Goal: Task Accomplishment & Management: Manage account settings

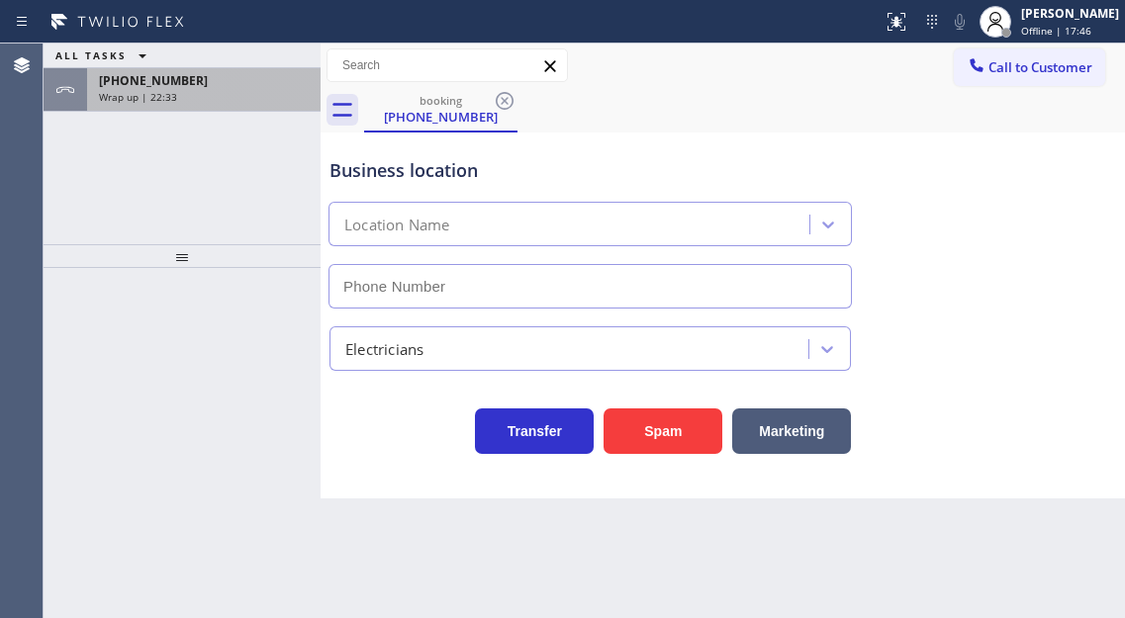
type input "[PHONE_NUMBER]"
click at [231, 80] on div "[PHONE_NUMBER]" at bounding box center [204, 80] width 210 height 17
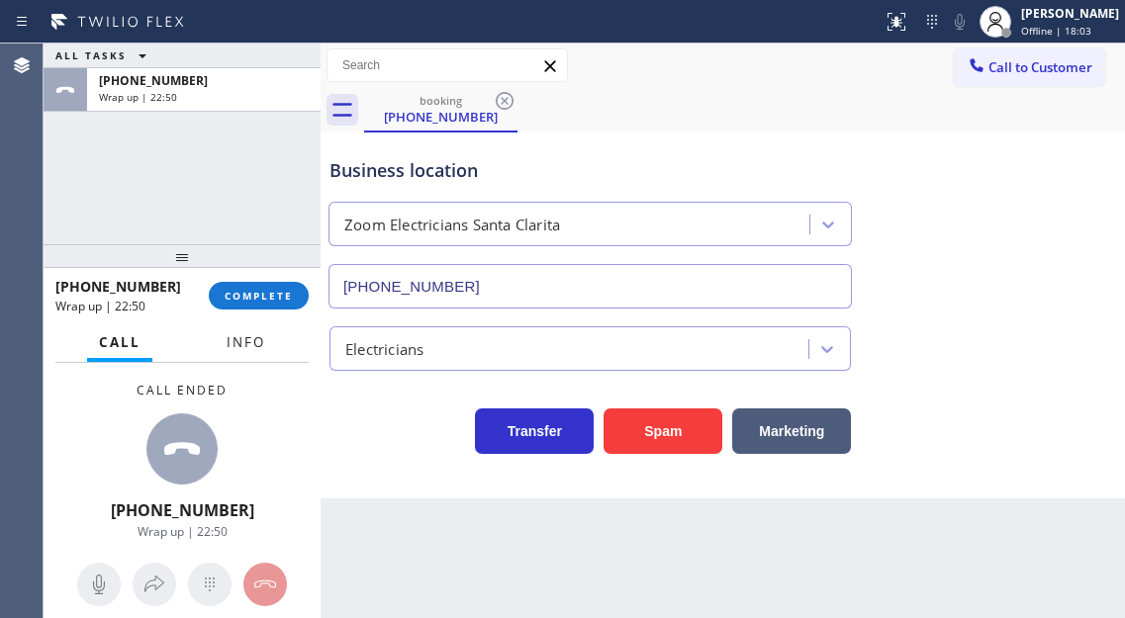
click at [231, 351] on span "Info" at bounding box center [246, 342] width 39 height 18
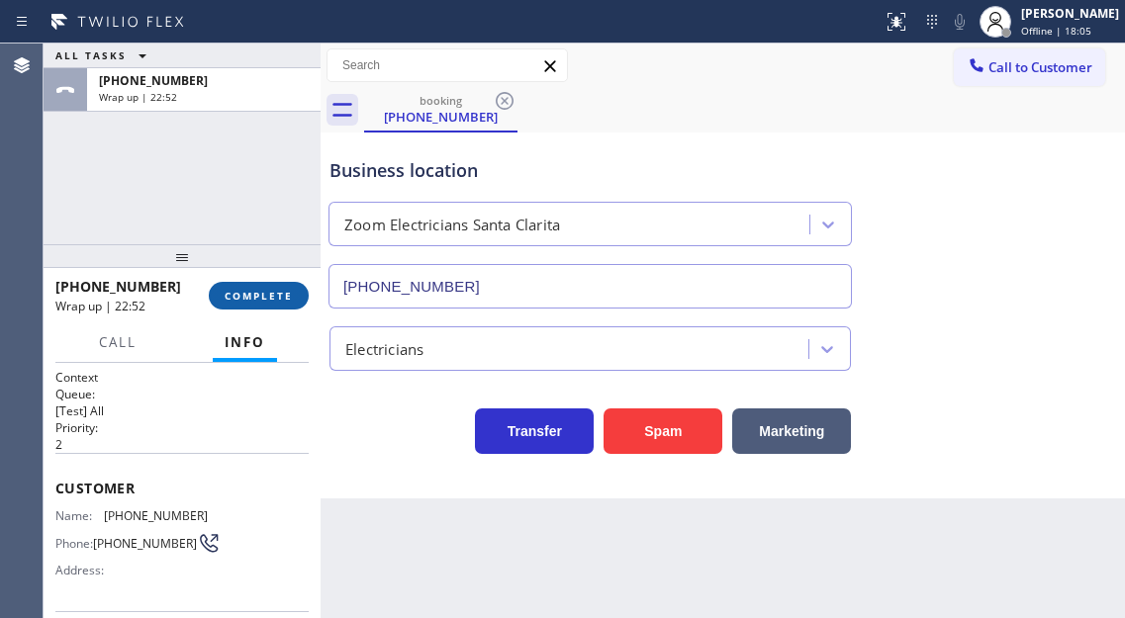
click at [238, 295] on span "COMPLETE" at bounding box center [259, 296] width 68 height 14
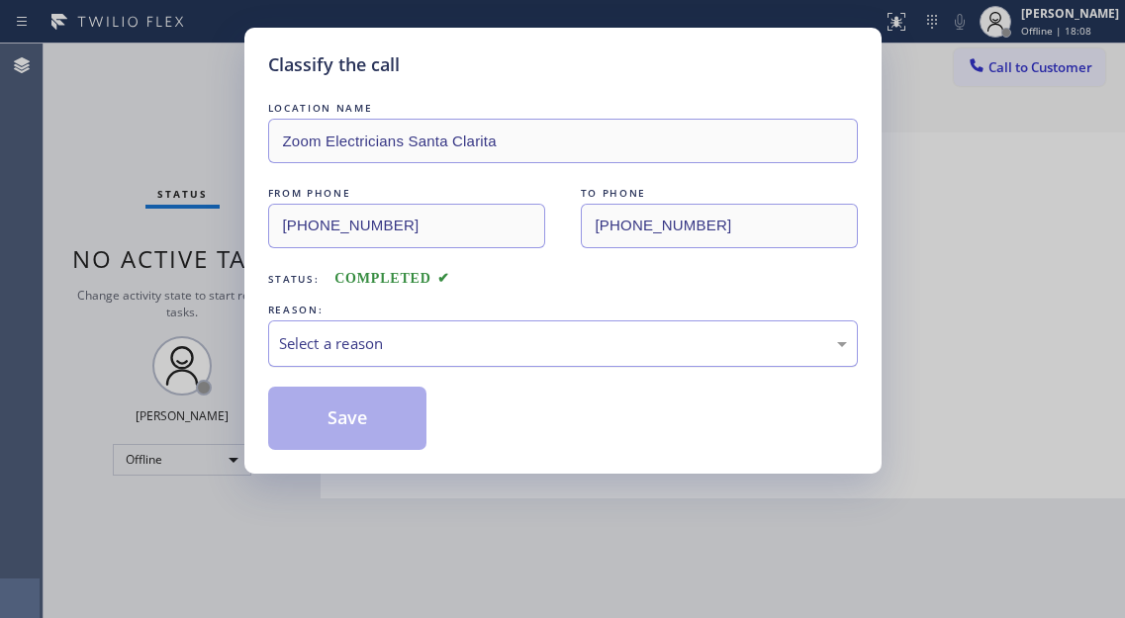
click at [397, 356] on div "Select a reason" at bounding box center [563, 344] width 590 height 47
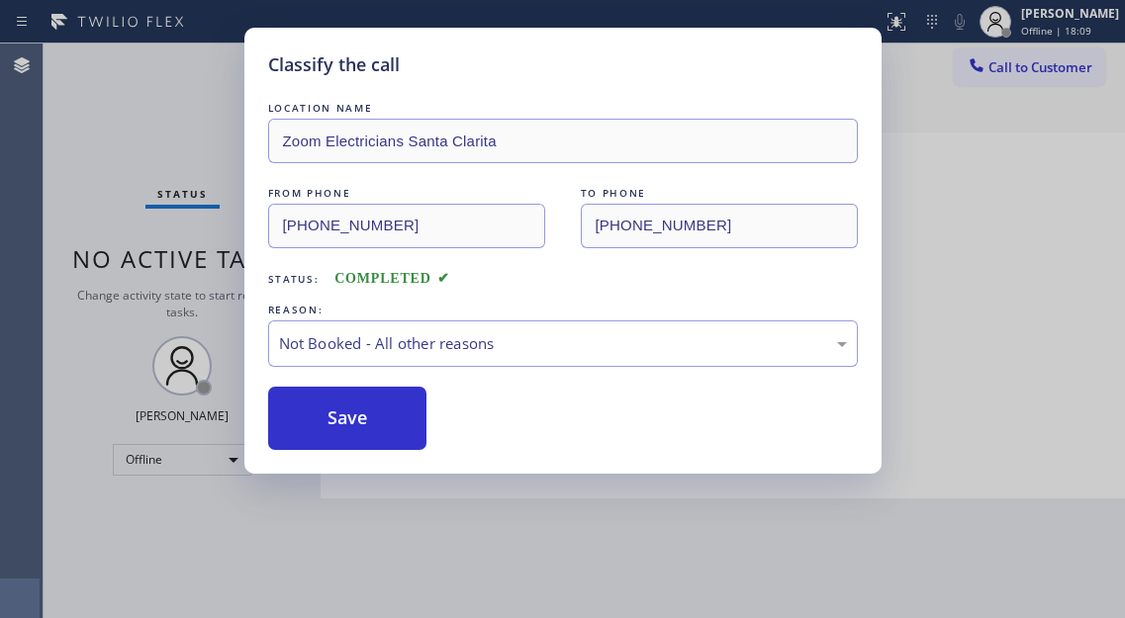
click at [382, 409] on button "Save" at bounding box center [347, 418] width 159 height 63
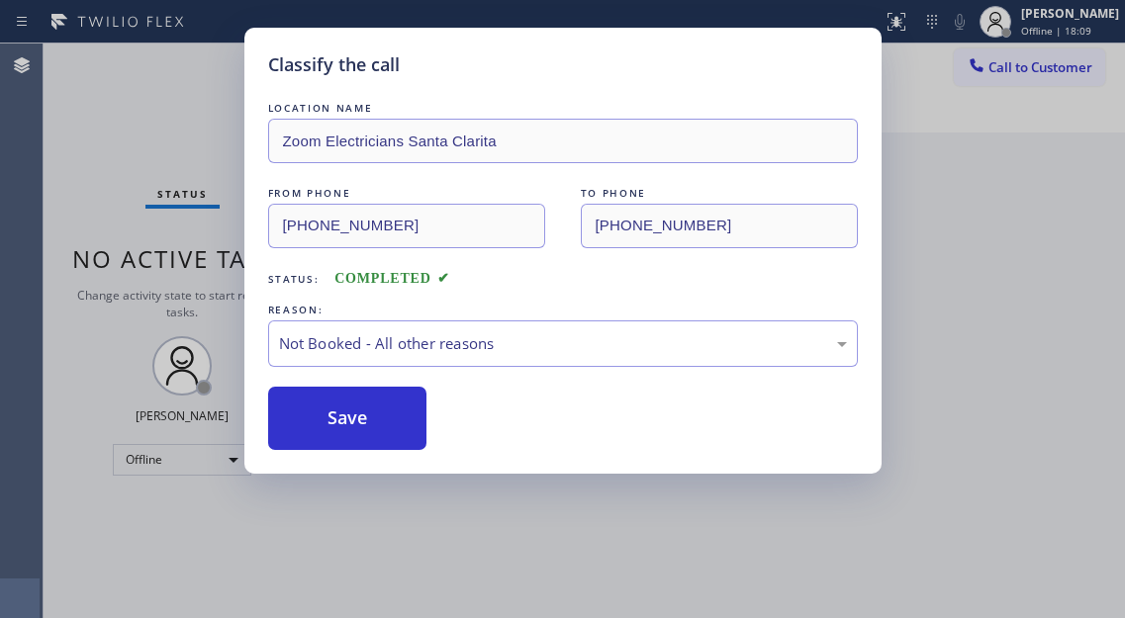
click at [382, 409] on button "Save" at bounding box center [347, 418] width 159 height 63
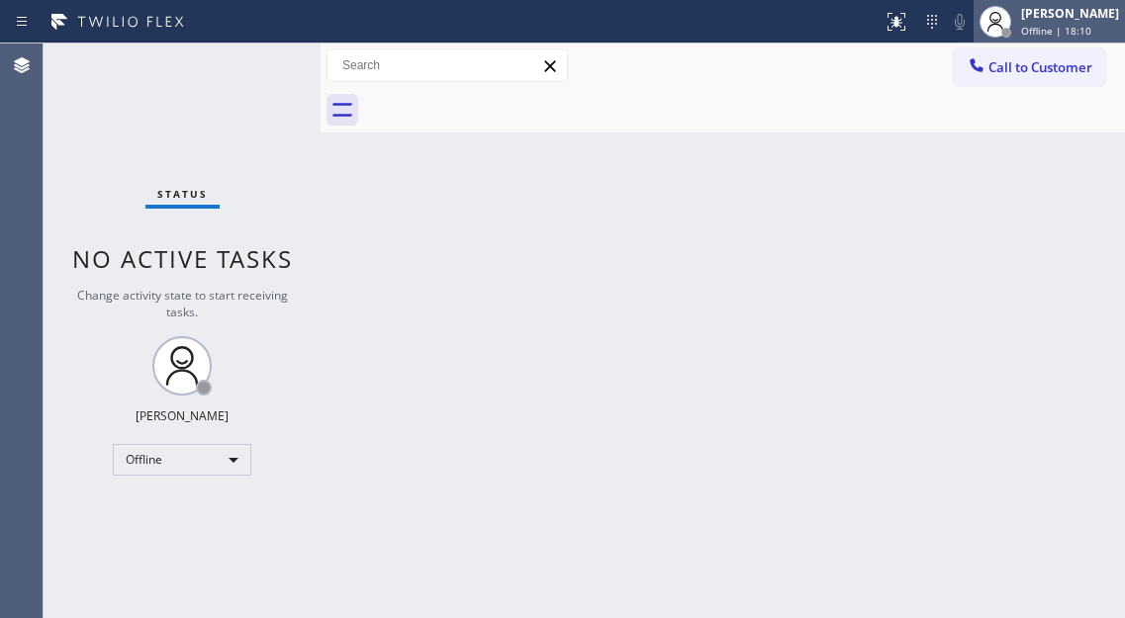
click at [1035, 23] on div "Esmael Jarina Offline | 18:10" at bounding box center [1071, 21] width 108 height 35
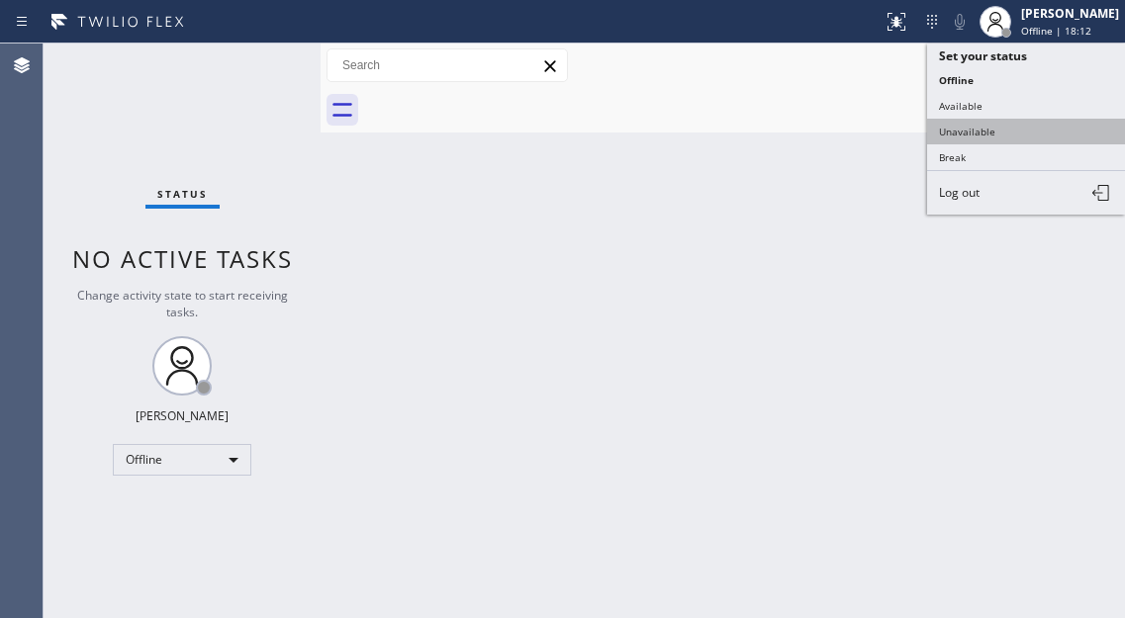
click at [992, 132] on button "Unavailable" at bounding box center [1026, 132] width 198 height 26
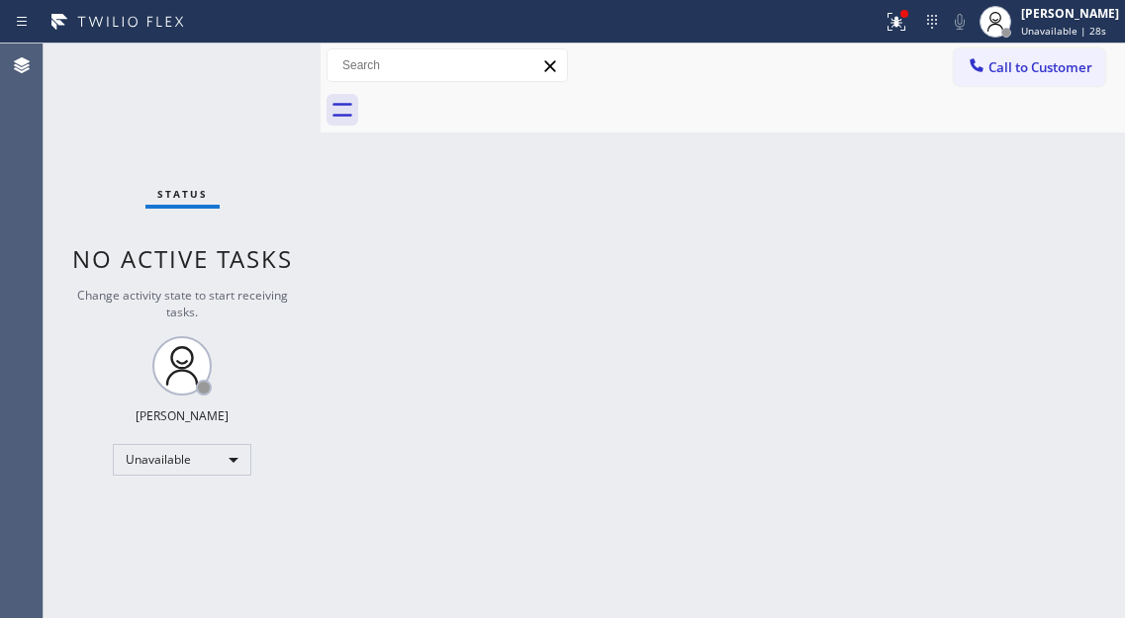
click at [1034, 176] on div "Back to Dashboard Change Sender ID Customers Technicians Select a contact Outbo…" at bounding box center [723, 331] width 804 height 575
click at [1039, 213] on div "Back to Dashboard Change Sender ID Customers Technicians Select a contact Outbo…" at bounding box center [723, 331] width 804 height 575
click at [1010, 64] on span "Call to Customer" at bounding box center [1040, 67] width 104 height 18
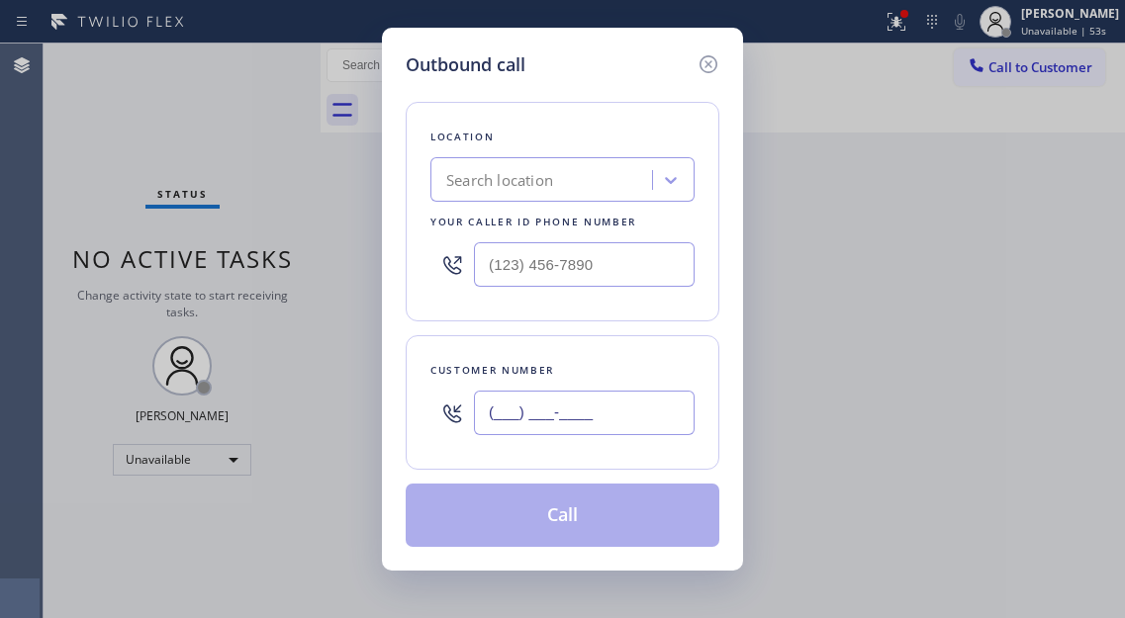
click at [534, 430] on input "(___) ___-____" at bounding box center [584, 413] width 221 height 45
paste input "661) 609-6489"
type input "(661) 609-6489"
click at [702, 68] on icon at bounding box center [709, 64] width 24 height 24
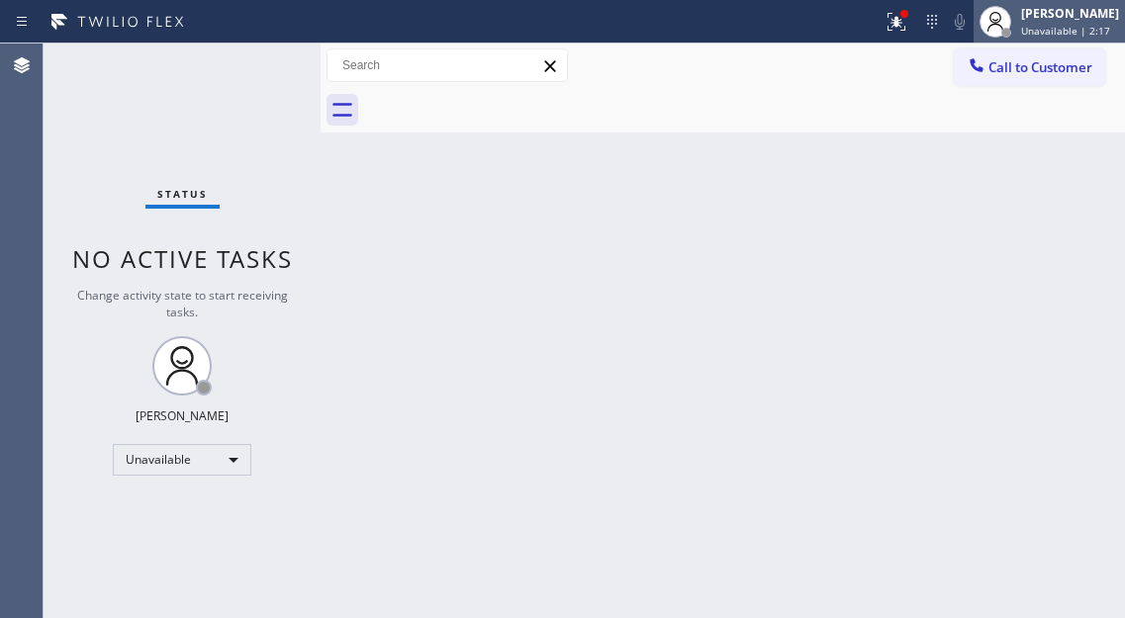
click at [1034, 29] on div "Esmael Jarina Unavailable | 2:17" at bounding box center [1071, 21] width 108 height 35
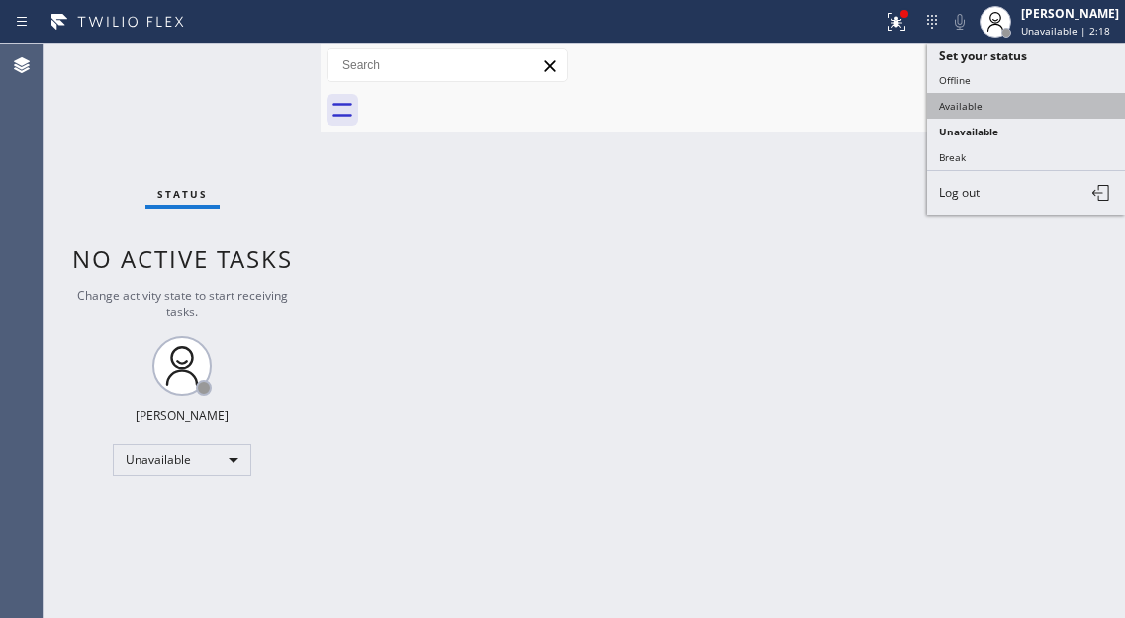
click at [993, 100] on button "Available" at bounding box center [1026, 106] width 198 height 26
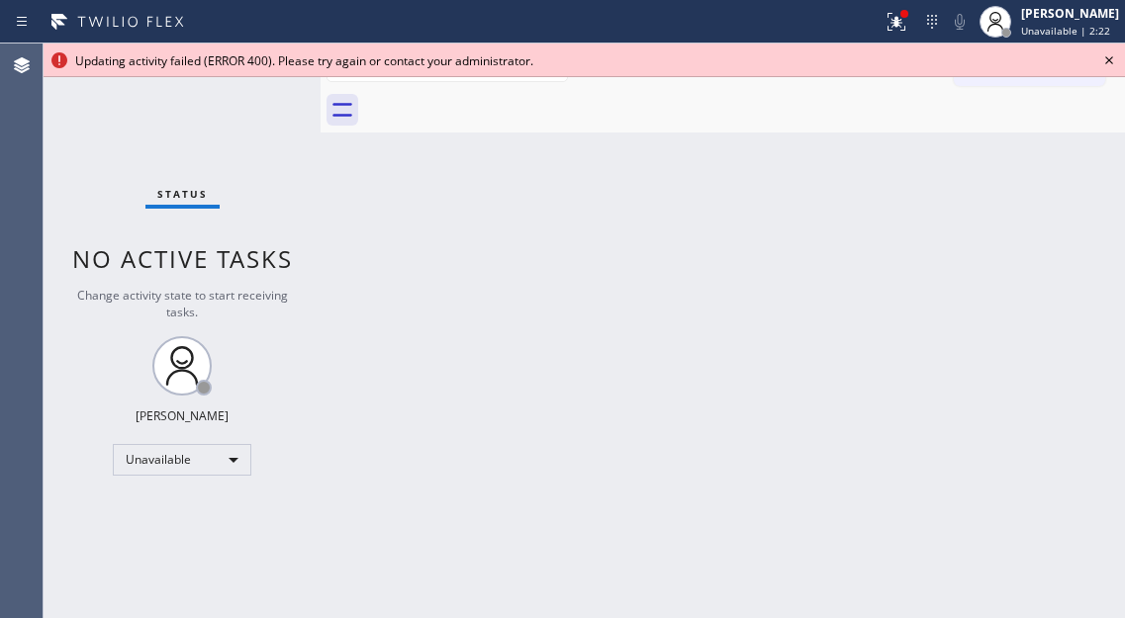
click at [1069, 179] on div "Back to Dashboard Change Sender ID Customers Technicians Select a contact Outbo…" at bounding box center [723, 331] width 804 height 575
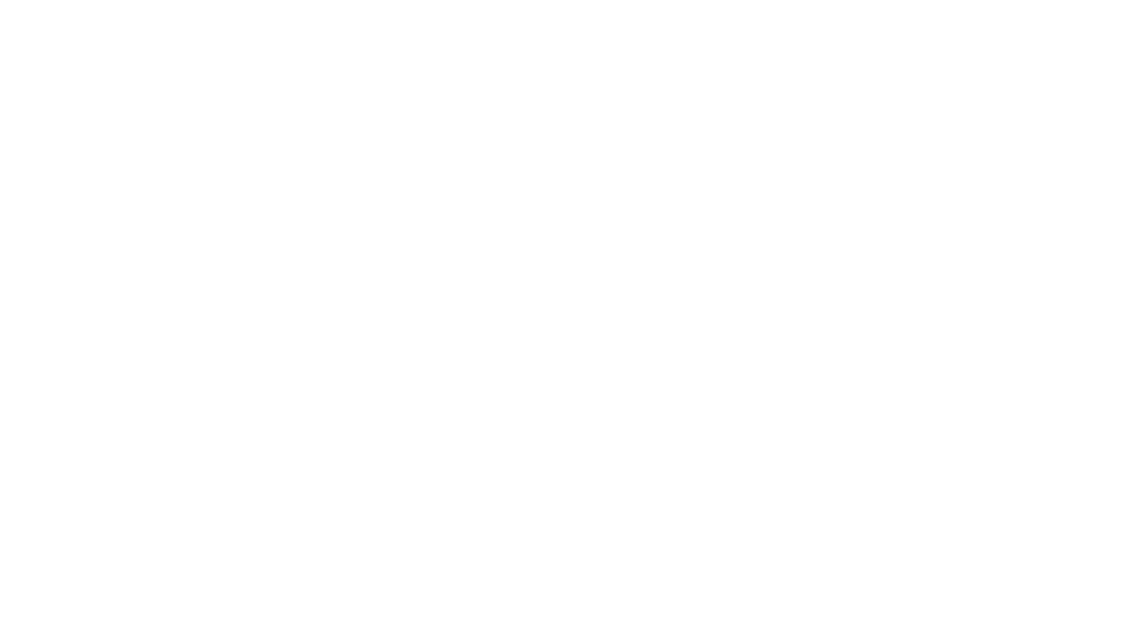
click at [1017, 207] on div at bounding box center [562, 309] width 1125 height 618
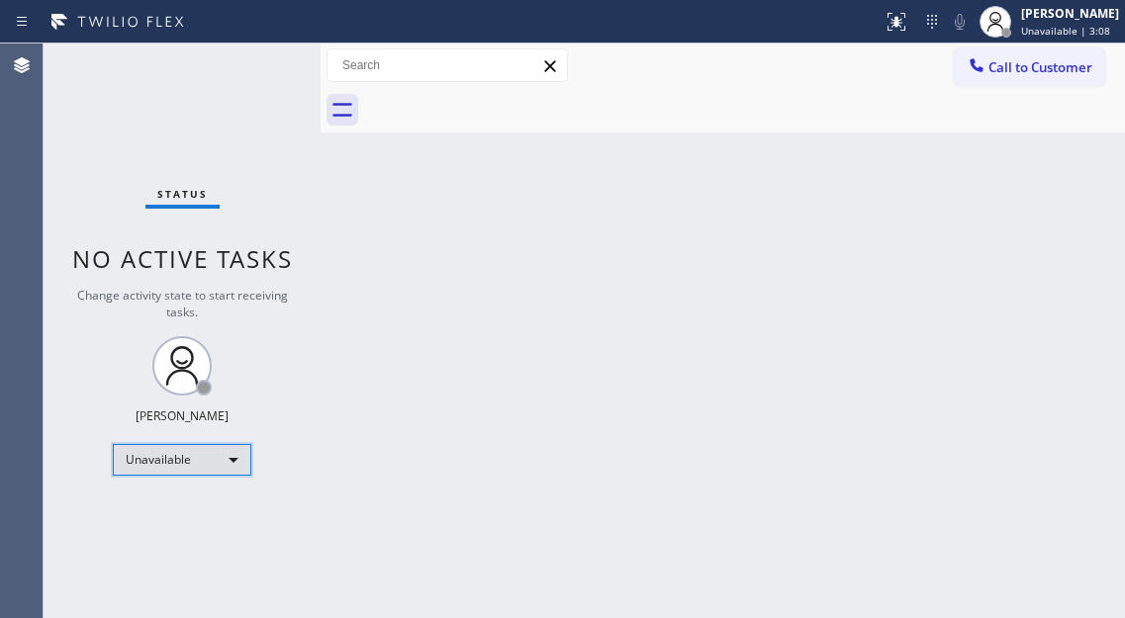
click at [215, 453] on div "Unavailable" at bounding box center [182, 460] width 139 height 32
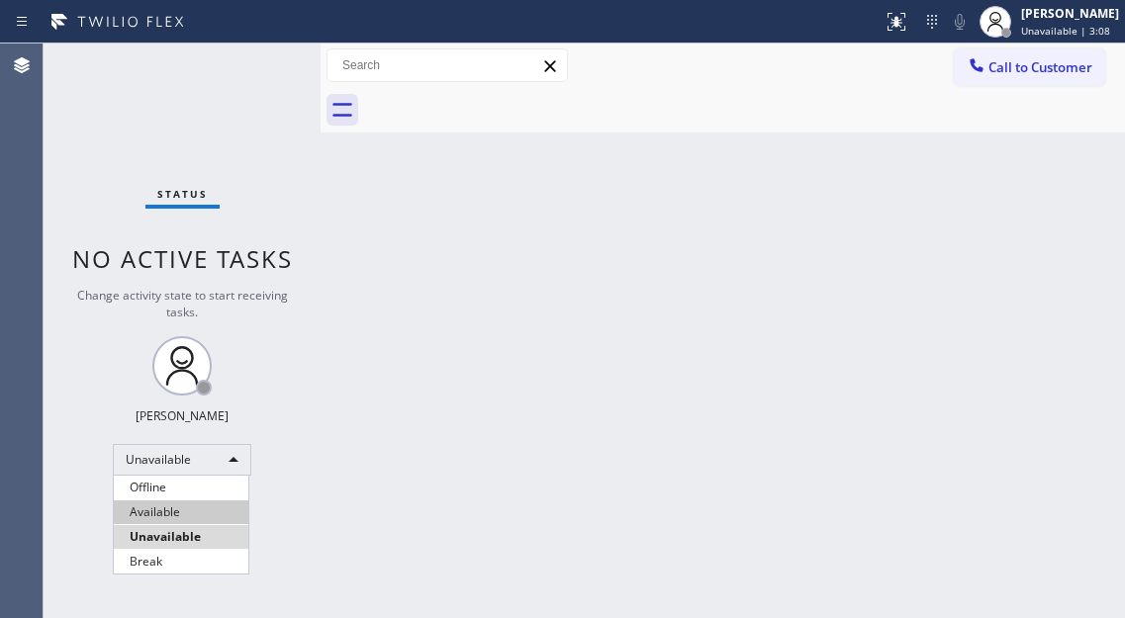
click at [210, 507] on li "Available" at bounding box center [181, 513] width 135 height 24
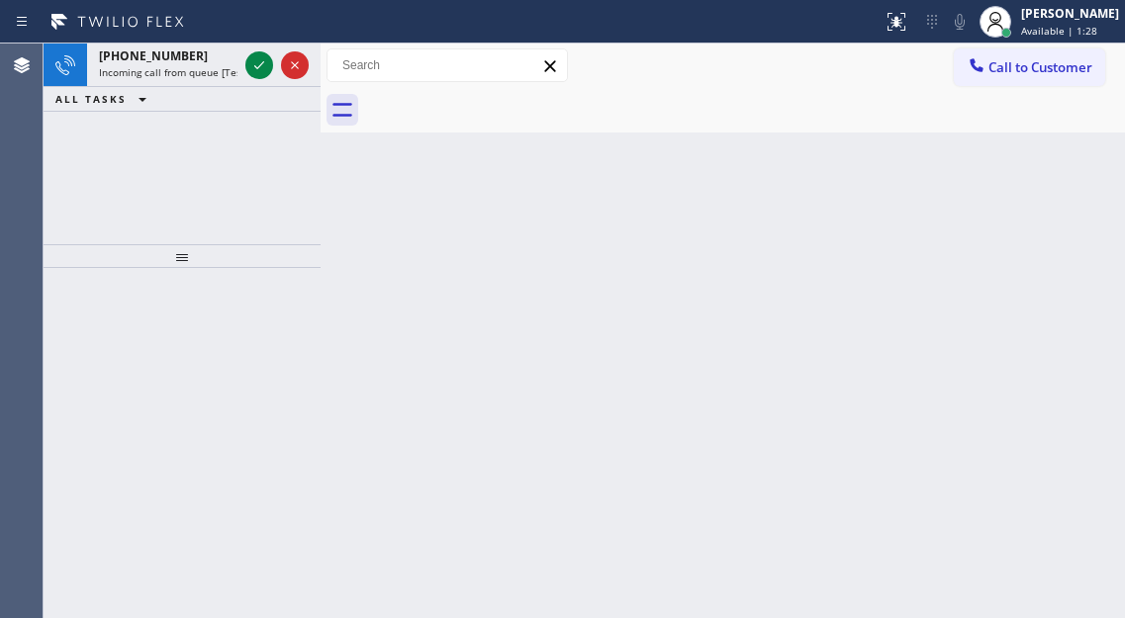
click at [1017, 215] on div "Back to Dashboard Change Sender ID Customers Technicians Select a contact Outbo…" at bounding box center [723, 331] width 804 height 575
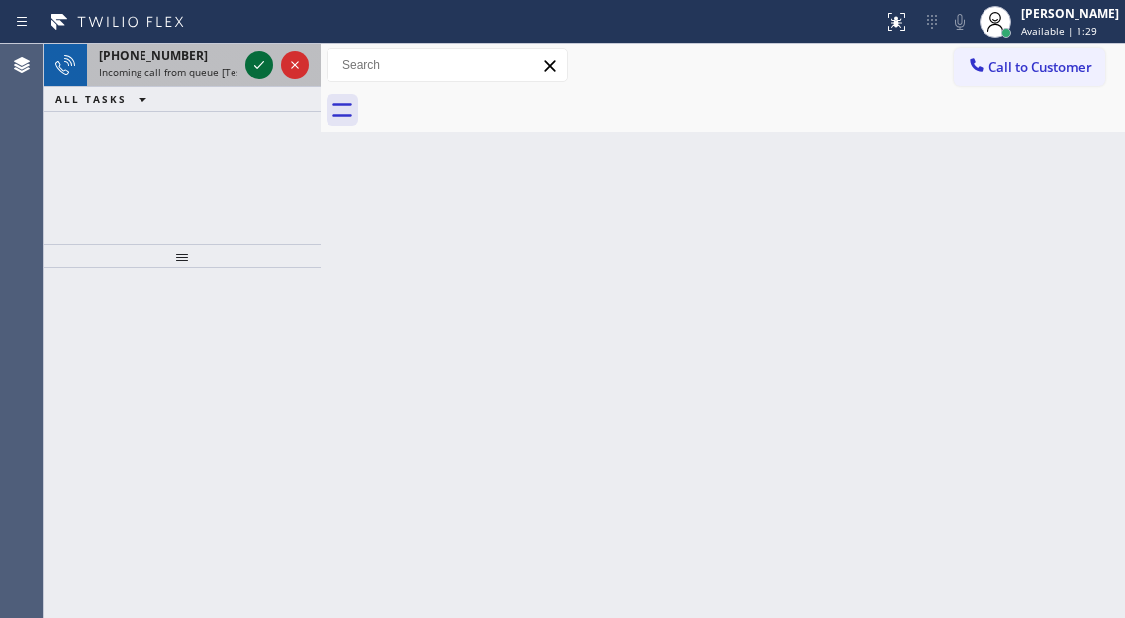
click at [253, 68] on icon at bounding box center [259, 65] width 24 height 24
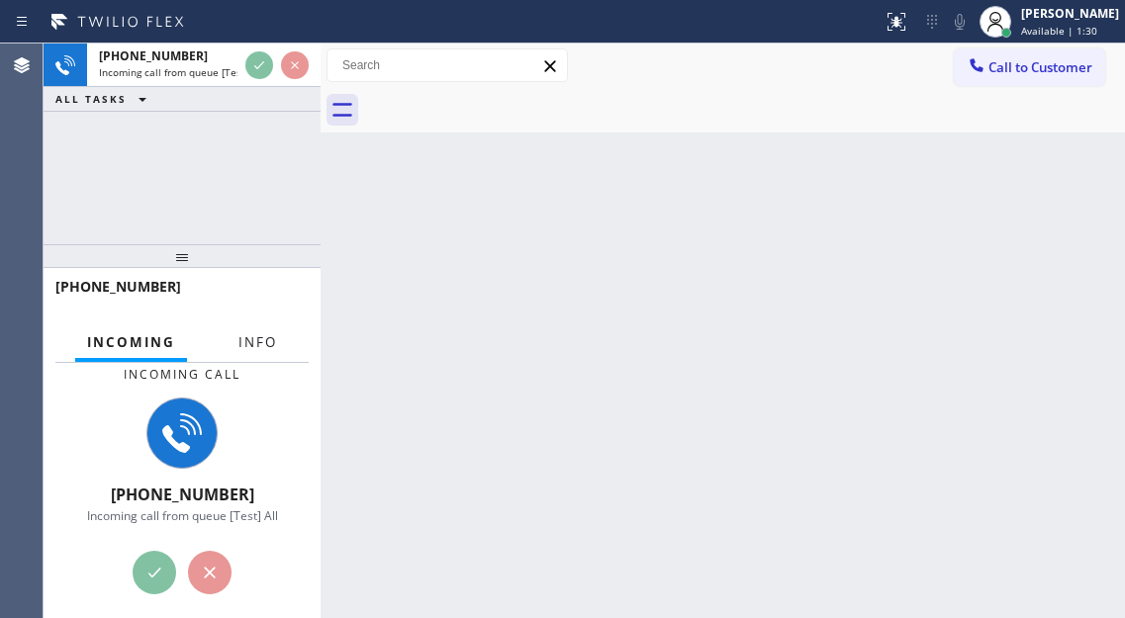
click at [272, 340] on span "Info" at bounding box center [257, 342] width 39 height 18
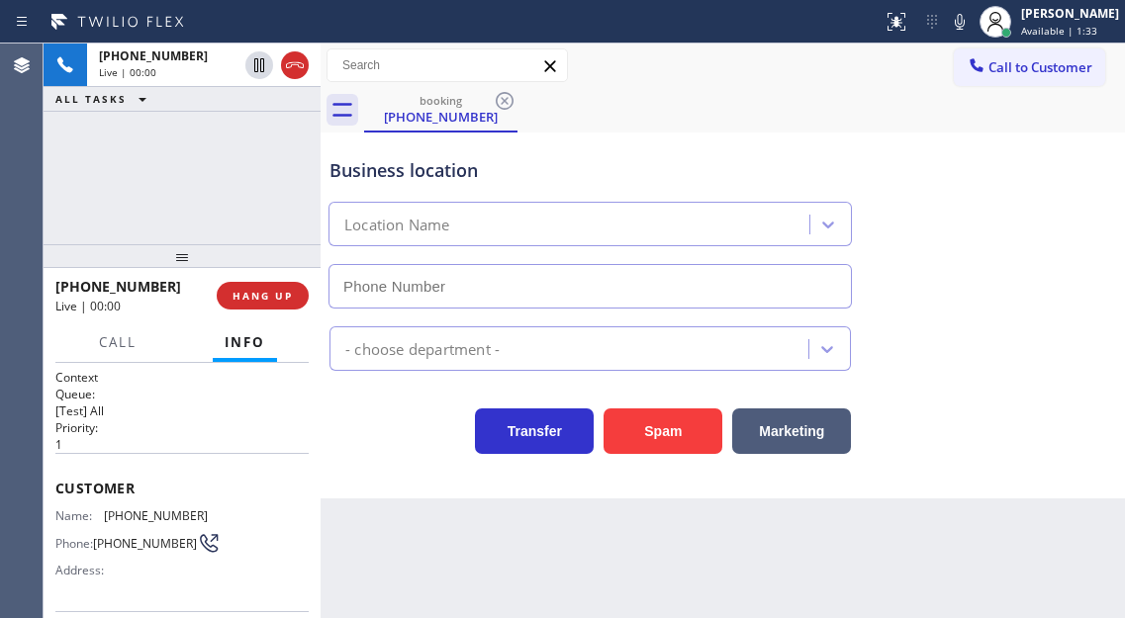
type input "[PHONE_NUMBER]"
click at [658, 146] on div "Business location Electricity King [PHONE_NUMBER]" at bounding box center [590, 223] width 529 height 171
click at [141, 520] on span "[PHONE_NUMBER]" at bounding box center [156, 516] width 104 height 15
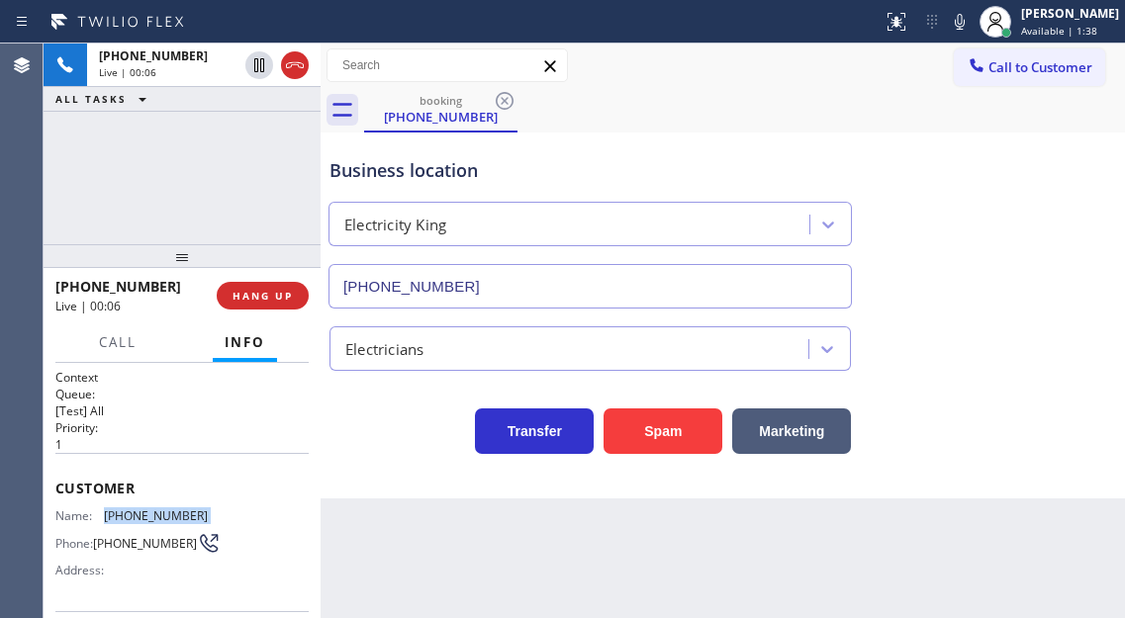
copy span "[PHONE_NUMBER]"
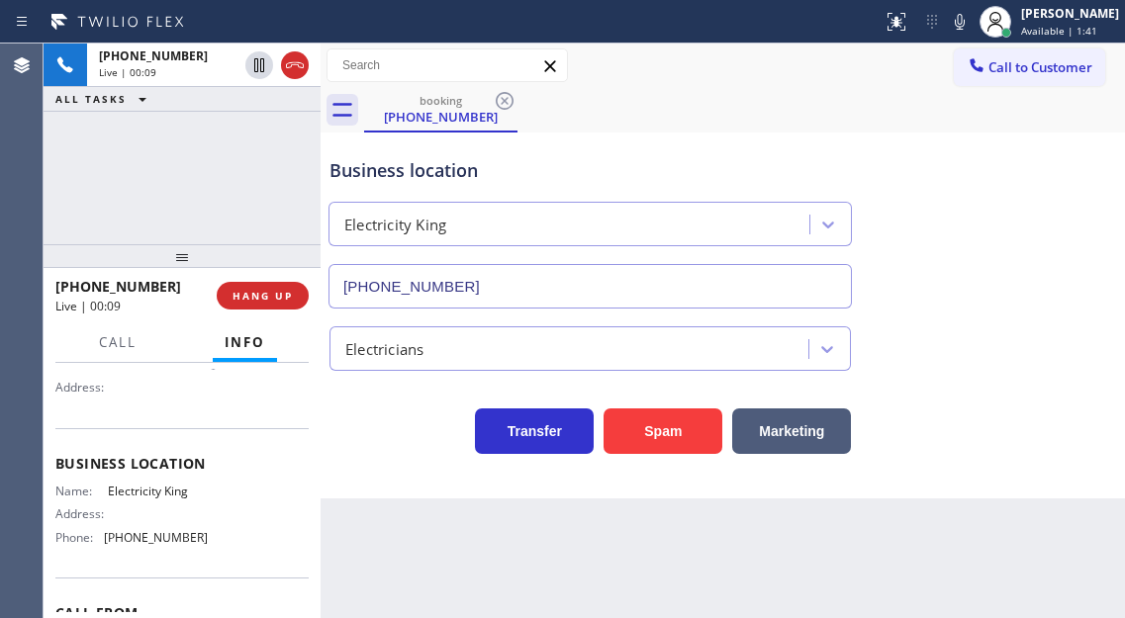
scroll to position [198, 0]
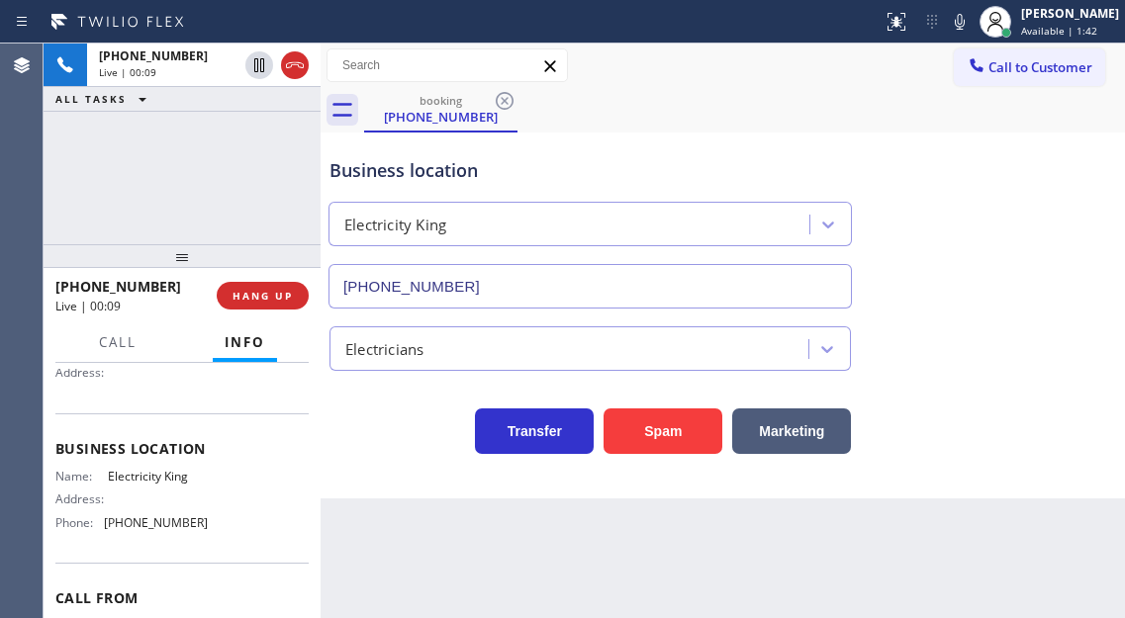
click at [149, 484] on span "Electricity King" at bounding box center [157, 476] width 99 height 15
copy span "Electricity King"
click at [158, 530] on span "[PHONE_NUMBER]" at bounding box center [156, 522] width 104 height 15
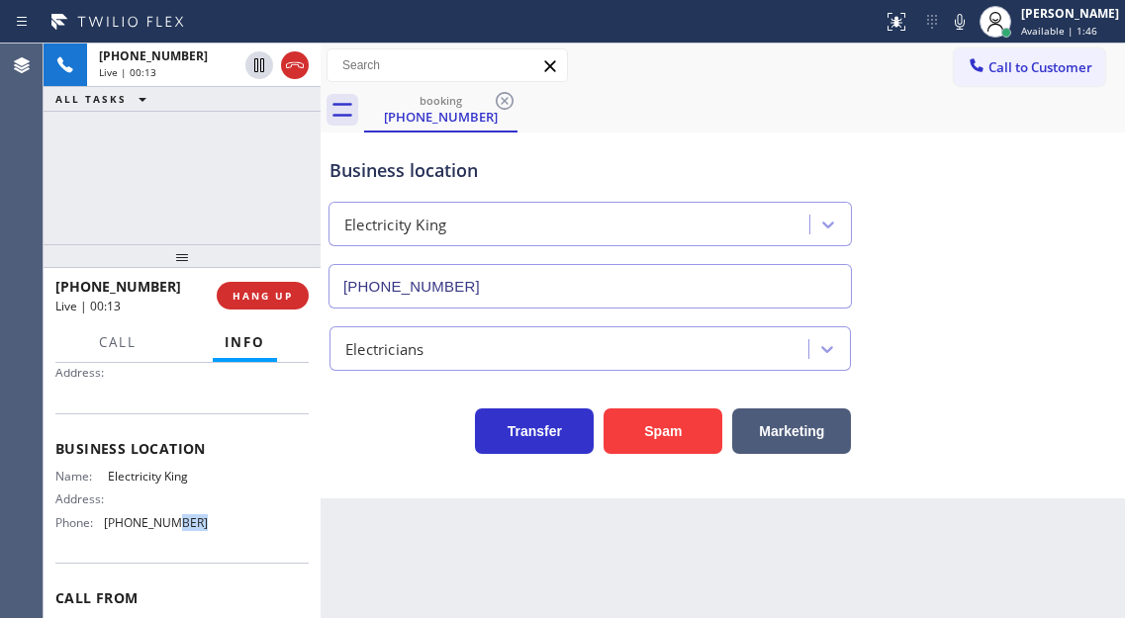
click at [158, 530] on span "[PHONE_NUMBER]" at bounding box center [156, 522] width 104 height 15
copy span "[PHONE_NUMBER]"
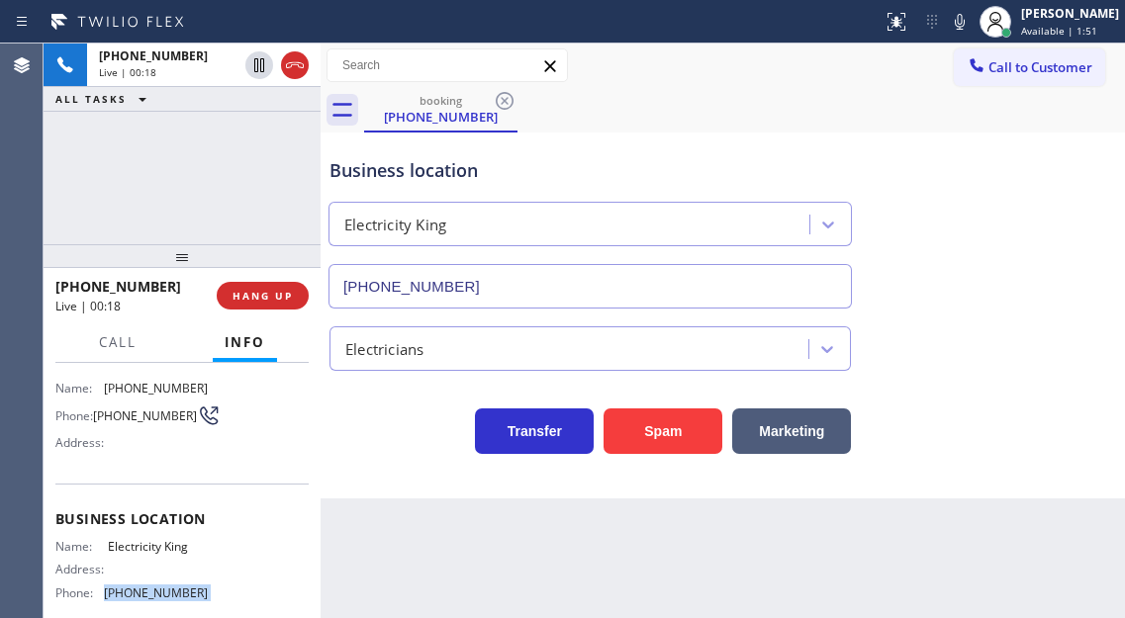
scroll to position [108, 0]
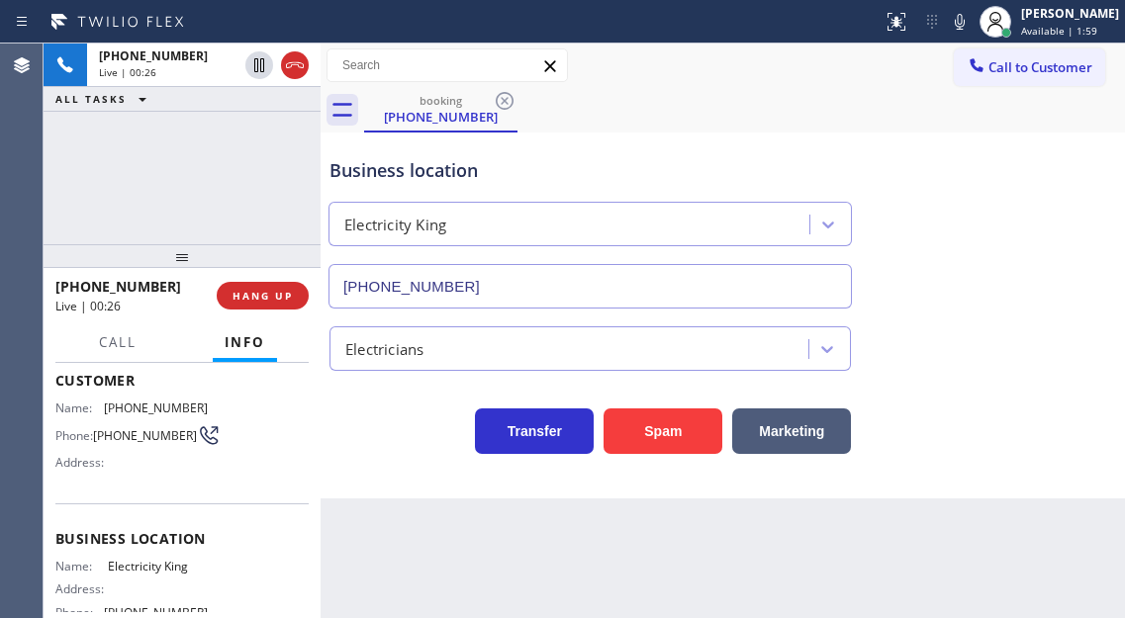
click at [380, 549] on div "Back to Dashboard Change Sender ID Customers Technicians Select a contact Outbo…" at bounding box center [723, 331] width 804 height 575
click at [1070, 287] on div "Business location Electricity King [PHONE_NUMBER]" at bounding box center [723, 219] width 795 height 179
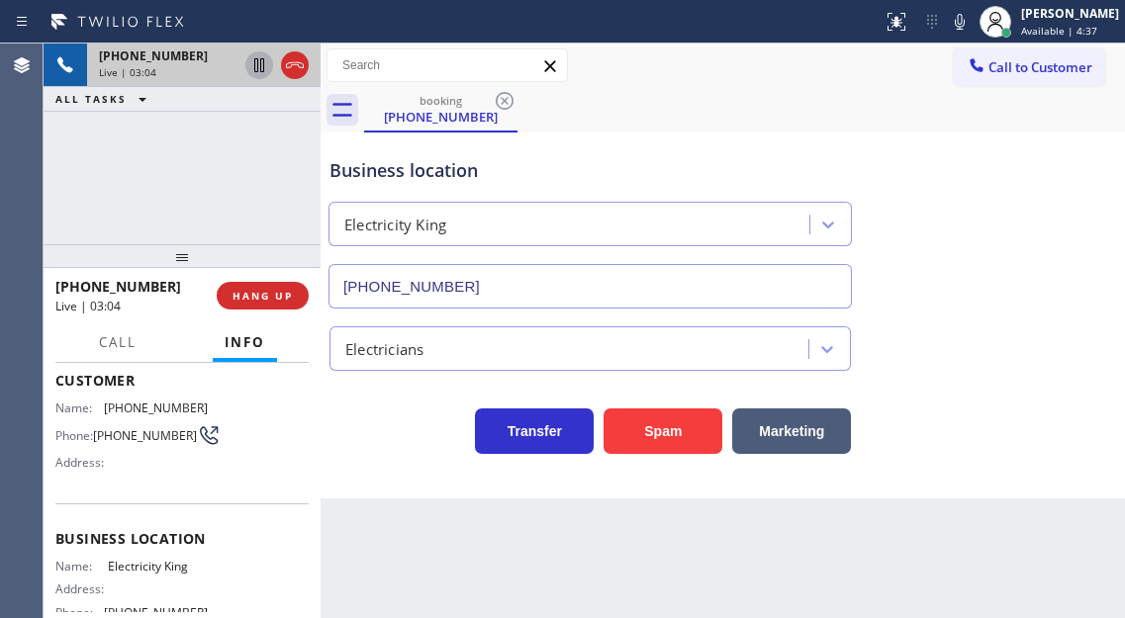
click at [258, 68] on icon at bounding box center [259, 65] width 10 height 14
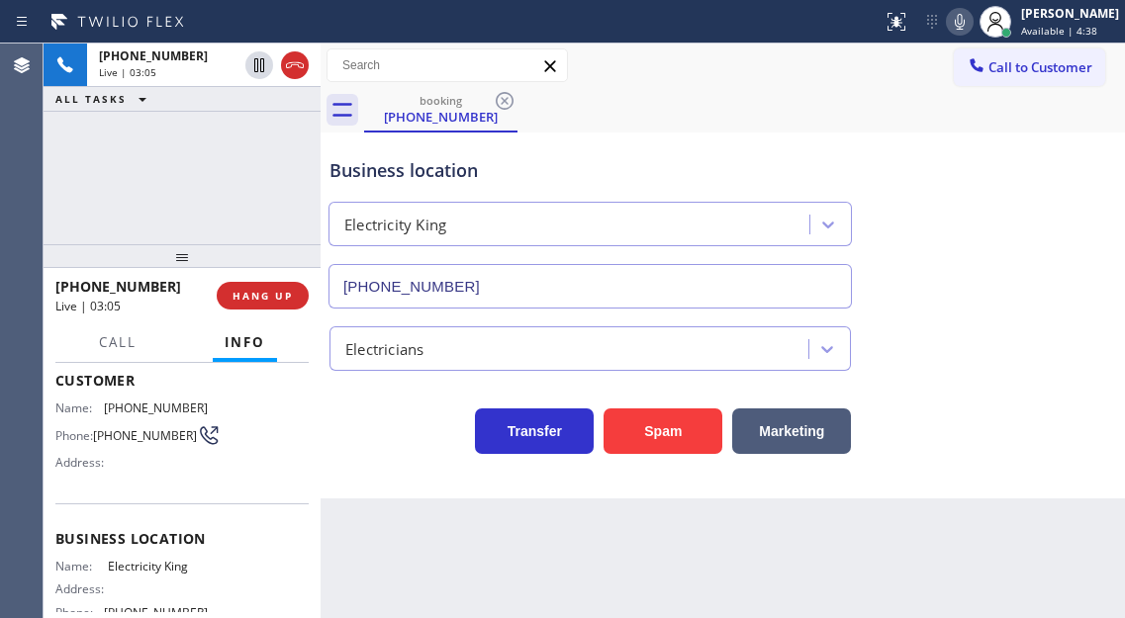
click at [972, 20] on icon at bounding box center [960, 22] width 24 height 24
click at [1051, 306] on div "Business location Electricity King [PHONE_NUMBER]" at bounding box center [723, 219] width 795 height 179
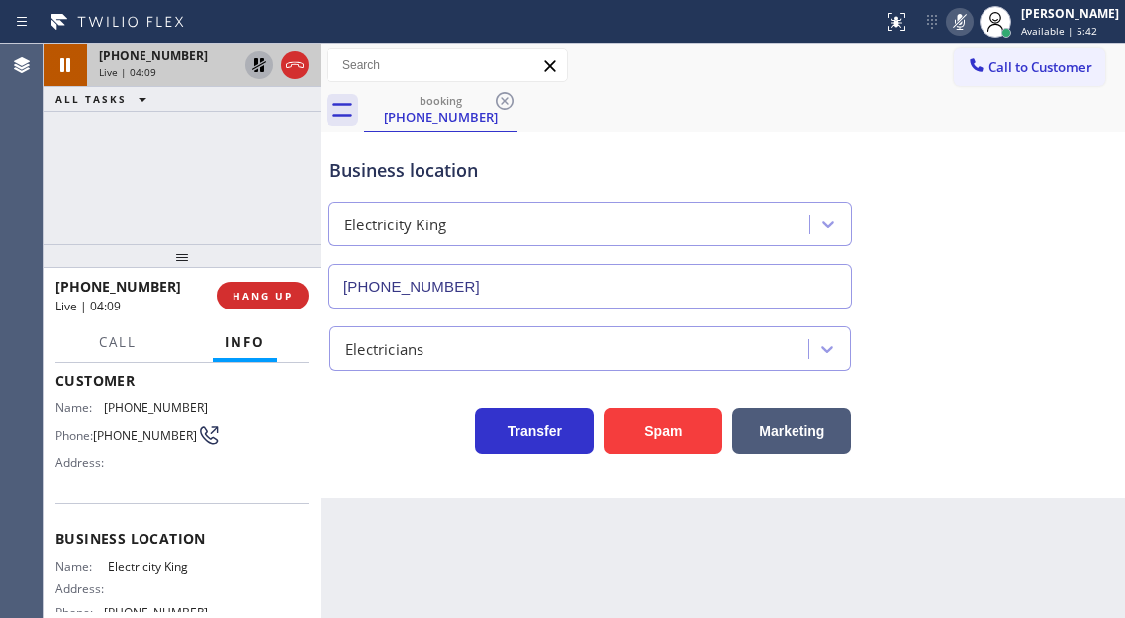
click at [258, 61] on icon at bounding box center [259, 65] width 14 height 14
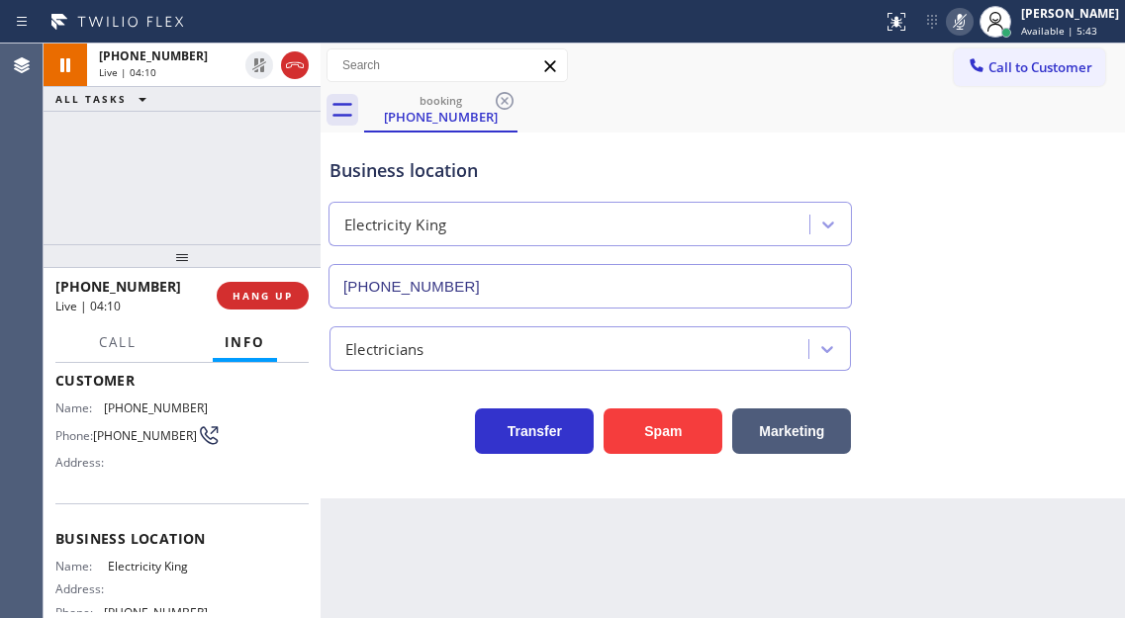
click at [967, 27] on rect at bounding box center [960, 20] width 14 height 14
click at [240, 175] on div "[PHONE_NUMBER] Live | 04:21 ALL TASKS ALL TASKS ACTIVE TASKS TASKS IN WRAP UP" at bounding box center [182, 144] width 277 height 201
drag, startPoint x: 1042, startPoint y: 220, endPoint x: 1016, endPoint y: 212, distance: 26.9
click at [1042, 220] on div "Business location Electricity King [PHONE_NUMBER]" at bounding box center [723, 219] width 795 height 179
click at [131, 355] on button "Call" at bounding box center [117, 343] width 61 height 39
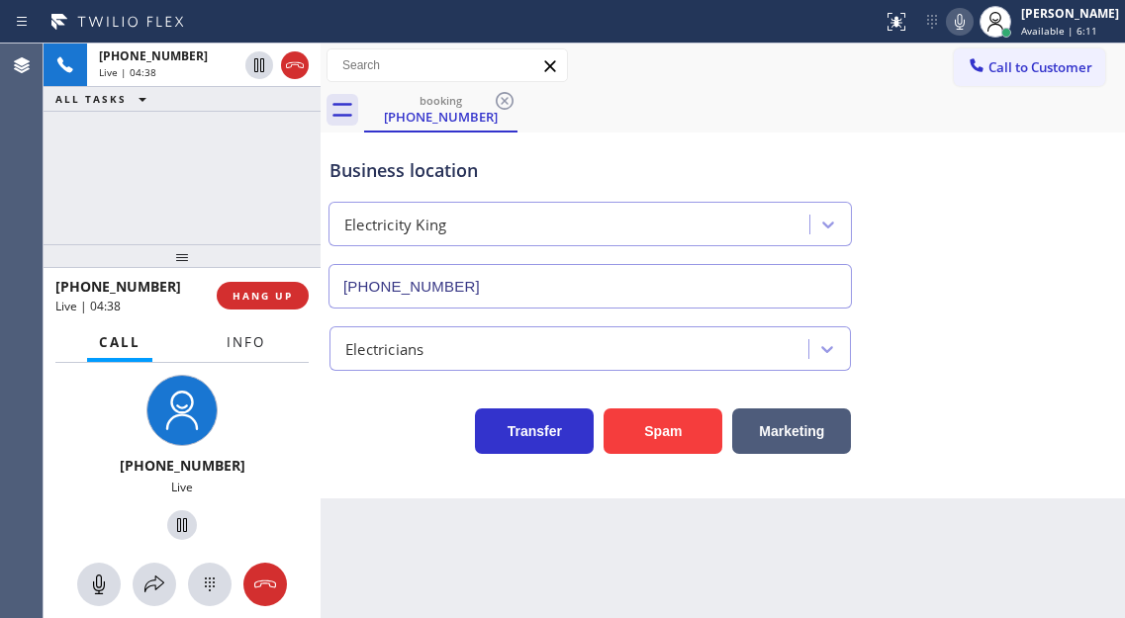
click at [244, 337] on span "Info" at bounding box center [246, 342] width 39 height 18
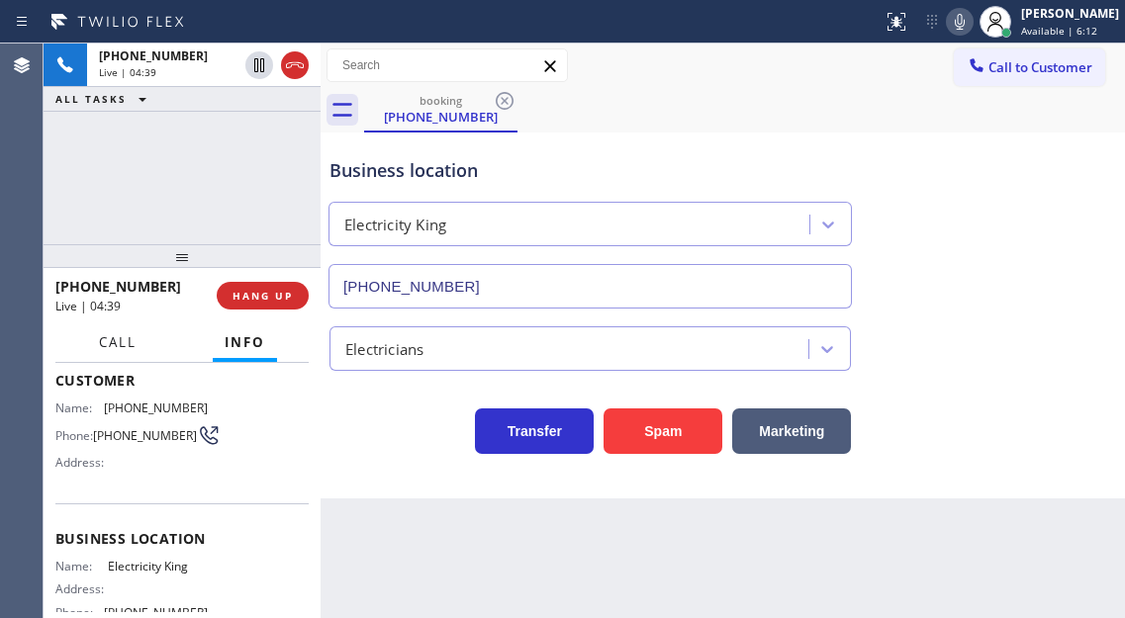
click at [132, 343] on span "Call" at bounding box center [118, 342] width 38 height 18
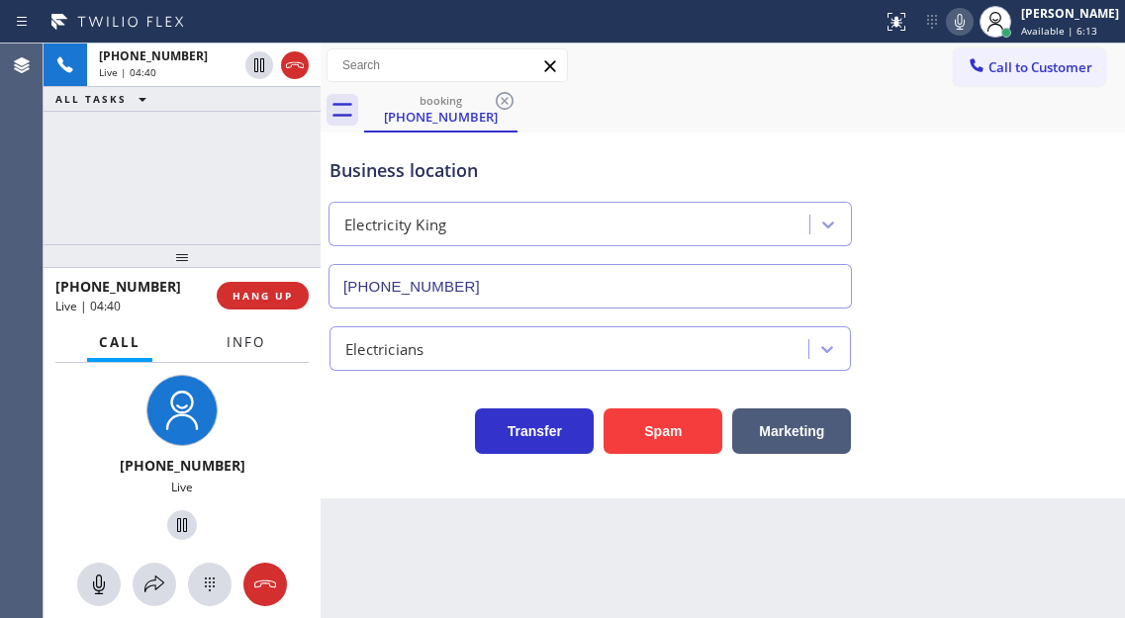
click at [258, 344] on span "Info" at bounding box center [246, 342] width 39 height 18
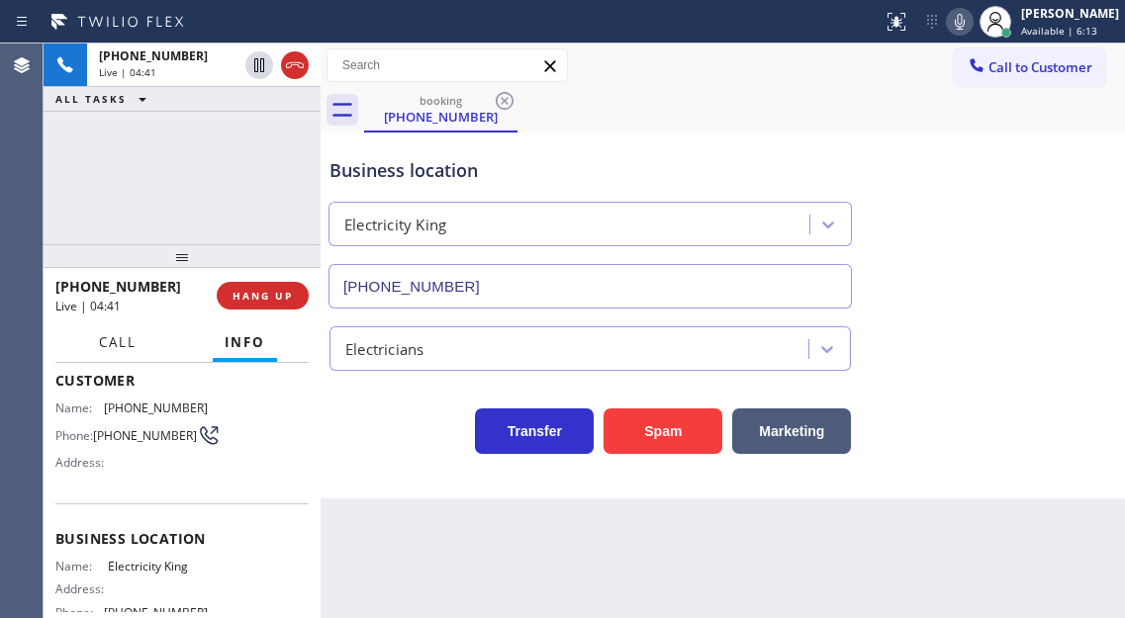
click at [130, 340] on span "Call" at bounding box center [118, 342] width 38 height 18
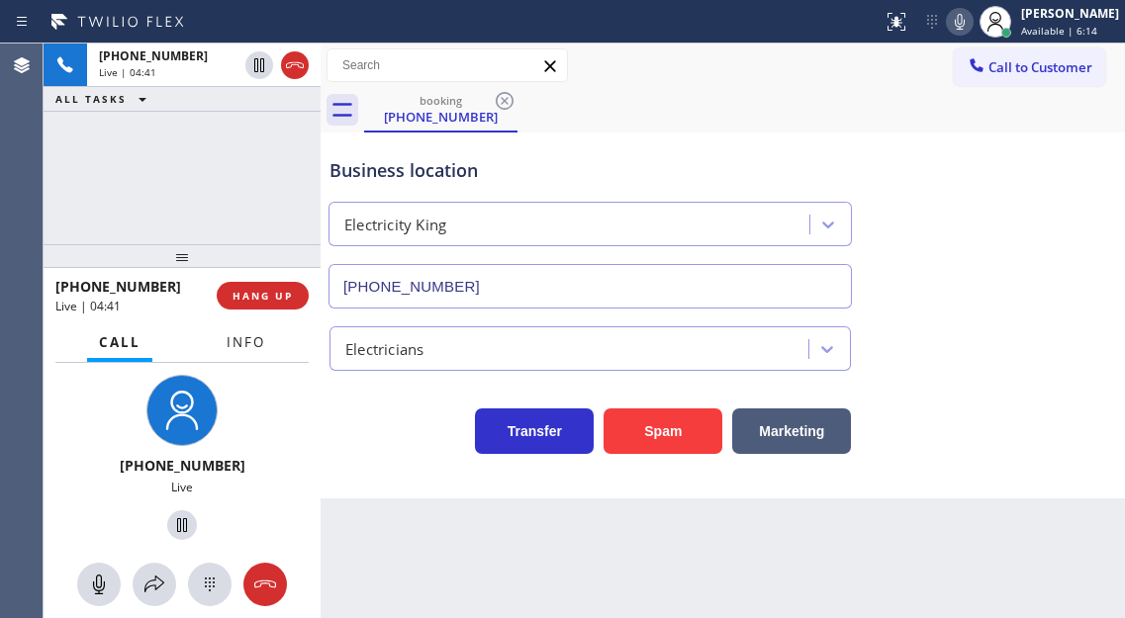
click at [236, 344] on span "Info" at bounding box center [246, 342] width 39 height 18
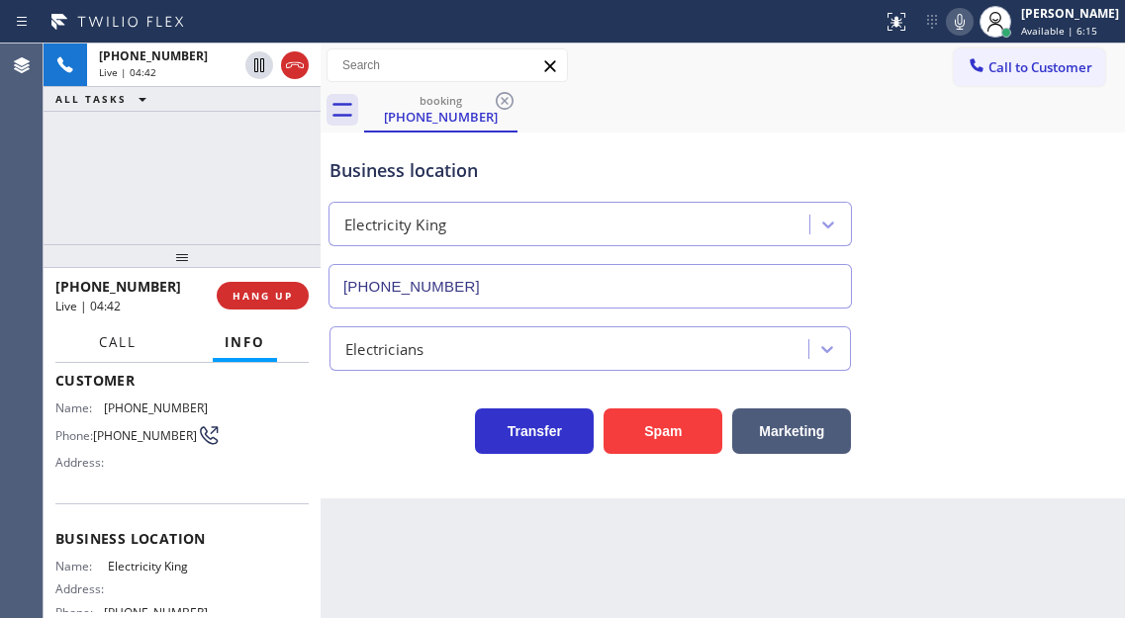
click at [134, 348] on span "Call" at bounding box center [118, 342] width 38 height 18
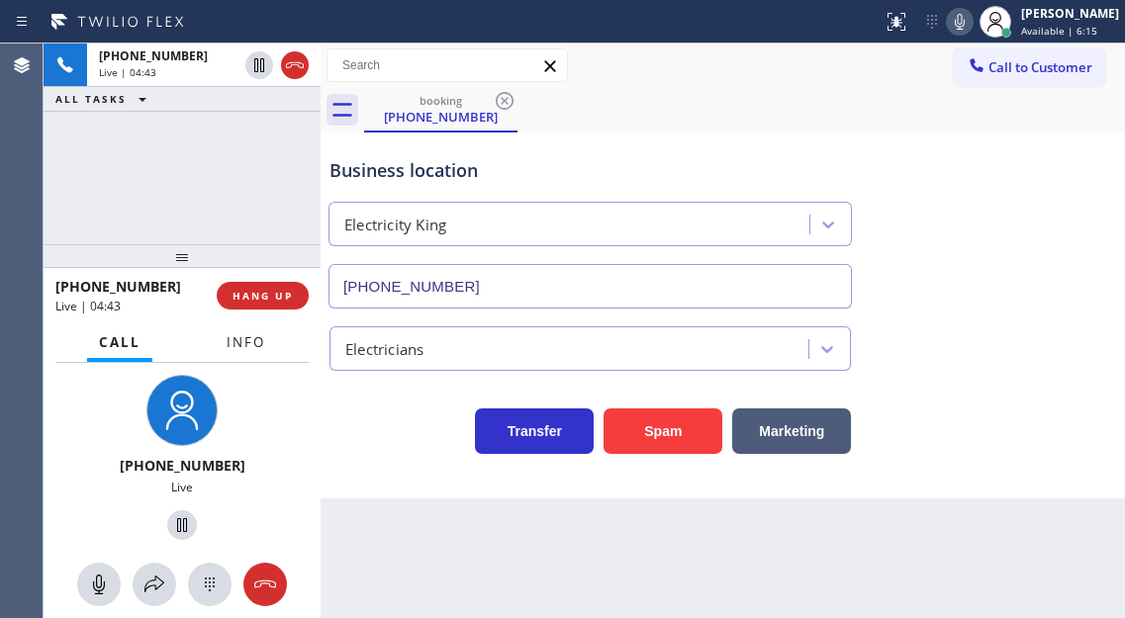
click at [241, 347] on span "Info" at bounding box center [246, 342] width 39 height 18
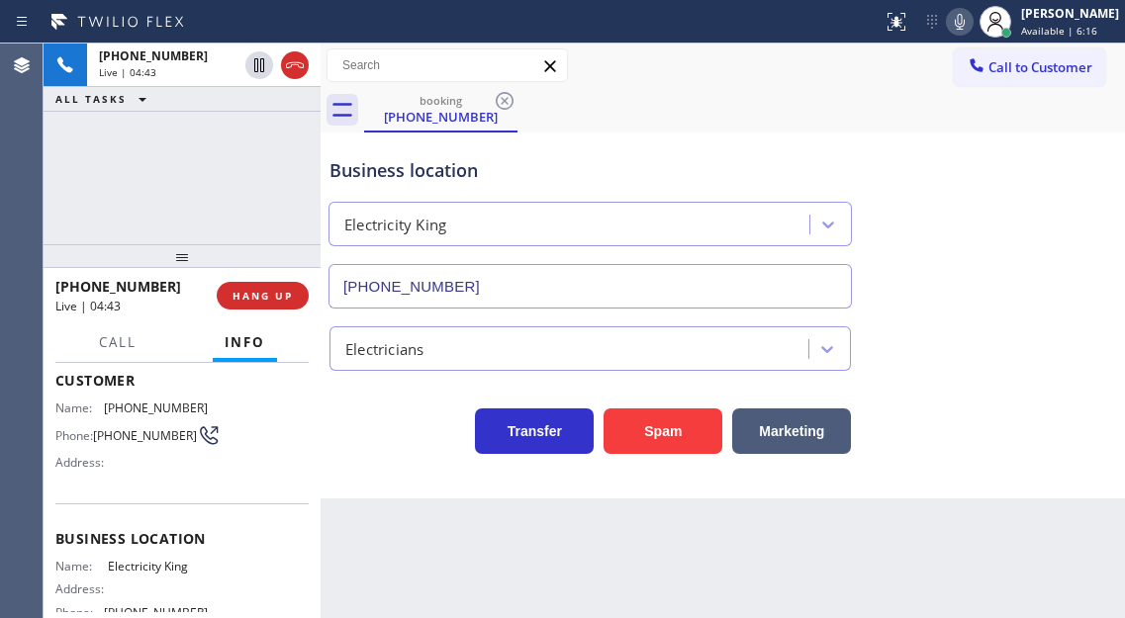
click at [246, 174] on div "[PHONE_NUMBER] Live | 04:43 ALL TASKS ALL TASKS ACTIVE TASKS TASKS IN WRAP UP" at bounding box center [182, 144] width 277 height 201
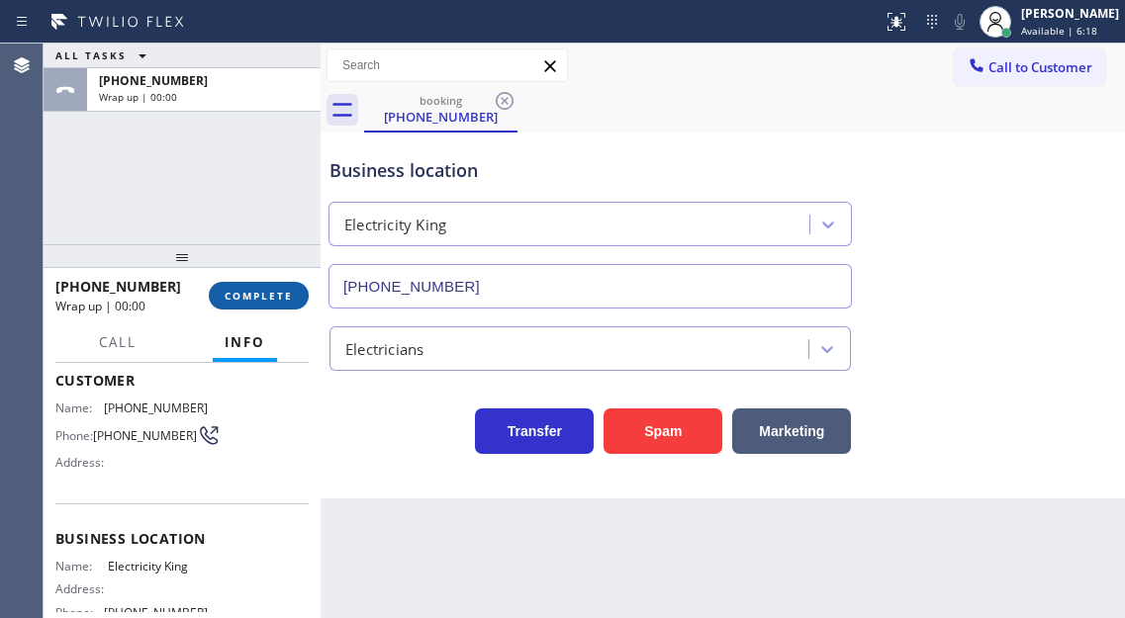
click at [273, 299] on span "COMPLETE" at bounding box center [259, 296] width 68 height 14
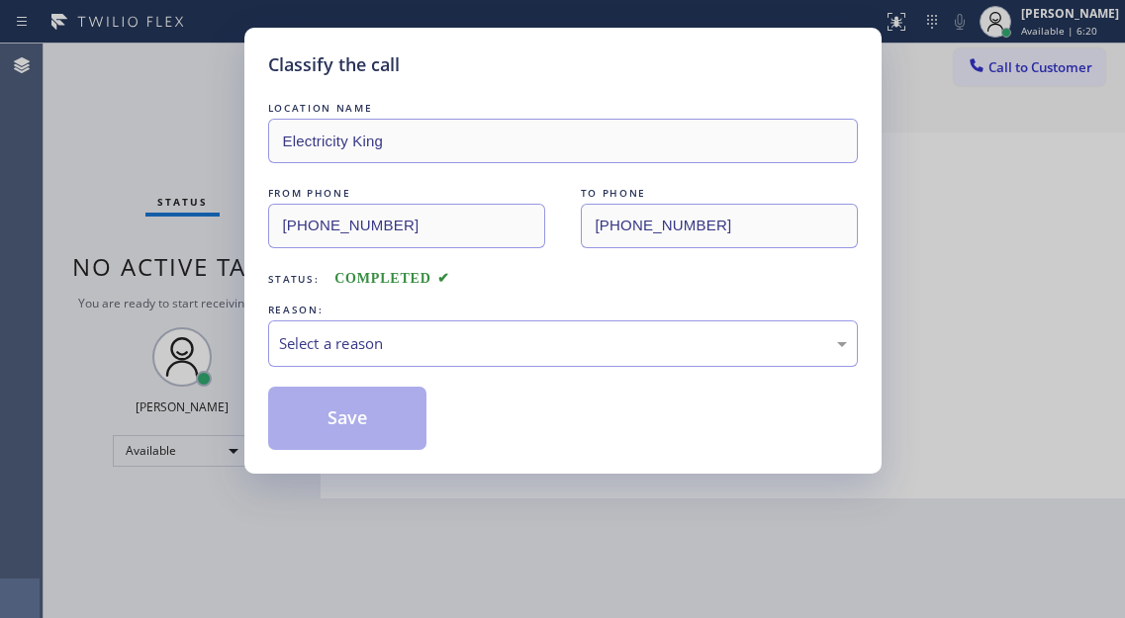
click at [273, 300] on div "REASON:" at bounding box center [563, 310] width 590 height 21
click at [426, 340] on div "Select a reason" at bounding box center [563, 343] width 568 height 23
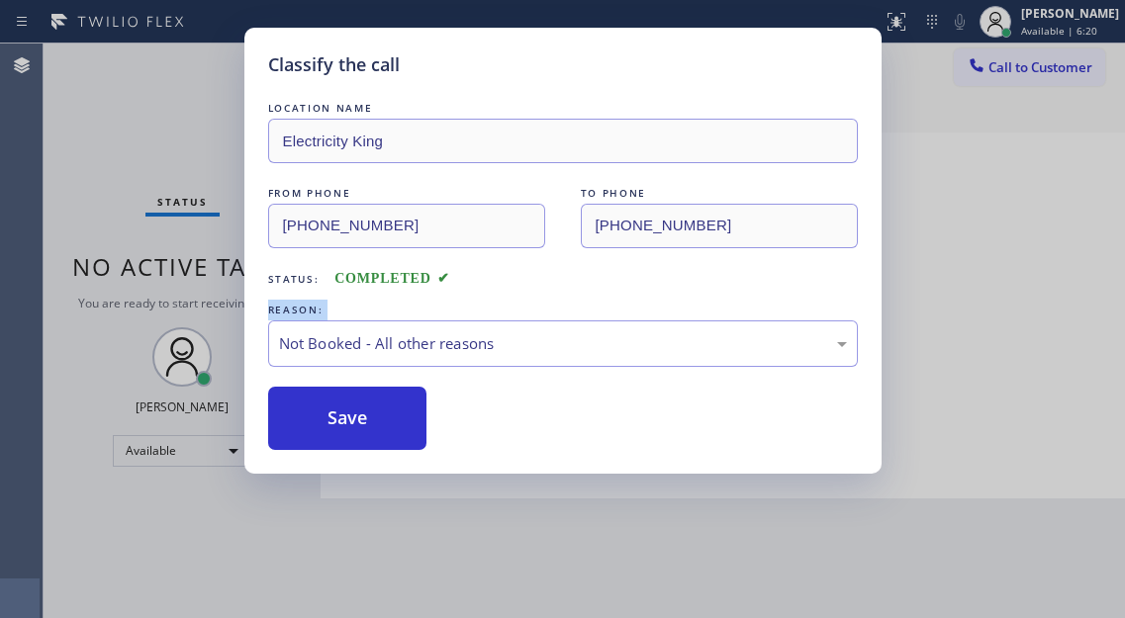
click at [399, 427] on button "Save" at bounding box center [347, 418] width 159 height 63
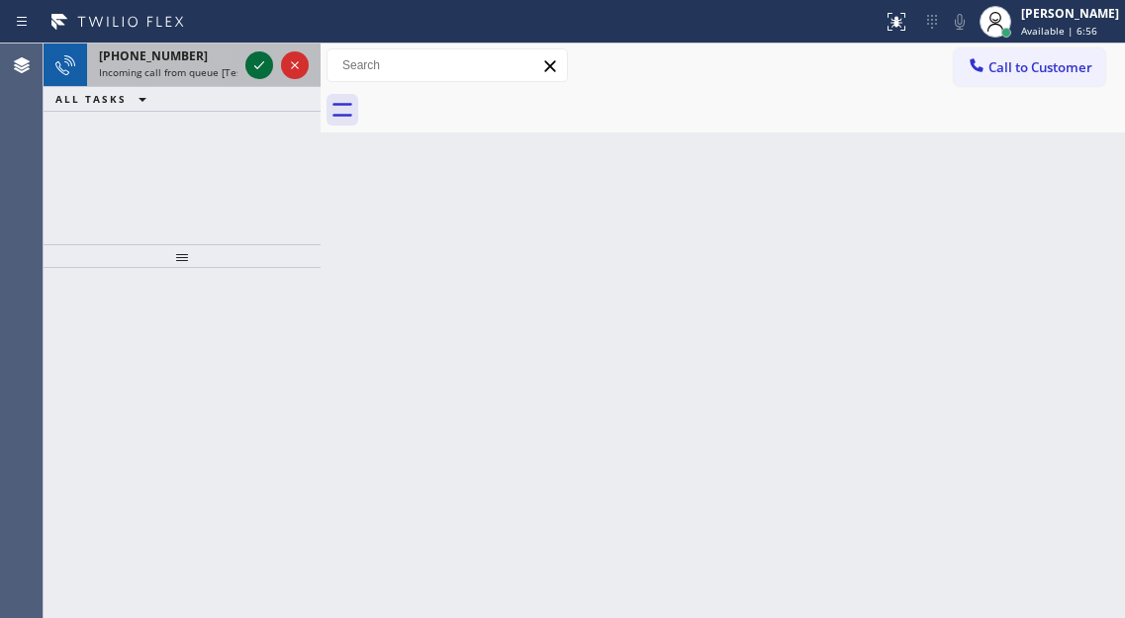
click at [261, 75] on icon at bounding box center [259, 65] width 24 height 24
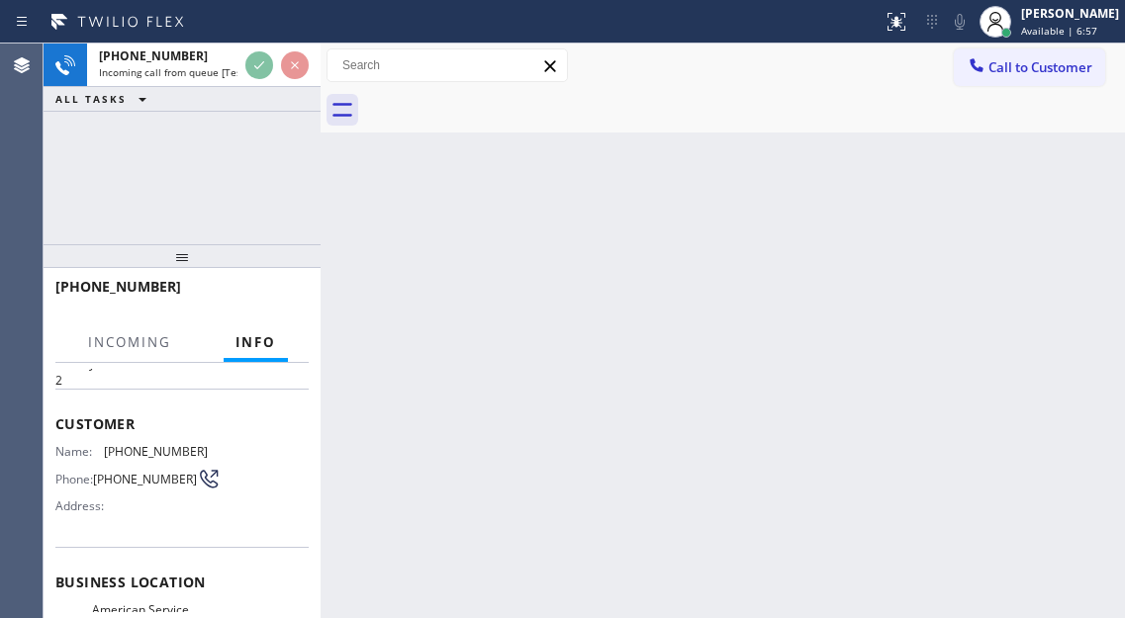
scroll to position [198, 0]
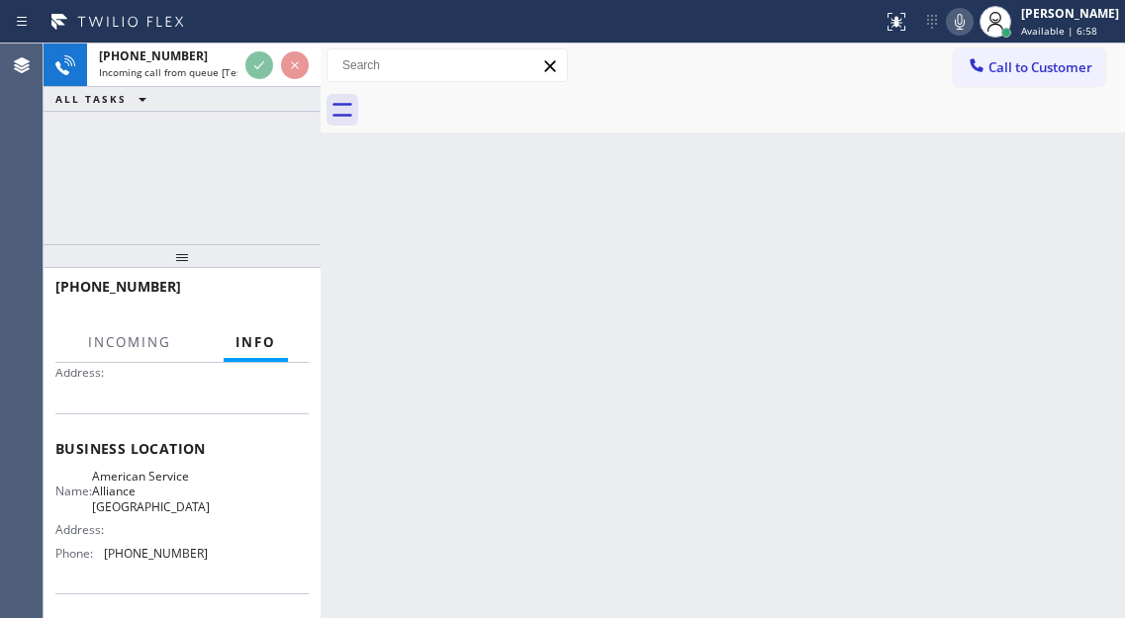
click at [138, 509] on span "American Service Alliance [GEOGRAPHIC_DATA]" at bounding box center [151, 492] width 118 height 46
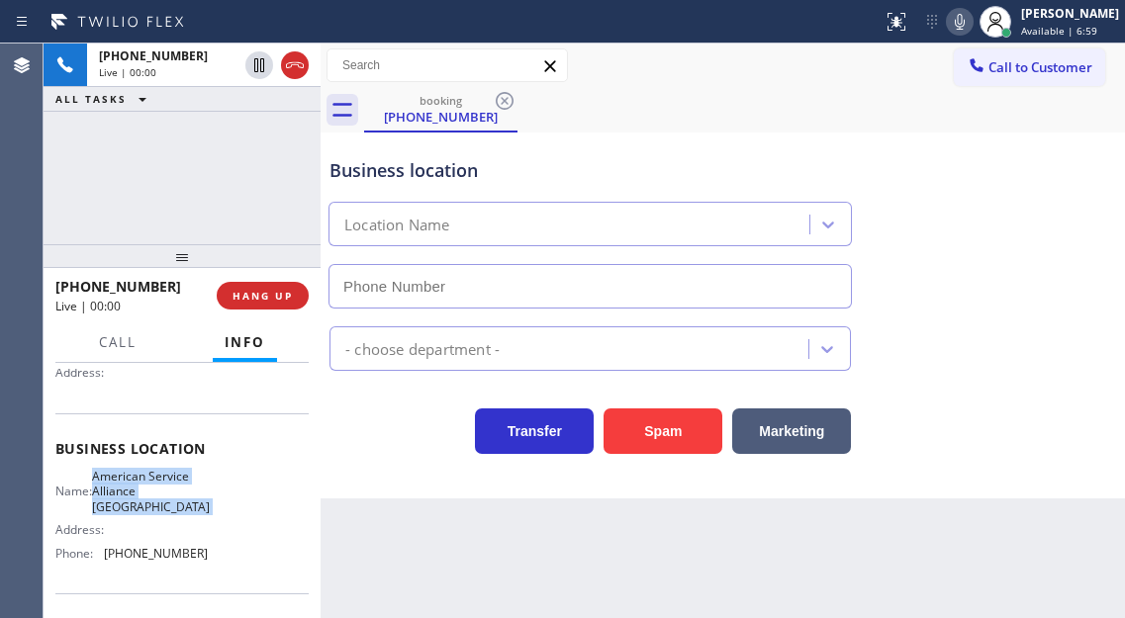
click at [138, 509] on span "American Service Alliance [GEOGRAPHIC_DATA]" at bounding box center [151, 492] width 118 height 46
type input "[PHONE_NUMBER]"
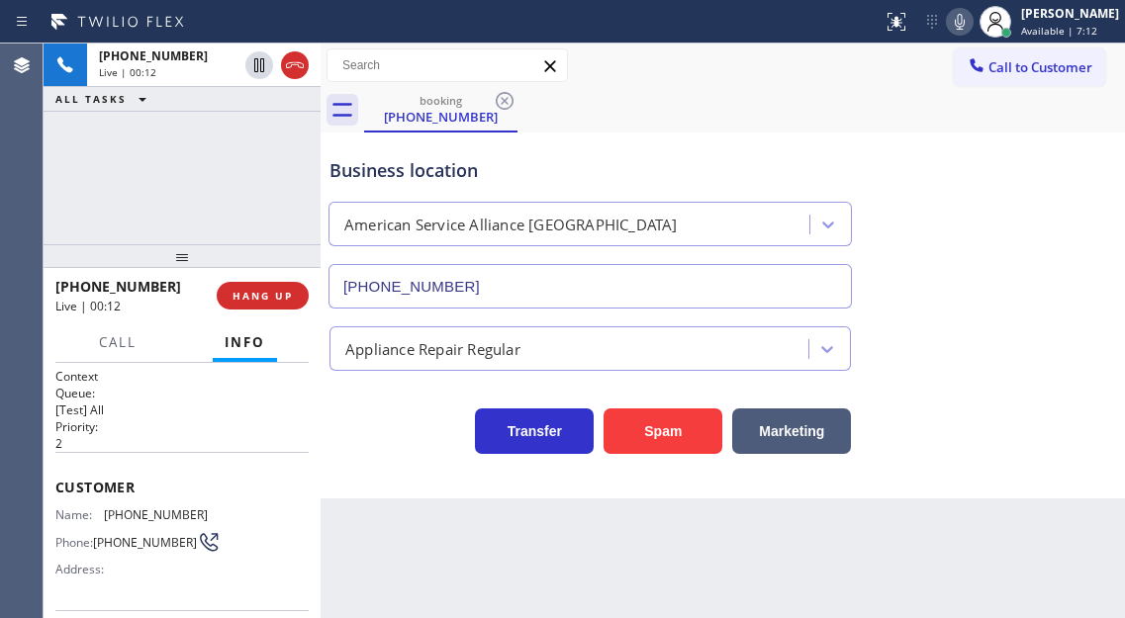
scroll to position [0, 0]
click at [135, 510] on span "[PHONE_NUMBER]" at bounding box center [156, 516] width 104 height 15
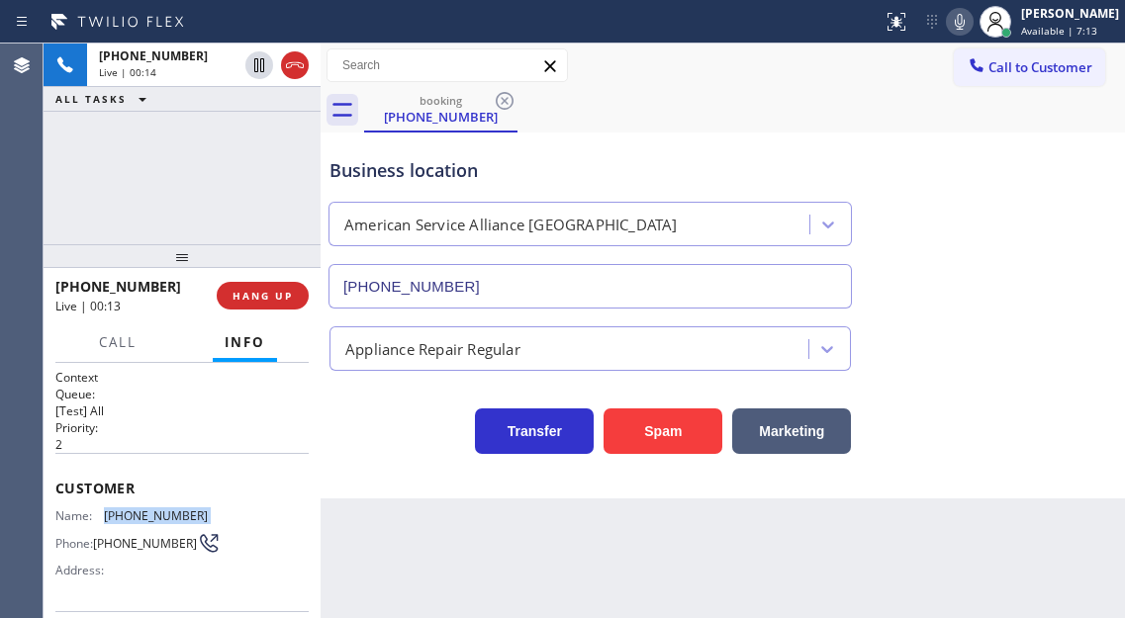
copy span "[PHONE_NUMBER]"
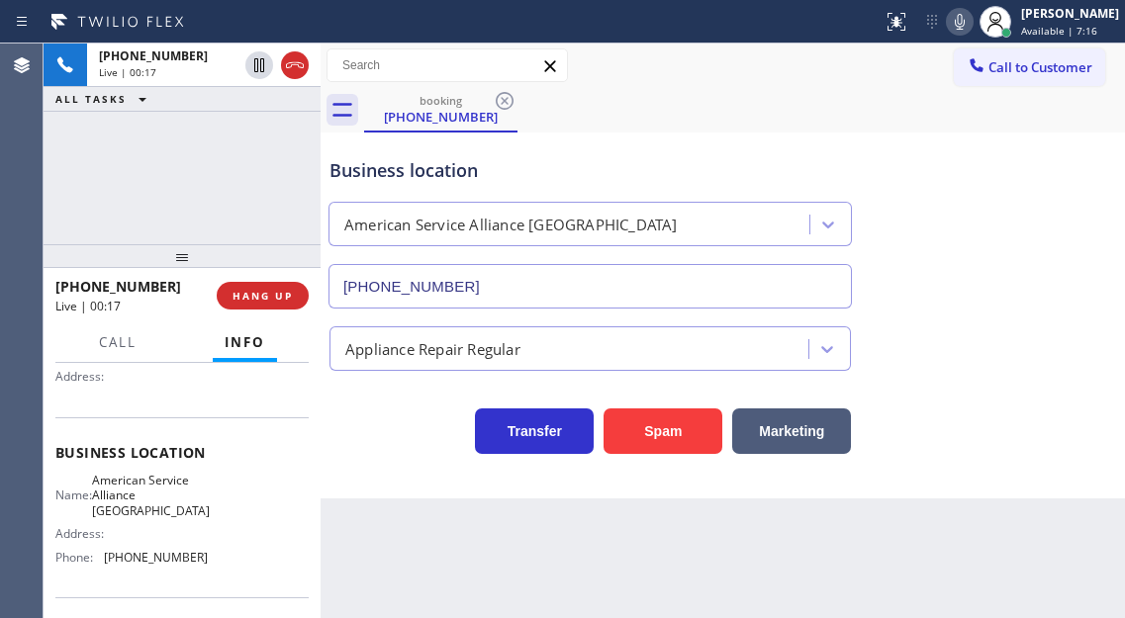
scroll to position [198, 0]
click at [148, 498] on span "American Service Alliance [GEOGRAPHIC_DATA]" at bounding box center [151, 492] width 118 height 46
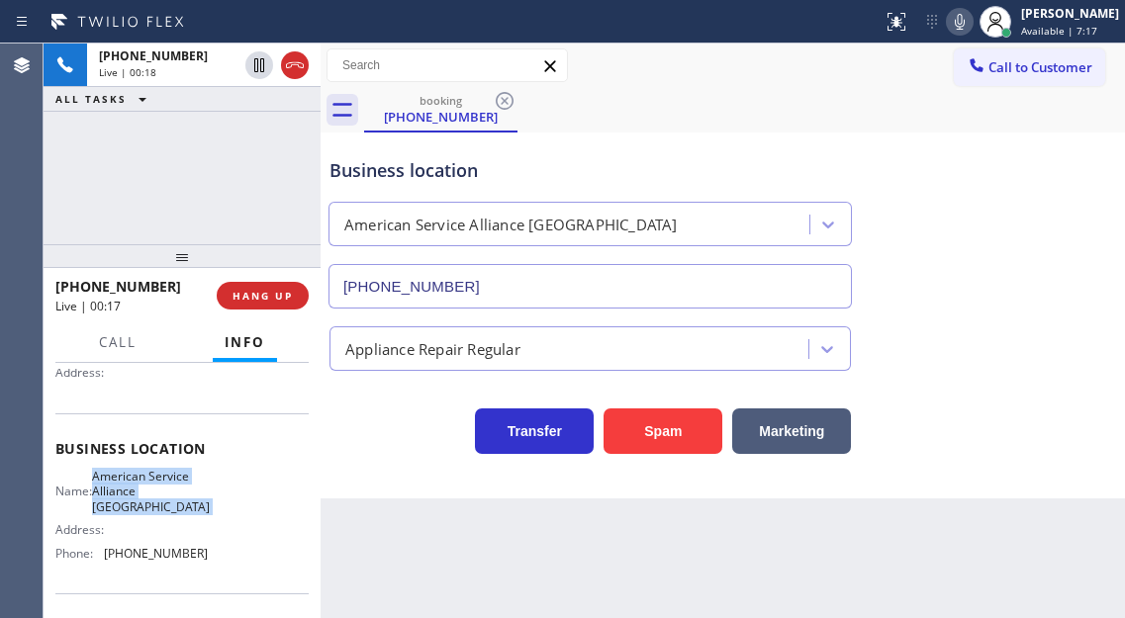
click at [148, 498] on span "American Service Alliance [GEOGRAPHIC_DATA]" at bounding box center [151, 492] width 118 height 46
copy span "American Service Alliance [GEOGRAPHIC_DATA]"
click at [311, 485] on div "Context Queue: [Test] All Priority: 2 Customer Name: [PHONE_NUMBER] Phone: [PHO…" at bounding box center [182, 490] width 277 height 255
click at [155, 560] on span "[PHONE_NUMBER]" at bounding box center [156, 553] width 104 height 15
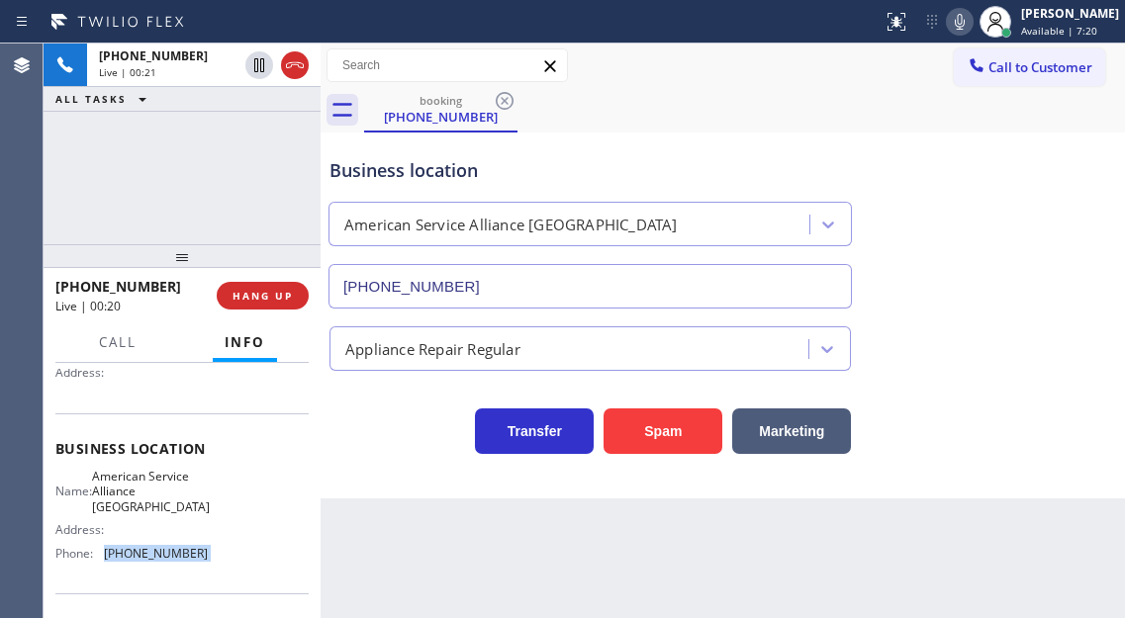
click at [155, 560] on span "[PHONE_NUMBER]" at bounding box center [156, 553] width 104 height 15
copy span "[PHONE_NUMBER]"
click at [383, 168] on div "Business location" at bounding box center [589, 170] width 521 height 27
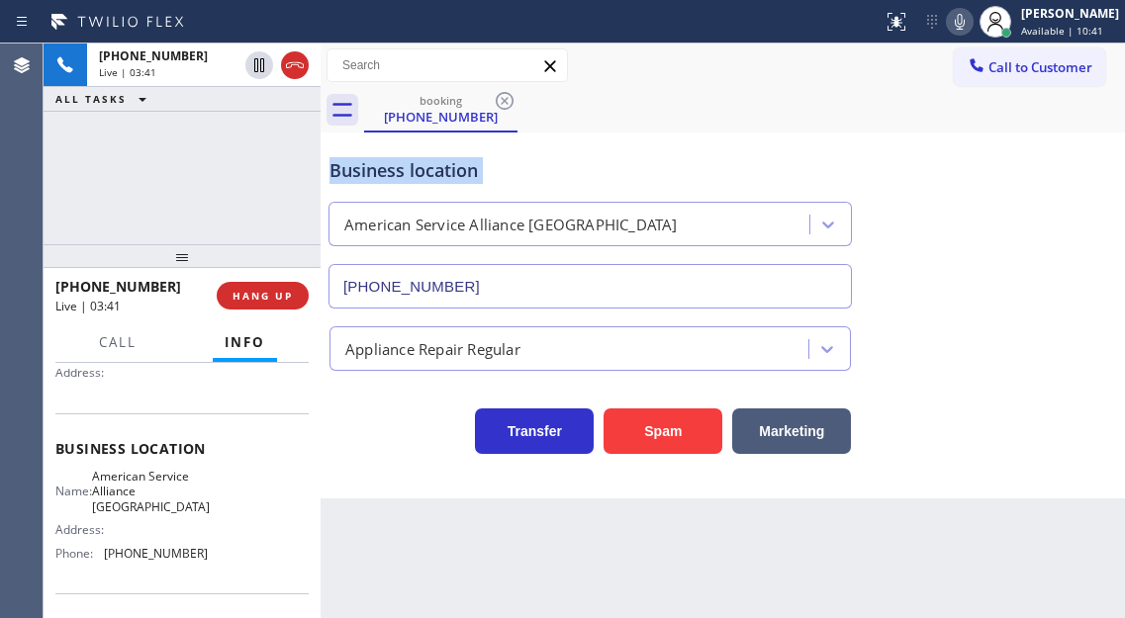
click at [383, 168] on div "Business location" at bounding box center [589, 170] width 521 height 27
click at [569, 175] on div "Business location" at bounding box center [589, 170] width 521 height 27
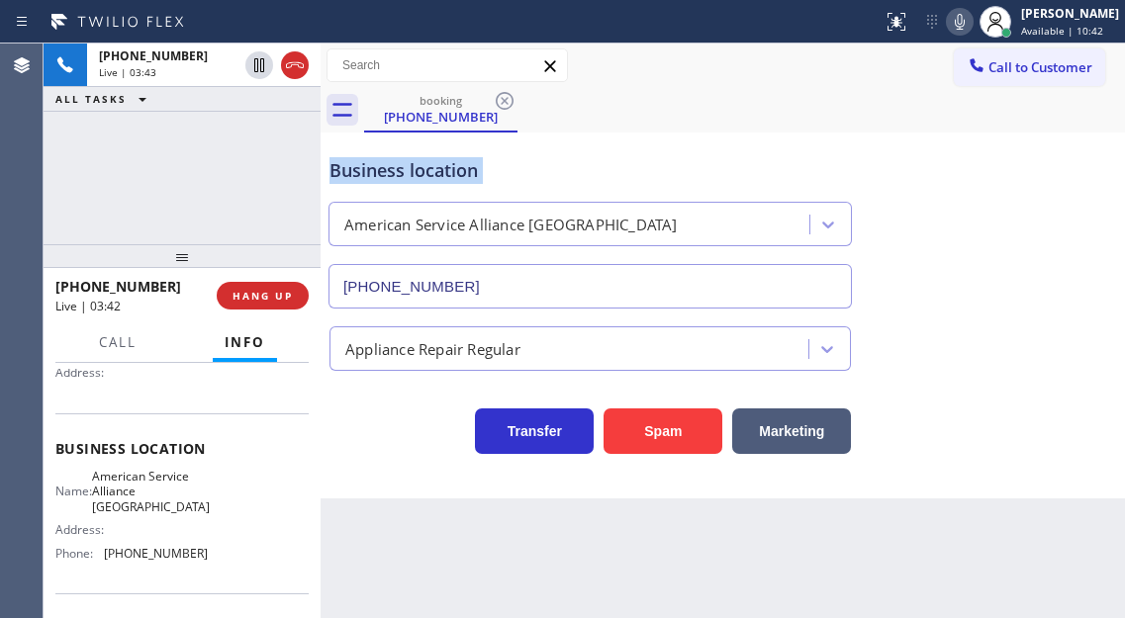
click at [569, 175] on div "Business location" at bounding box center [589, 170] width 521 height 27
click at [223, 185] on div "[PHONE_NUMBER] Live | 03:44 ALL TASKS ALL TASKS ACTIVE TASKS TASKS IN WRAP UP" at bounding box center [182, 144] width 277 height 201
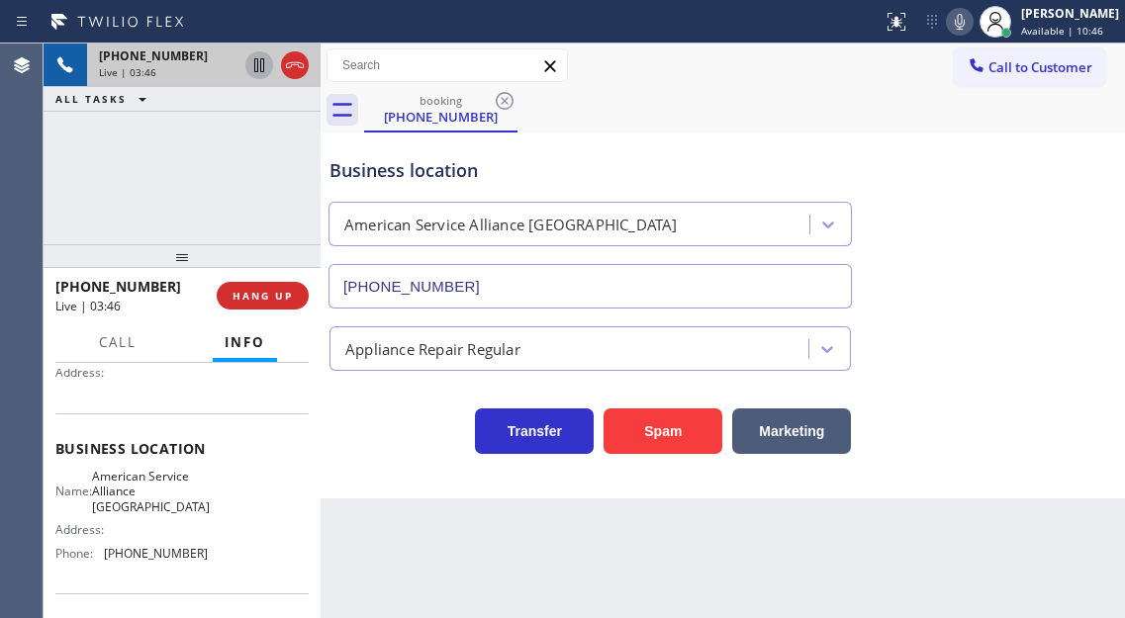
click at [255, 72] on icon at bounding box center [259, 65] width 10 height 14
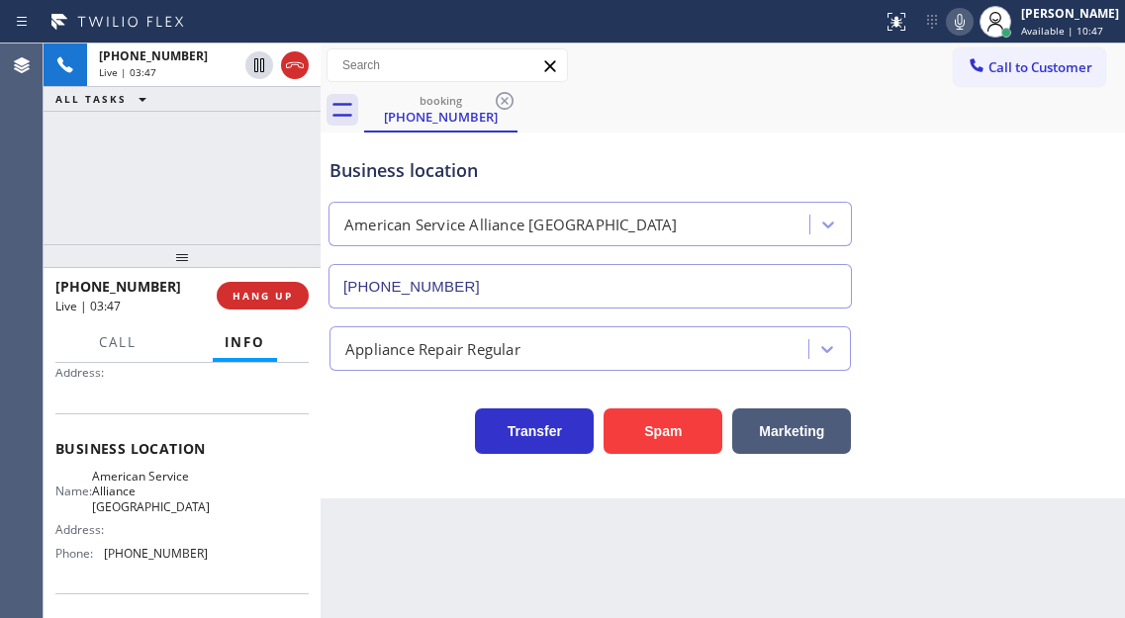
click at [966, 24] on icon at bounding box center [960, 22] width 24 height 24
click at [1041, 273] on div "Business location American Service Alliance [GEOGRAPHIC_DATA] [PHONE_NUMBER]" at bounding box center [723, 219] width 795 height 179
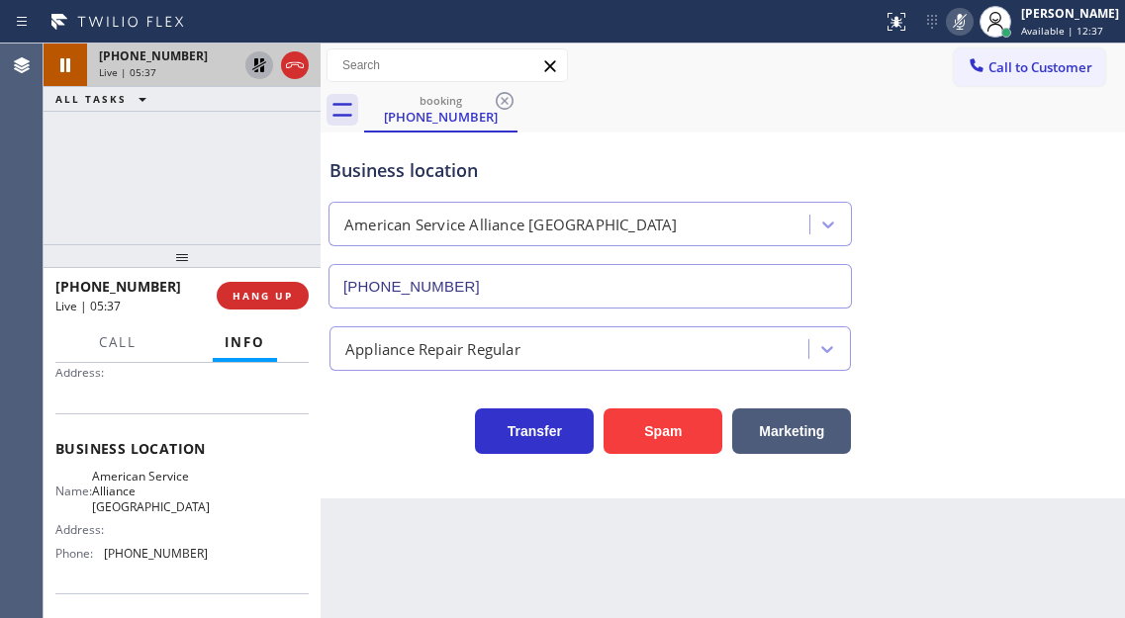
click at [256, 66] on icon at bounding box center [259, 65] width 24 height 24
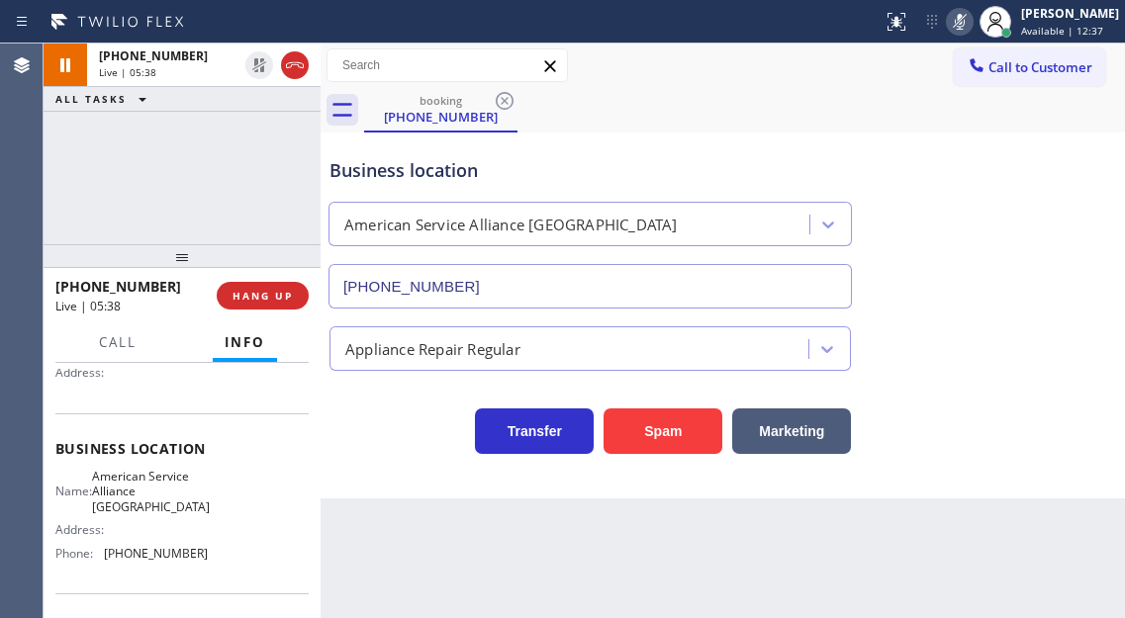
click at [972, 28] on icon at bounding box center [960, 22] width 24 height 24
click at [207, 178] on div "[PHONE_NUMBER] Live | 11:39 ALL TASKS ALL TASKS ACTIVE TASKS TASKS IN WRAP UP" at bounding box center [182, 144] width 277 height 201
click at [290, 294] on span "HANG UP" at bounding box center [263, 296] width 60 height 14
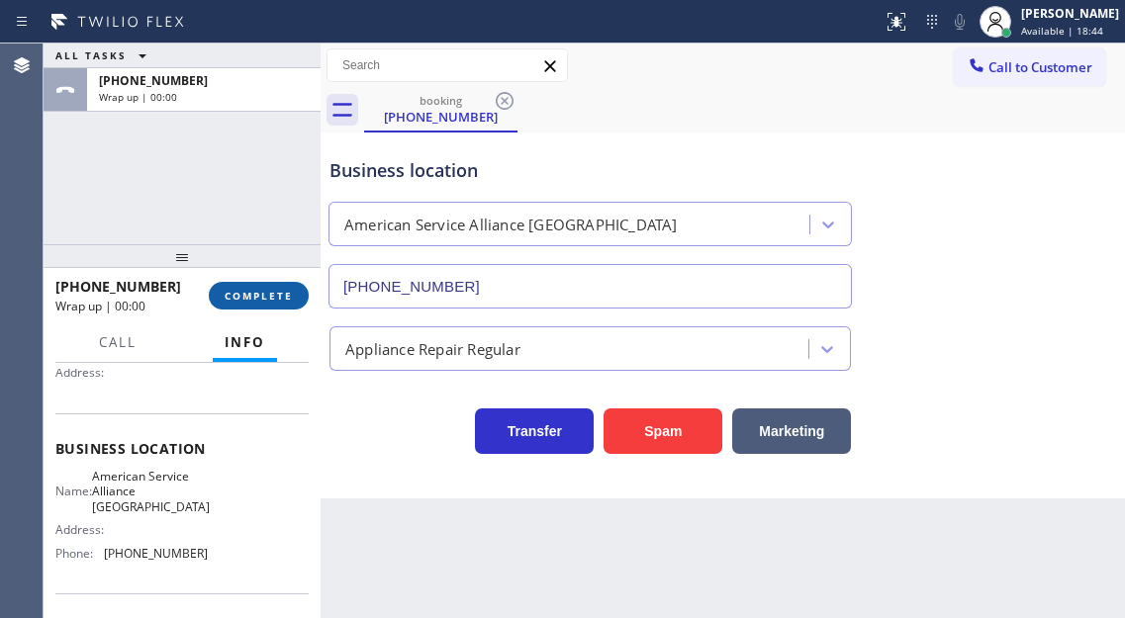
click at [292, 298] on span "COMPLETE" at bounding box center [259, 296] width 68 height 14
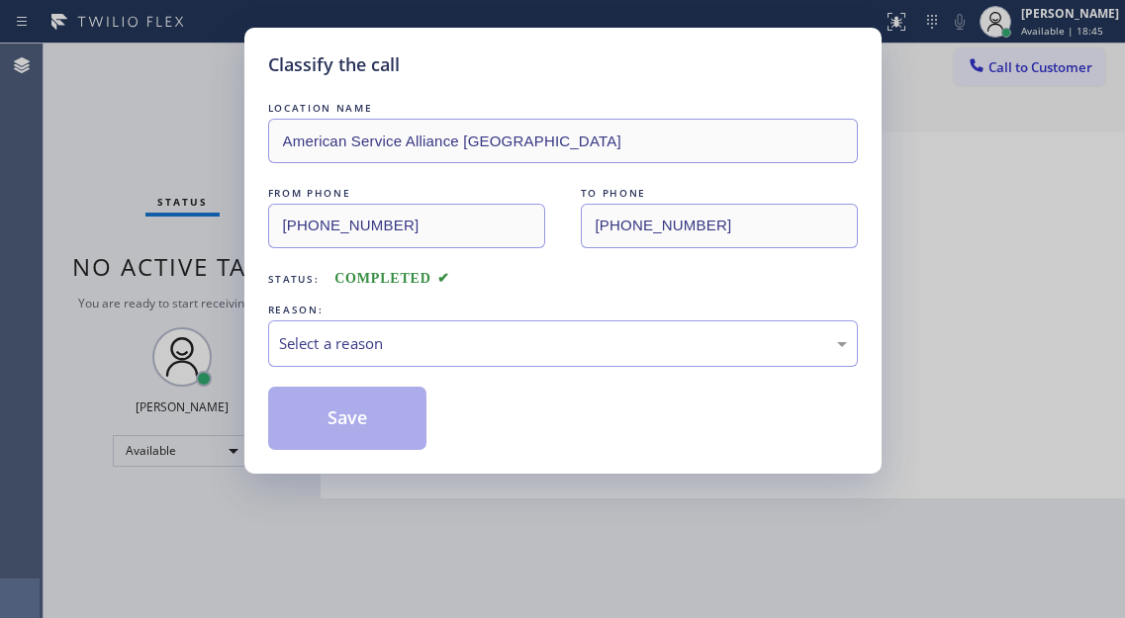
click at [292, 298] on div "LOCATION NAME American Service Alliance [GEOGRAPHIC_DATA] FROM PHONE [PHONE_NUM…" at bounding box center [563, 274] width 590 height 352
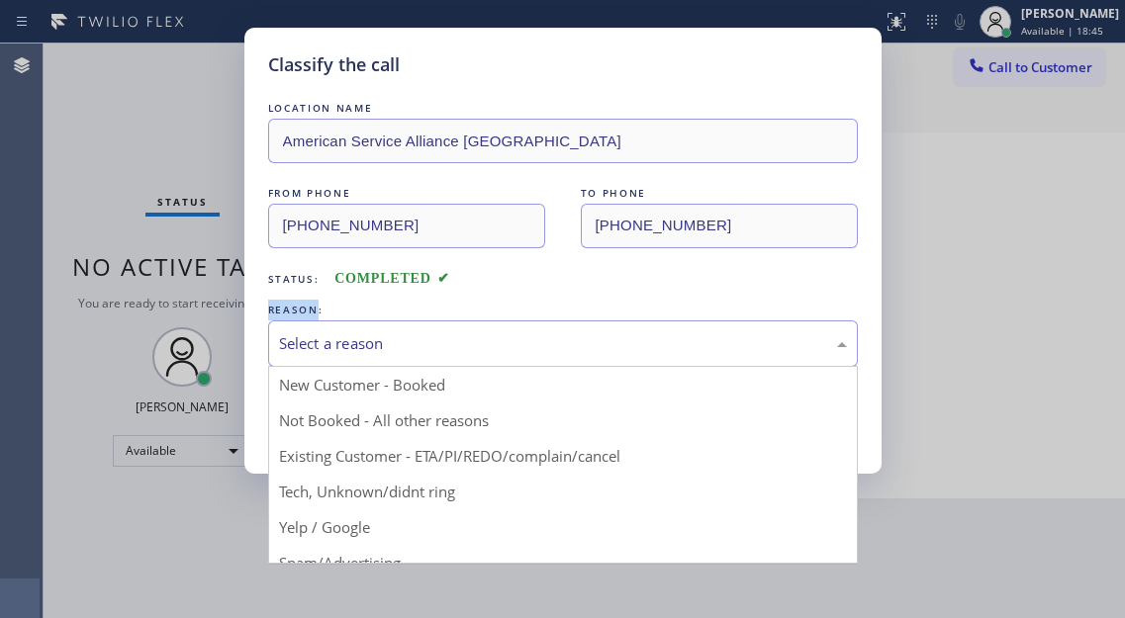
click at [426, 328] on div "Select a reason" at bounding box center [563, 344] width 590 height 47
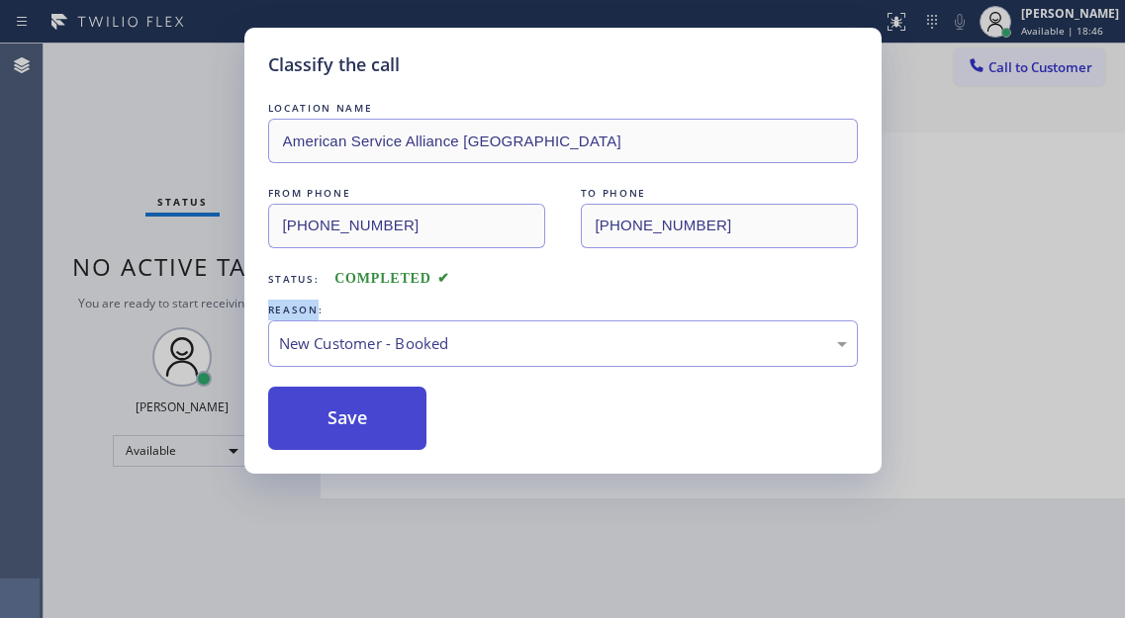
click at [383, 408] on button "Save" at bounding box center [347, 418] width 159 height 63
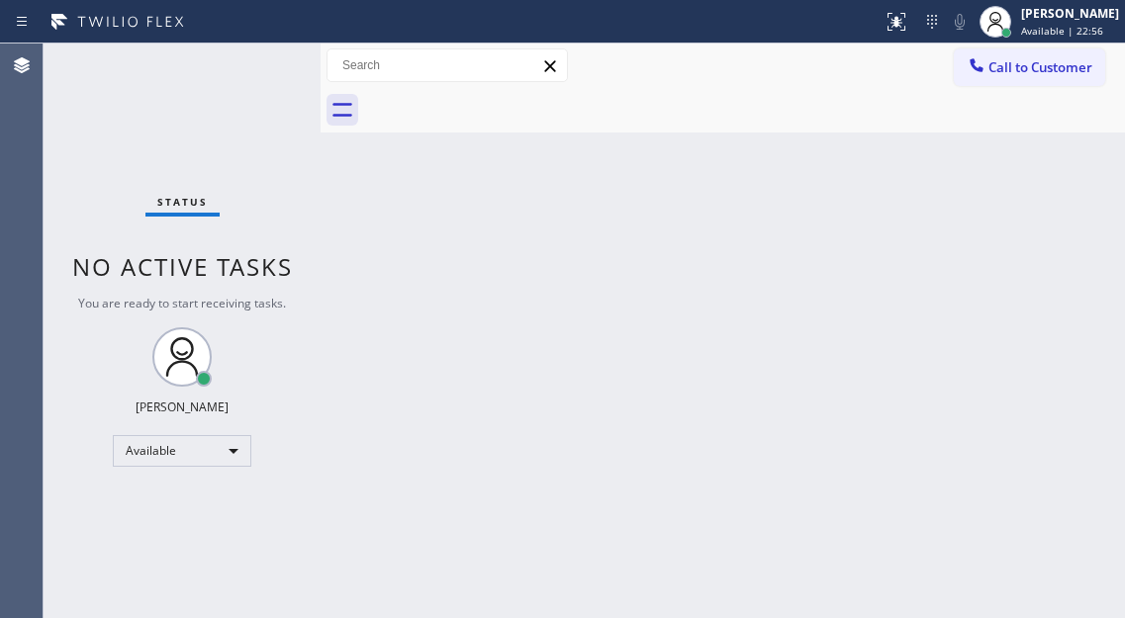
click at [1086, 315] on div "Back to Dashboard Change Sender ID Customers Technicians Select a contact Outbo…" at bounding box center [723, 331] width 804 height 575
click at [257, 47] on div "Status No active tasks You are ready to start receiving tasks. [PERSON_NAME]" at bounding box center [182, 331] width 277 height 575
click at [1035, 359] on div "Back to Dashboard Change Sender ID Customers Technicians Select a contact Outbo…" at bounding box center [723, 331] width 804 height 575
click at [266, 66] on div "Status No active tasks You are ready to start receiving tasks. [PERSON_NAME]" at bounding box center [182, 331] width 277 height 575
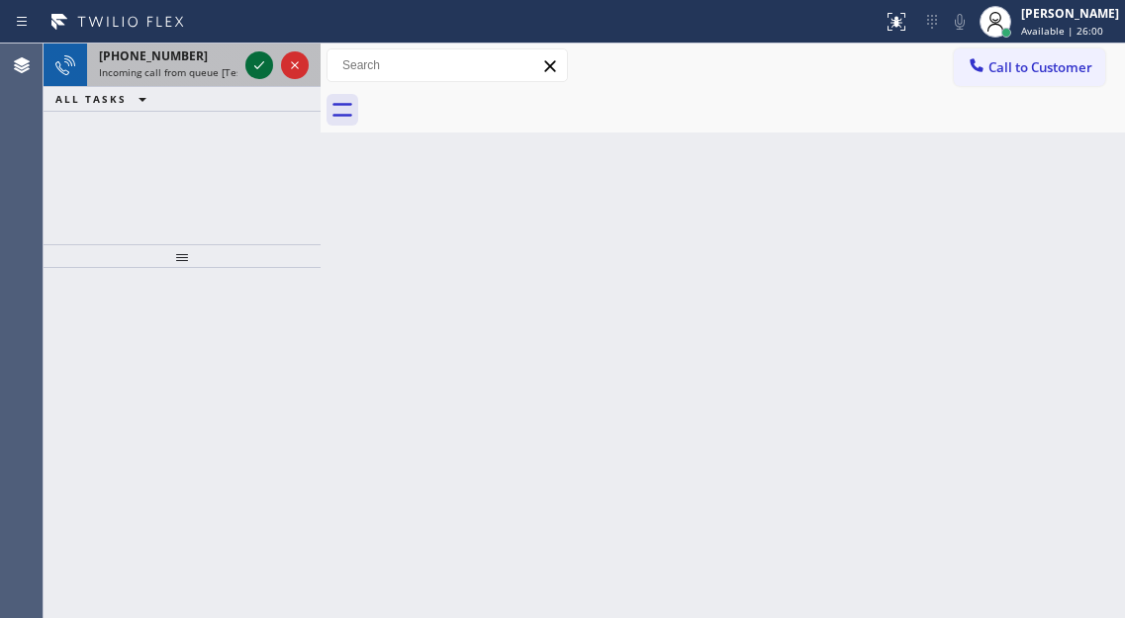
click at [266, 66] on icon at bounding box center [259, 65] width 24 height 24
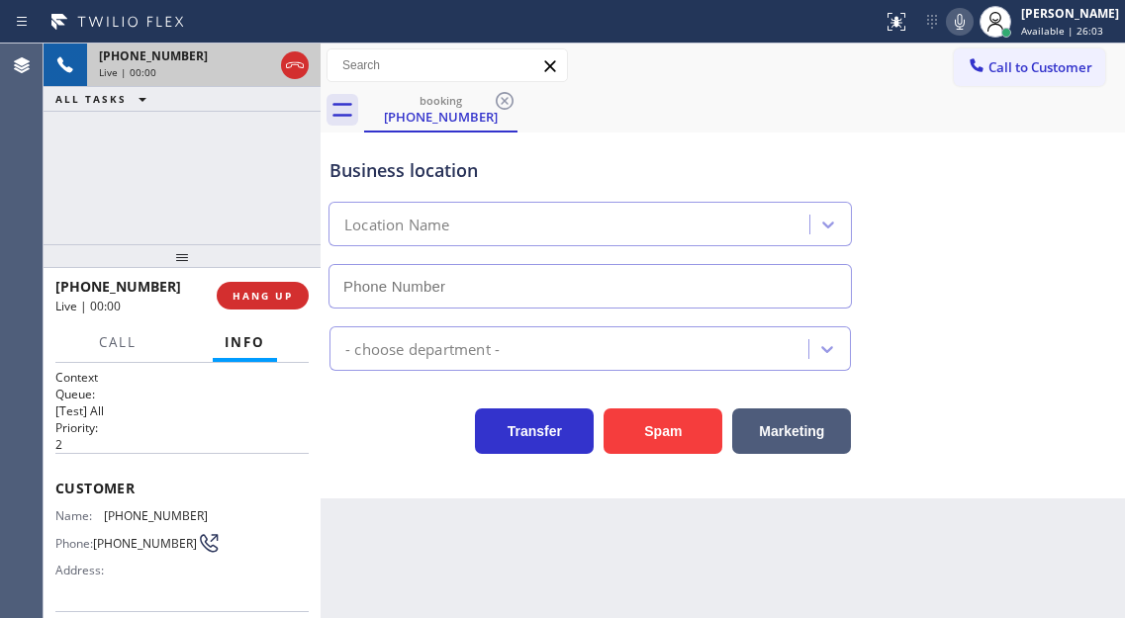
type input "[PHONE_NUMBER]"
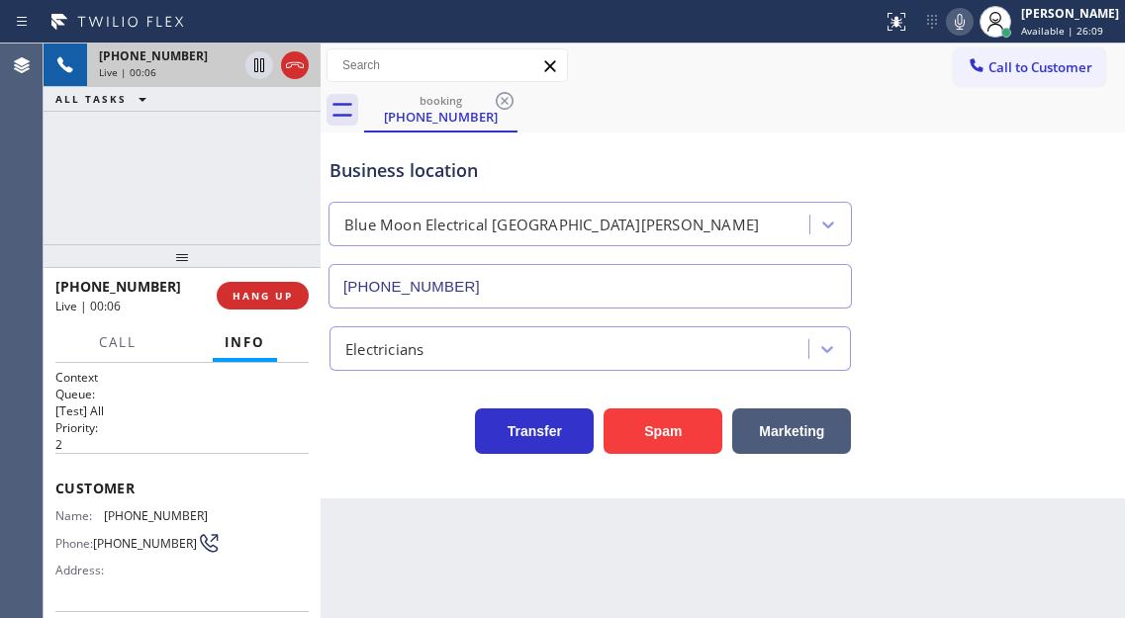
click at [126, 521] on span "[PHONE_NUMBER]" at bounding box center [156, 516] width 104 height 15
copy span "[PHONE_NUMBER]"
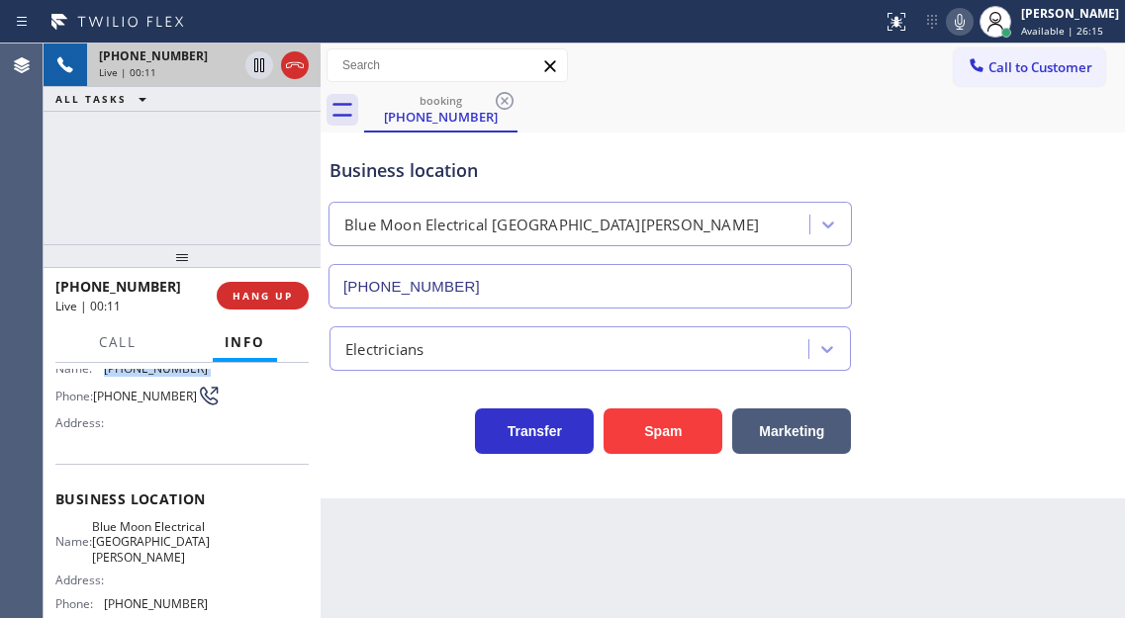
scroll to position [198, 0]
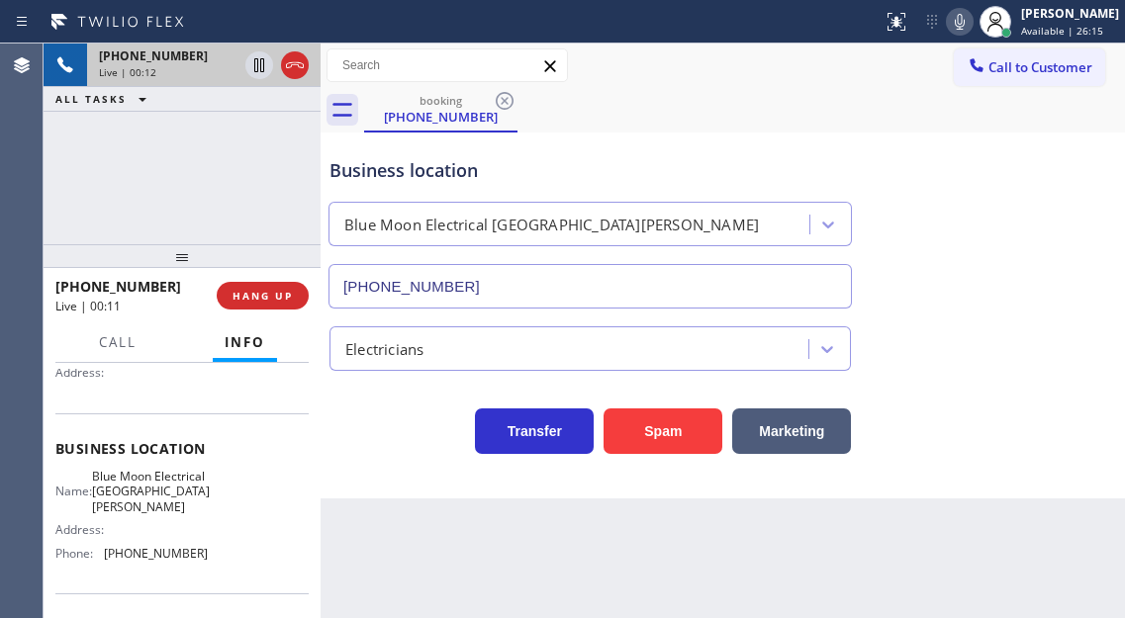
click at [141, 494] on span "Blue Moon Electrical [GEOGRAPHIC_DATA][PERSON_NAME]" at bounding box center [151, 492] width 118 height 46
copy span "Blue Moon Electrical [GEOGRAPHIC_DATA][PERSON_NAME]"
click at [173, 561] on span "[PHONE_NUMBER]" at bounding box center [156, 553] width 104 height 15
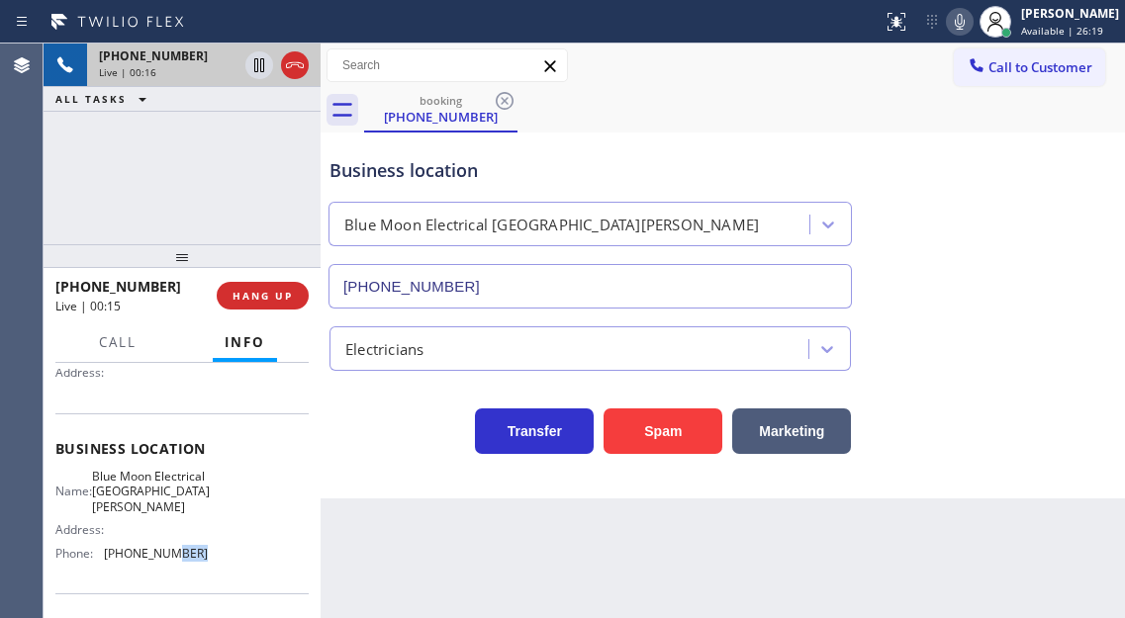
click at [173, 561] on span "[PHONE_NUMBER]" at bounding box center [156, 553] width 104 height 15
copy span "[PHONE_NUMBER]"
click at [183, 500] on span "Blue Moon Electrical [GEOGRAPHIC_DATA][PERSON_NAME]" at bounding box center [151, 492] width 118 height 46
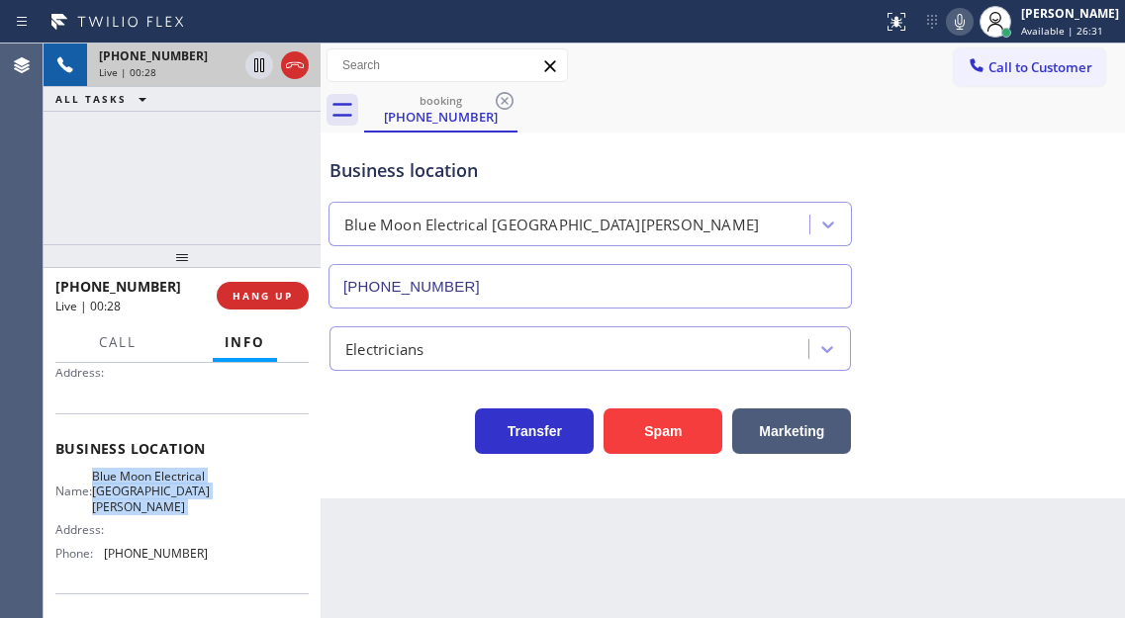
click at [183, 500] on span "Blue Moon Electrical [GEOGRAPHIC_DATA][PERSON_NAME]" at bounding box center [151, 492] width 118 height 46
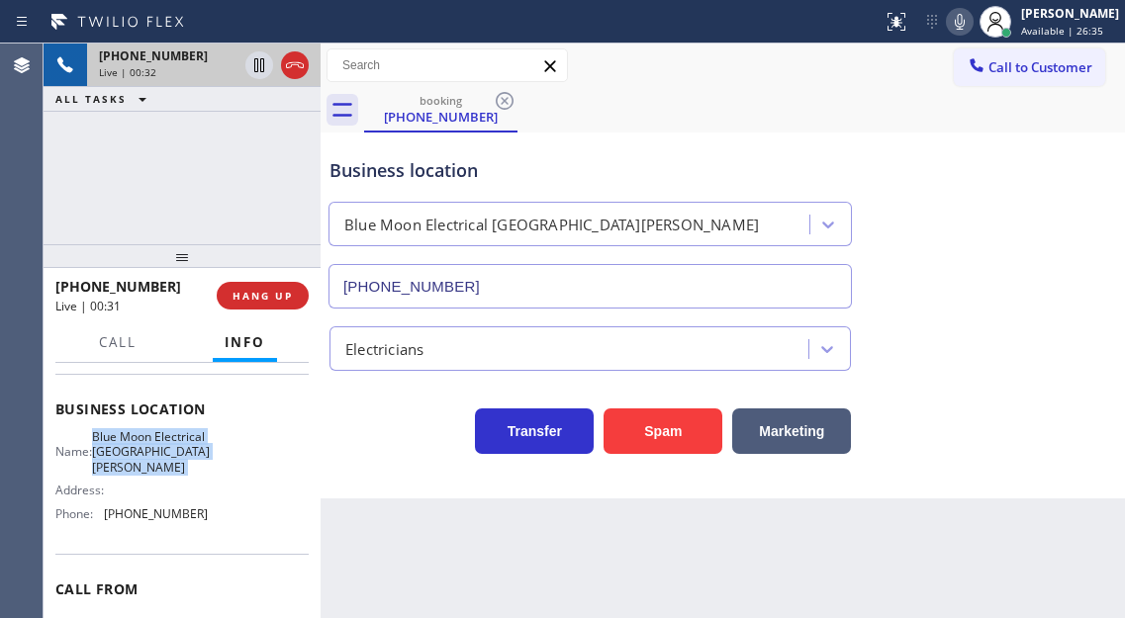
scroll to position [139, 0]
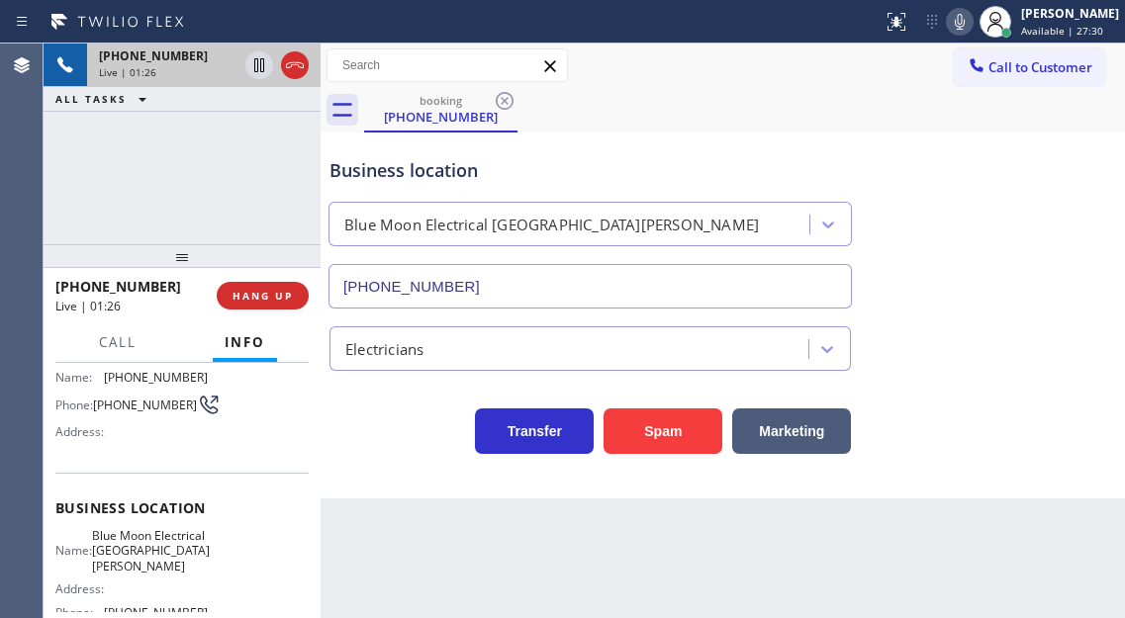
click at [1018, 215] on div "Business location Blue Moon Electrical [GEOGRAPHIC_DATA][PERSON_NAME] [PHONE_NU…" at bounding box center [723, 219] width 795 height 179
click at [257, 66] on icon at bounding box center [259, 65] width 10 height 14
click at [1027, 241] on div "Business location Blue Moon Electrical [GEOGRAPHIC_DATA][PERSON_NAME] [PHONE_NU…" at bounding box center [723, 219] width 795 height 179
click at [256, 69] on icon at bounding box center [259, 65] width 24 height 24
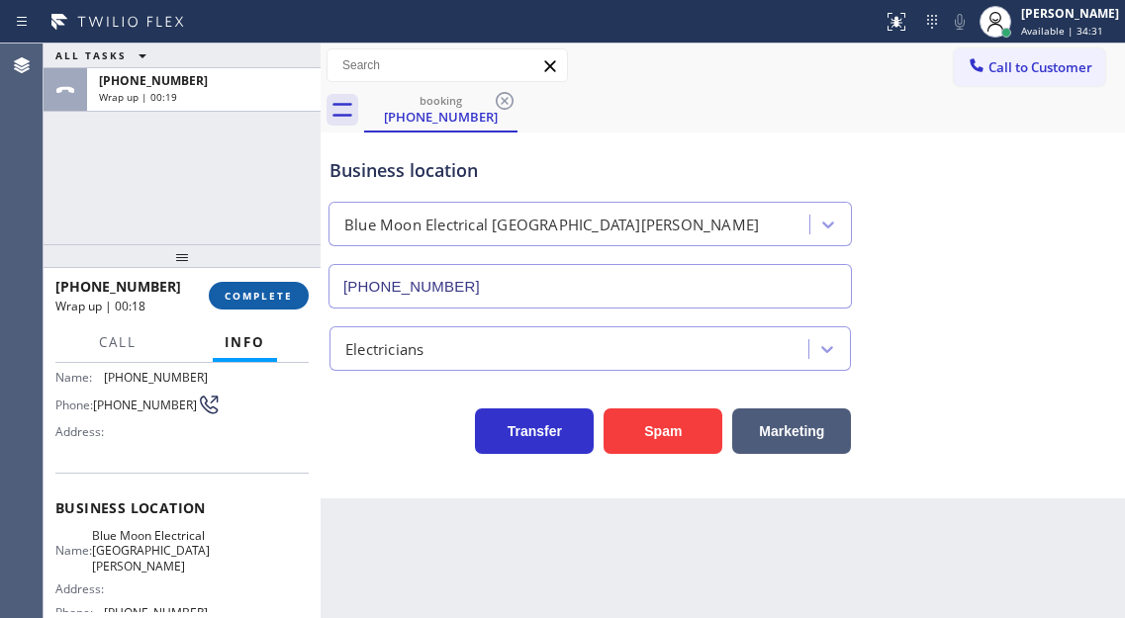
click at [259, 296] on span "COMPLETE" at bounding box center [259, 296] width 68 height 14
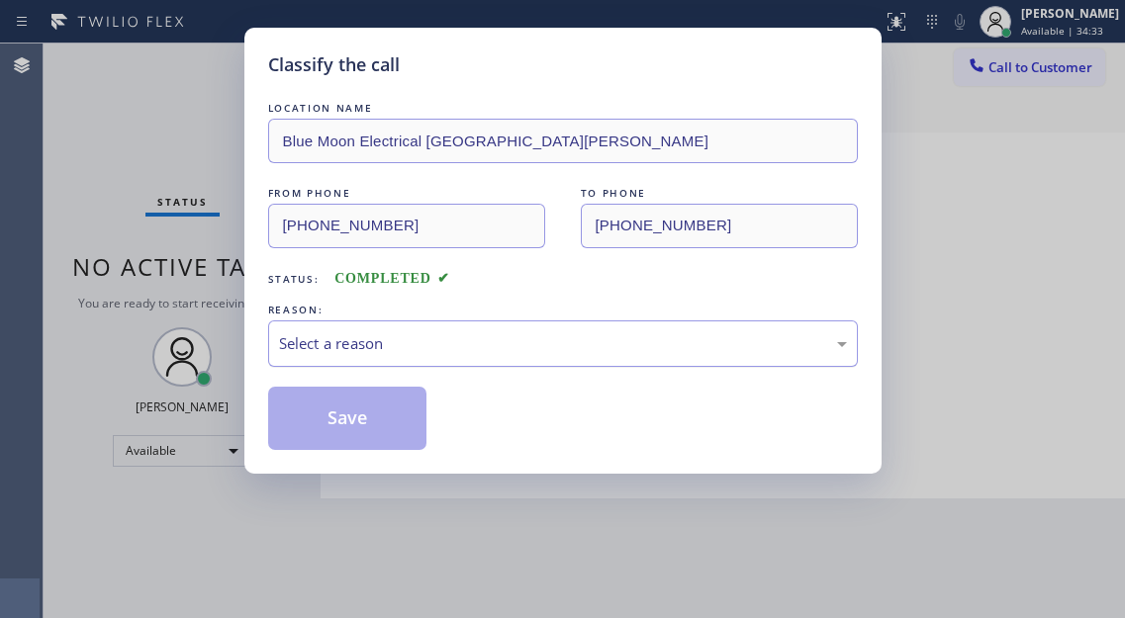
click at [350, 343] on div "Select a reason" at bounding box center [563, 343] width 568 height 23
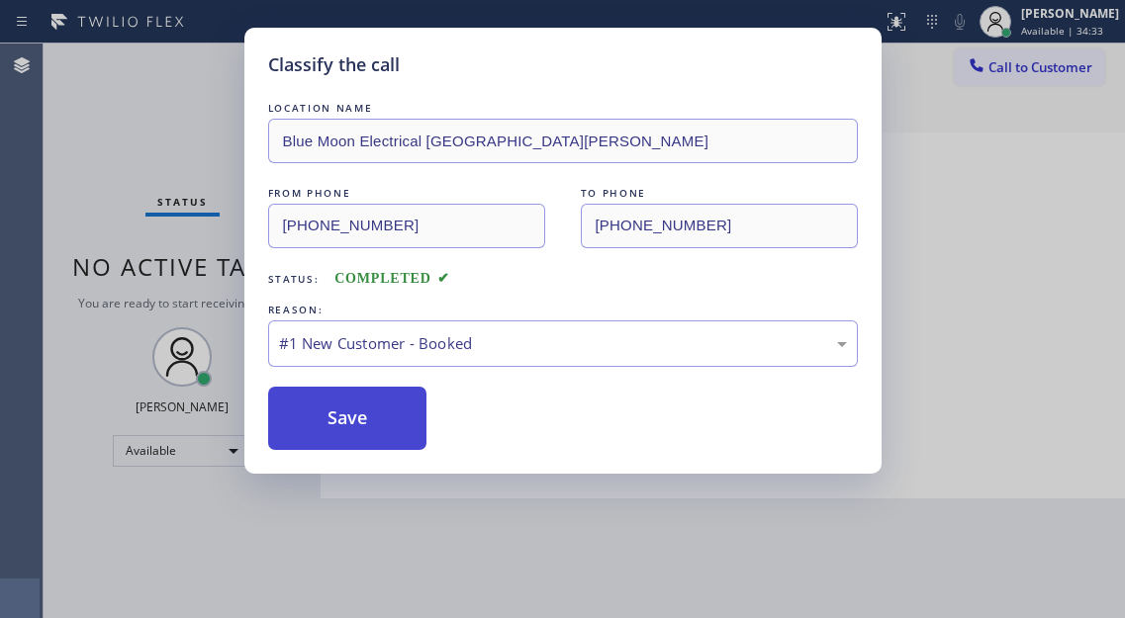
click at [368, 416] on button "Save" at bounding box center [347, 418] width 159 height 63
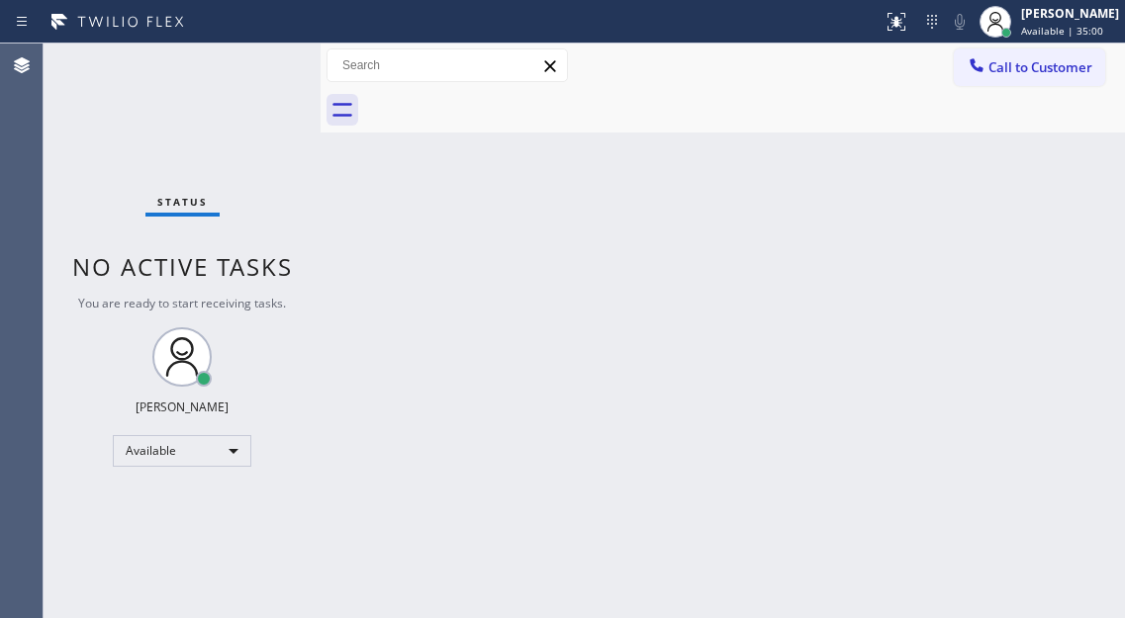
click at [1033, 170] on div "Back to Dashboard Change Sender ID Customers Technicians Select a contact Outbo…" at bounding box center [723, 331] width 804 height 575
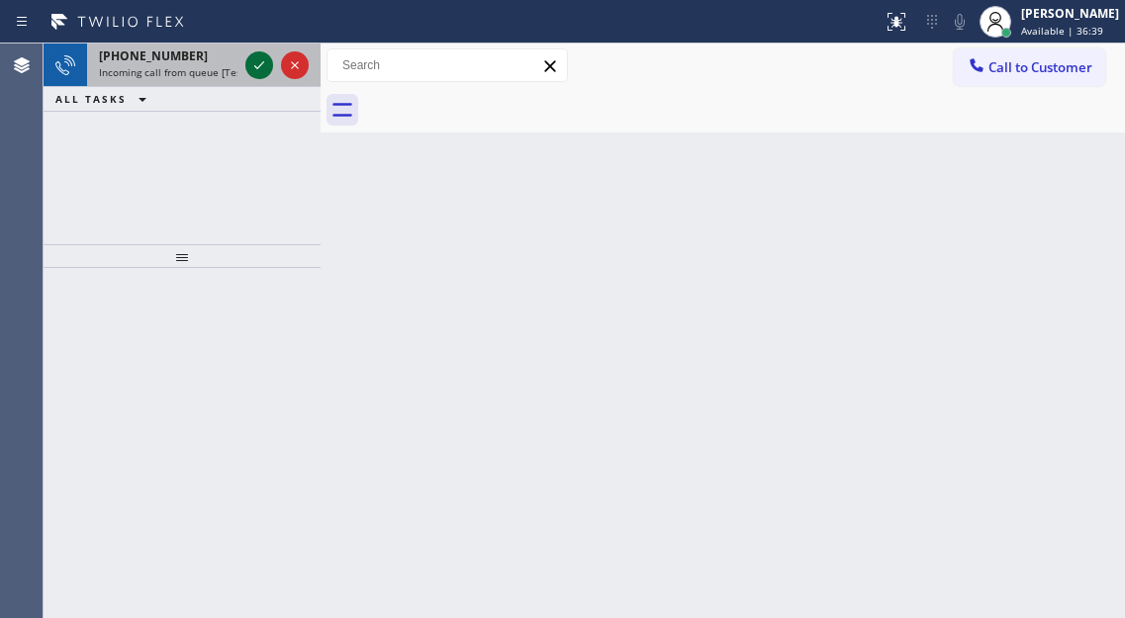
click at [252, 74] on icon at bounding box center [259, 65] width 24 height 24
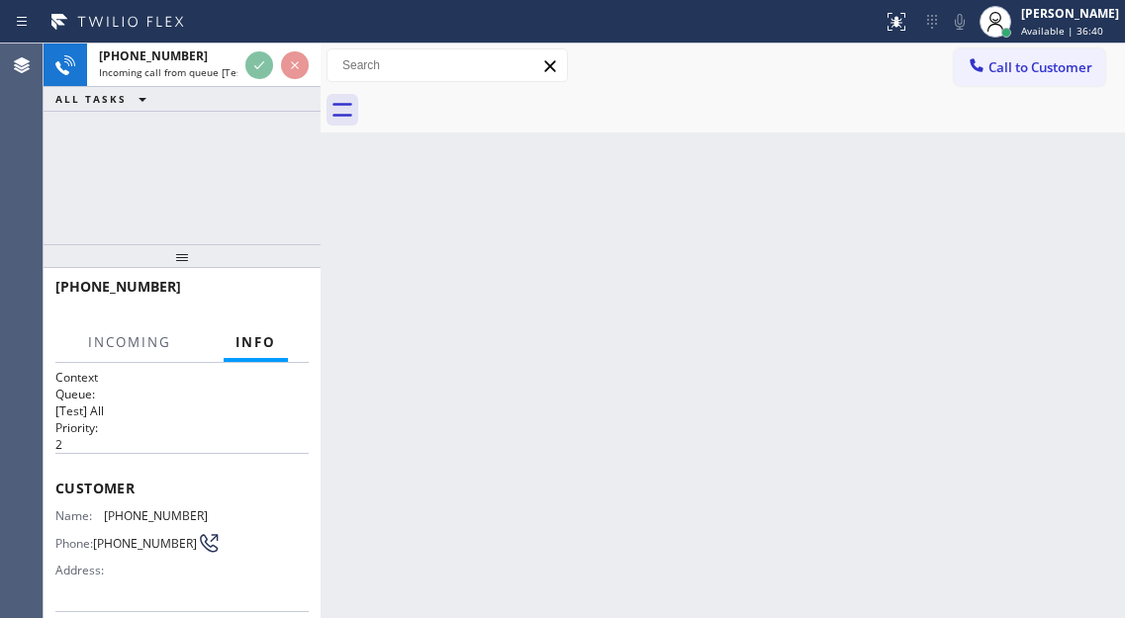
scroll to position [70, 0]
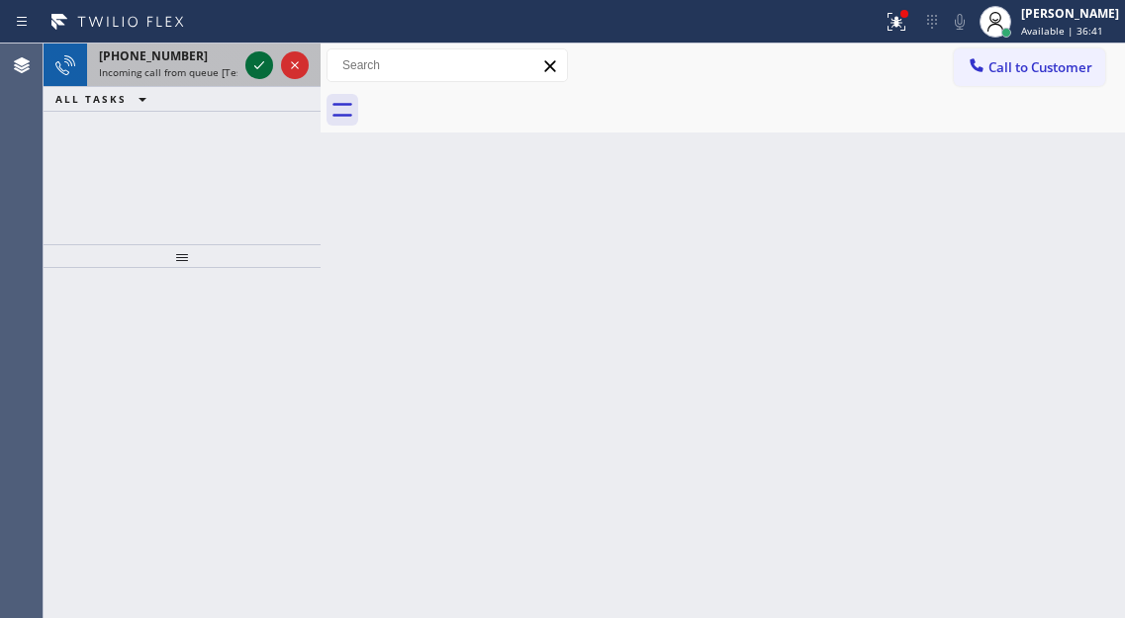
click at [255, 64] on icon at bounding box center [259, 65] width 24 height 24
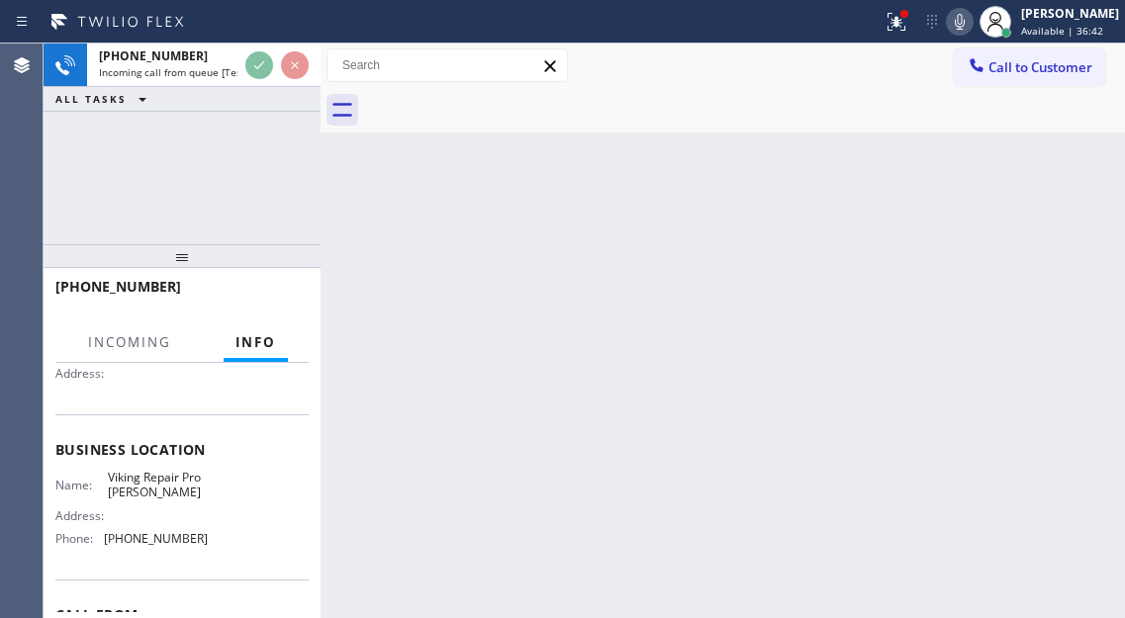
scroll to position [198, 0]
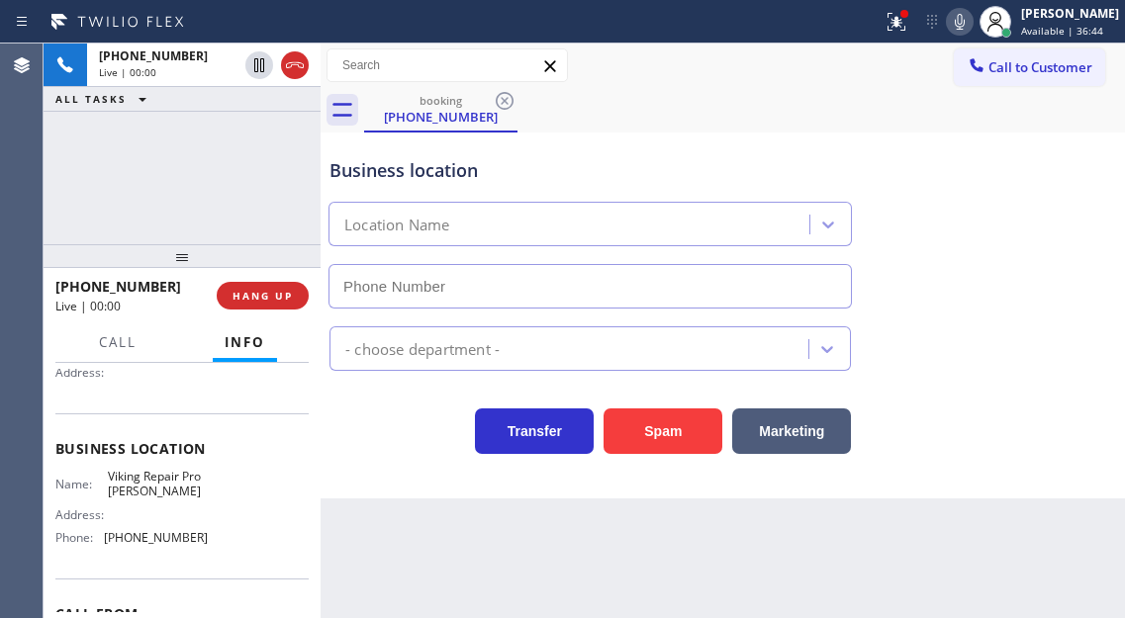
type input "[PHONE_NUMBER]"
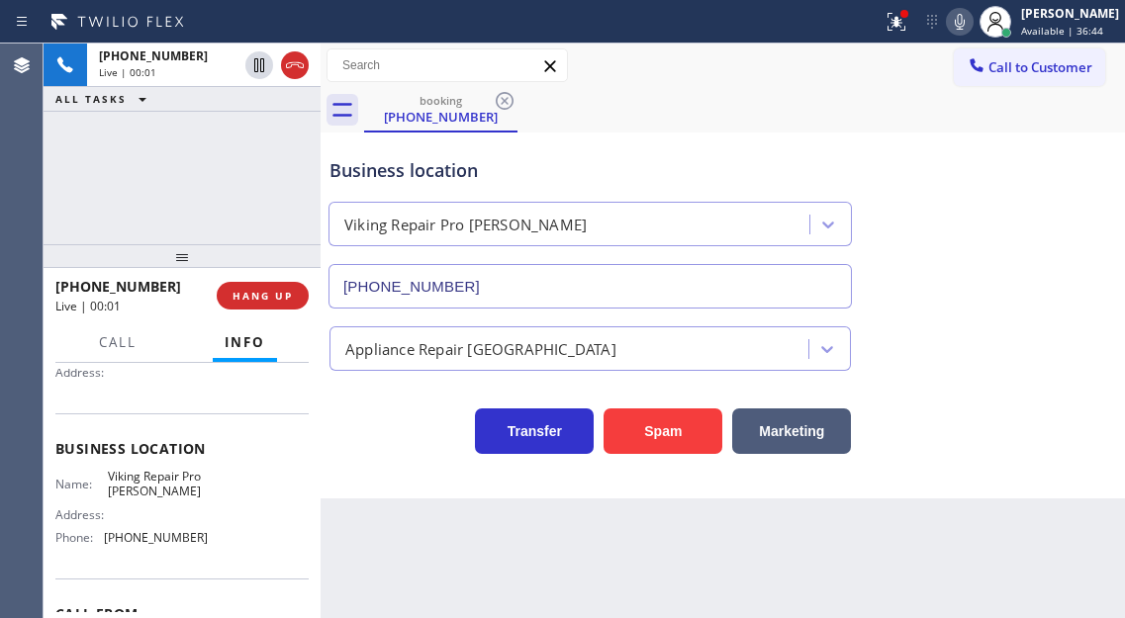
click at [136, 500] on span "Viking Repair Pro [PERSON_NAME]" at bounding box center [157, 484] width 99 height 31
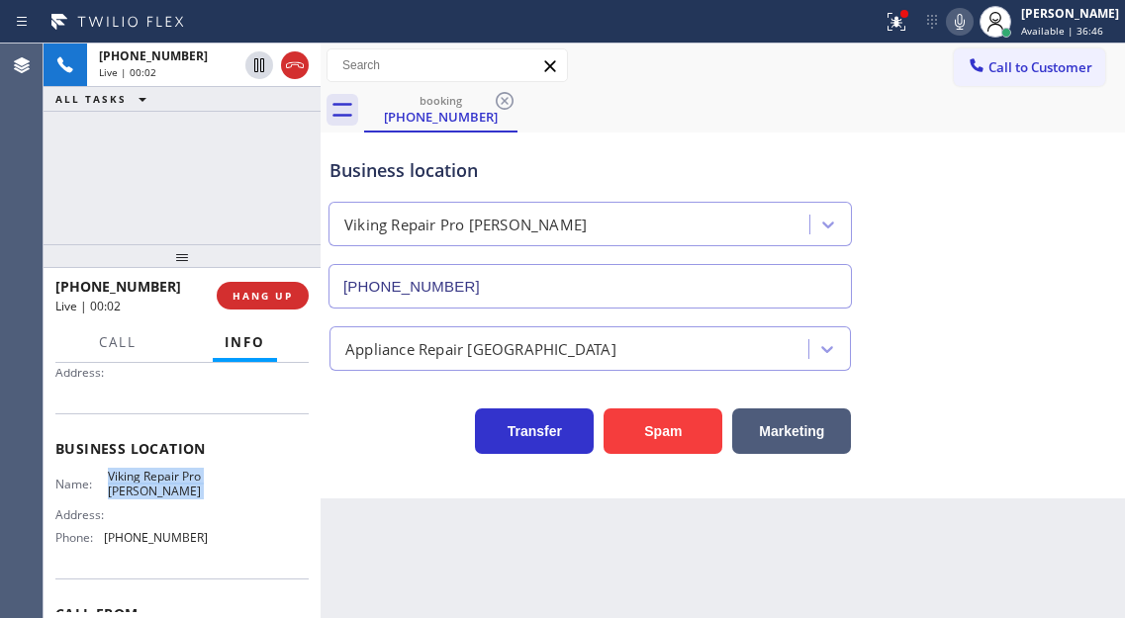
scroll to position [99, 0]
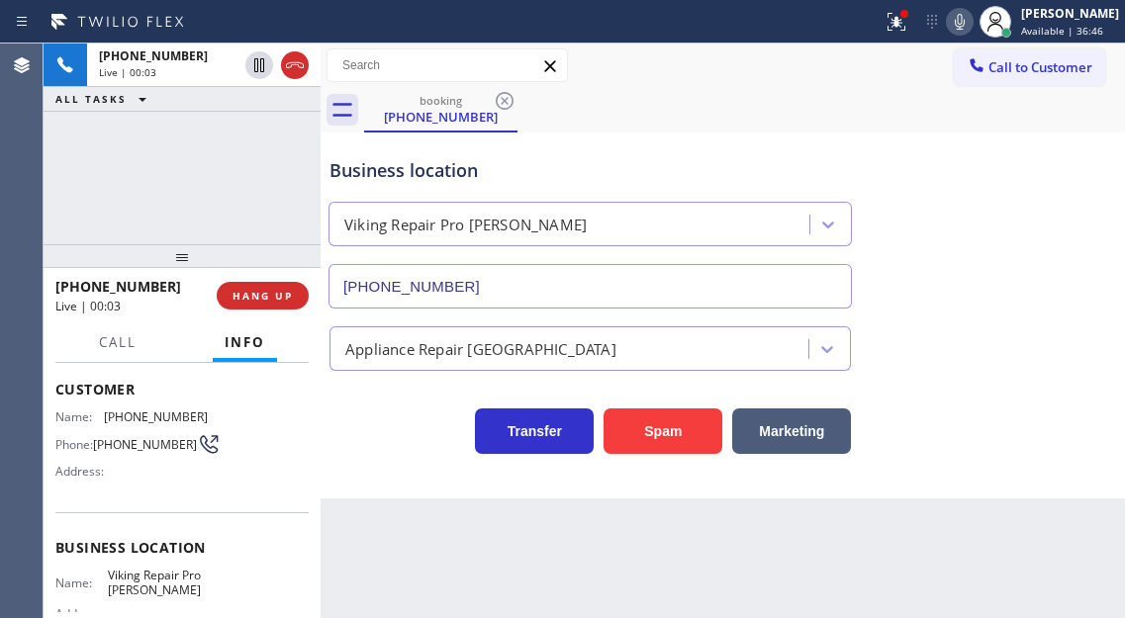
click at [137, 439] on span "[PHONE_NUMBER]" at bounding box center [145, 444] width 104 height 15
copy div "[PHONE_NUMBER]"
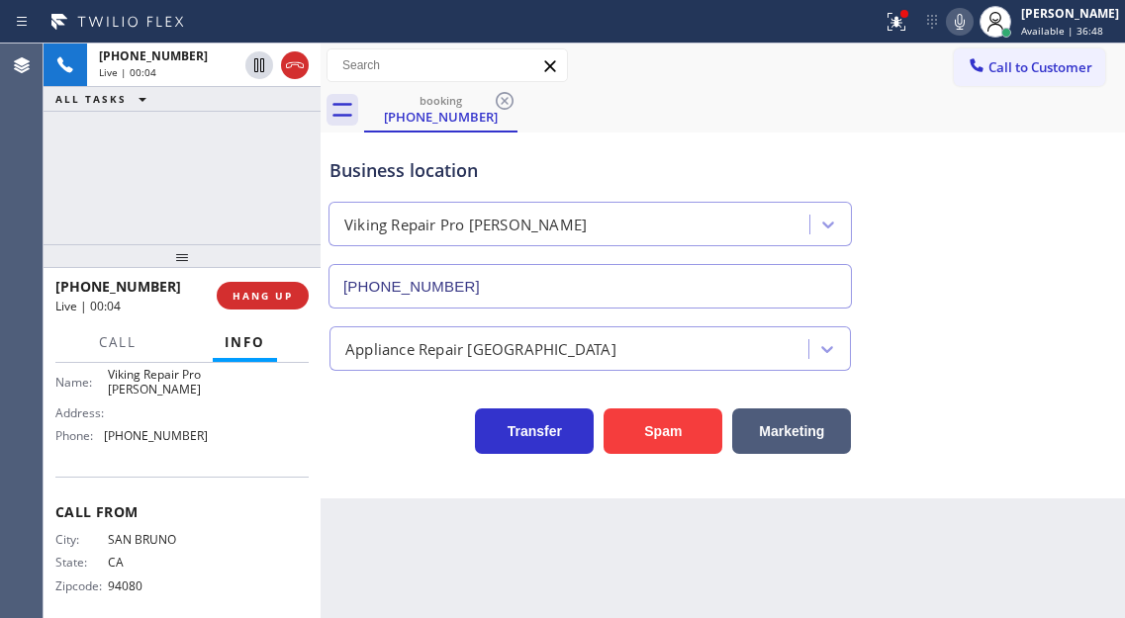
scroll to position [321, 0]
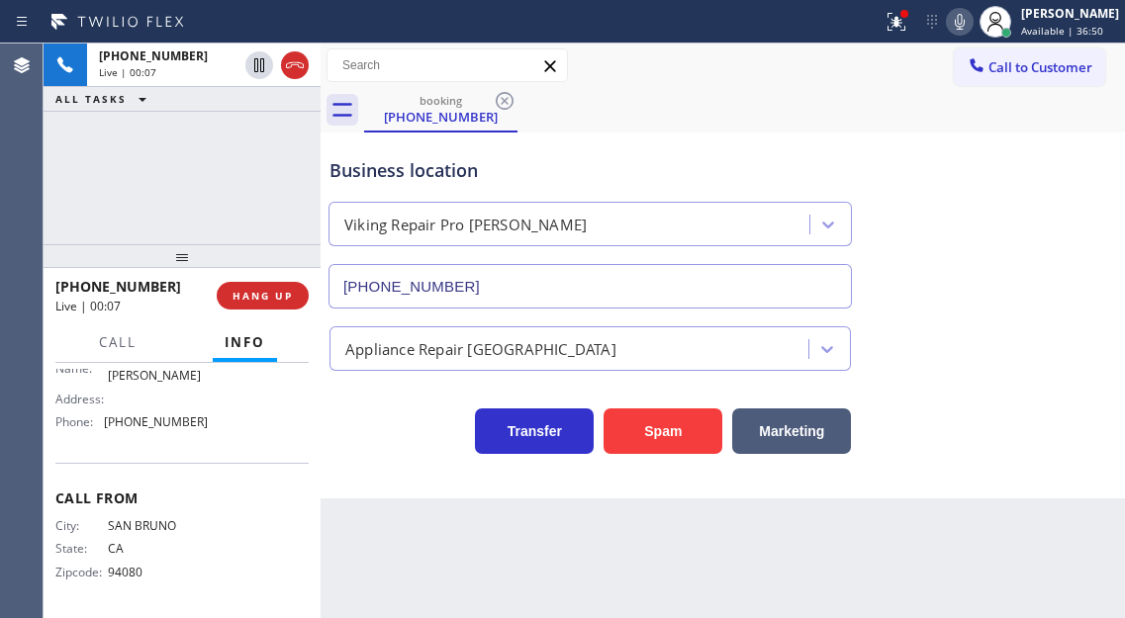
click at [293, 546] on div "City: [GEOGRAPHIC_DATA]: [US_STATE] Zipcode: 94080" at bounding box center [181, 552] width 253 height 69
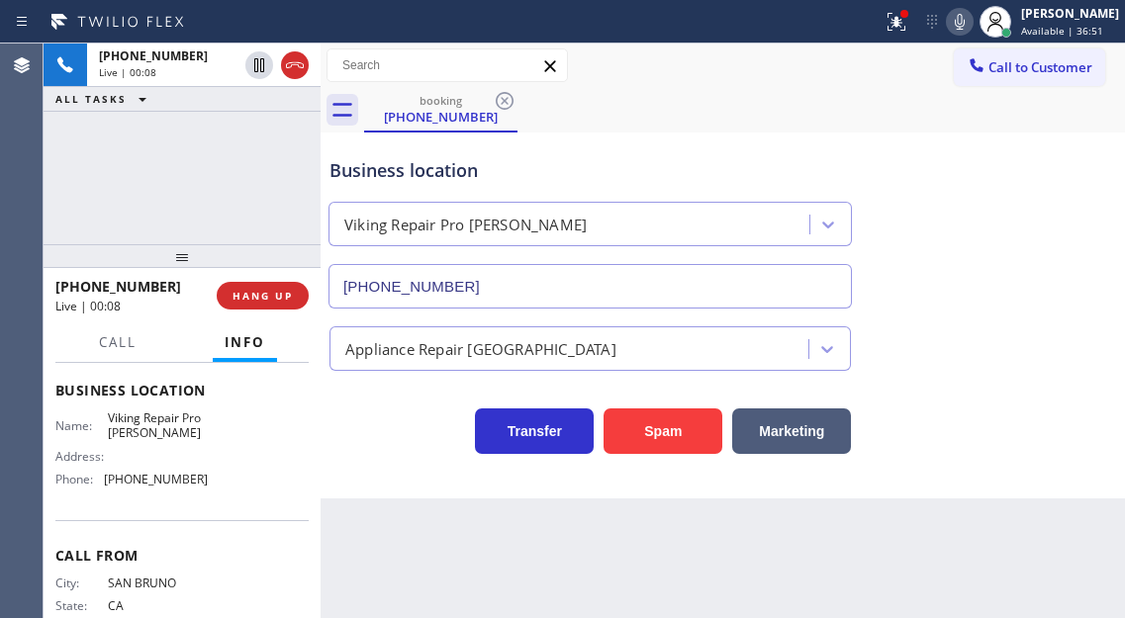
scroll to position [222, 0]
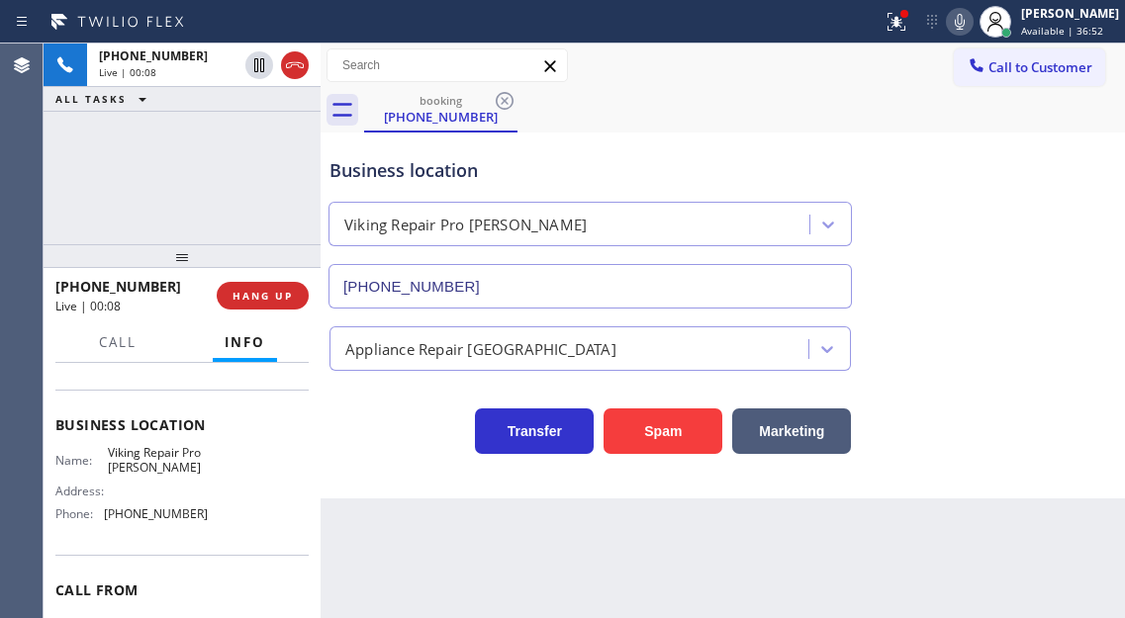
click at [127, 474] on span "Viking Repair Pro [PERSON_NAME]" at bounding box center [157, 460] width 99 height 31
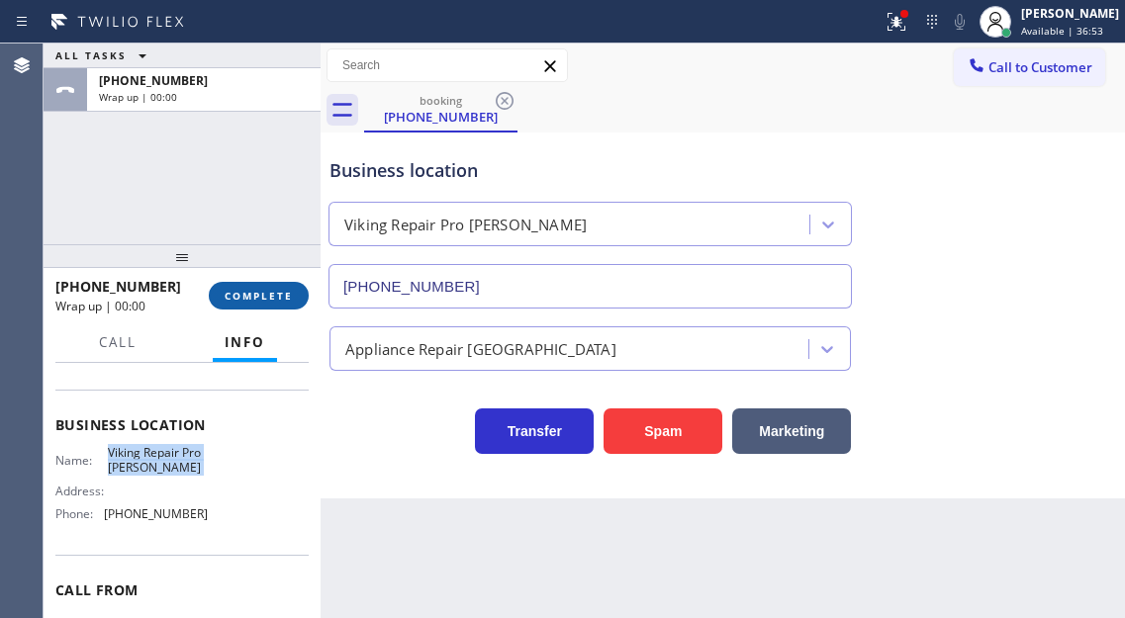
click at [271, 291] on span "COMPLETE" at bounding box center [259, 296] width 68 height 14
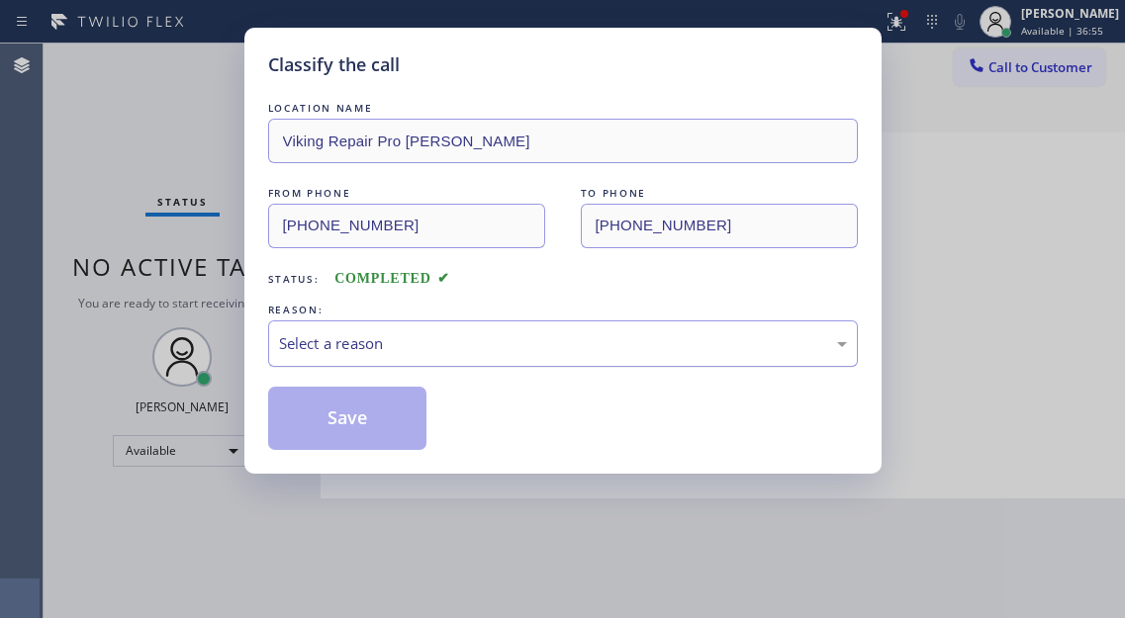
click at [501, 347] on div "Select a reason" at bounding box center [563, 343] width 568 height 23
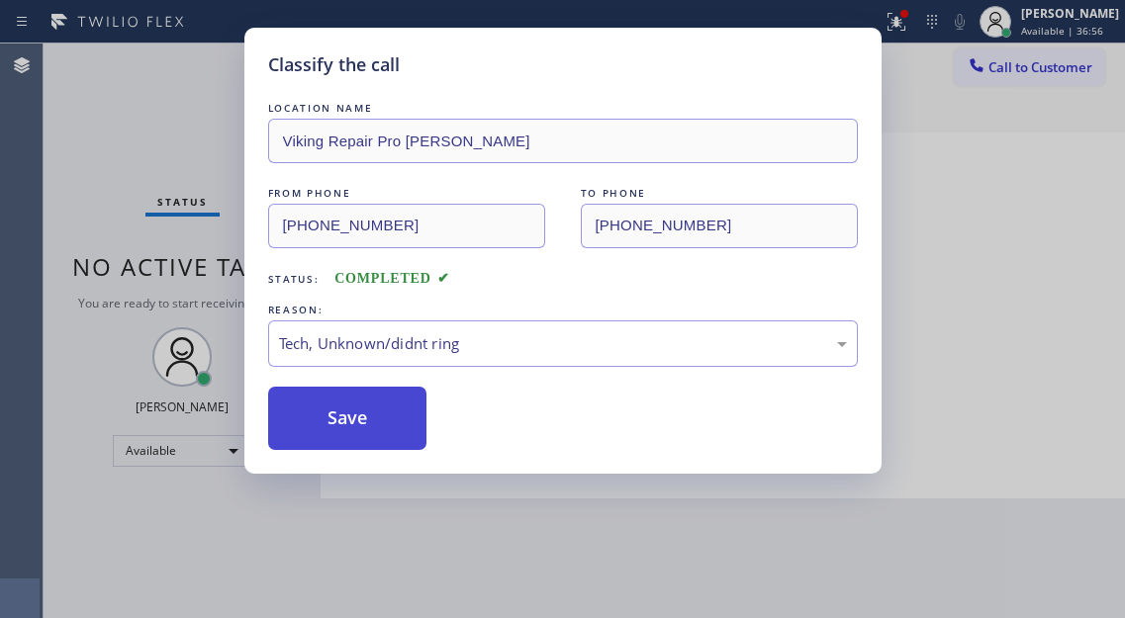
click at [386, 390] on button "Save" at bounding box center [347, 418] width 159 height 63
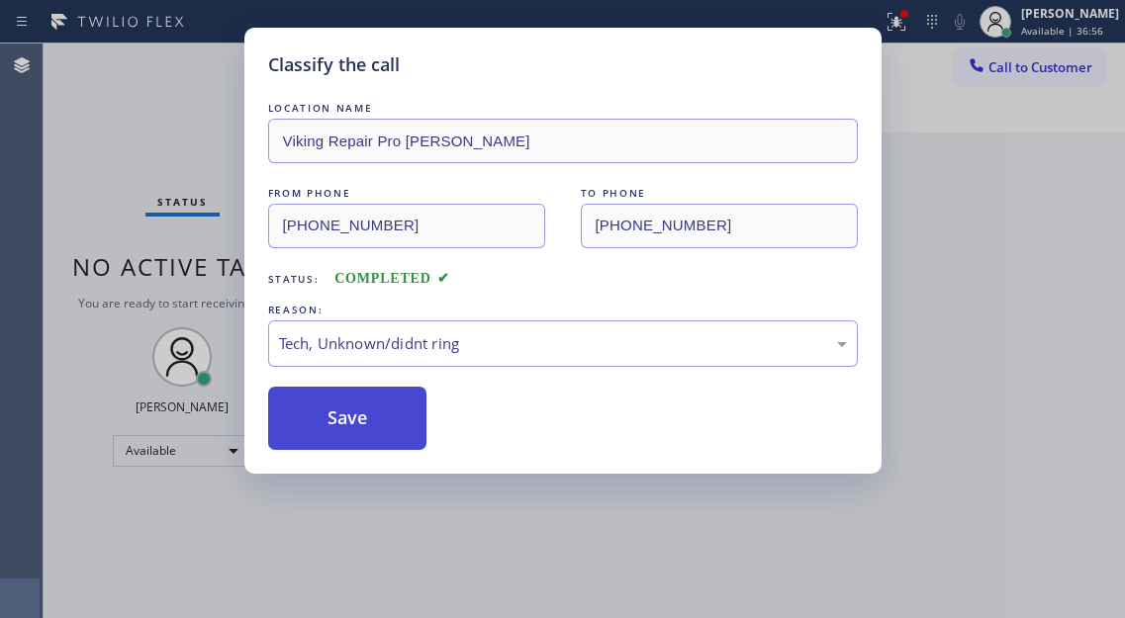
click at [386, 419] on button "Save" at bounding box center [347, 418] width 159 height 63
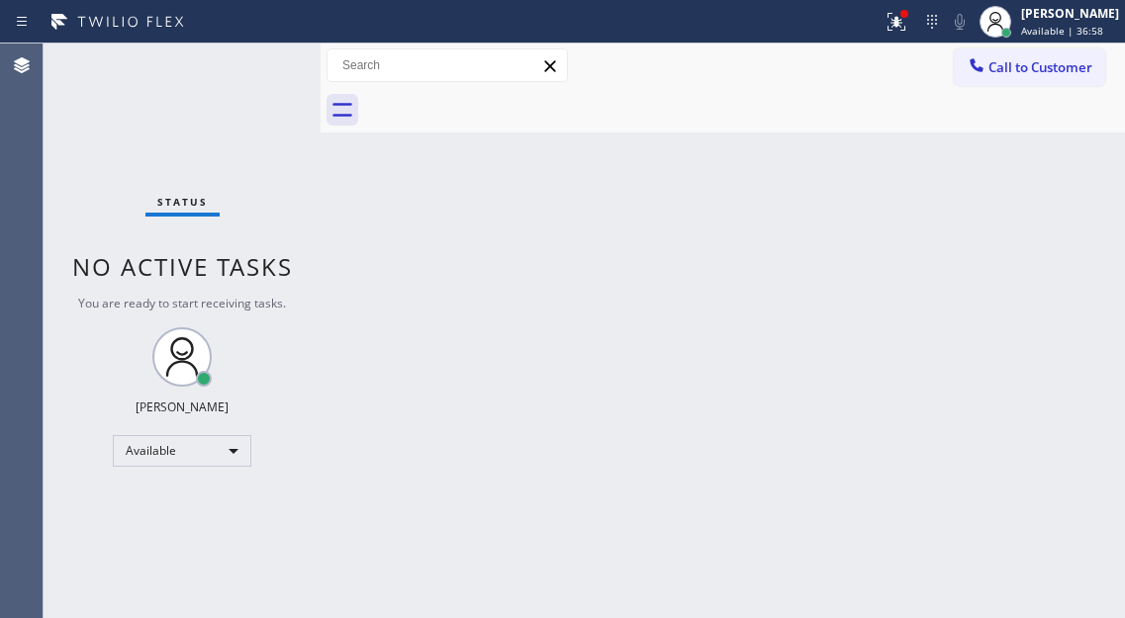
click at [1015, 159] on div "Back to Dashboard Change Sender ID Customers Technicians Select a contact Outbo…" at bounding box center [723, 331] width 804 height 575
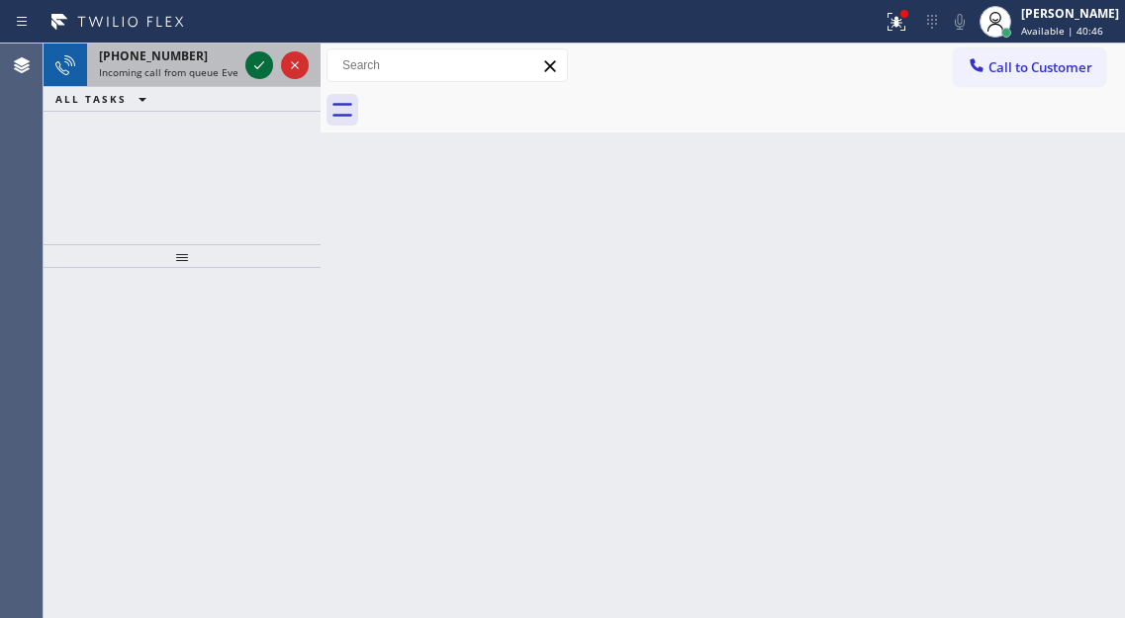
click at [253, 65] on icon at bounding box center [259, 65] width 24 height 24
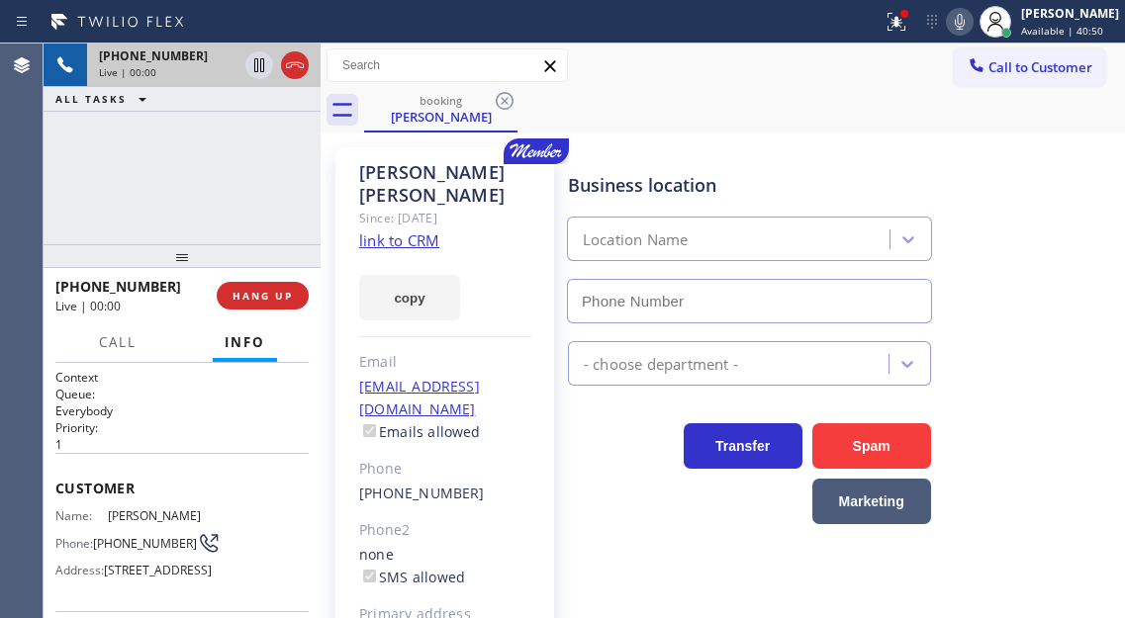
type input "[PHONE_NUMBER]"
click at [423, 231] on link "link to CRM" at bounding box center [399, 241] width 80 height 20
click at [1072, 227] on div "Business location Membership [PHONE_NUMBER]" at bounding box center [842, 233] width 556 height 179
click at [908, 21] on icon at bounding box center [897, 22] width 24 height 24
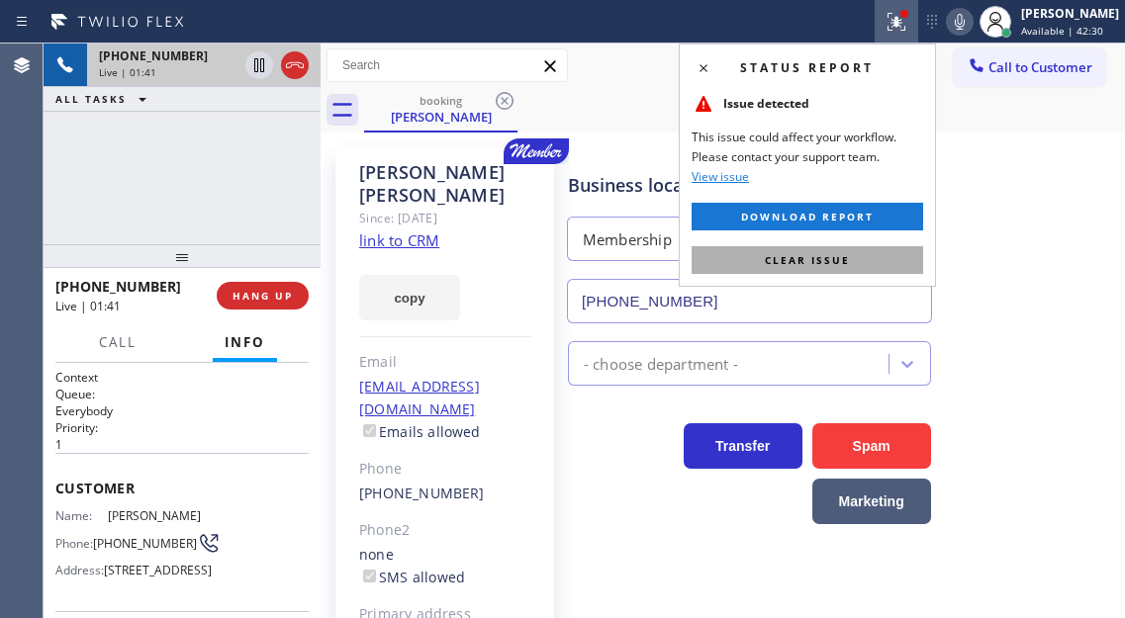
click at [911, 252] on button "Clear issue" at bounding box center [808, 260] width 232 height 28
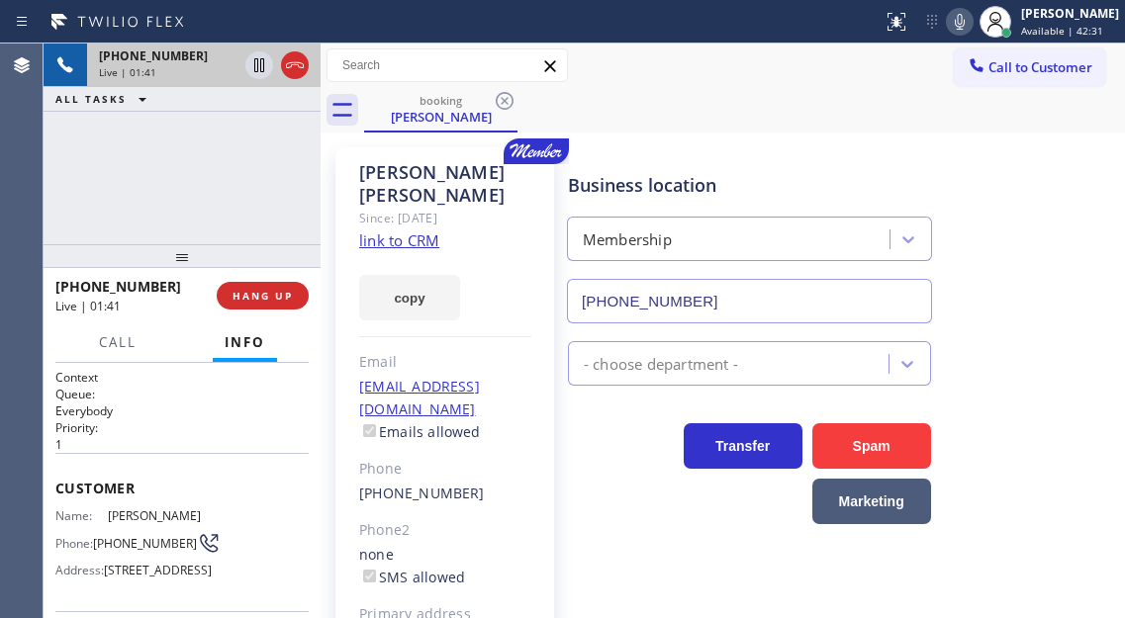
click at [982, 236] on div "Business location Membership [PHONE_NUMBER]" at bounding box center [842, 233] width 556 height 179
click at [213, 173] on div "[PHONE_NUMBER] Live | 01:42 ALL TASKS ALL TASKS ACTIVE TASKS TASKS IN WRAP UP" at bounding box center [182, 144] width 277 height 201
click at [259, 195] on div "[PHONE_NUMBER] Live | 01:44 ALL TASKS ALL TASKS ACTIVE TASKS TASKS IN WRAP UP" at bounding box center [182, 144] width 277 height 201
click at [271, 292] on span "HANG UP" at bounding box center [263, 296] width 60 height 14
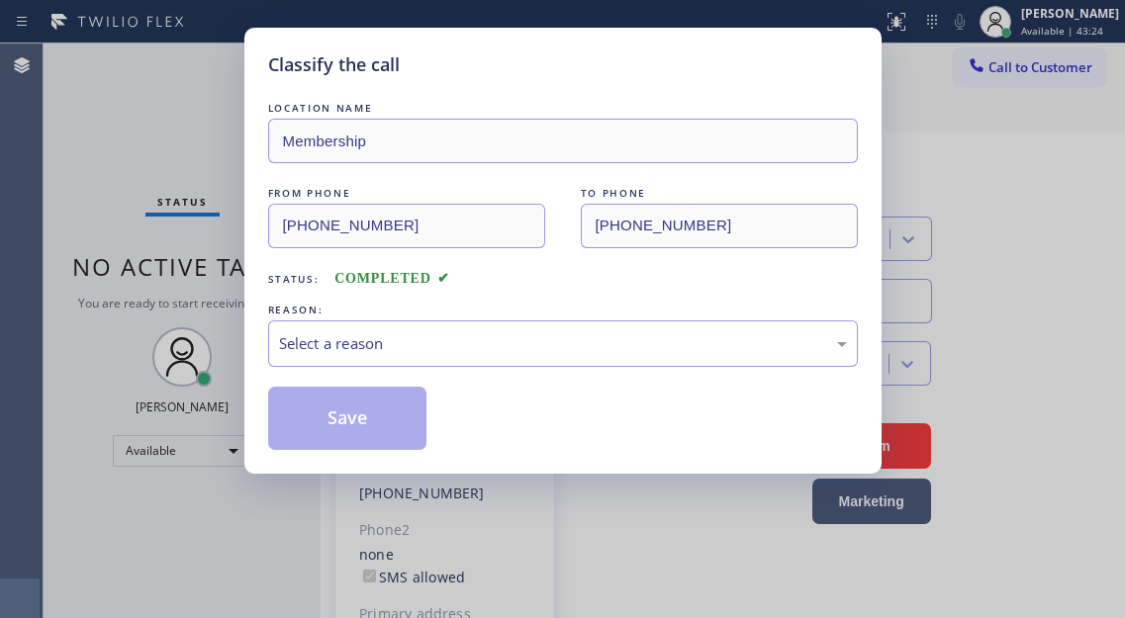
click at [271, 292] on div "LOCATION NAME Membership FROM PHONE [PHONE_NUMBER] TO PHONE [PHONE_NUMBER] Stat…" at bounding box center [563, 274] width 590 height 352
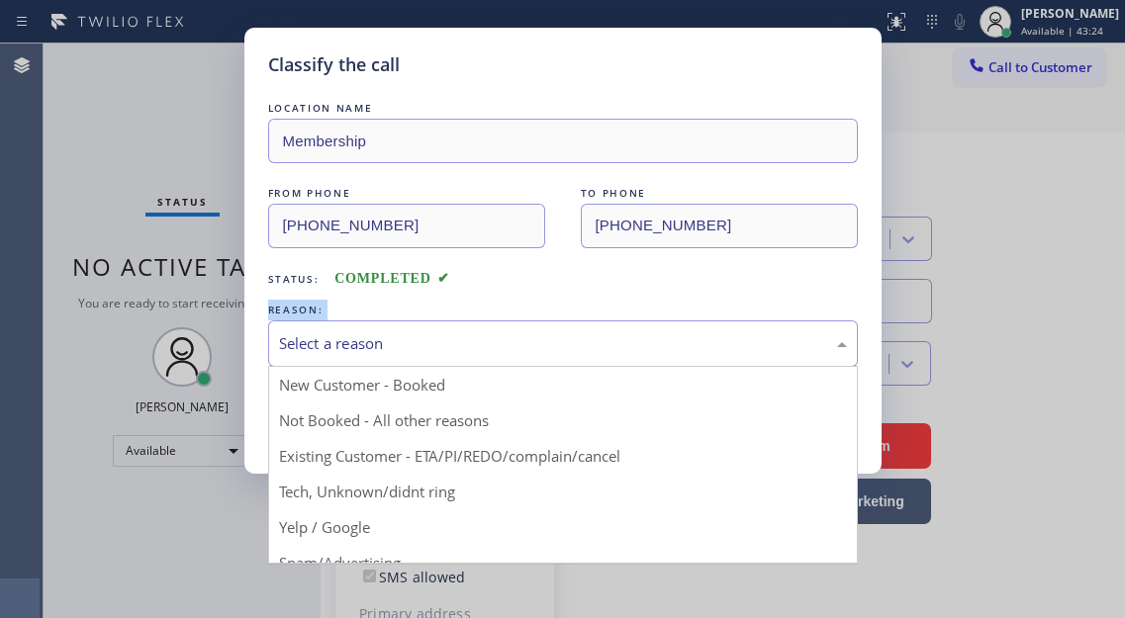
click at [387, 323] on div "Select a reason" at bounding box center [563, 344] width 590 height 47
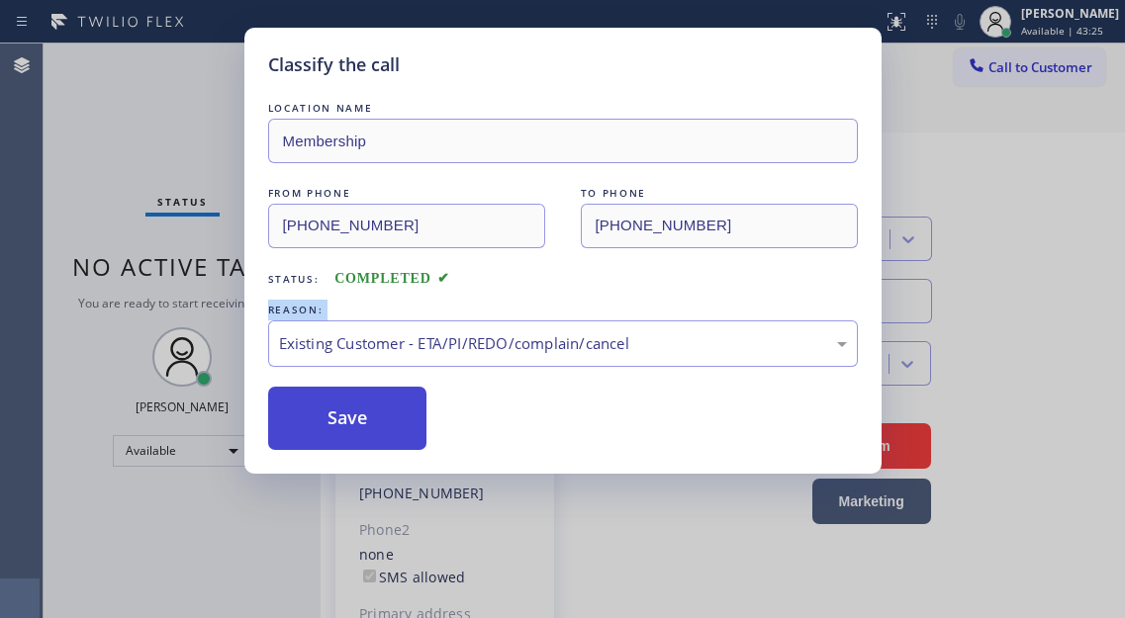
click at [413, 431] on button "Save" at bounding box center [347, 418] width 159 height 63
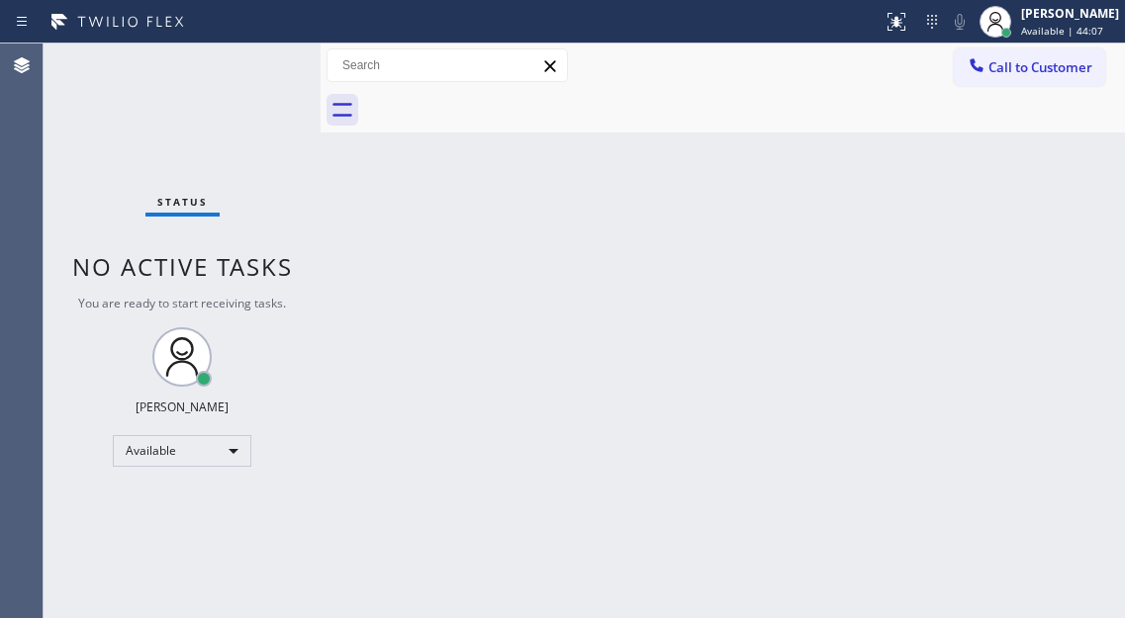
click at [1060, 251] on div "Back to Dashboard Change Sender ID Customers Technicians Select a contact Outbo…" at bounding box center [723, 331] width 804 height 575
click at [262, 67] on div "Status No active tasks You are ready to start receiving tasks. [PERSON_NAME]" at bounding box center [182, 331] width 277 height 575
click at [185, 66] on div "Status No active tasks You are ready to start receiving tasks. [PERSON_NAME]" at bounding box center [182, 331] width 277 height 575
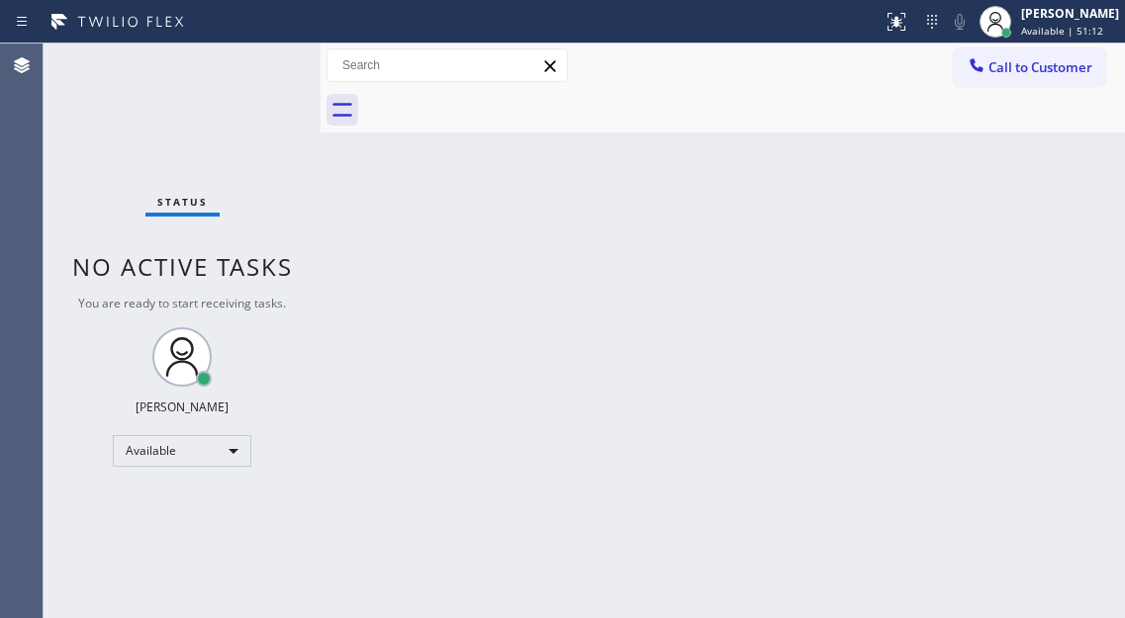
click at [1063, 405] on div "Back to Dashboard Change Sender ID Customers Technicians Select a contact Outbo…" at bounding box center [723, 331] width 804 height 575
click at [281, 69] on div "Status No active tasks You are ready to start receiving tasks. [PERSON_NAME]" at bounding box center [182, 331] width 277 height 575
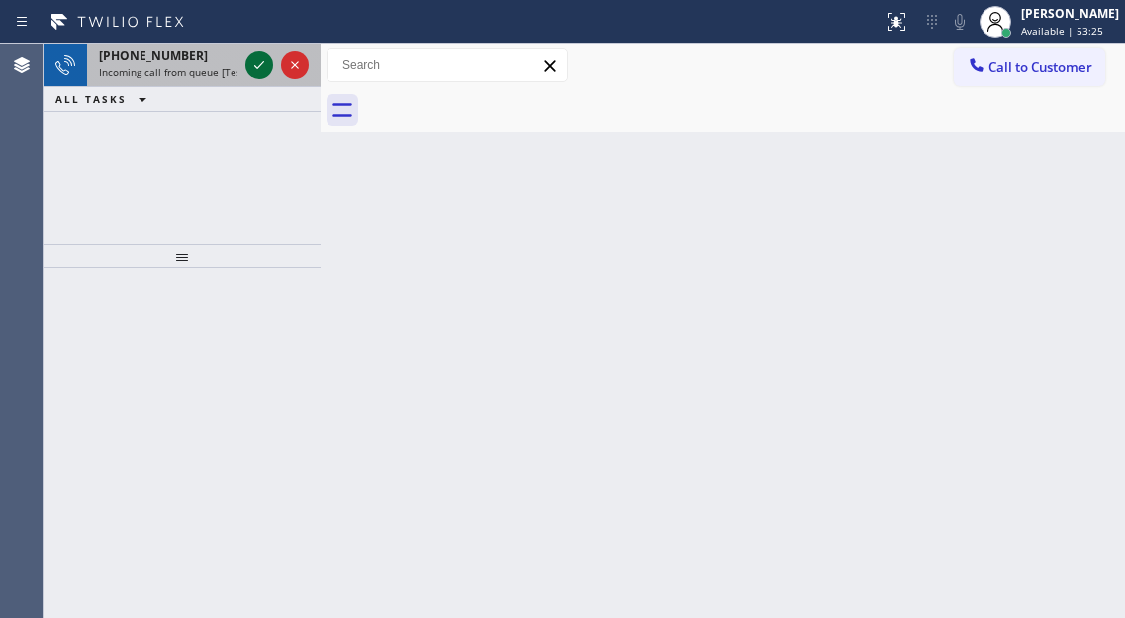
click at [251, 63] on icon at bounding box center [259, 65] width 24 height 24
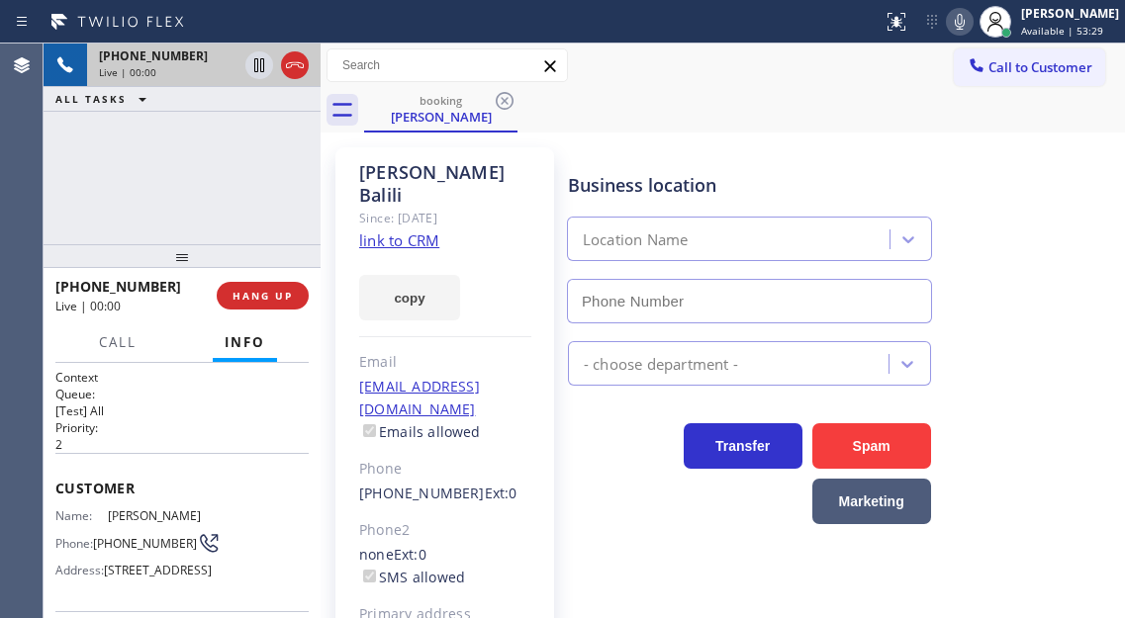
type input "[PHONE_NUMBER]"
click at [413, 231] on link "link to CRM" at bounding box center [399, 241] width 80 height 20
click at [136, 529] on div "Name: [PERSON_NAME] Phone: [PHONE_NUMBER] Address: [STREET_ADDRESS]" at bounding box center [131, 548] width 152 height 78
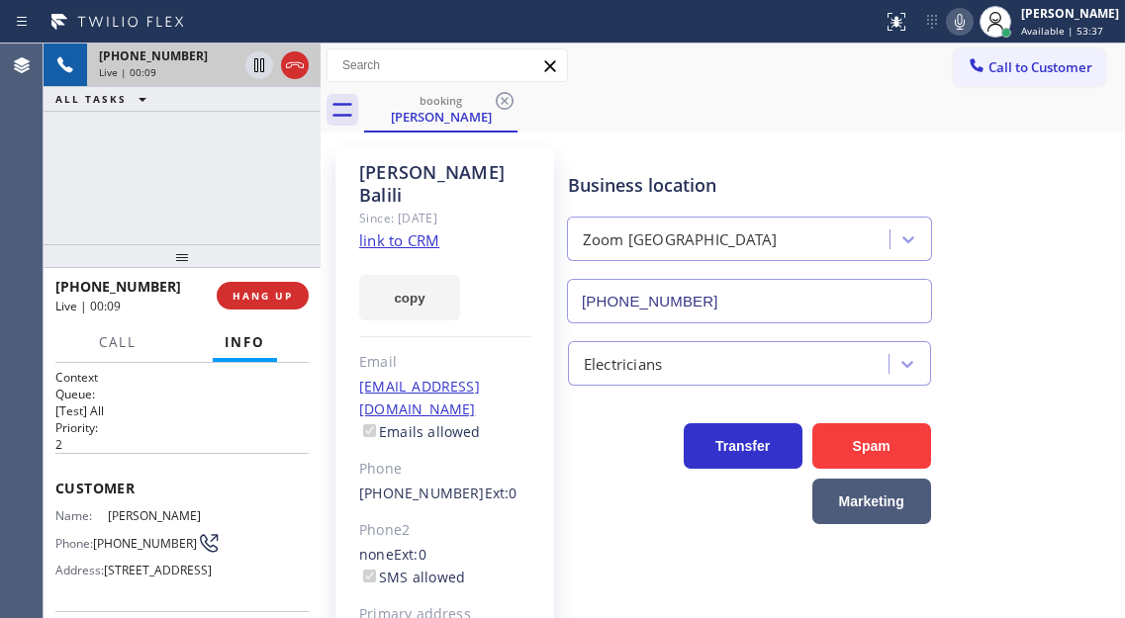
click at [649, 161] on div "Business location Zoom [GEOGRAPHIC_DATA] [PHONE_NUMBER]" at bounding box center [749, 237] width 371 height 171
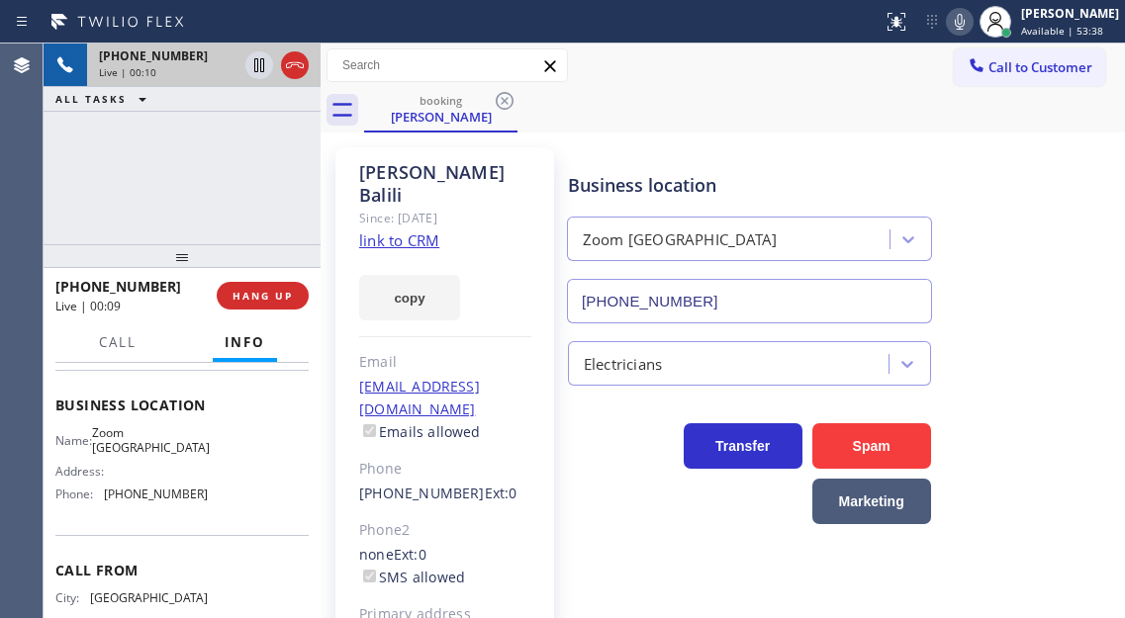
scroll to position [297, 0]
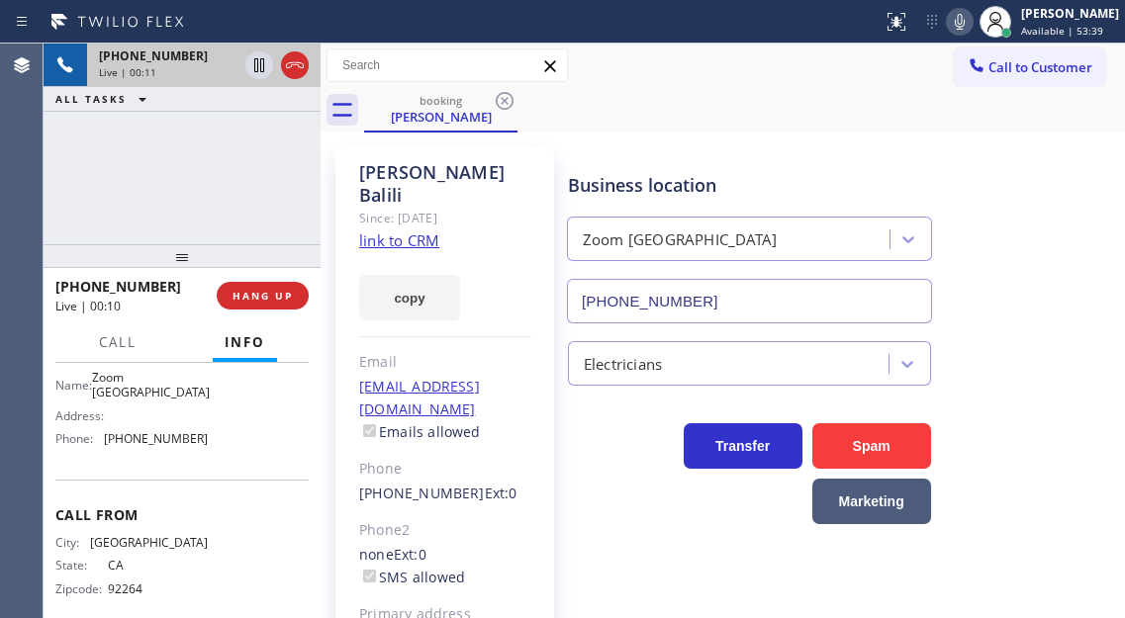
click at [155, 401] on span "Zoom [GEOGRAPHIC_DATA]" at bounding box center [151, 385] width 118 height 31
click at [179, 446] on span "[PHONE_NUMBER]" at bounding box center [156, 438] width 104 height 15
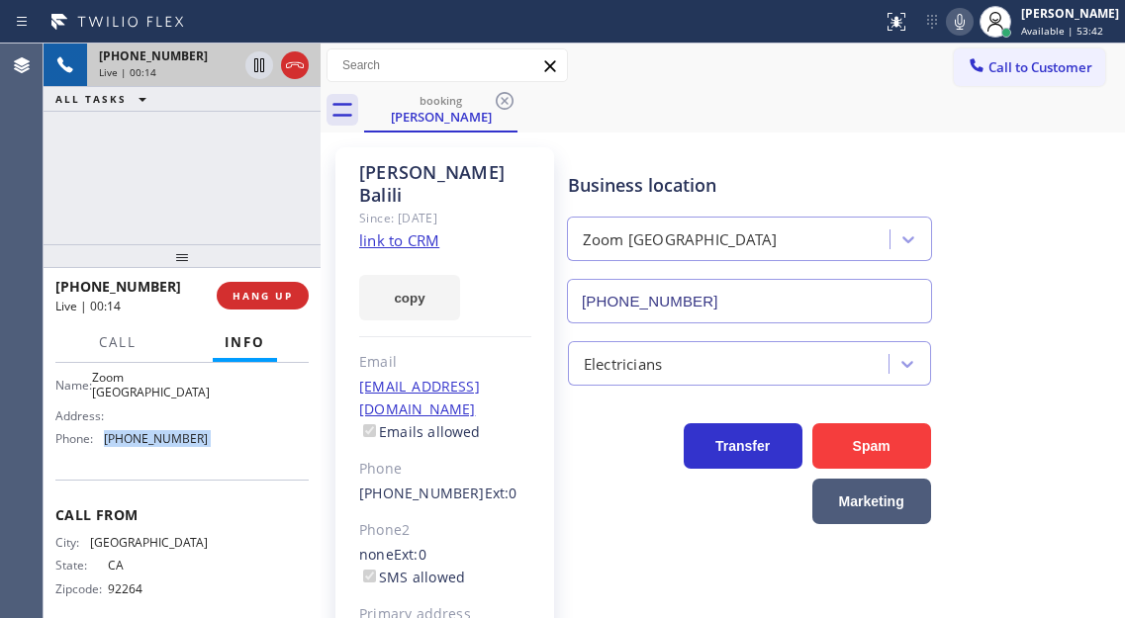
click at [179, 446] on span "[PHONE_NUMBER]" at bounding box center [156, 438] width 104 height 15
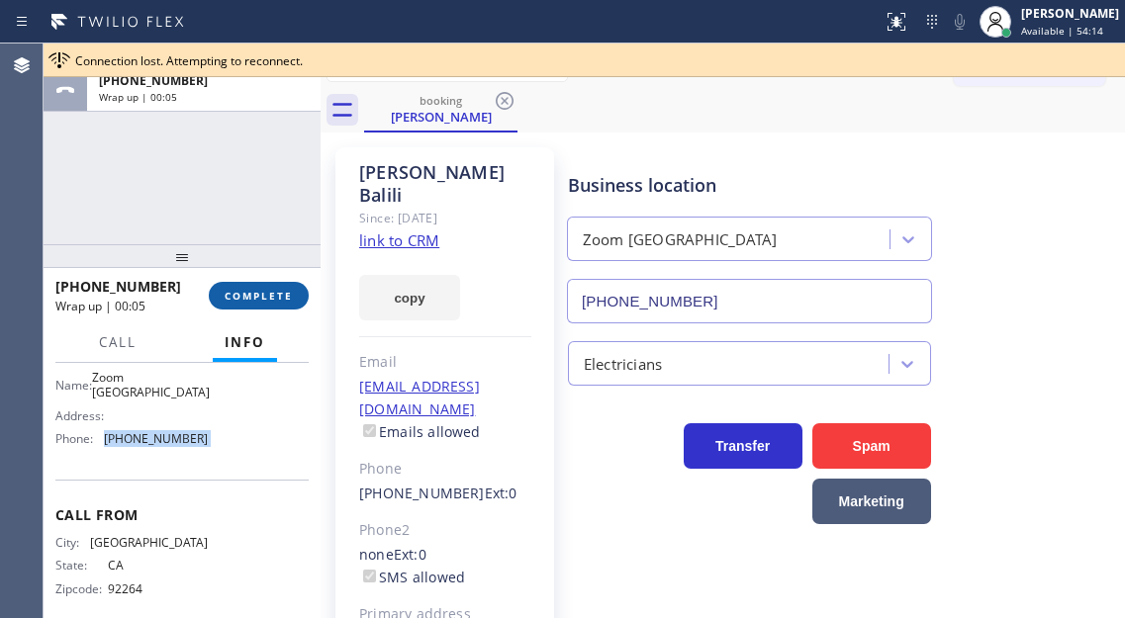
click at [259, 292] on span "COMPLETE" at bounding box center [259, 296] width 68 height 14
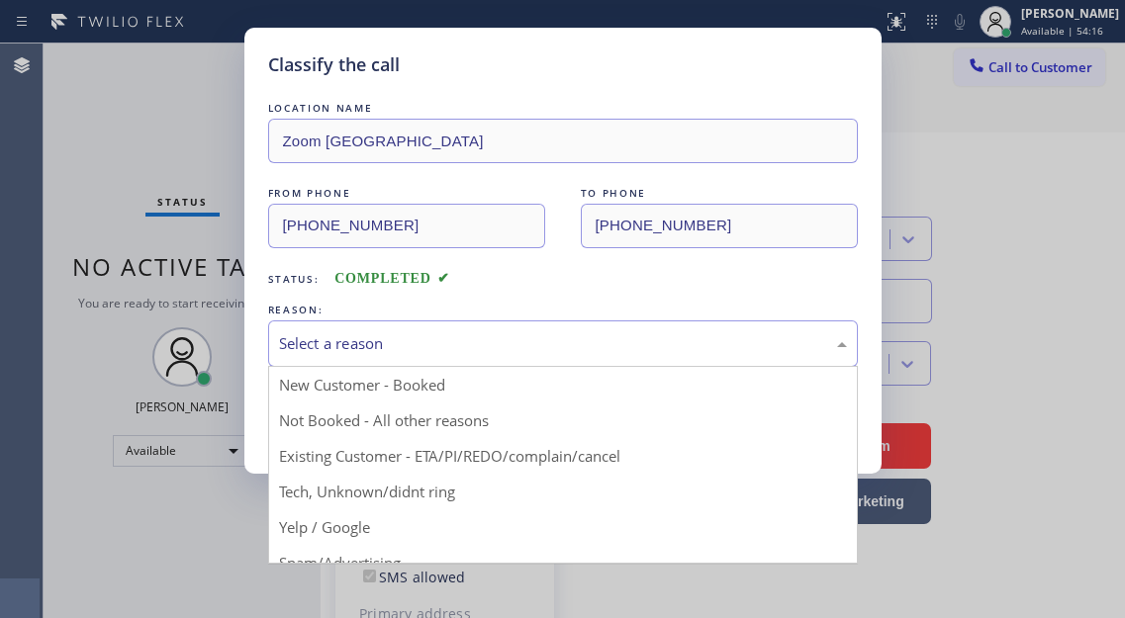
click at [449, 333] on div "Select a reason" at bounding box center [563, 343] width 568 height 23
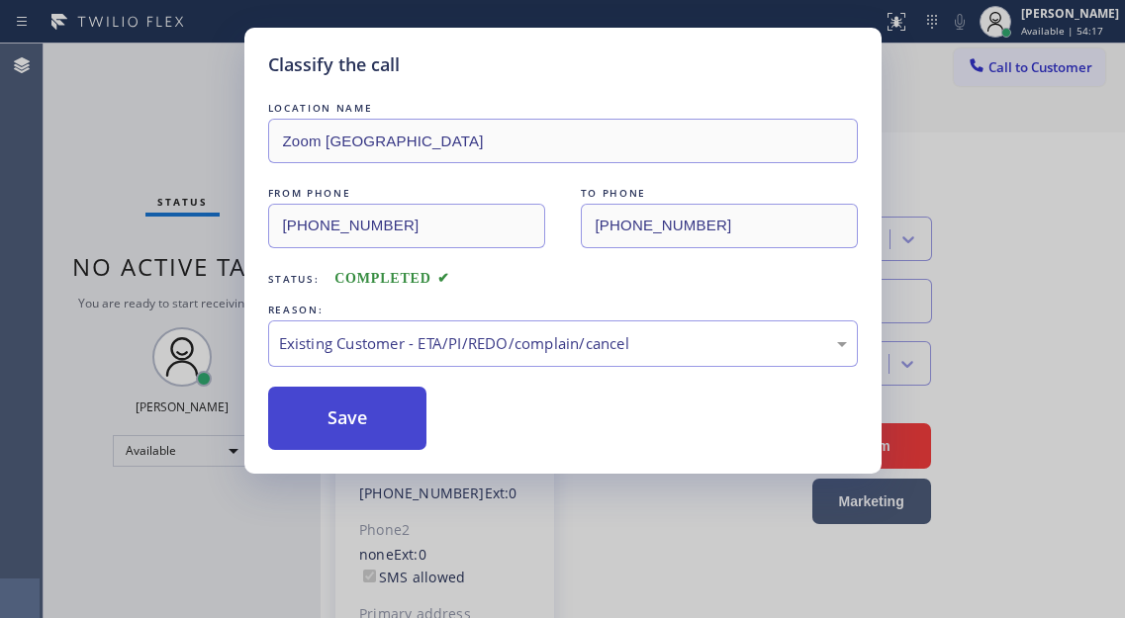
click at [401, 422] on button "Save" at bounding box center [347, 418] width 159 height 63
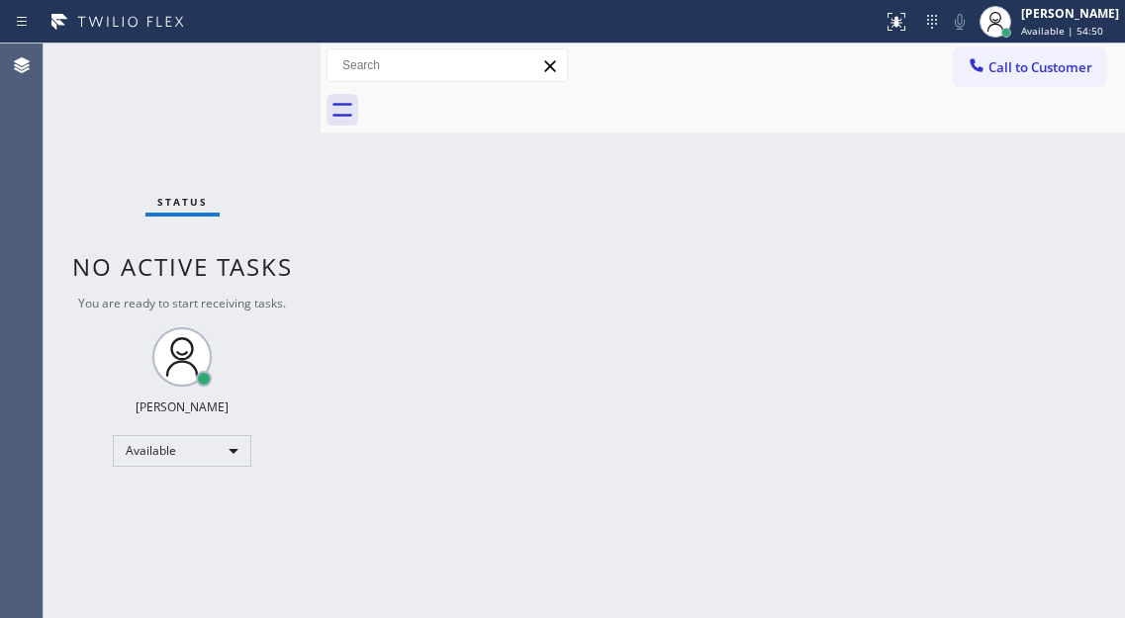
click at [232, 55] on div "Status No active tasks You are ready to start receiving tasks. [PERSON_NAME]" at bounding box center [182, 331] width 277 height 575
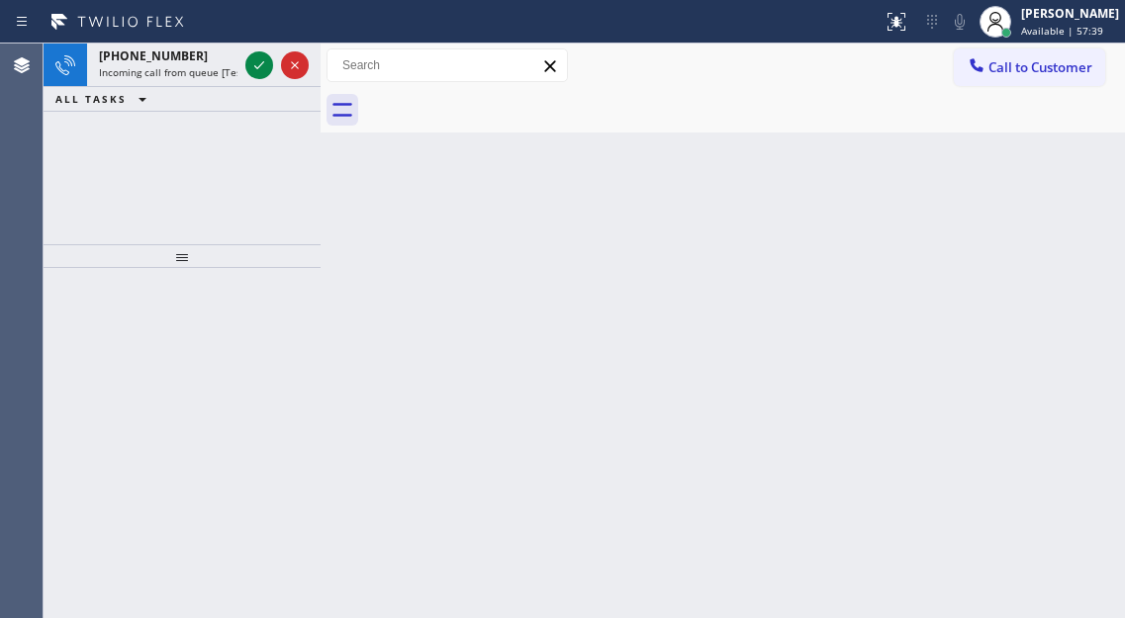
click at [1053, 212] on div "Back to Dashboard Change Sender ID Customers Technicians Select a contact Outbo…" at bounding box center [723, 331] width 804 height 575
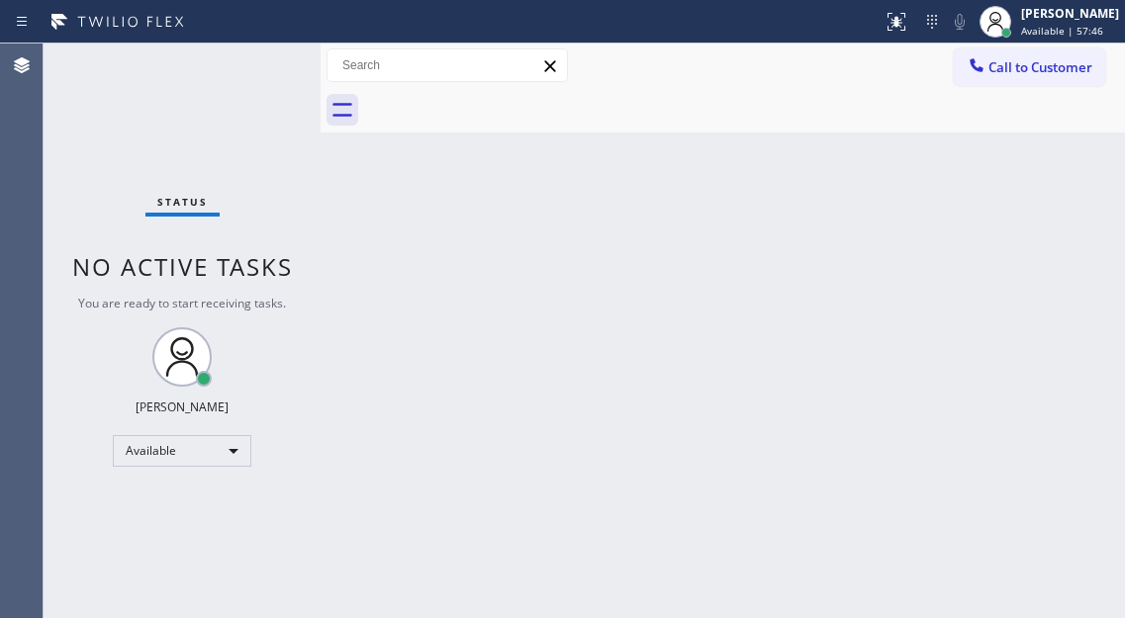
click at [1055, 227] on div "Back to Dashboard Change Sender ID Customers Technicians Select a contact Outbo…" at bounding box center [723, 331] width 804 height 575
click at [227, 57] on div "Status No active tasks You are ready to start receiving tasks. [PERSON_NAME]" at bounding box center [182, 331] width 277 height 575
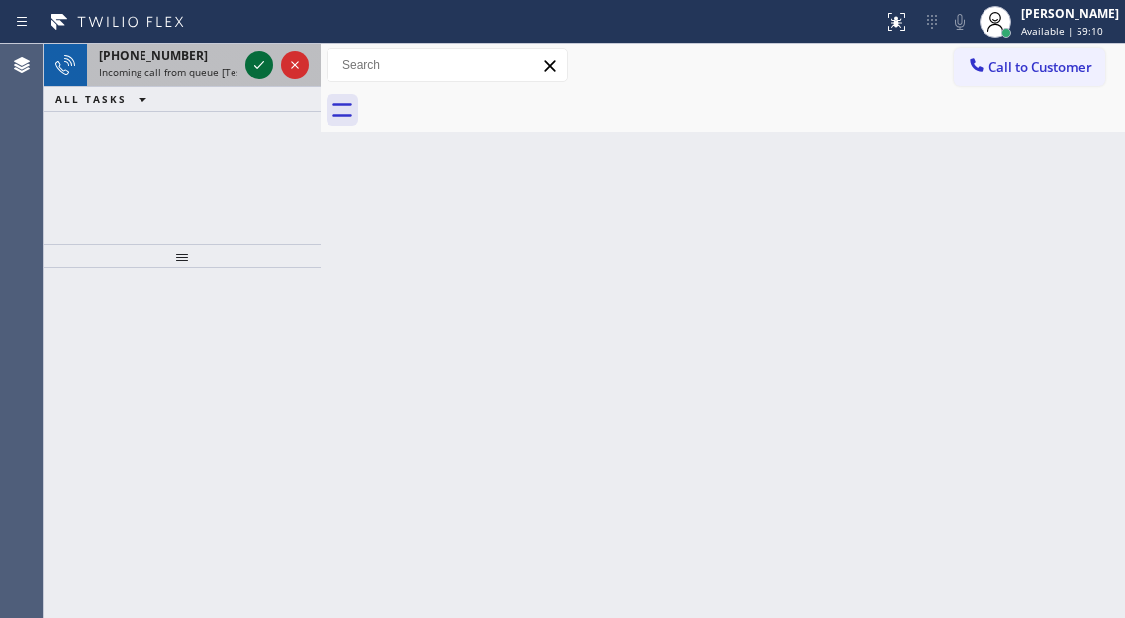
click at [247, 69] on icon at bounding box center [259, 65] width 24 height 24
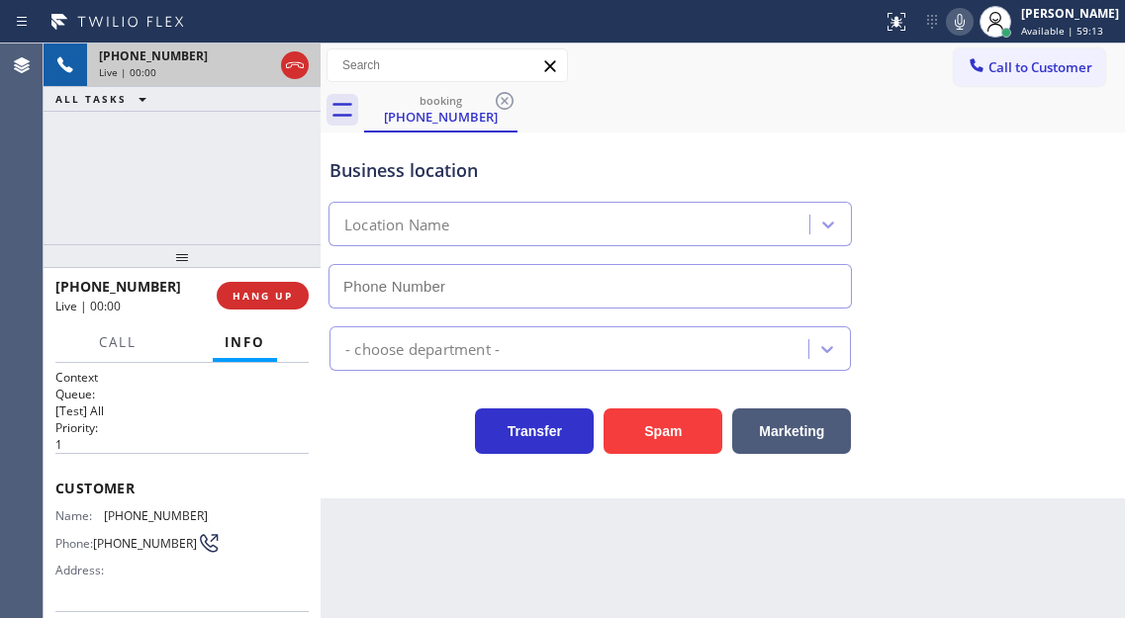
type input "[PHONE_NUMBER]"
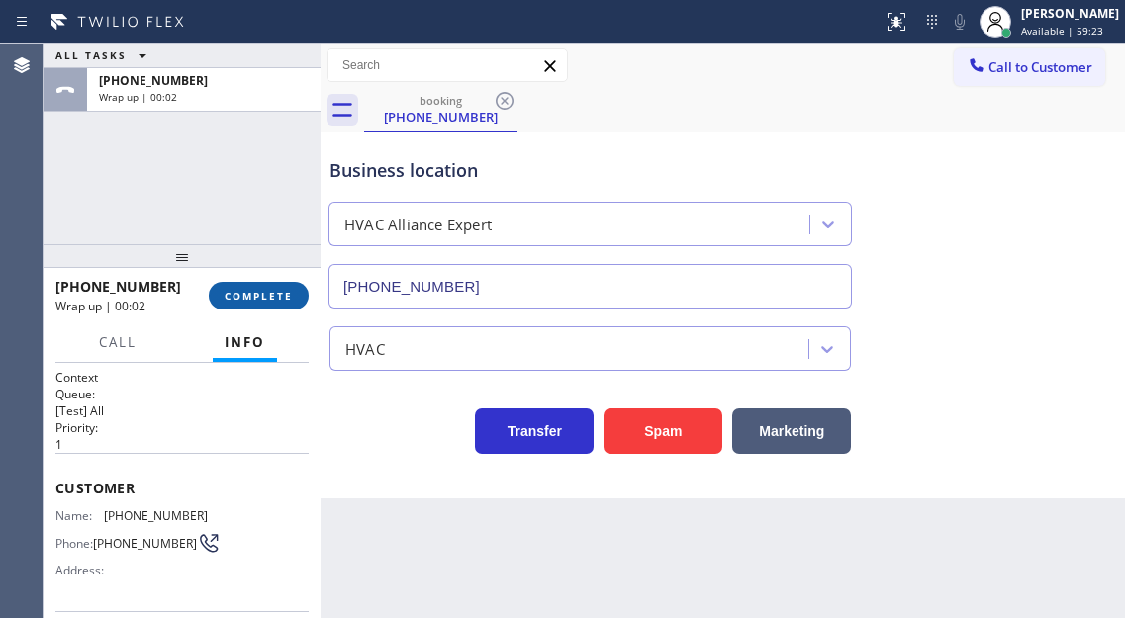
click at [296, 288] on button "COMPLETE" at bounding box center [259, 296] width 100 height 28
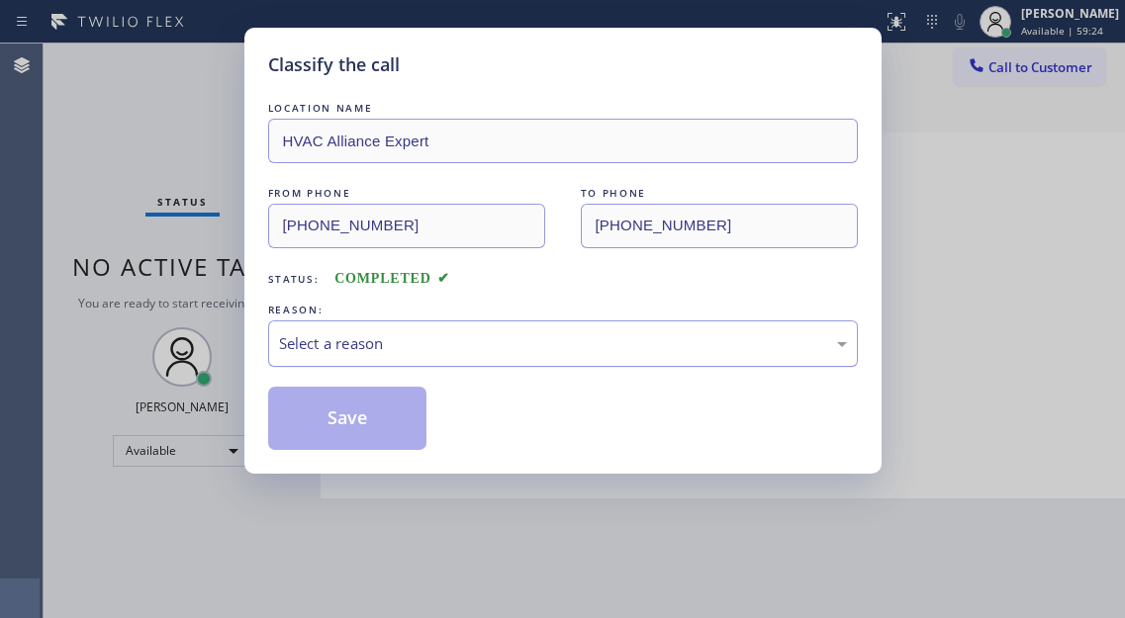
click at [369, 355] on div "Select a reason" at bounding box center [563, 344] width 590 height 47
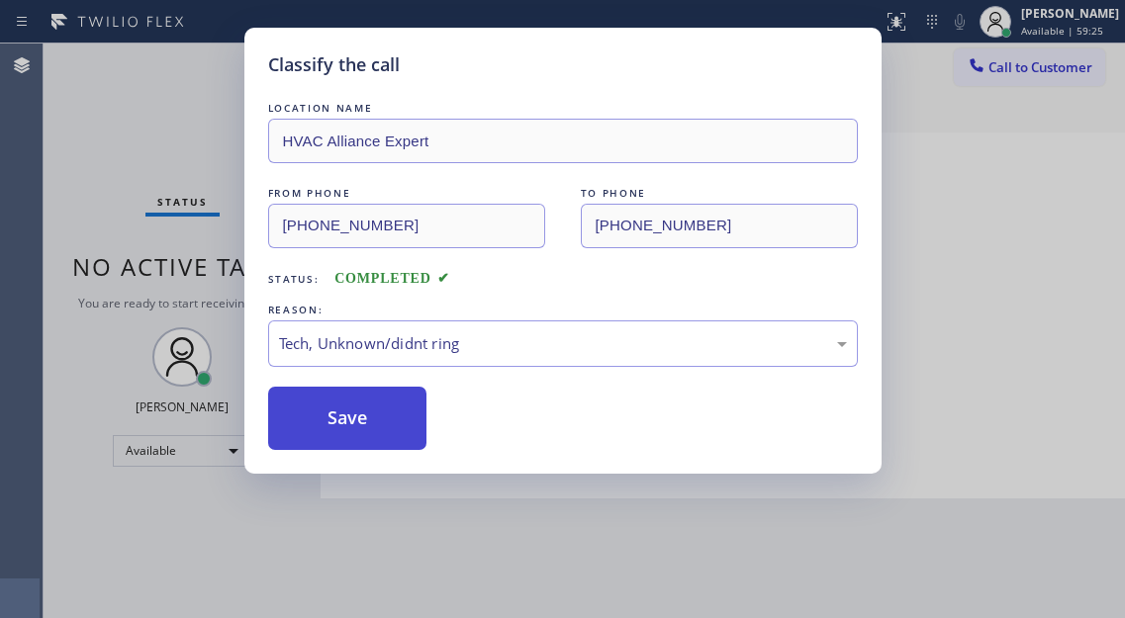
click at [359, 391] on button "Save" at bounding box center [347, 418] width 159 height 63
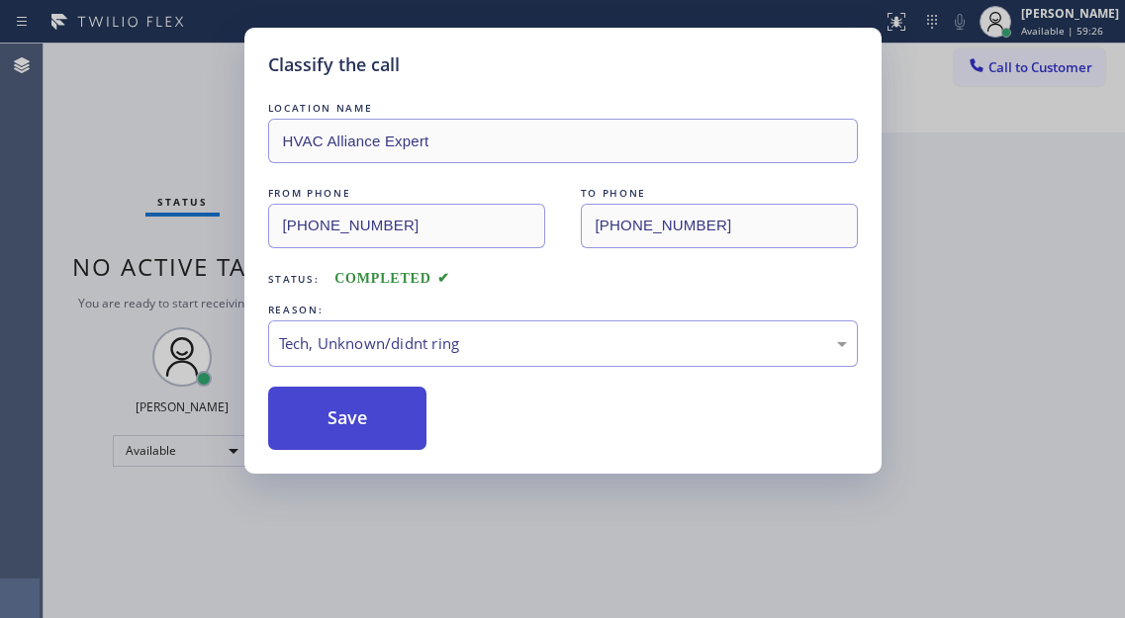
click at [356, 405] on button "Save" at bounding box center [347, 418] width 159 height 63
click at [356, 405] on div "Classify the call LOCATION NAME Electricity King FROM PHONE [PHONE_NUMBER] TO P…" at bounding box center [584, 331] width 1081 height 575
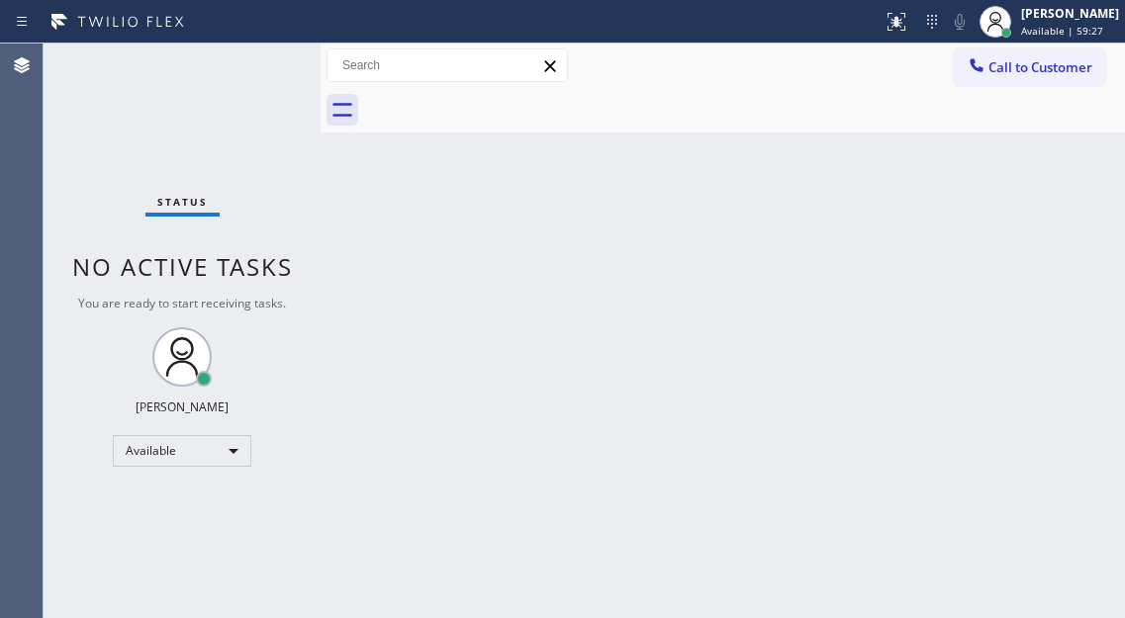
click at [243, 77] on div "Status No active tasks You are ready to start receiving tasks. [PERSON_NAME]" at bounding box center [182, 331] width 277 height 575
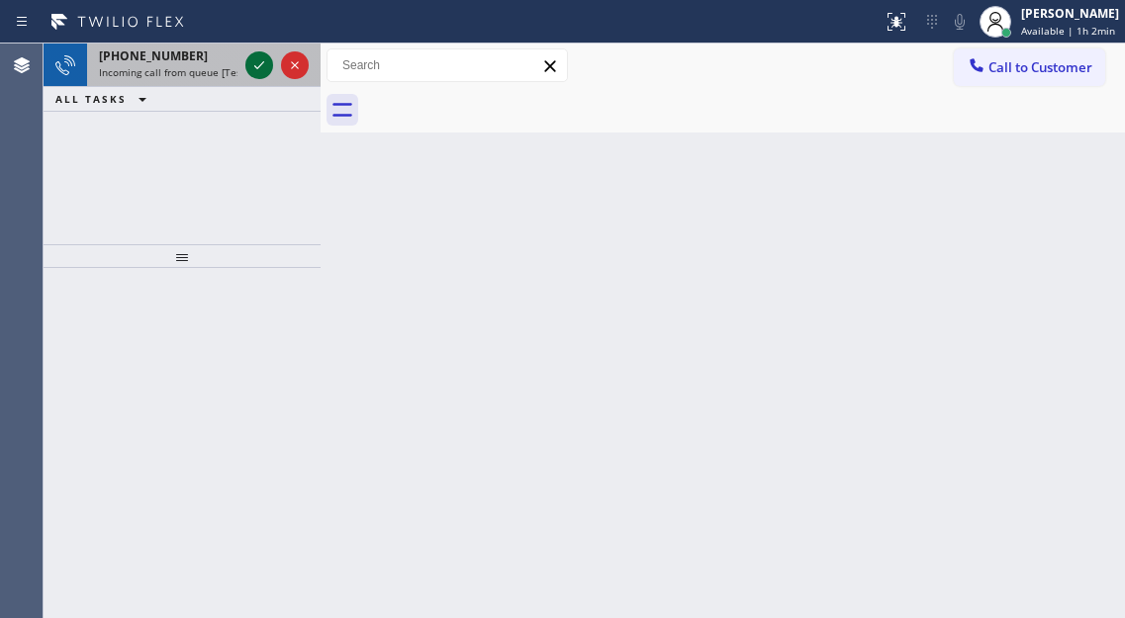
click at [259, 72] on icon at bounding box center [259, 65] width 24 height 24
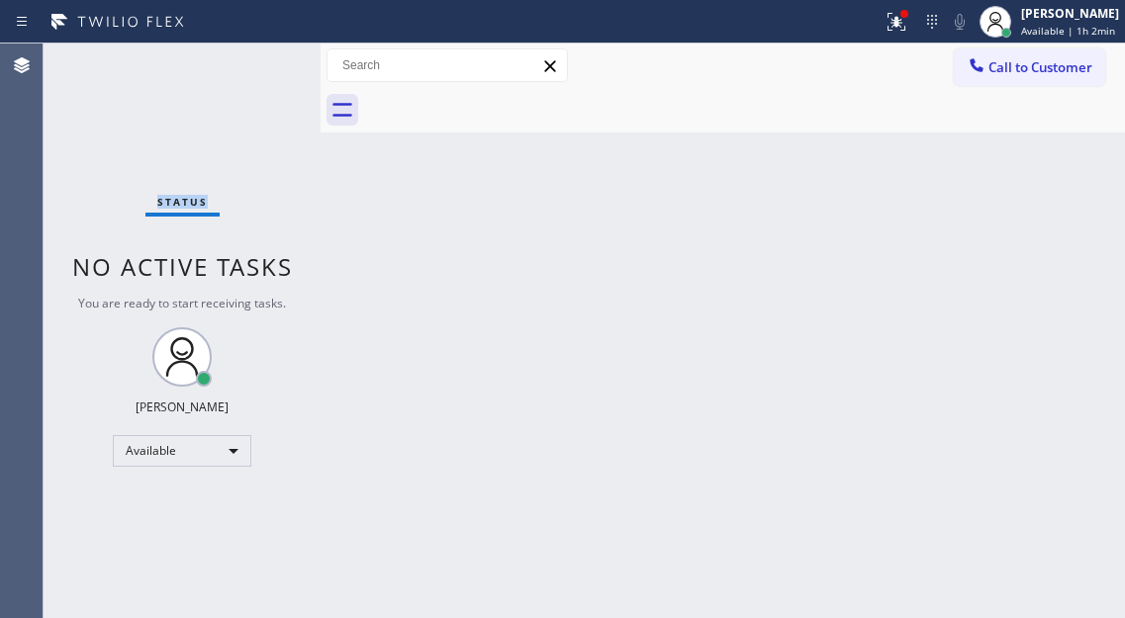
click at [258, 73] on div "Status No active tasks You are ready to start receiving tasks. [PERSON_NAME]" at bounding box center [182, 331] width 277 height 575
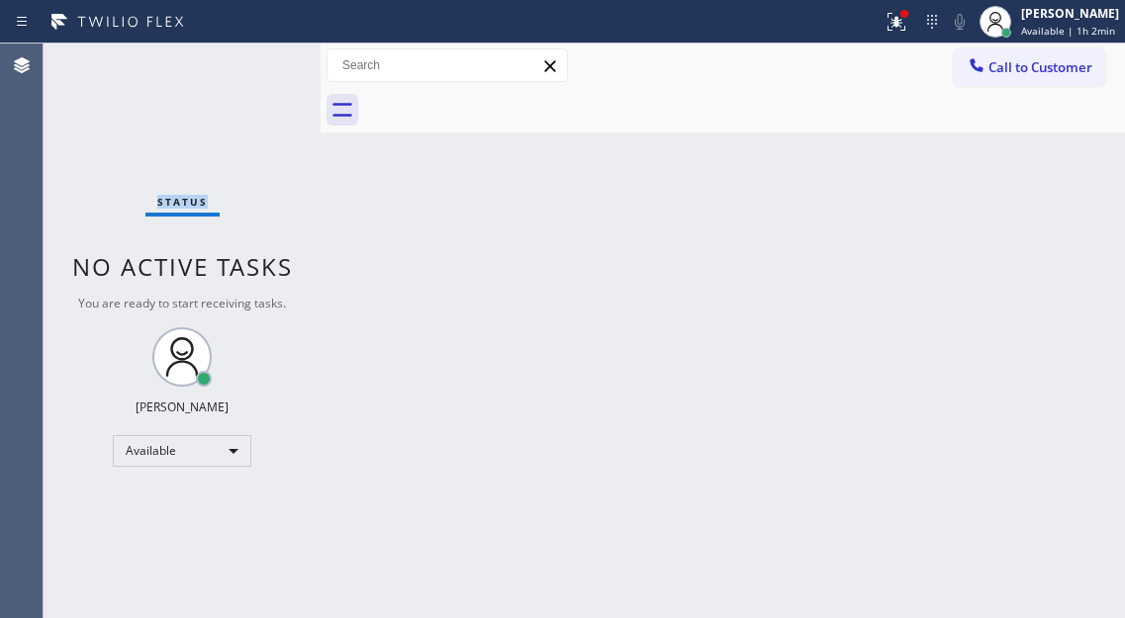
click at [258, 73] on div "Status No active tasks You are ready to start receiving tasks. [PERSON_NAME]" at bounding box center [182, 331] width 277 height 575
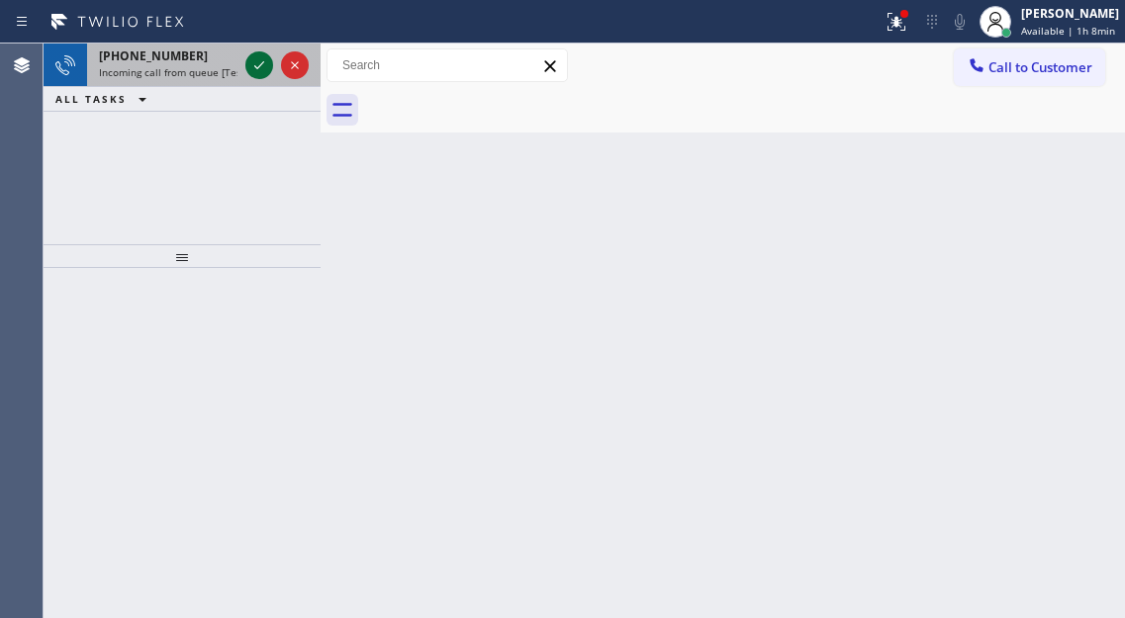
click at [257, 74] on icon at bounding box center [259, 65] width 24 height 24
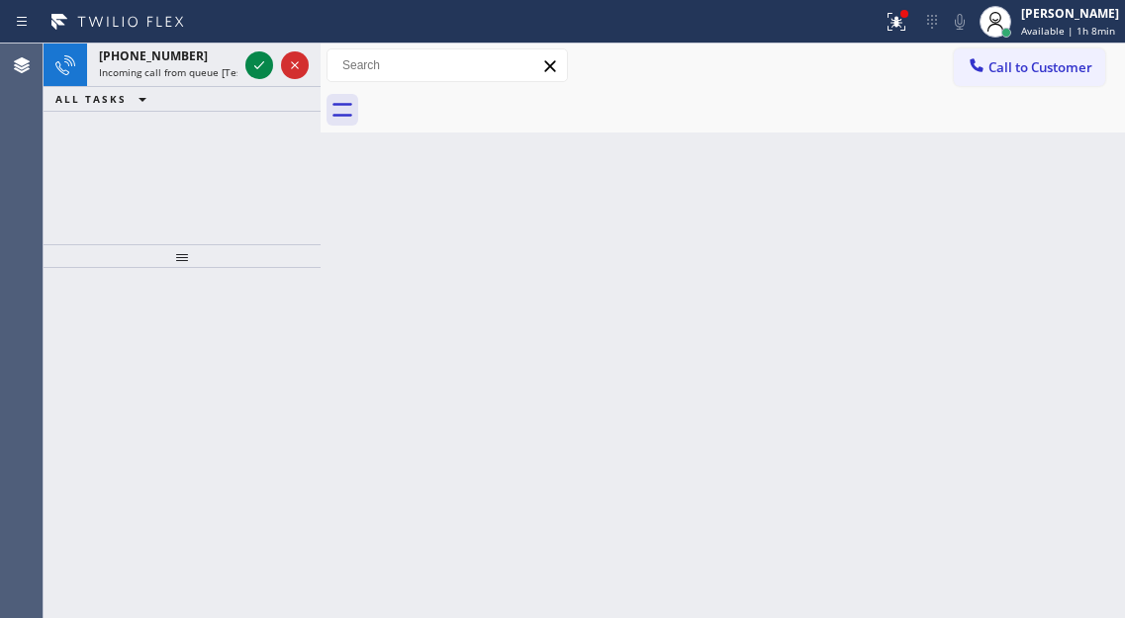
click at [257, 74] on icon at bounding box center [259, 65] width 24 height 24
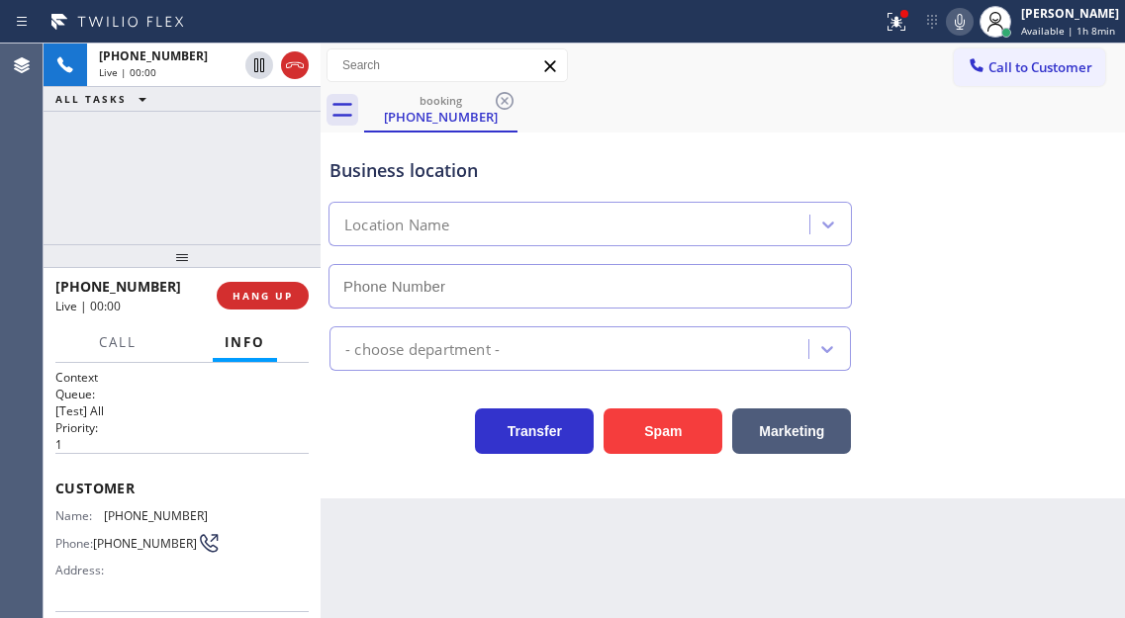
type input "[PHONE_NUMBER]"
click at [125, 519] on span "[PHONE_NUMBER]" at bounding box center [156, 516] width 104 height 15
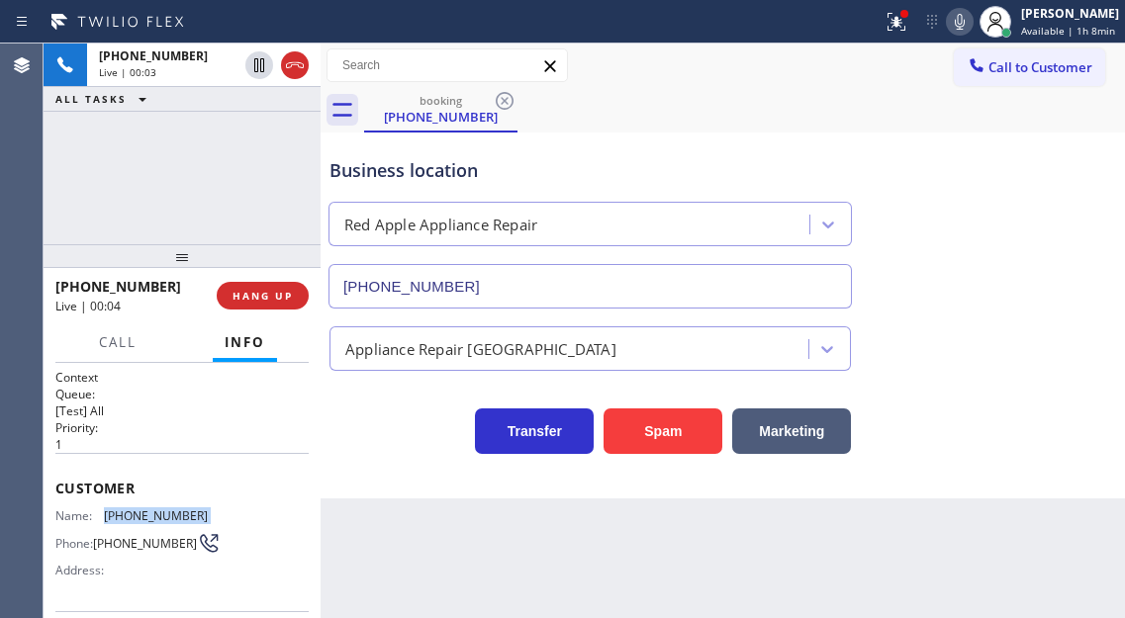
click at [125, 519] on span "[PHONE_NUMBER]" at bounding box center [156, 516] width 104 height 15
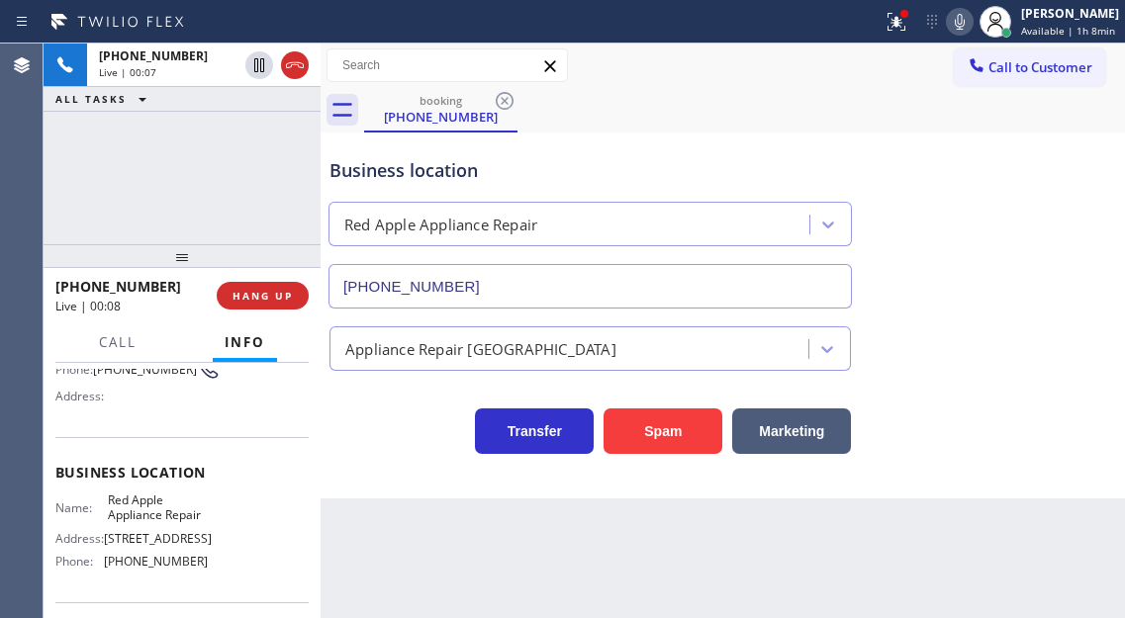
scroll to position [198, 0]
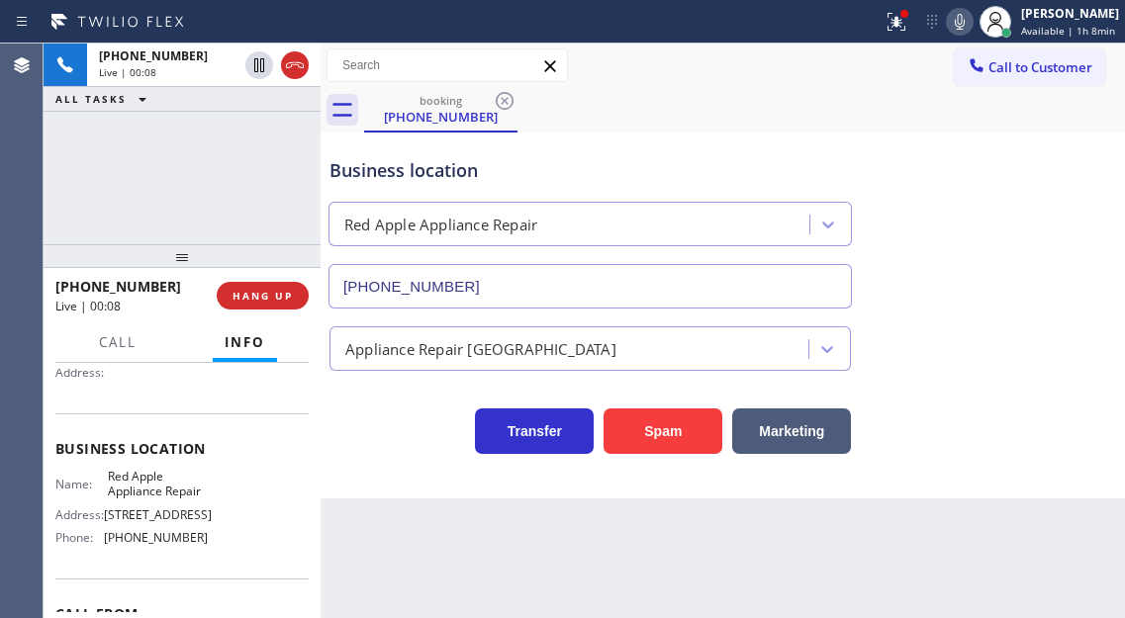
click at [135, 497] on span "Red Apple Appliance Repair" at bounding box center [157, 484] width 99 height 31
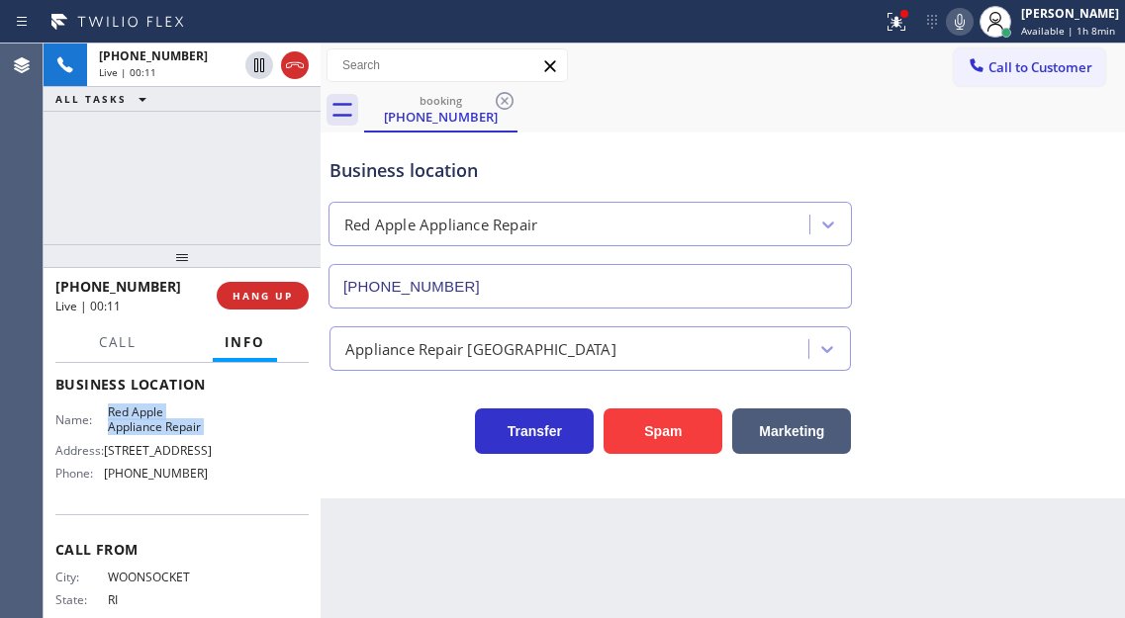
scroll to position [297, 0]
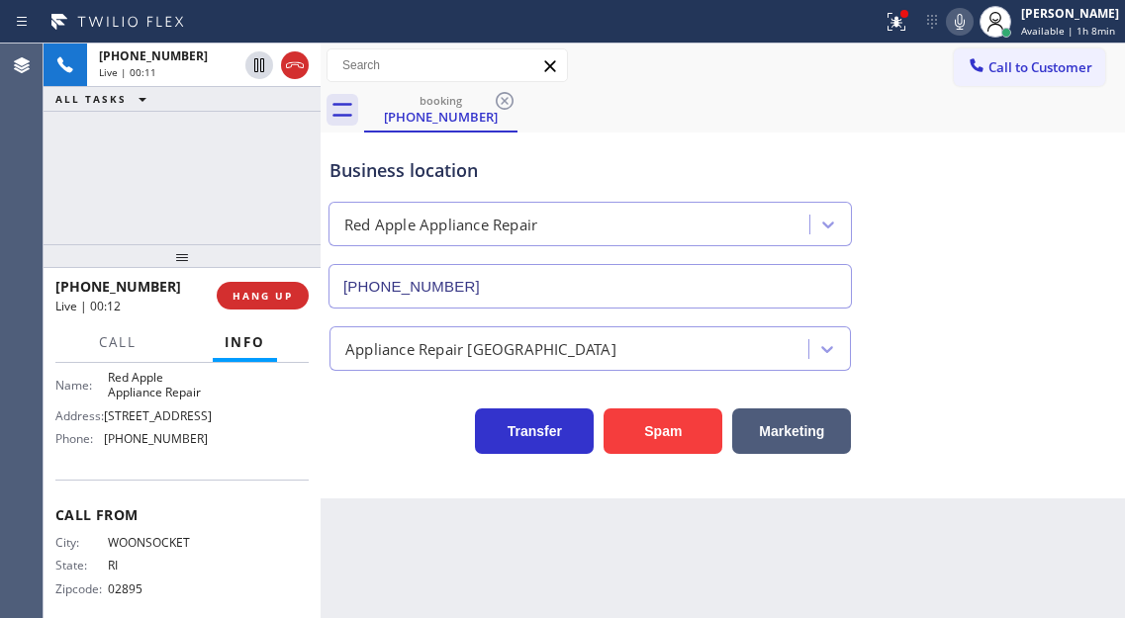
click at [160, 446] on span "[PHONE_NUMBER]" at bounding box center [156, 438] width 104 height 15
click at [250, 140] on div "[PHONE_NUMBER] Live | 01:24 ALL TASKS ALL TASKS ACTIVE TASKS TASKS IN WRAP UP" at bounding box center [182, 144] width 277 height 201
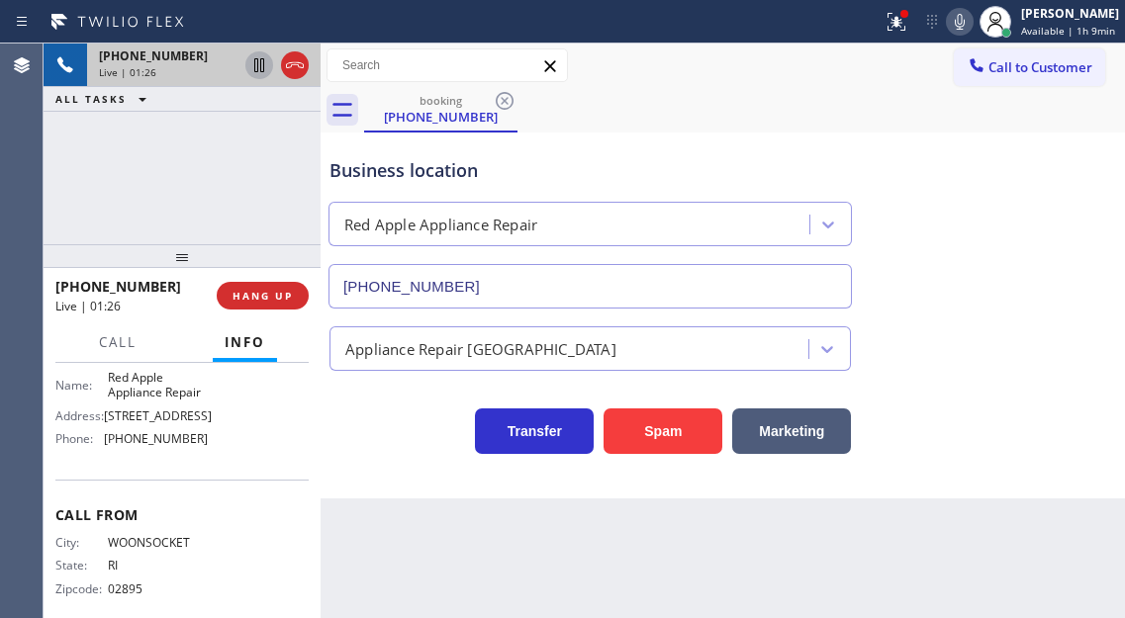
click at [257, 72] on icon at bounding box center [259, 65] width 10 height 14
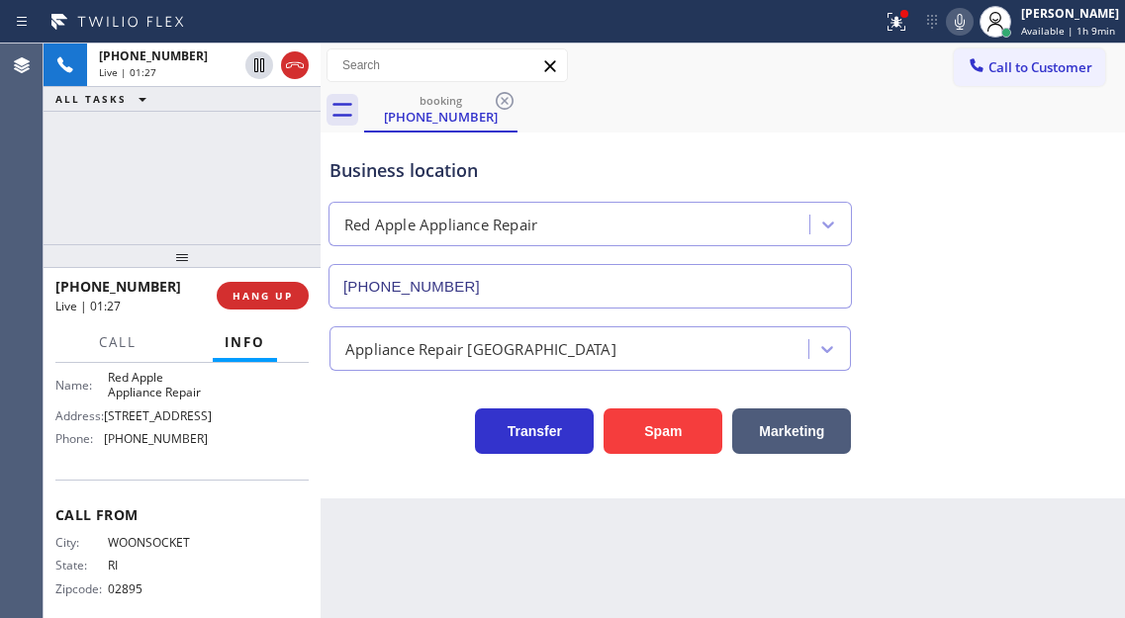
click at [960, 24] on icon at bounding box center [960, 22] width 24 height 24
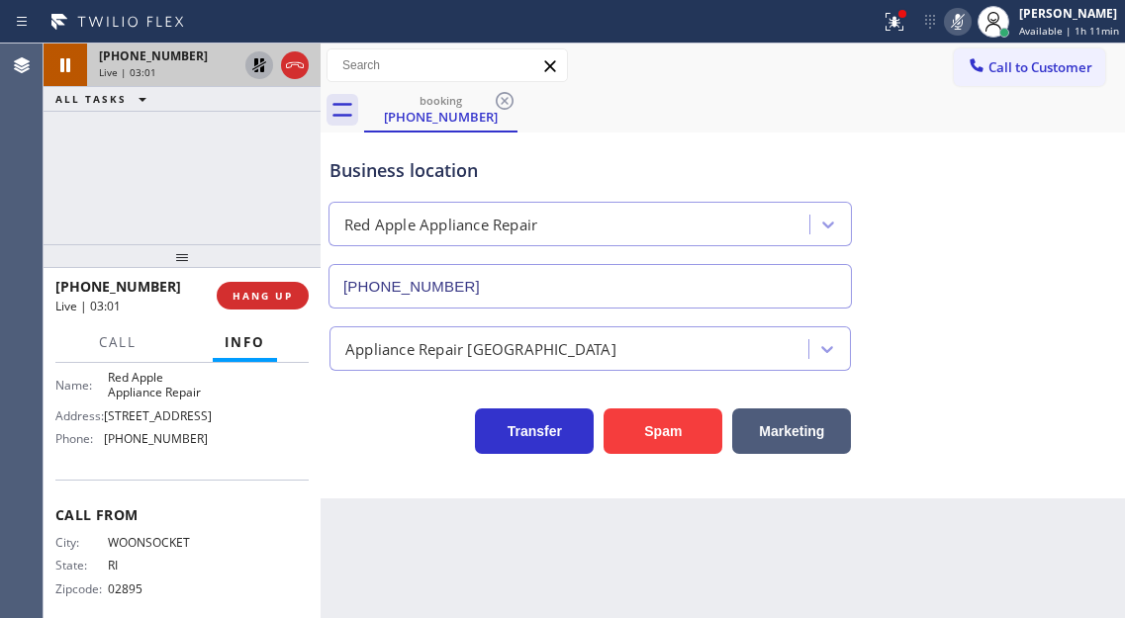
click at [263, 65] on icon at bounding box center [259, 65] width 24 height 24
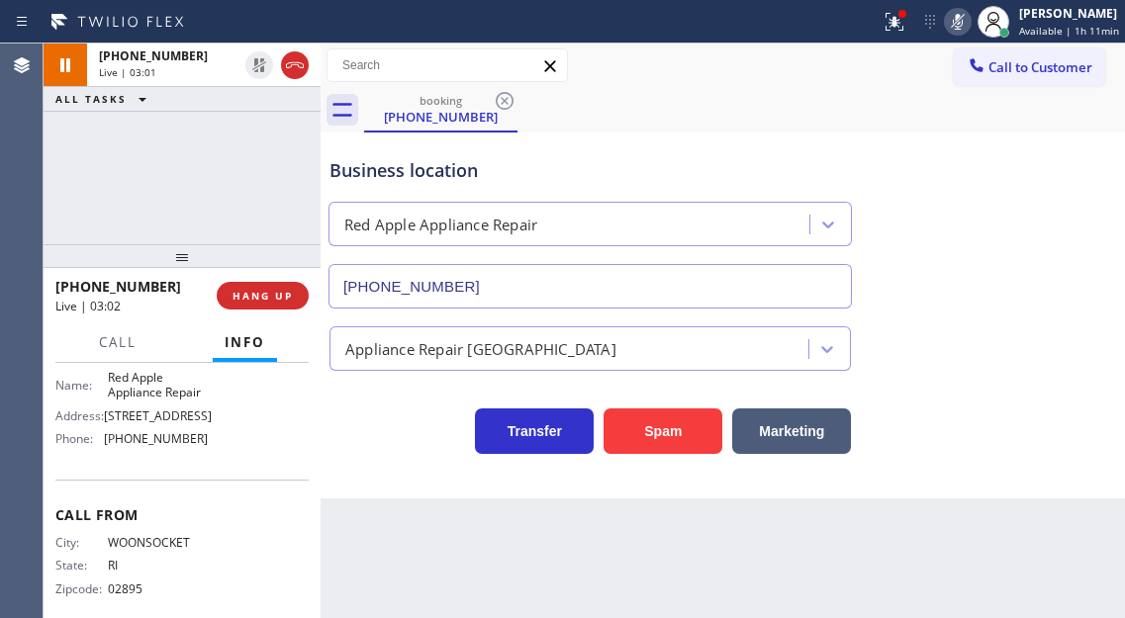
click at [970, 19] on icon at bounding box center [958, 22] width 24 height 24
click at [906, 22] on icon at bounding box center [895, 22] width 24 height 24
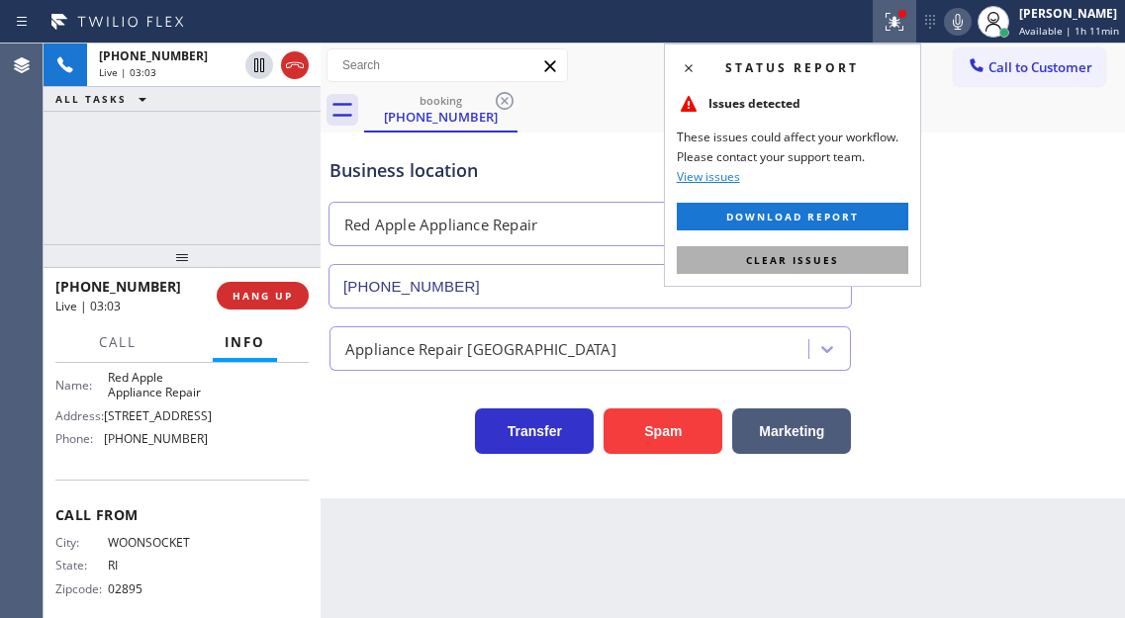
click at [836, 260] on span "Clear issues" at bounding box center [792, 260] width 93 height 14
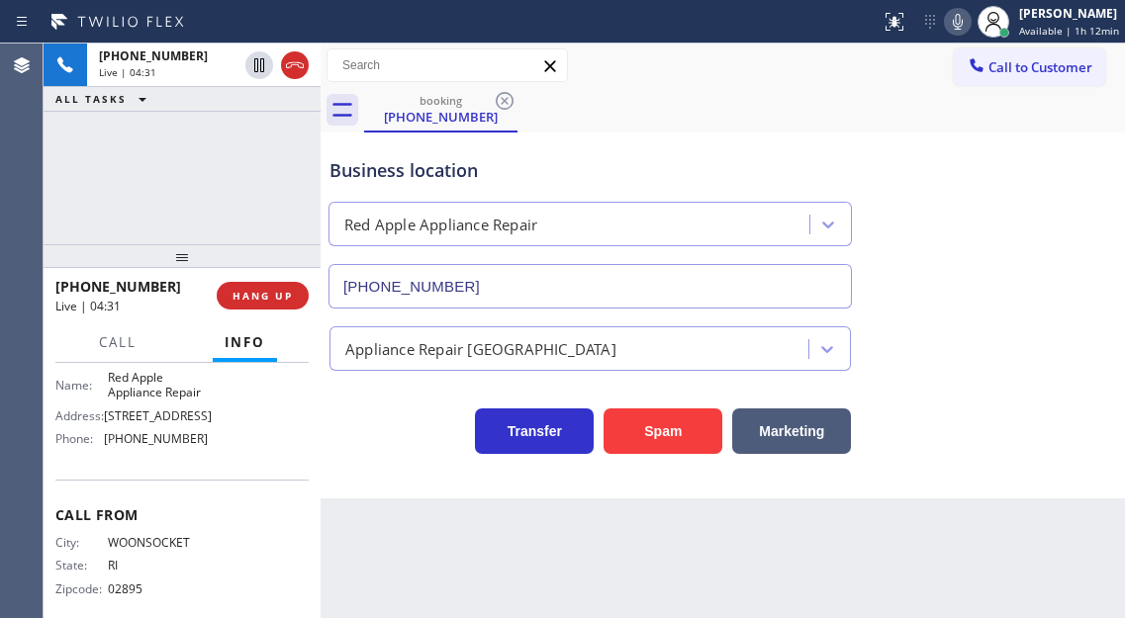
click at [286, 174] on div "[PHONE_NUMBER] Live | 04:31 ALL TASKS ALL TASKS ACTIVE TASKS TASKS IN WRAP UP" at bounding box center [182, 144] width 277 height 201
click at [402, 166] on div "Business location" at bounding box center [589, 170] width 521 height 27
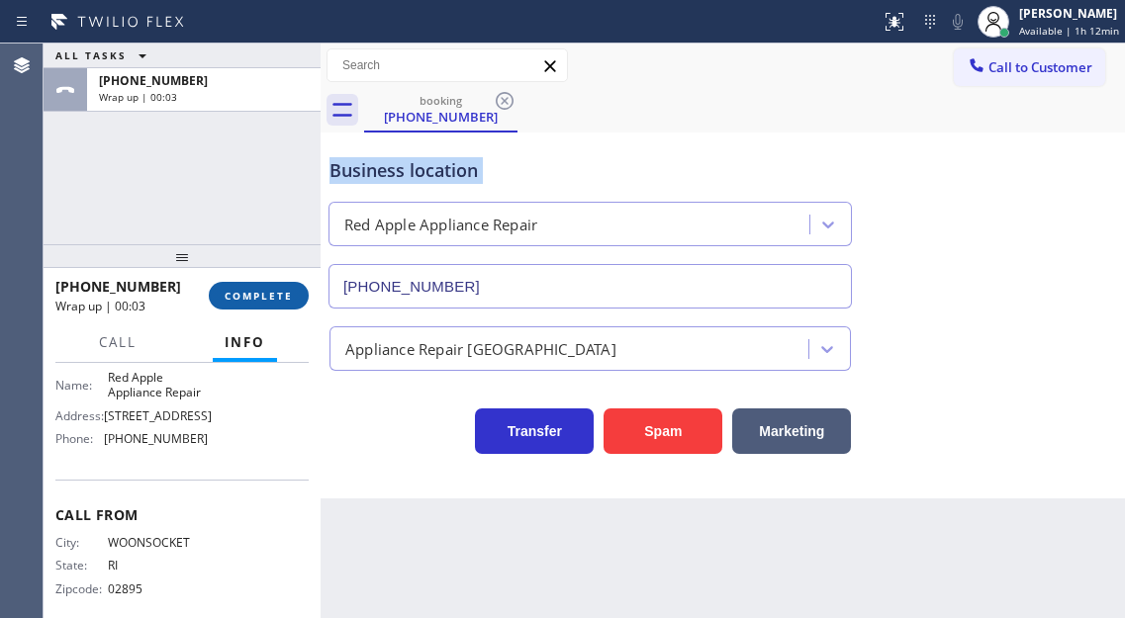
click at [244, 300] on span "COMPLETE" at bounding box center [259, 296] width 68 height 14
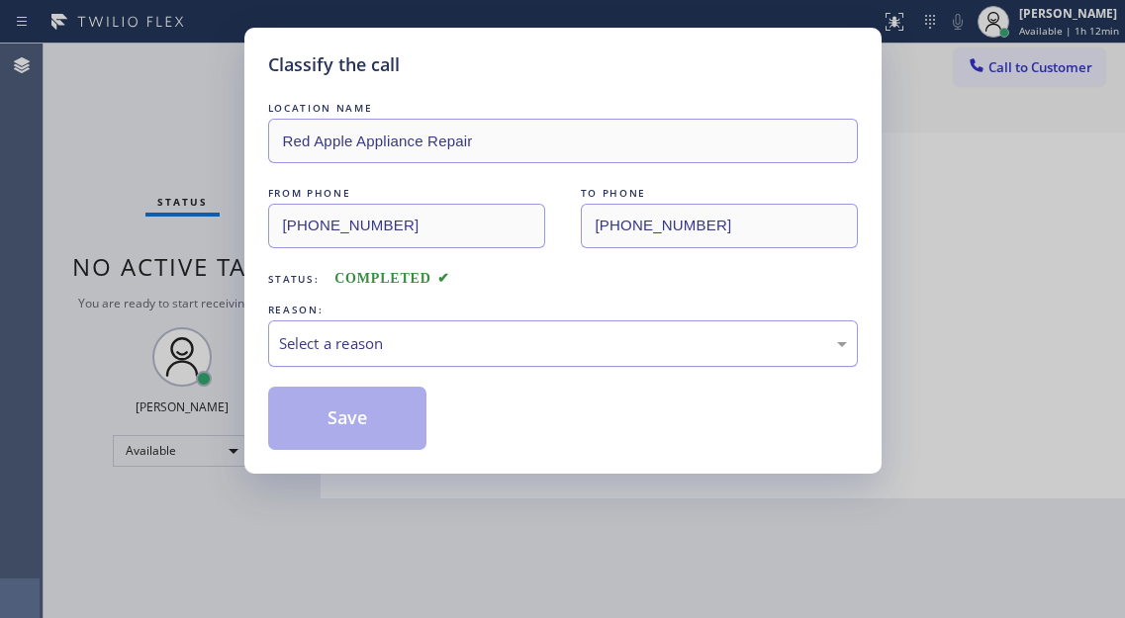
click at [385, 348] on div "Select a reason" at bounding box center [563, 343] width 568 height 23
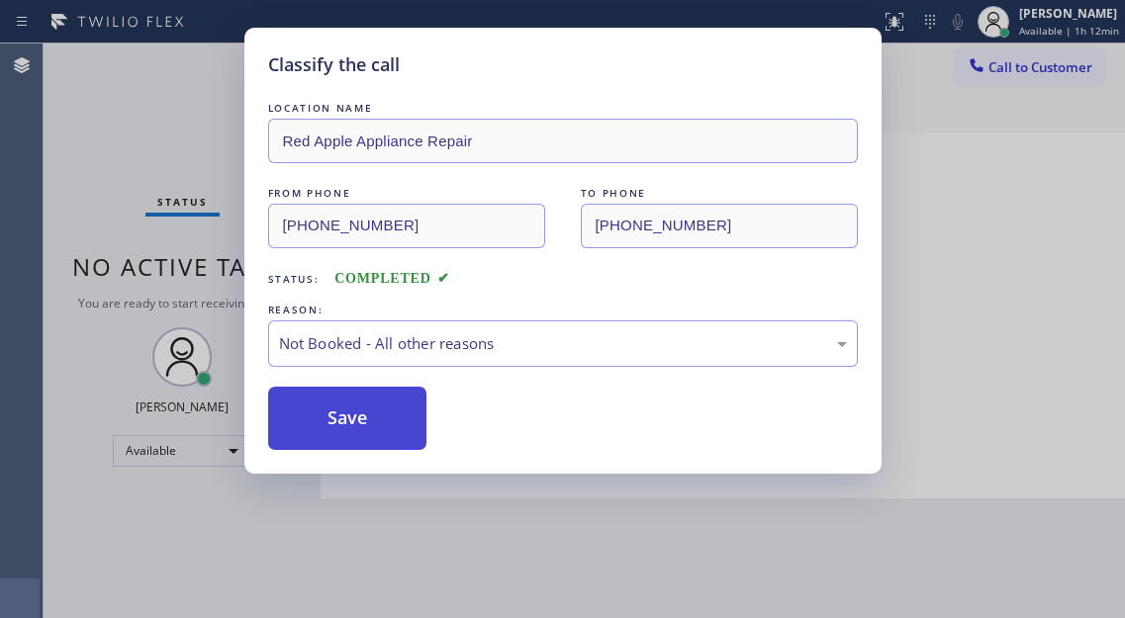
click at [389, 421] on button "Save" at bounding box center [347, 418] width 159 height 63
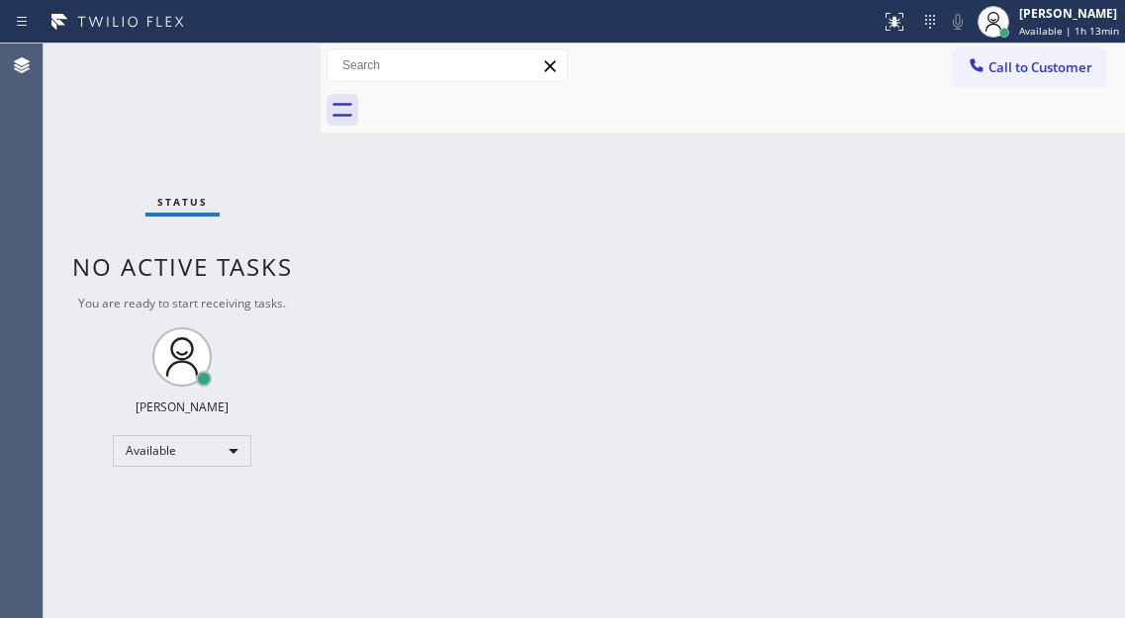
click at [1026, 195] on div "Back to Dashboard Change Sender ID Customers Technicians Select a contact Outbo…" at bounding box center [723, 331] width 804 height 575
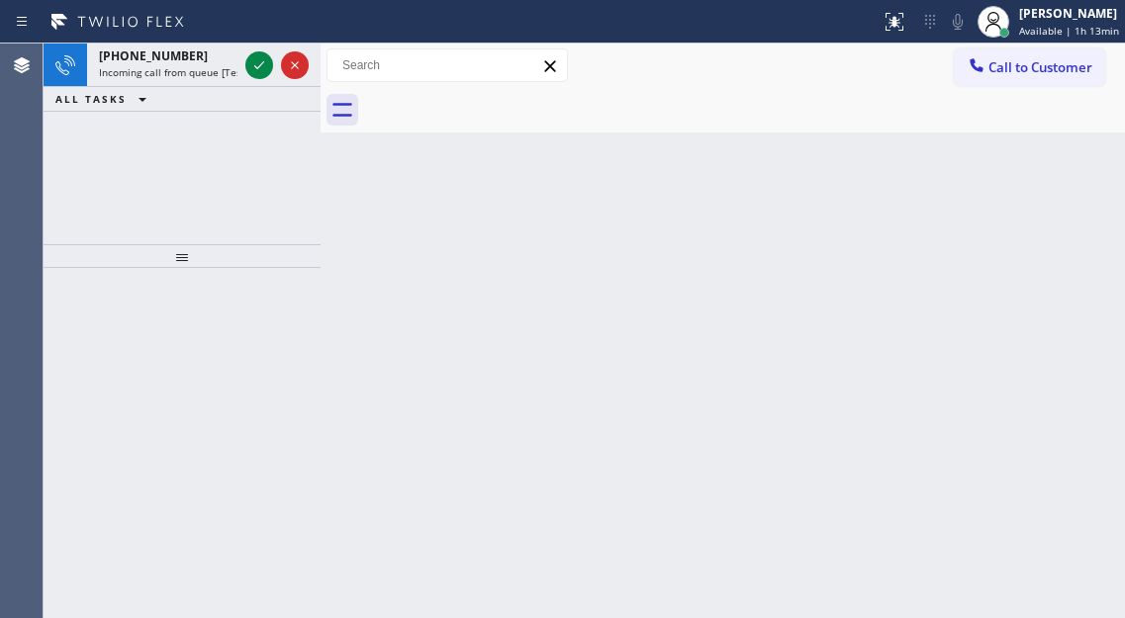
click at [256, 68] on icon at bounding box center [259, 65] width 10 height 8
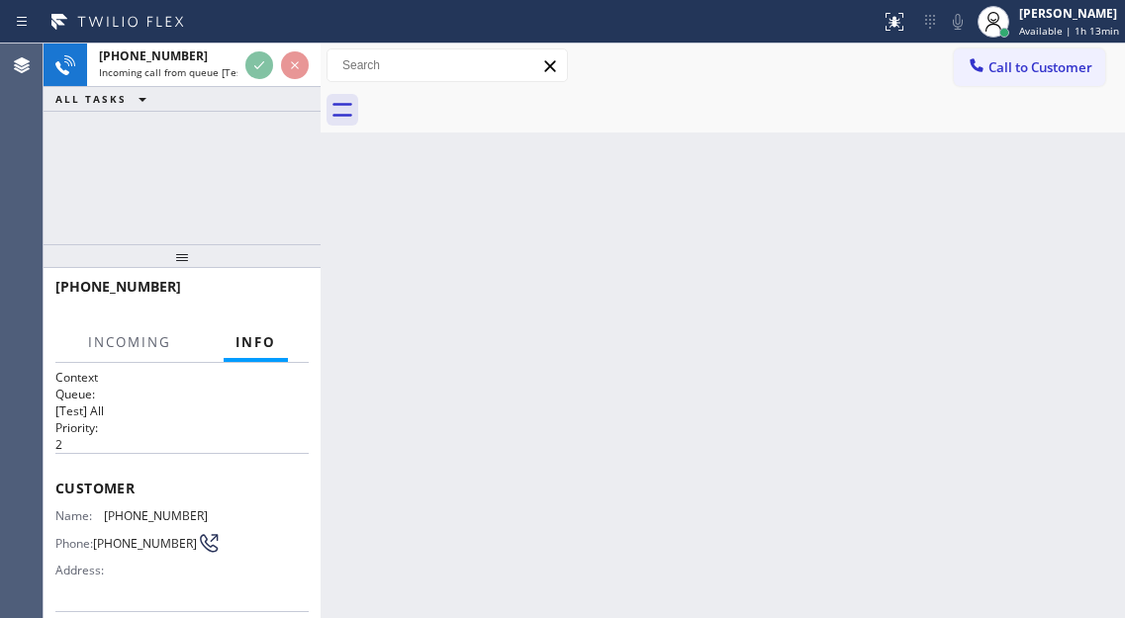
scroll to position [51, 0]
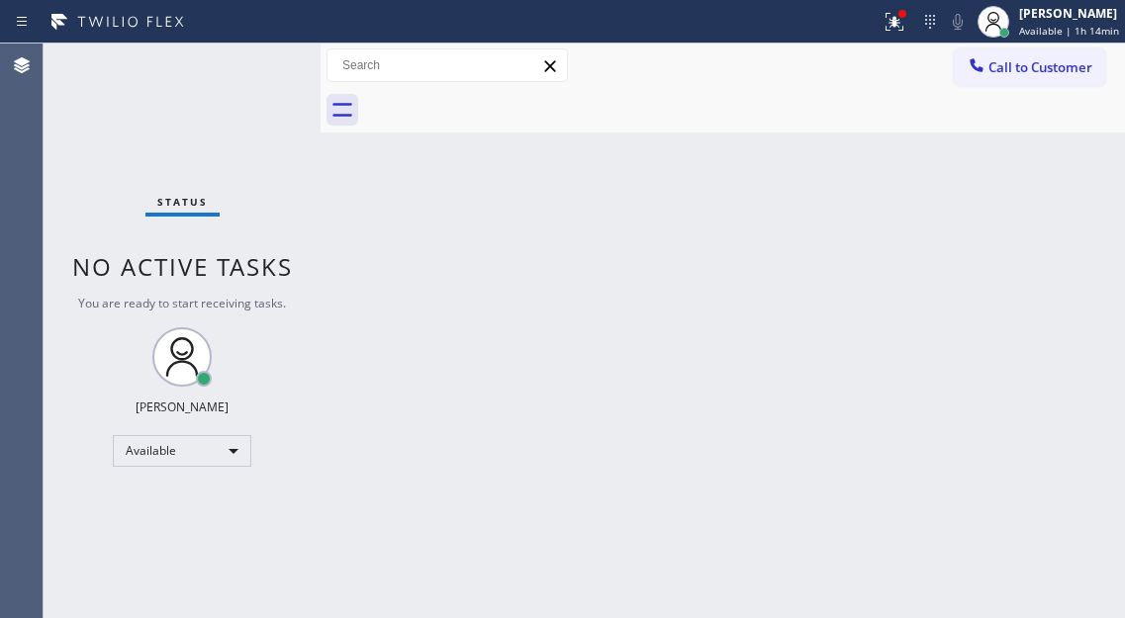
click at [233, 65] on div "Status No active tasks You are ready to start receiving tasks. [PERSON_NAME]" at bounding box center [182, 331] width 277 height 575
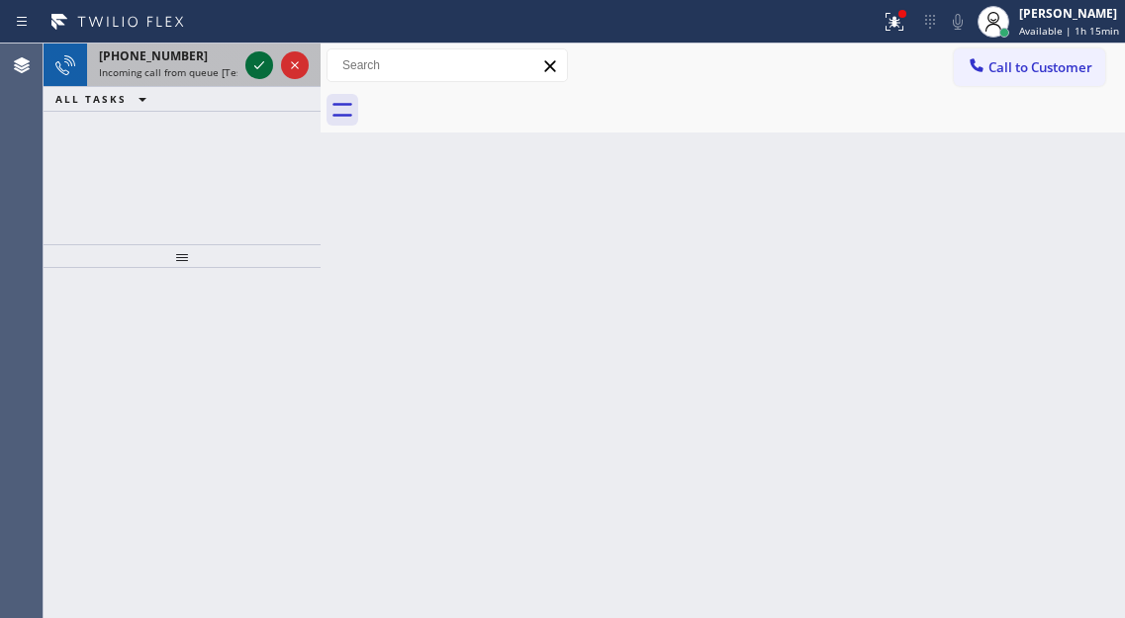
click at [264, 63] on icon at bounding box center [259, 65] width 24 height 24
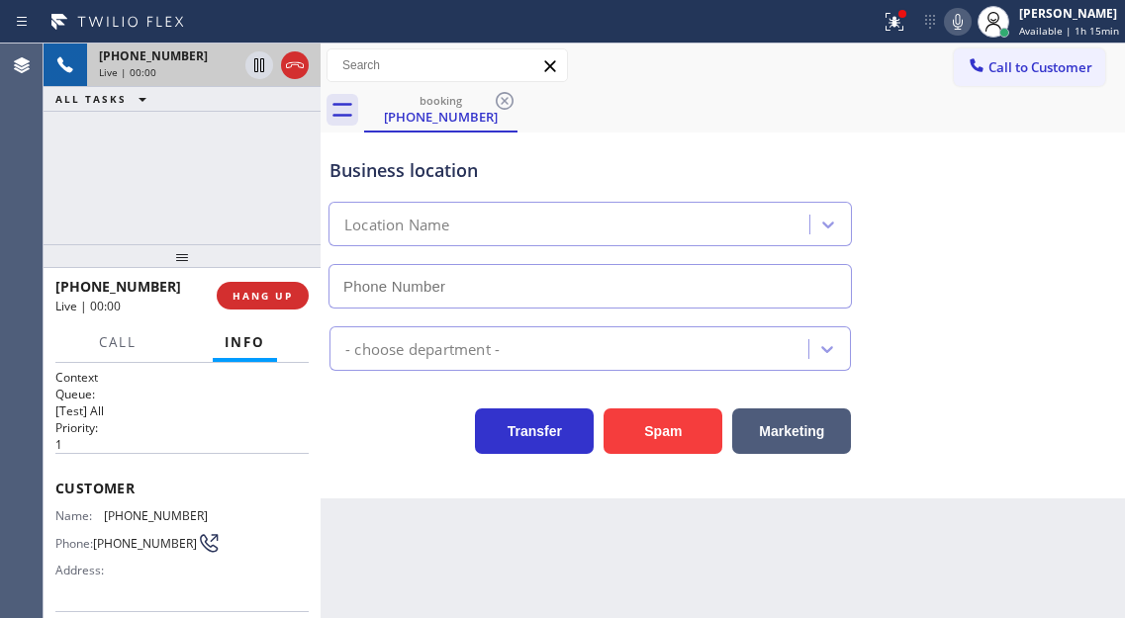
type input "[PHONE_NUMBER]"
click at [148, 536] on span "[PHONE_NUMBER]" at bounding box center [145, 543] width 104 height 15
click at [153, 511] on span "[PHONE_NUMBER]" at bounding box center [156, 516] width 104 height 15
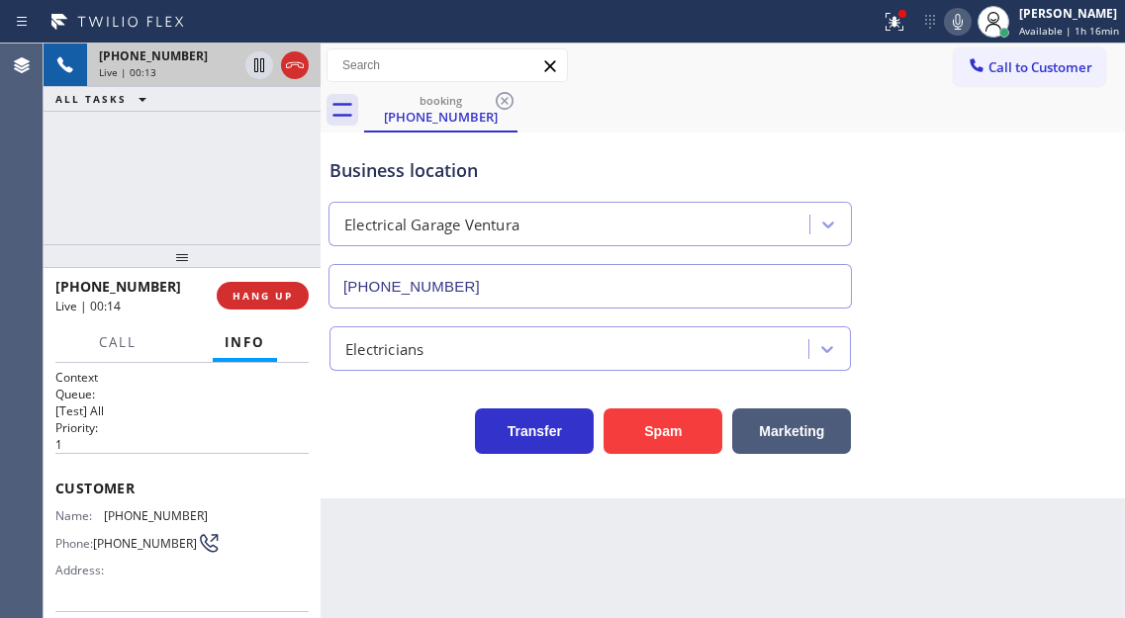
click at [293, 442] on p "1" at bounding box center [181, 444] width 253 height 17
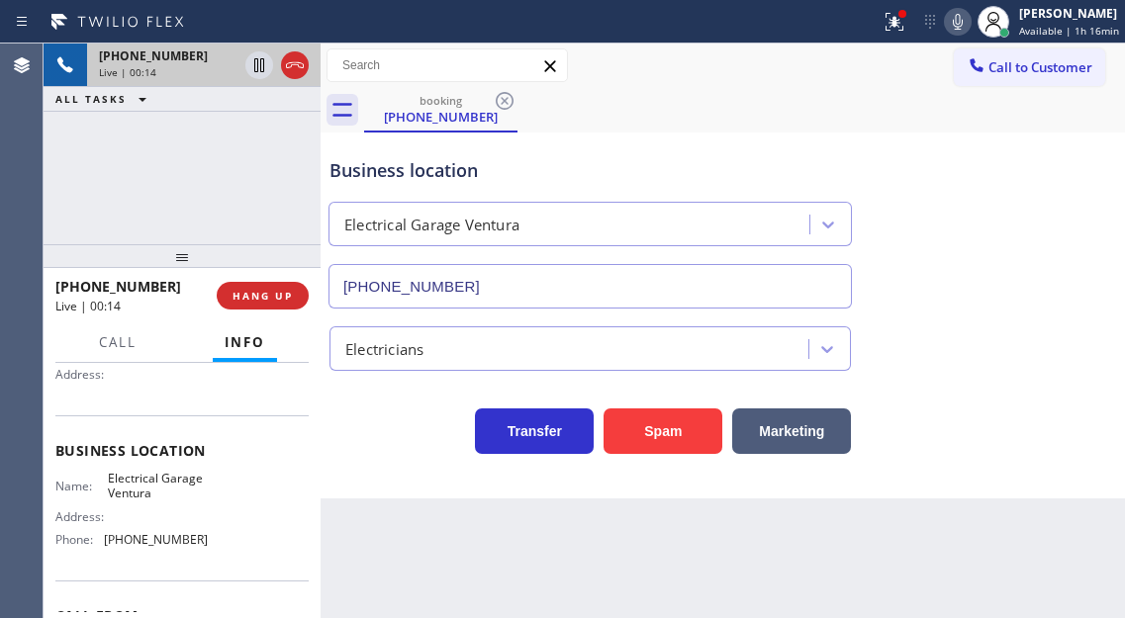
scroll to position [198, 0]
click at [152, 487] on span "Electrical Garage Ventura" at bounding box center [157, 484] width 99 height 31
click at [162, 544] on span "[PHONE_NUMBER]" at bounding box center [156, 537] width 104 height 15
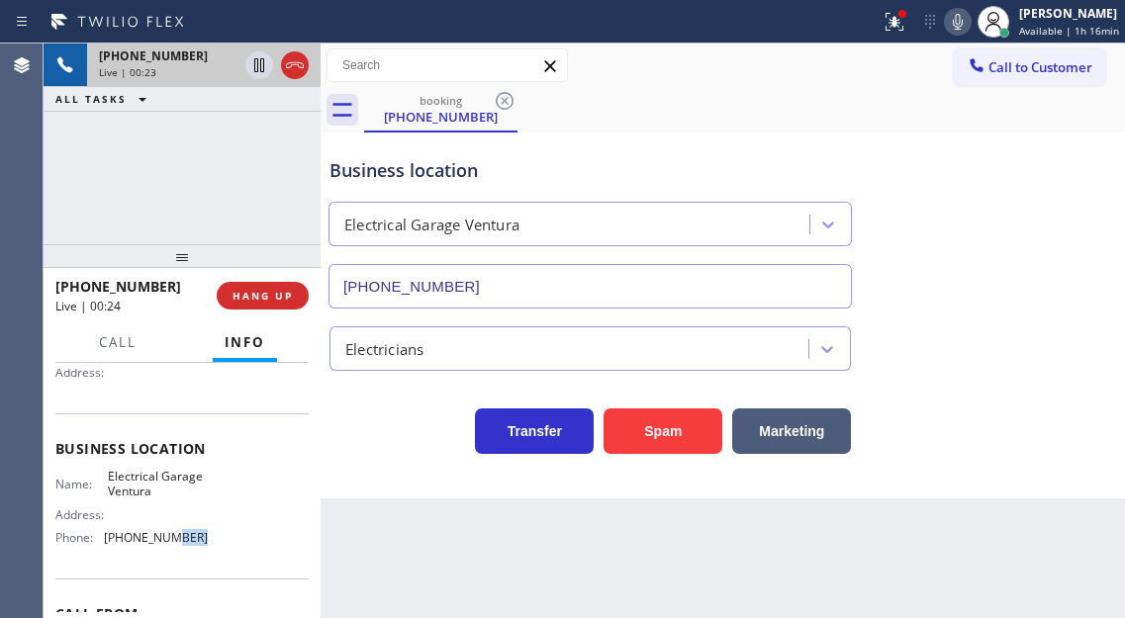
click at [162, 544] on span "[PHONE_NUMBER]" at bounding box center [156, 537] width 104 height 15
drag, startPoint x: 890, startPoint y: 30, endPoint x: 891, endPoint y: 60, distance: 30.7
click at [890, 30] on icon at bounding box center [895, 22] width 18 height 18
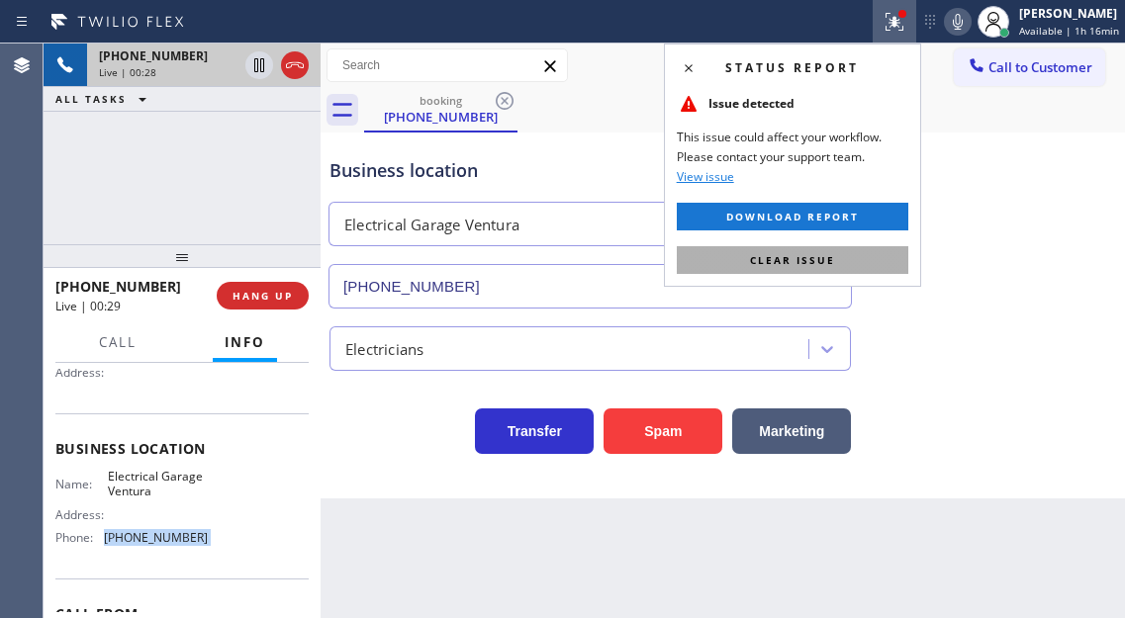
click at [890, 260] on button "Clear issue" at bounding box center [793, 260] width 232 height 28
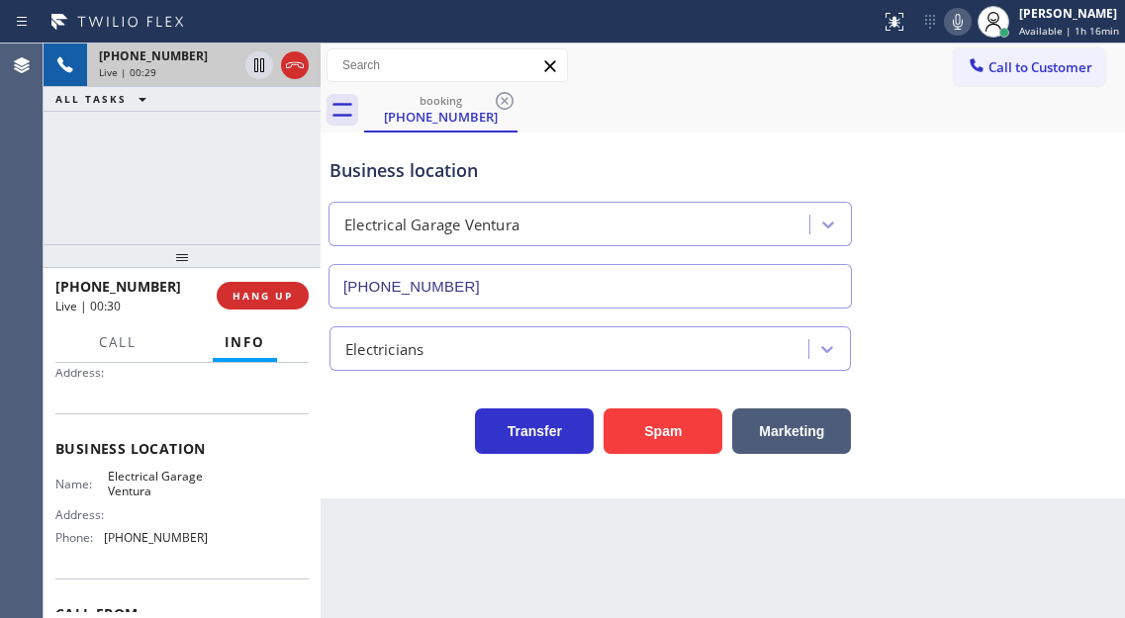
click at [410, 178] on div "Business location" at bounding box center [589, 170] width 521 height 27
click at [326, 182] on div "Business location Electrical Garage [GEOGRAPHIC_DATA] [PHONE_NUMBER]" at bounding box center [590, 223] width 529 height 171
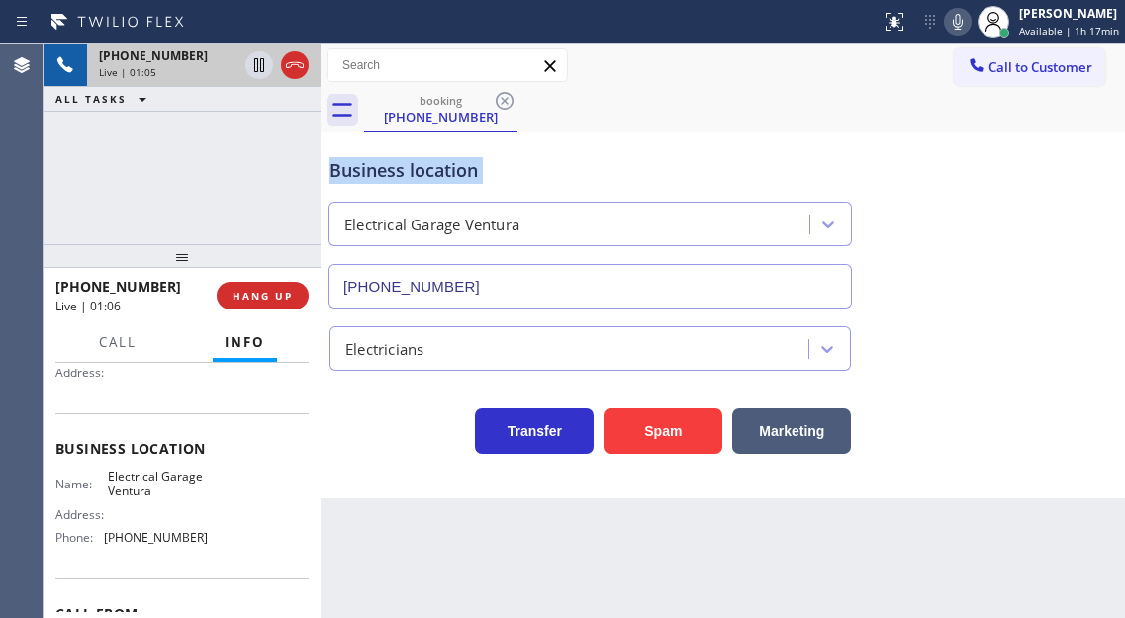
click at [326, 182] on div "Business location Electrical Garage [GEOGRAPHIC_DATA] [PHONE_NUMBER]" at bounding box center [590, 223] width 529 height 171
click at [269, 291] on span "HANG UP" at bounding box center [263, 296] width 60 height 14
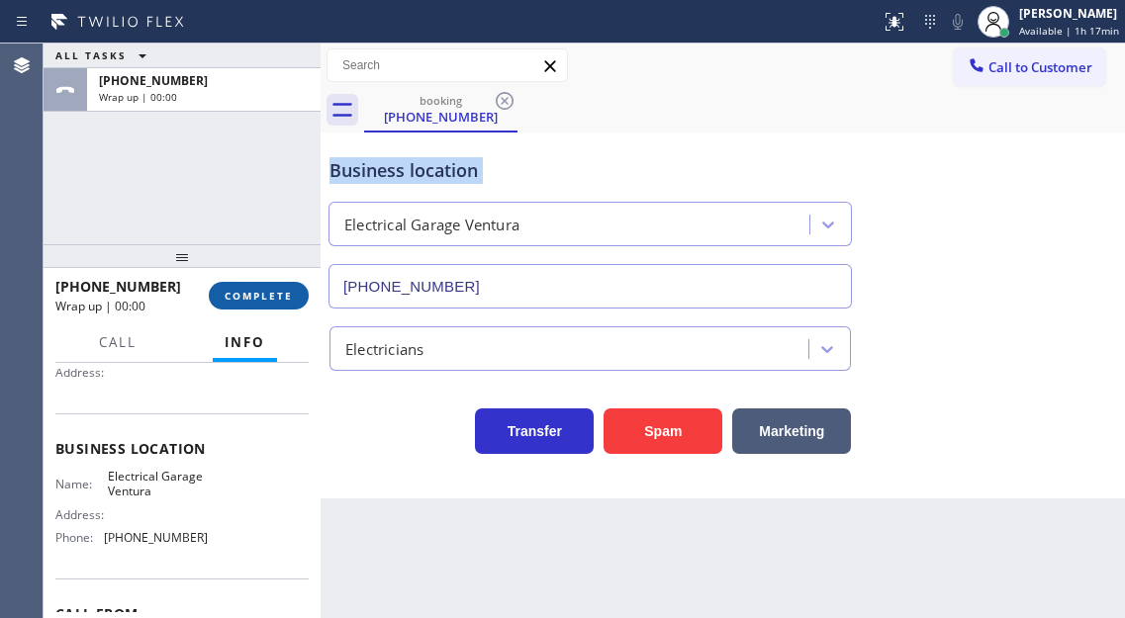
click at [269, 291] on span "COMPLETE" at bounding box center [259, 296] width 68 height 14
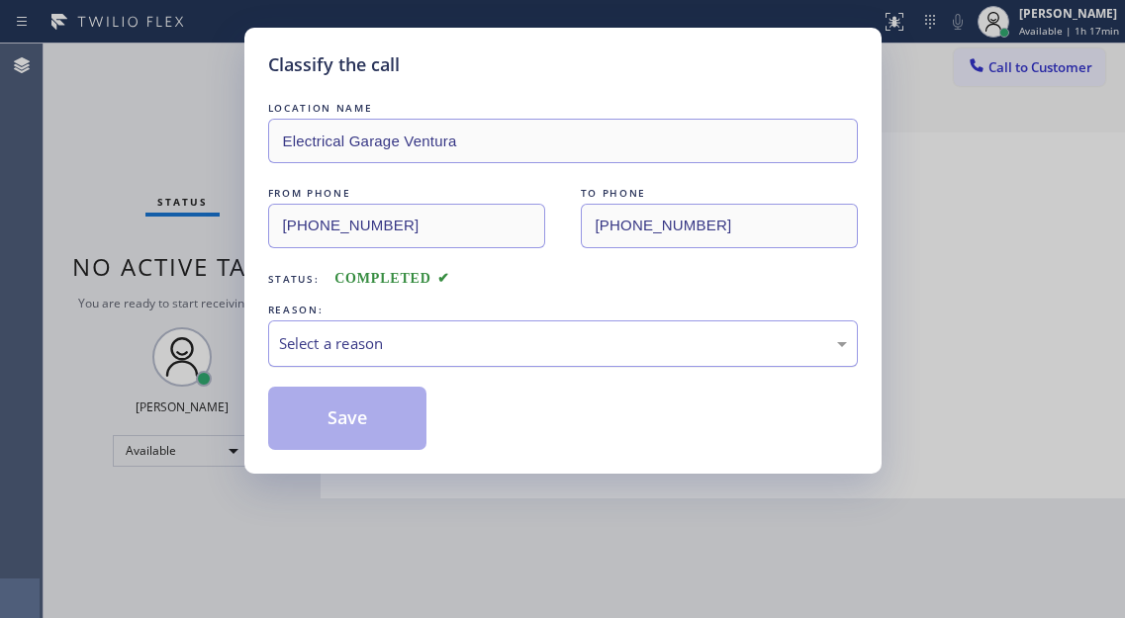
click at [420, 328] on div "Select a reason" at bounding box center [563, 344] width 590 height 47
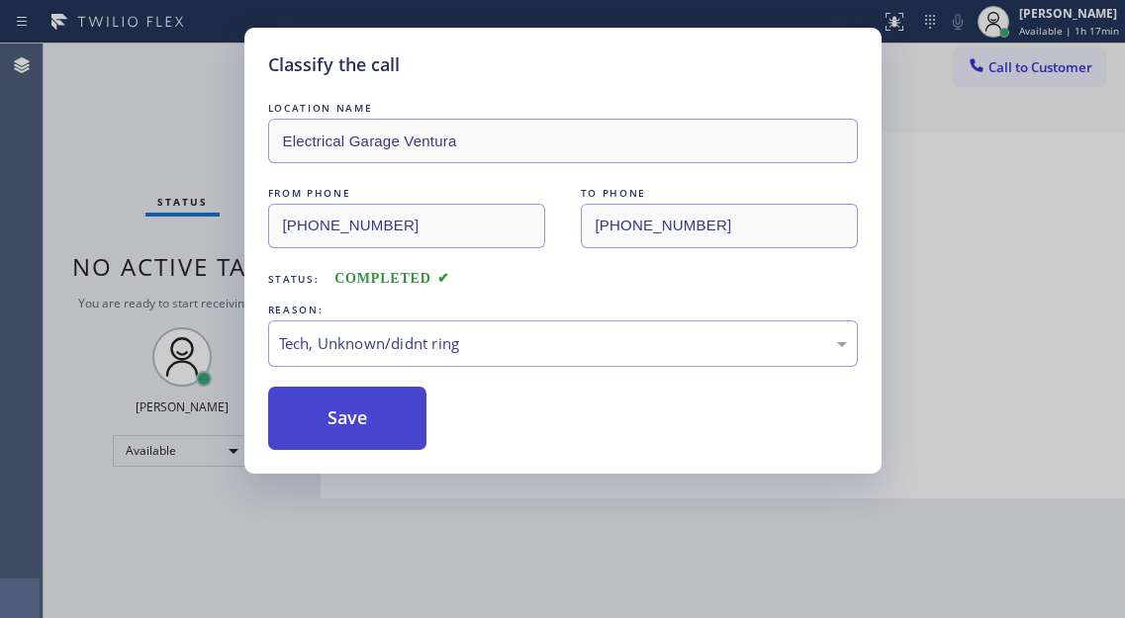
click at [347, 413] on button "Save" at bounding box center [347, 418] width 159 height 63
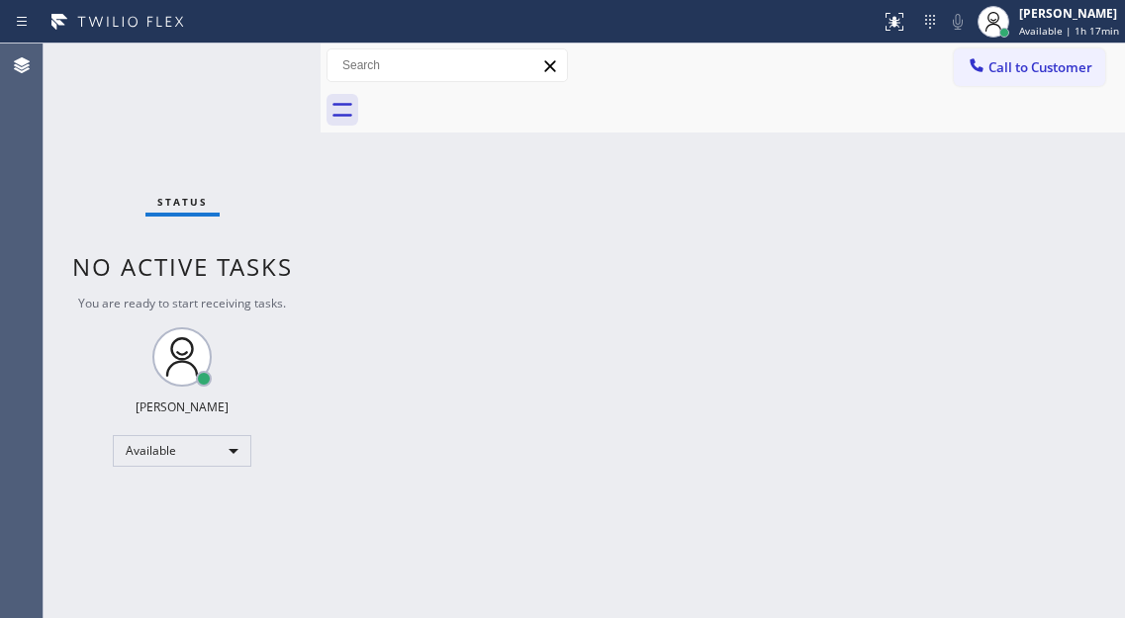
click at [462, 482] on div "Back to Dashboard Change Sender ID Customers Technicians Select a contact Outbo…" at bounding box center [723, 331] width 804 height 575
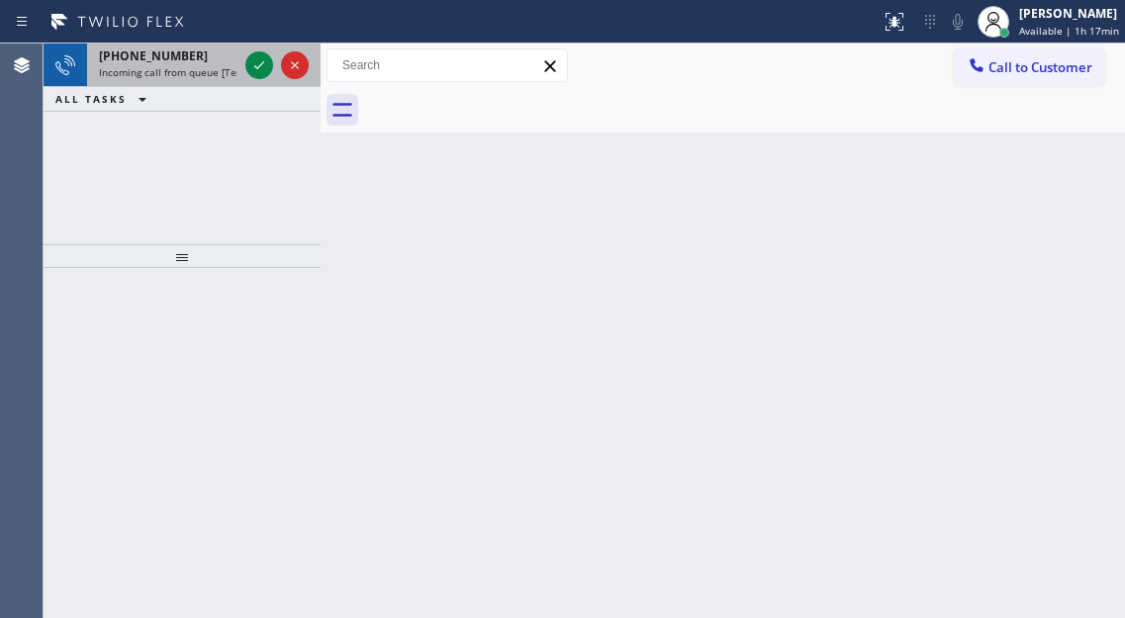
click at [225, 73] on span "Incoming call from queue [Test] All" at bounding box center [181, 72] width 164 height 14
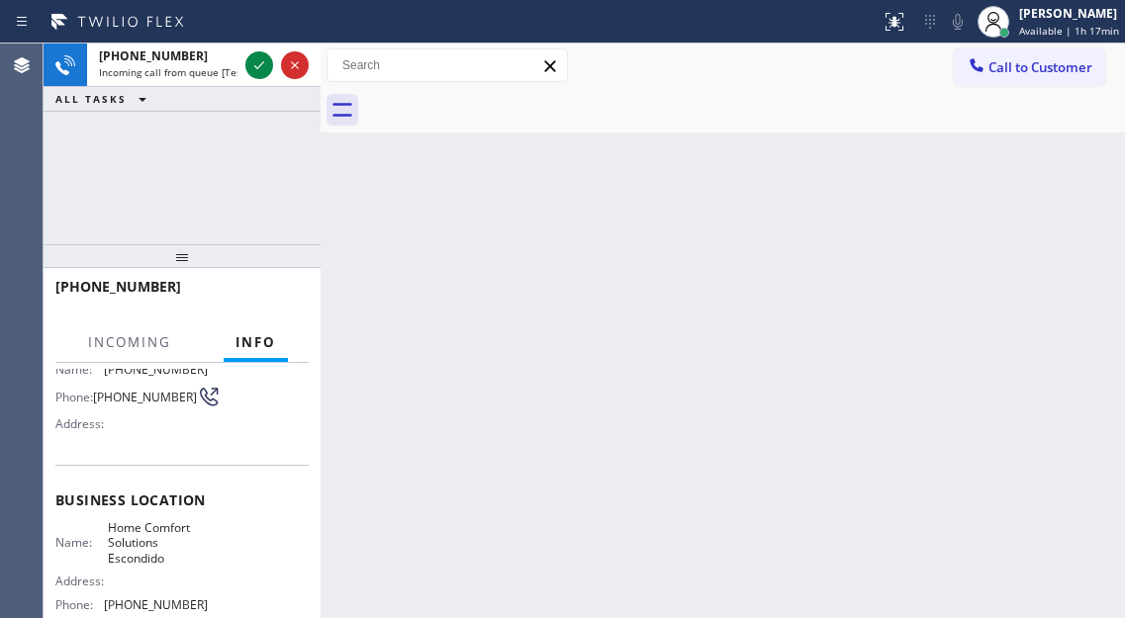
scroll to position [198, 0]
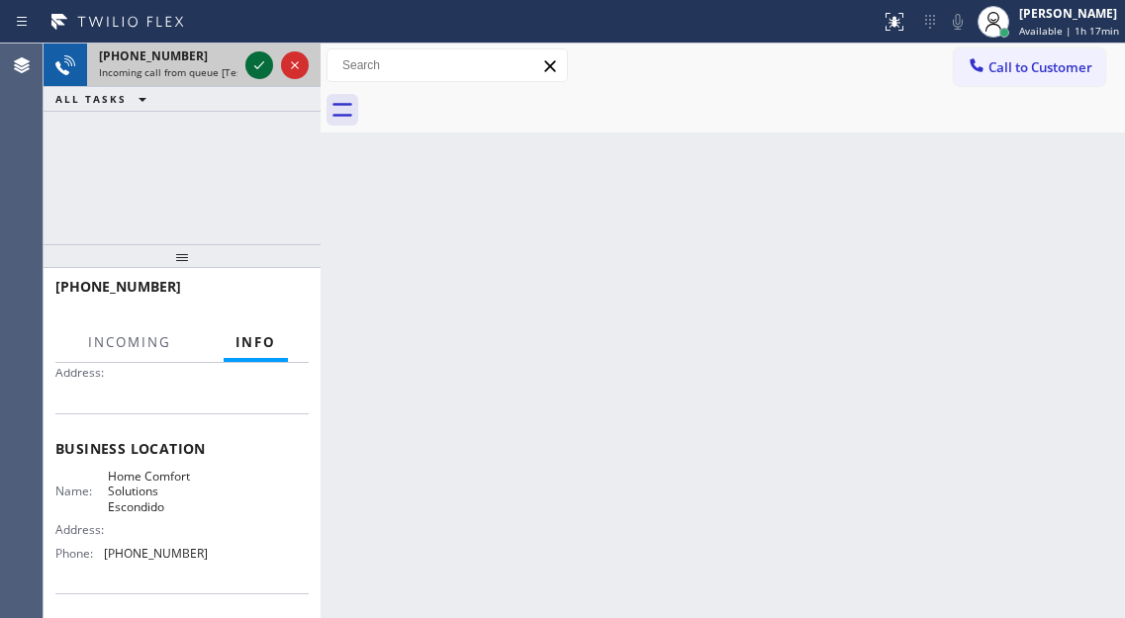
click at [265, 64] on icon at bounding box center [259, 65] width 24 height 24
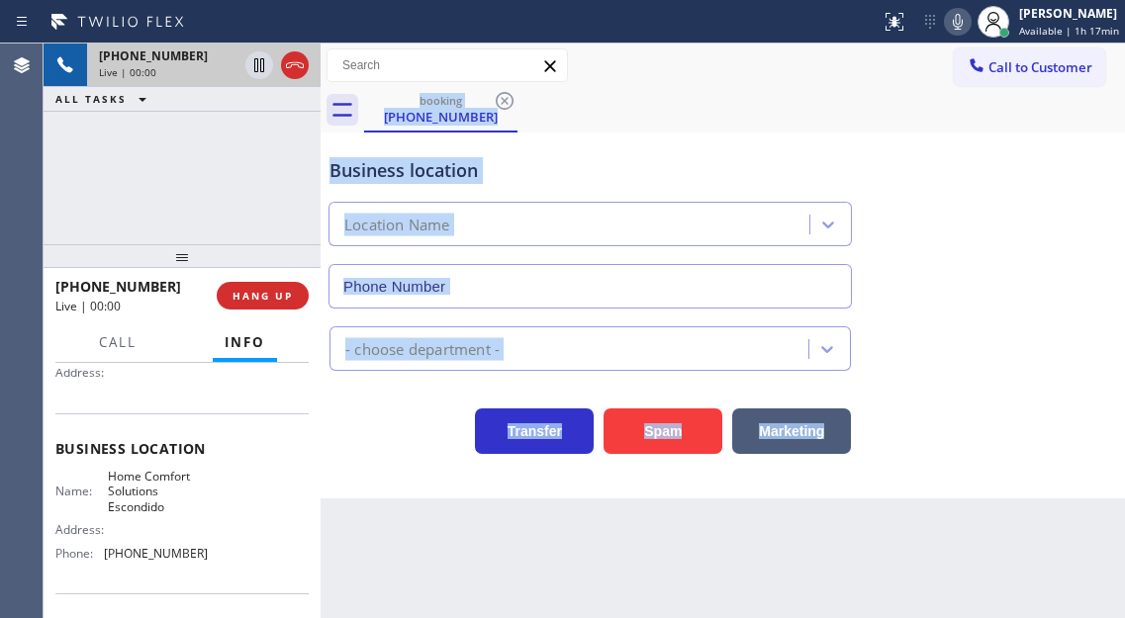
type input "[PHONE_NUMBER]"
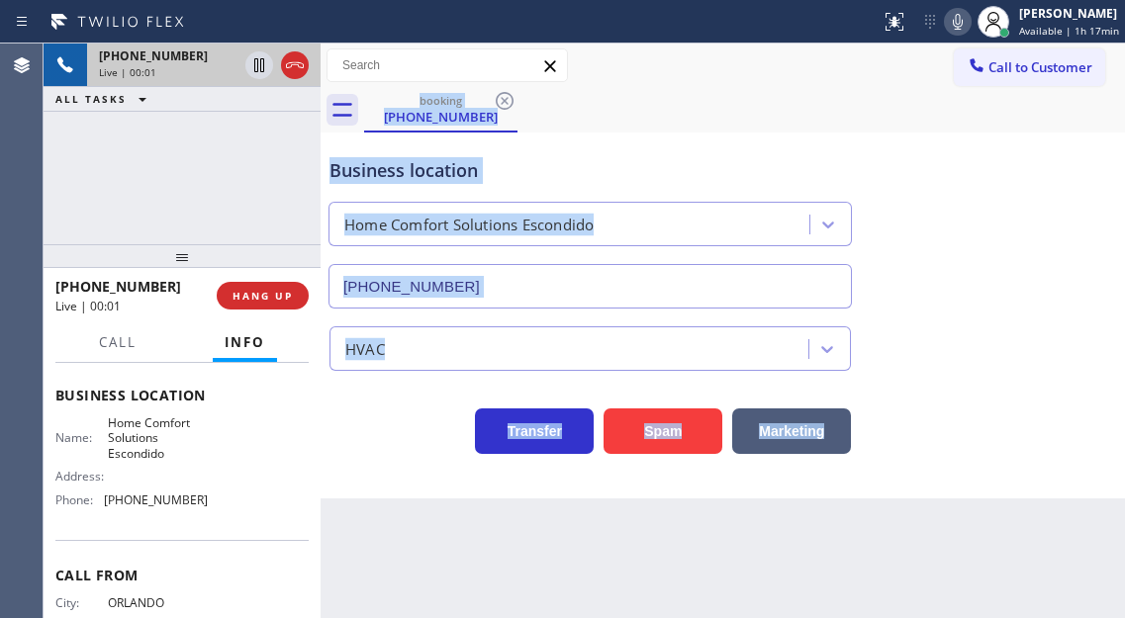
scroll to position [297, 0]
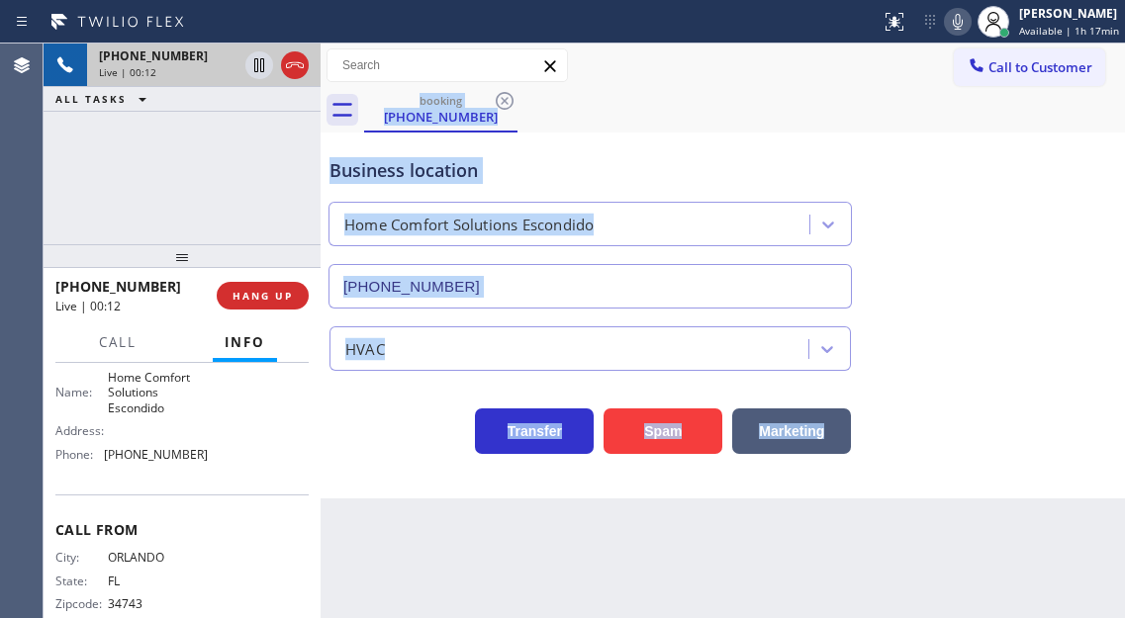
click at [695, 554] on div "Back to Dashboard Change Sender ID Customers Technicians Select a contact Outbo…" at bounding box center [723, 331] width 804 height 575
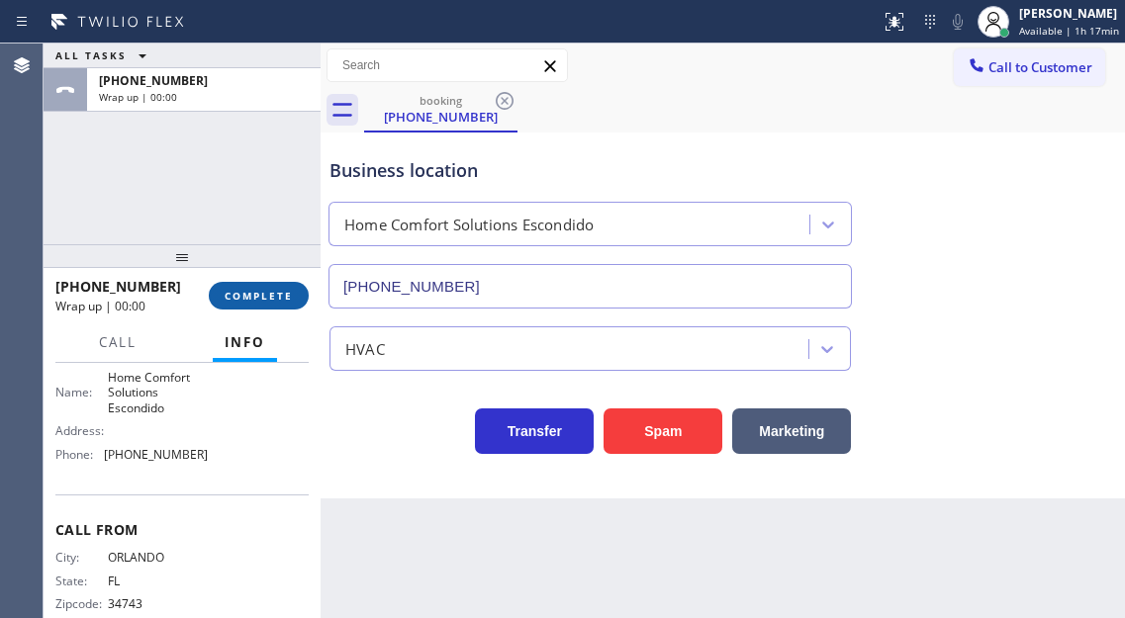
click at [235, 302] on span "COMPLETE" at bounding box center [259, 296] width 68 height 14
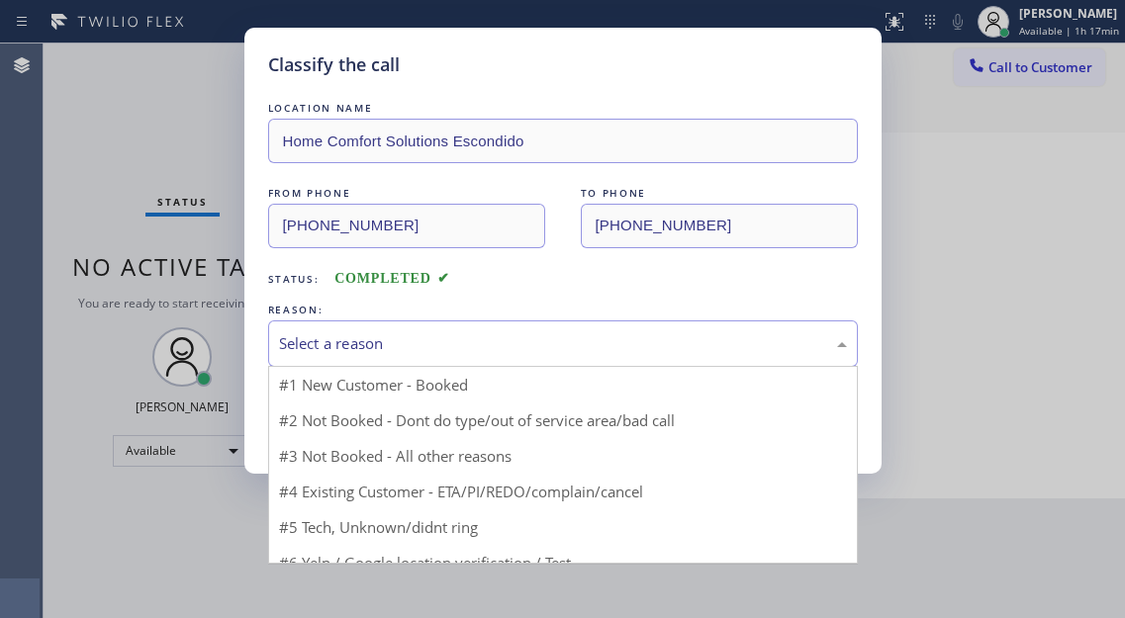
click at [417, 336] on div "Select a reason" at bounding box center [563, 343] width 568 height 23
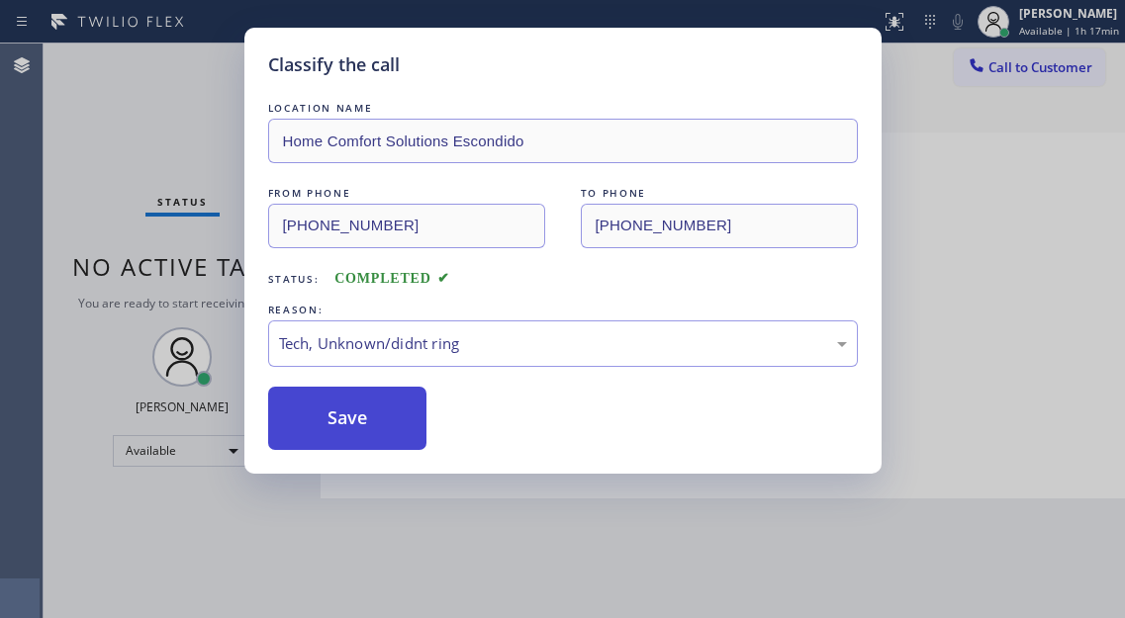
click at [331, 406] on button "Save" at bounding box center [347, 418] width 159 height 63
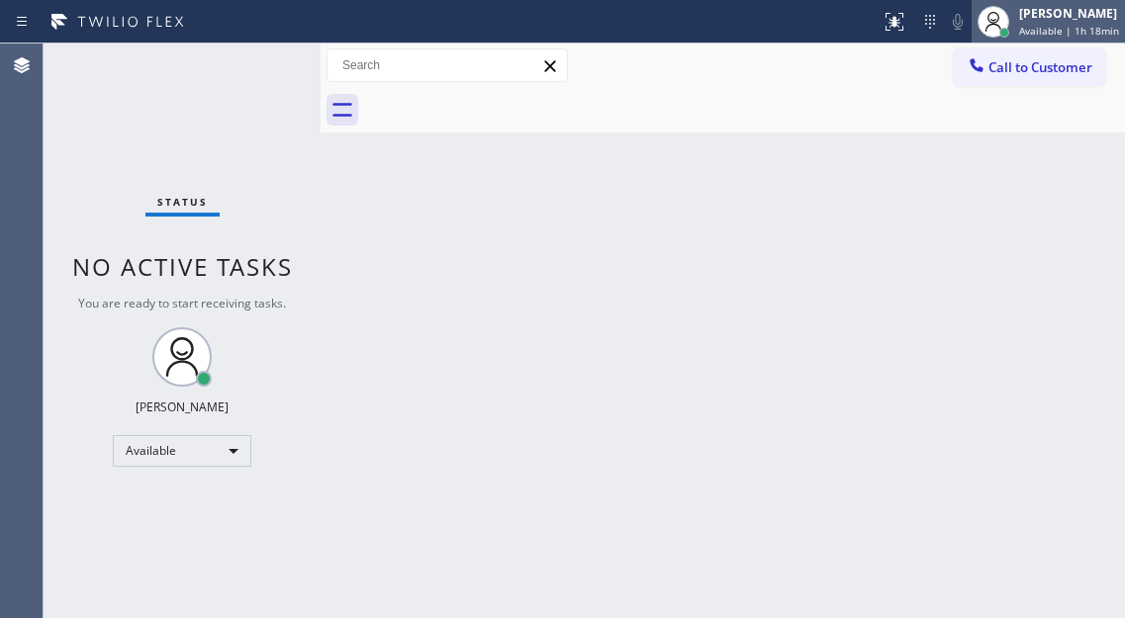
click at [1058, 23] on div "[PERSON_NAME] Available | 1h 18min" at bounding box center [1070, 21] width 110 height 35
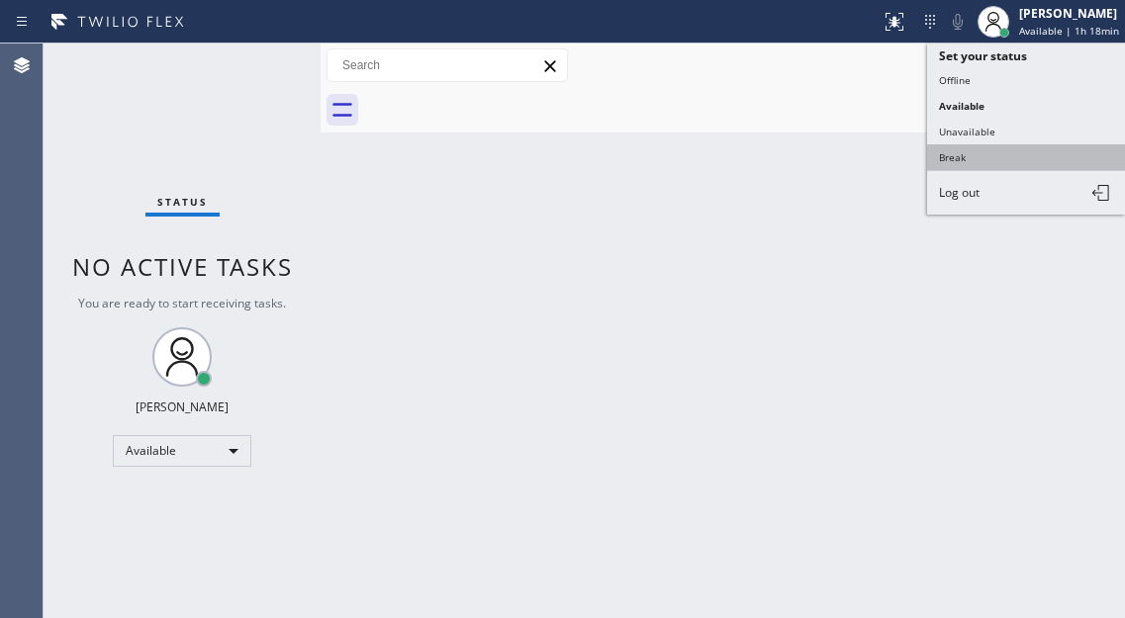
click at [988, 165] on button "Break" at bounding box center [1026, 157] width 198 height 26
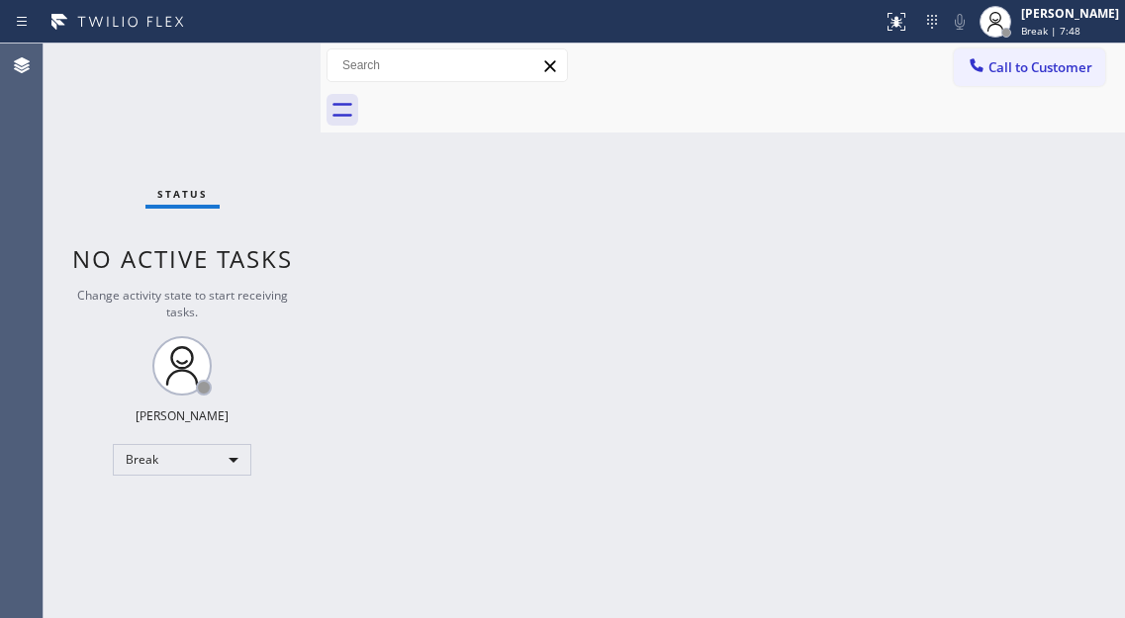
click at [1078, 135] on div "Back to Dashboard Change Sender ID Customers Technicians Select a contact Outbo…" at bounding box center [723, 331] width 804 height 575
click at [243, 64] on div "Status No active tasks Change activity state to start receiving tasks. [PERSON_…" at bounding box center [182, 331] width 277 height 575
click at [1047, 41] on div "[PERSON_NAME] Break | 13:40" at bounding box center [1049, 22] width 151 height 44
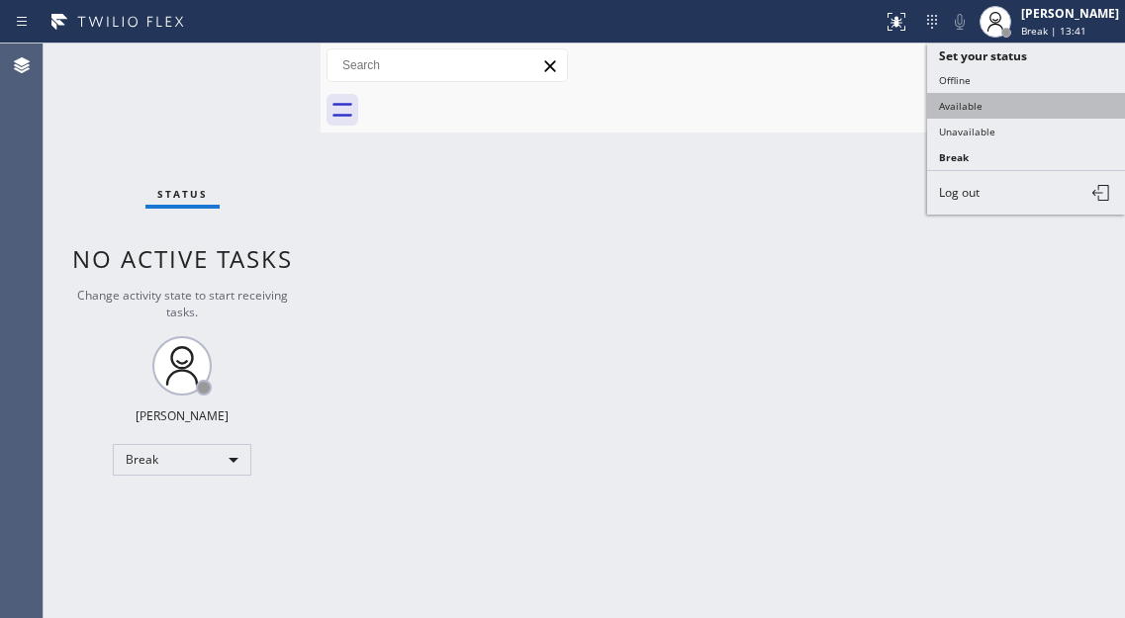
click at [1022, 100] on button "Available" at bounding box center [1026, 106] width 198 height 26
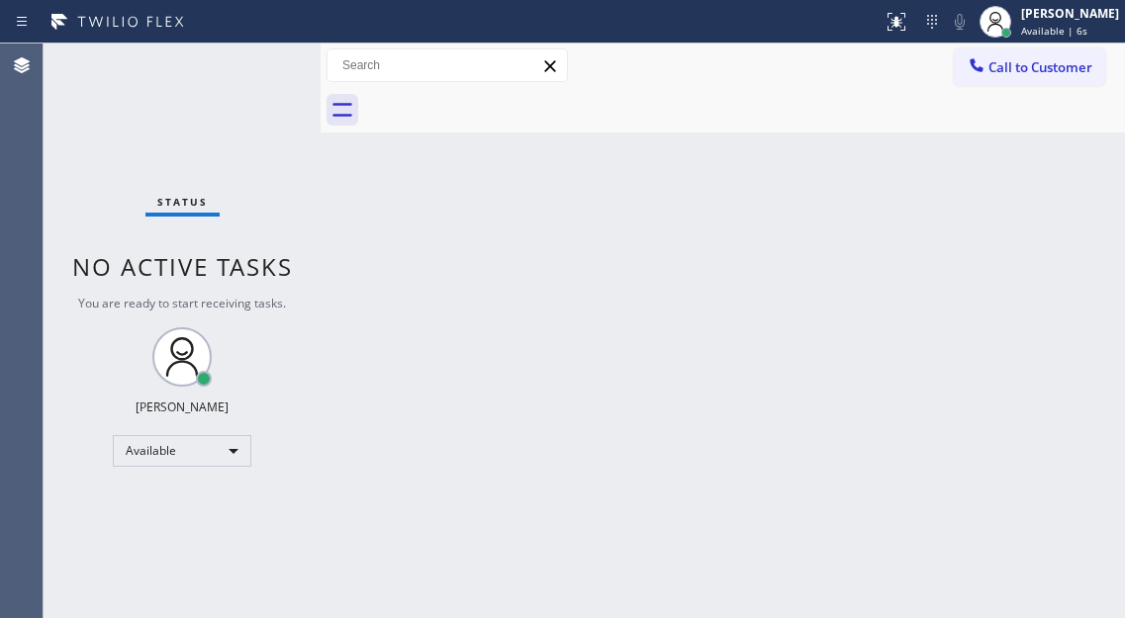
click at [1086, 266] on div "Back to Dashboard Change Sender ID Customers Technicians Select a contact Outbo…" at bounding box center [723, 331] width 804 height 575
click at [249, 61] on div "Status No active tasks You are ready to start receiving tasks. [PERSON_NAME]" at bounding box center [182, 331] width 277 height 575
click at [257, 62] on div "Status No active tasks You are ready to start receiving tasks. [PERSON_NAME]" at bounding box center [182, 331] width 277 height 575
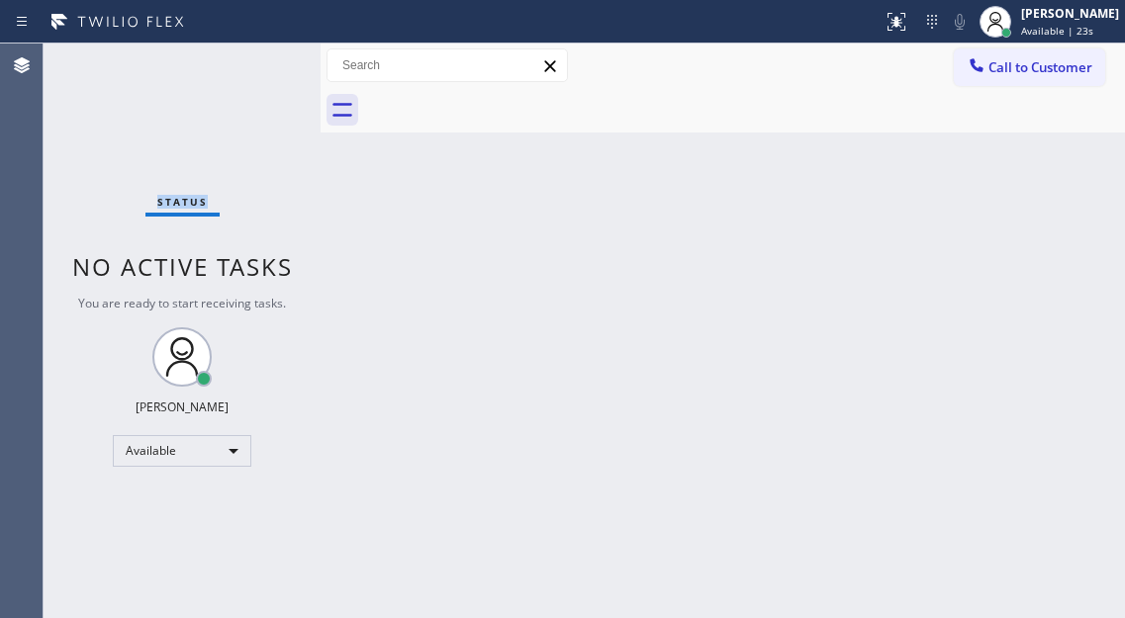
click at [257, 62] on div "Status No active tasks You are ready to start receiving tasks. [PERSON_NAME]" at bounding box center [182, 331] width 277 height 575
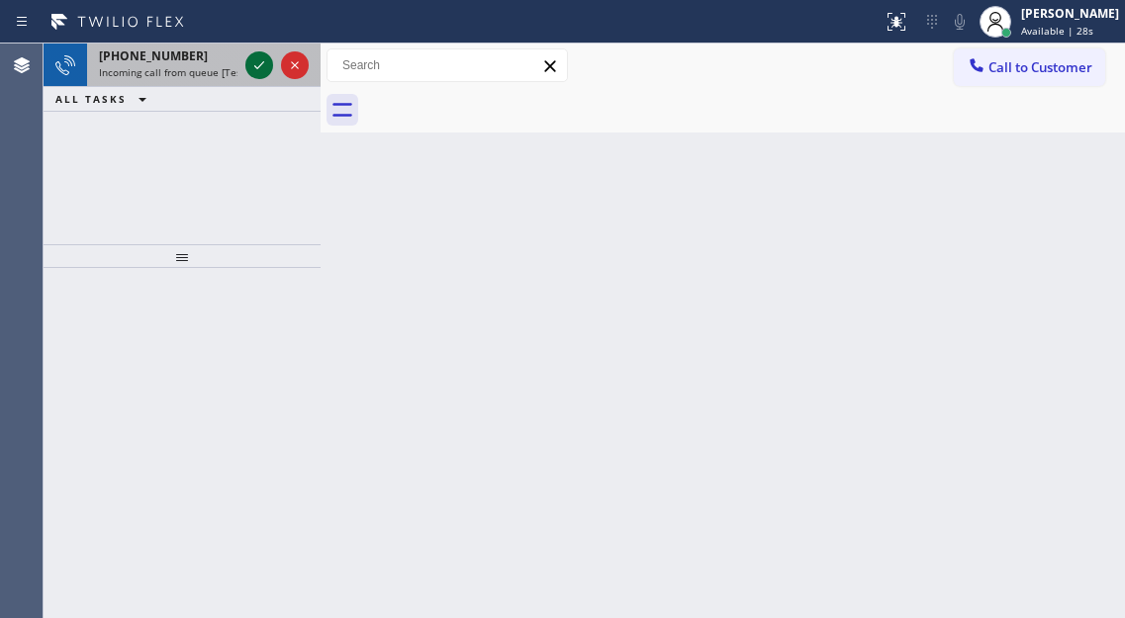
click at [260, 62] on icon at bounding box center [259, 65] width 24 height 24
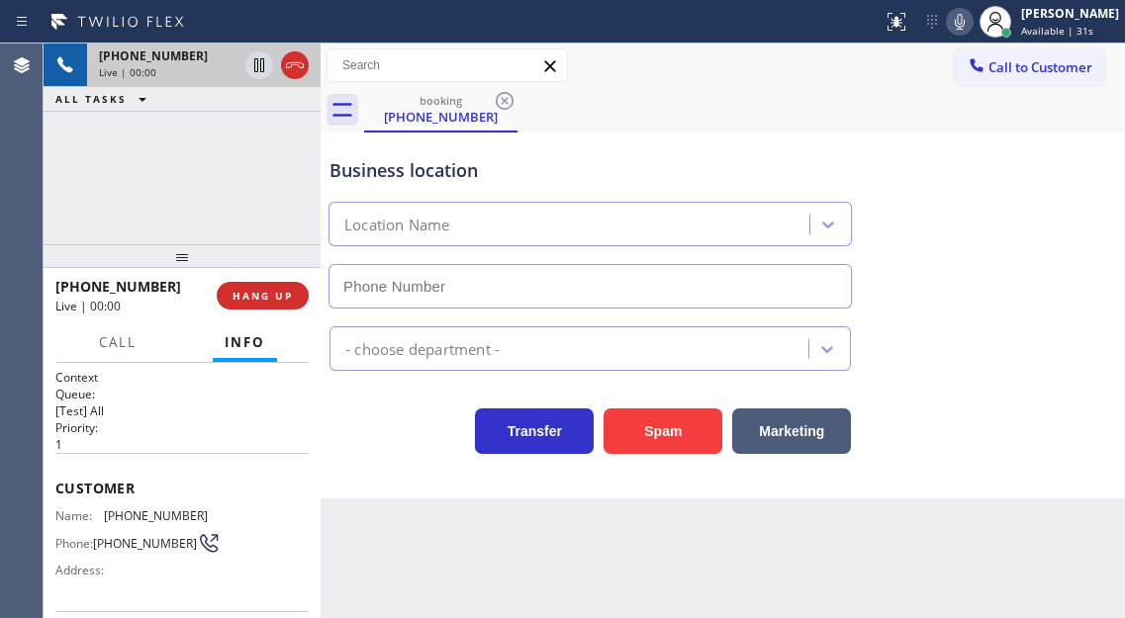
type input "[PHONE_NUMBER]"
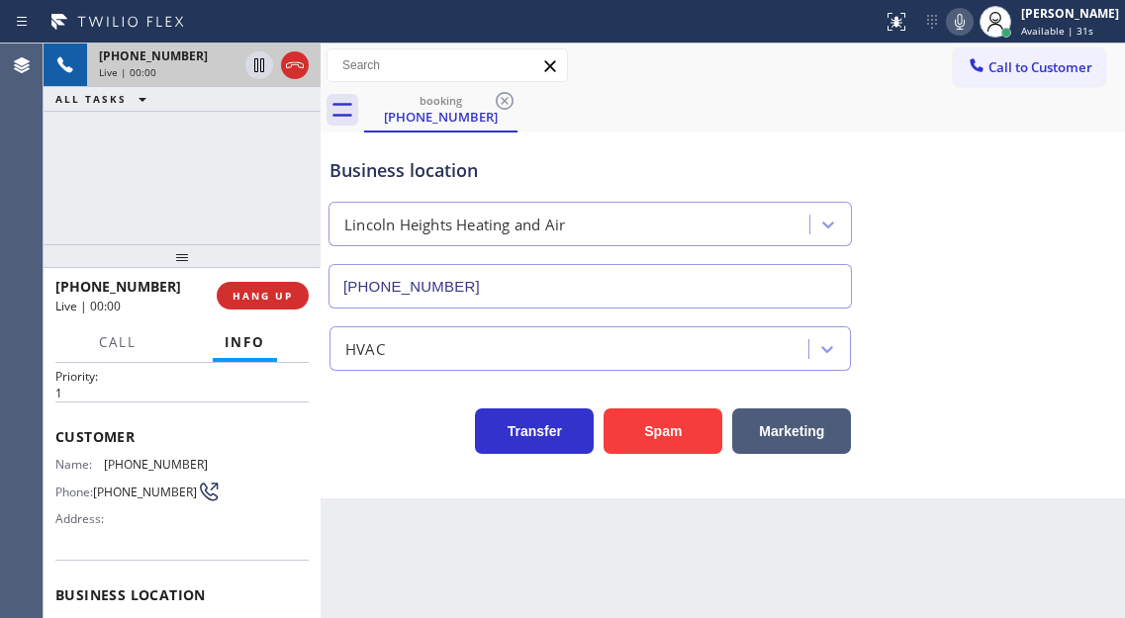
scroll to position [99, 0]
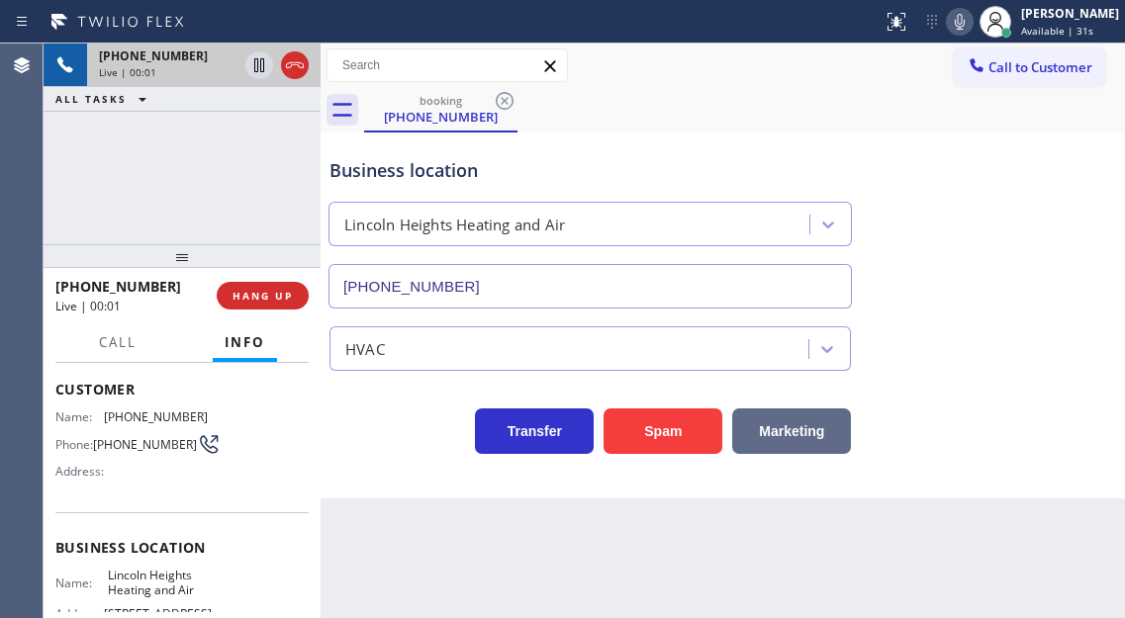
click at [769, 423] on button "Marketing" at bounding box center [791, 432] width 119 height 46
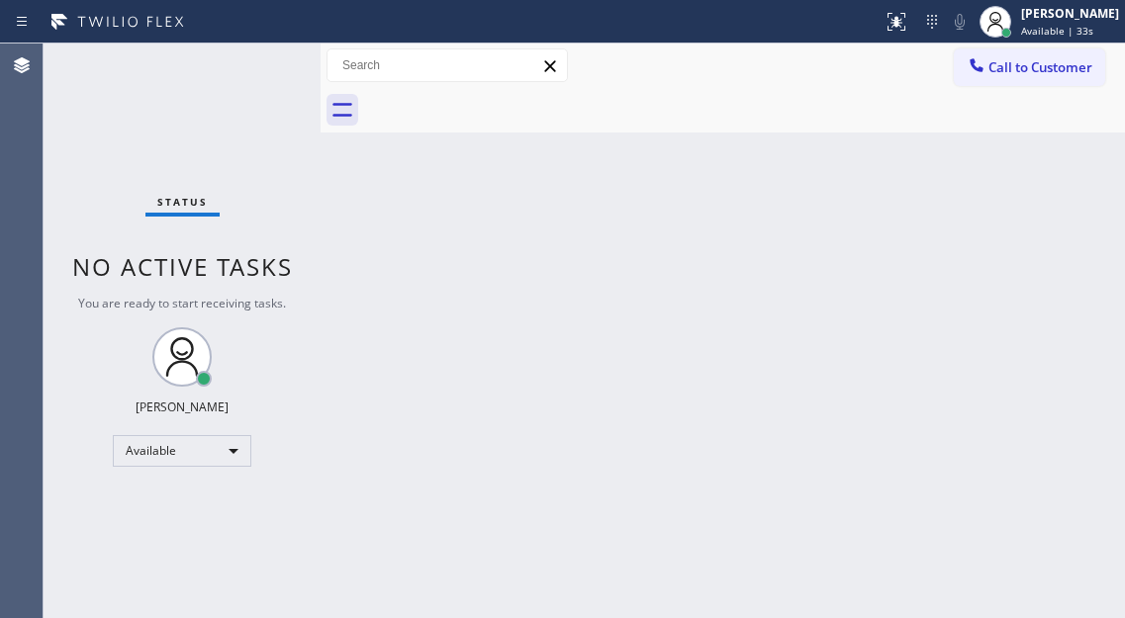
click at [247, 61] on div "Status No active tasks You are ready to start receiving tasks. [PERSON_NAME]" at bounding box center [182, 331] width 277 height 575
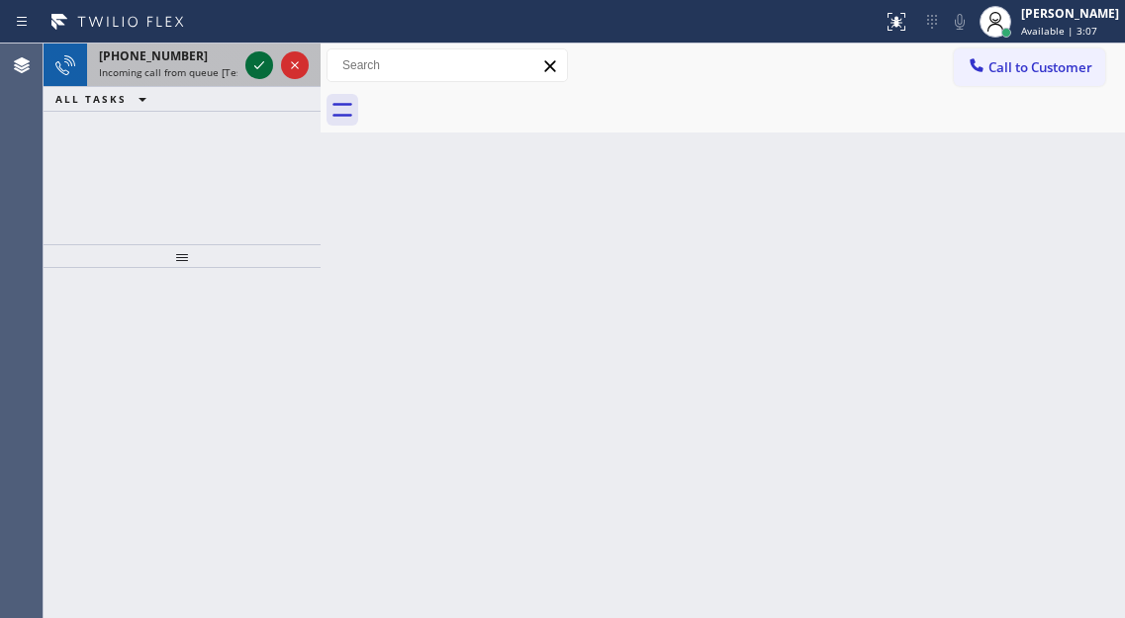
click at [247, 61] on icon at bounding box center [259, 65] width 24 height 24
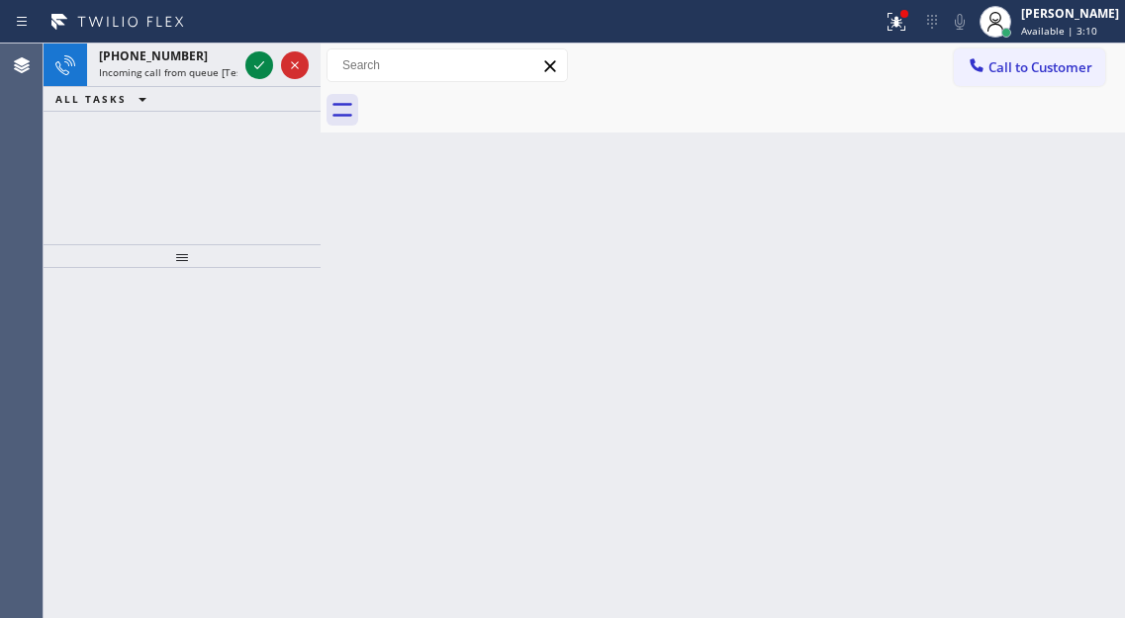
click at [248, 66] on icon at bounding box center [259, 65] width 24 height 24
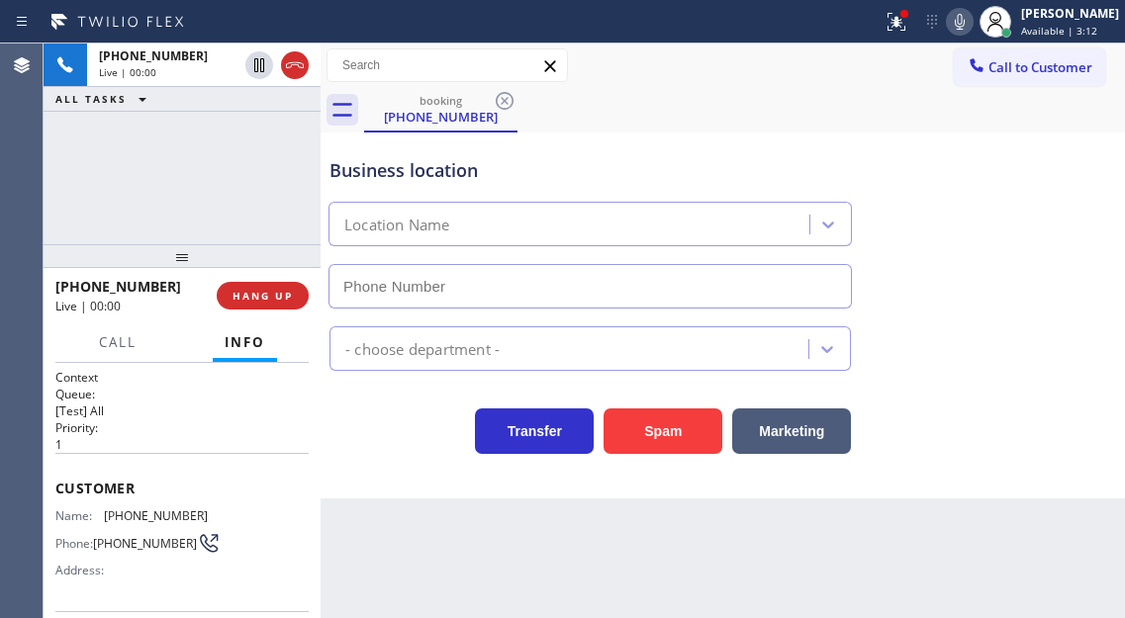
type input "[PHONE_NUMBER]"
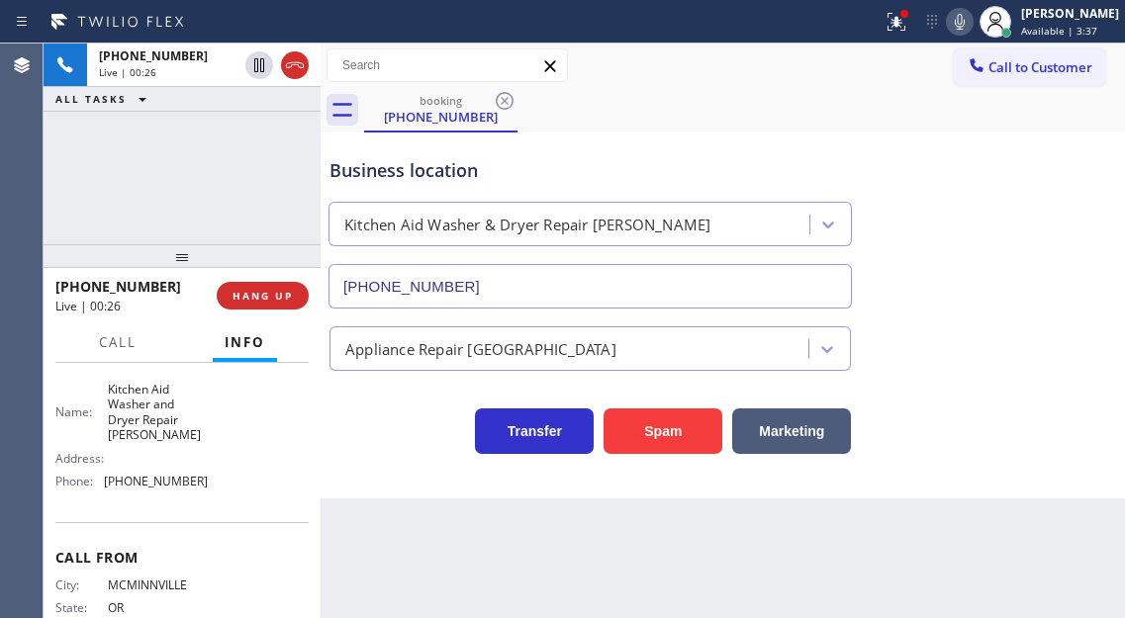
scroll to position [252, 0]
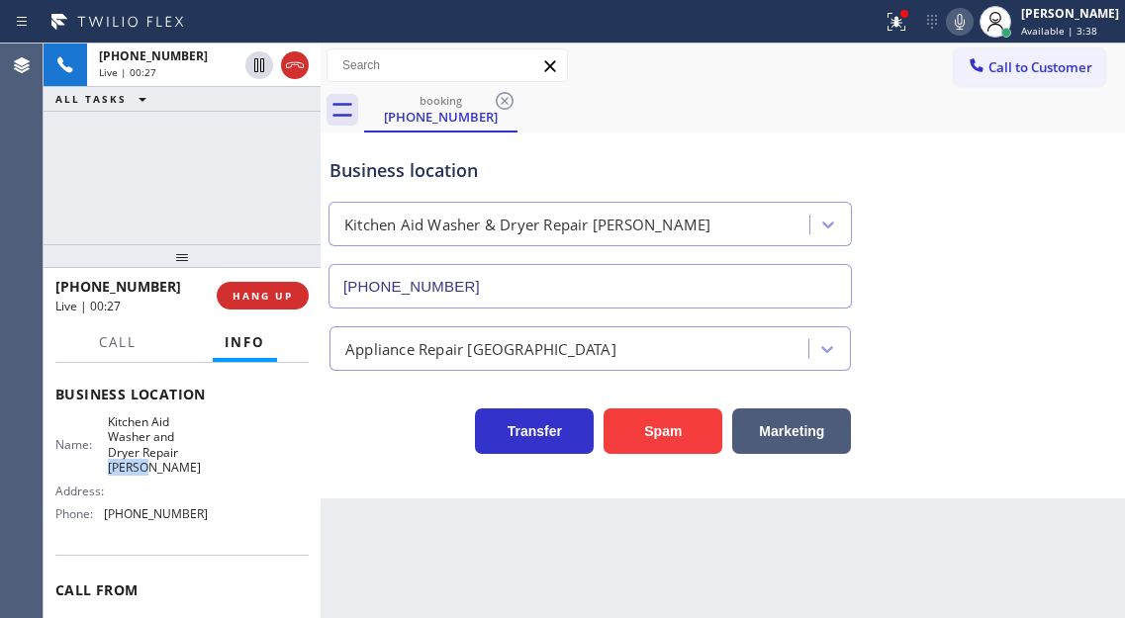
drag, startPoint x: 158, startPoint y: 476, endPoint x: 98, endPoint y: 476, distance: 60.4
click at [98, 476] on div "Name: Kitchen Aid Washer and Dryer Repair [PERSON_NAME]" at bounding box center [131, 445] width 152 height 61
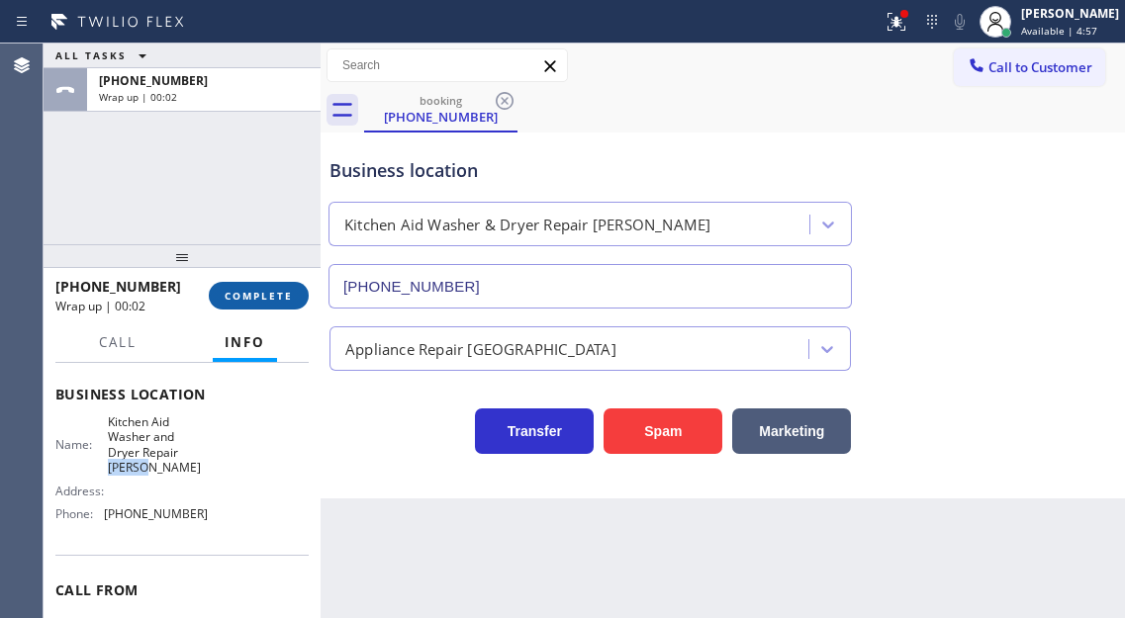
click at [268, 299] on span "COMPLETE" at bounding box center [259, 296] width 68 height 14
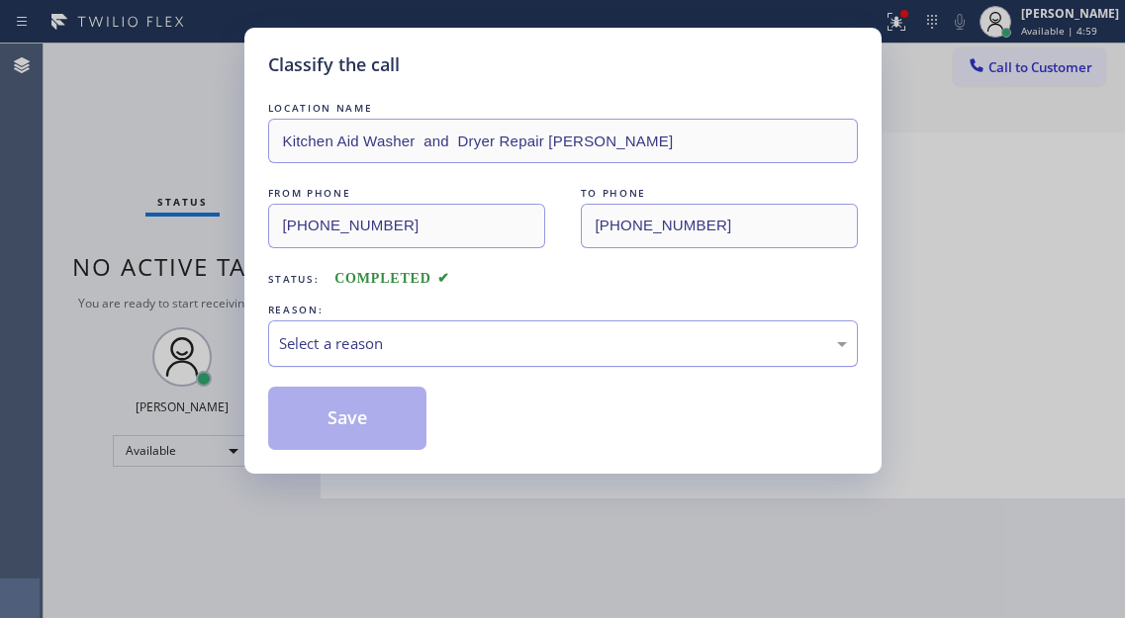
click at [410, 359] on div "Select a reason" at bounding box center [563, 344] width 590 height 47
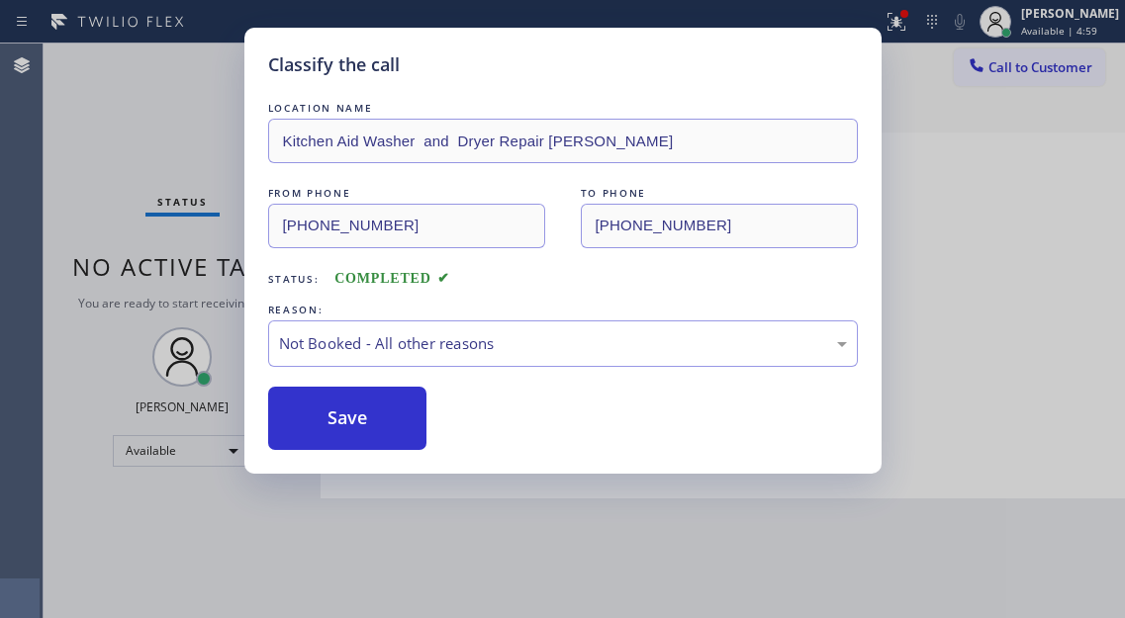
click at [375, 422] on button "Save" at bounding box center [347, 418] width 159 height 63
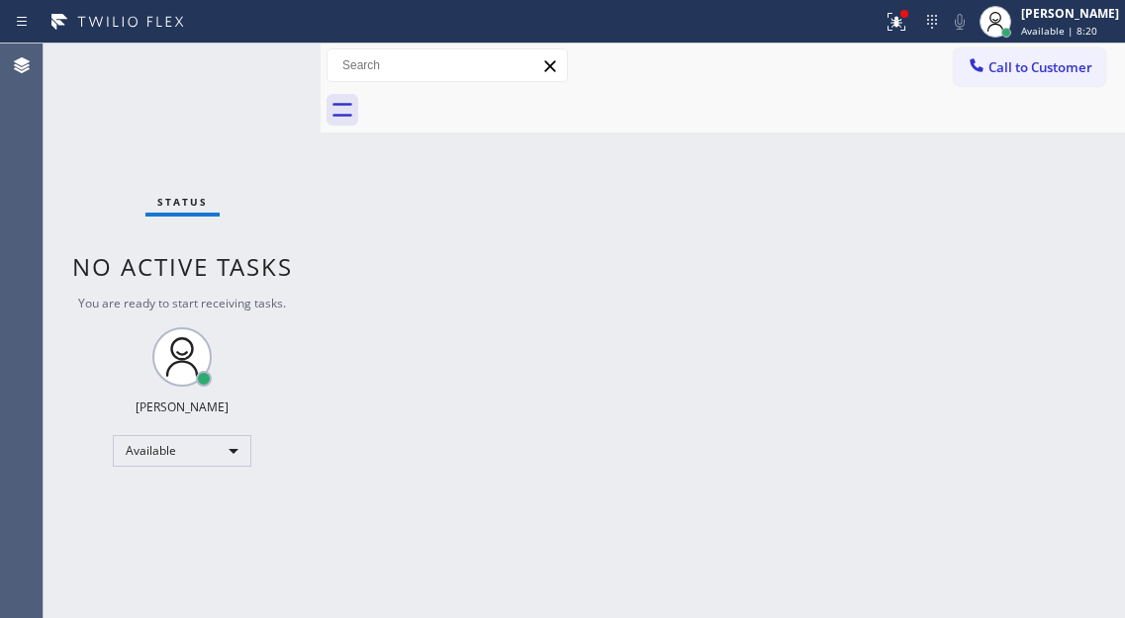
click at [276, 84] on div "Status No active tasks You are ready to start receiving tasks. [PERSON_NAME]" at bounding box center [182, 331] width 277 height 575
click at [908, 24] on icon at bounding box center [897, 22] width 24 height 24
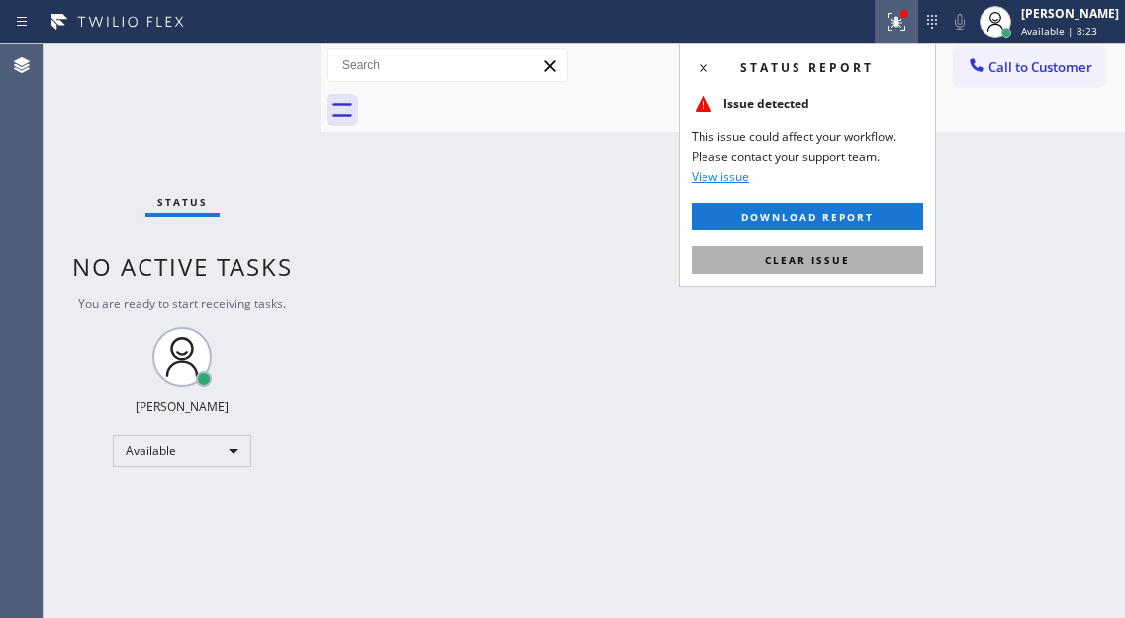
click at [845, 258] on span "Clear issue" at bounding box center [807, 260] width 85 height 14
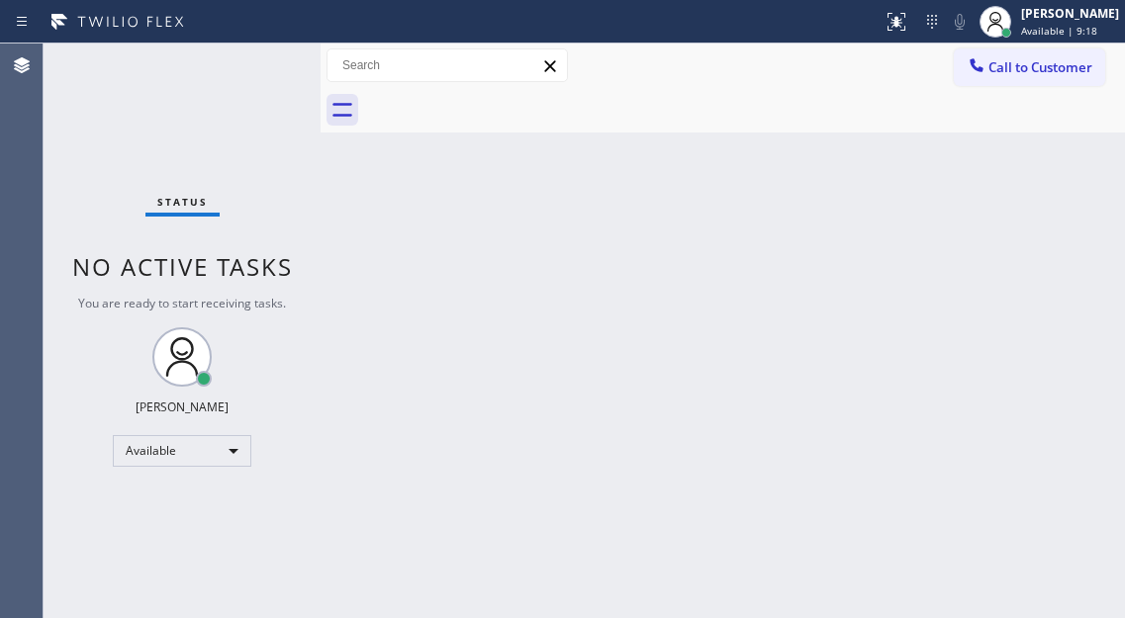
click at [260, 78] on div "Status No active tasks You are ready to start receiving tasks. [PERSON_NAME]" at bounding box center [182, 331] width 277 height 575
click at [265, 62] on div "Status No active tasks You are ready to start receiving tasks. [PERSON_NAME]" at bounding box center [182, 331] width 277 height 575
click at [265, 63] on div "Status No active tasks You are ready to start receiving tasks. [PERSON_NAME]" at bounding box center [182, 331] width 277 height 575
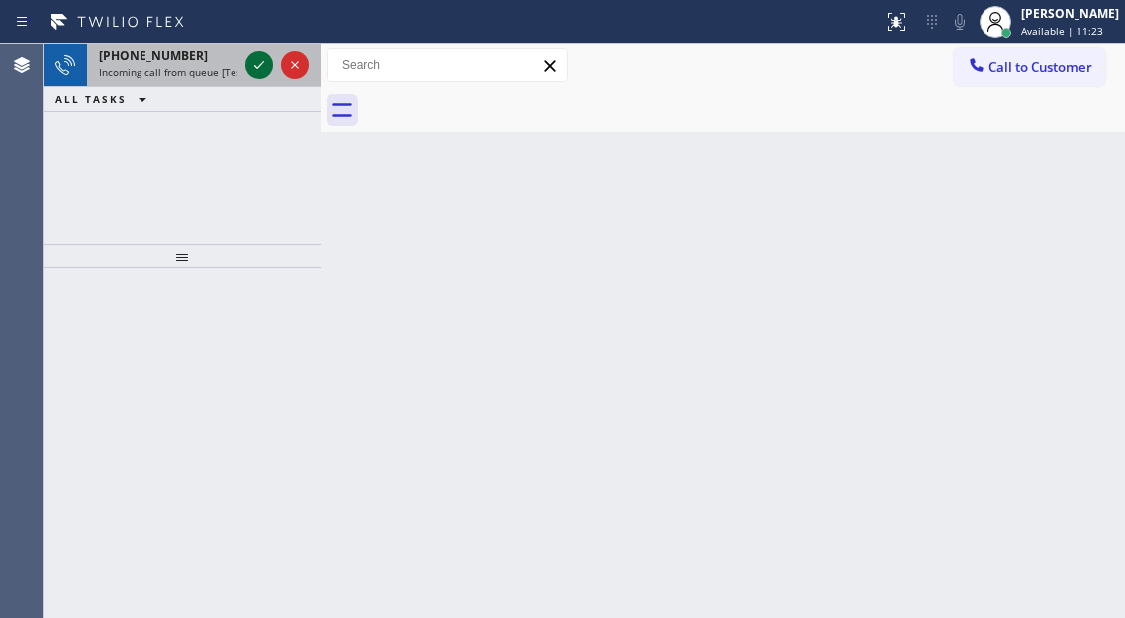
click at [255, 66] on icon at bounding box center [259, 65] width 10 height 8
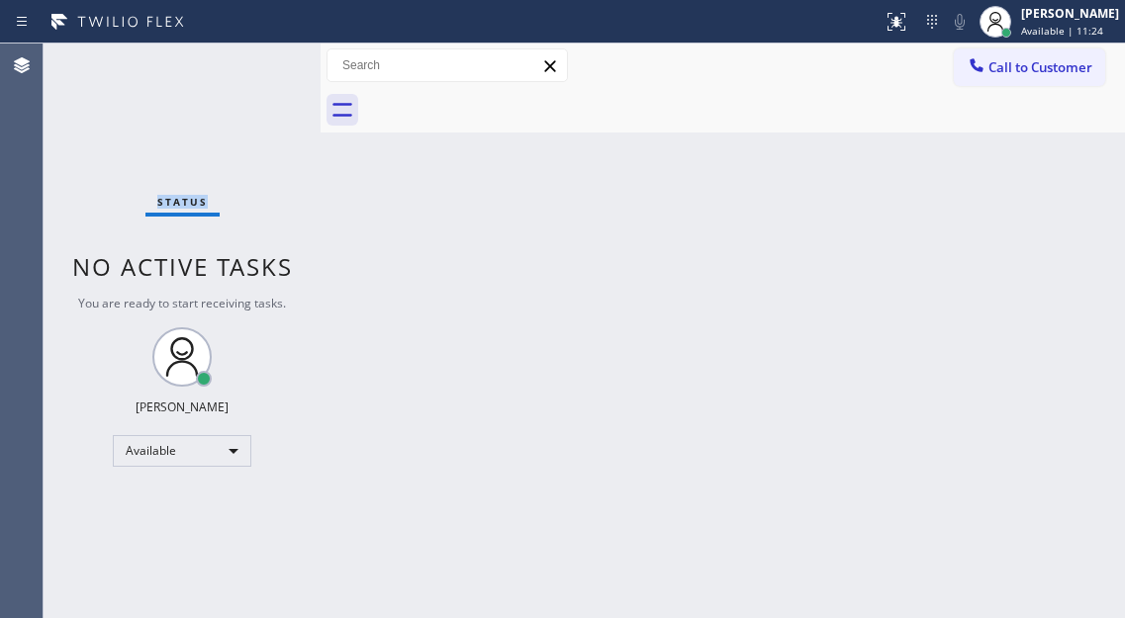
click at [255, 66] on div "Status No active tasks You are ready to start receiving tasks. [PERSON_NAME]" at bounding box center [182, 331] width 277 height 575
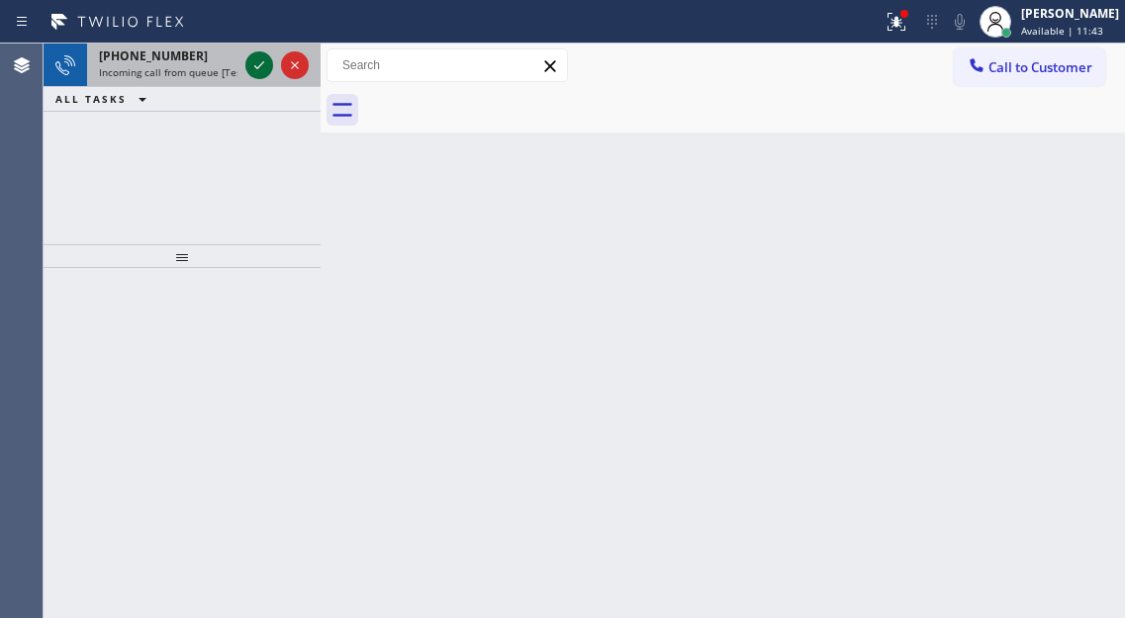
click at [255, 66] on icon at bounding box center [259, 65] width 10 height 8
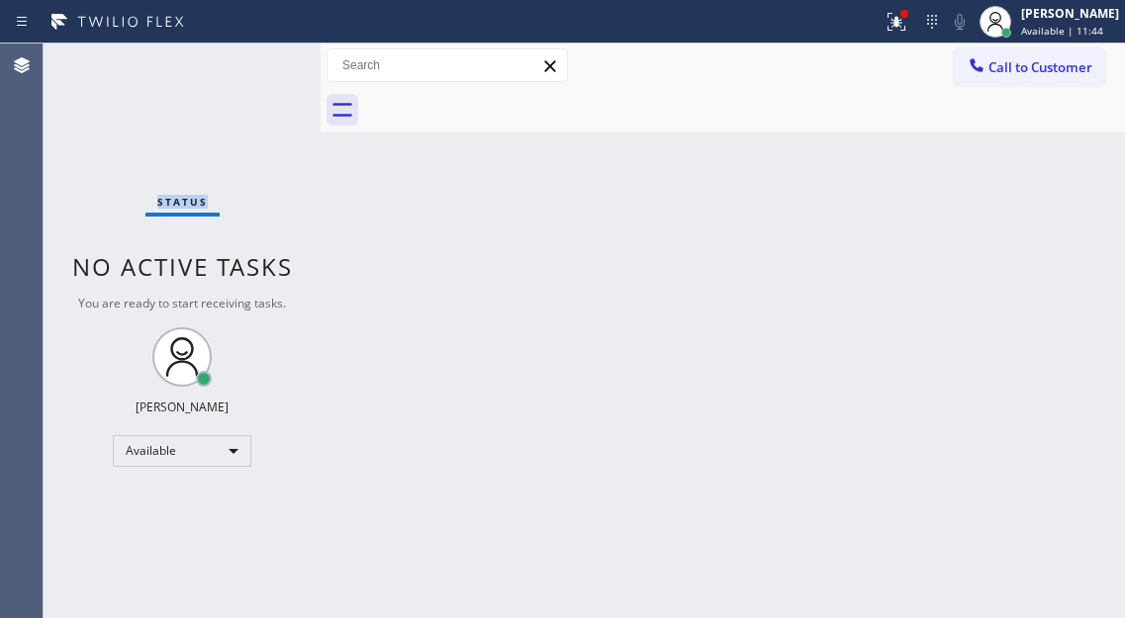
click at [255, 66] on div "Status No active tasks You are ready to start receiving tasks. [PERSON_NAME]" at bounding box center [182, 331] width 277 height 575
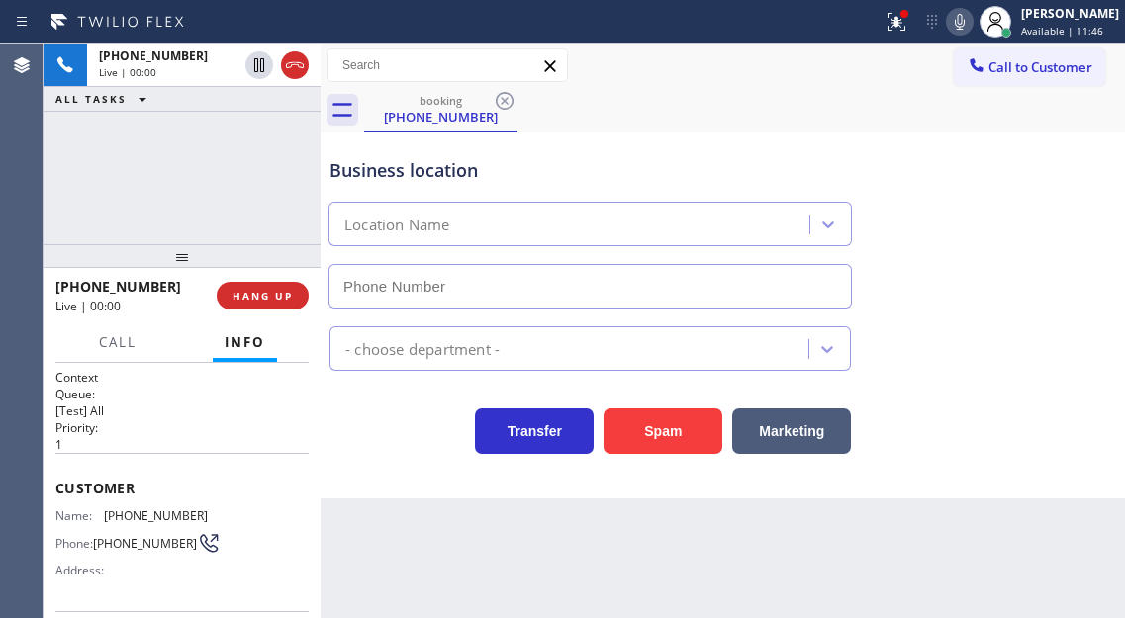
type input "[PHONE_NUMBER]"
click at [176, 518] on span "[PHONE_NUMBER]" at bounding box center [156, 516] width 104 height 15
click at [191, 191] on div "[PHONE_NUMBER] Live | 00:20 ALL TASKS ALL TASKS ACTIVE TASKS TASKS IN WRAP UP" at bounding box center [182, 144] width 277 height 201
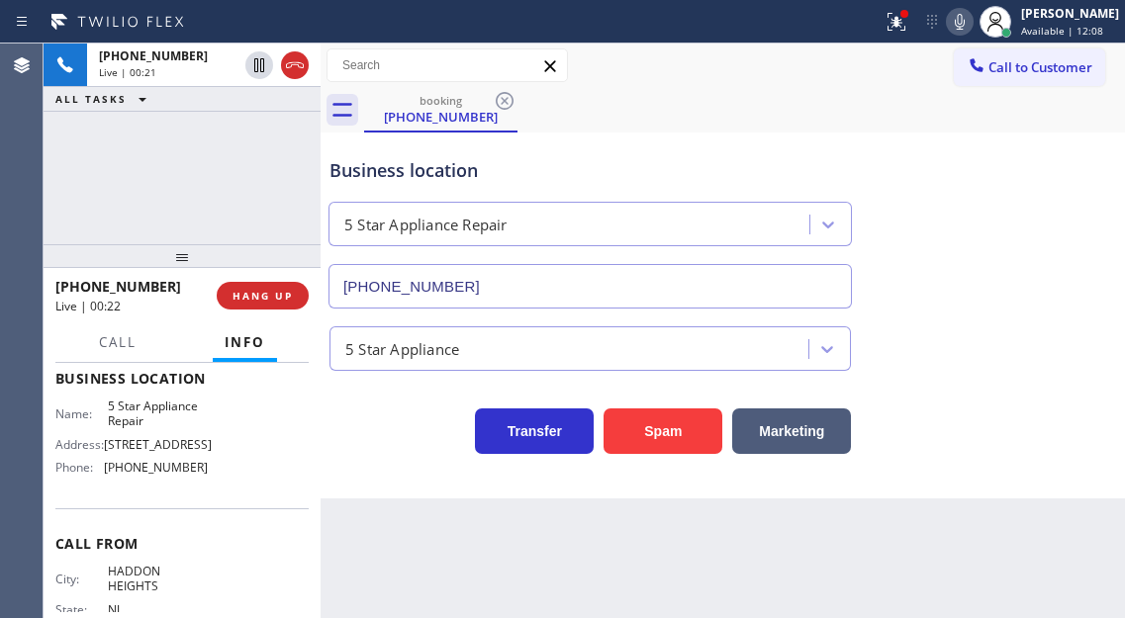
scroll to position [297, 0]
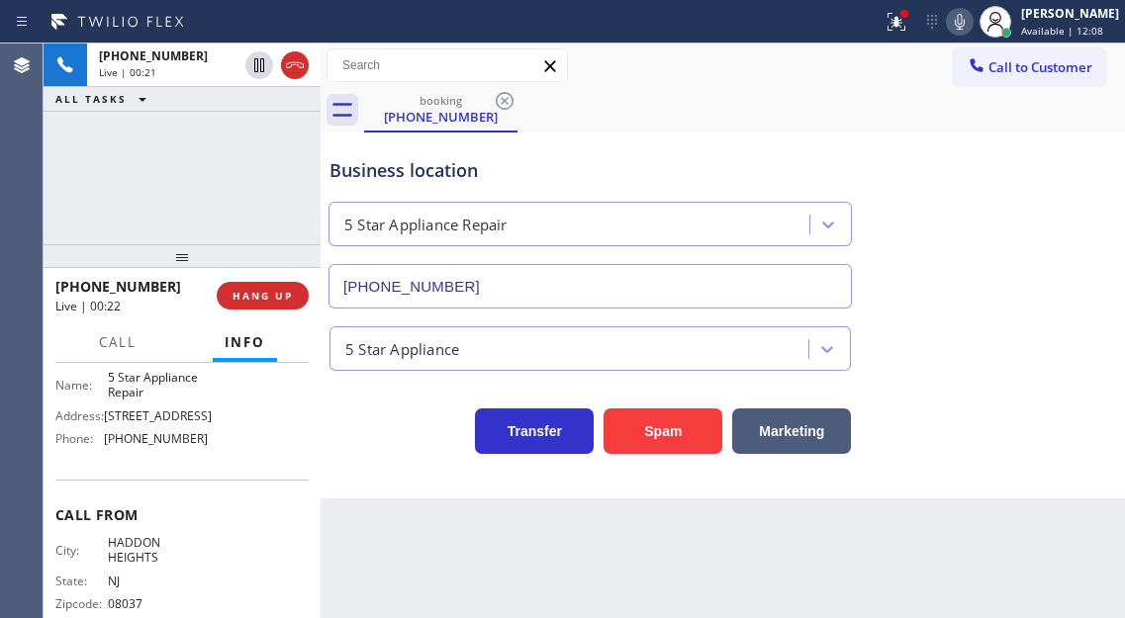
click at [149, 388] on span "5 Star Appliance Repair" at bounding box center [157, 385] width 99 height 31
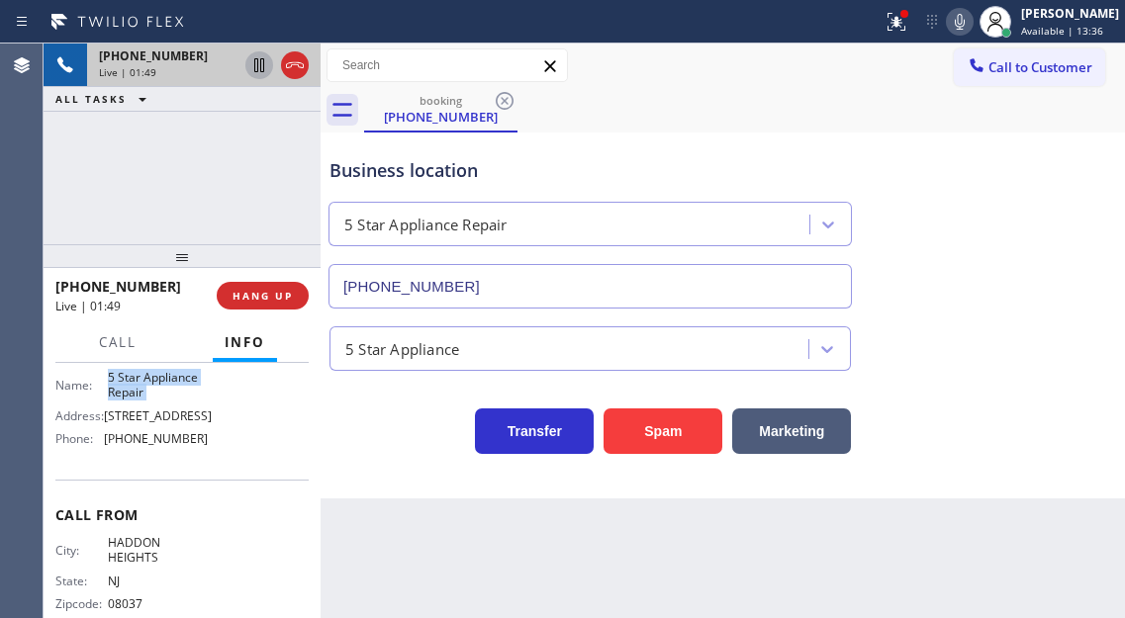
click at [264, 69] on icon at bounding box center [259, 65] width 10 height 14
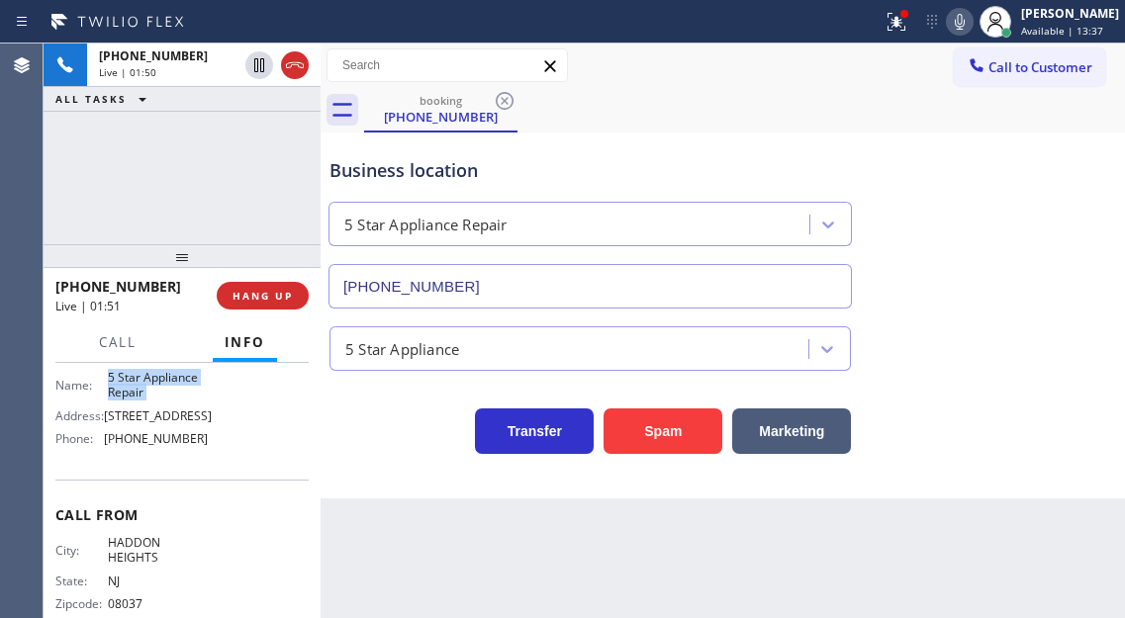
click at [972, 23] on icon at bounding box center [960, 22] width 24 height 24
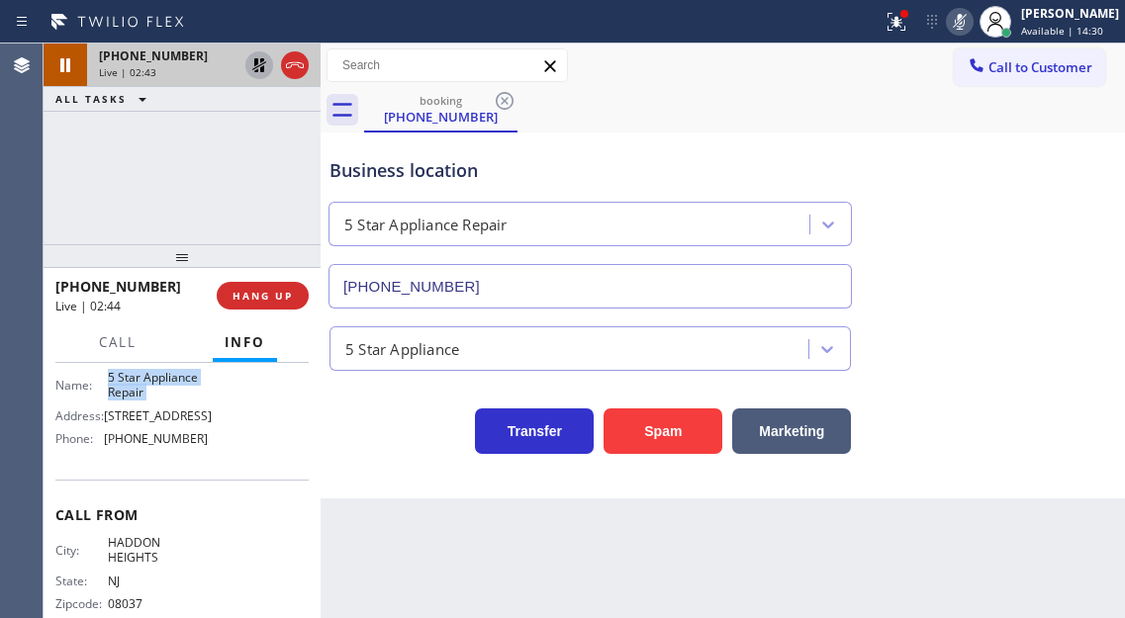
click at [251, 71] on icon at bounding box center [259, 65] width 24 height 24
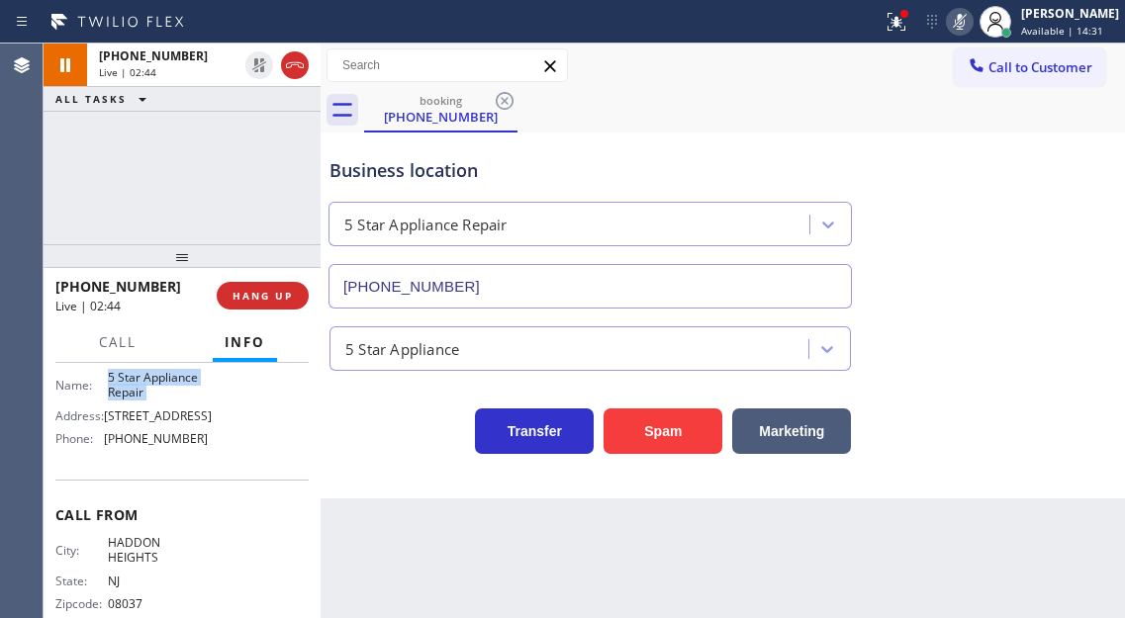
click at [972, 22] on icon at bounding box center [960, 22] width 24 height 24
click at [254, 298] on span "HANG UP" at bounding box center [263, 296] width 60 height 14
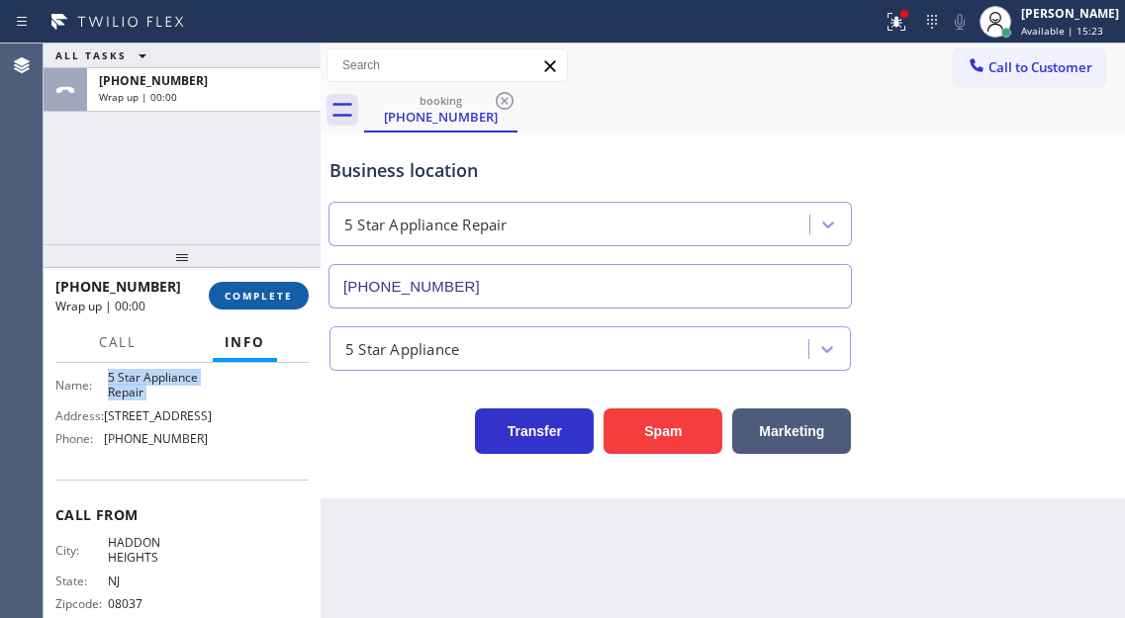
click at [269, 296] on span "COMPLETE" at bounding box center [259, 296] width 68 height 14
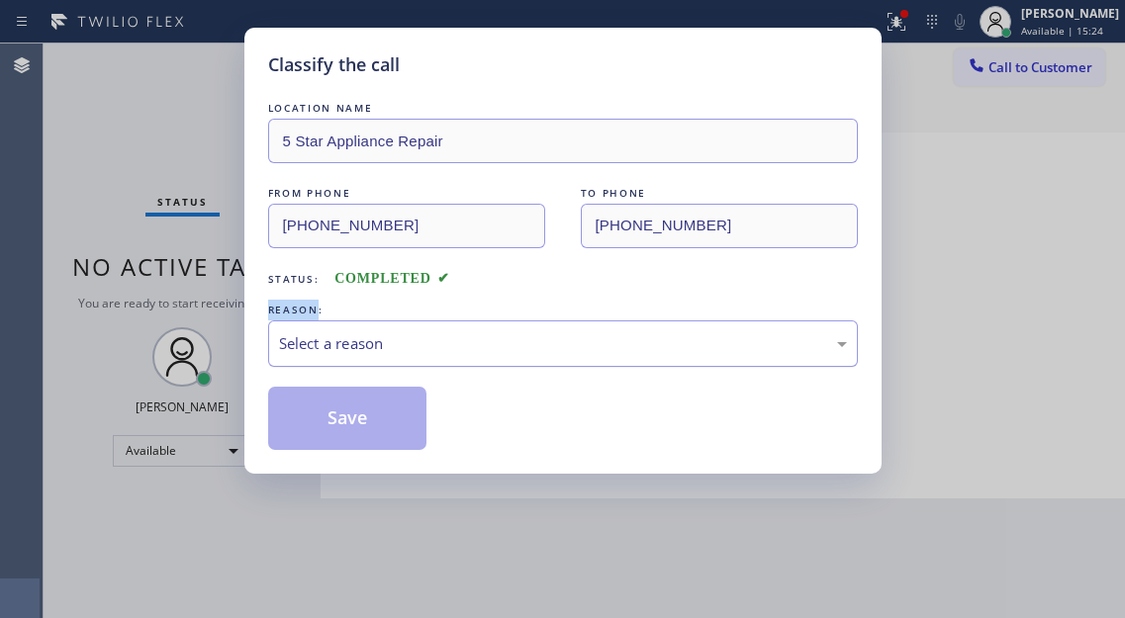
click at [446, 337] on div "Select a reason" at bounding box center [563, 343] width 568 height 23
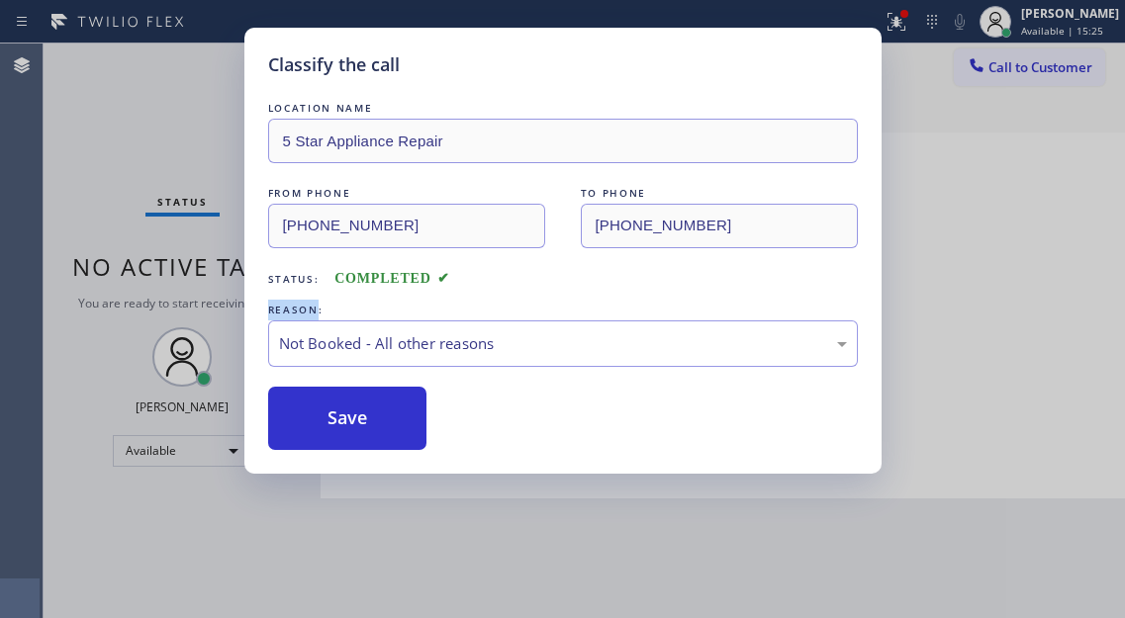
click at [393, 426] on button "Save" at bounding box center [347, 418] width 159 height 63
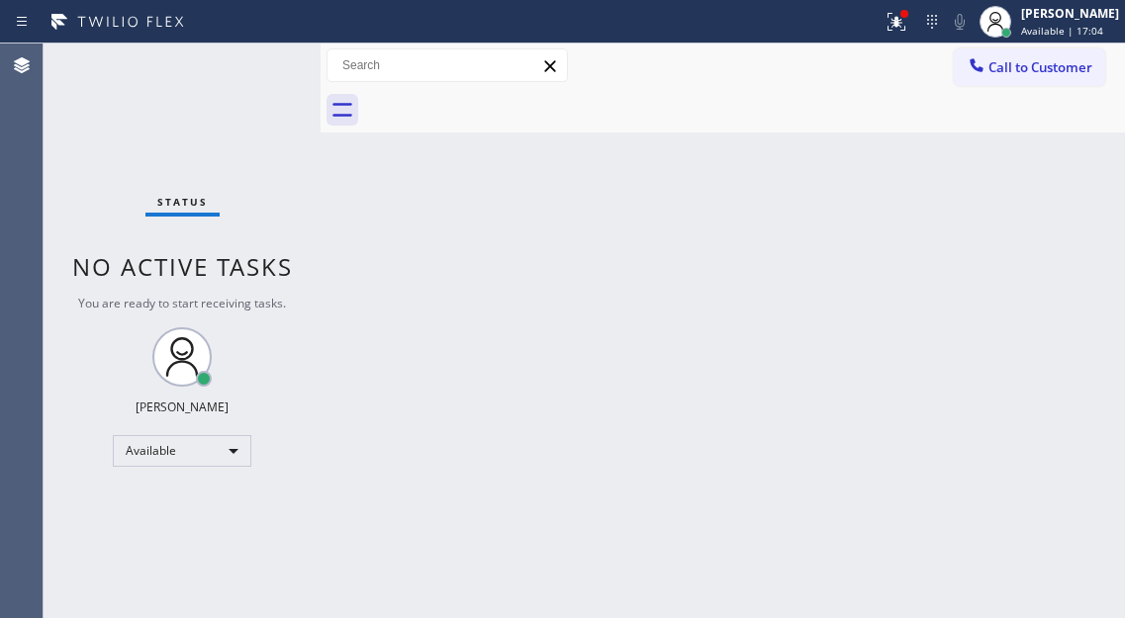
click at [254, 96] on div "Status No active tasks You are ready to start receiving tasks. [PERSON_NAME]" at bounding box center [182, 331] width 277 height 575
click at [250, 74] on div "Status No active tasks You are ready to start receiving tasks. [PERSON_NAME]" at bounding box center [182, 331] width 277 height 575
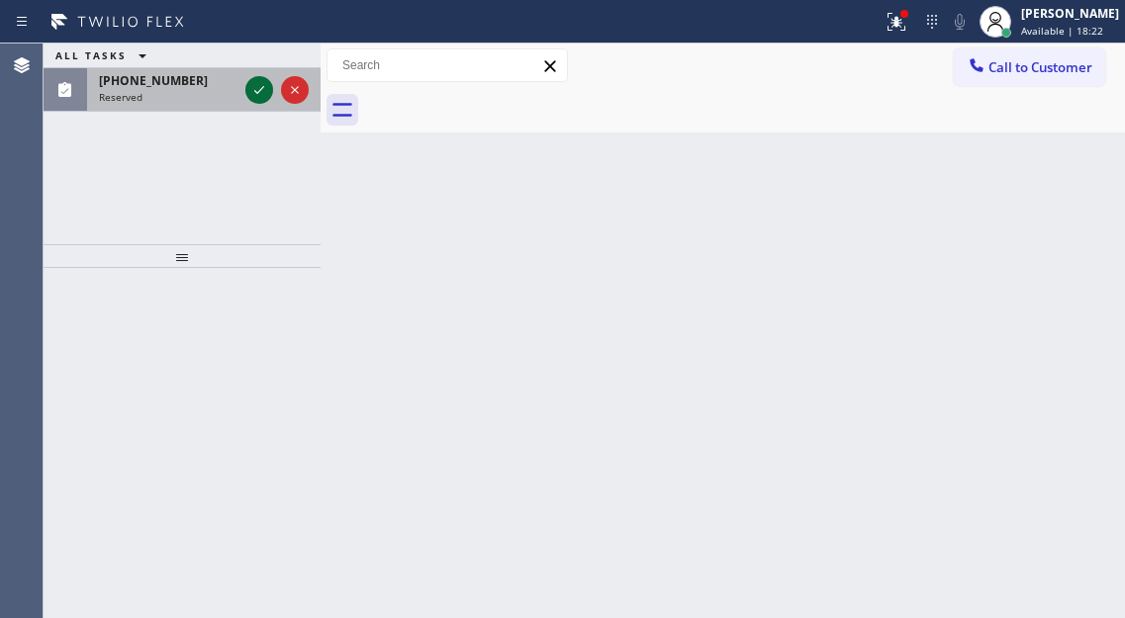
click at [251, 97] on icon at bounding box center [259, 90] width 24 height 24
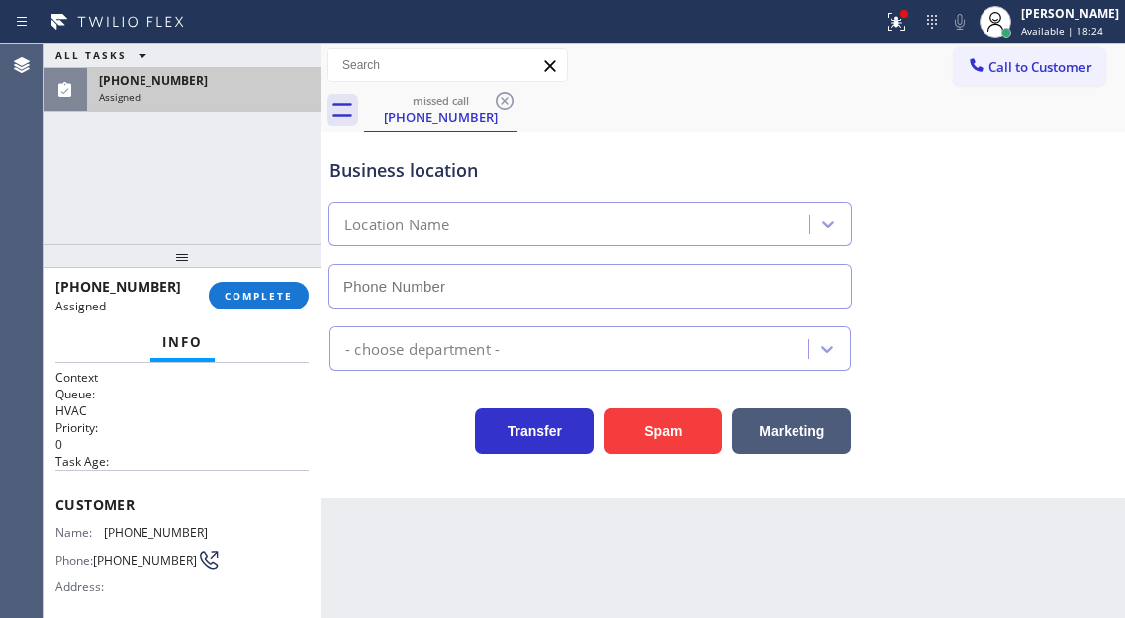
type input "[PHONE_NUMBER]"
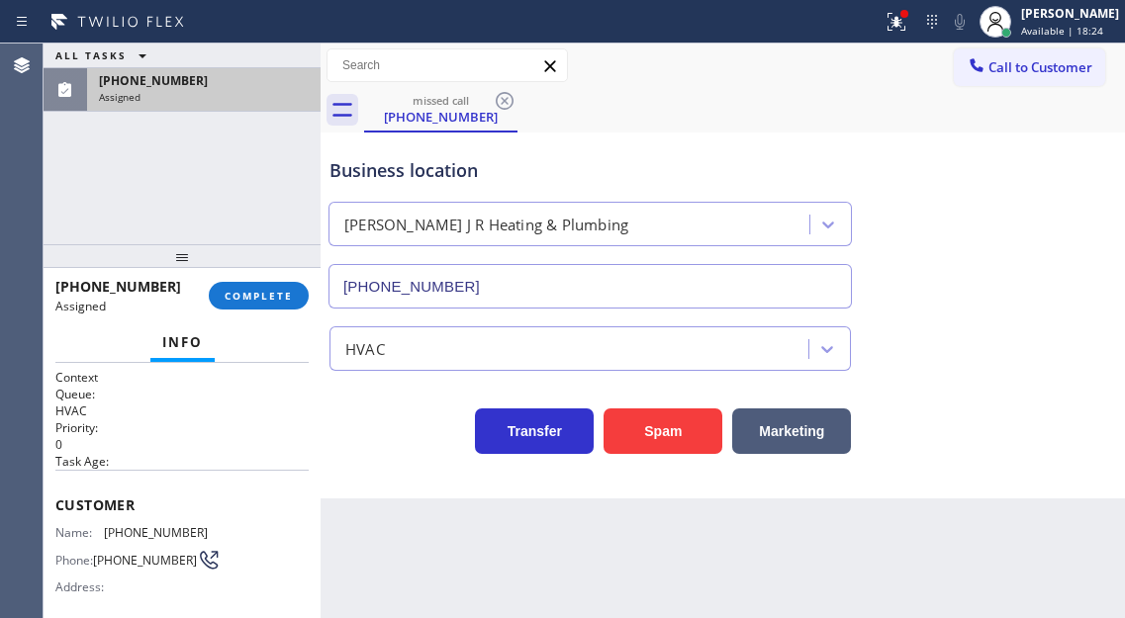
click at [55, 518] on div "Context Queue: HVAC Priority: 0 Task Age: Customer Name: [PHONE_NUMBER] Phone: …" at bounding box center [182, 490] width 277 height 255
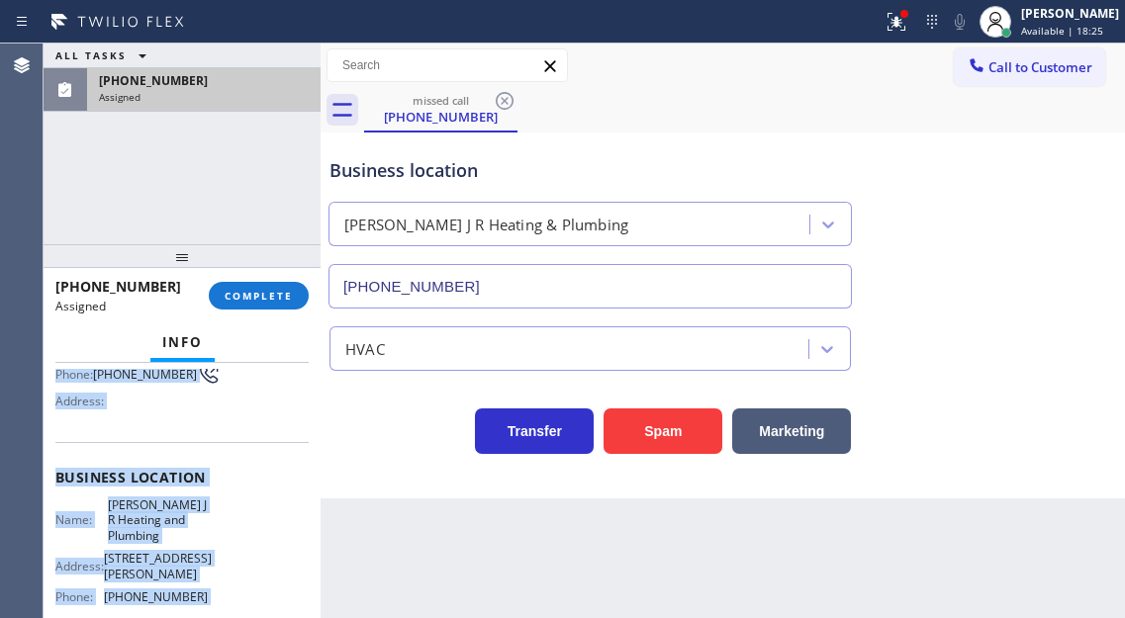
scroll to position [384, 0]
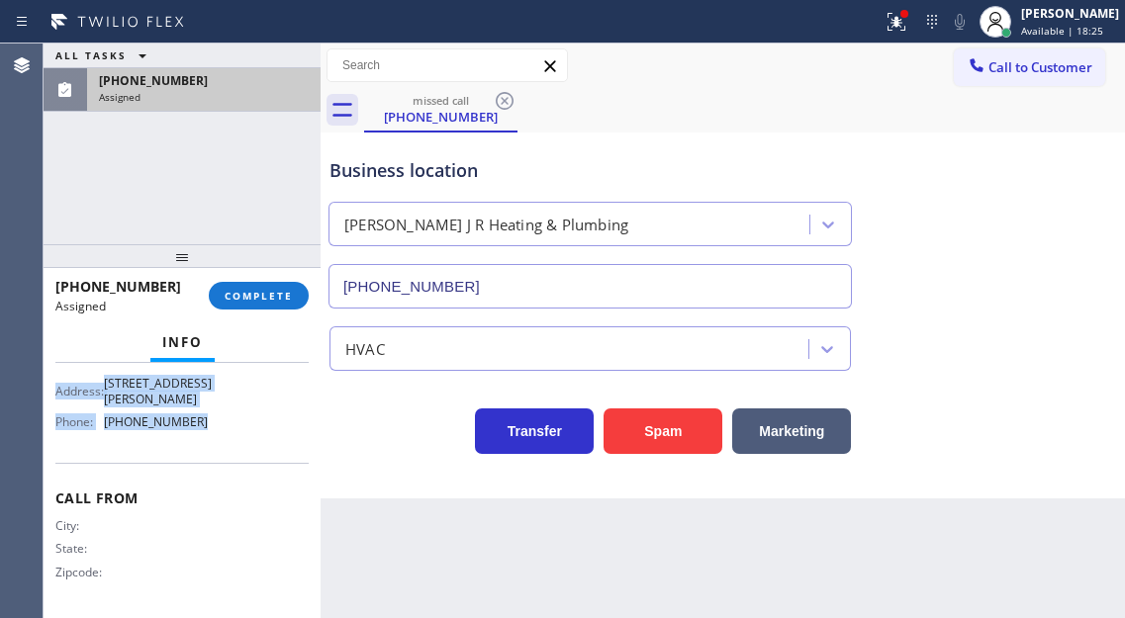
drag, startPoint x: 52, startPoint y: 507, endPoint x: 233, endPoint y: 441, distance: 191.6
click at [233, 441] on div "Context Queue: HVAC Priority: 0 Task Age: Customer Name: [PHONE_NUMBER] Phone: …" at bounding box center [182, 490] width 277 height 255
click at [273, 284] on button "COMPLETE" at bounding box center [259, 296] width 100 height 28
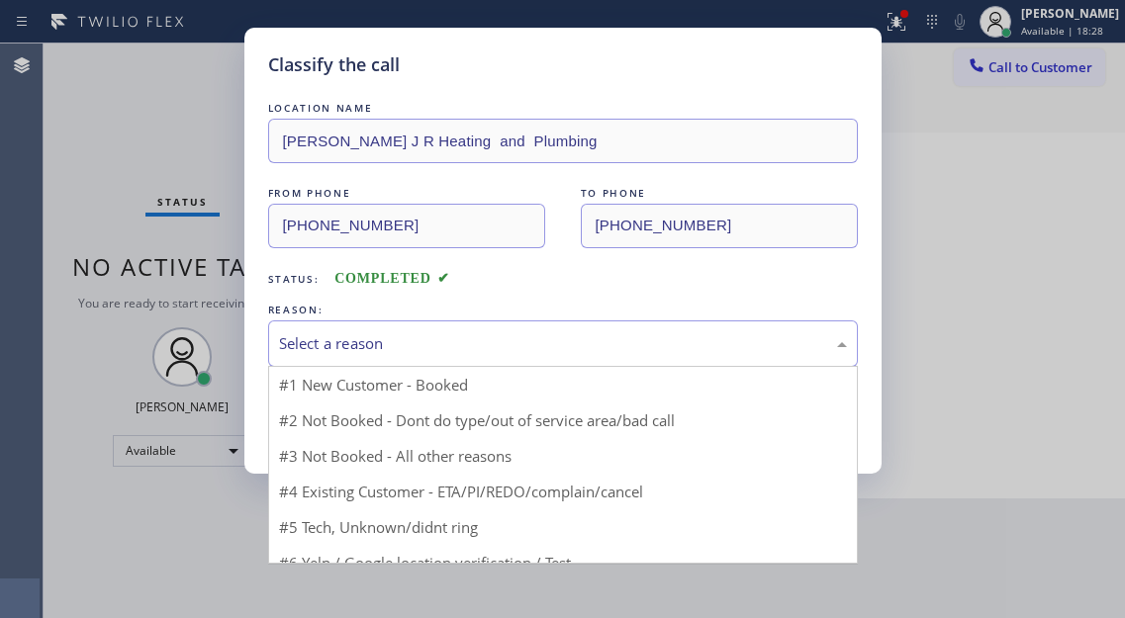
click at [402, 332] on div "Select a reason" at bounding box center [563, 343] width 568 height 23
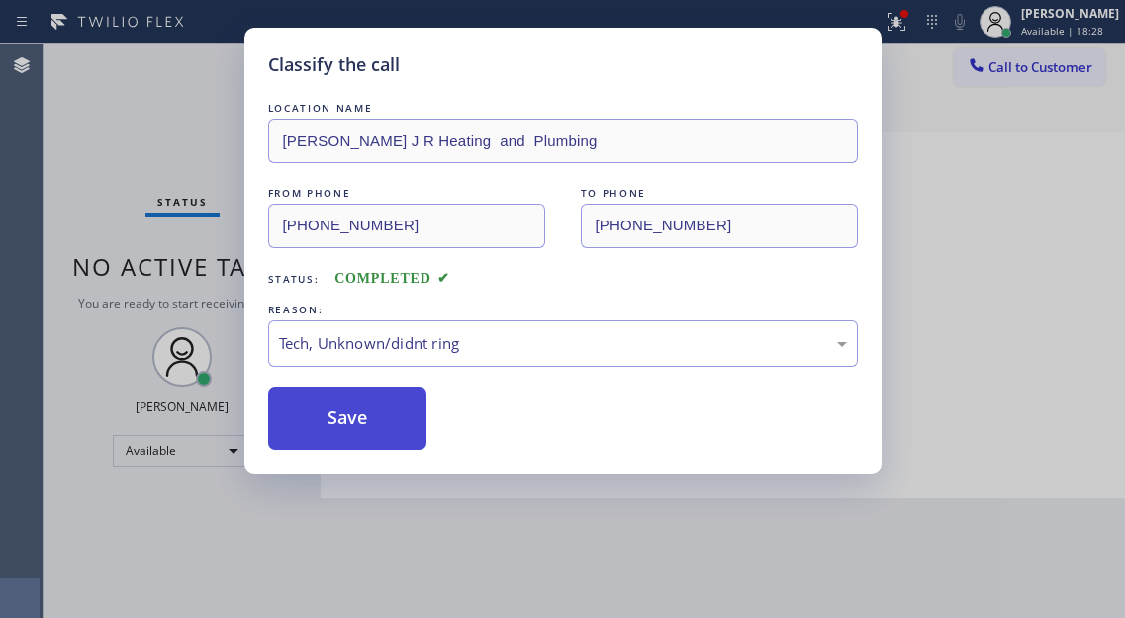
click at [389, 421] on button "Save" at bounding box center [347, 418] width 159 height 63
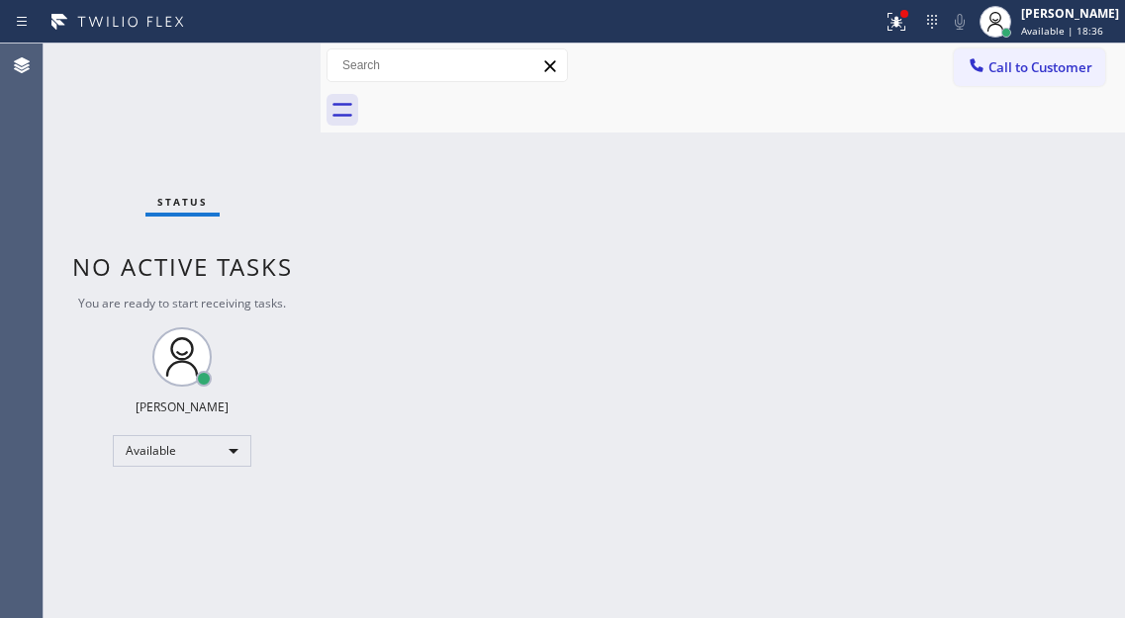
click at [1062, 197] on div "Back to Dashboard Change Sender ID Customers Technicians Select a contact Outbo…" at bounding box center [723, 331] width 804 height 575
click at [261, 57] on div "Status No active tasks You are ready to start receiving tasks. [PERSON_NAME]" at bounding box center [182, 331] width 277 height 575
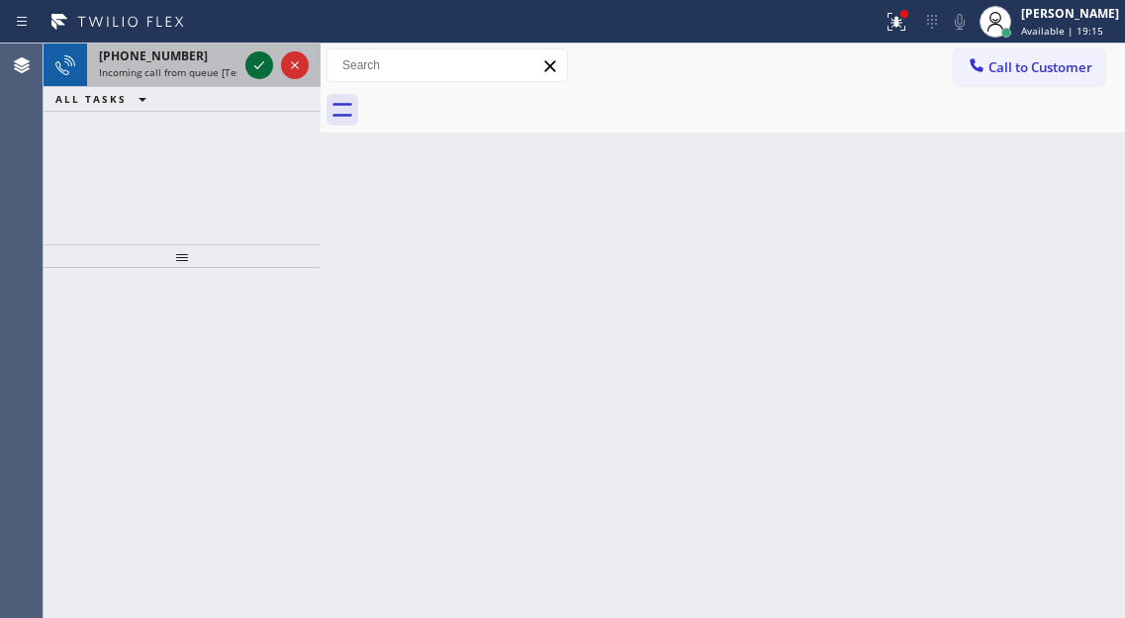
click at [261, 57] on icon at bounding box center [259, 65] width 24 height 24
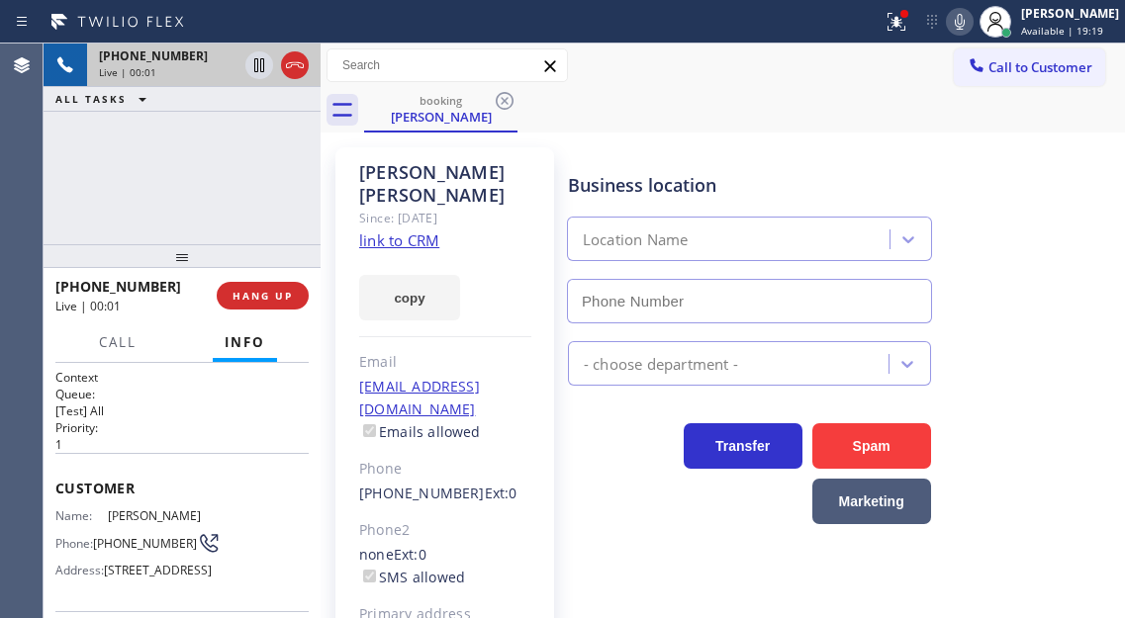
type input "[PHONE_NUMBER]"
click at [422, 231] on link "link to CRM" at bounding box center [399, 241] width 80 height 20
click at [133, 547] on span "[PHONE_NUMBER]" at bounding box center [145, 543] width 104 height 15
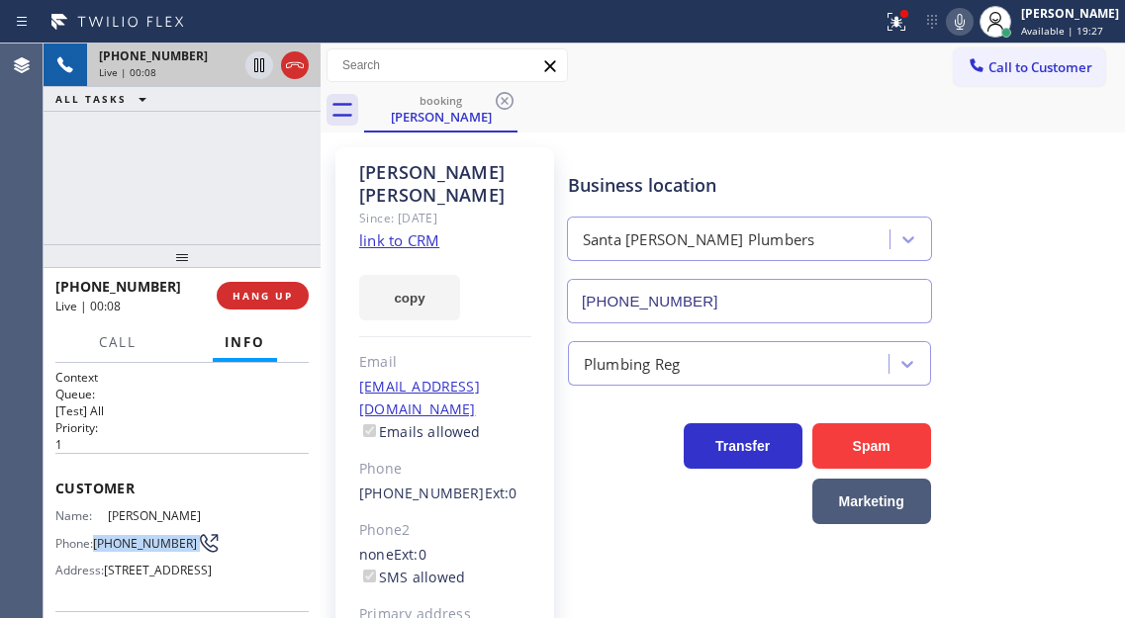
click at [133, 547] on span "[PHONE_NUMBER]" at bounding box center [145, 543] width 104 height 15
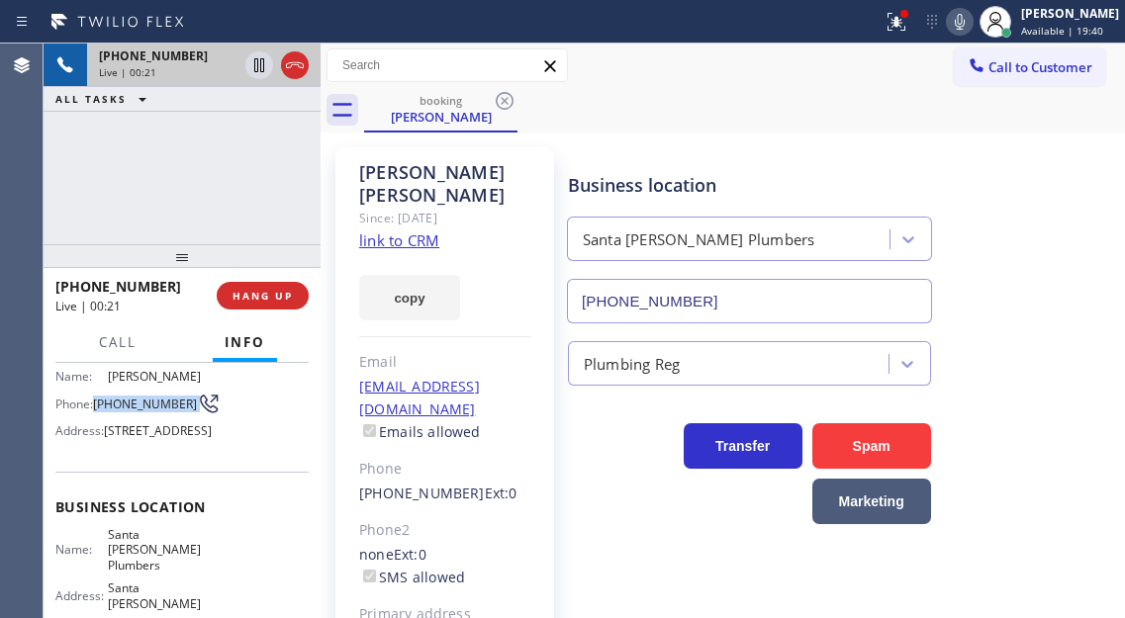
scroll to position [198, 0]
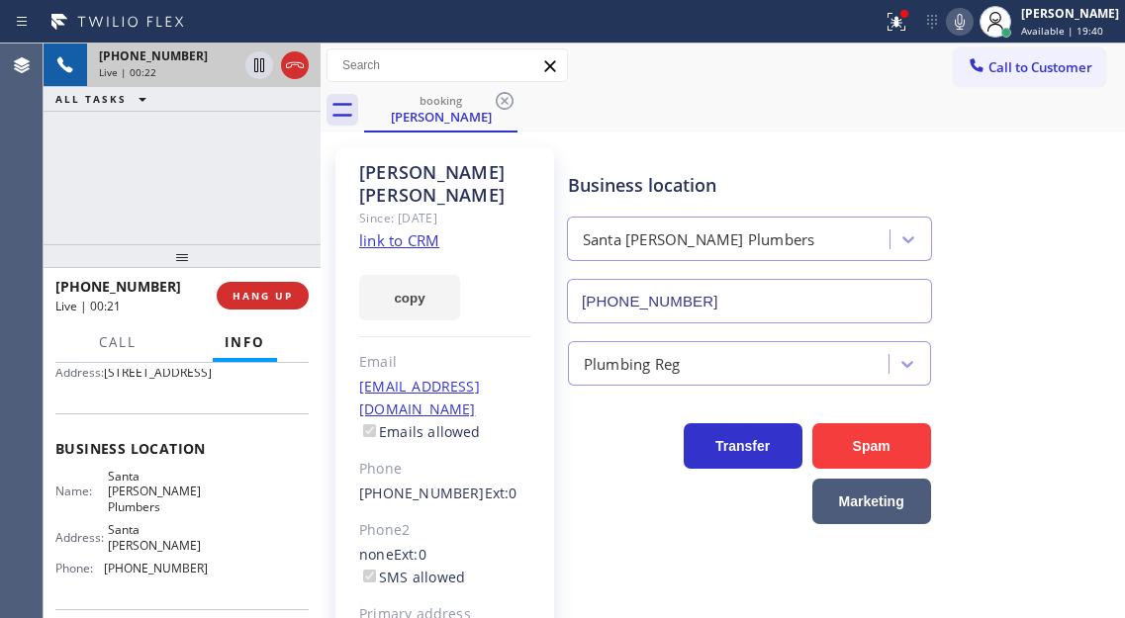
click at [127, 515] on span "Santa [PERSON_NAME] Plumbers" at bounding box center [157, 492] width 99 height 46
click at [149, 574] on span "[PHONE_NUMBER]" at bounding box center [156, 568] width 104 height 15
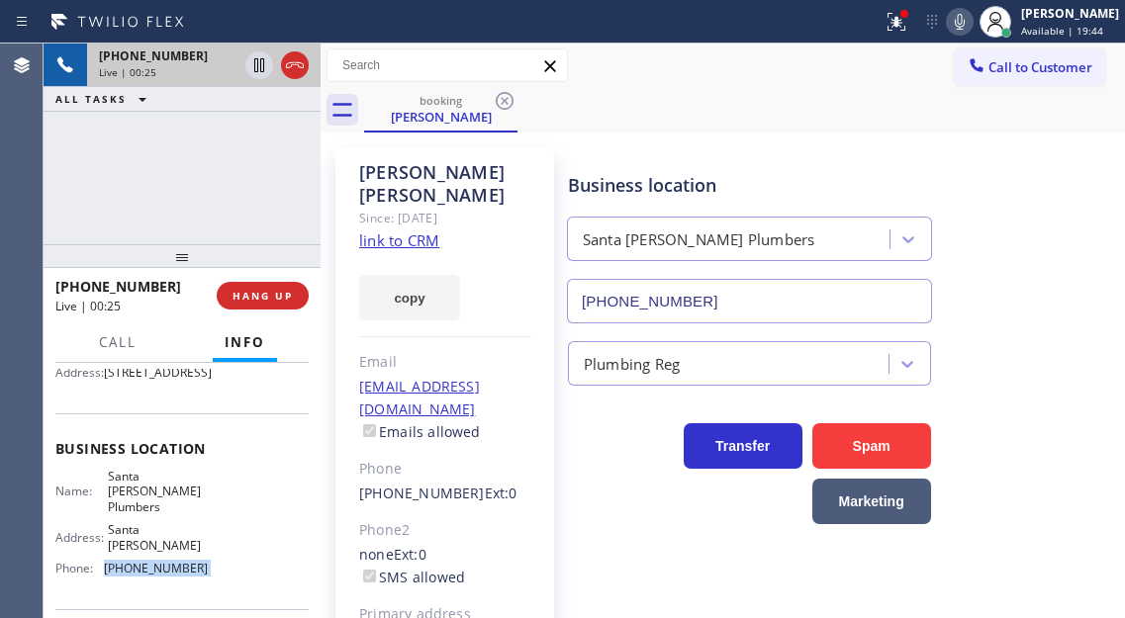
click at [149, 574] on span "[PHONE_NUMBER]" at bounding box center [156, 568] width 104 height 15
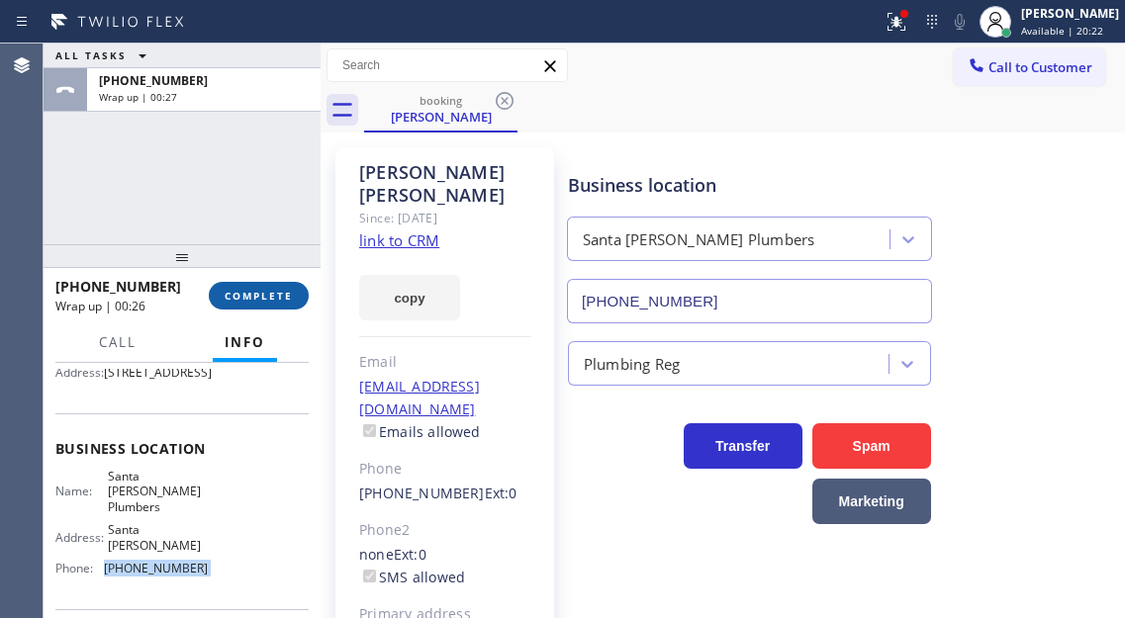
click at [259, 293] on span "COMPLETE" at bounding box center [259, 296] width 68 height 14
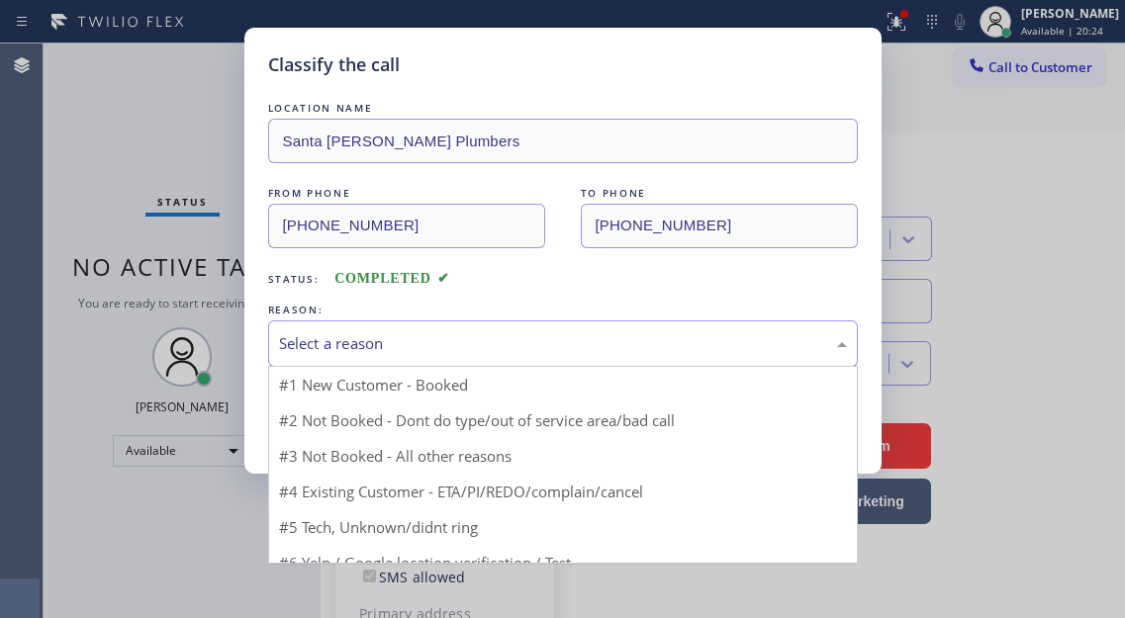
click at [446, 348] on div "Select a reason" at bounding box center [563, 343] width 568 height 23
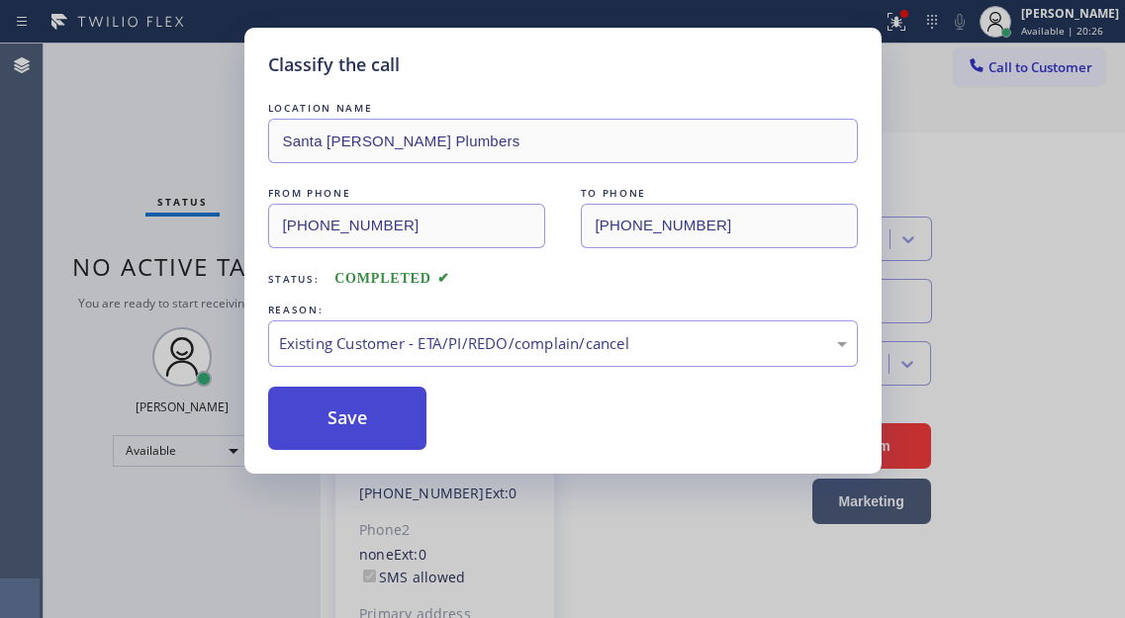
click at [370, 417] on button "Save" at bounding box center [347, 418] width 159 height 63
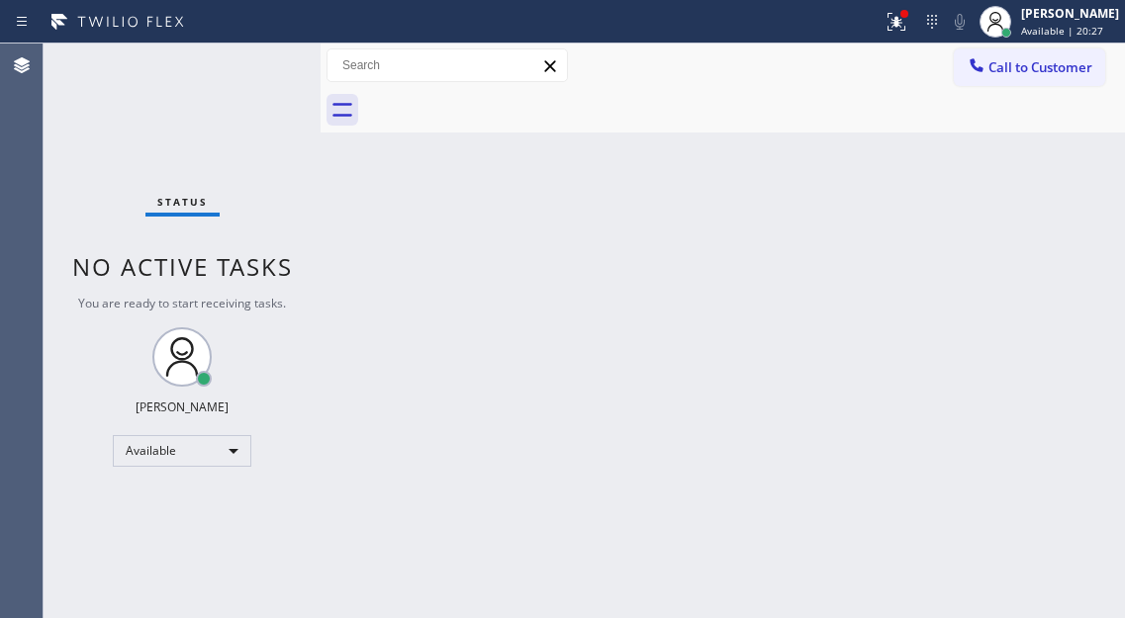
click at [1048, 31] on span "Available | 20:27" at bounding box center [1062, 31] width 82 height 14
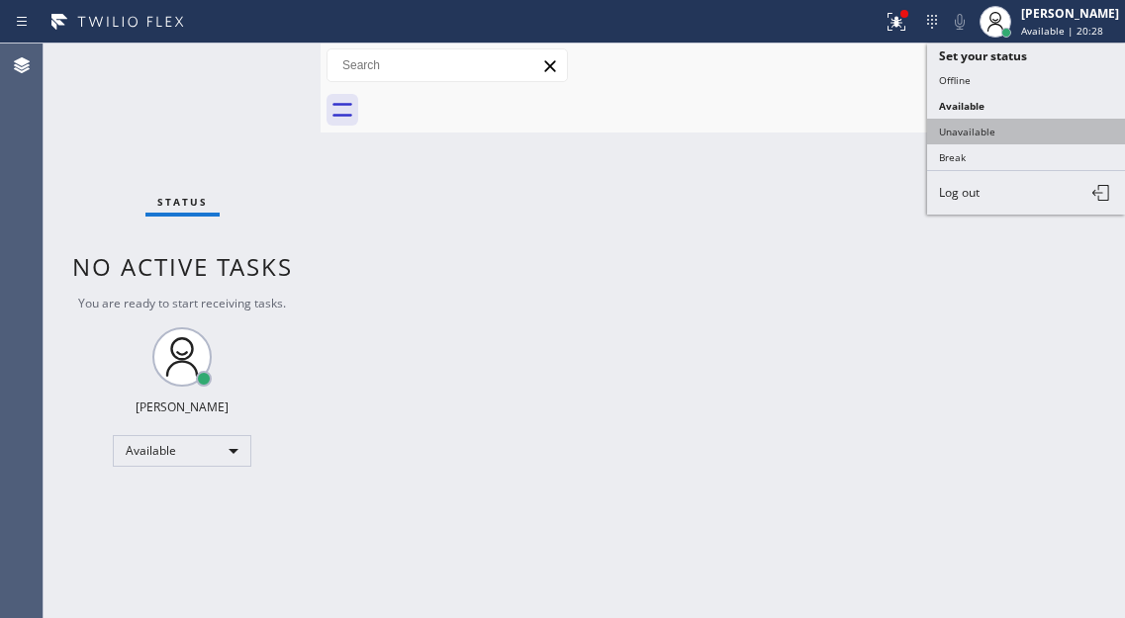
click at [983, 133] on button "Unavailable" at bounding box center [1026, 132] width 198 height 26
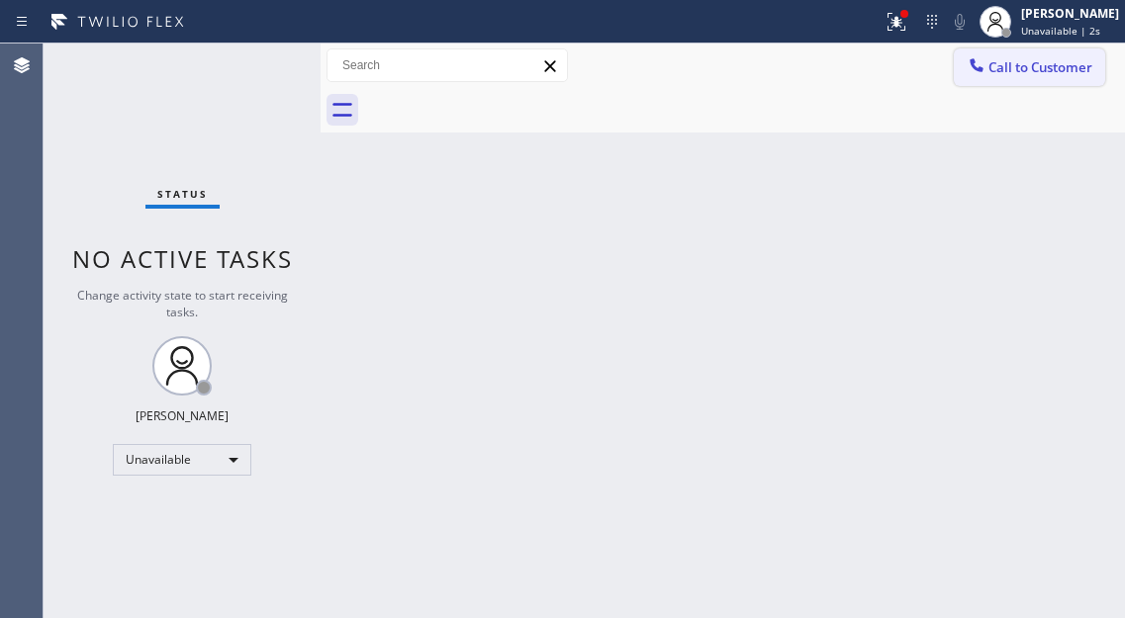
click at [1062, 70] on span "Call to Customer" at bounding box center [1040, 67] width 104 height 18
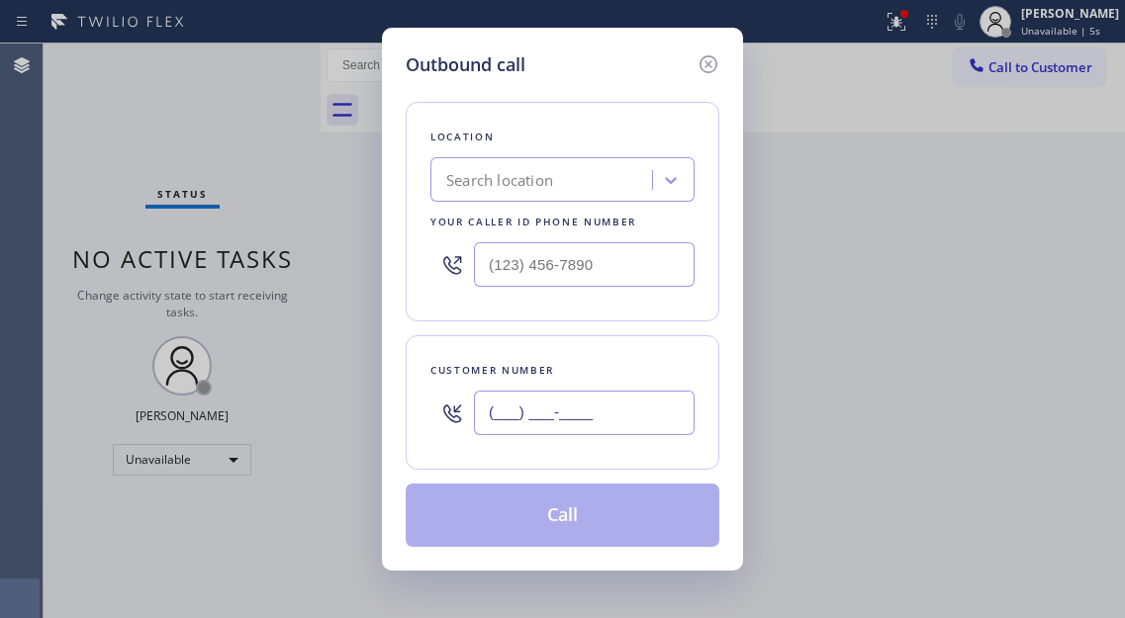
click at [558, 397] on input "(___) ___-____" at bounding box center [584, 413] width 221 height 45
paste input "714) 818-0032"
type input "[PHONE_NUMBER]"
click at [553, 256] on input "(___) ___-____" at bounding box center [584, 264] width 221 height 45
paste input "562) 262-5569"
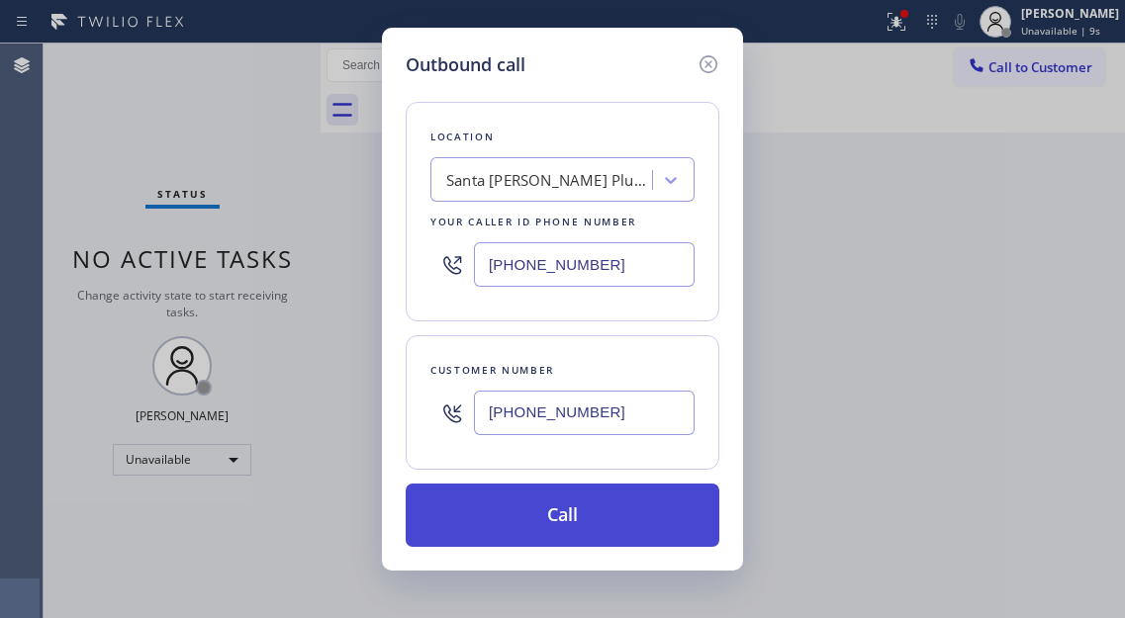
type input "[PHONE_NUMBER]"
click at [593, 519] on button "Call" at bounding box center [563, 515] width 314 height 63
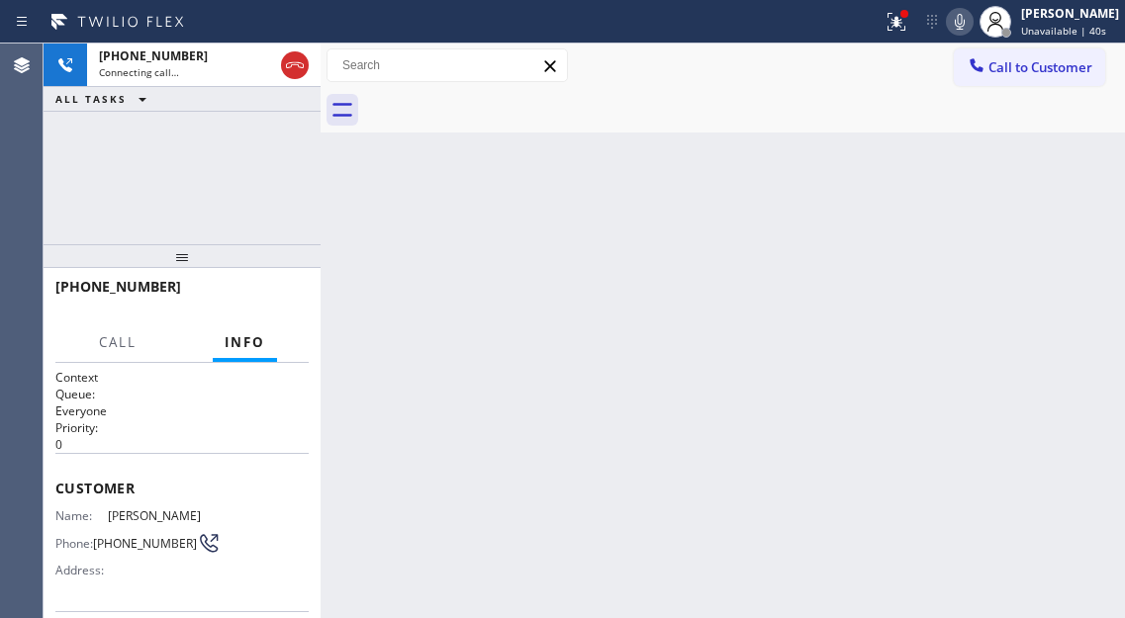
click at [244, 148] on div "[PHONE_NUMBER] Connecting call… ALL TASKS ALL TASKS ACTIVE TASKS TASKS IN WRAP …" at bounding box center [182, 144] width 277 height 201
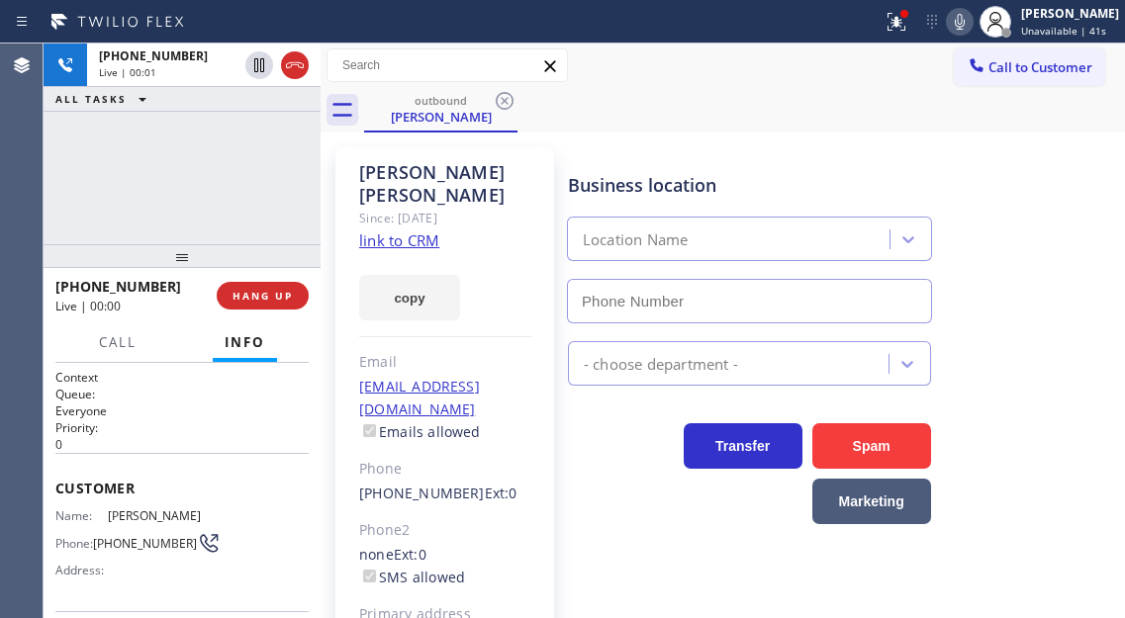
type input "[PHONE_NUMBER]"
click at [162, 510] on span "[PERSON_NAME]" at bounding box center [157, 516] width 99 height 15
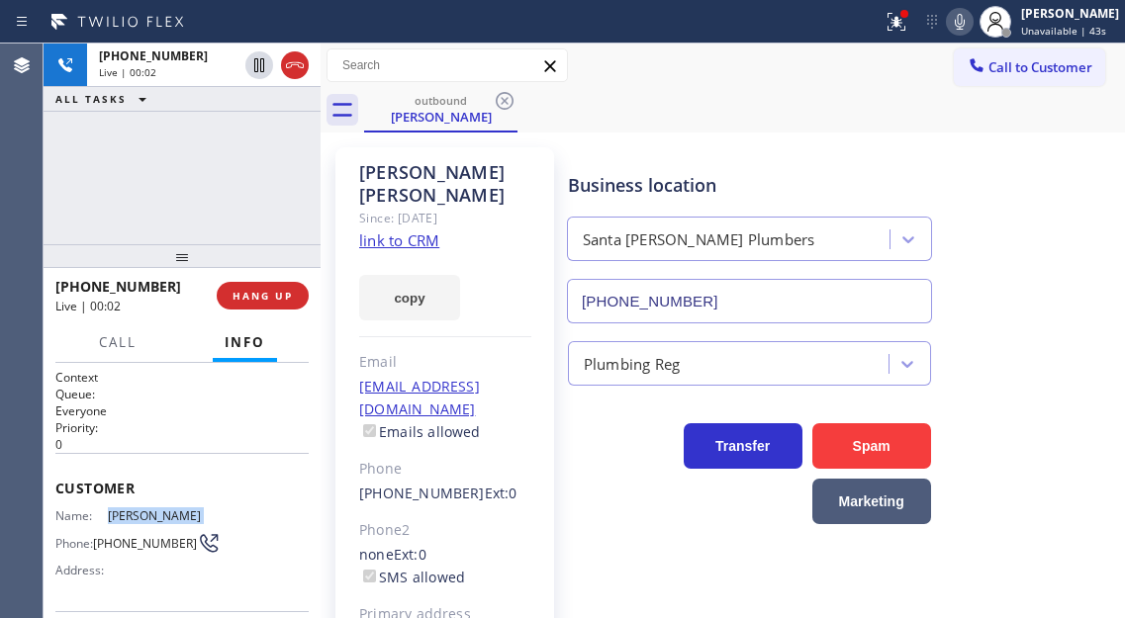
click at [162, 510] on span "[PERSON_NAME]" at bounding box center [157, 516] width 99 height 15
click at [236, 166] on div "[PHONE_NUMBER] Live | 01:19 ALL TASKS ALL TASKS ACTIVE TASKS TASKS IN WRAP UP" at bounding box center [182, 144] width 277 height 201
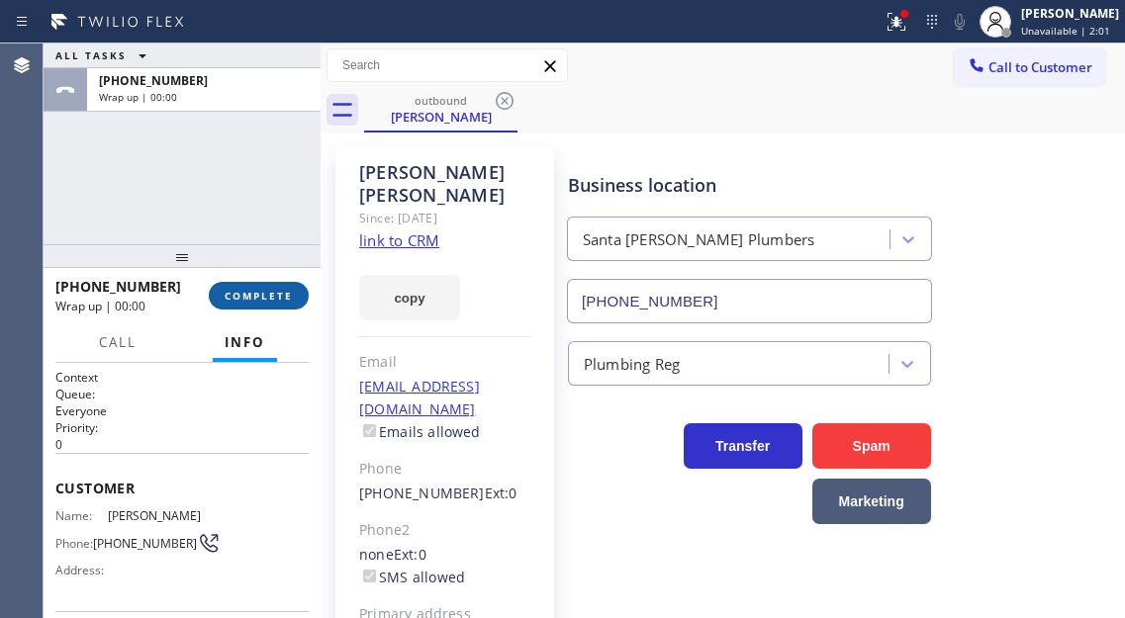
click at [271, 300] on span "COMPLETE" at bounding box center [259, 296] width 68 height 14
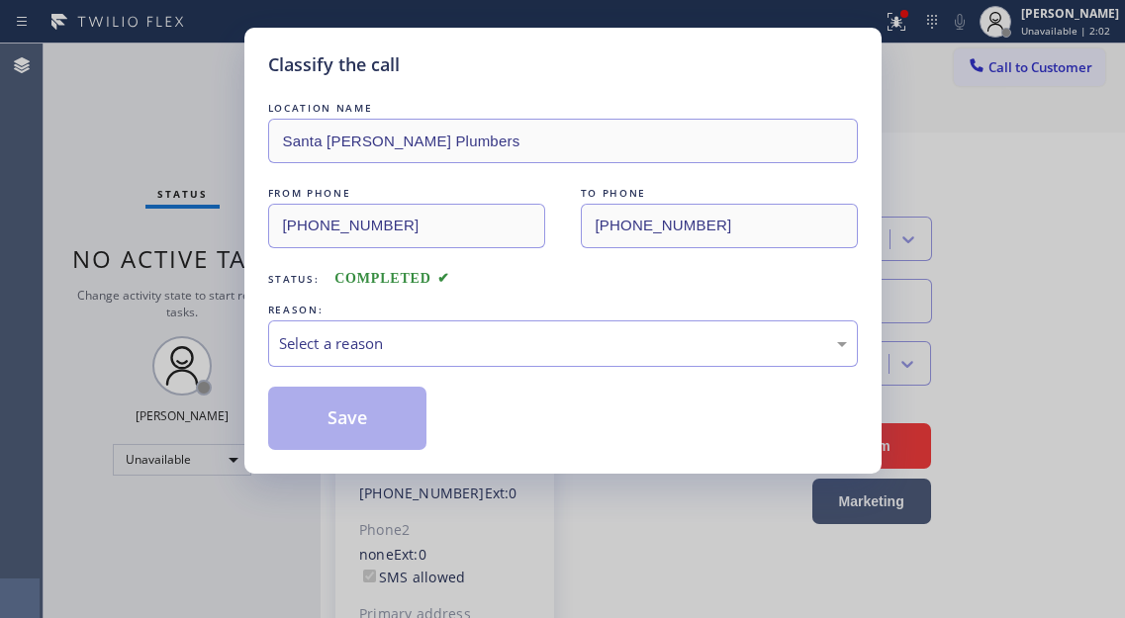
click at [271, 300] on div "REASON:" at bounding box center [563, 310] width 590 height 21
click at [441, 349] on div "Select a reason" at bounding box center [563, 343] width 568 height 23
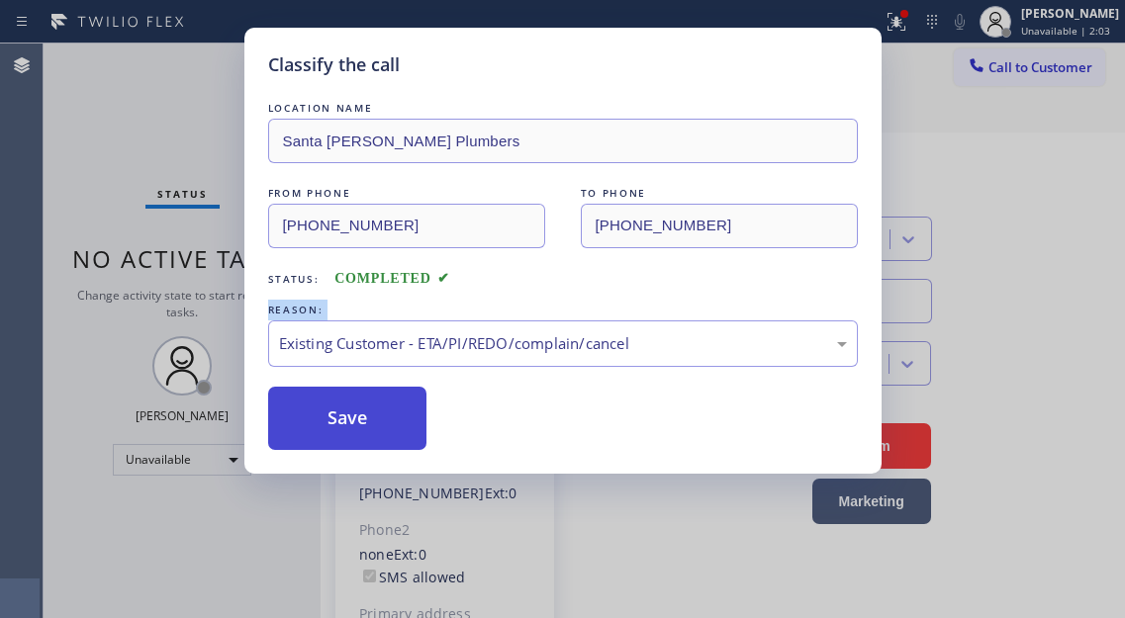
click at [417, 422] on button "Save" at bounding box center [347, 418] width 159 height 63
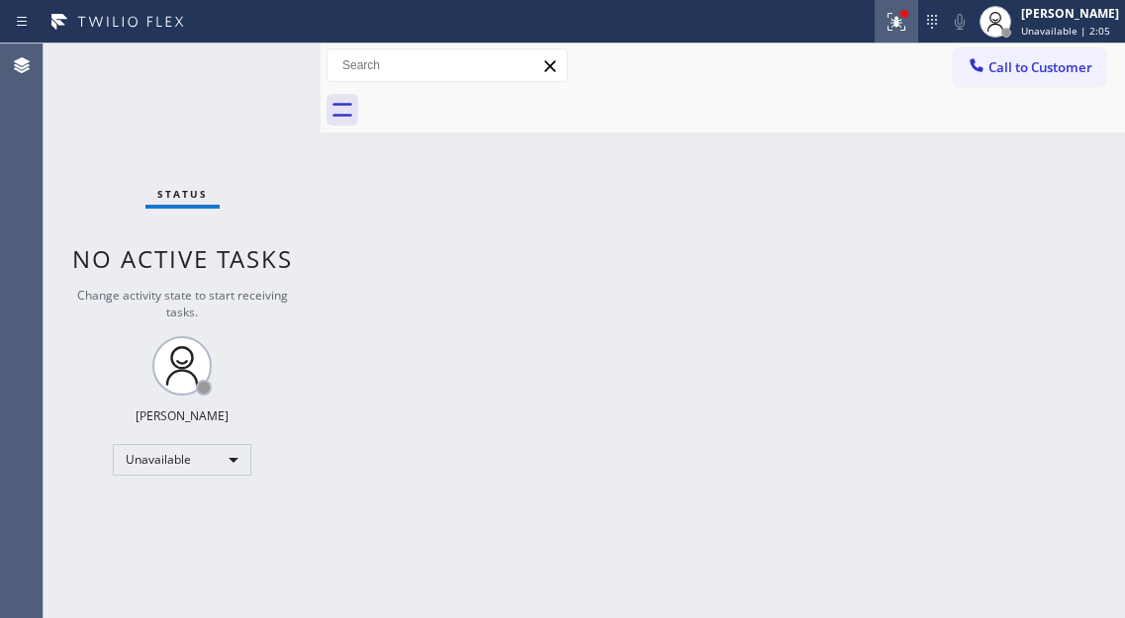
click at [909, 41] on button at bounding box center [897, 22] width 44 height 44
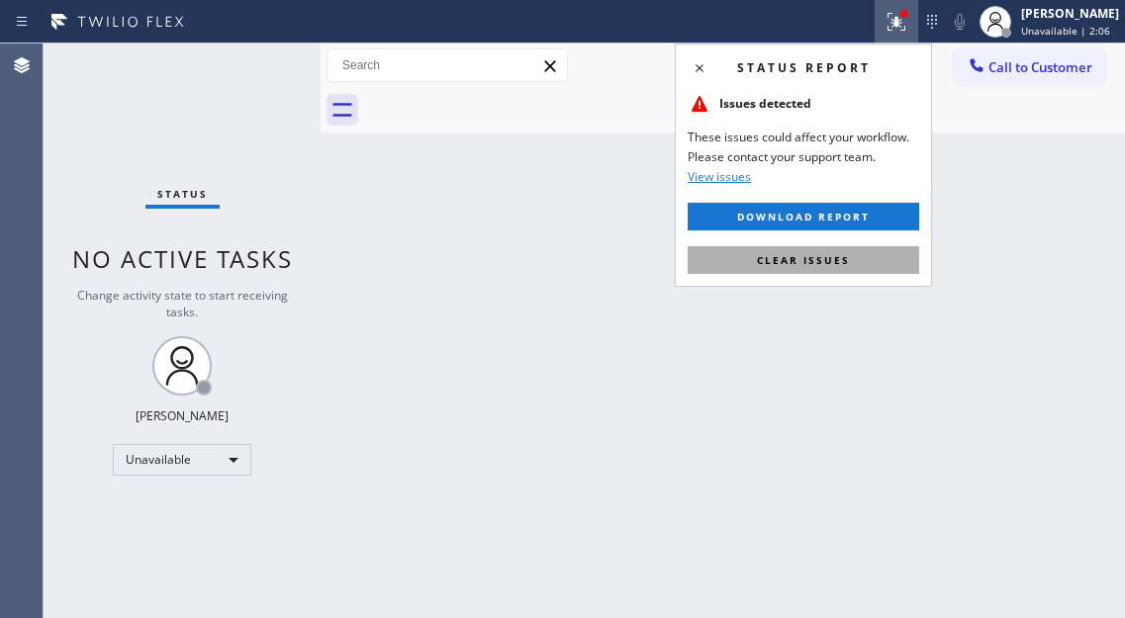
click at [853, 253] on button "Clear issues" at bounding box center [804, 260] width 232 height 28
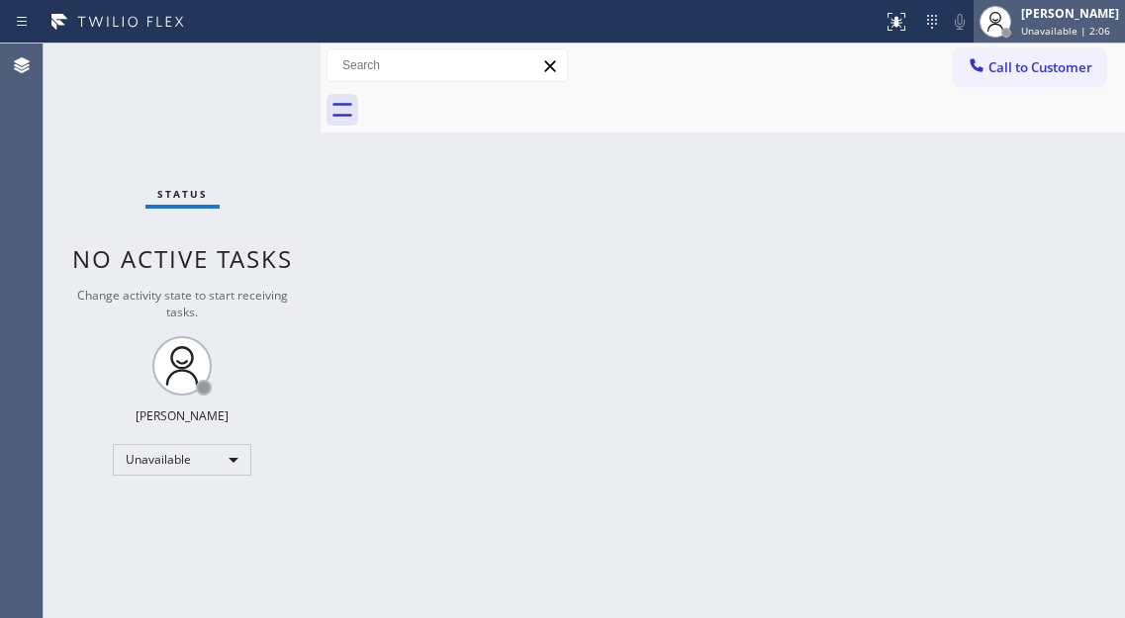
click at [1043, 28] on span "Unavailable | 2:06" at bounding box center [1065, 31] width 89 height 14
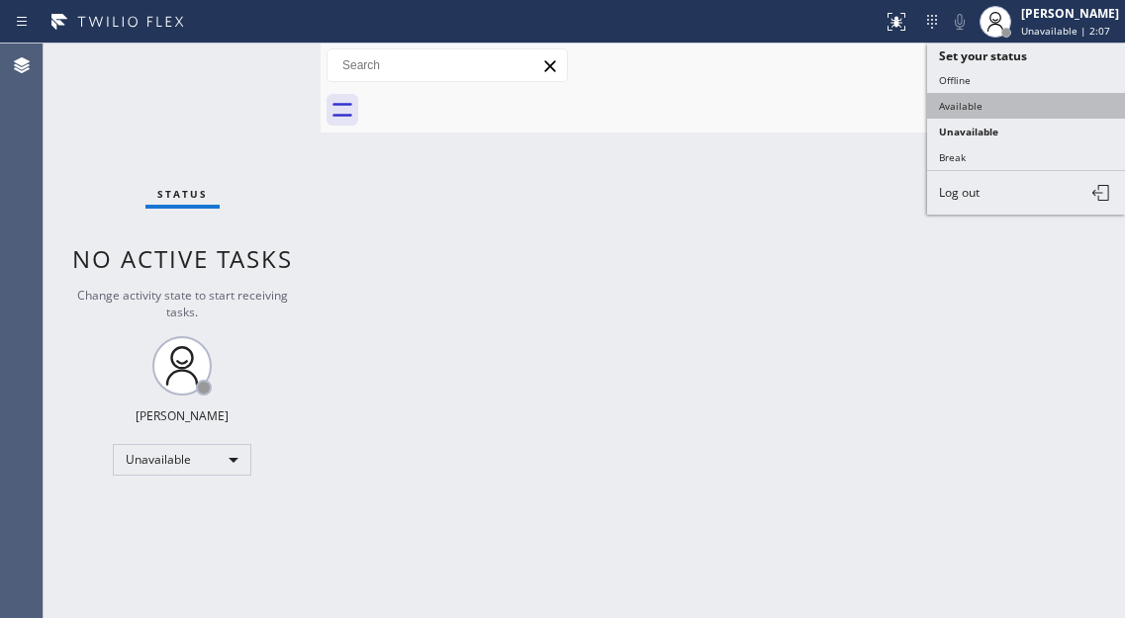
click at [997, 93] on button "Available" at bounding box center [1026, 106] width 198 height 26
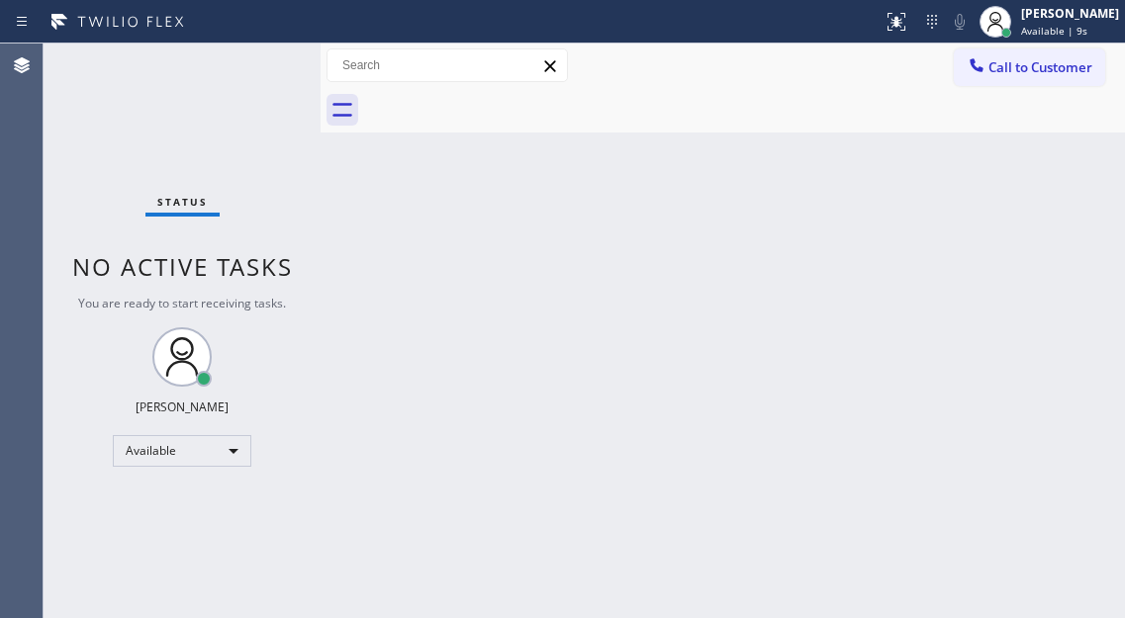
click at [1048, 250] on div "Back to Dashboard Change Sender ID Customers Technicians Select a contact Outbo…" at bounding box center [723, 331] width 804 height 575
click at [267, 75] on div "Status No active tasks You are ready to start receiving tasks. [PERSON_NAME]" at bounding box center [182, 331] width 277 height 575
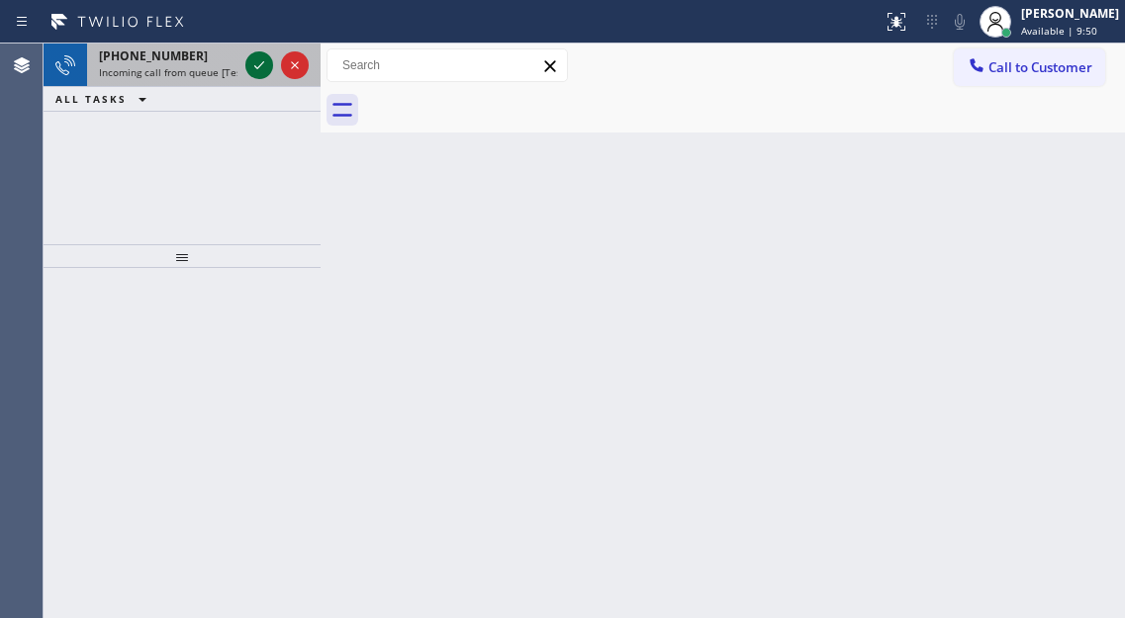
click at [267, 75] on icon at bounding box center [259, 65] width 24 height 24
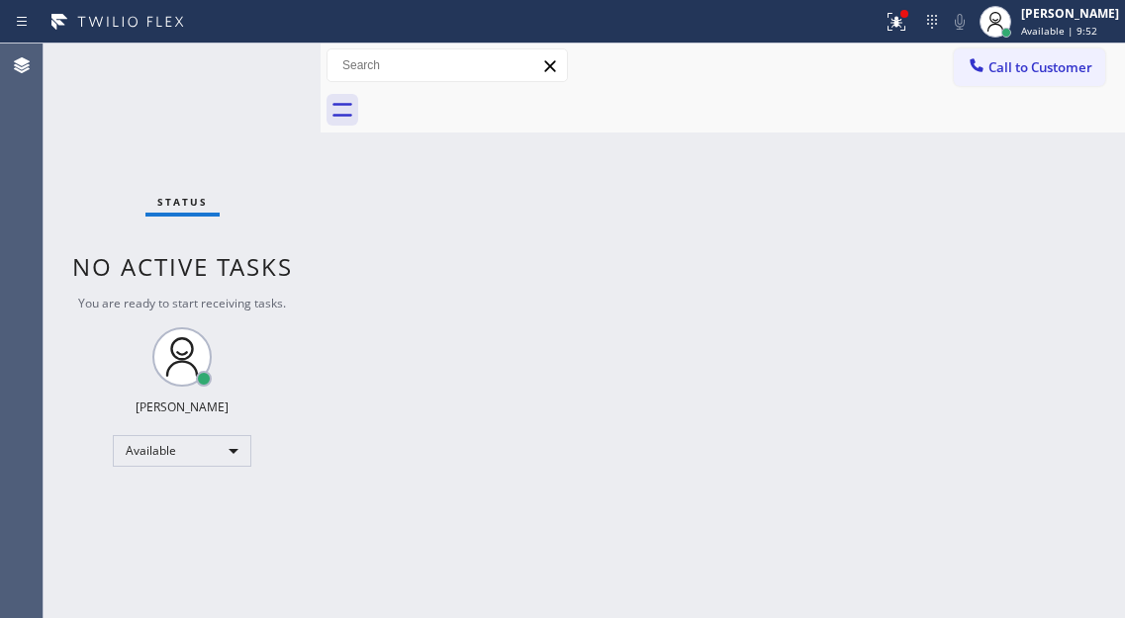
drag, startPoint x: 267, startPoint y: 75, endPoint x: 256, endPoint y: 63, distance: 16.1
click at [256, 63] on div "Status No active tasks You are ready to start receiving tasks. [PERSON_NAME]" at bounding box center [182, 331] width 277 height 575
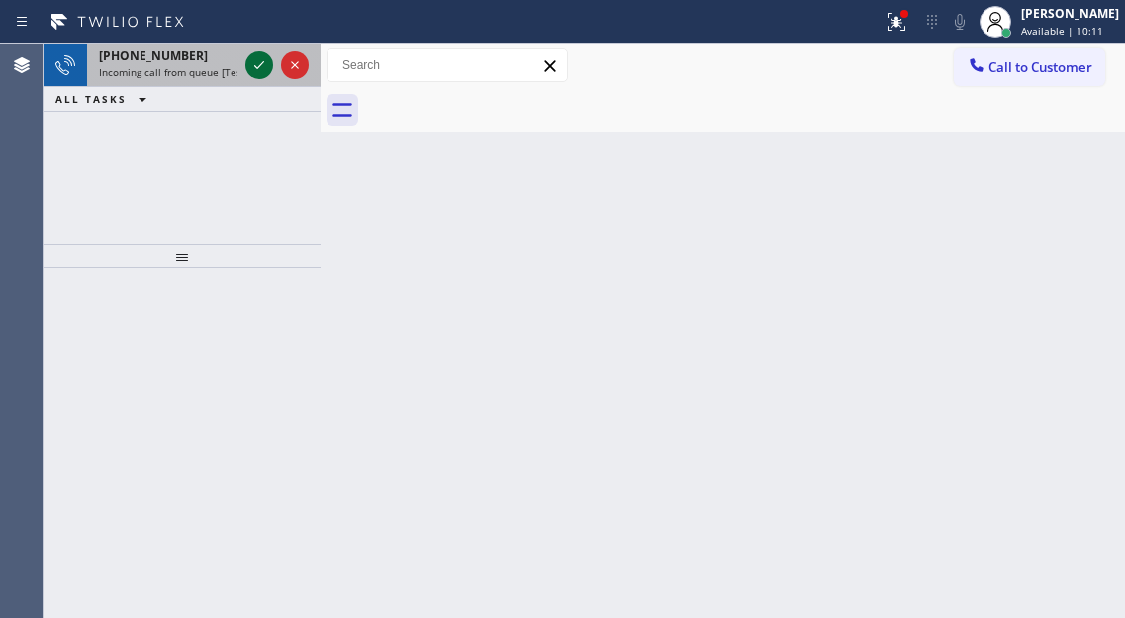
click at [256, 63] on icon at bounding box center [259, 65] width 24 height 24
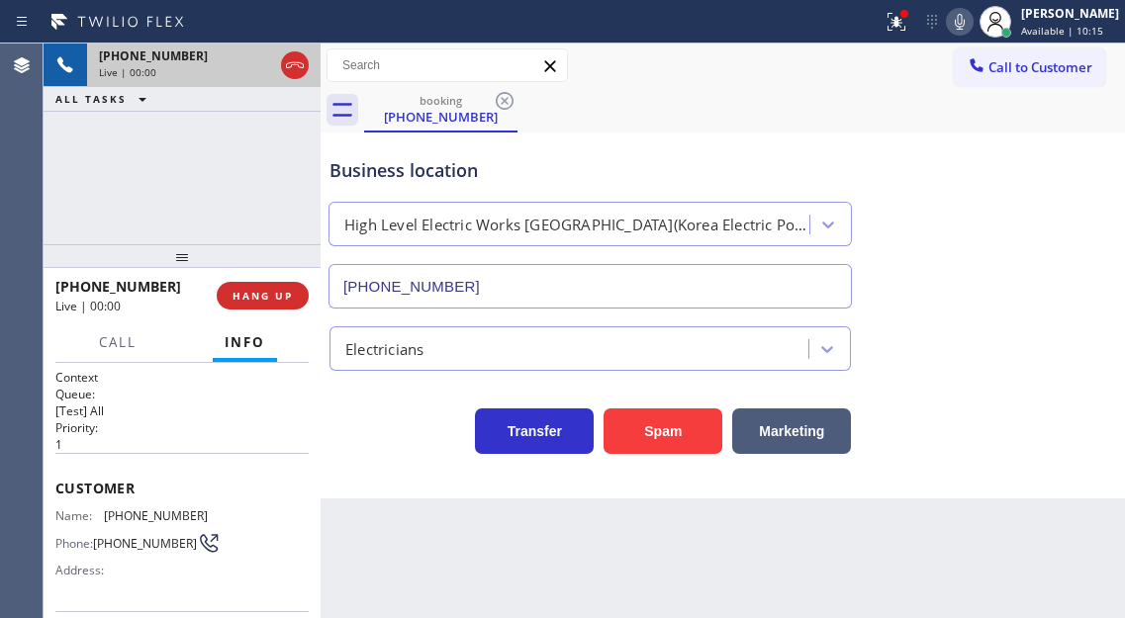
type input "[PHONE_NUMBER]"
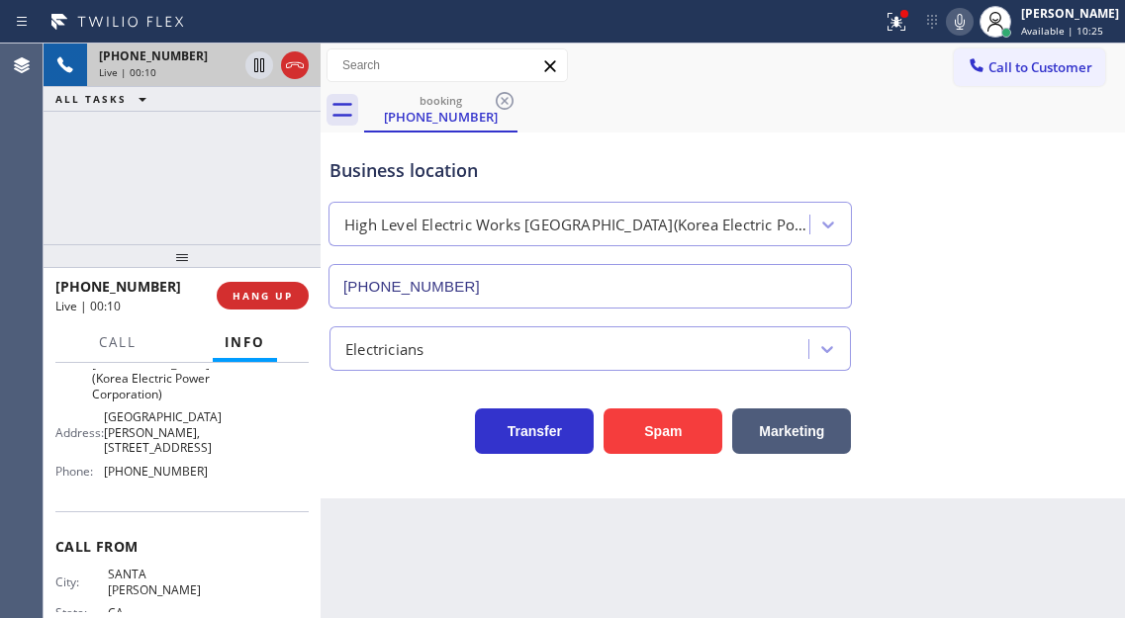
scroll to position [297, 0]
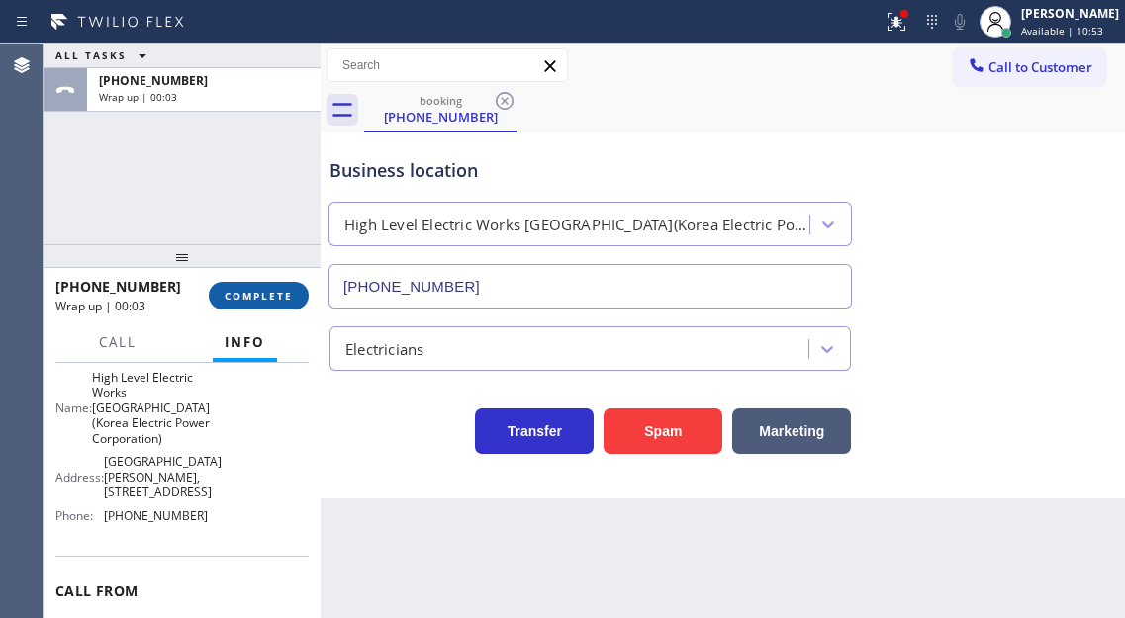
click at [257, 300] on span "COMPLETE" at bounding box center [259, 296] width 68 height 14
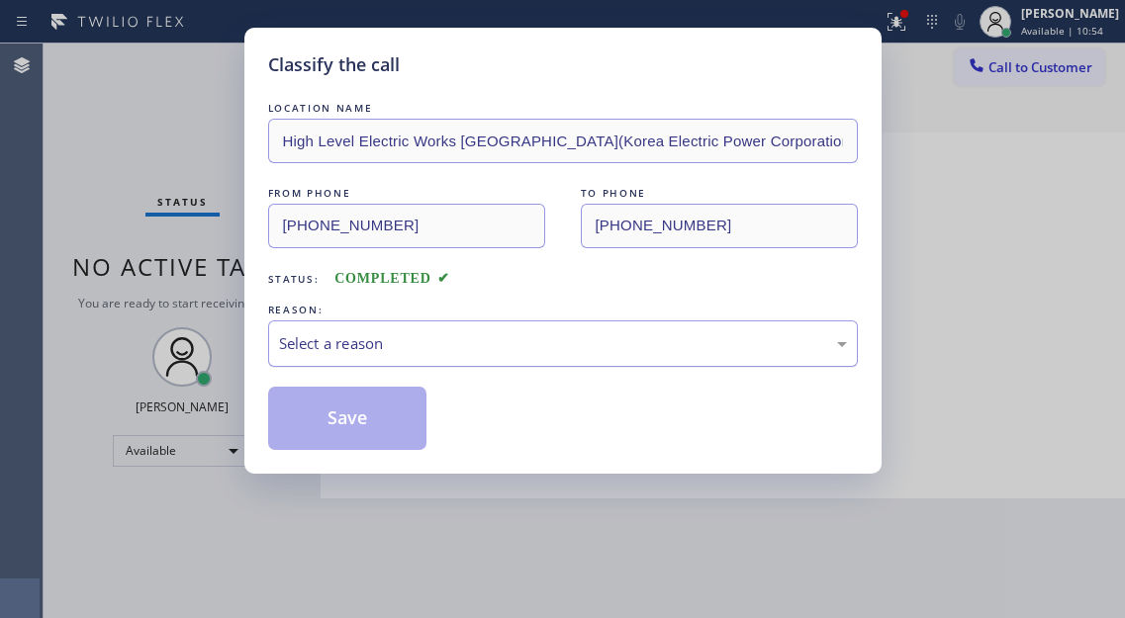
click at [547, 339] on div "Select a reason" at bounding box center [563, 343] width 568 height 23
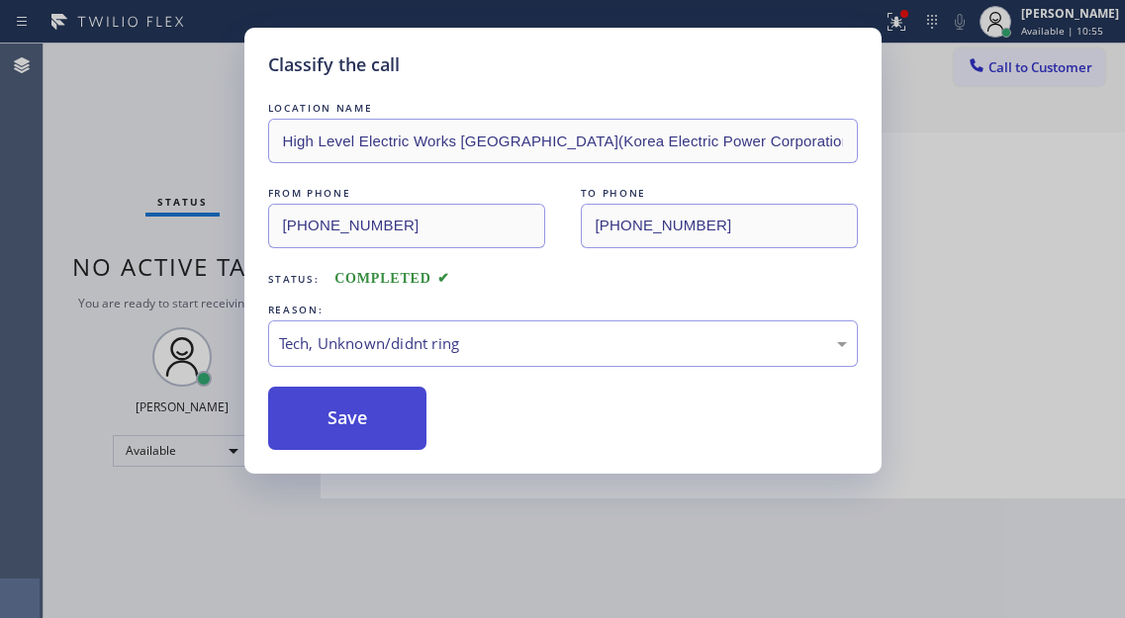
click at [383, 422] on button "Save" at bounding box center [347, 418] width 159 height 63
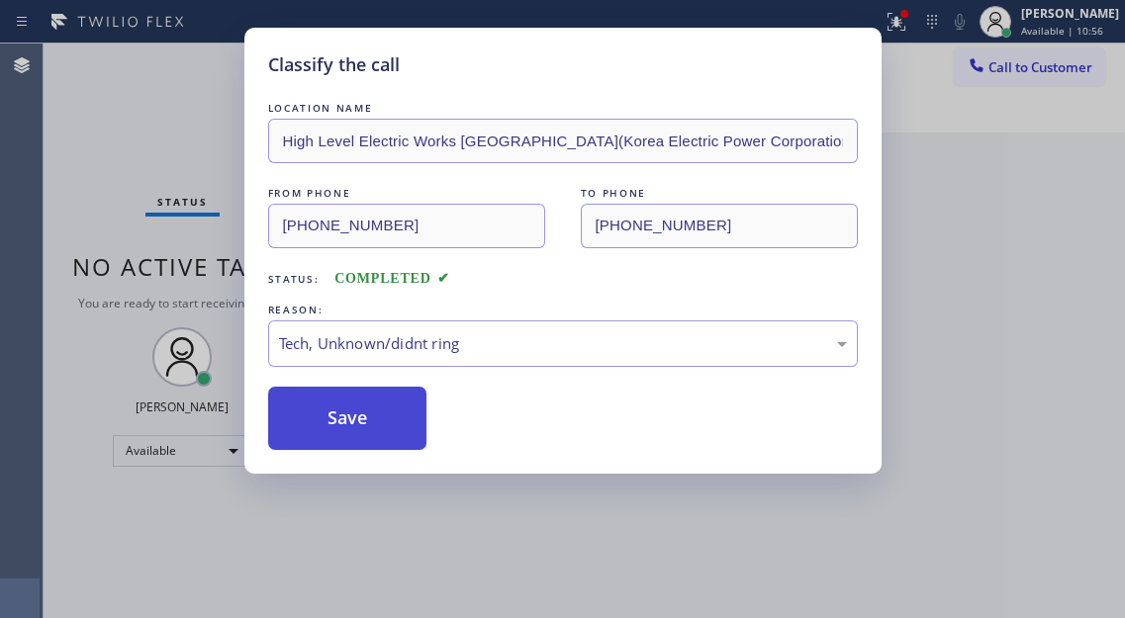
click at [383, 422] on button "Save" at bounding box center [347, 418] width 159 height 63
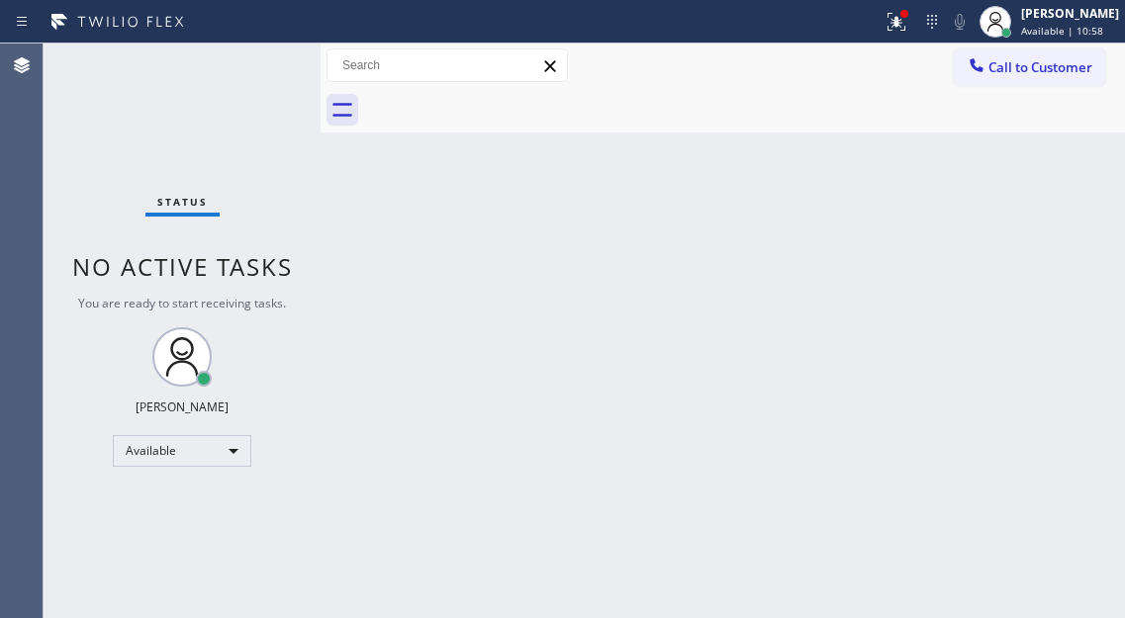
click at [227, 65] on div "Status No active tasks You are ready to start receiving tasks. [PERSON_NAME]" at bounding box center [182, 331] width 277 height 575
click at [363, 282] on div "Back to Dashboard Change Sender ID Customers Technicians Select a contact Outbo…" at bounding box center [723, 331] width 804 height 575
click at [1028, 73] on span "Call to Customer" at bounding box center [1040, 67] width 104 height 18
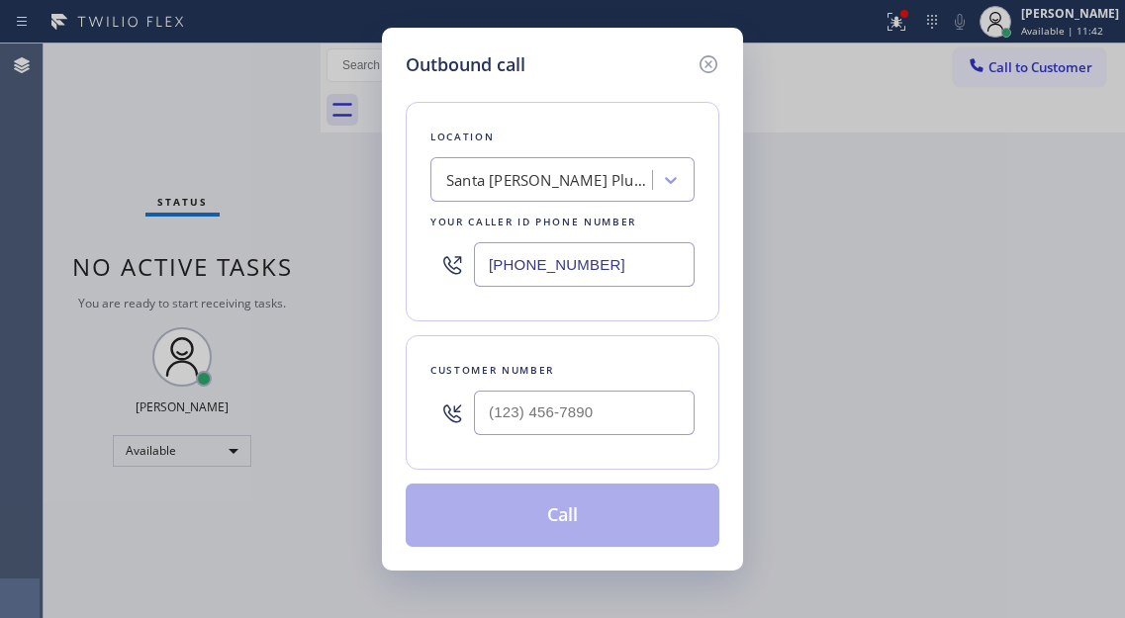
click at [627, 262] on input "[PHONE_NUMBER]" at bounding box center [584, 264] width 221 height 45
paste input "51) 367-1413"
type input "[PHONE_NUMBER]"
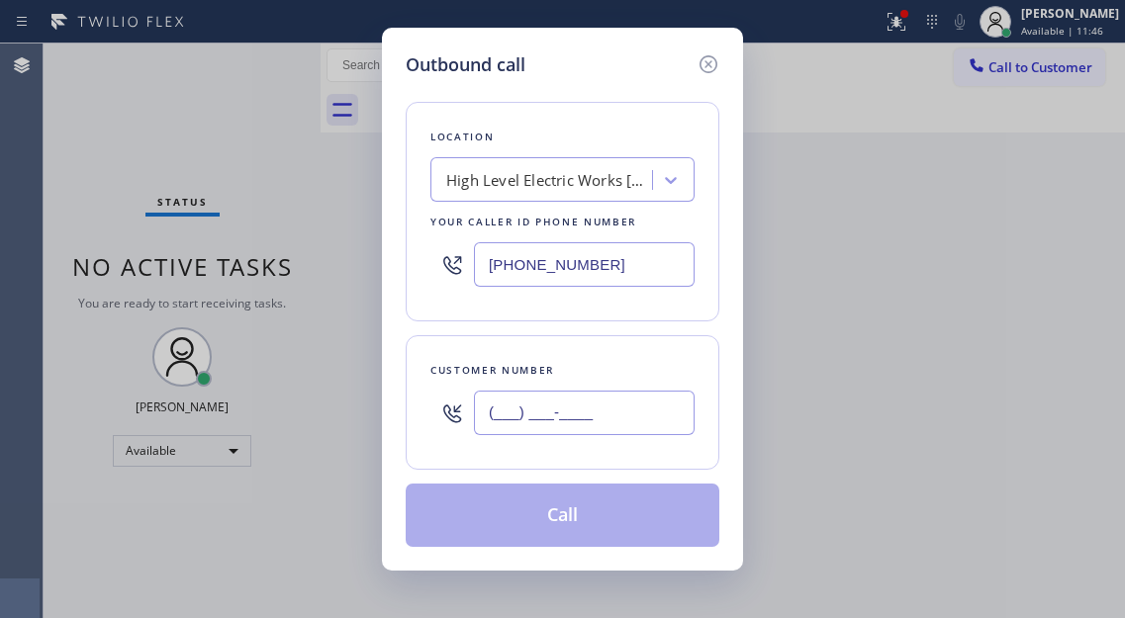
click at [551, 433] on input "(___) ___-____" at bounding box center [584, 413] width 221 height 45
paste input "424) 227-0998"
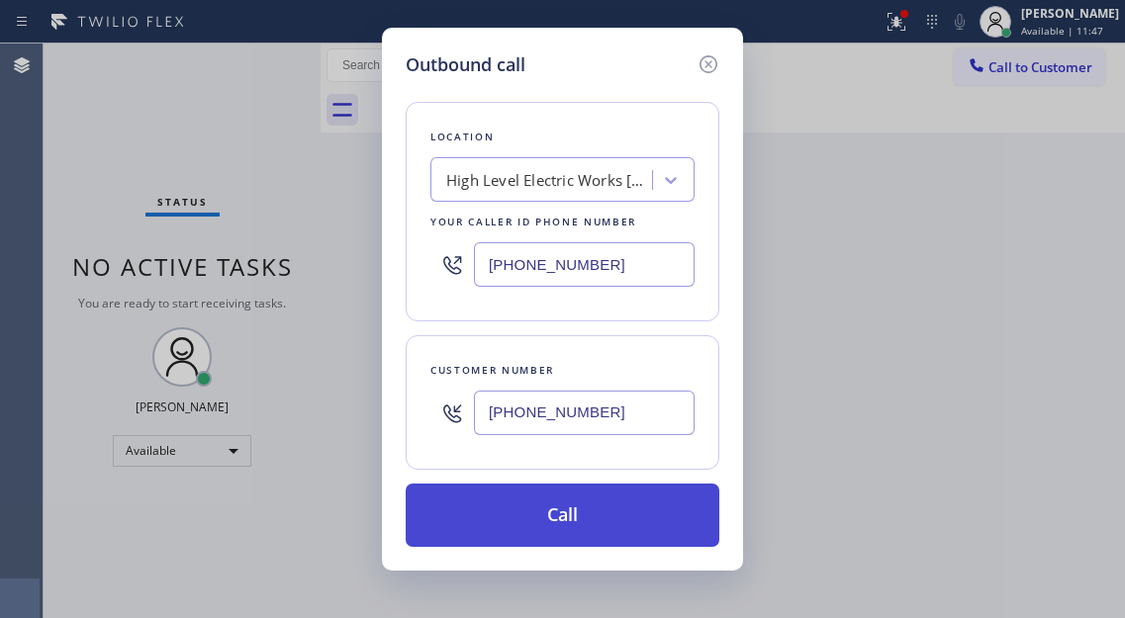
type input "[PHONE_NUMBER]"
click at [609, 529] on button "Call" at bounding box center [563, 515] width 314 height 63
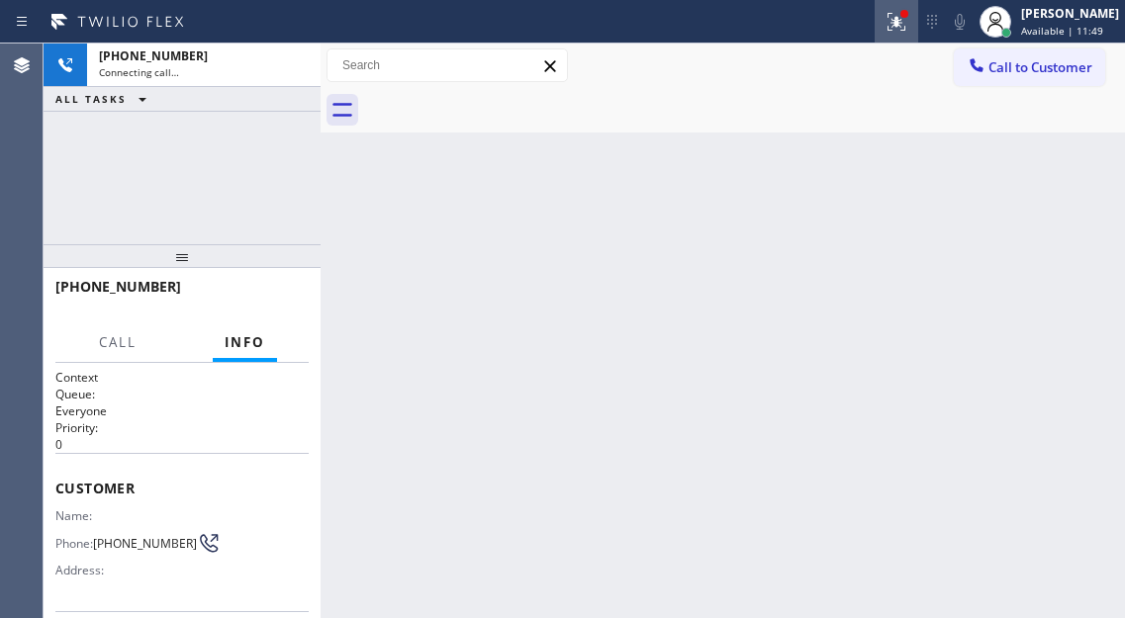
click at [908, 27] on icon at bounding box center [897, 22] width 24 height 24
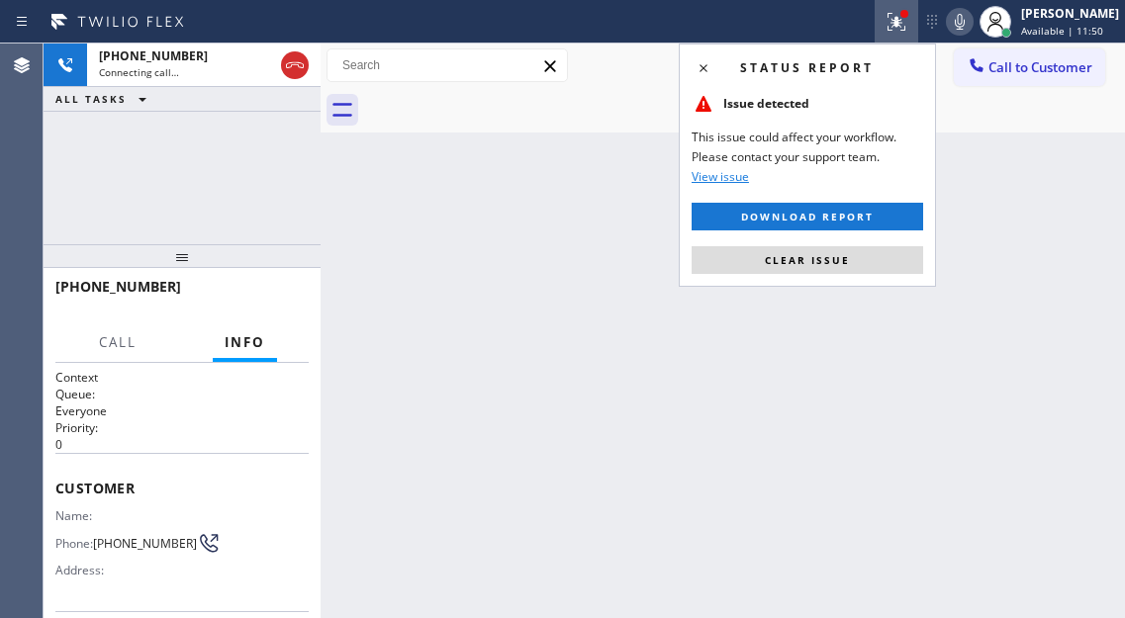
click at [854, 273] on button "Clear issue" at bounding box center [808, 260] width 232 height 28
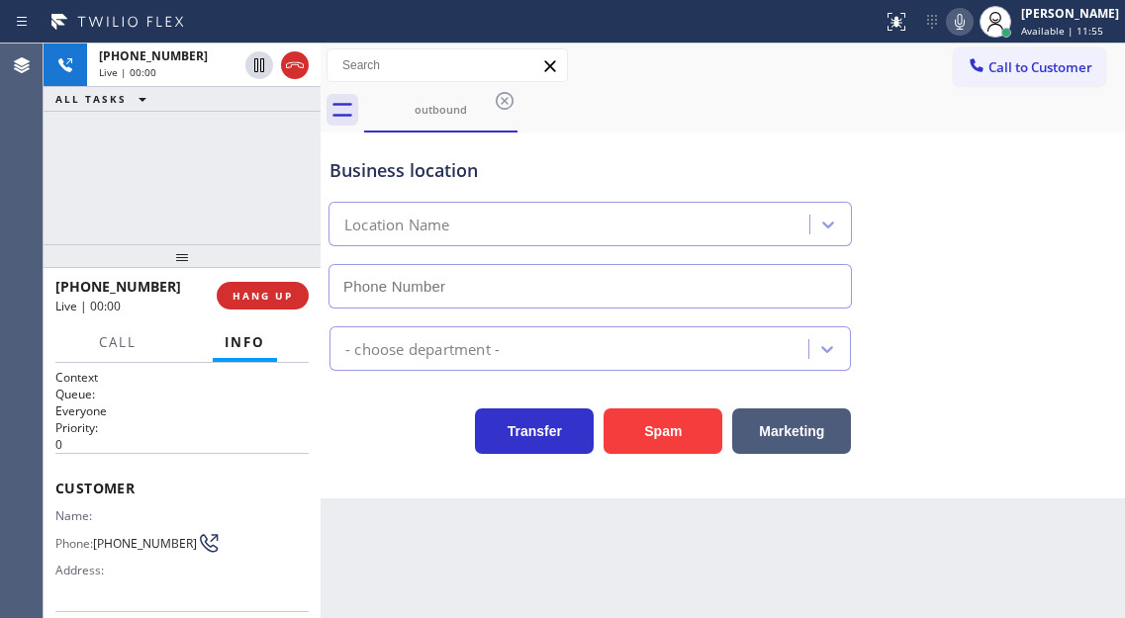
type input "[PHONE_NUMBER]"
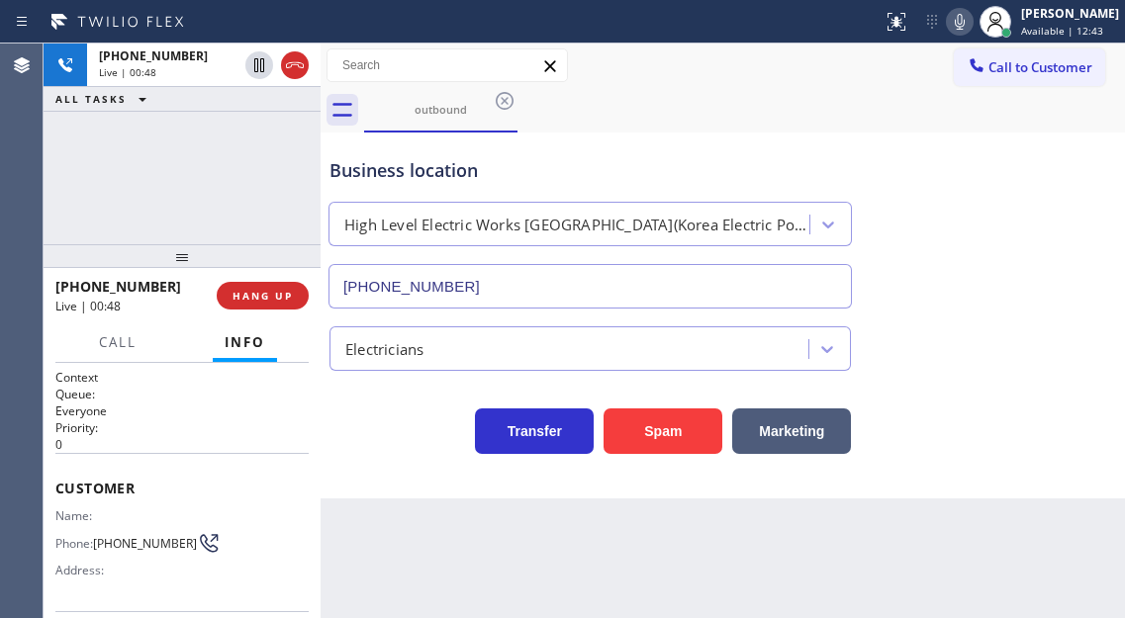
click at [1087, 352] on div "Electricians" at bounding box center [723, 345] width 795 height 52
click at [1089, 326] on div "Electricians" at bounding box center [723, 345] width 795 height 52
click at [412, 170] on div "Business location" at bounding box center [589, 170] width 521 height 27
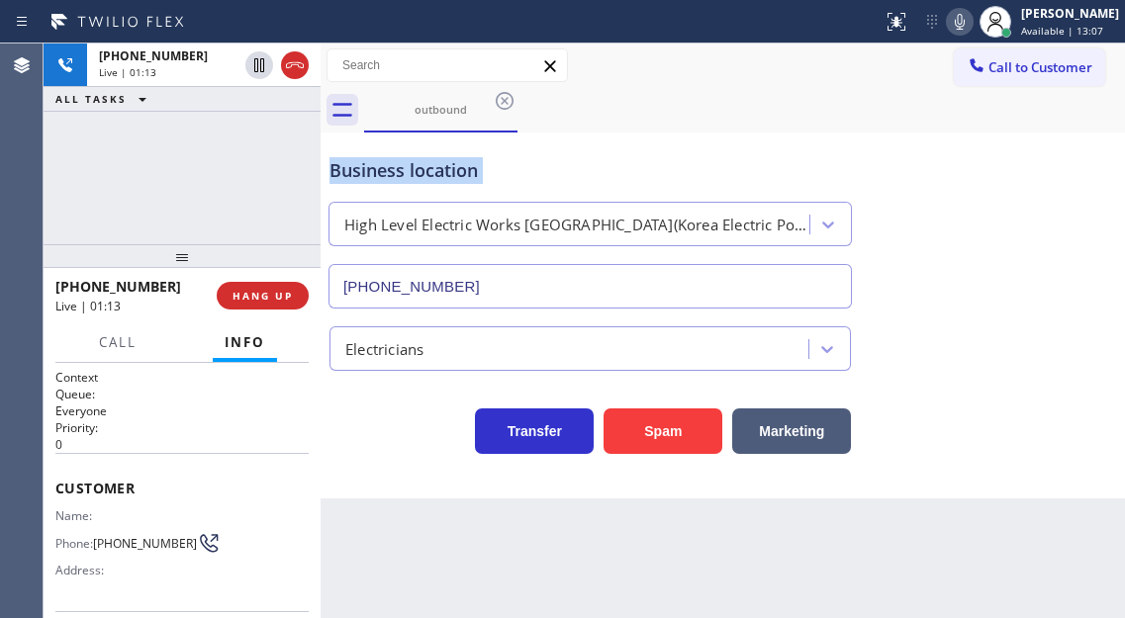
click at [412, 170] on div "Business location" at bounding box center [589, 170] width 521 height 27
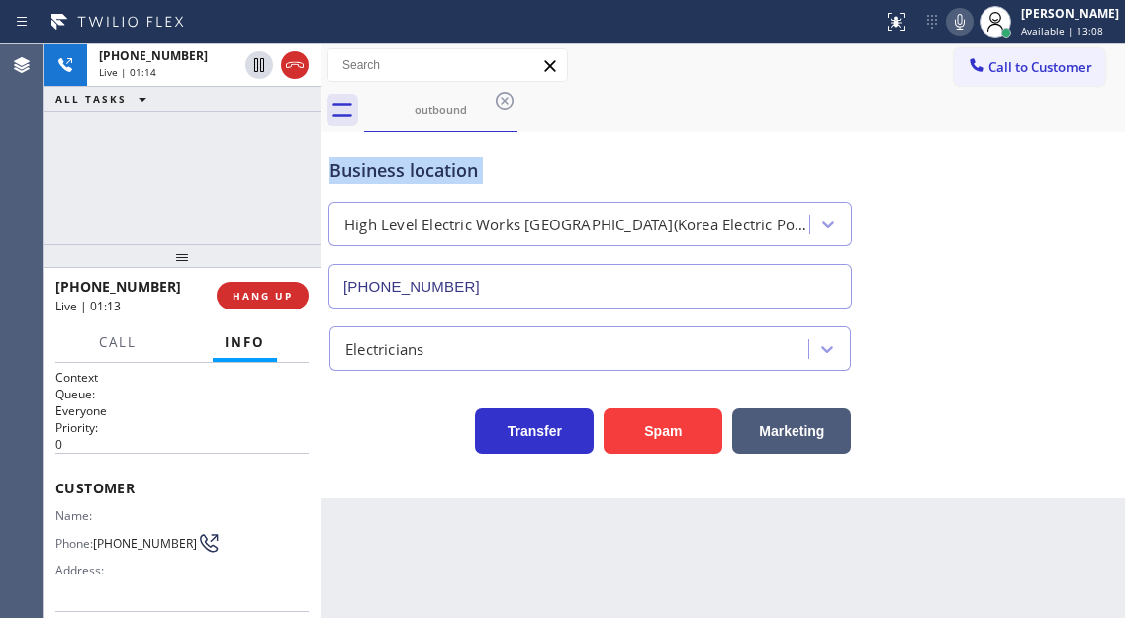
click at [412, 170] on div "Business location" at bounding box center [589, 170] width 521 height 27
click at [384, 179] on div "Business location" at bounding box center [589, 170] width 521 height 27
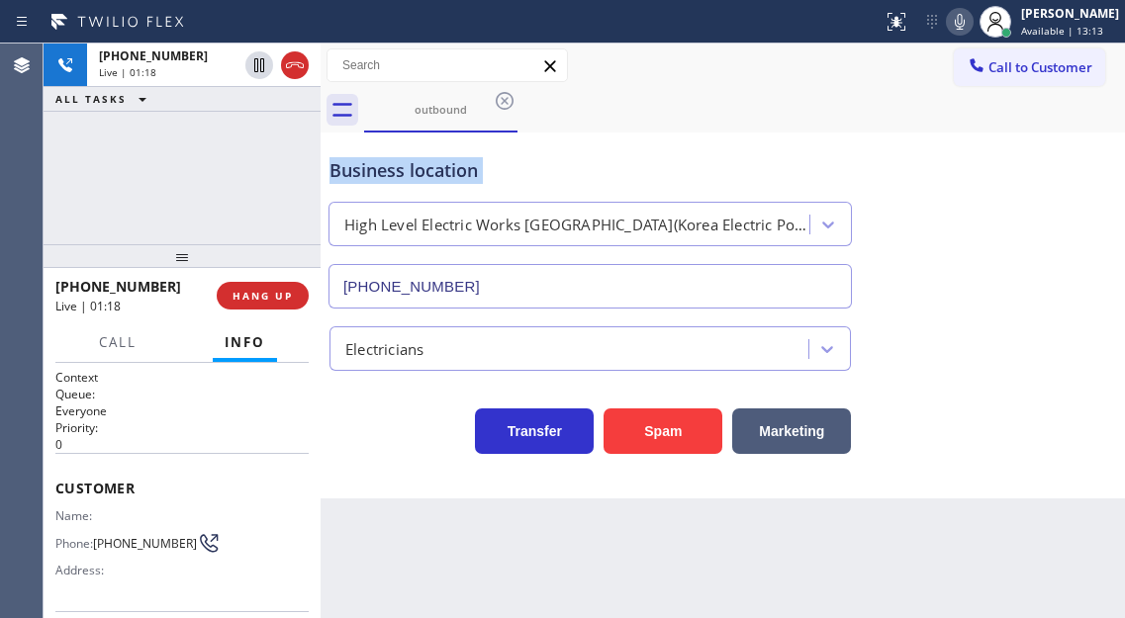
click at [384, 179] on div "Business location" at bounding box center [589, 170] width 521 height 27
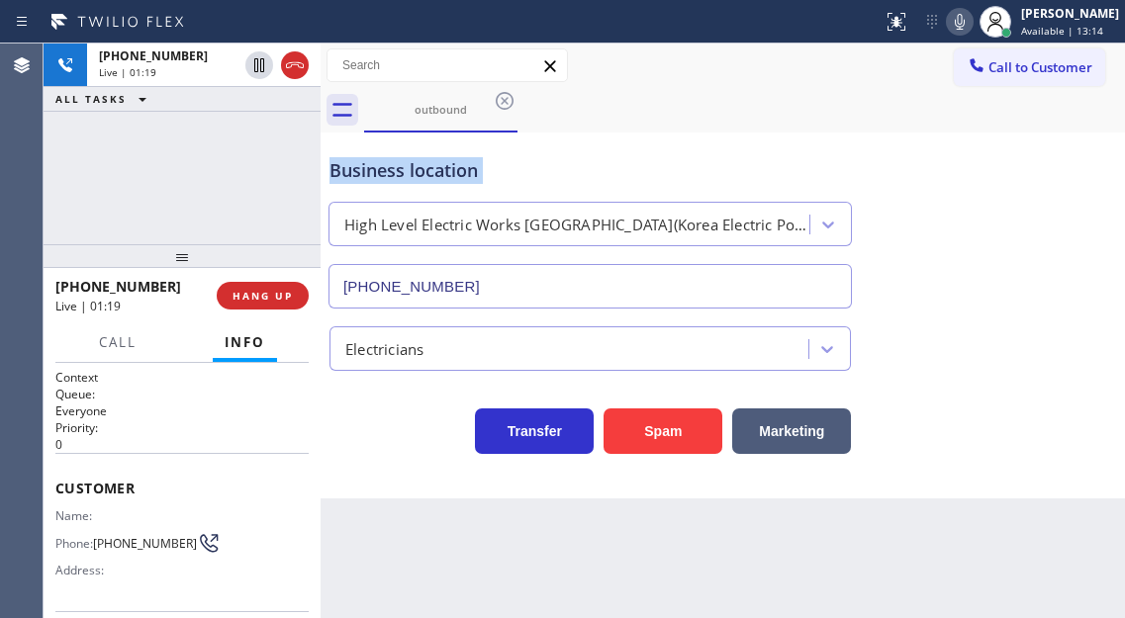
click at [384, 179] on div "Business location" at bounding box center [589, 170] width 521 height 27
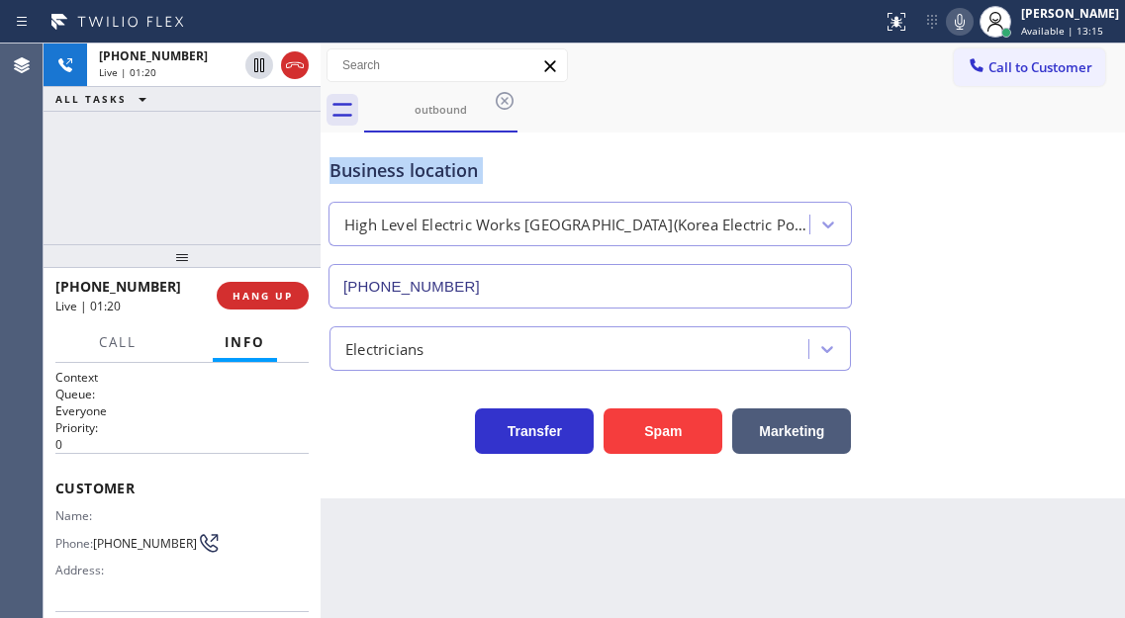
click at [384, 179] on div "Business location" at bounding box center [589, 170] width 521 height 27
click at [281, 151] on div "[PHONE_NUMBER] Live | 01:21 ALL TASKS ALL TASKS ACTIVE TASKS TASKS IN WRAP UP" at bounding box center [182, 144] width 277 height 201
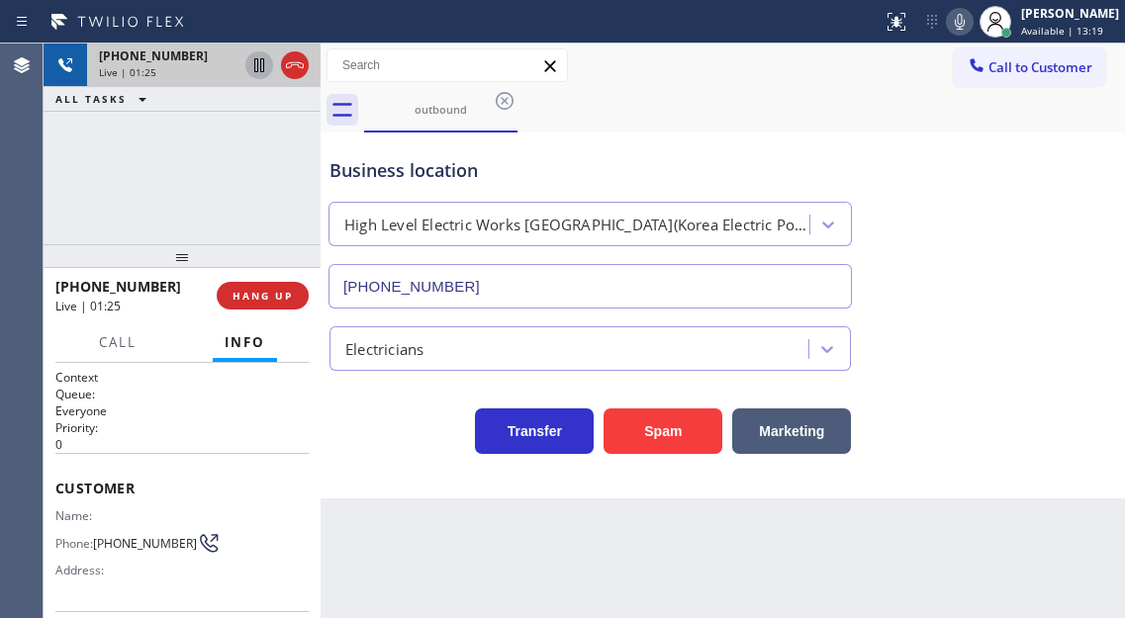
click at [260, 65] on icon at bounding box center [259, 65] width 10 height 14
click at [247, 70] on icon at bounding box center [259, 65] width 24 height 24
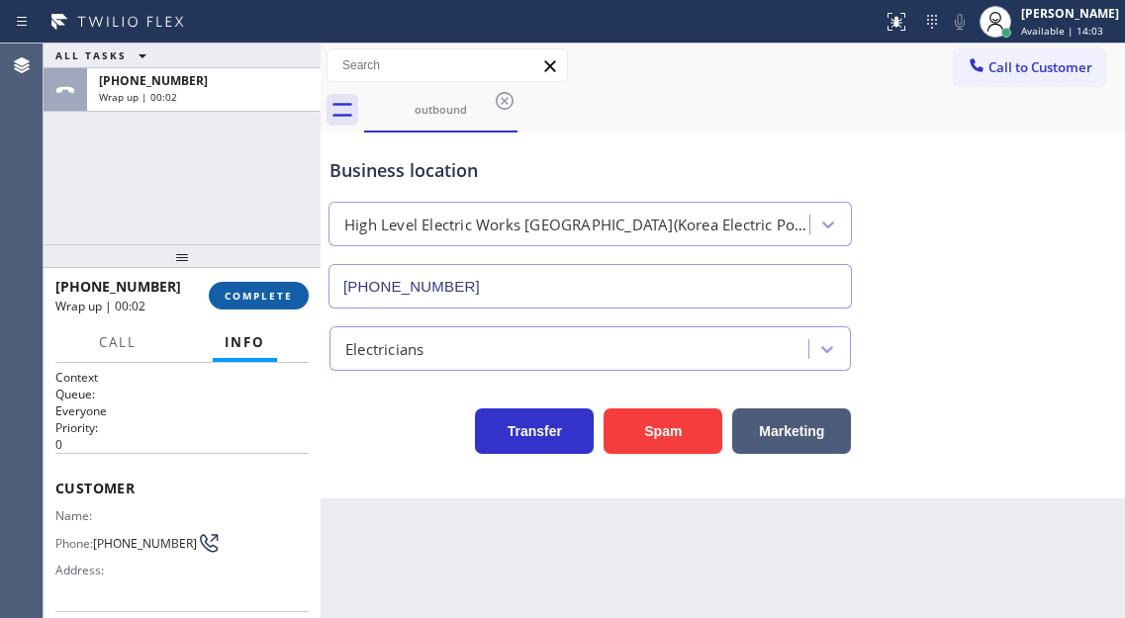
click at [252, 303] on span "COMPLETE" at bounding box center [259, 296] width 68 height 14
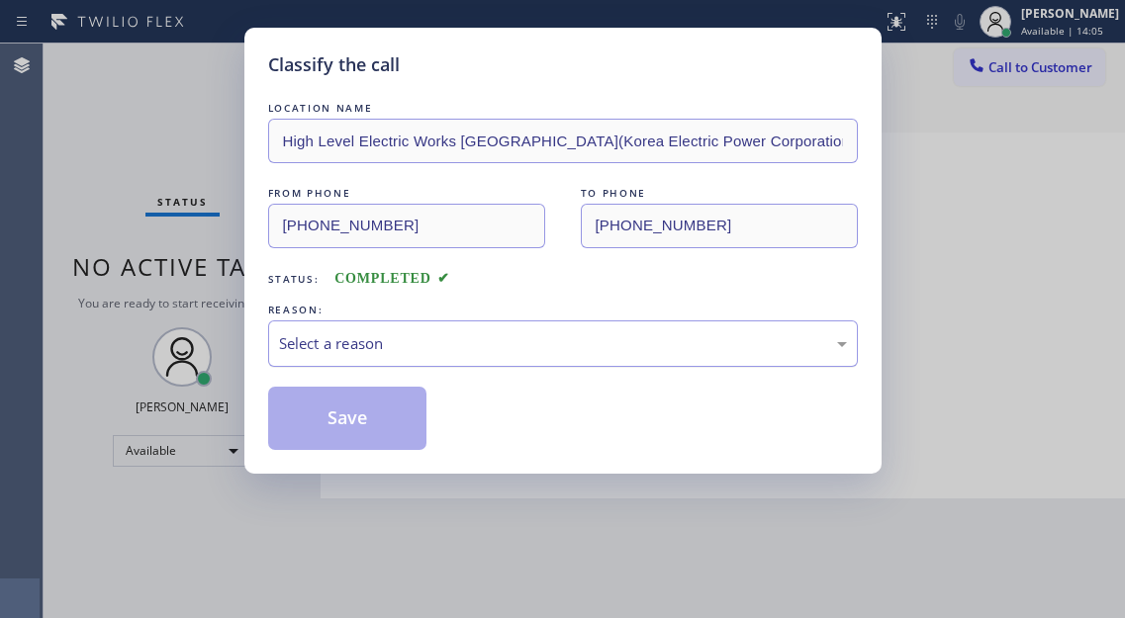
click at [395, 321] on div "Select a reason" at bounding box center [563, 344] width 590 height 47
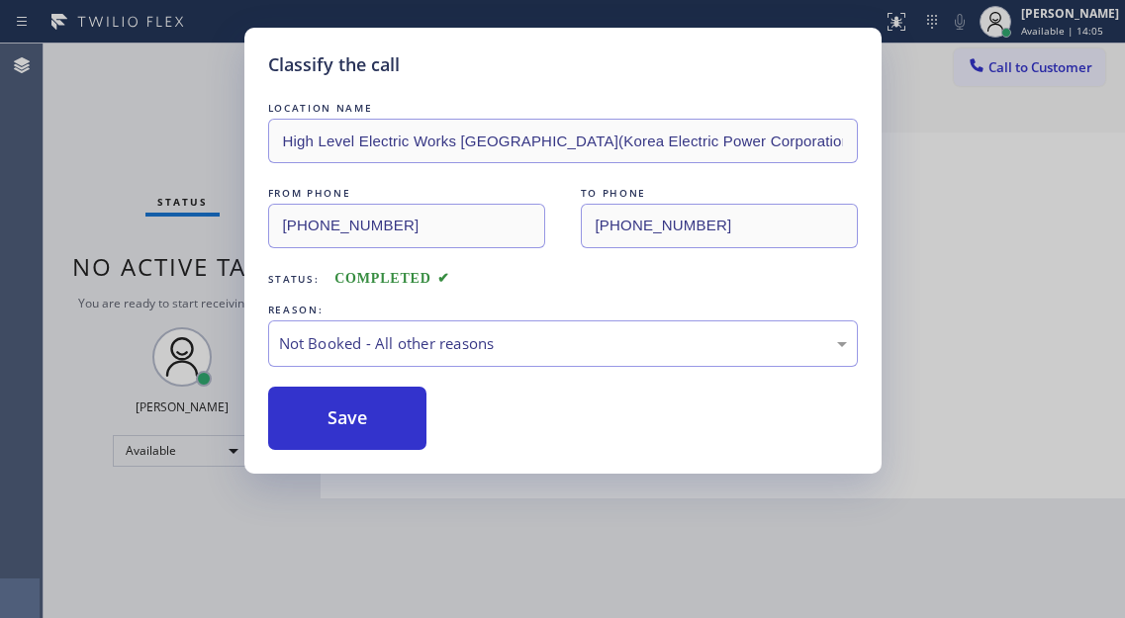
click at [372, 423] on button "Save" at bounding box center [347, 418] width 159 height 63
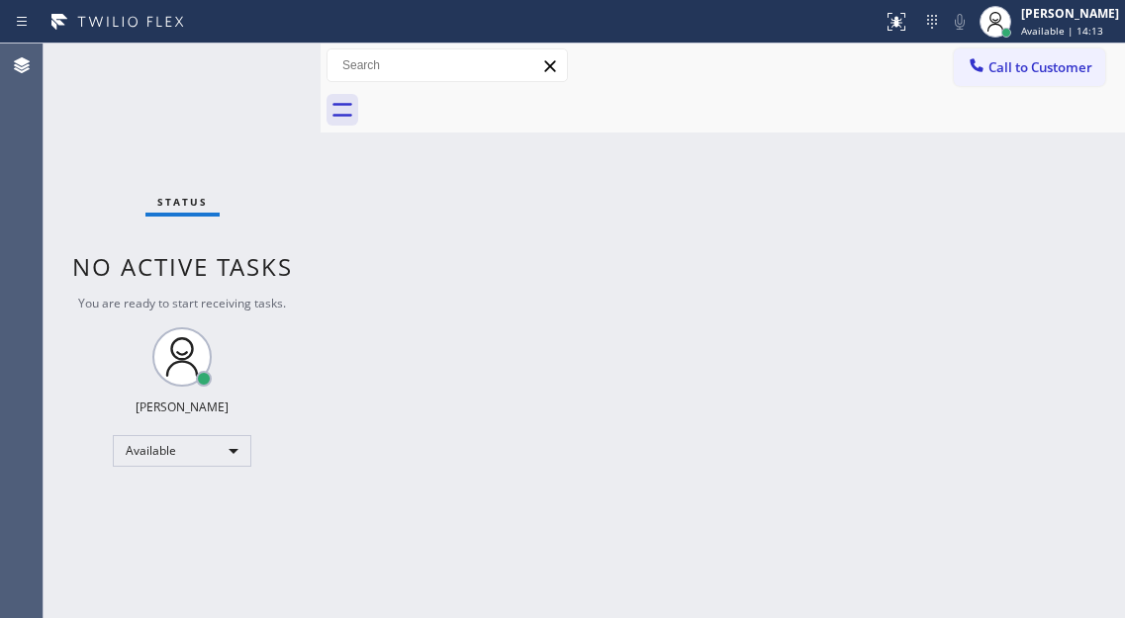
drag, startPoint x: 243, startPoint y: 60, endPoint x: 366, endPoint y: 36, distance: 125.2
click at [243, 60] on div "Status No active tasks You are ready to start receiving tasks. [PERSON_NAME]" at bounding box center [182, 331] width 277 height 575
click at [1066, 217] on div "Back to Dashboard Change Sender ID Customers Technicians Select a contact Outbo…" at bounding box center [723, 331] width 804 height 575
click at [259, 65] on div "Status No active tasks You are ready to start receiving tasks. [PERSON_NAME]" at bounding box center [182, 331] width 277 height 575
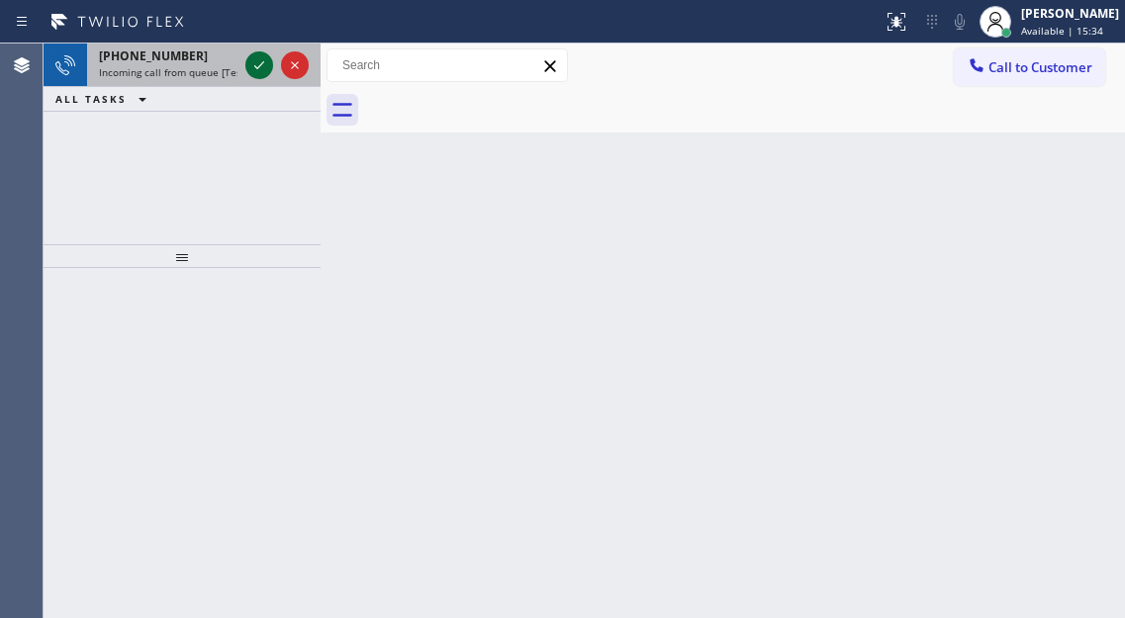
click at [259, 65] on icon at bounding box center [259, 65] width 24 height 24
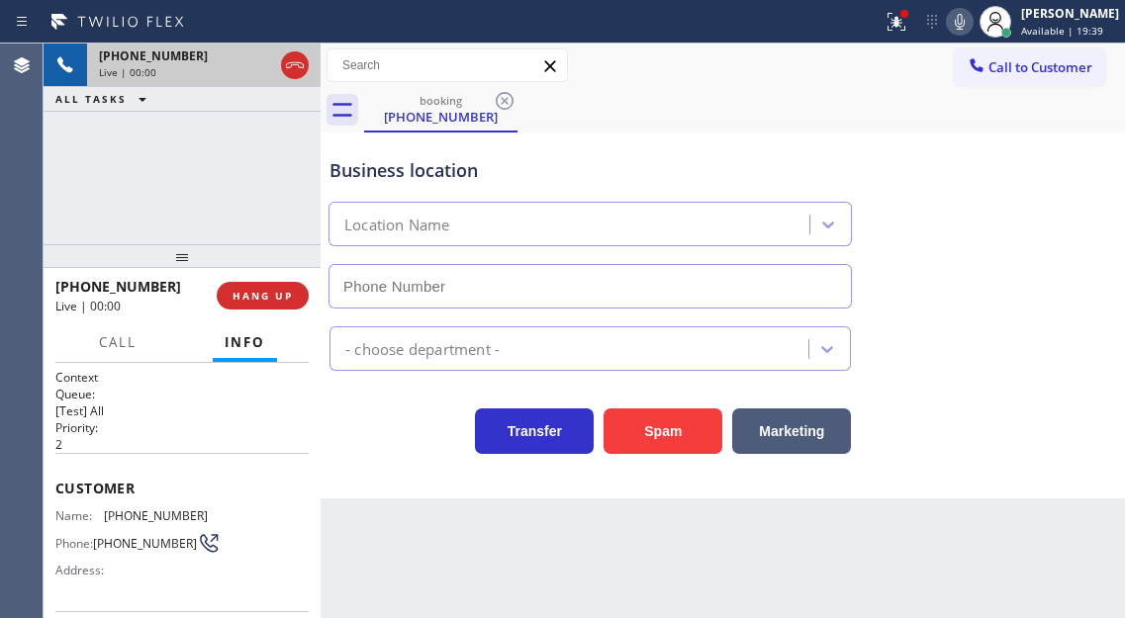
type input "[PHONE_NUMBER]"
click at [147, 516] on span "[PHONE_NUMBER]" at bounding box center [156, 516] width 104 height 15
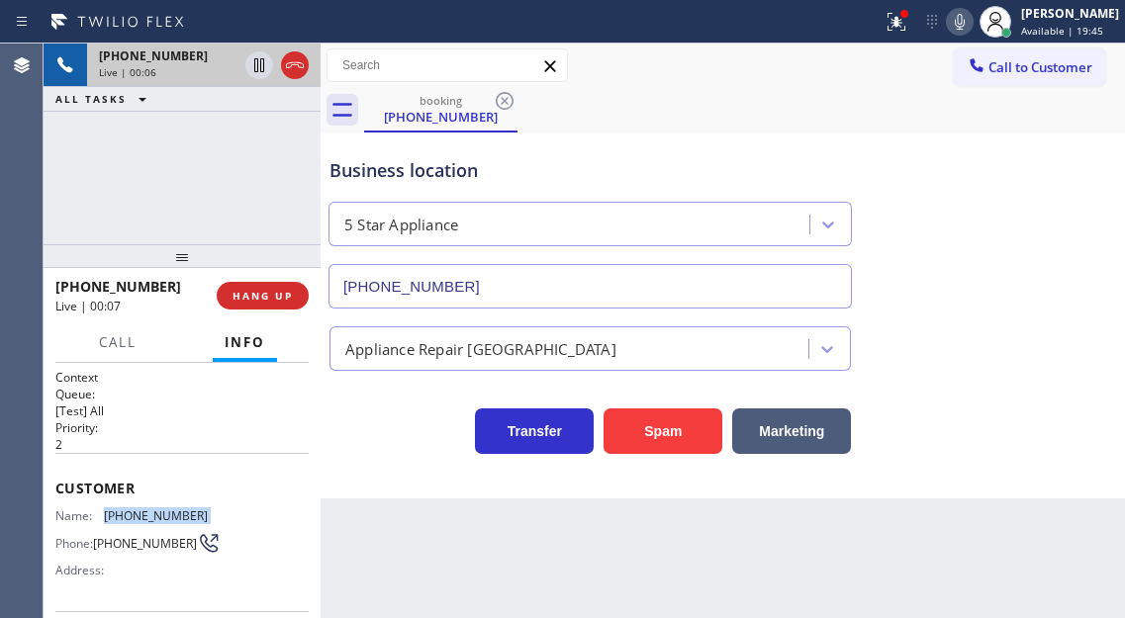
click at [147, 516] on span "[PHONE_NUMBER]" at bounding box center [156, 516] width 104 height 15
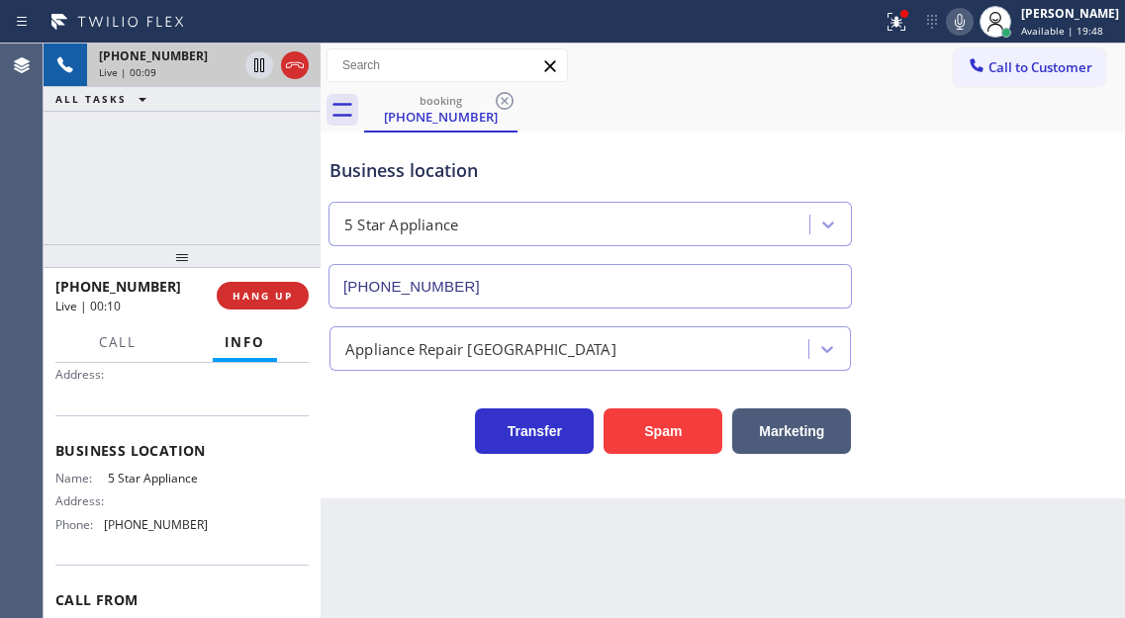
scroll to position [198, 0]
click at [126, 497] on div "Name: 5 Star Appliance Address: Phone: [PHONE_NUMBER]" at bounding box center [131, 503] width 152 height 69
click at [126, 493] on div "Name: 5 Star Appliance Address: Phone: [PHONE_NUMBER]" at bounding box center [131, 503] width 152 height 69
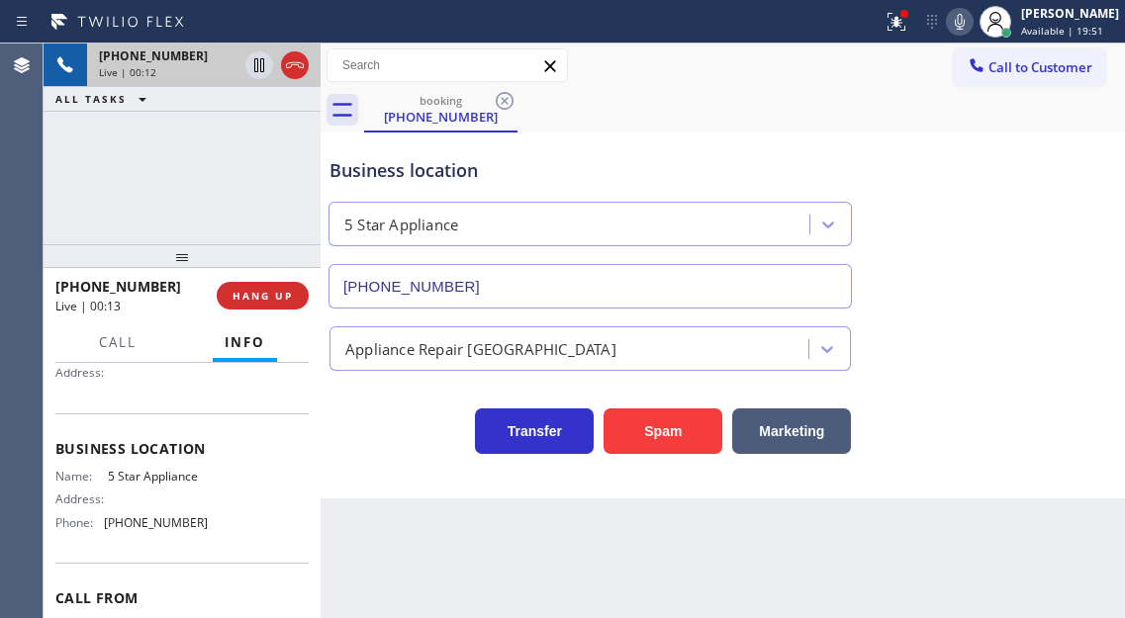
click at [149, 527] on span "[PHONE_NUMBER]" at bounding box center [156, 522] width 104 height 15
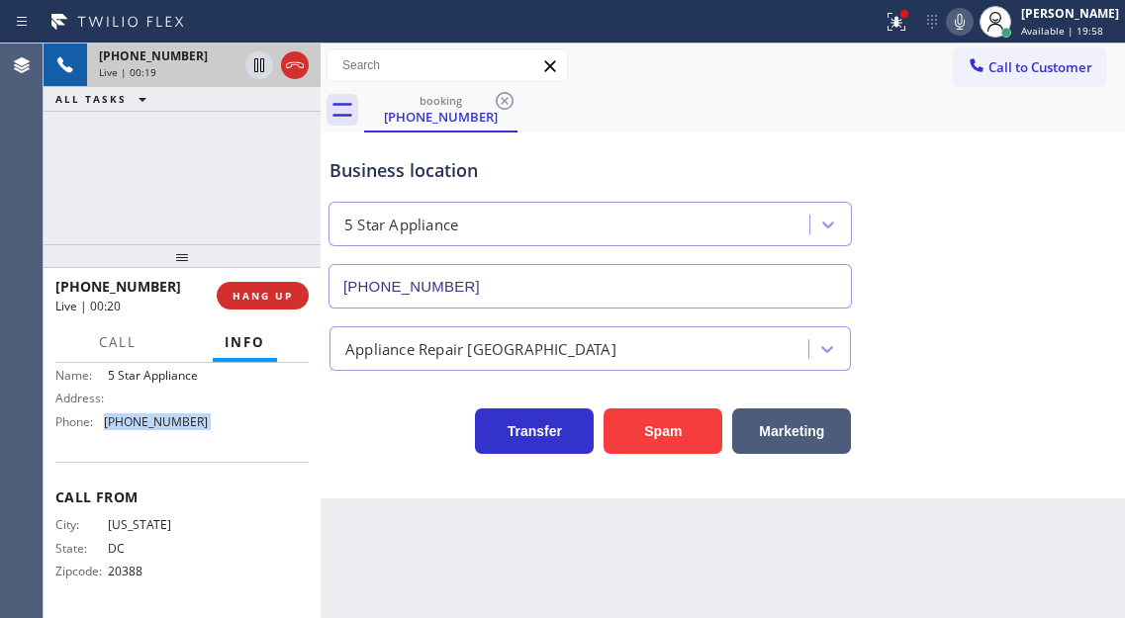
scroll to position [306, 0]
click at [157, 531] on span "[US_STATE]" at bounding box center [157, 524] width 99 height 15
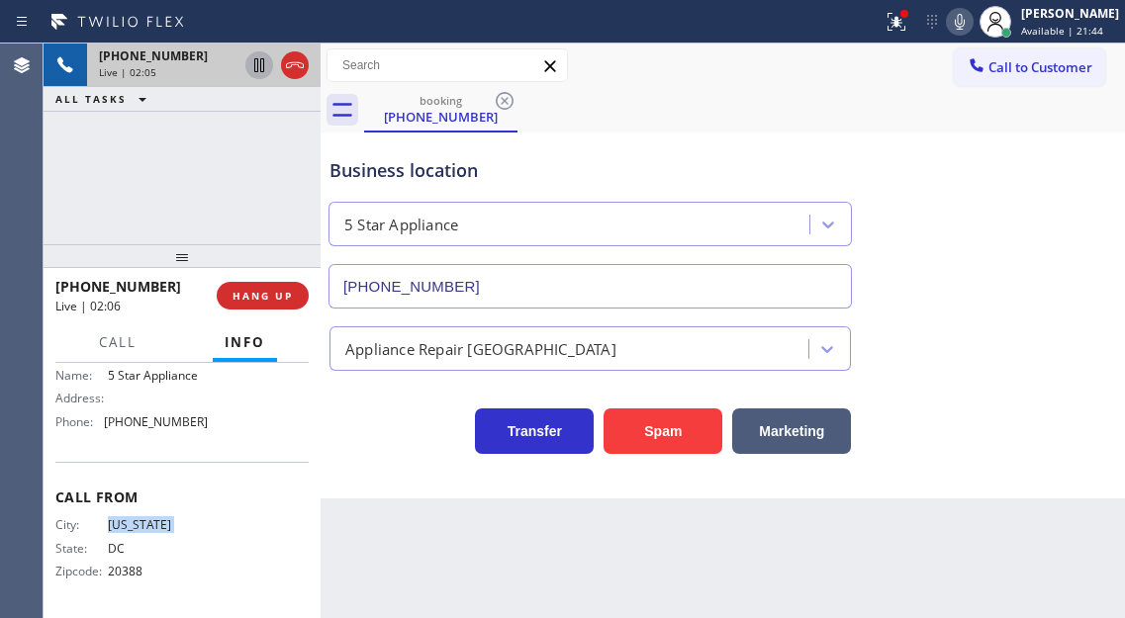
click at [259, 73] on icon at bounding box center [259, 65] width 24 height 24
click at [1025, 222] on div "Business location 5 Star Appliance [PHONE_NUMBER]" at bounding box center [723, 219] width 795 height 179
click at [908, 26] on icon at bounding box center [897, 22] width 24 height 24
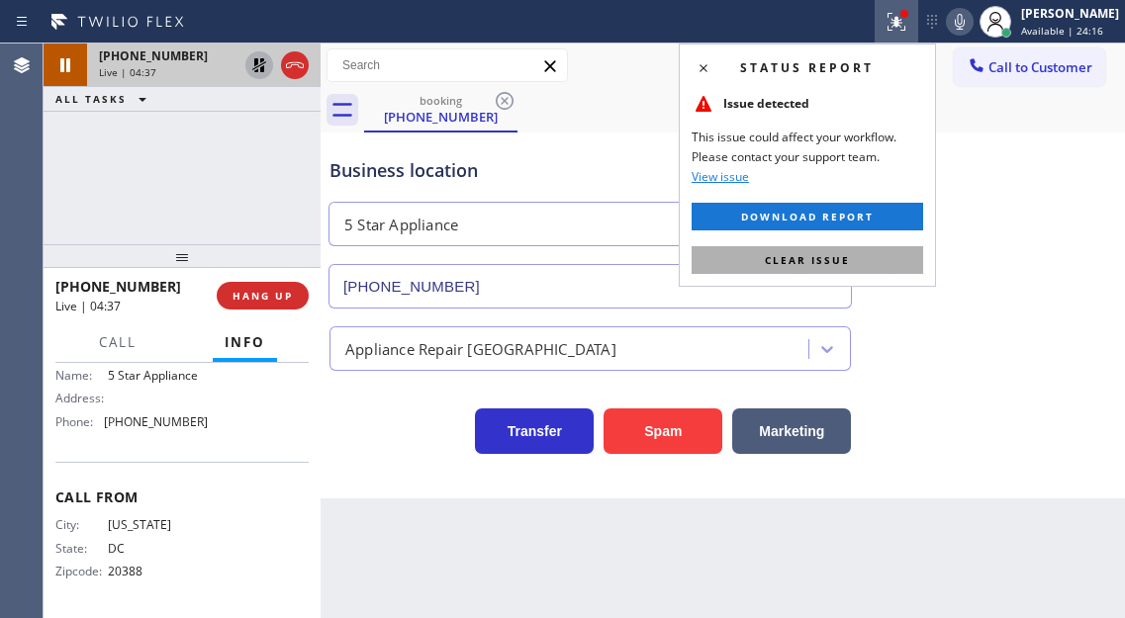
click at [874, 255] on button "Clear issue" at bounding box center [808, 260] width 232 height 28
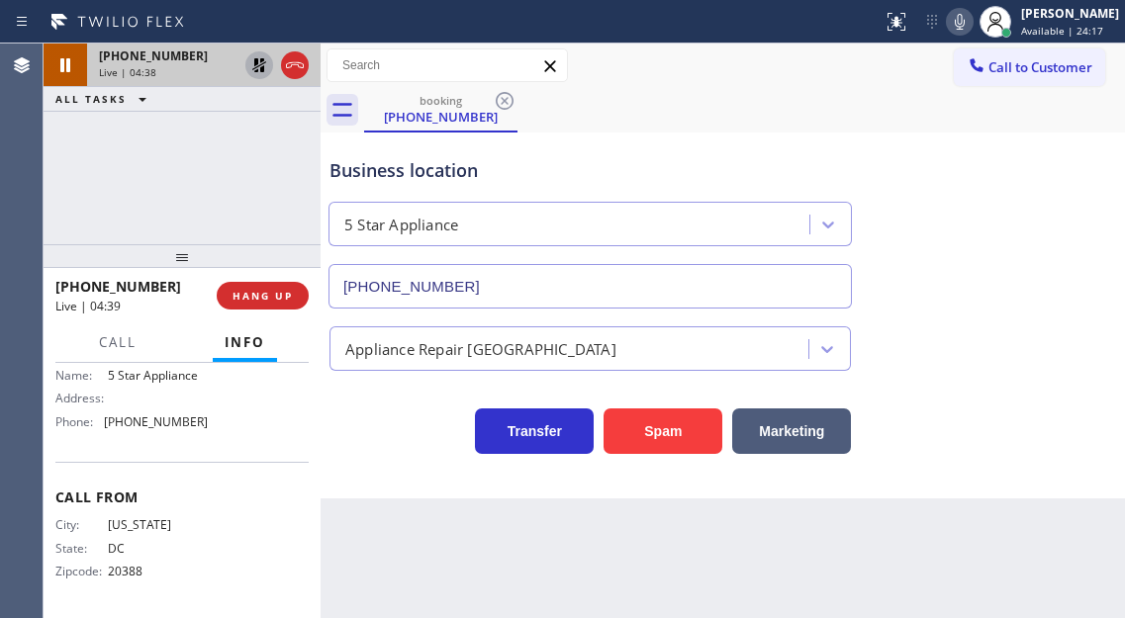
click at [259, 69] on icon at bounding box center [259, 65] width 24 height 24
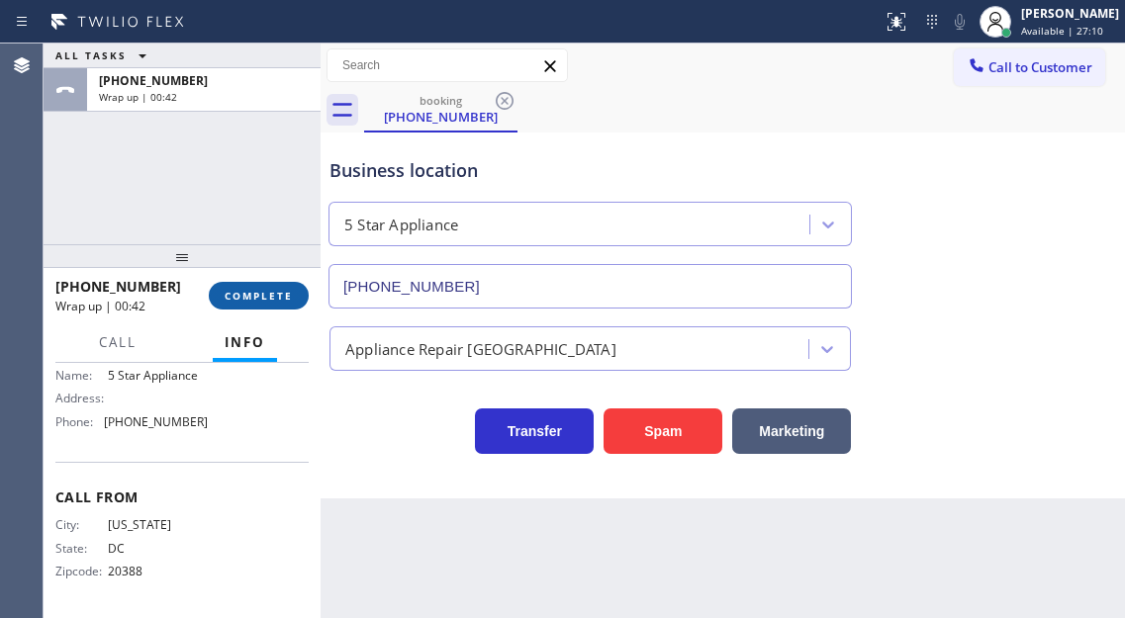
click at [283, 307] on button "COMPLETE" at bounding box center [259, 296] width 100 height 28
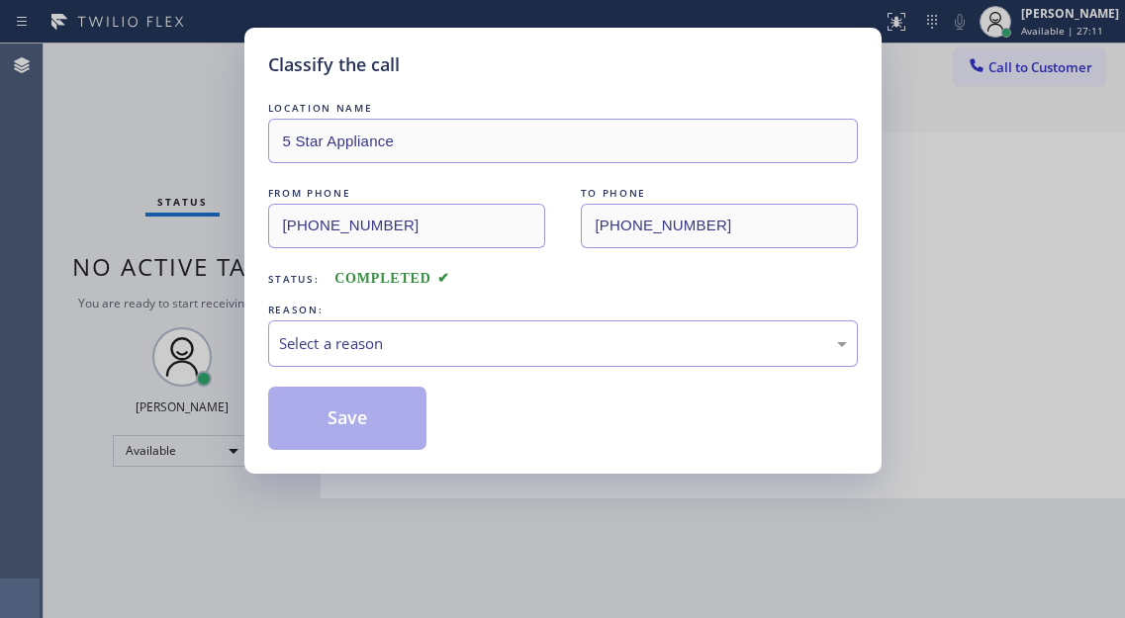
click at [437, 338] on div "Select a reason" at bounding box center [563, 343] width 568 height 23
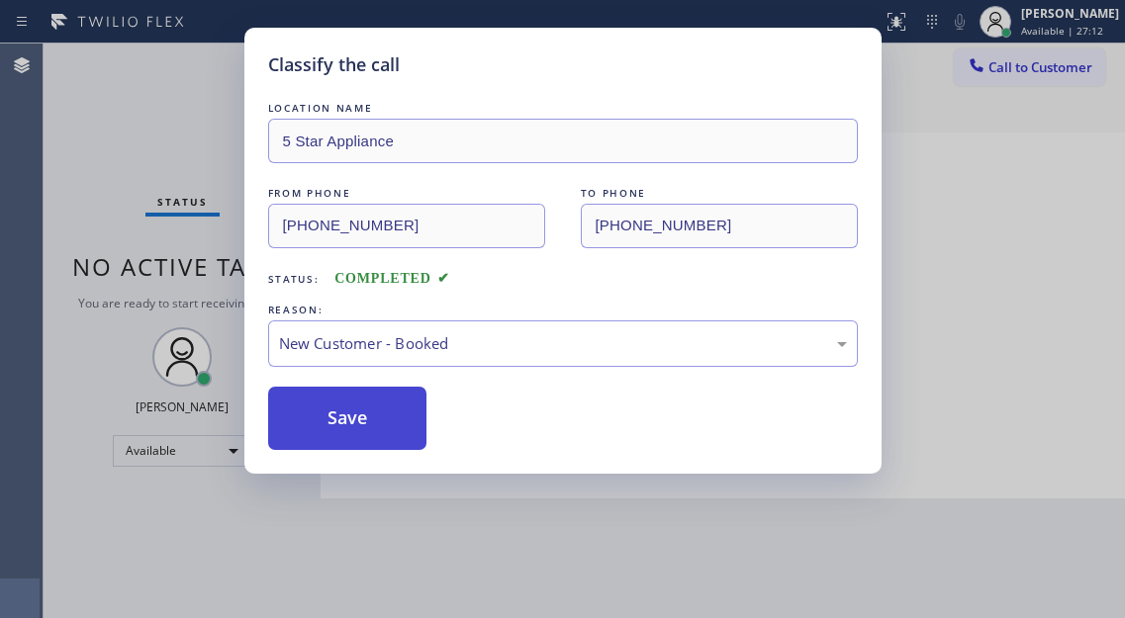
click at [407, 415] on button "Save" at bounding box center [347, 418] width 159 height 63
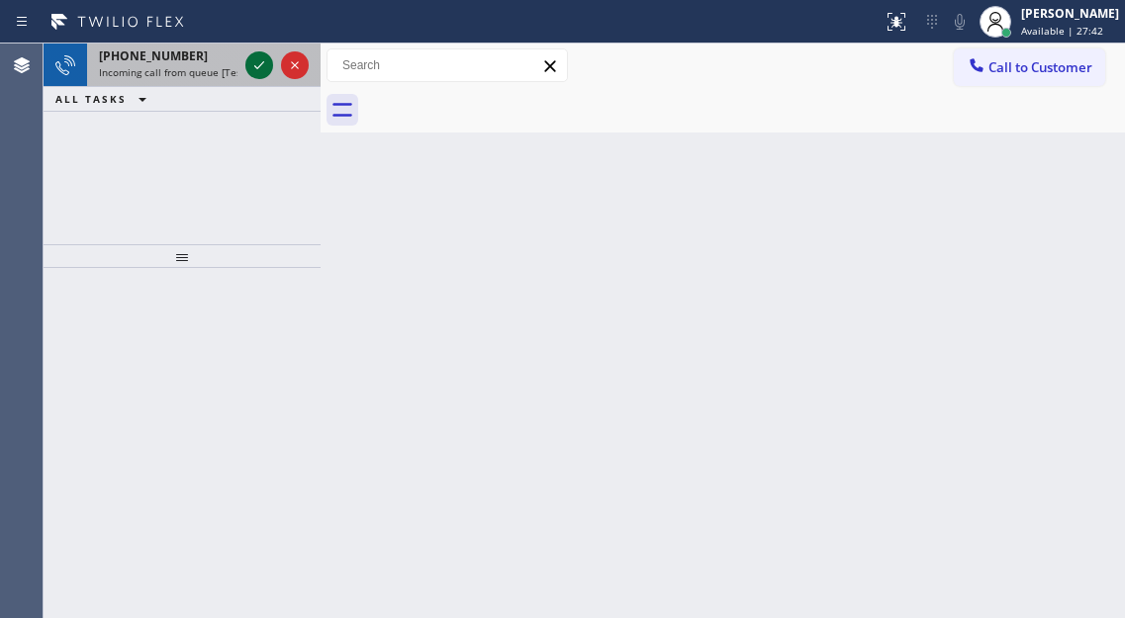
click at [252, 71] on icon at bounding box center [259, 65] width 24 height 24
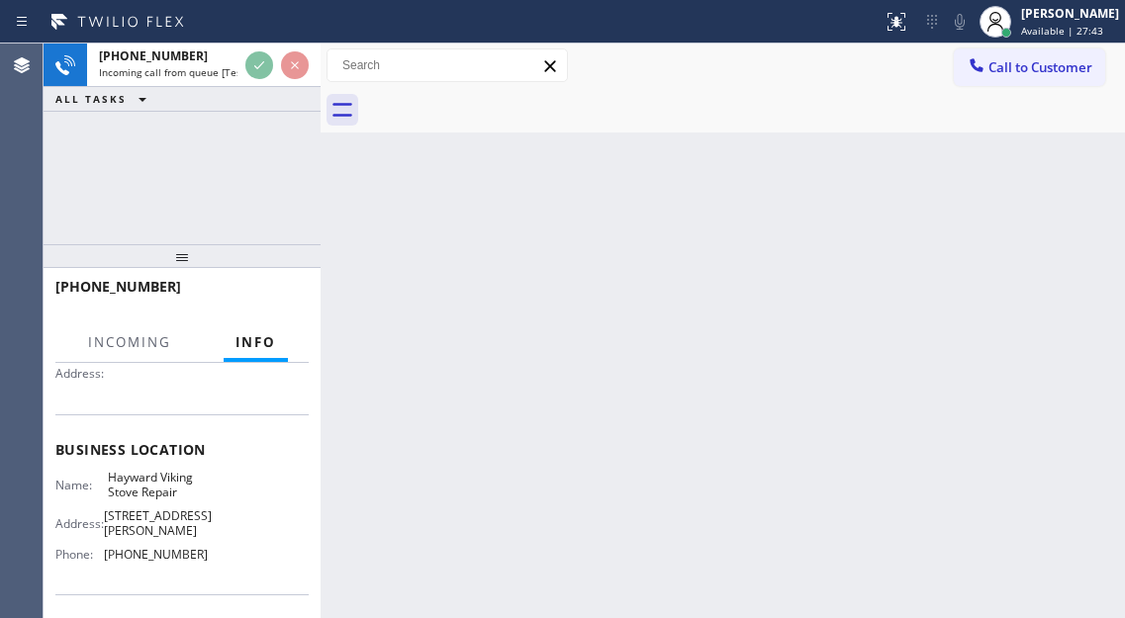
scroll to position [198, 0]
click at [171, 480] on span "Hayward Viking Stove Repair" at bounding box center [157, 484] width 99 height 31
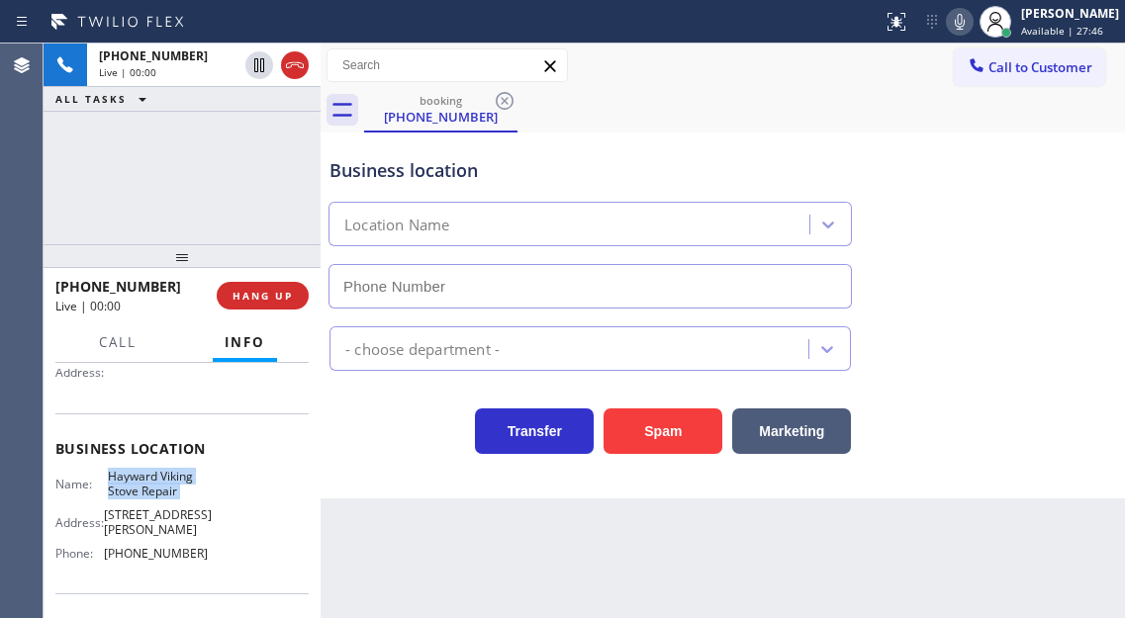
click at [171, 480] on span "Hayward Viking Stove Repair" at bounding box center [157, 484] width 99 height 31
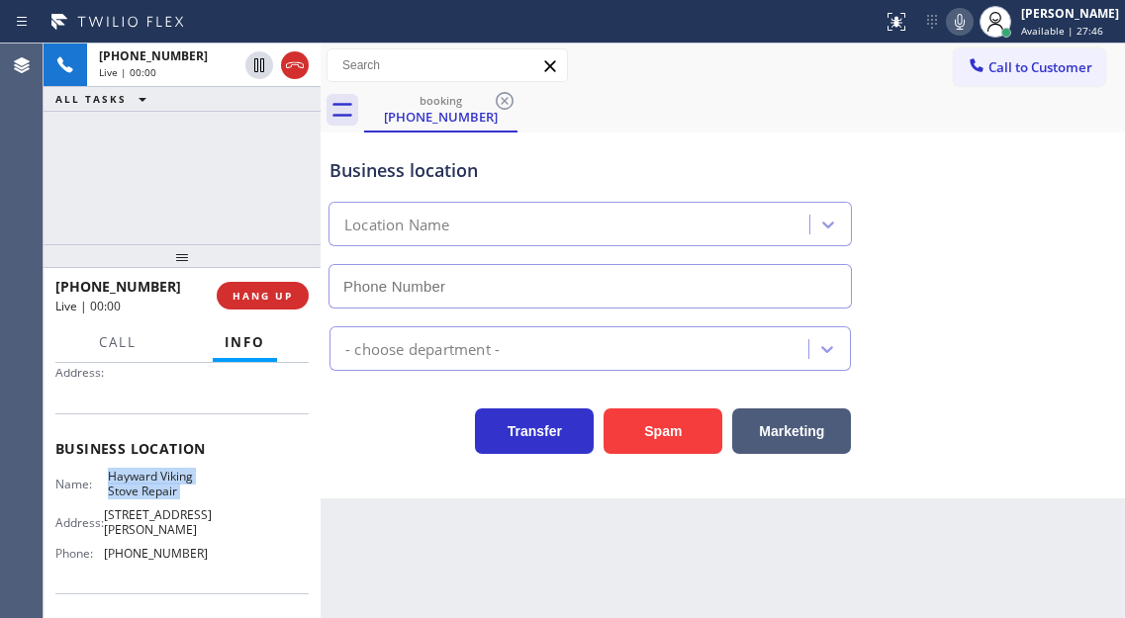
click at [171, 480] on span "Hayward Viking Stove Repair" at bounding box center [157, 484] width 99 height 31
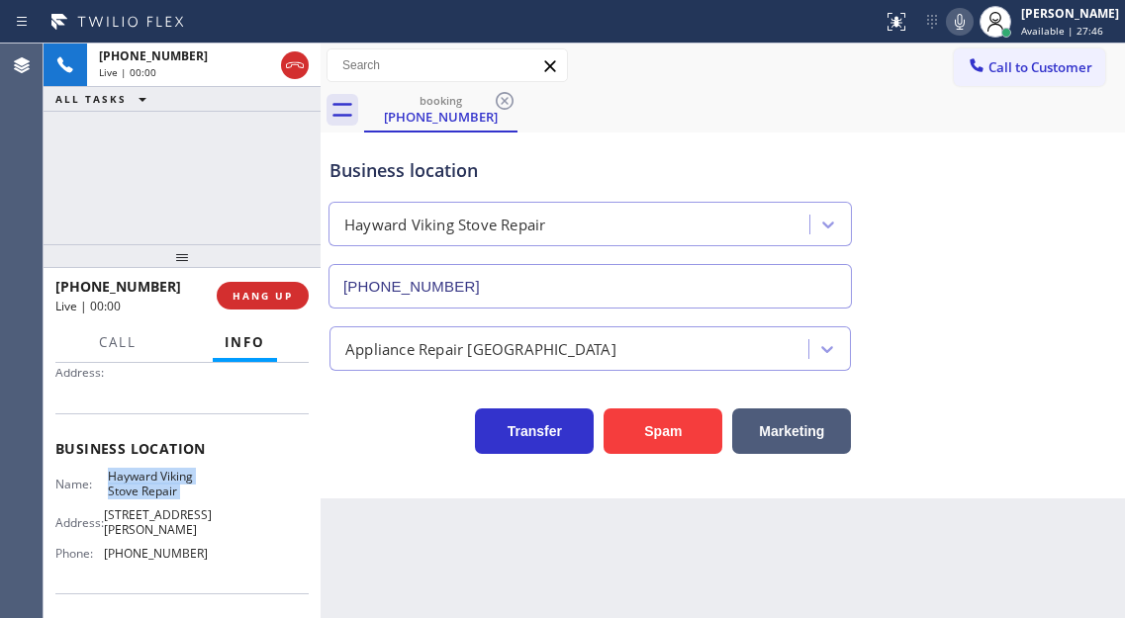
type input "[PHONE_NUMBER]"
click at [171, 480] on span "Hayward Viking Stove Repair" at bounding box center [157, 484] width 99 height 31
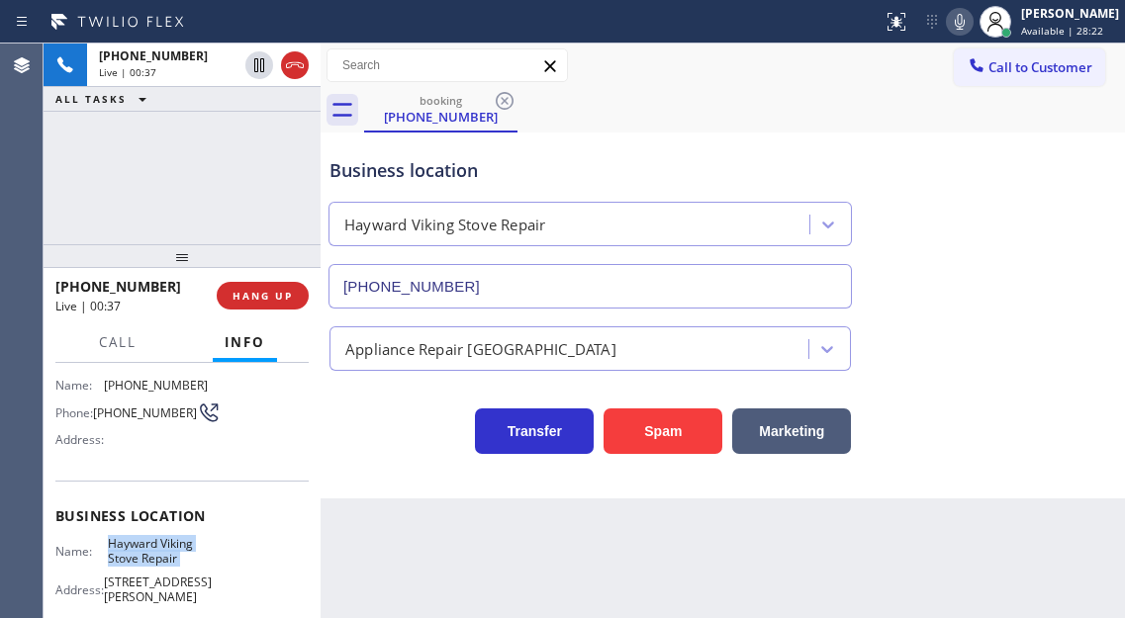
scroll to position [99, 0]
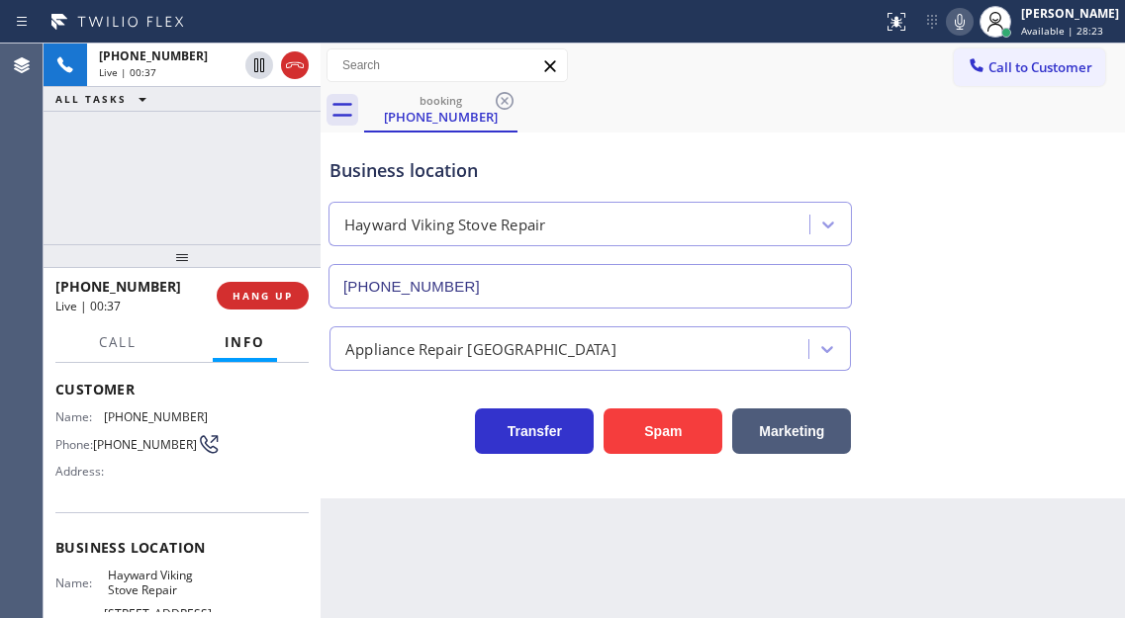
click at [135, 416] on span "[PHONE_NUMBER]" at bounding box center [156, 417] width 104 height 15
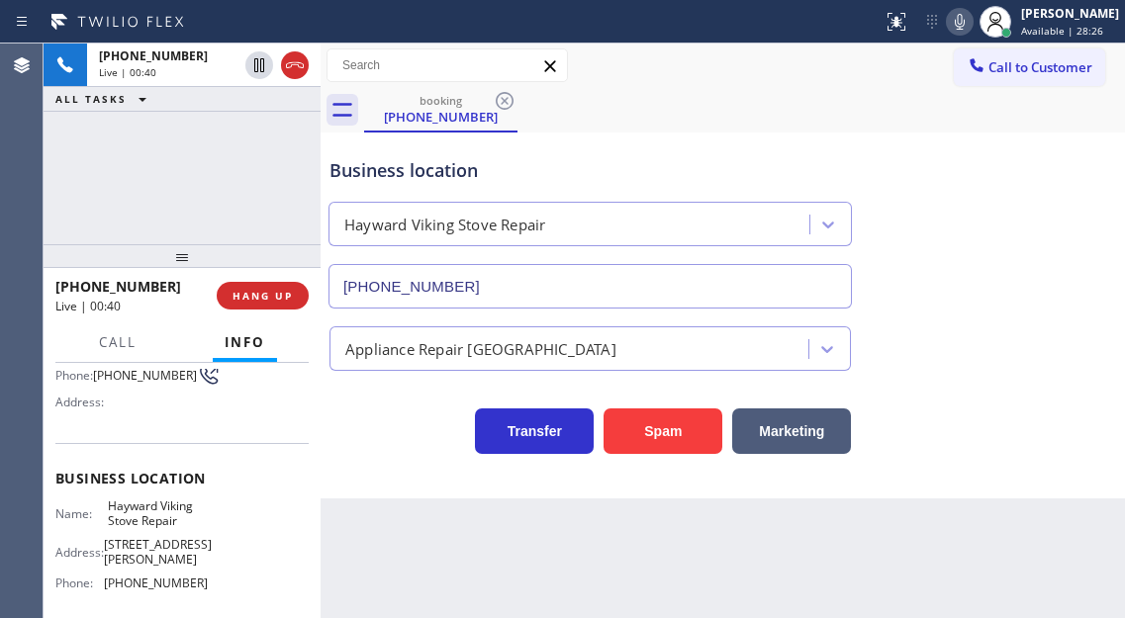
scroll to position [198, 0]
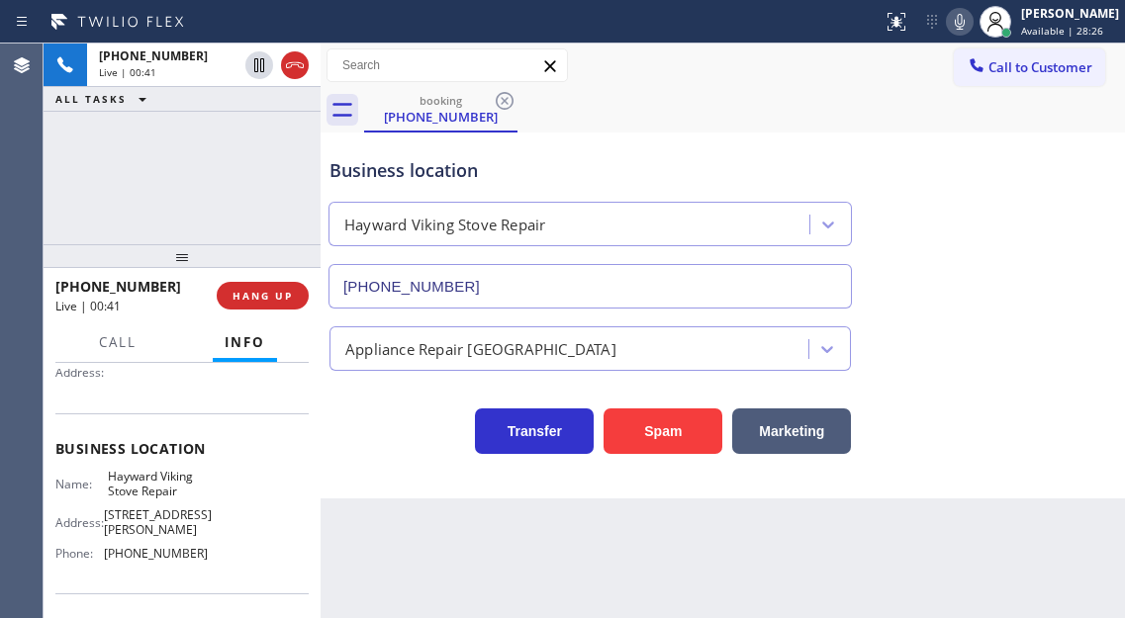
click at [136, 494] on span "Hayward Viking Stove Repair" at bounding box center [157, 484] width 99 height 31
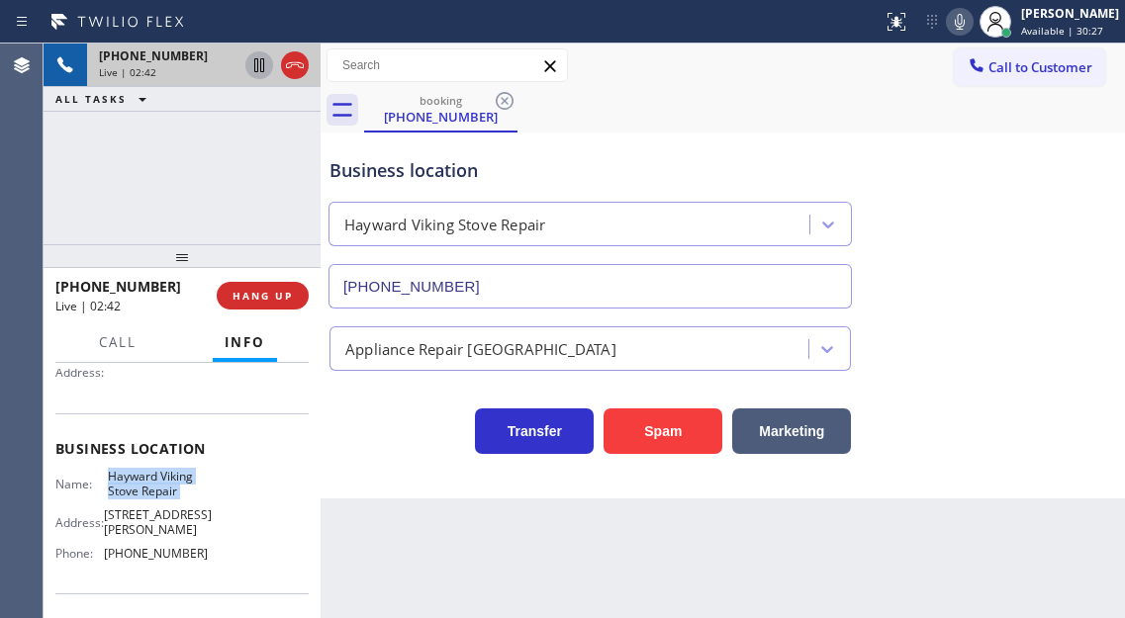
click at [259, 70] on icon at bounding box center [259, 65] width 24 height 24
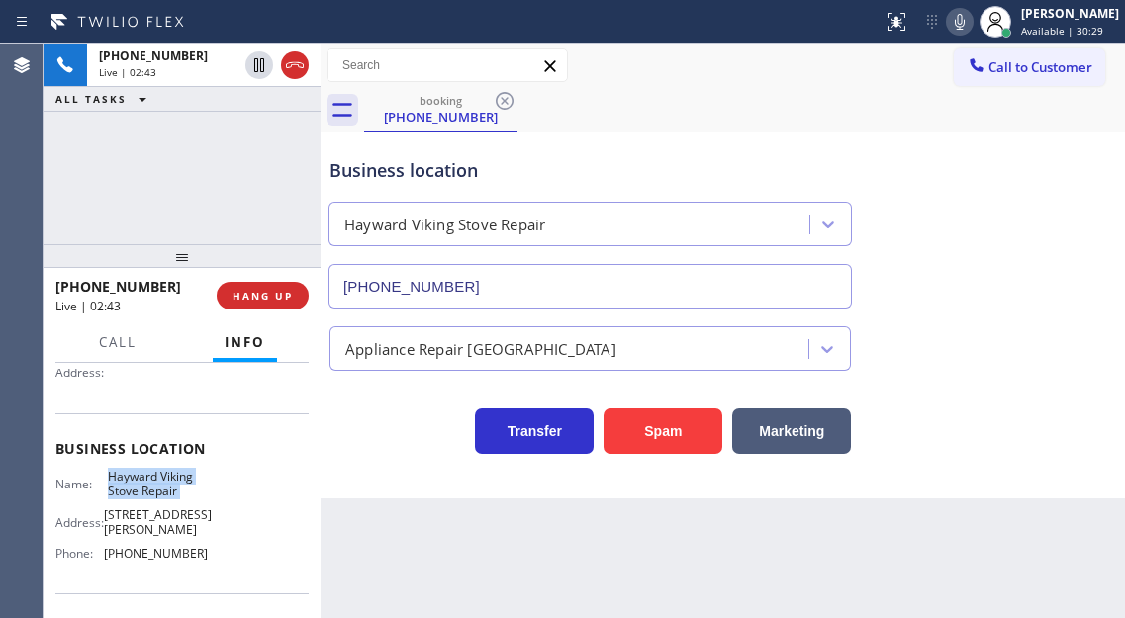
click at [965, 26] on icon at bounding box center [960, 22] width 24 height 24
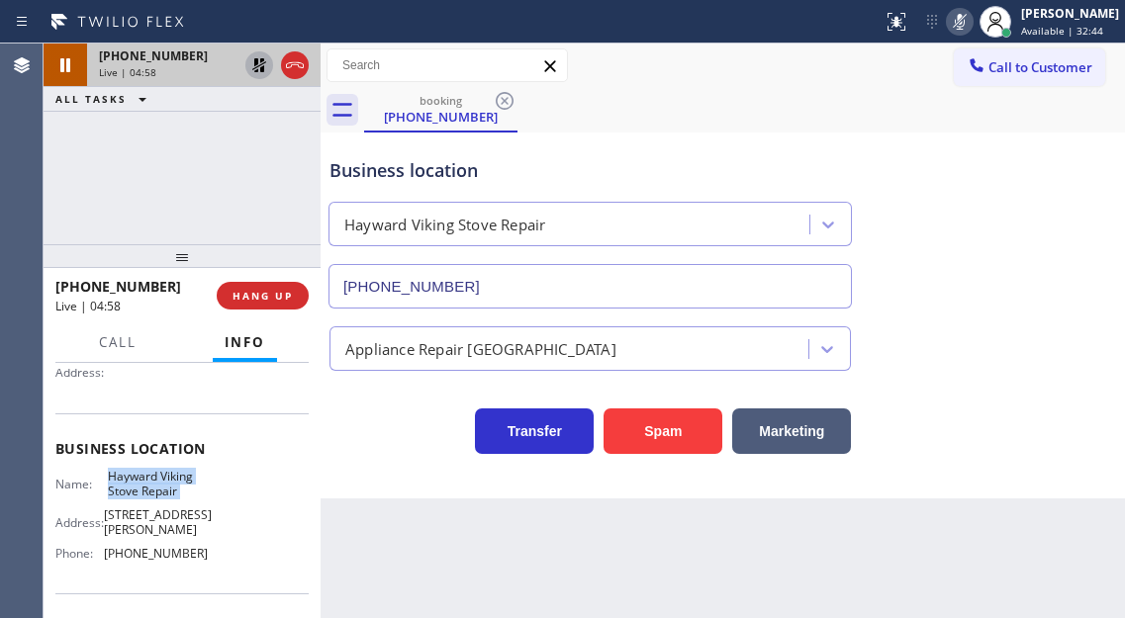
click at [256, 70] on icon at bounding box center [259, 65] width 14 height 14
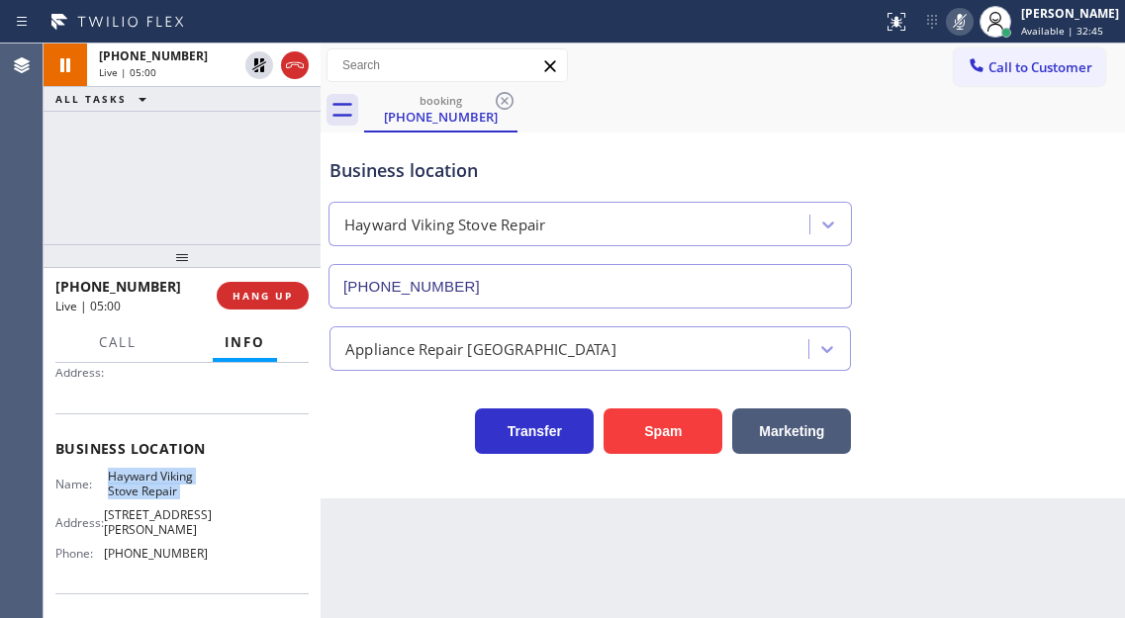
click at [724, 123] on div "booking [PHONE_NUMBER]" at bounding box center [744, 110] width 761 height 45
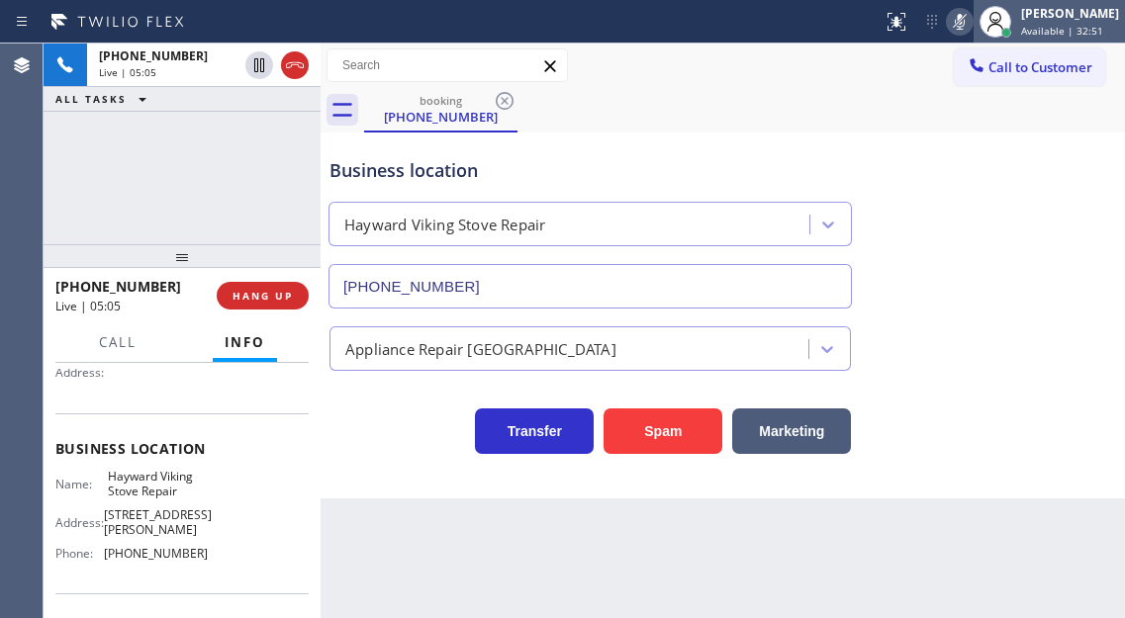
click at [990, 13] on div at bounding box center [996, 22] width 44 height 44
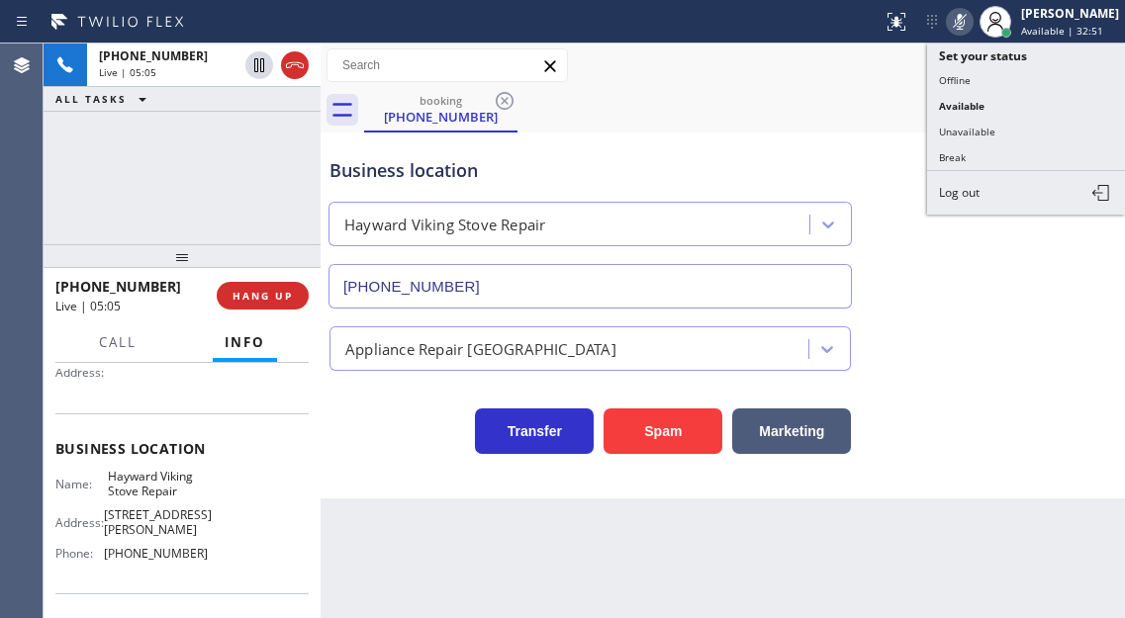
click at [972, 19] on icon at bounding box center [960, 22] width 24 height 24
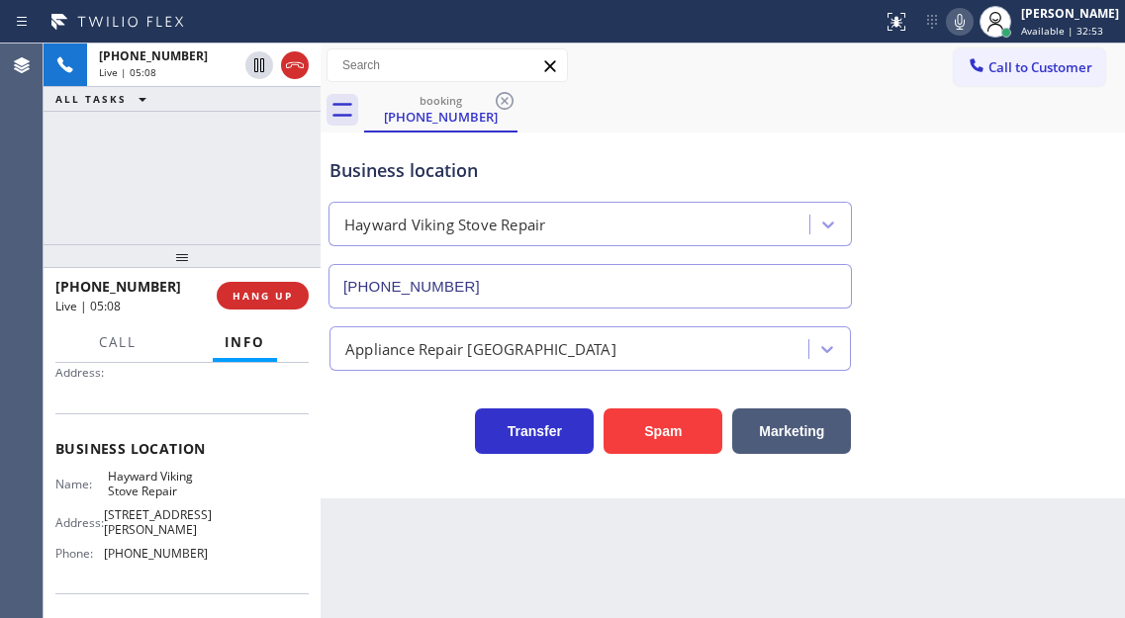
click at [1023, 189] on div "Business location Hayward Viking Stove Repair [PHONE_NUMBER]" at bounding box center [723, 219] width 795 height 179
click at [160, 550] on span "[PHONE_NUMBER]" at bounding box center [156, 553] width 104 height 15
click at [1029, 255] on div "Business location Hayward Viking Stove Repair [PHONE_NUMBER]" at bounding box center [723, 219] width 795 height 179
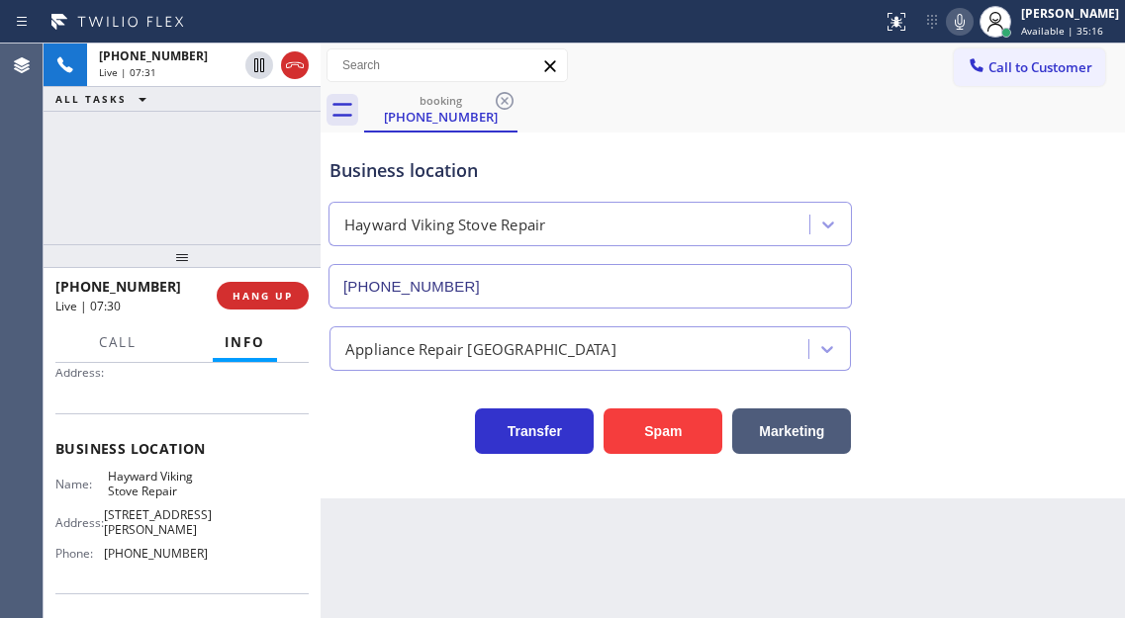
click at [239, 156] on div "[PHONE_NUMBER] Live | 07:31 ALL TASKS ALL TASKS ACTIVE TASKS TASKS IN WRAP UP" at bounding box center [182, 144] width 277 height 201
click at [380, 161] on div "Business location" at bounding box center [589, 170] width 521 height 27
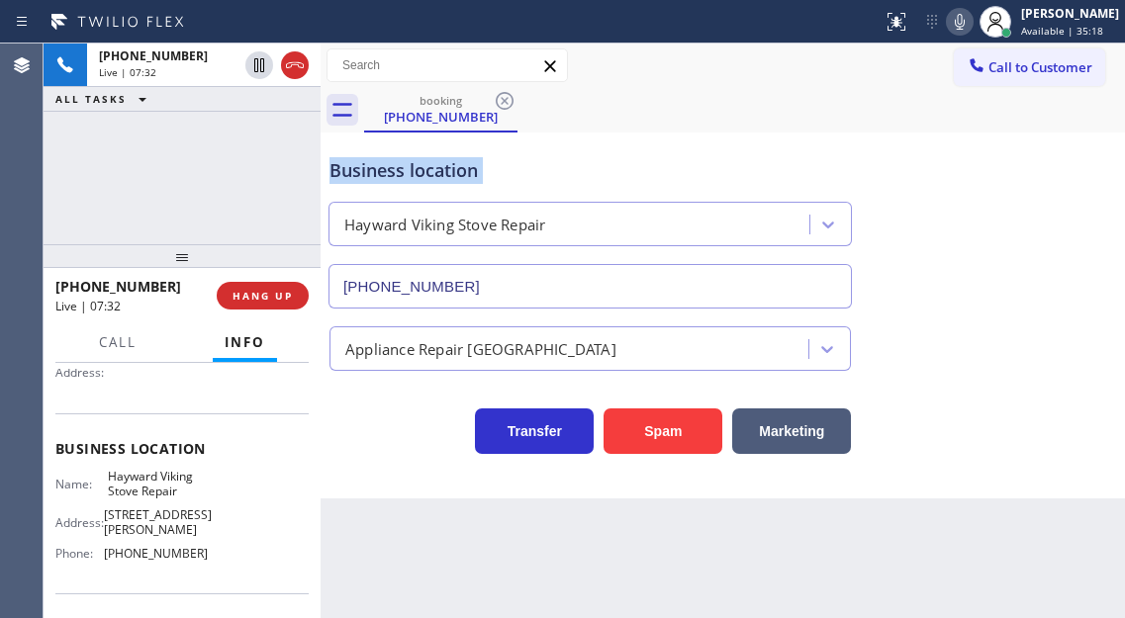
click at [380, 161] on div "Business location" at bounding box center [589, 170] width 521 height 27
click at [427, 162] on div "Business location" at bounding box center [589, 170] width 521 height 27
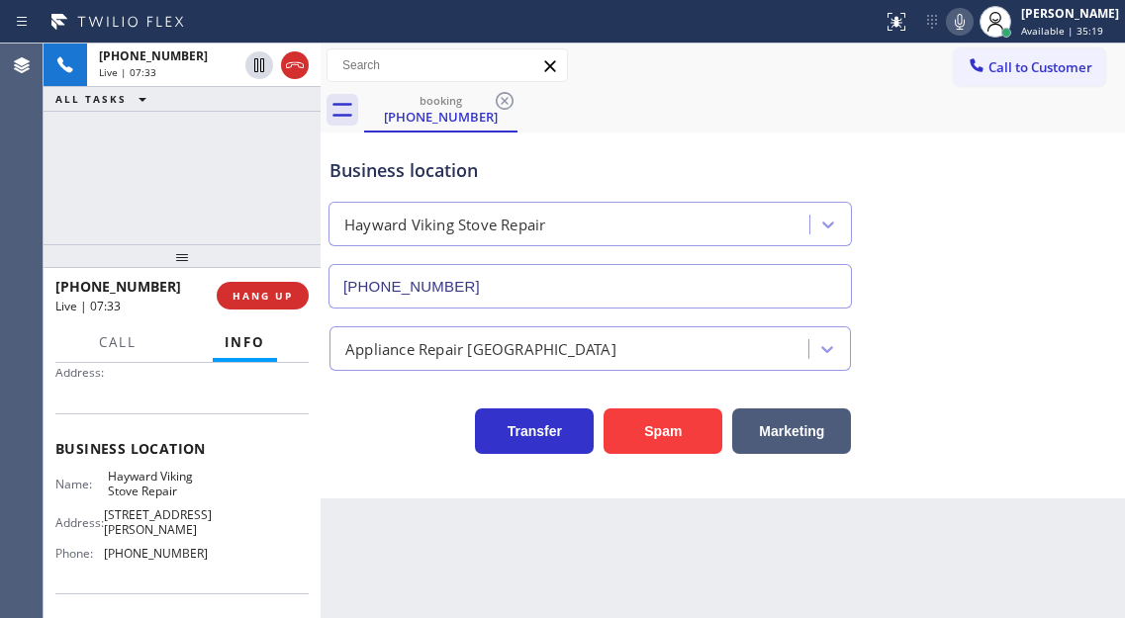
click at [313, 202] on div "[PHONE_NUMBER] Live | 07:33 ALL TASKS ALL TASKS ACTIVE TASKS TASKS IN WRAP UP" at bounding box center [182, 144] width 277 height 201
click at [289, 289] on span "HANG UP" at bounding box center [263, 296] width 60 height 14
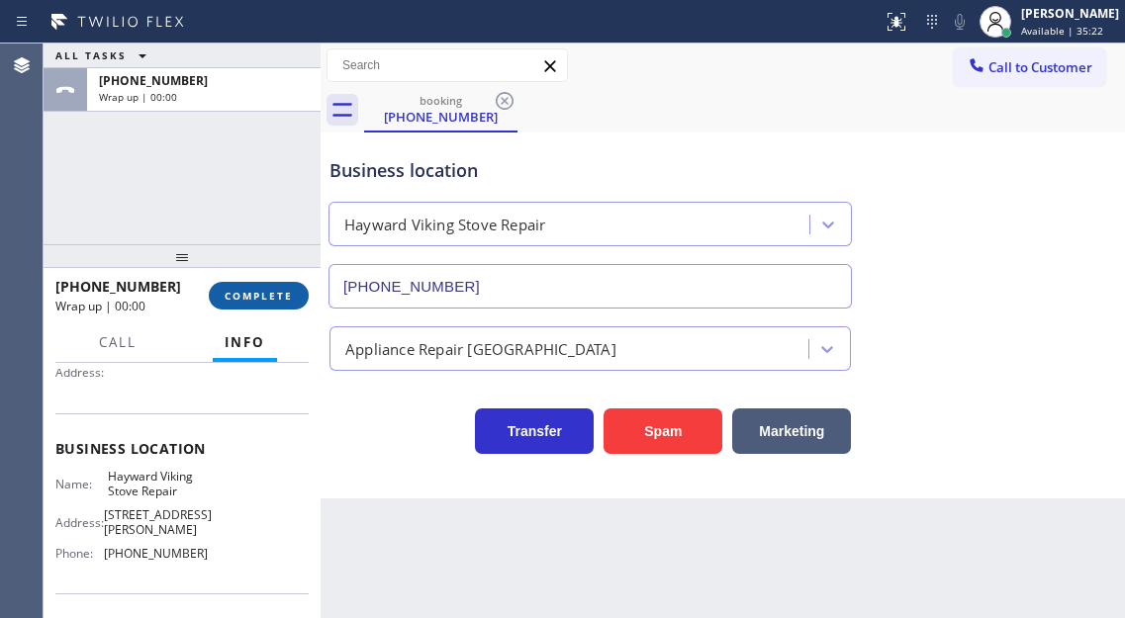
click at [289, 289] on span "COMPLETE" at bounding box center [259, 296] width 68 height 14
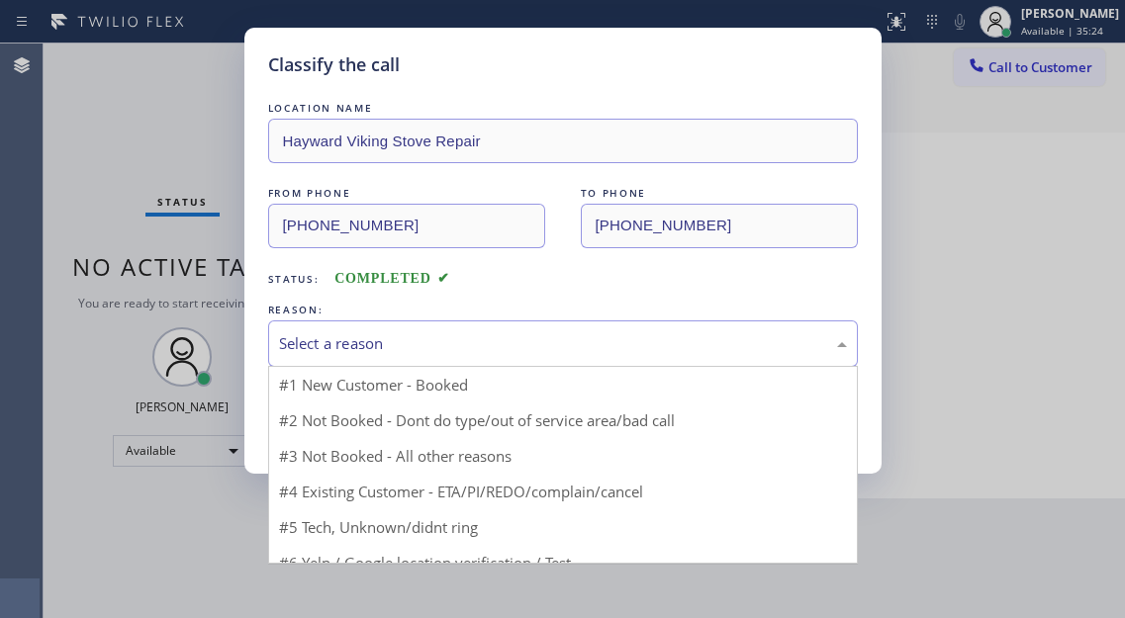
click at [365, 335] on div "Select a reason" at bounding box center [563, 343] width 568 height 23
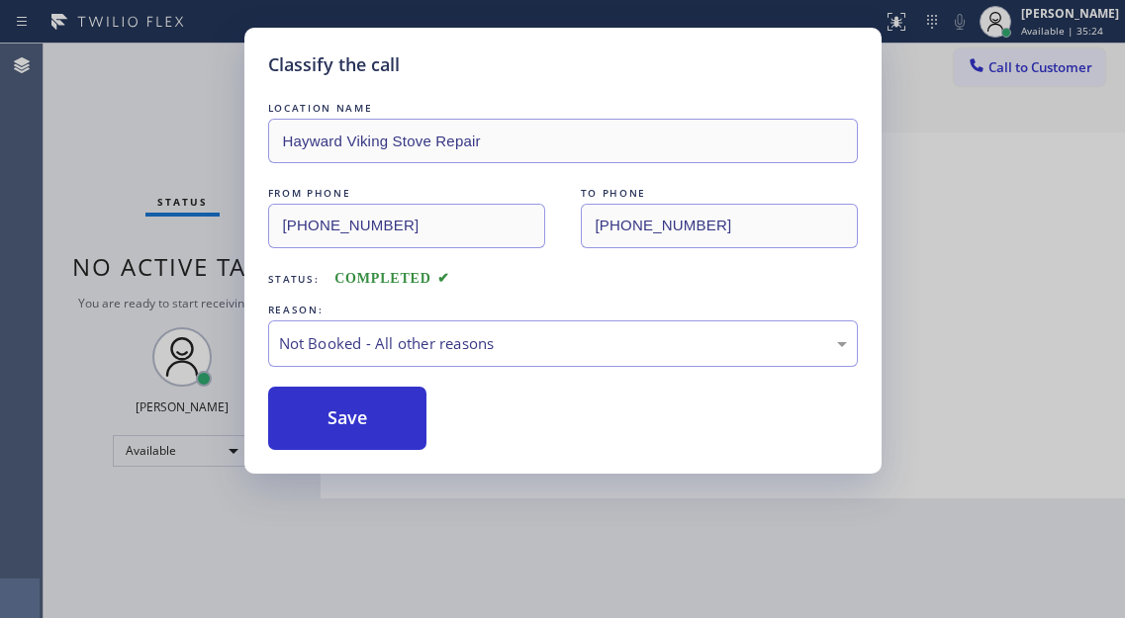
click at [373, 417] on button "Save" at bounding box center [347, 418] width 159 height 63
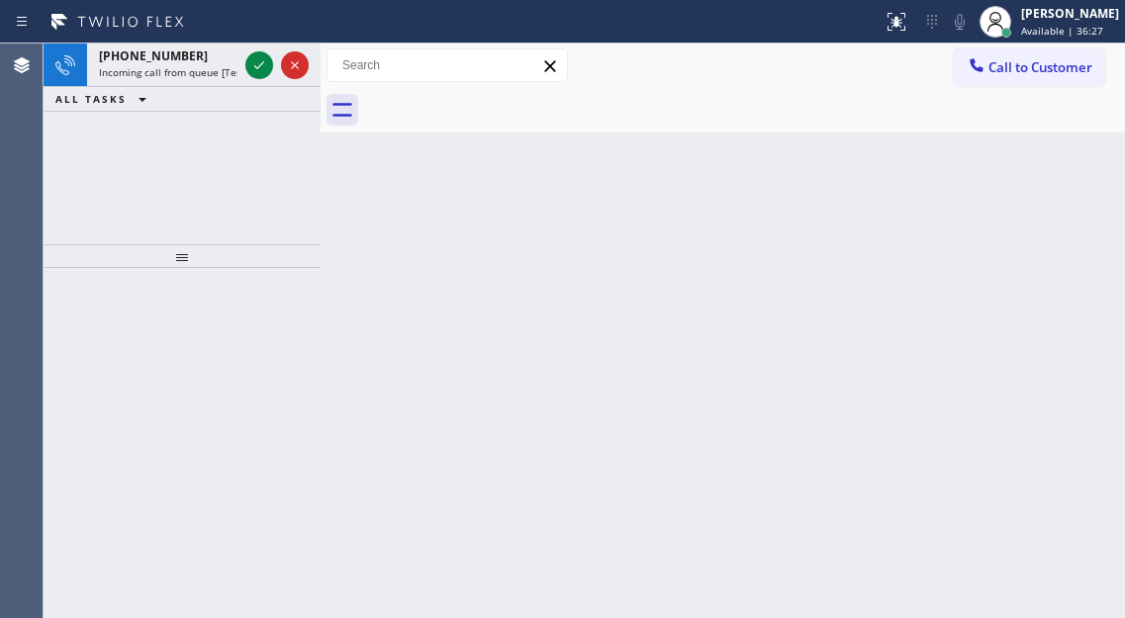
drag, startPoint x: 1018, startPoint y: 208, endPoint x: 687, endPoint y: 184, distance: 332.3
click at [1018, 208] on div "Back to Dashboard Change Sender ID Customers Technicians Select a contact Outbo…" at bounding box center [723, 331] width 804 height 575
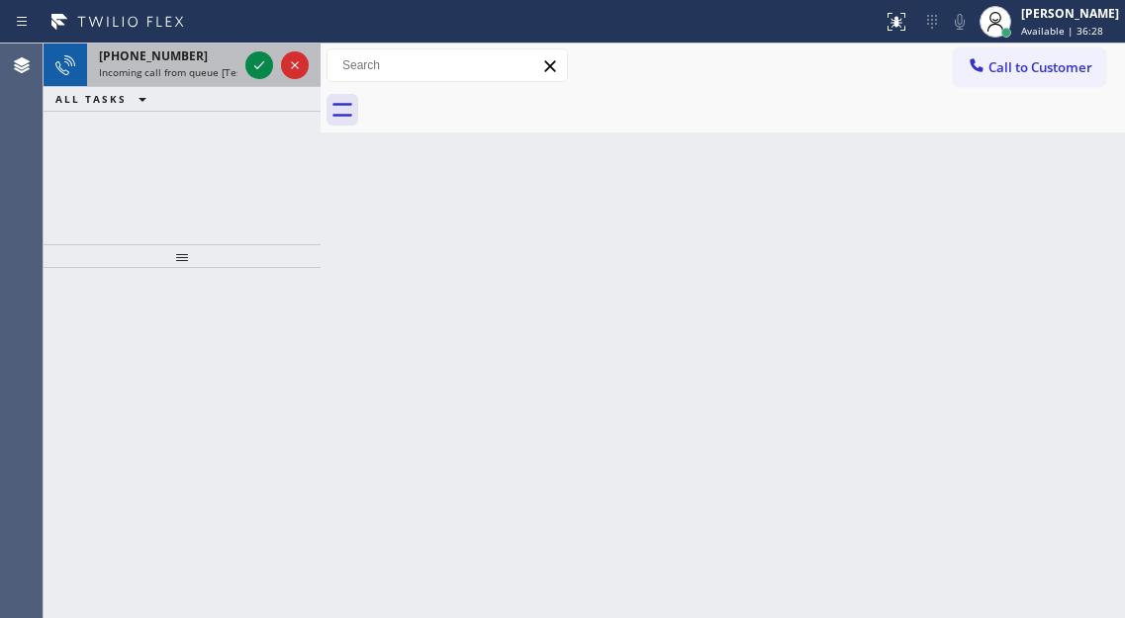
click at [162, 65] on span "Incoming call from queue [Test] All" at bounding box center [181, 72] width 164 height 14
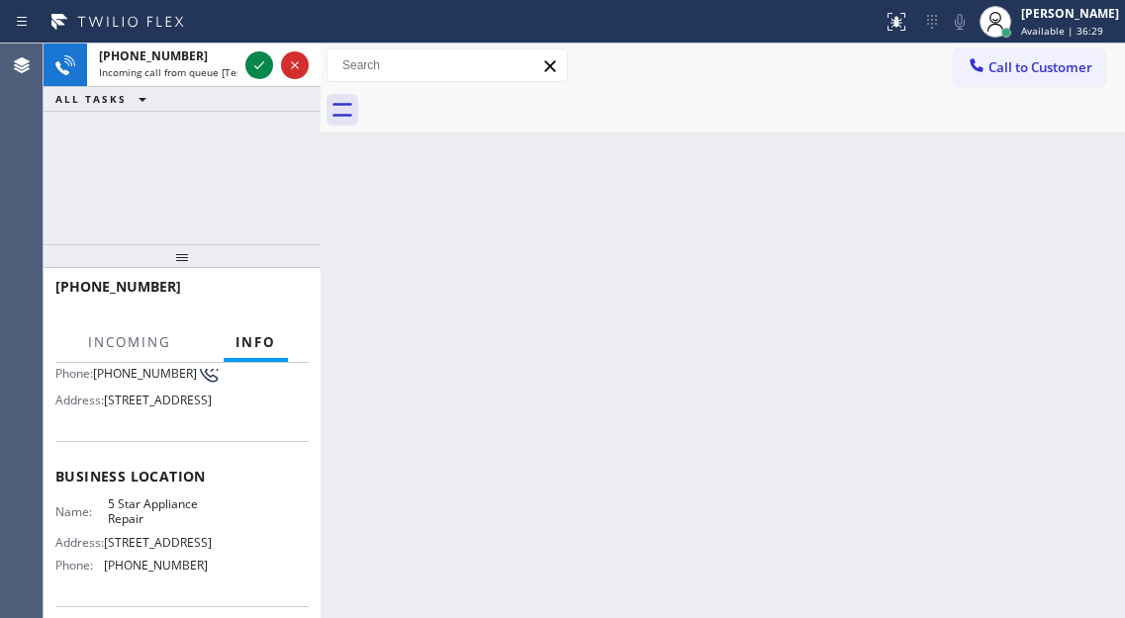
scroll to position [198, 0]
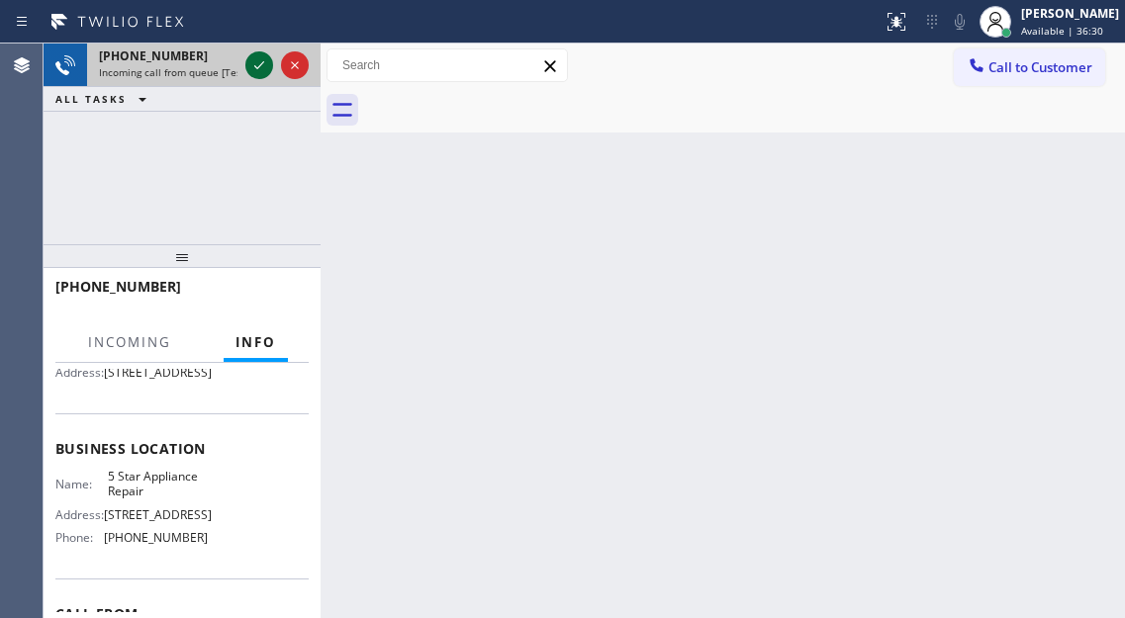
click at [255, 61] on icon at bounding box center [259, 65] width 24 height 24
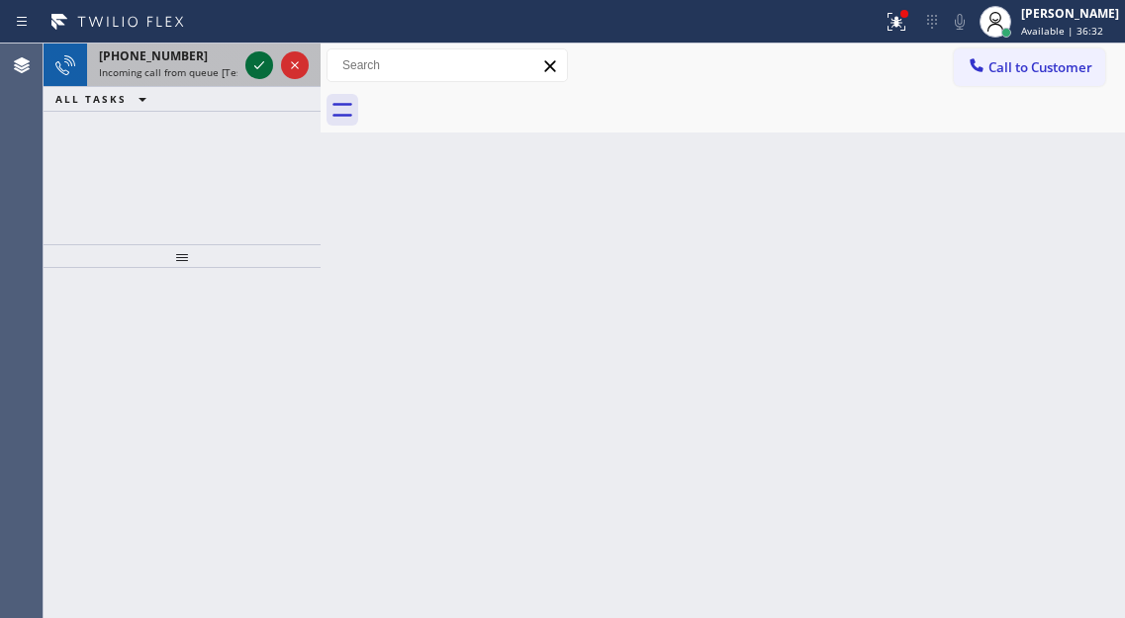
click at [254, 63] on icon at bounding box center [259, 65] width 24 height 24
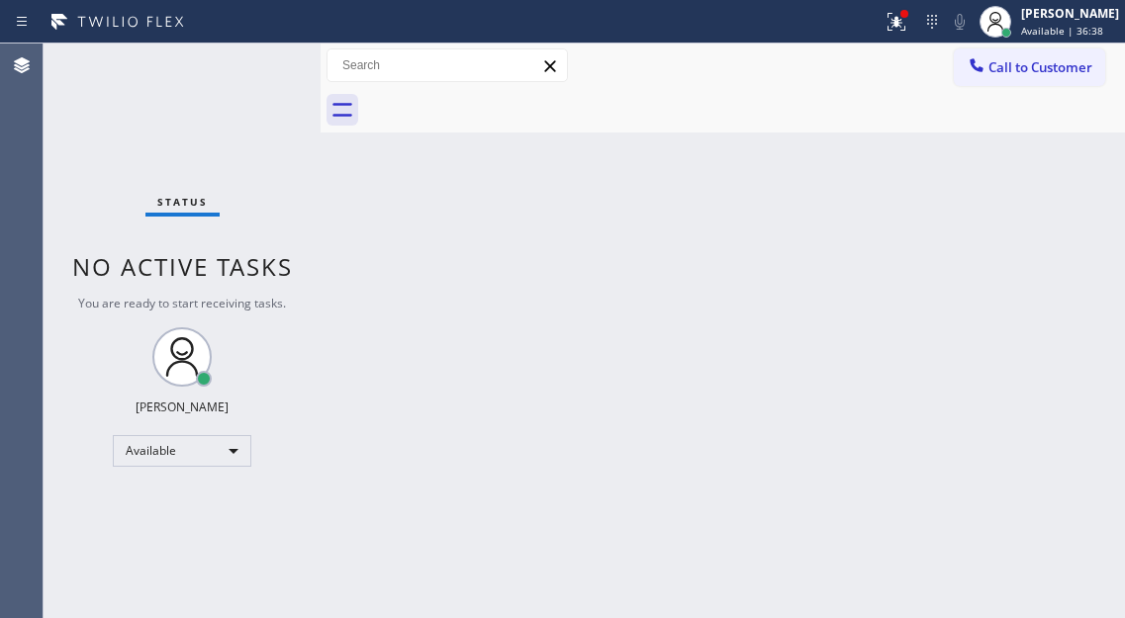
click at [1036, 182] on div "Back to Dashboard Change Sender ID Customers Technicians Select a contact Outbo…" at bounding box center [723, 331] width 804 height 575
drag, startPoint x: 248, startPoint y: 60, endPoint x: 220, endPoint y: 45, distance: 32.8
click at [247, 63] on div "Status No active tasks You are ready to start receiving tasks. [PERSON_NAME]" at bounding box center [182, 331] width 277 height 575
click at [908, 29] on icon at bounding box center [897, 22] width 24 height 24
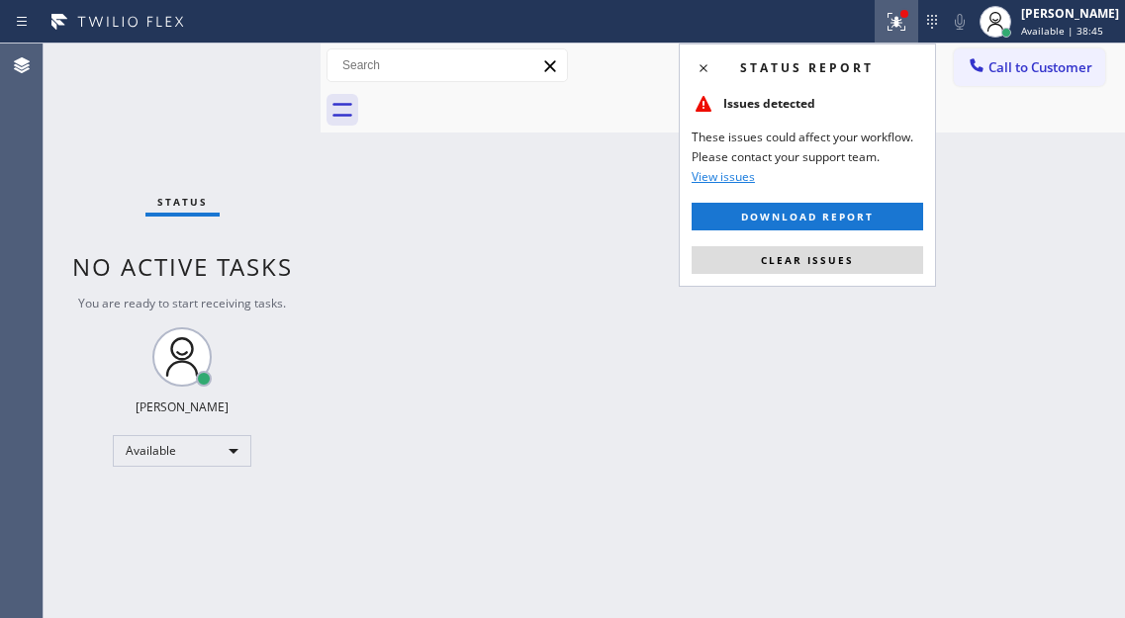
click at [832, 294] on div "Back to Dashboard Change Sender ID Customers Technicians Select a contact Outbo…" at bounding box center [723, 331] width 804 height 575
click at [817, 263] on span "Clear issues" at bounding box center [807, 260] width 93 height 14
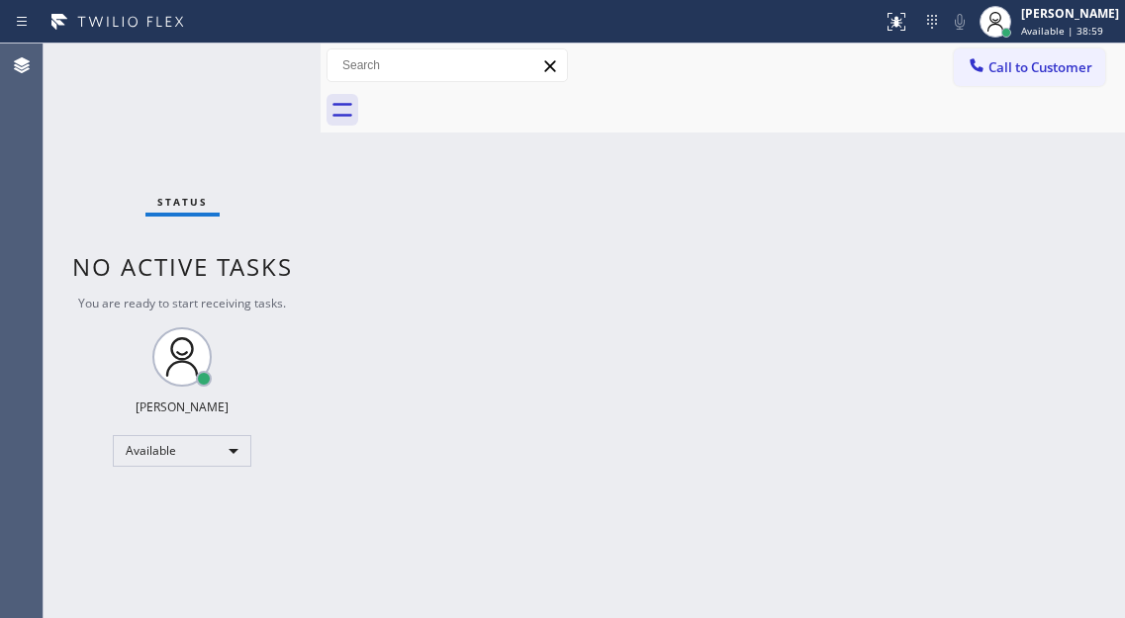
click at [257, 59] on div "Status No active tasks You are ready to start receiving tasks. [PERSON_NAME]" at bounding box center [182, 331] width 277 height 575
click at [257, 60] on div "Status No active tasks You are ready to start receiving tasks. [PERSON_NAME]" at bounding box center [182, 331] width 277 height 575
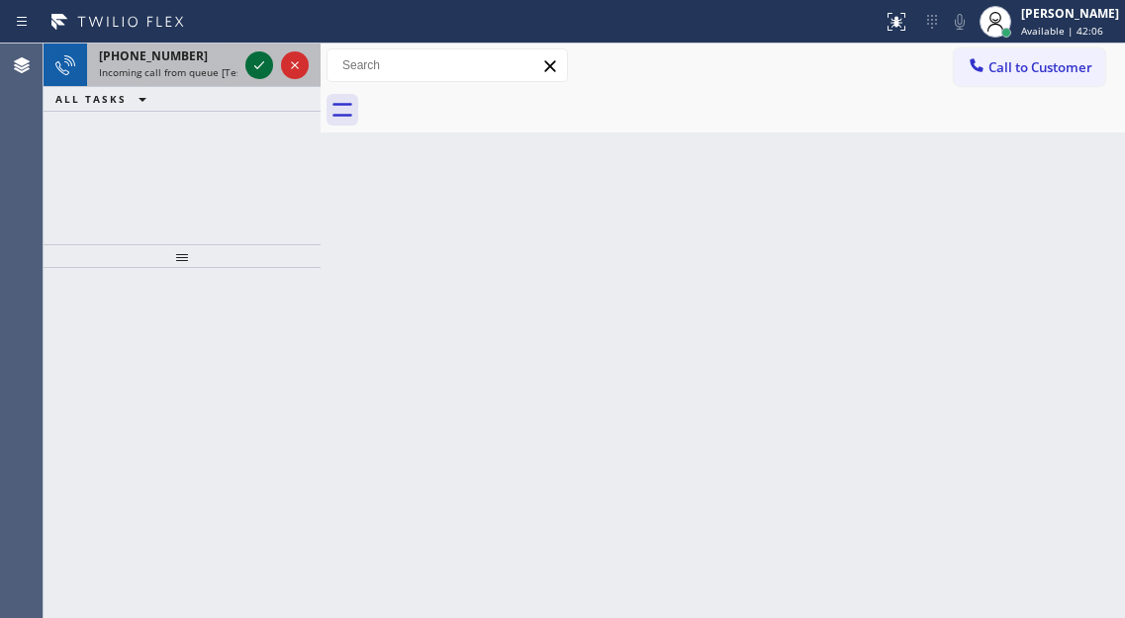
click at [258, 60] on icon at bounding box center [259, 65] width 24 height 24
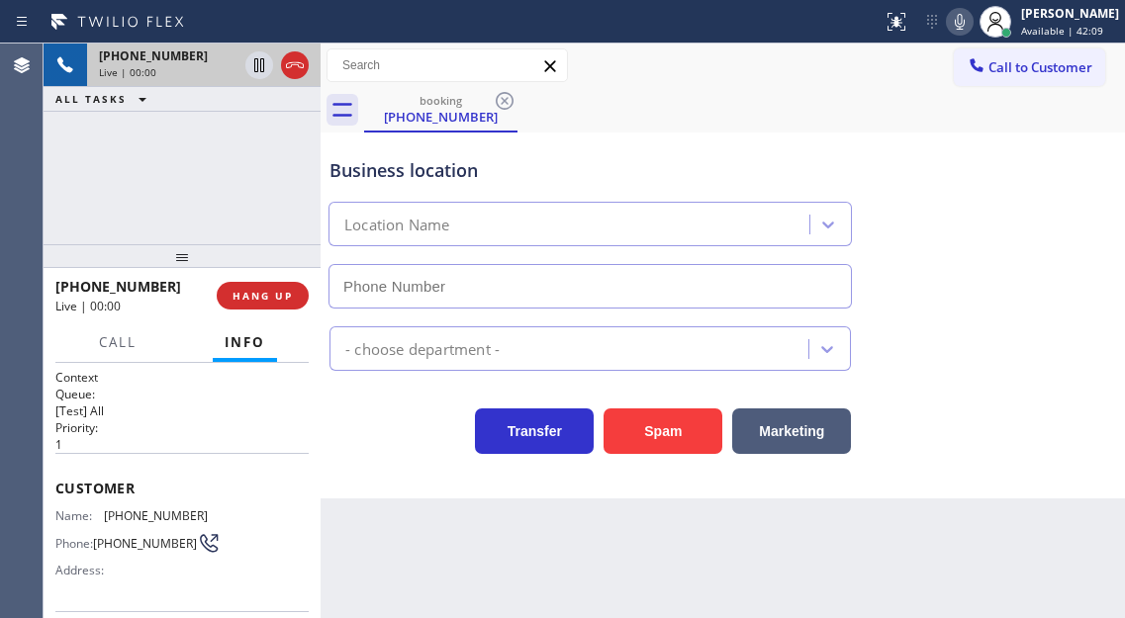
type input "[PHONE_NUMBER]"
click at [145, 516] on span "[PHONE_NUMBER]" at bounding box center [156, 516] width 104 height 15
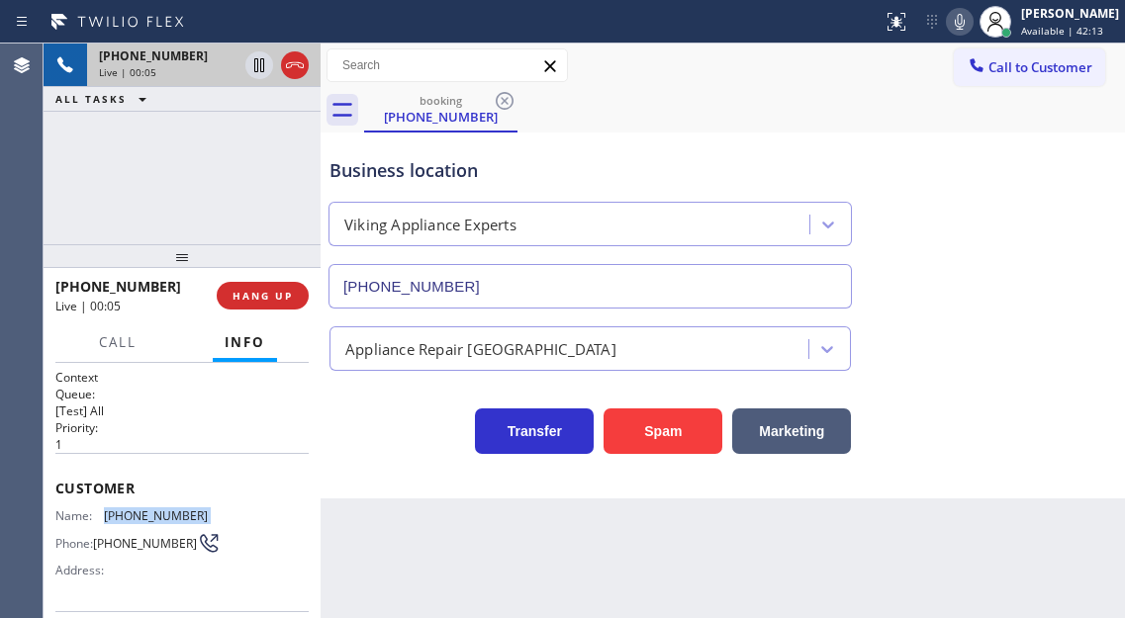
click at [145, 516] on span "[PHONE_NUMBER]" at bounding box center [156, 516] width 104 height 15
click at [311, 445] on div "Context Queue: [Test] All Priority: 1 Customer Name: [PHONE_NUMBER] Phone: [PHO…" at bounding box center [182, 490] width 277 height 255
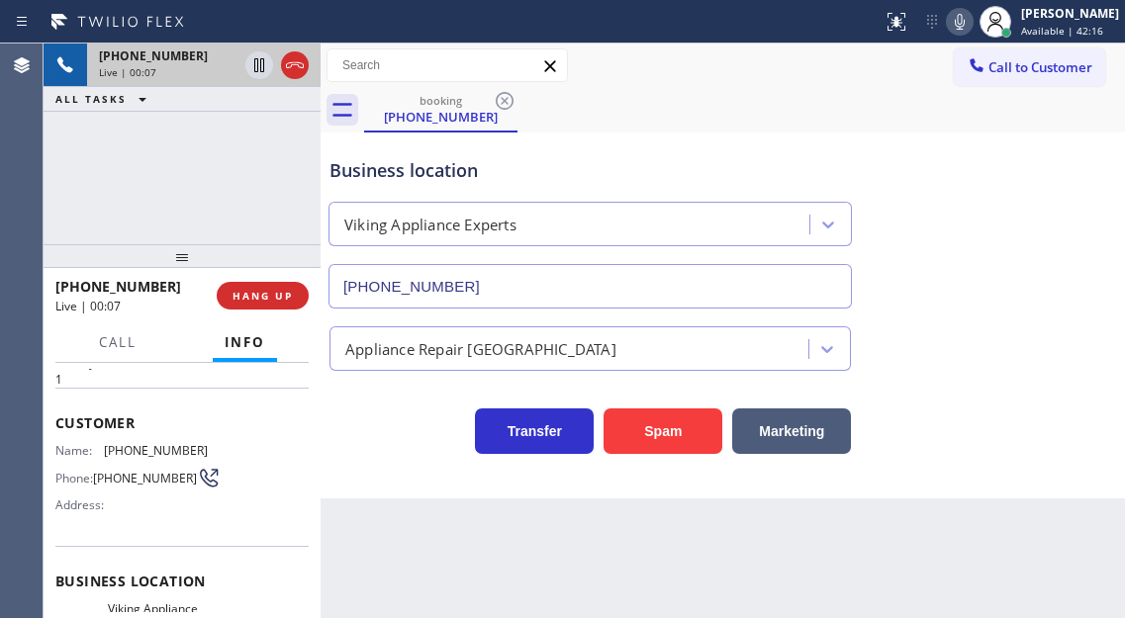
scroll to position [99, 0]
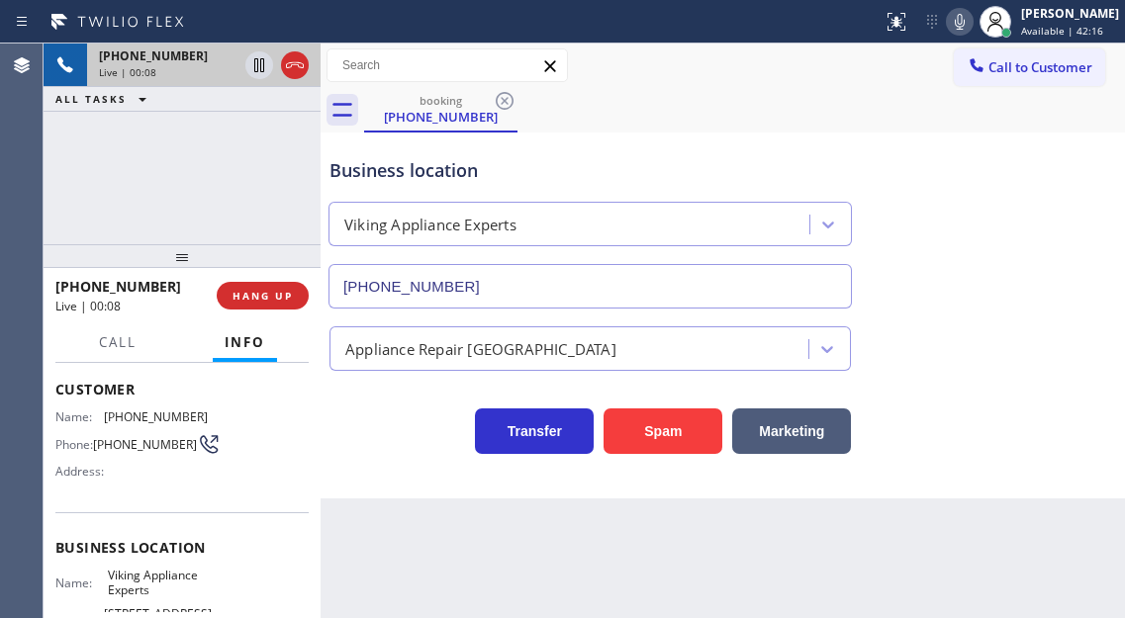
click at [118, 591] on span "Viking Appliance Experts" at bounding box center [157, 583] width 99 height 31
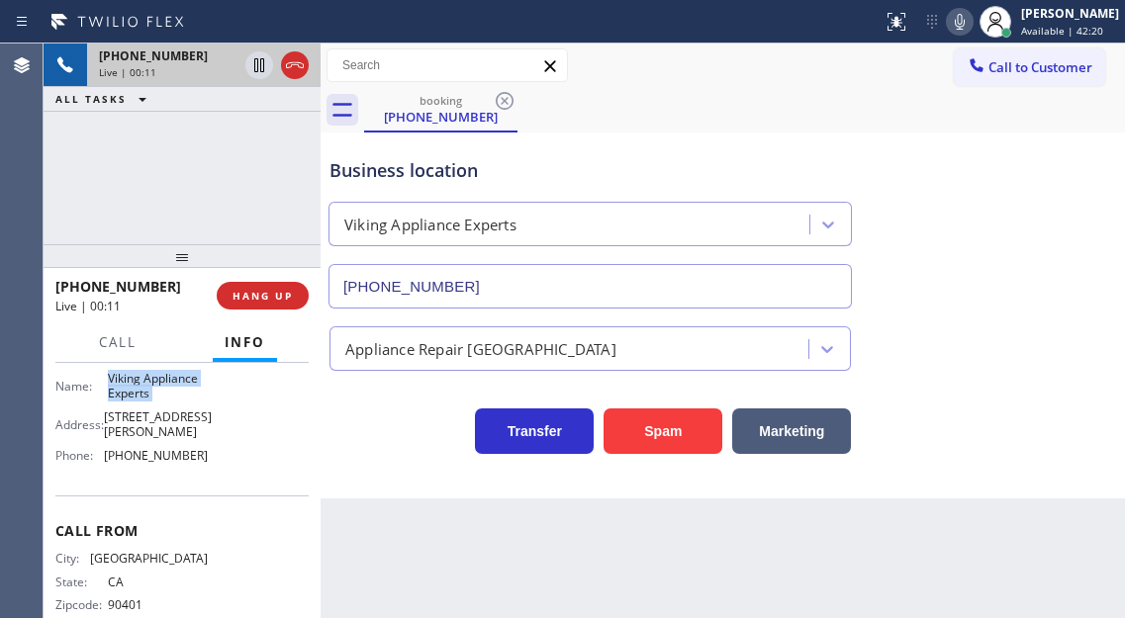
scroll to position [297, 0]
click at [168, 462] on span "[PHONE_NUMBER]" at bounding box center [156, 454] width 104 height 15
click at [727, 142] on div "Business location Viking Appliance Experts [PHONE_NUMBER]" at bounding box center [590, 223] width 529 height 171
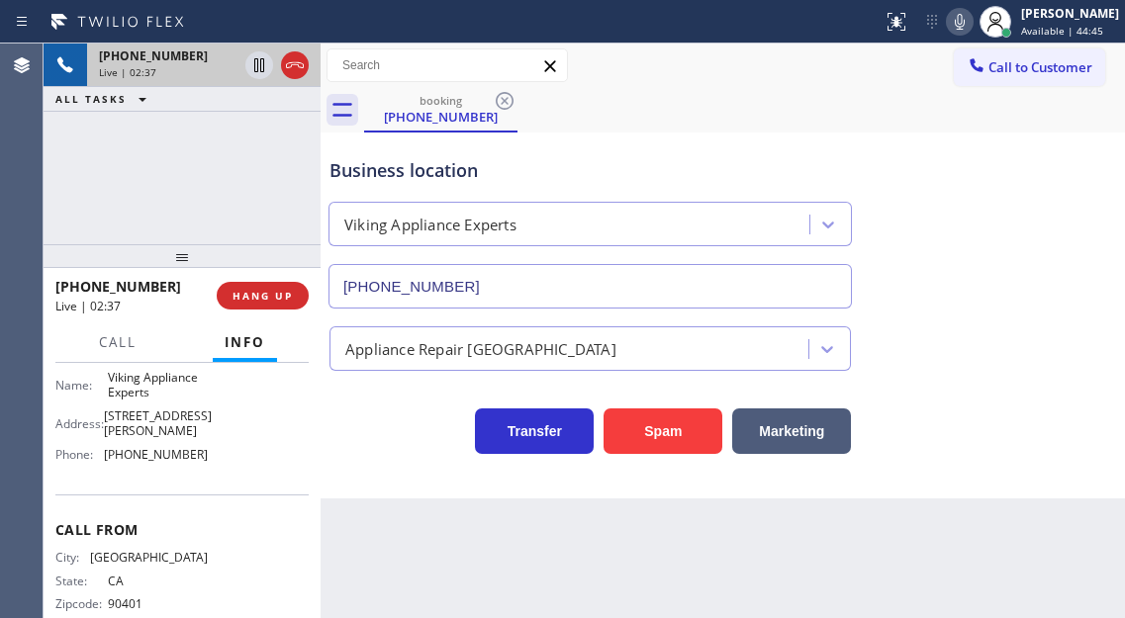
click at [596, 175] on div "Business location" at bounding box center [589, 170] width 521 height 27
click at [624, 160] on div "Business location" at bounding box center [589, 170] width 521 height 27
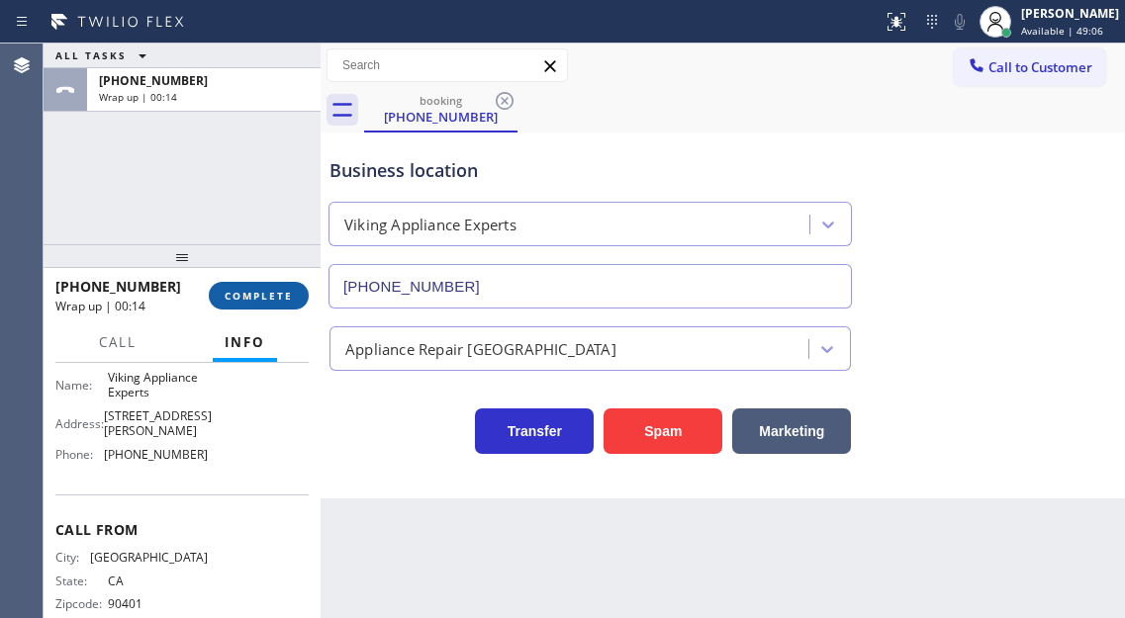
click at [255, 299] on span "COMPLETE" at bounding box center [259, 296] width 68 height 14
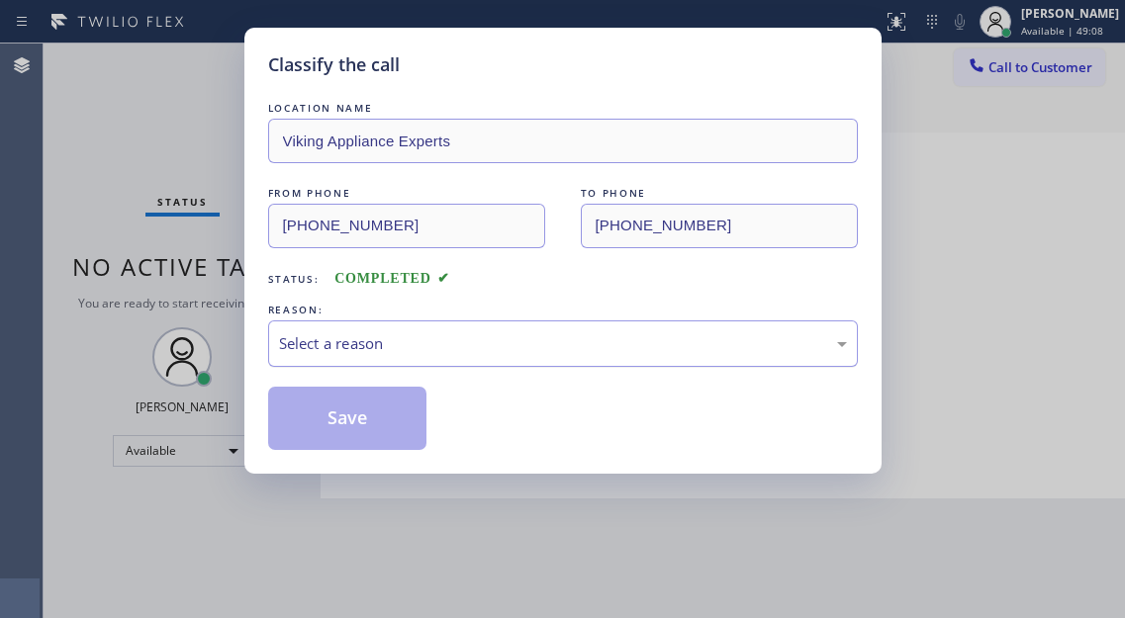
click at [390, 324] on div "Select a reason" at bounding box center [563, 344] width 590 height 47
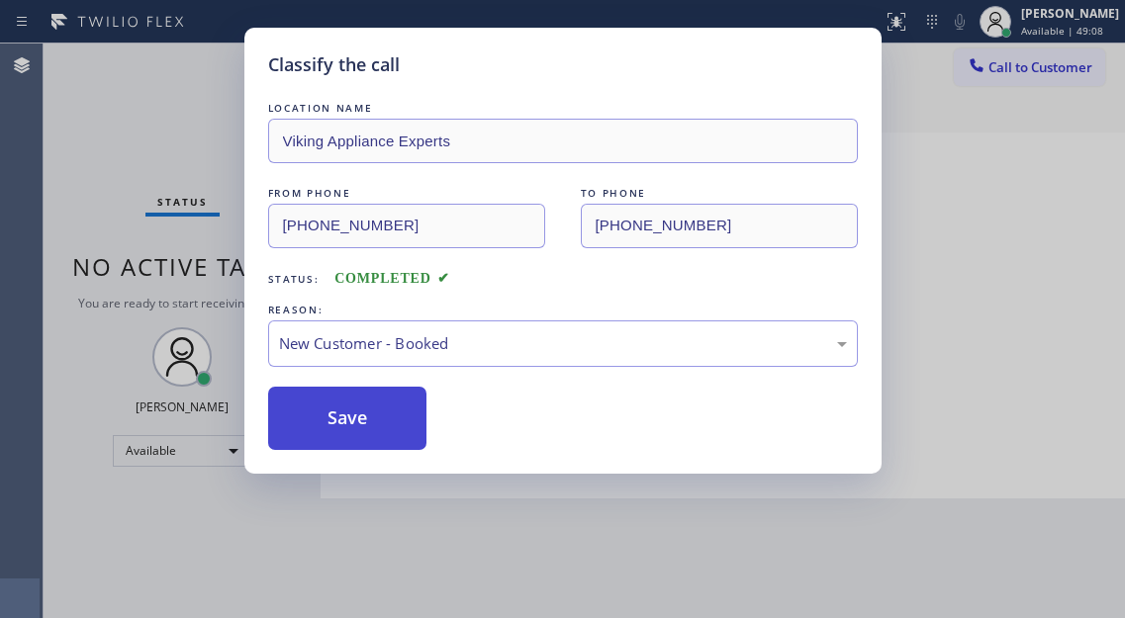
click at [357, 405] on button "Save" at bounding box center [347, 418] width 159 height 63
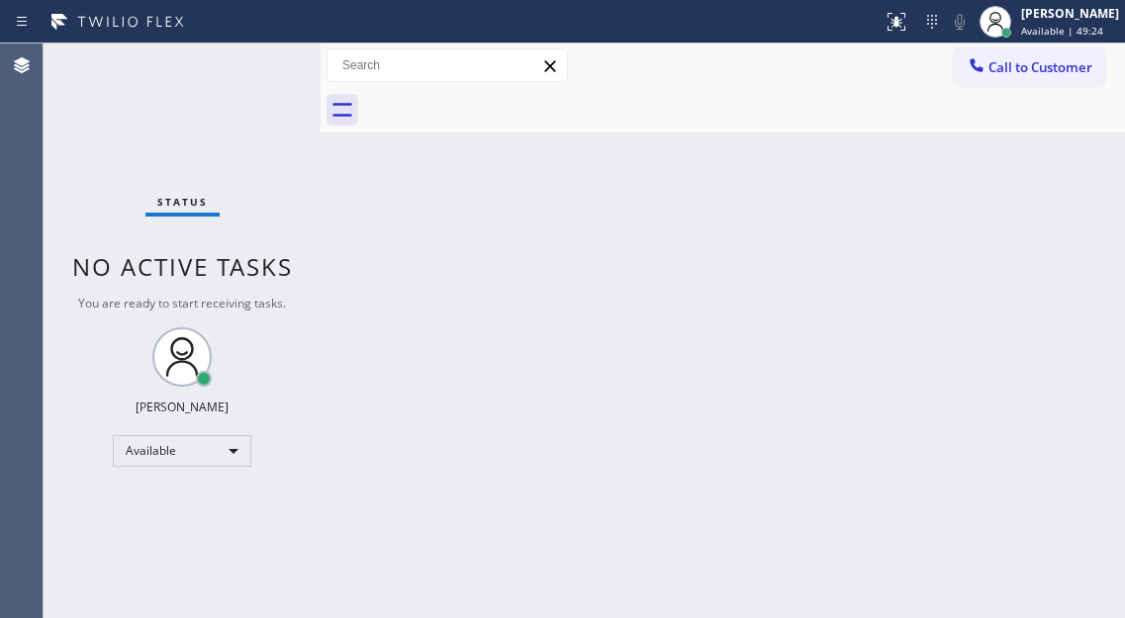
drag, startPoint x: 1036, startPoint y: 248, endPoint x: 995, endPoint y: 187, distance: 73.5
click at [1036, 248] on div "Back to Dashboard Change Sender ID Customers Technicians Select a contact Outbo…" at bounding box center [723, 331] width 804 height 575
click at [1047, 269] on div "Back to Dashboard Change Sender ID Customers Technicians Select a contact Outbo…" at bounding box center [723, 331] width 804 height 575
click at [243, 81] on div "Status No active tasks You are ready to start receiving tasks. [PERSON_NAME]" at bounding box center [182, 331] width 277 height 575
click at [243, 80] on div "Status No active tasks You are ready to start receiving tasks. [PERSON_NAME]" at bounding box center [182, 331] width 277 height 575
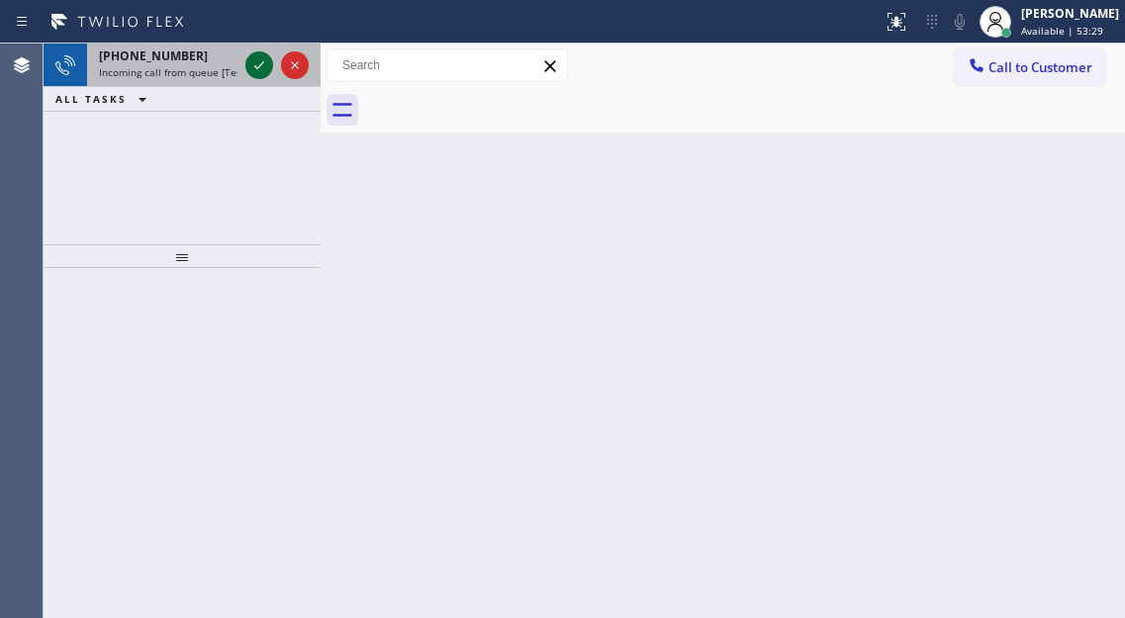
click at [252, 65] on icon at bounding box center [259, 65] width 24 height 24
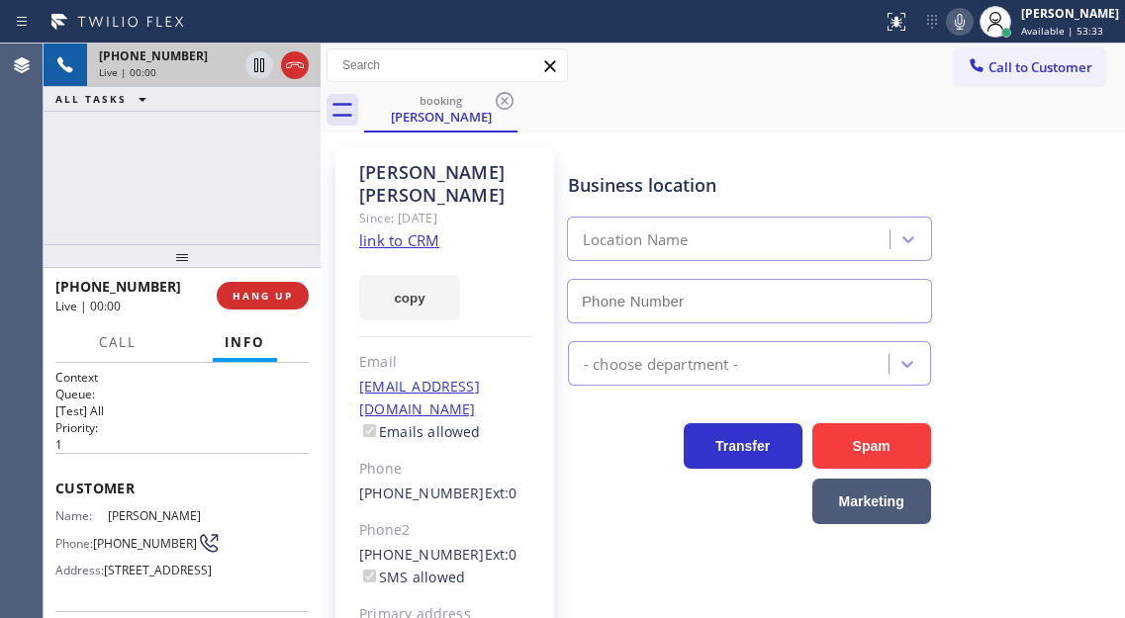
type input "[PHONE_NUMBER]"
click at [406, 231] on link "link to CRM" at bounding box center [399, 241] width 80 height 20
click at [122, 551] on span "[PHONE_NUMBER]" at bounding box center [145, 543] width 104 height 15
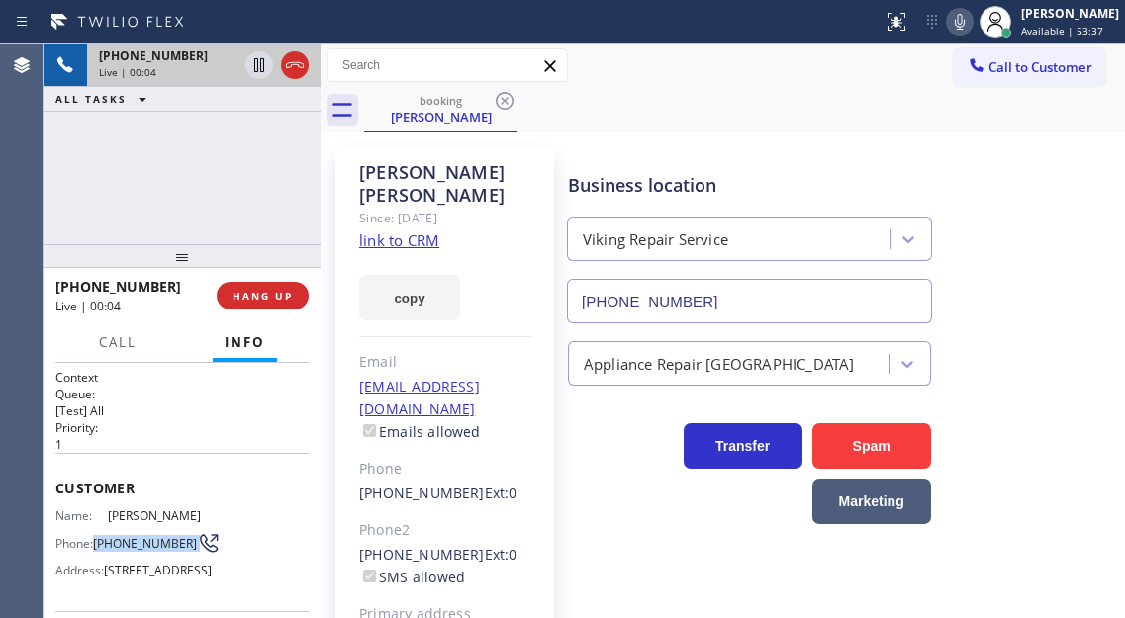
click at [122, 551] on span "[PHONE_NUMBER]" at bounding box center [145, 543] width 104 height 15
click at [726, 153] on div "Business location Viking Repair Service [PHONE_NUMBER]" at bounding box center [749, 237] width 371 height 171
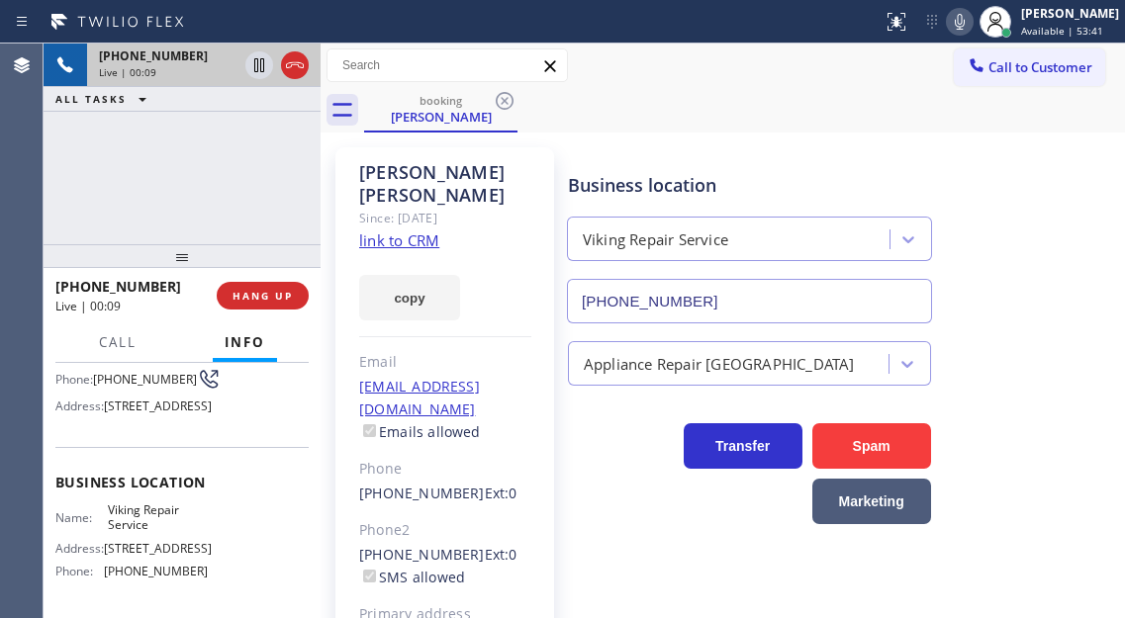
scroll to position [198, 0]
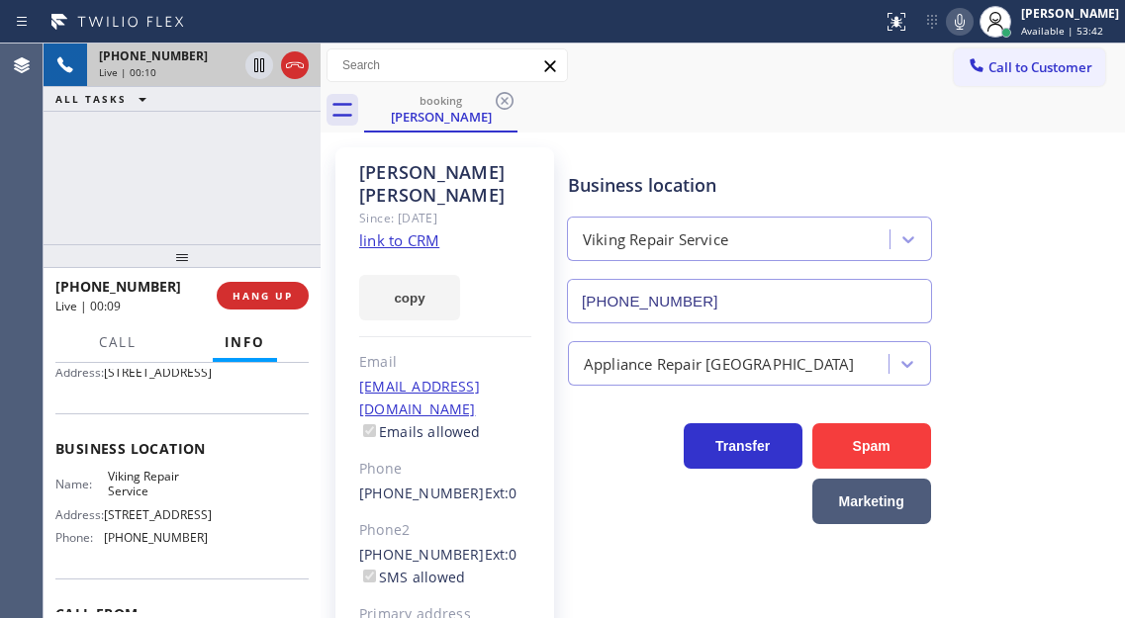
click at [144, 500] on span "Viking Repair Service" at bounding box center [157, 484] width 99 height 31
click at [206, 152] on div "[PHONE_NUMBER] Live | 00:50 ALL TASKS ALL TASKS ACTIVE TASKS TASKS IN WRAP UP" at bounding box center [182, 144] width 277 height 201
click at [245, 141] on div "[PHONE_NUMBER] Live | 00:55 ALL TASKS ALL TASKS ACTIVE TASKS TASKS IN WRAP UP" at bounding box center [182, 144] width 277 height 201
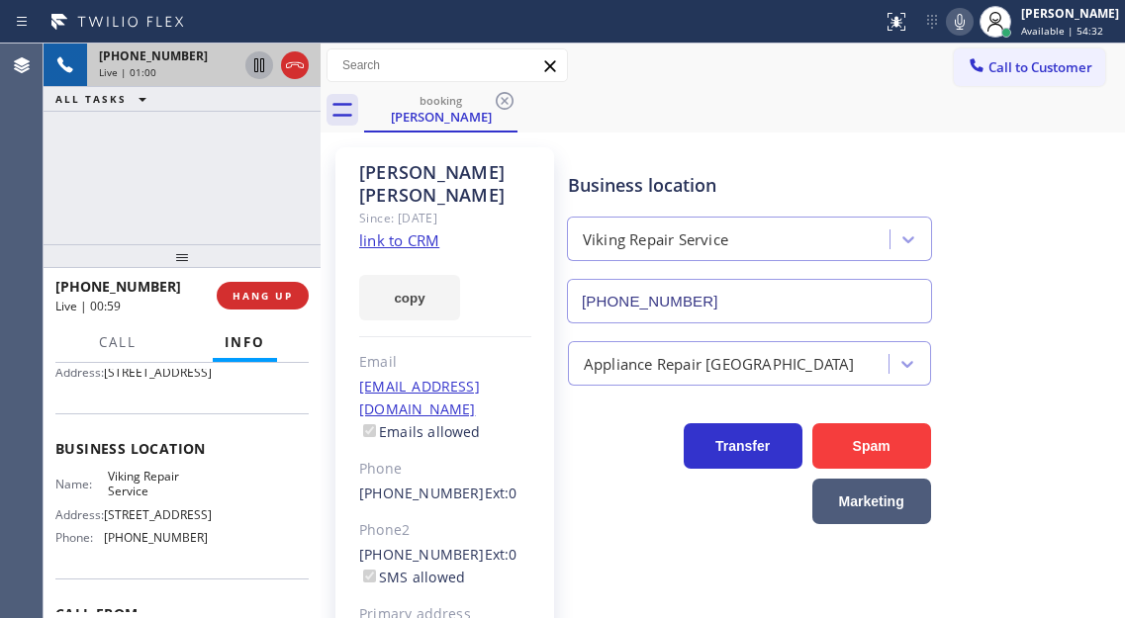
click at [256, 69] on icon at bounding box center [259, 65] width 24 height 24
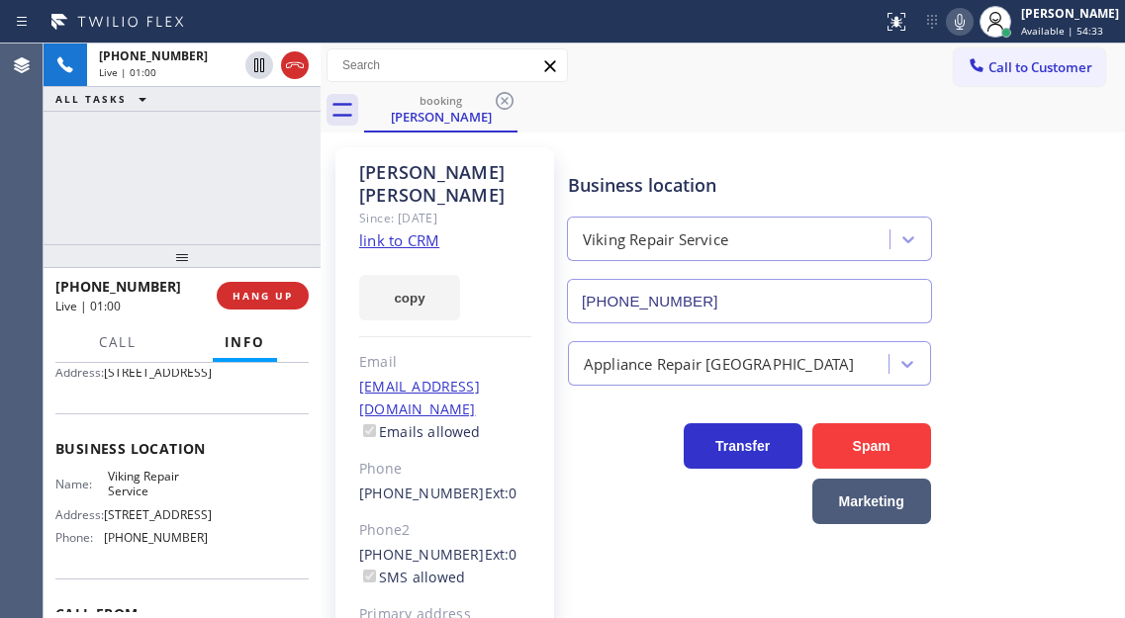
click at [966, 20] on icon at bounding box center [960, 22] width 24 height 24
click at [1039, 349] on div "Appliance Repair [GEOGRAPHIC_DATA]" at bounding box center [842, 359] width 556 height 52
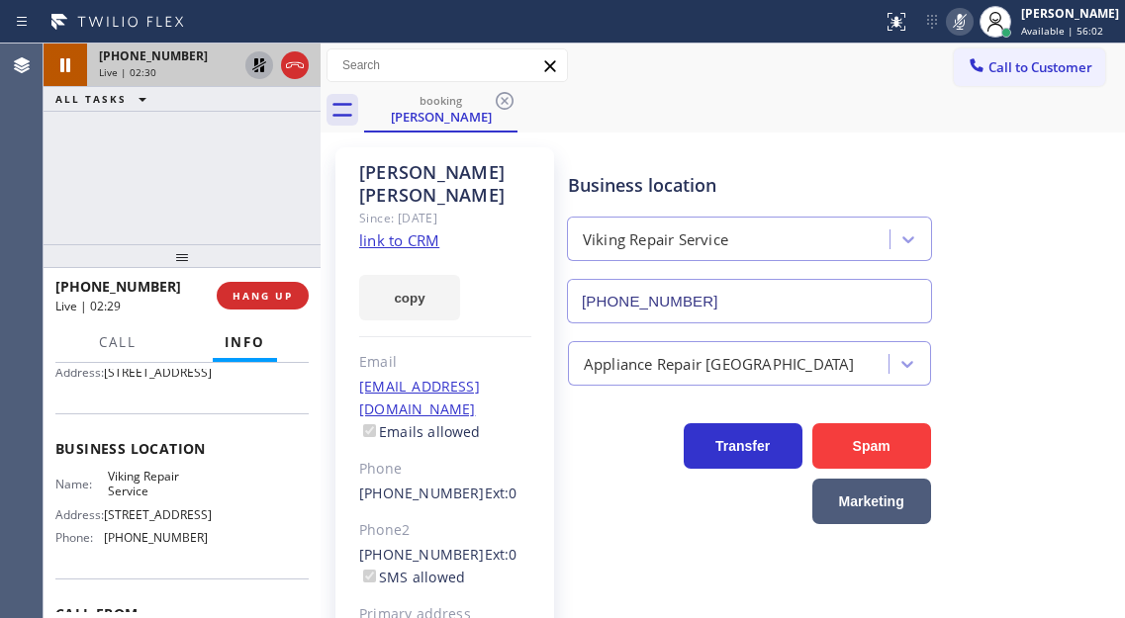
click at [258, 72] on icon at bounding box center [259, 65] width 24 height 24
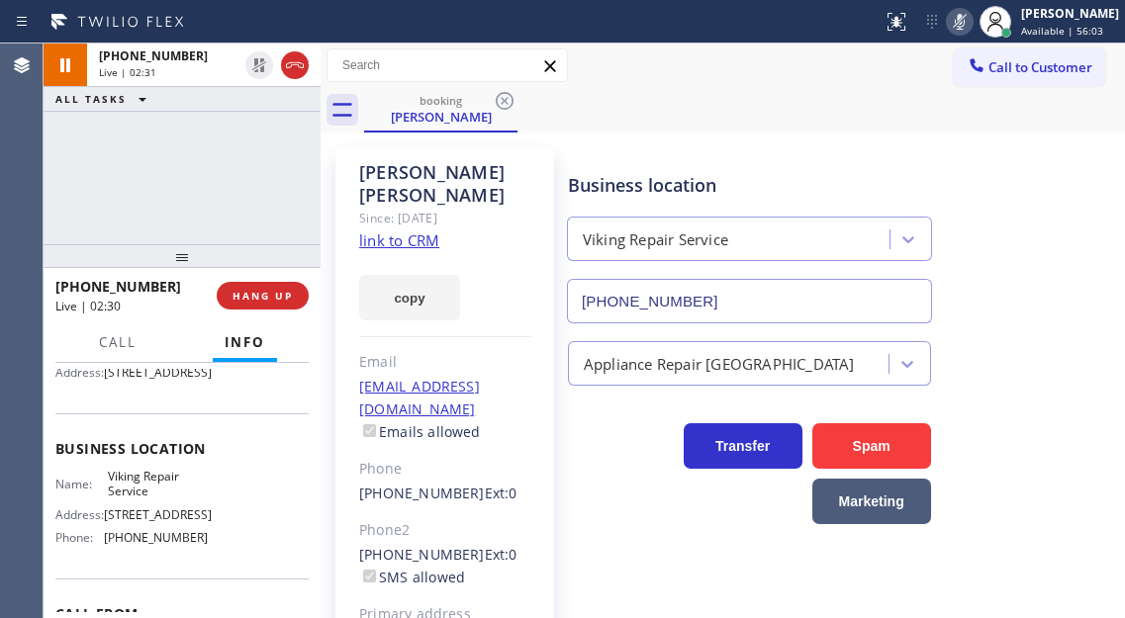
click at [968, 21] on icon at bounding box center [960, 22] width 24 height 24
click at [212, 132] on div "[PHONE_NUMBER] Live | 02:44 ALL TASKS ALL TASKS ACTIVE TASKS TASKS IN WRAP UP" at bounding box center [182, 144] width 277 height 201
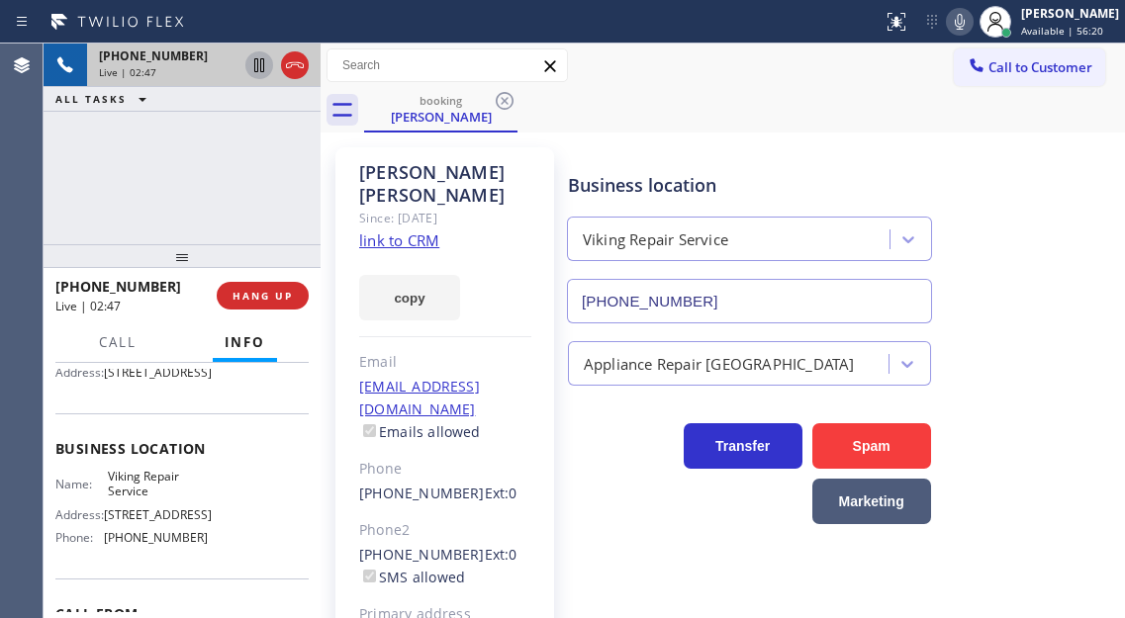
click at [261, 69] on icon at bounding box center [259, 65] width 10 height 14
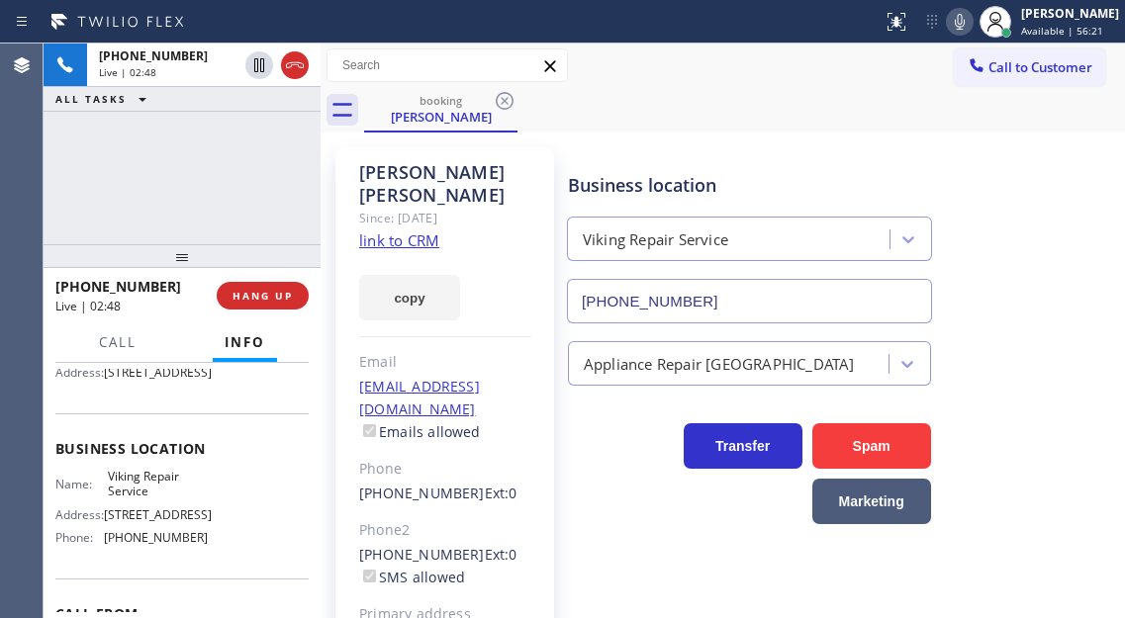
click at [972, 28] on icon at bounding box center [960, 22] width 24 height 24
click at [1087, 192] on div "Business location Viking Repair Service [PHONE_NUMBER]" at bounding box center [842, 233] width 556 height 179
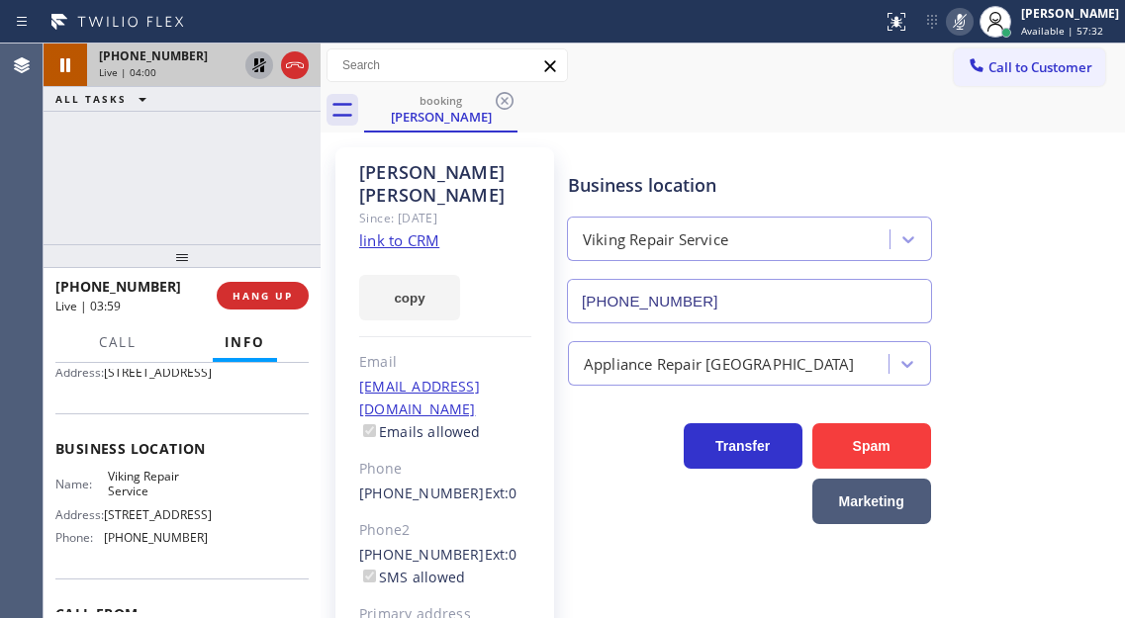
click at [254, 66] on icon at bounding box center [259, 65] width 14 height 14
click at [967, 14] on icon at bounding box center [960, 22] width 24 height 24
click at [240, 209] on div "[PHONE_NUMBER] Live | 04:37 ALL TASKS ALL TASKS ACTIVE TASKS TASKS IN WRAP UP" at bounding box center [182, 144] width 277 height 201
click at [262, 300] on span "HANG UP" at bounding box center [263, 296] width 60 height 14
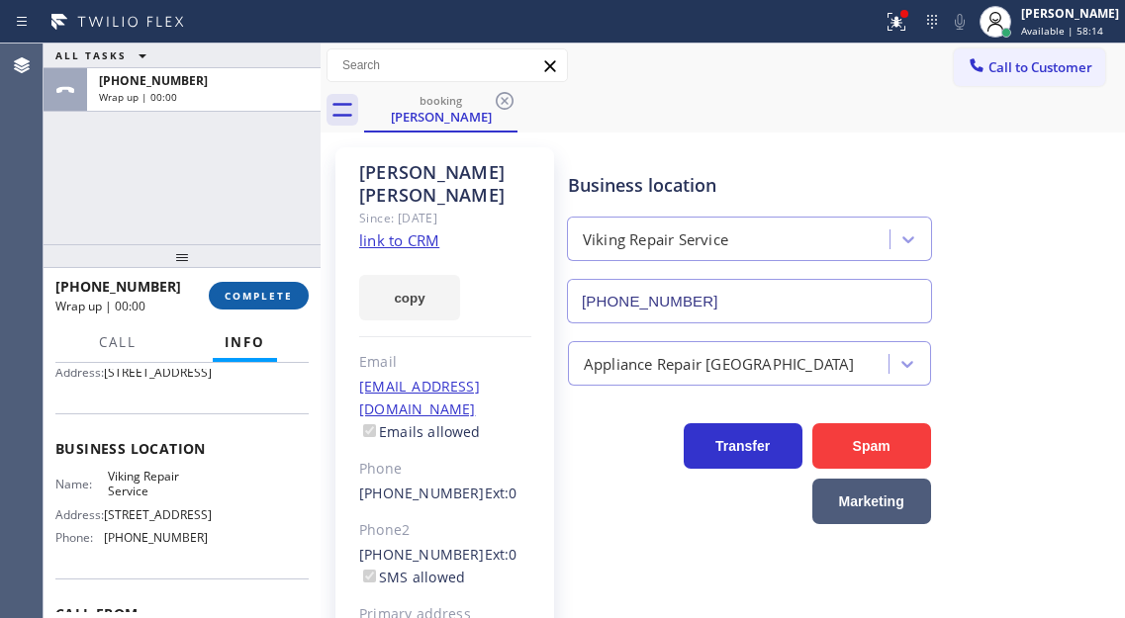
click at [262, 300] on span "COMPLETE" at bounding box center [259, 296] width 68 height 14
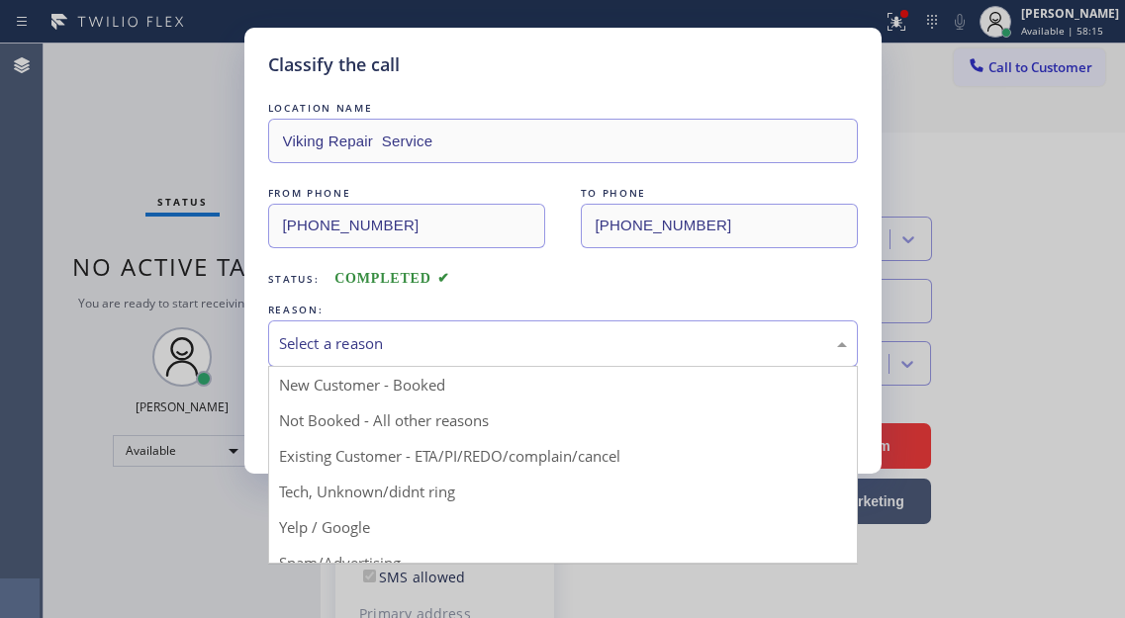
click at [439, 327] on div "Select a reason" at bounding box center [563, 344] width 590 height 47
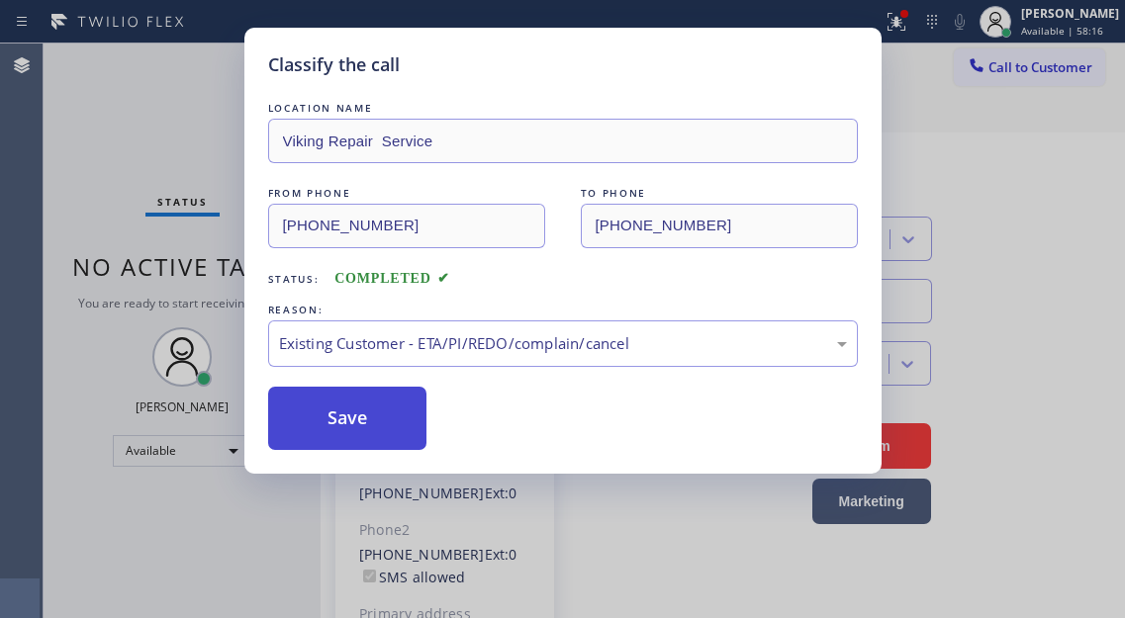
click at [399, 425] on button "Save" at bounding box center [347, 418] width 159 height 63
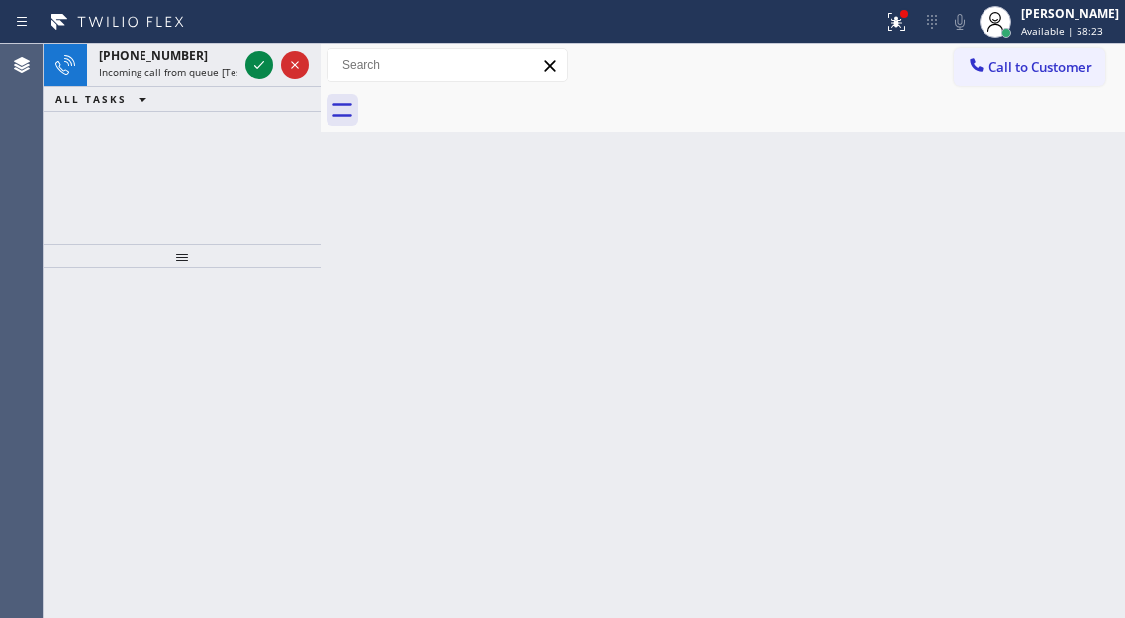
drag, startPoint x: 1089, startPoint y: 230, endPoint x: 643, endPoint y: 107, distance: 462.8
click at [1089, 230] on div "Back to Dashboard Change Sender ID Customers Technicians Select a contact Outbo…" at bounding box center [723, 331] width 804 height 575
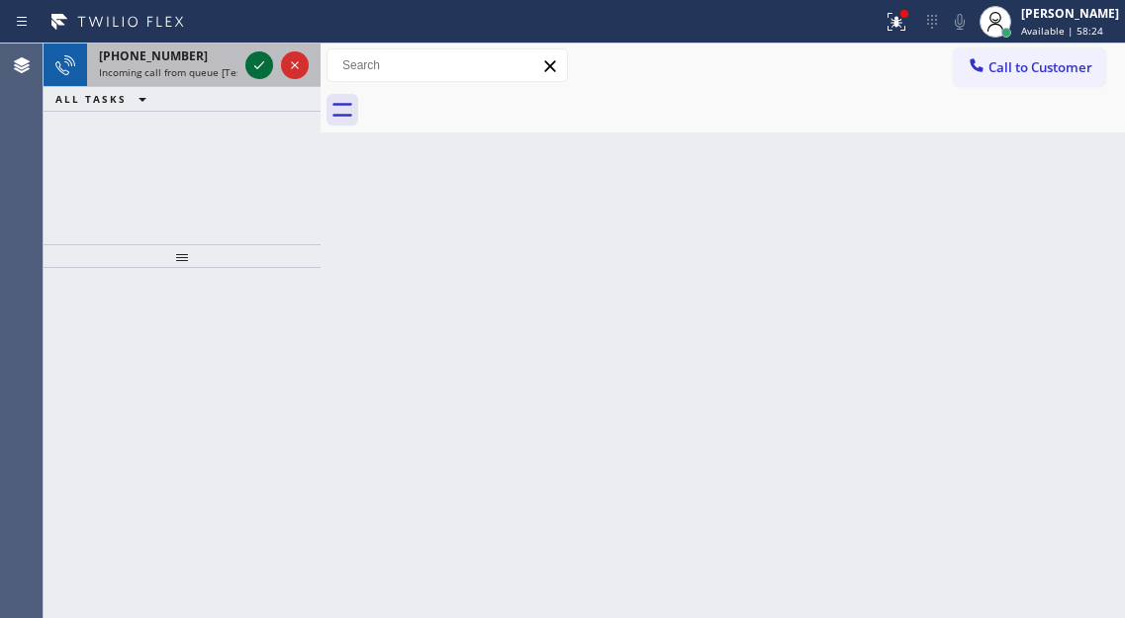
click at [259, 71] on icon at bounding box center [259, 65] width 24 height 24
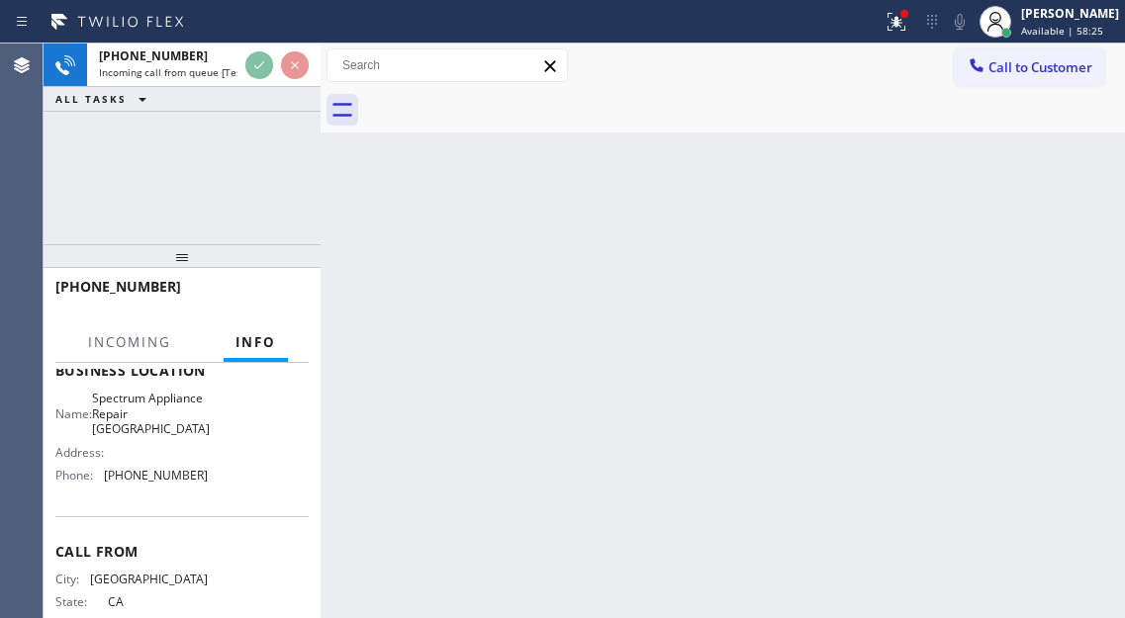
scroll to position [297, 0]
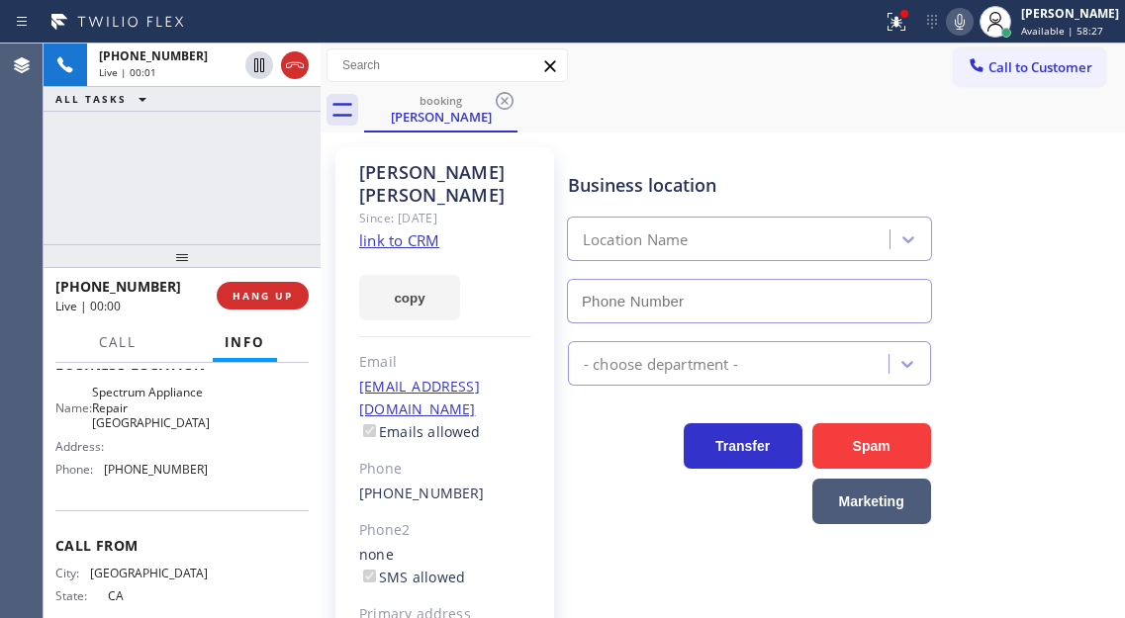
type input "[PHONE_NUMBER]"
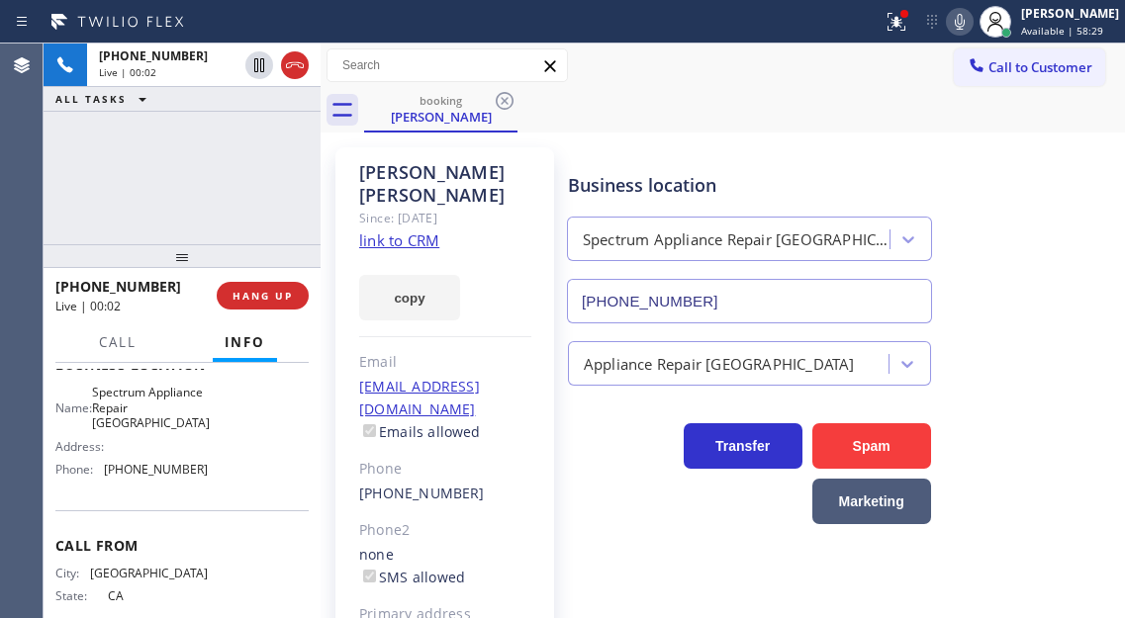
click at [413, 231] on link "link to CRM" at bounding box center [399, 241] width 80 height 20
click at [260, 293] on span "HANG UP" at bounding box center [263, 296] width 60 height 14
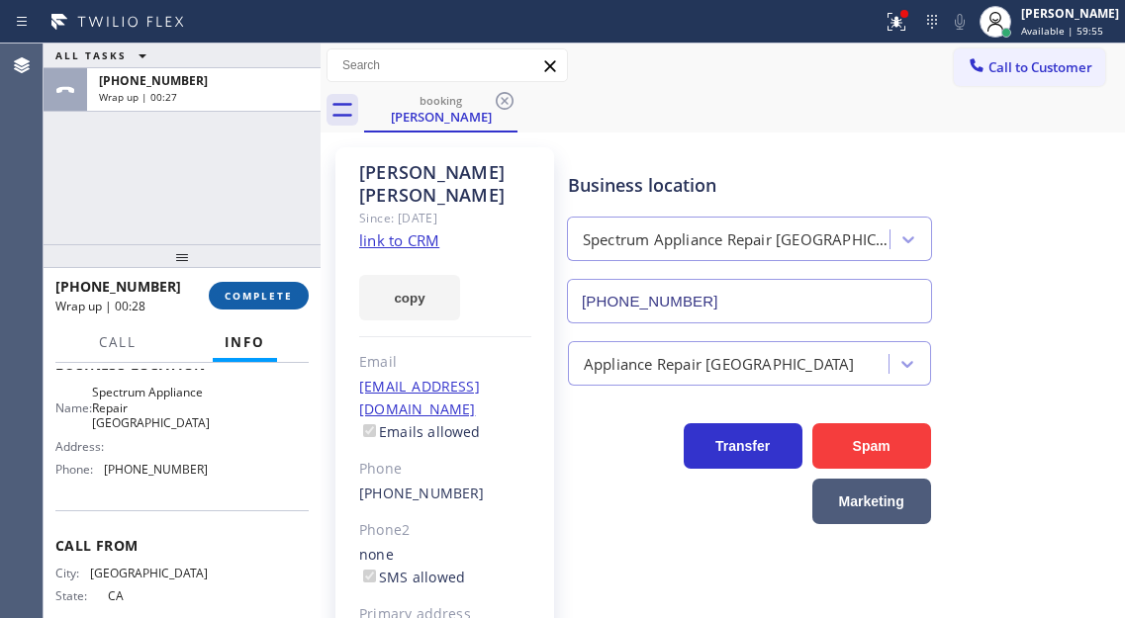
click at [243, 288] on button "COMPLETE" at bounding box center [259, 296] width 100 height 28
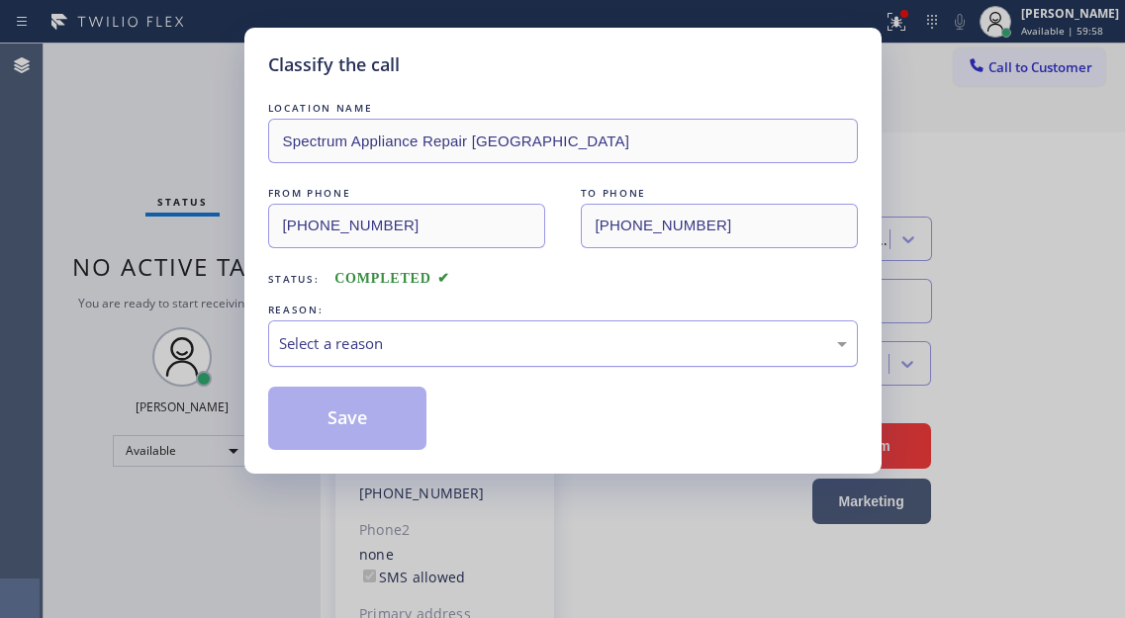
click at [399, 352] on div "Select a reason" at bounding box center [563, 343] width 568 height 23
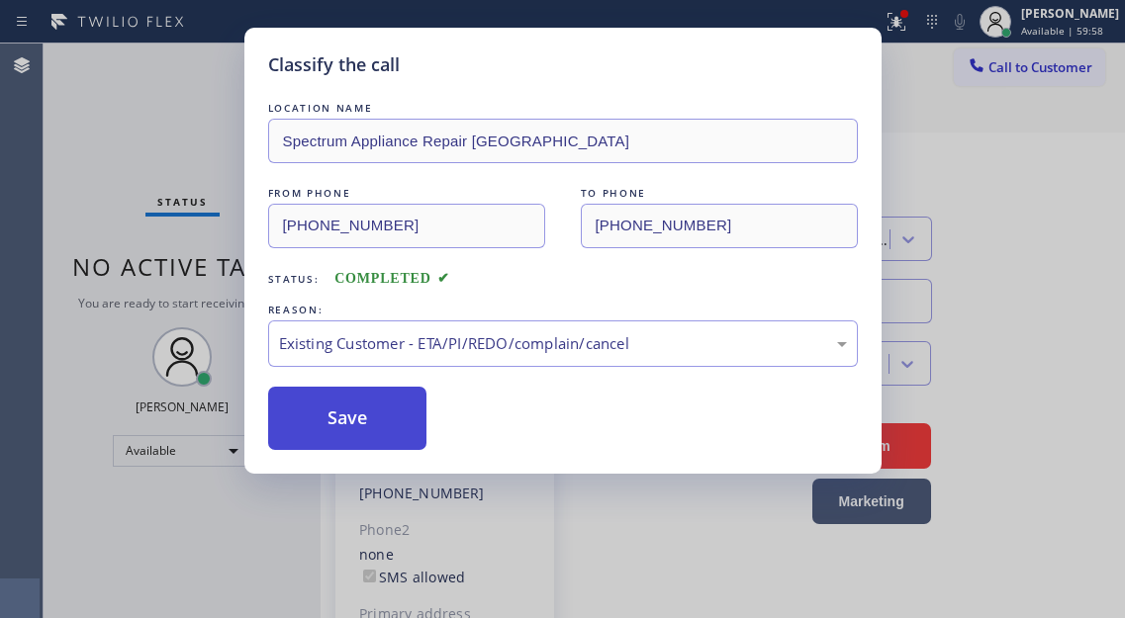
click at [372, 418] on button "Save" at bounding box center [347, 418] width 159 height 63
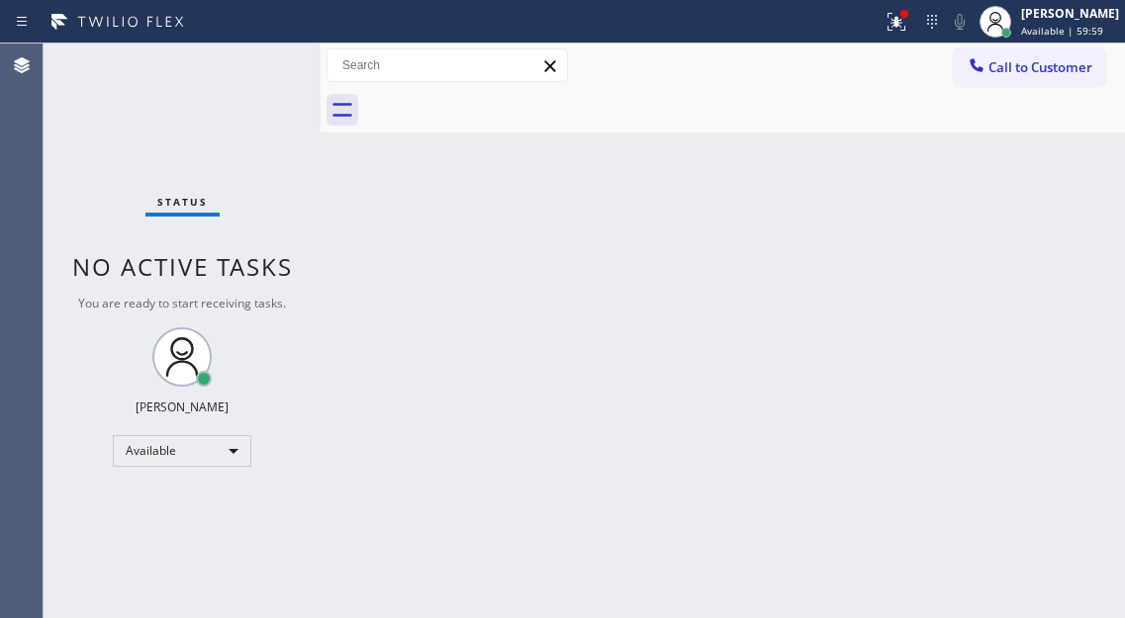
click at [908, 32] on icon at bounding box center [897, 22] width 24 height 24
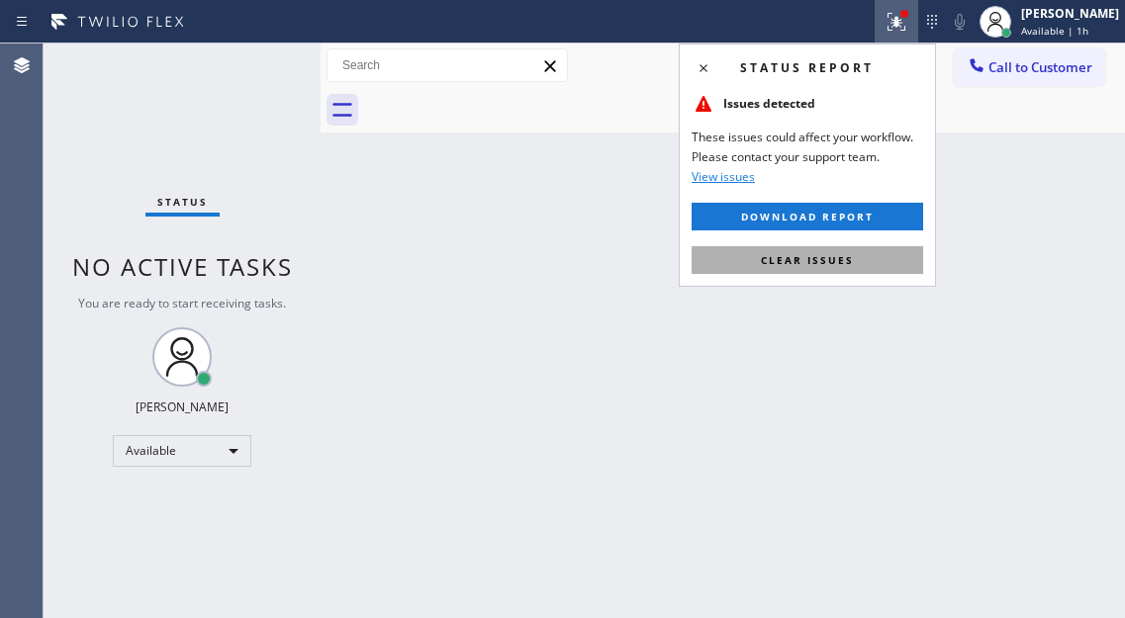
click at [860, 267] on button "Clear issues" at bounding box center [808, 260] width 232 height 28
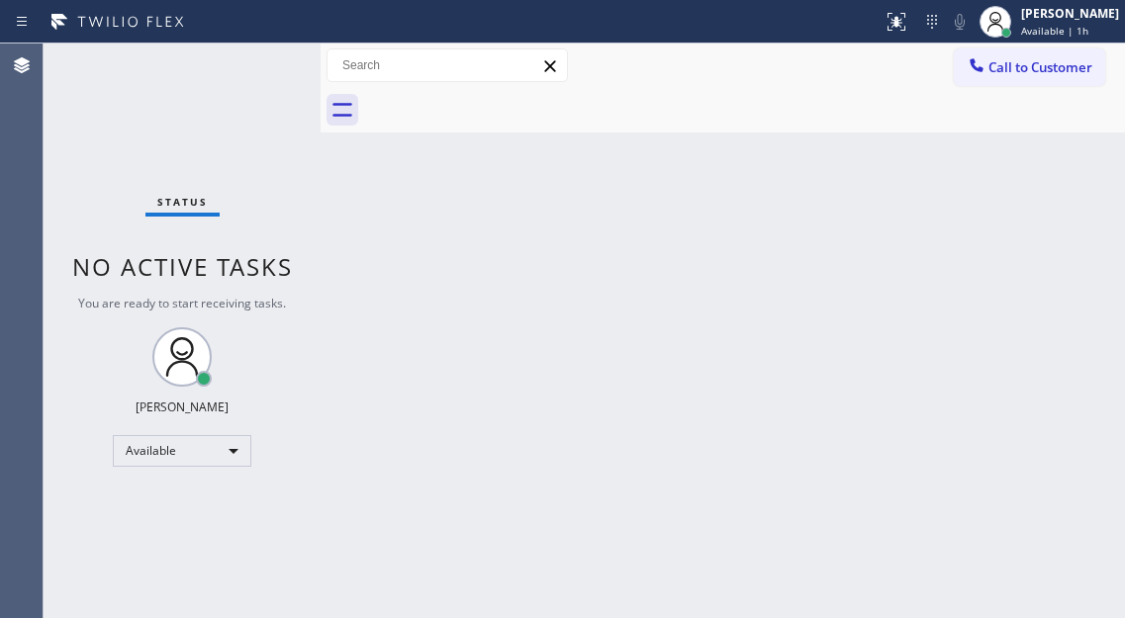
drag, startPoint x: 1078, startPoint y: 189, endPoint x: 741, endPoint y: 51, distance: 364.3
click at [1078, 189] on div "Back to Dashboard Change Sender ID Customers Technicians Select a contact Outbo…" at bounding box center [723, 331] width 804 height 575
click at [1019, 214] on div "Back to Dashboard Change Sender ID Customers Technicians Select a contact Outbo…" at bounding box center [723, 331] width 804 height 575
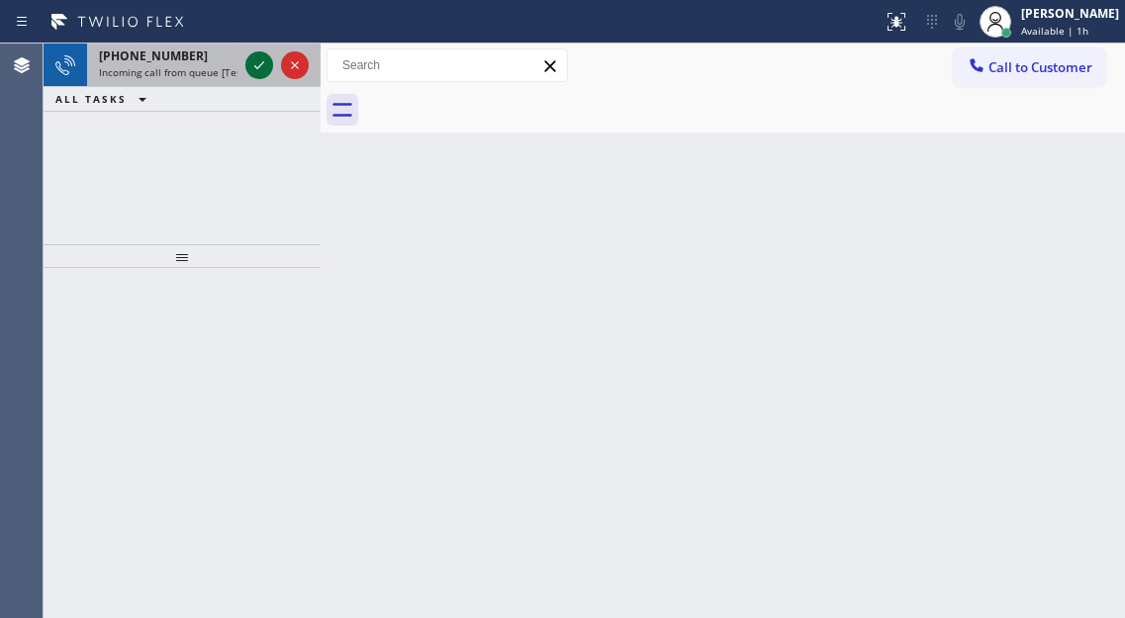
click at [259, 67] on icon at bounding box center [259, 65] width 10 height 8
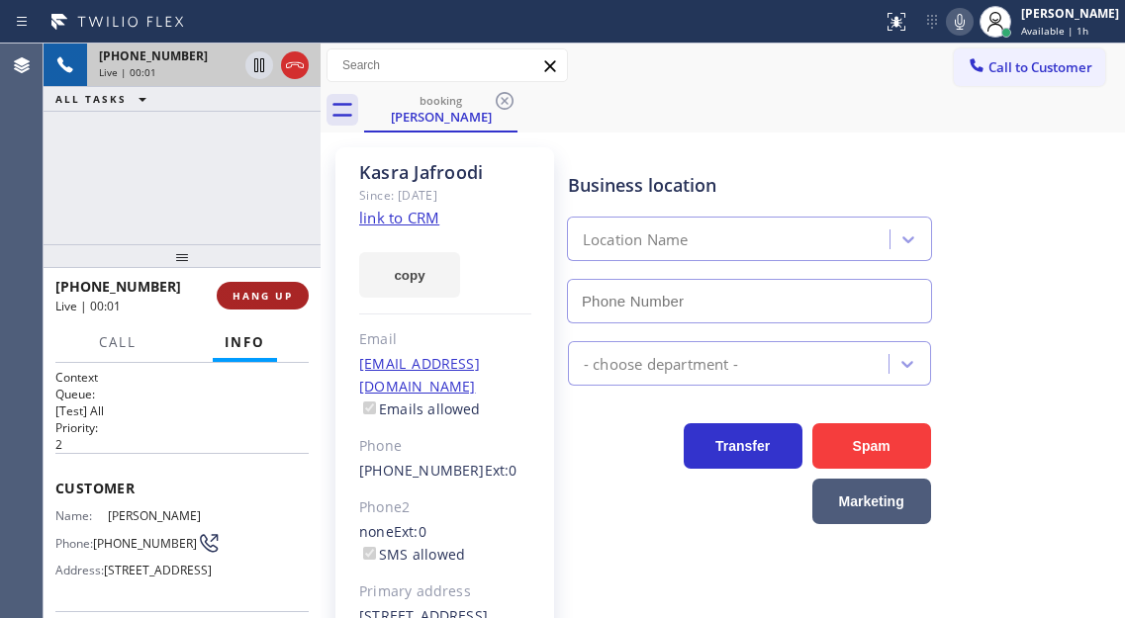
type input "[PHONE_NUMBER]"
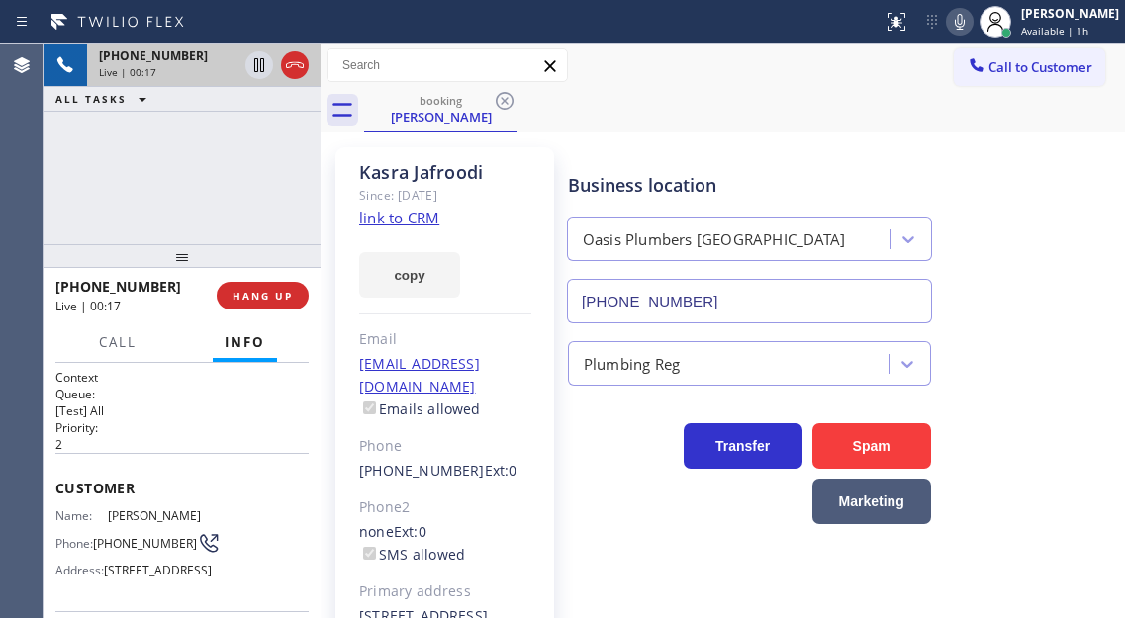
click at [393, 213] on link "link to CRM" at bounding box center [399, 218] width 80 height 20
click at [126, 540] on span "[PHONE_NUMBER]" at bounding box center [145, 543] width 104 height 15
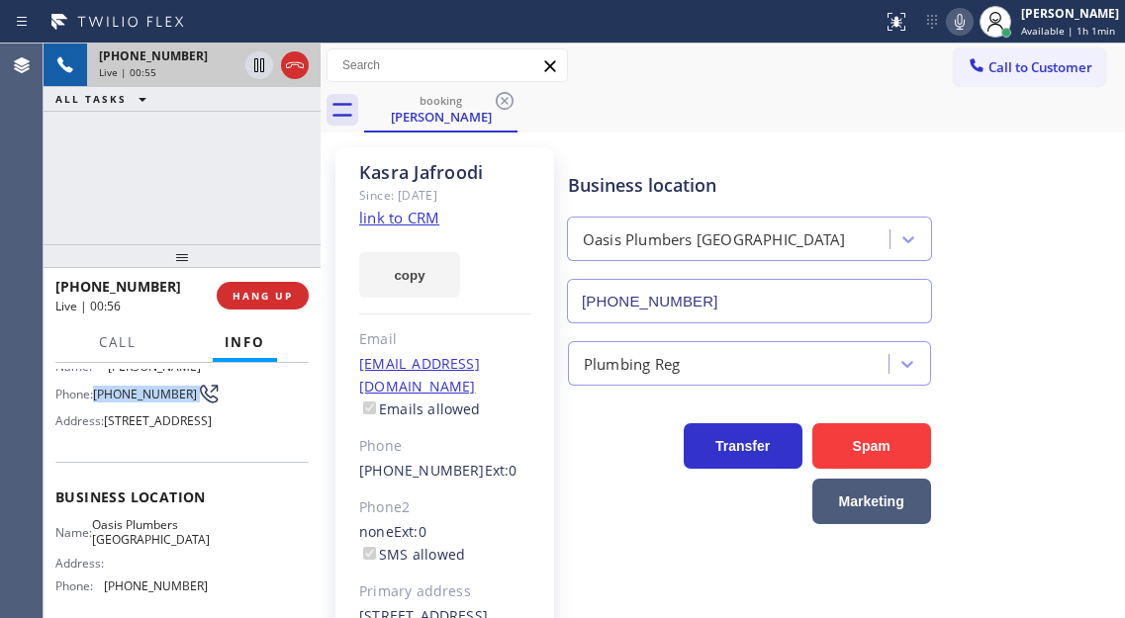
scroll to position [198, 0]
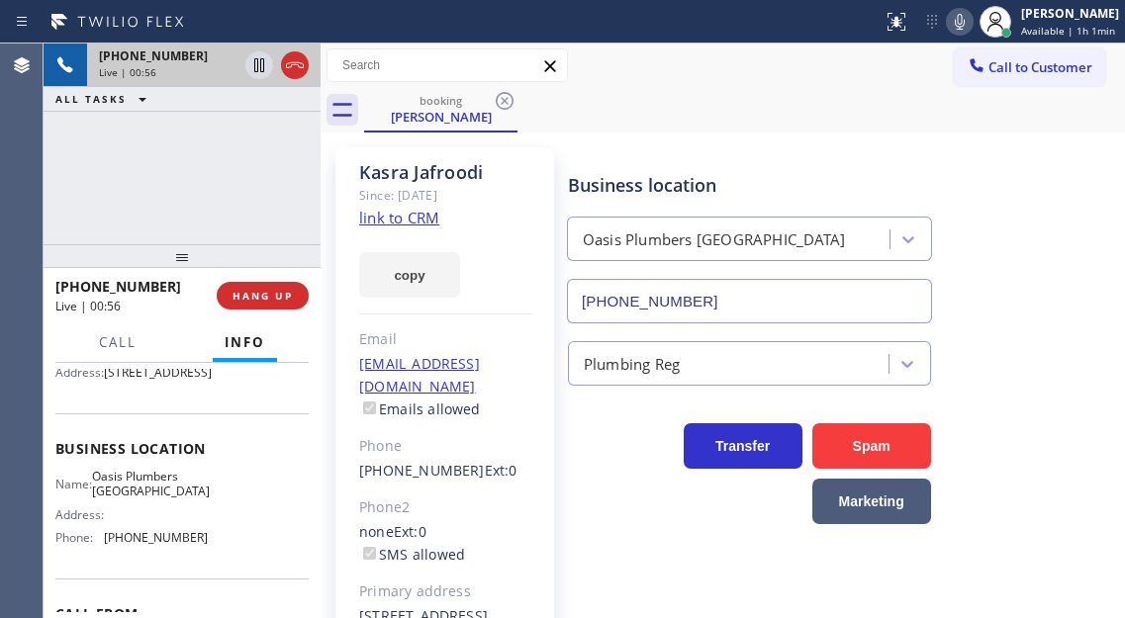
click at [135, 500] on span "Oasis Plumbers [GEOGRAPHIC_DATA]" at bounding box center [151, 484] width 118 height 31
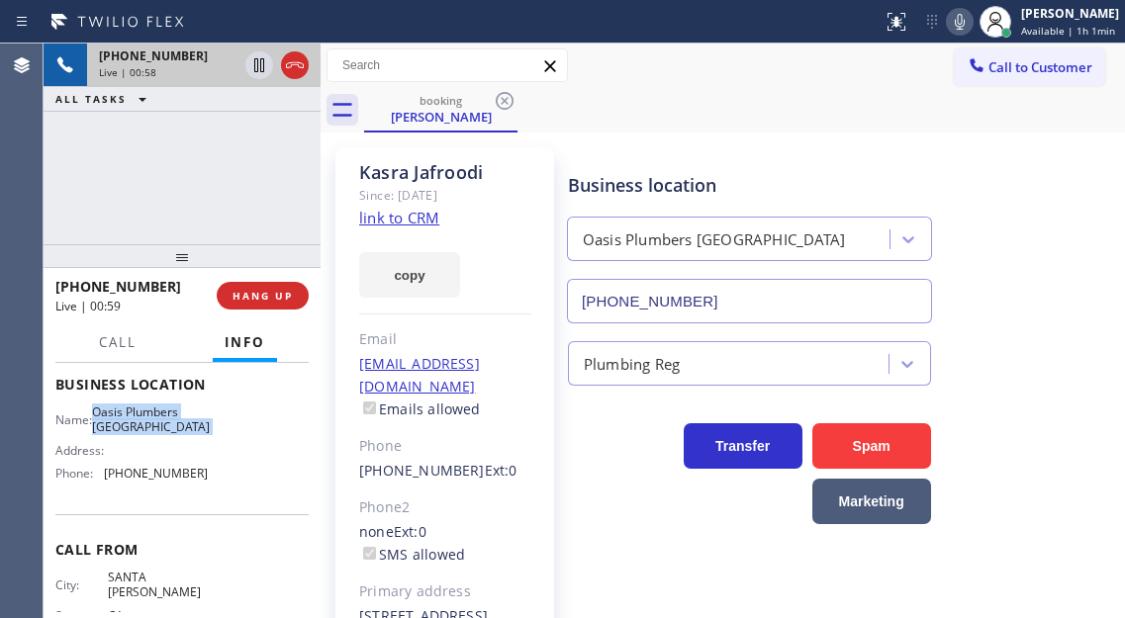
scroll to position [297, 0]
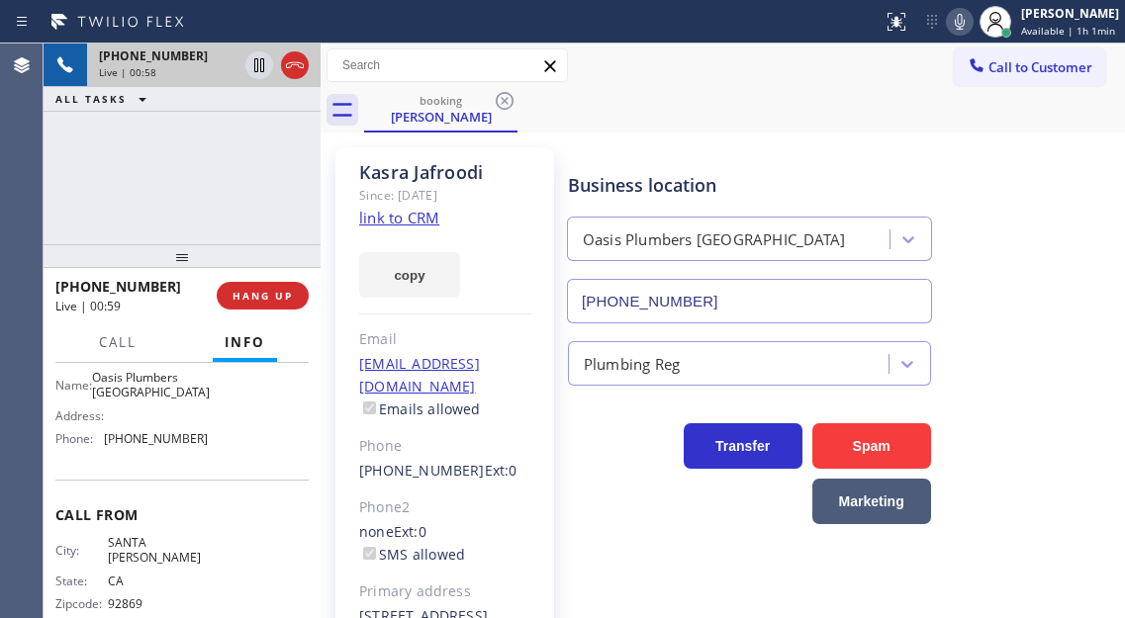
click at [163, 446] on span "[PHONE_NUMBER]" at bounding box center [156, 438] width 104 height 15
click at [238, 199] on div "[PHONE_NUMBER] Live | 01:13 ALL TASKS ALL TASKS ACTIVE TASKS TASKS IN WRAP UP" at bounding box center [182, 144] width 277 height 201
click at [193, 170] on div "[PHONE_NUMBER] Live | 01:15 ALL TASKS ALL TASKS ACTIVE TASKS TASKS IN WRAP UP" at bounding box center [182, 144] width 277 height 201
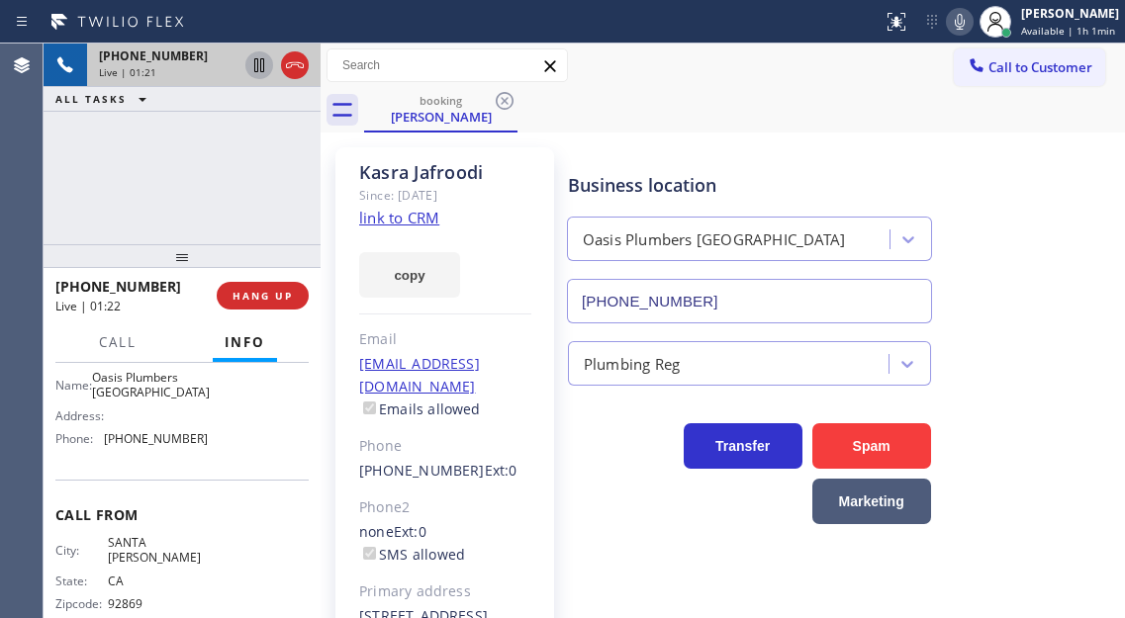
click at [258, 69] on icon at bounding box center [259, 65] width 10 height 14
click at [257, 60] on icon at bounding box center [259, 65] width 14 height 14
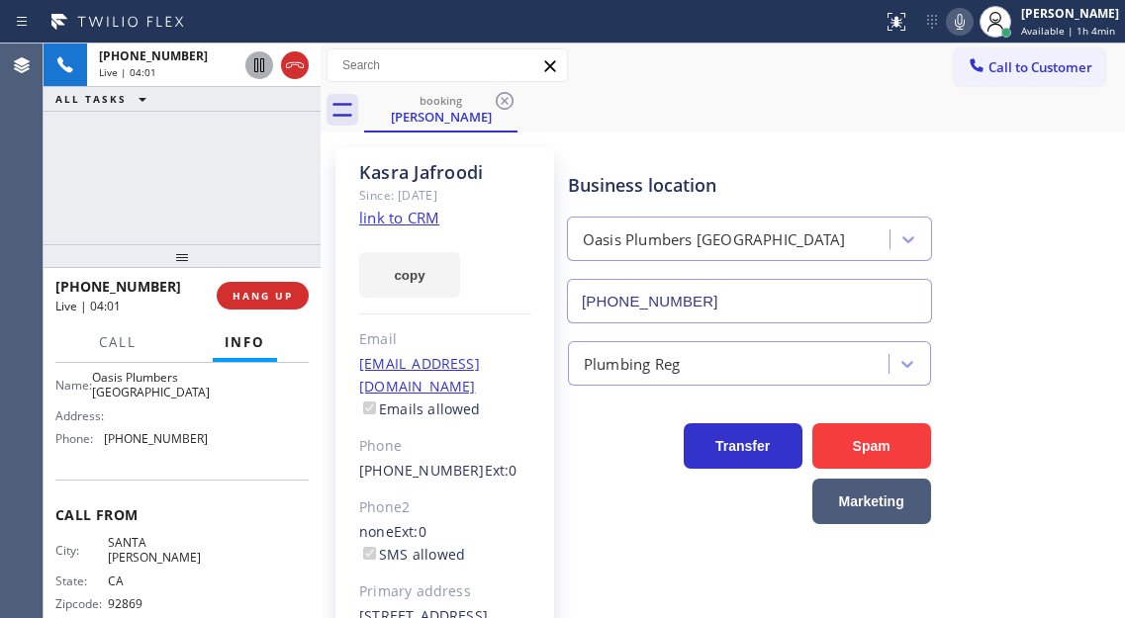
click at [1018, 221] on div "Business location [GEOGRAPHIC_DATA] [GEOGRAPHIC_DATA] [PHONE_NUMBER]" at bounding box center [842, 233] width 556 height 179
click at [220, 157] on div "[PHONE_NUMBER] Live | 04:01 ALL TASKS ALL TASKS ACTIVE TASKS TASKS IN WRAP UP" at bounding box center [182, 144] width 277 height 201
click at [214, 172] on div "[PHONE_NUMBER] Live | 04:03 ALL TASKS ALL TASKS ACTIVE TASKS TASKS IN WRAP UP" at bounding box center [182, 144] width 277 height 201
click at [150, 401] on span "Oasis Plumbers [GEOGRAPHIC_DATA]" at bounding box center [151, 385] width 118 height 31
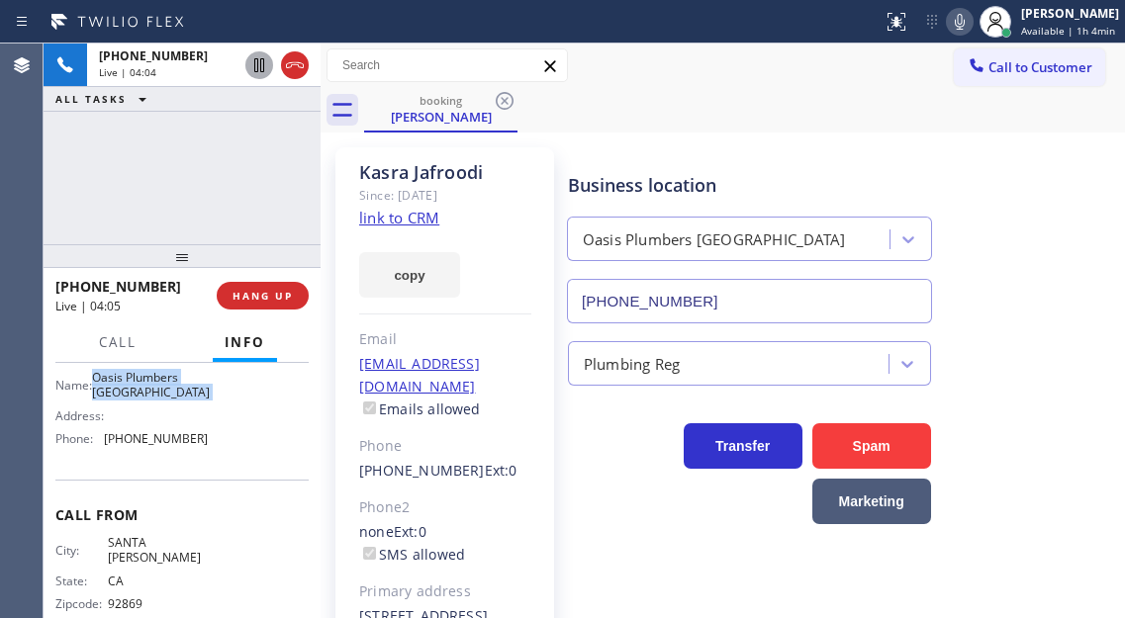
click at [150, 401] on span "Oasis Plumbers [GEOGRAPHIC_DATA]" at bounding box center [151, 385] width 118 height 31
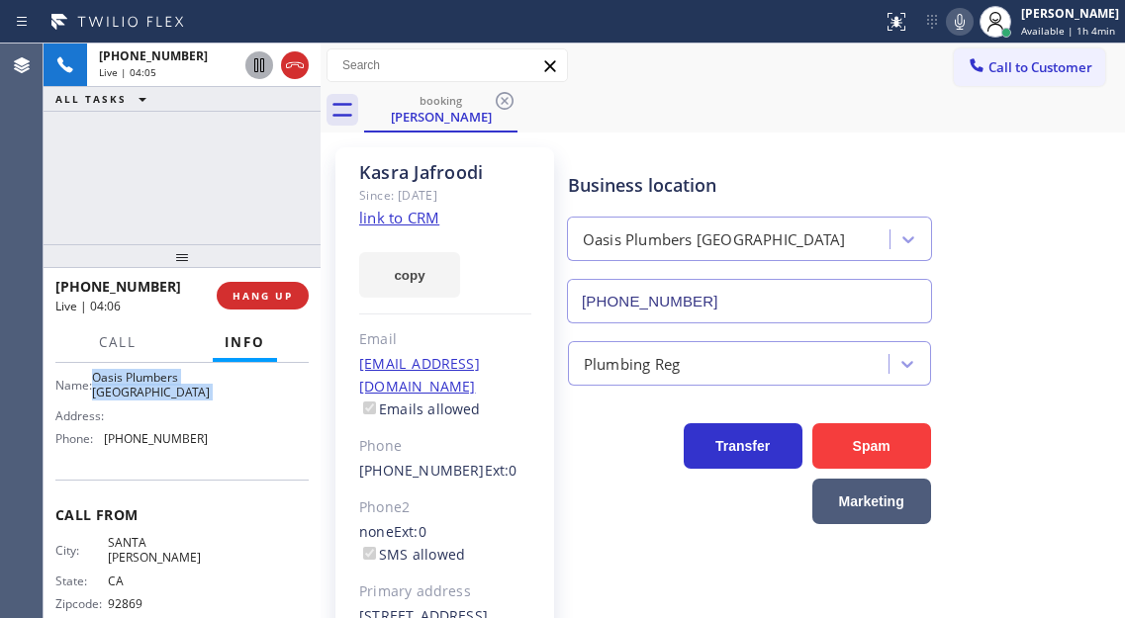
click at [150, 401] on span "Oasis Plumbers [GEOGRAPHIC_DATA]" at bounding box center [151, 385] width 118 height 31
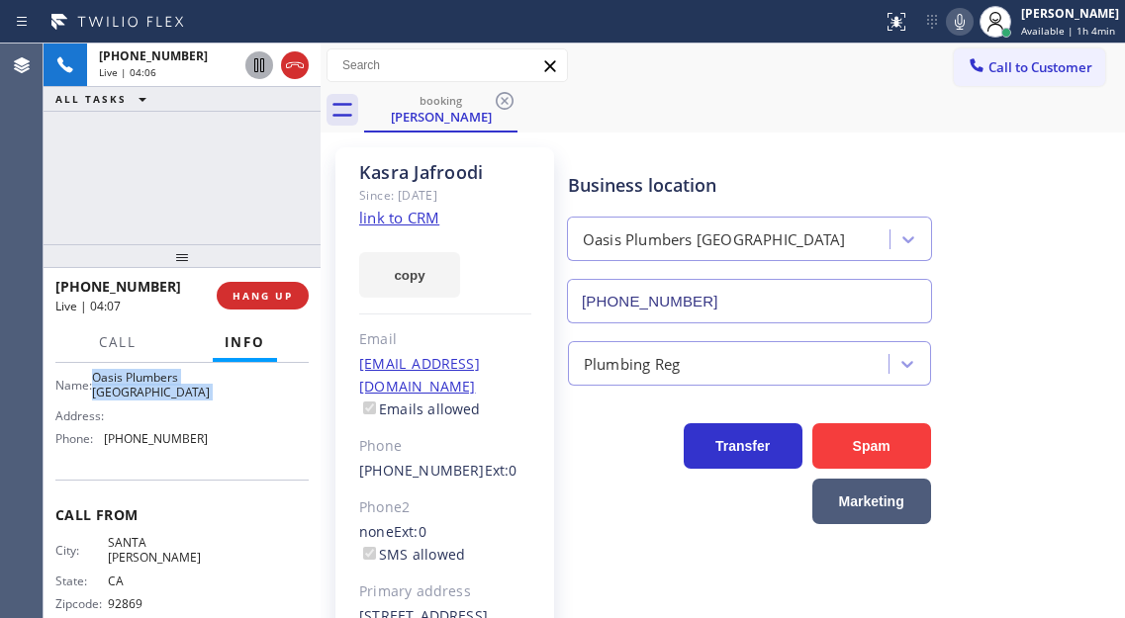
click at [150, 401] on span "Oasis Plumbers [GEOGRAPHIC_DATA]" at bounding box center [151, 385] width 118 height 31
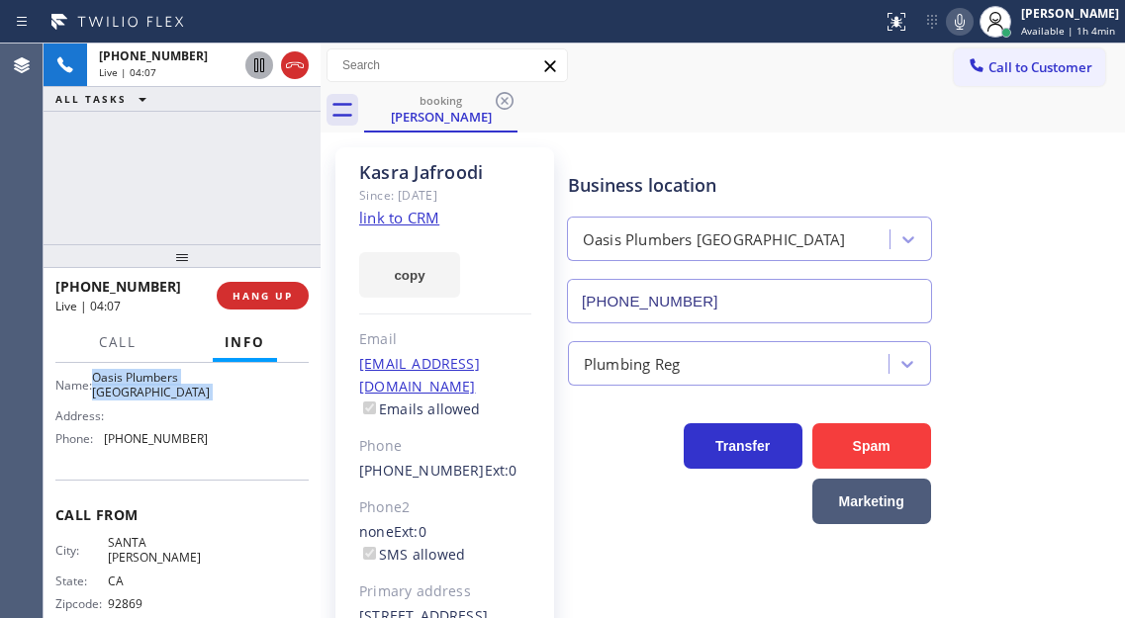
click at [150, 401] on span "Oasis Plumbers [GEOGRAPHIC_DATA]" at bounding box center [151, 385] width 118 height 31
drag, startPoint x: 1040, startPoint y: 248, endPoint x: 734, endPoint y: 243, distance: 305.8
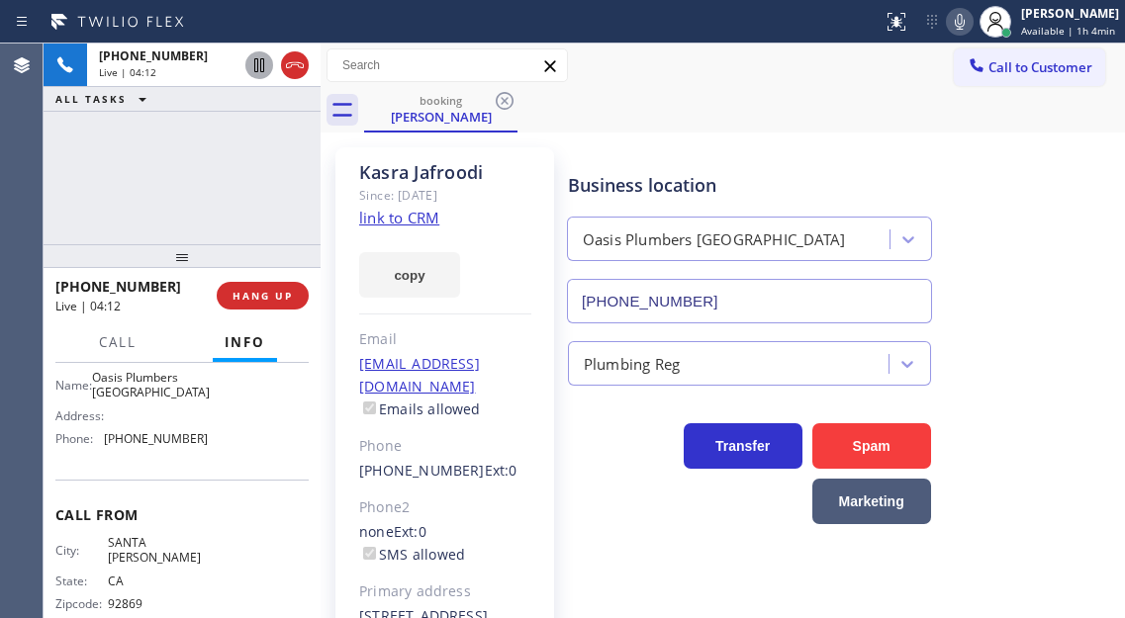
click at [1040, 248] on div "Business location [GEOGRAPHIC_DATA] [GEOGRAPHIC_DATA] [PHONE_NUMBER]" at bounding box center [842, 233] width 556 height 179
click at [267, 286] on button "HANG UP" at bounding box center [263, 296] width 92 height 28
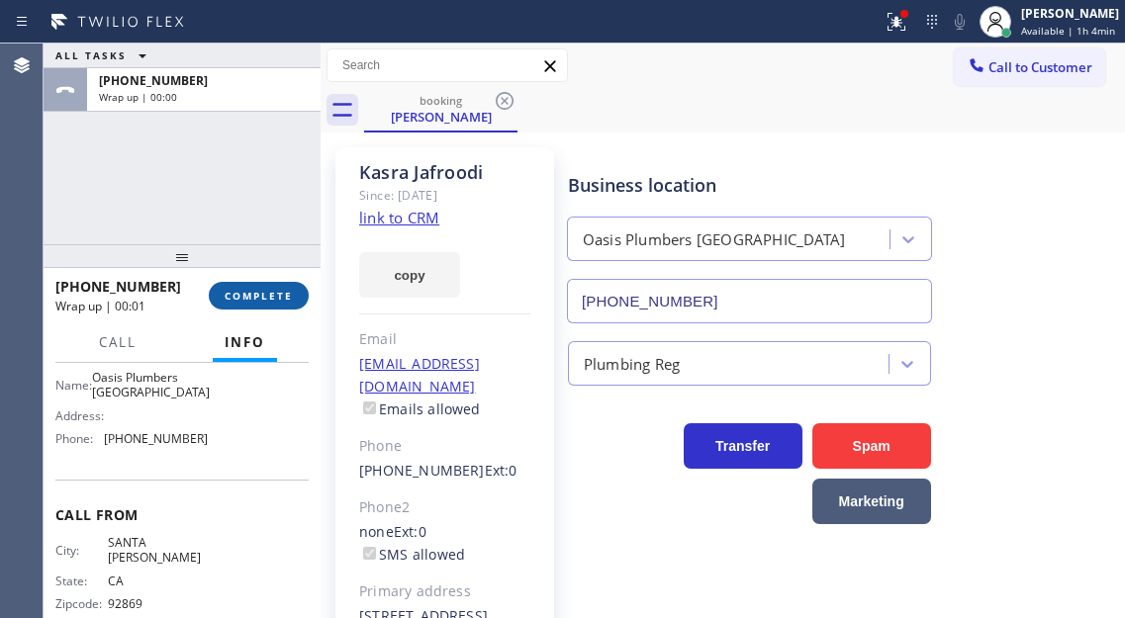
click at [272, 293] on span "COMPLETE" at bounding box center [259, 296] width 68 height 14
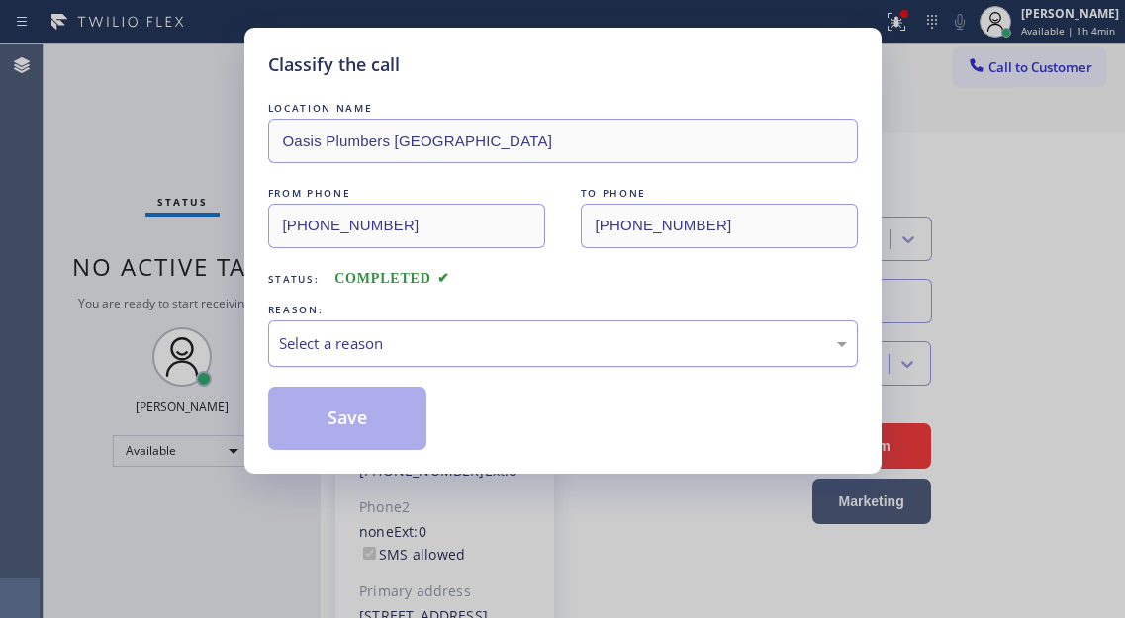
click at [365, 340] on div "Select a reason" at bounding box center [563, 343] width 568 height 23
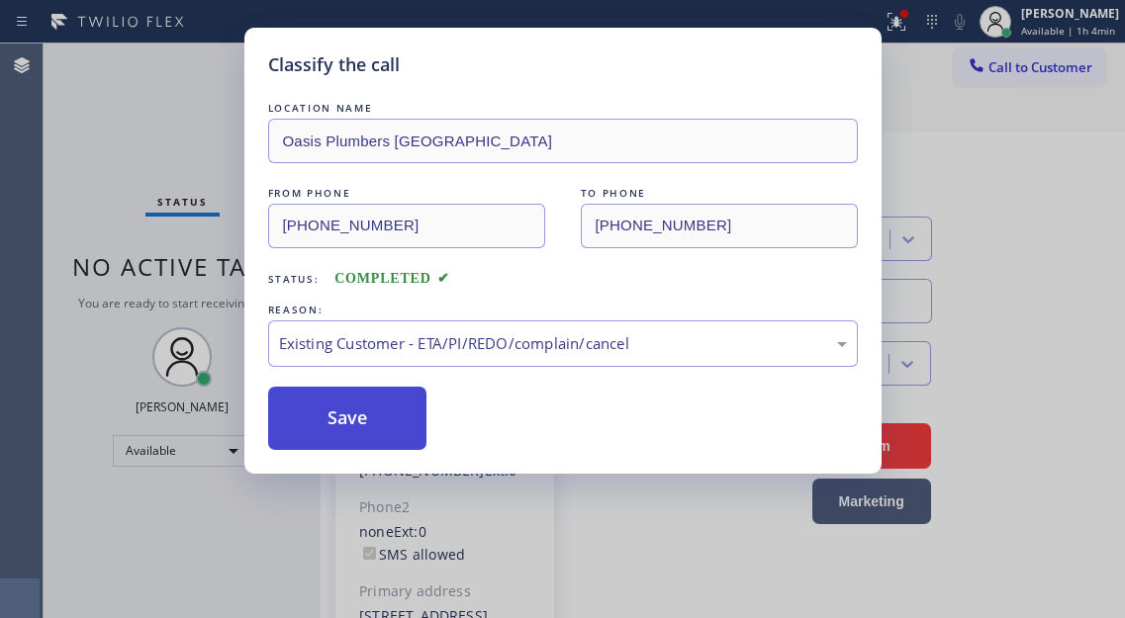
click at [355, 402] on button "Save" at bounding box center [347, 418] width 159 height 63
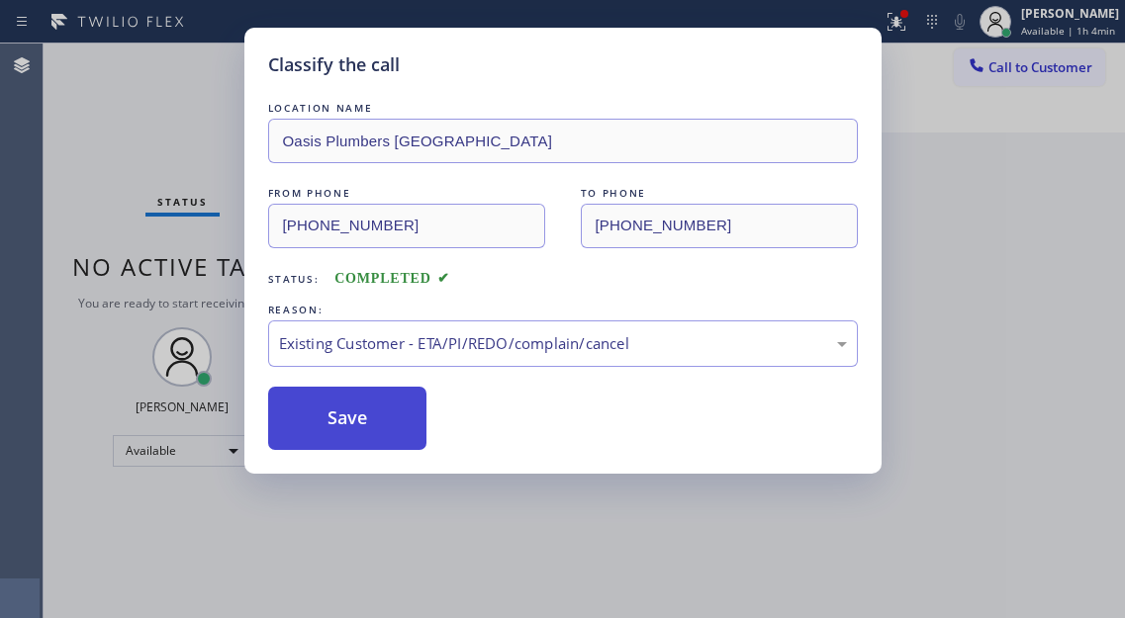
click at [355, 402] on button "Save" at bounding box center [347, 418] width 159 height 63
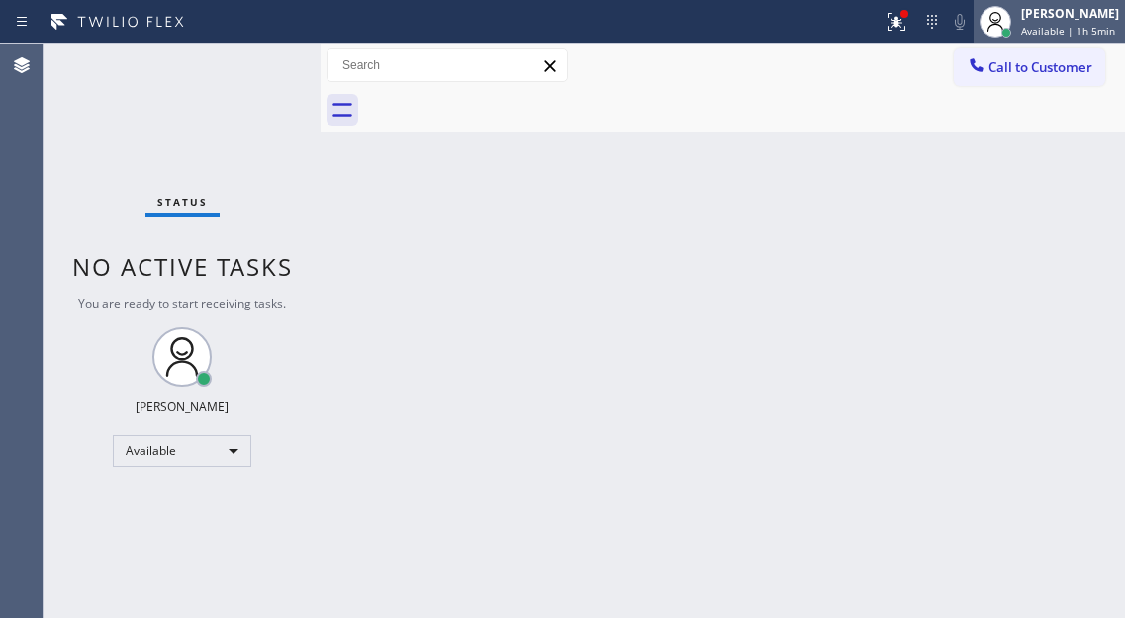
click at [1062, 18] on div "[PERSON_NAME]" at bounding box center [1070, 13] width 98 height 17
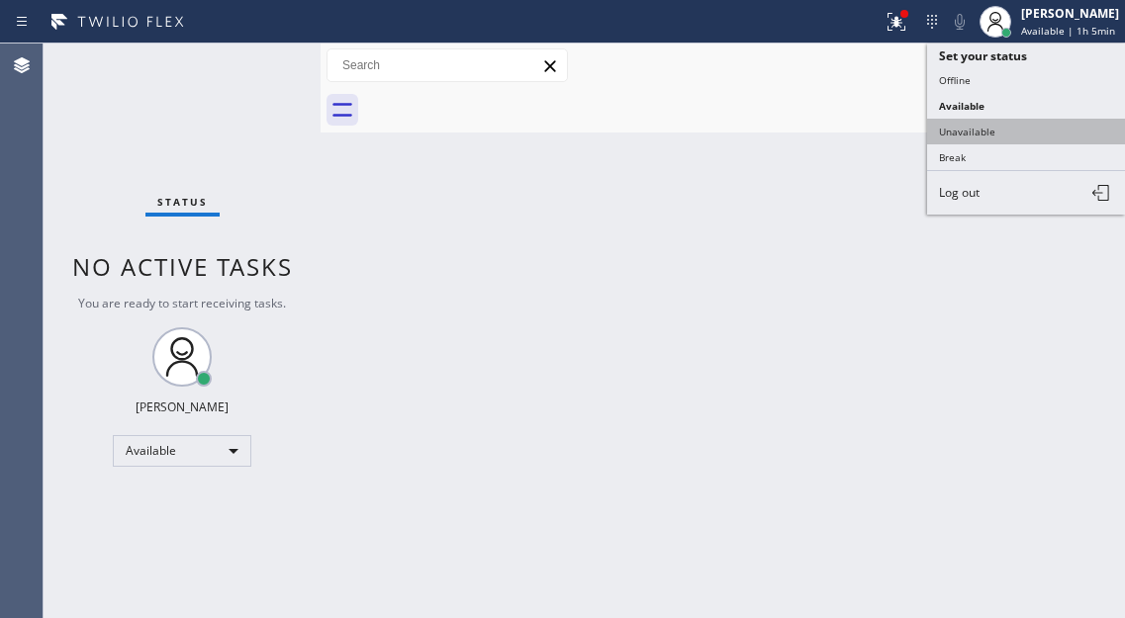
click at [1028, 122] on button "Unavailable" at bounding box center [1026, 132] width 198 height 26
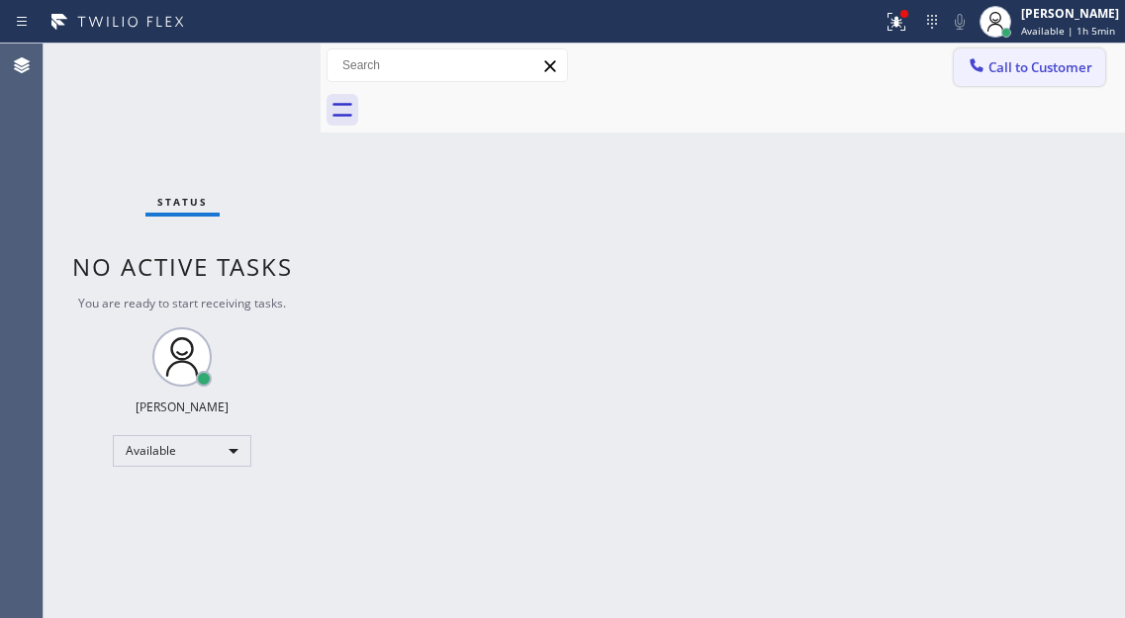
click at [1035, 78] on button "Call to Customer" at bounding box center [1029, 67] width 151 height 38
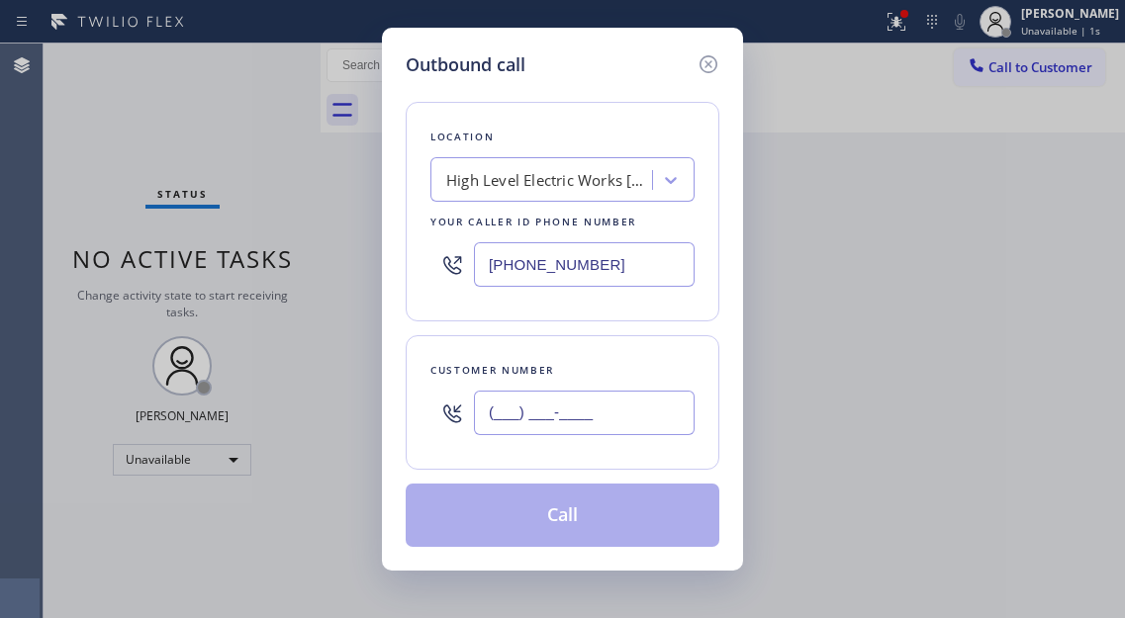
click at [552, 429] on input "(___) ___-____" at bounding box center [584, 413] width 221 height 45
paste input "714) 454-0453"
type input "[PHONE_NUMBER]"
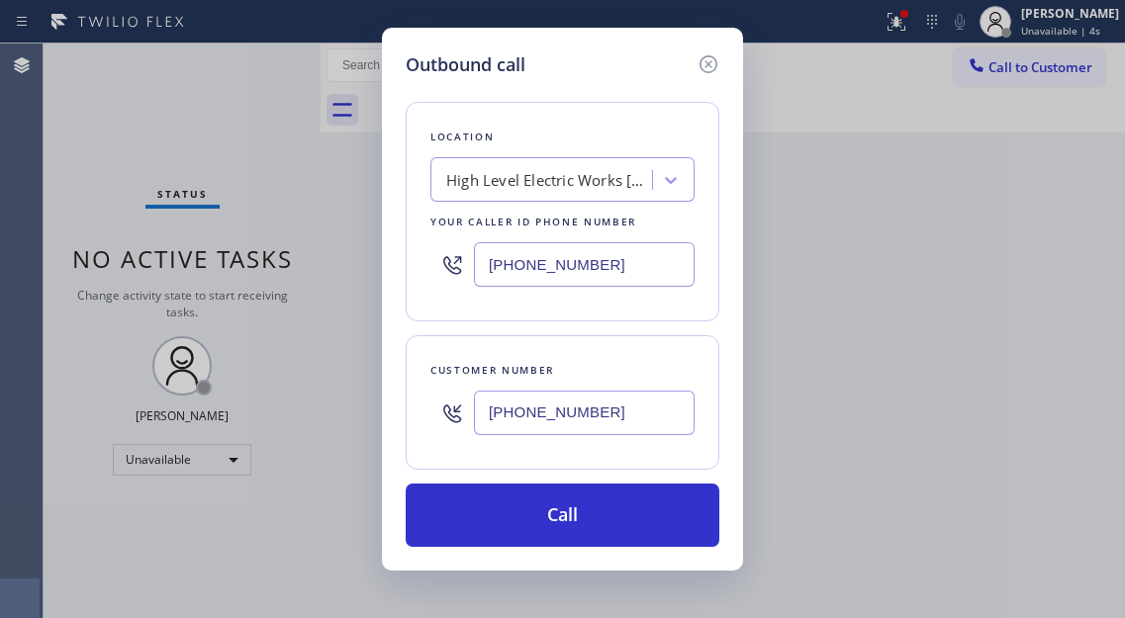
click at [610, 275] on input "[PHONE_NUMBER]" at bounding box center [584, 264] width 221 height 45
paste input "714) 706-3926"
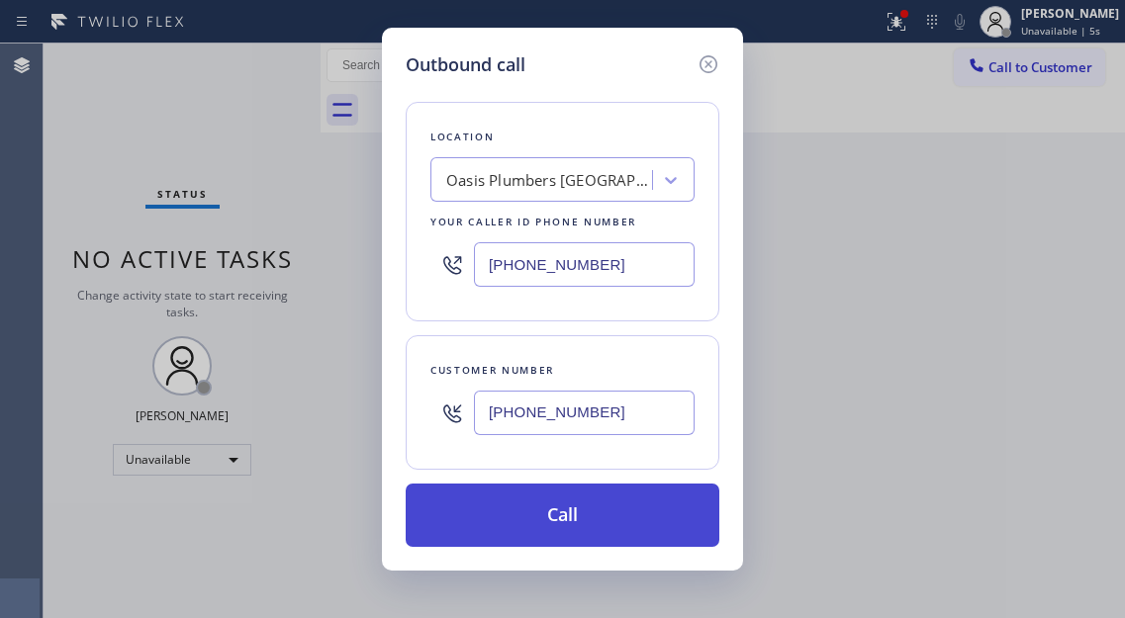
type input "[PHONE_NUMBER]"
click at [585, 500] on button "Call" at bounding box center [563, 515] width 314 height 63
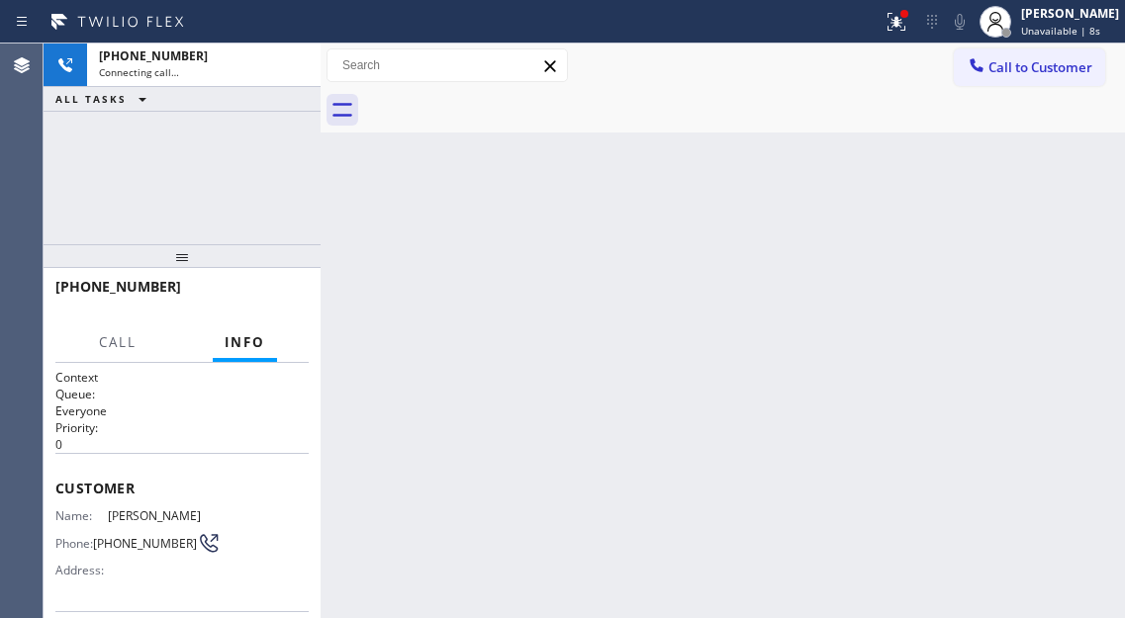
click at [1048, 152] on div "Back to Dashboard Change Sender ID Customers Technicians Select a contact Outbo…" at bounding box center [723, 331] width 804 height 575
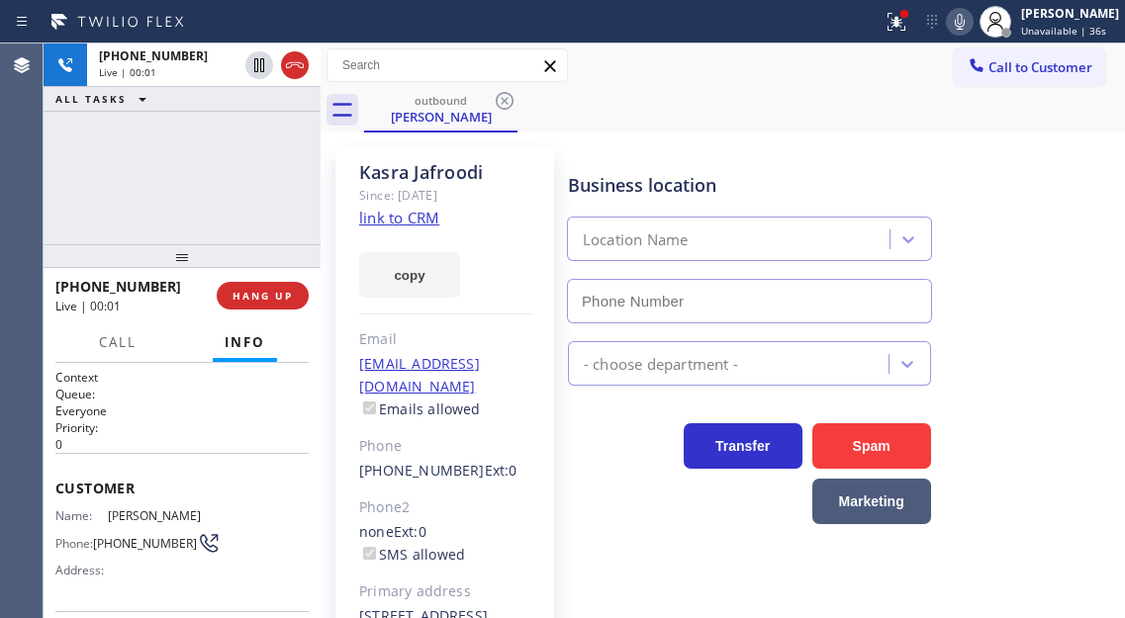
type input "[PHONE_NUMBER]"
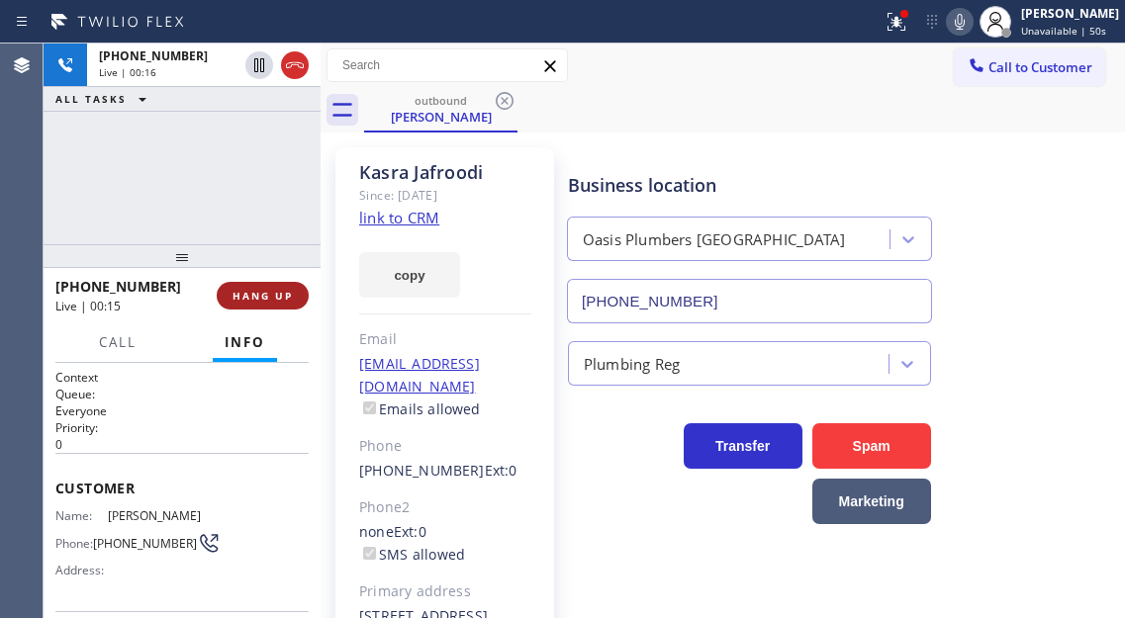
click at [268, 295] on span "HANG UP" at bounding box center [263, 296] width 60 height 14
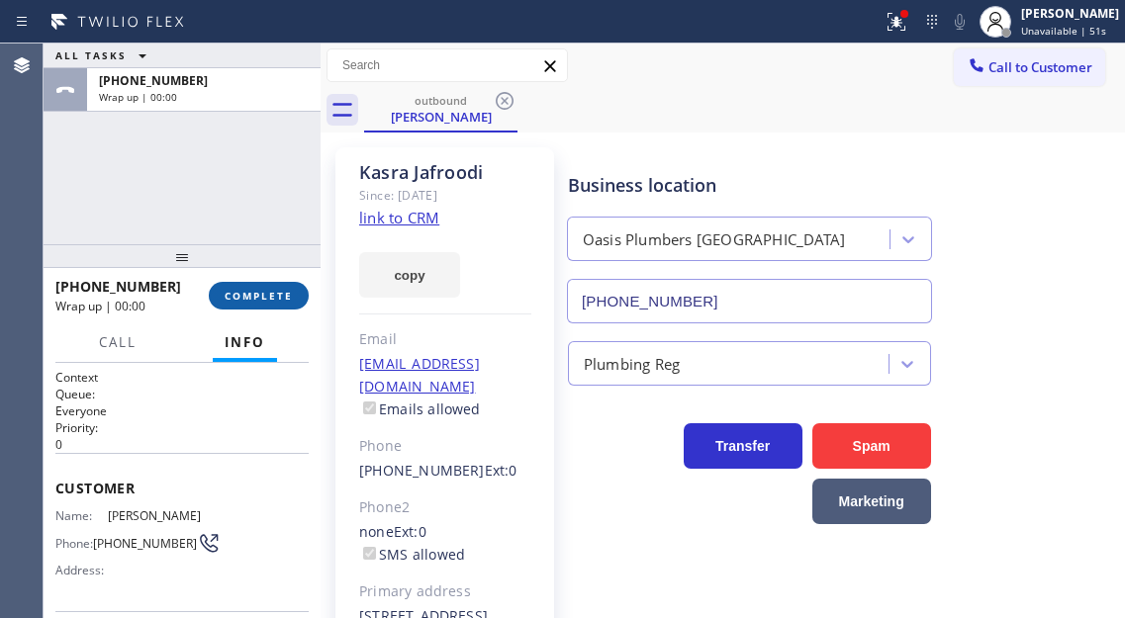
click at [268, 295] on span "COMPLETE" at bounding box center [259, 296] width 68 height 14
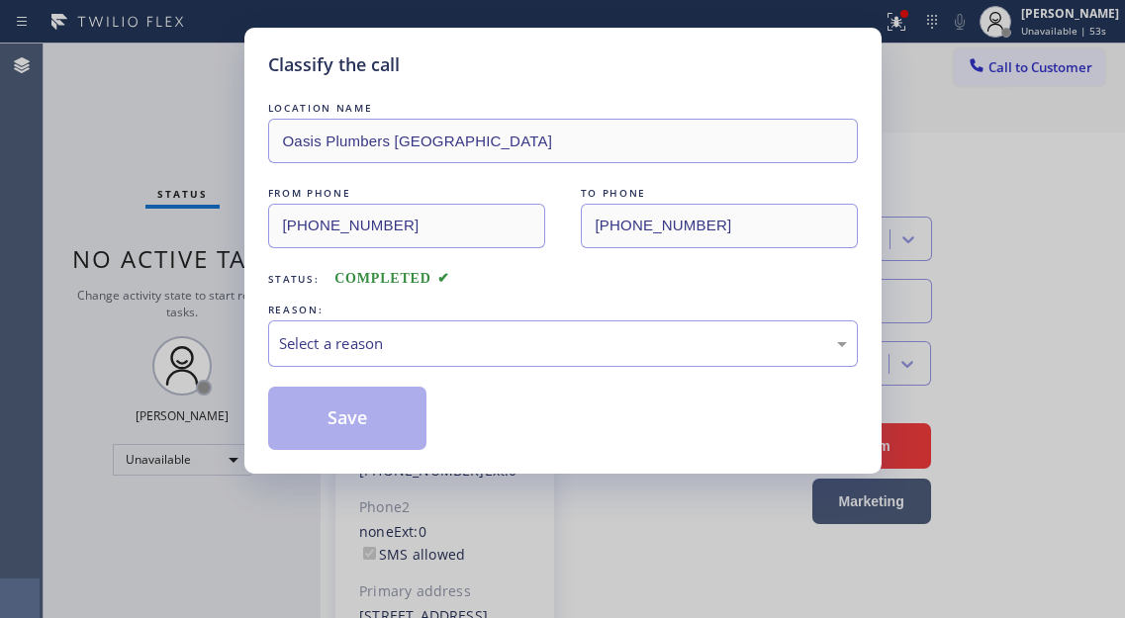
click at [268, 295] on div "LOCATION NAME [GEOGRAPHIC_DATA] [GEOGRAPHIC_DATA] FROM PHONE [PHONE_NUMBER] TO …" at bounding box center [563, 274] width 590 height 352
click at [487, 344] on div "Select a reason" at bounding box center [563, 343] width 568 height 23
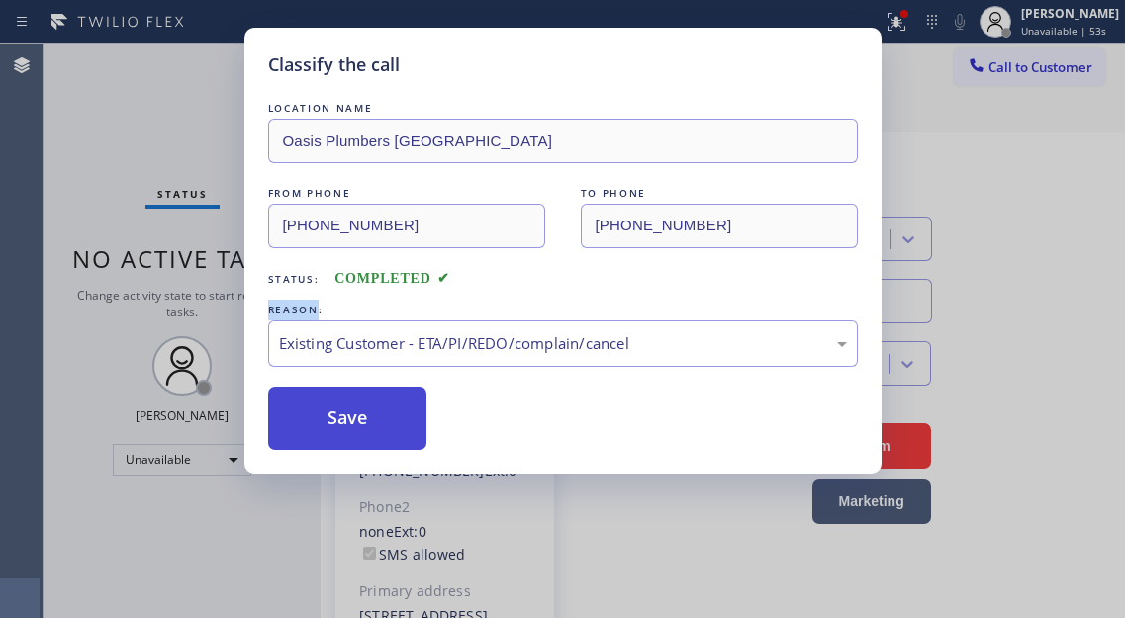
click at [384, 428] on button "Save" at bounding box center [347, 418] width 159 height 63
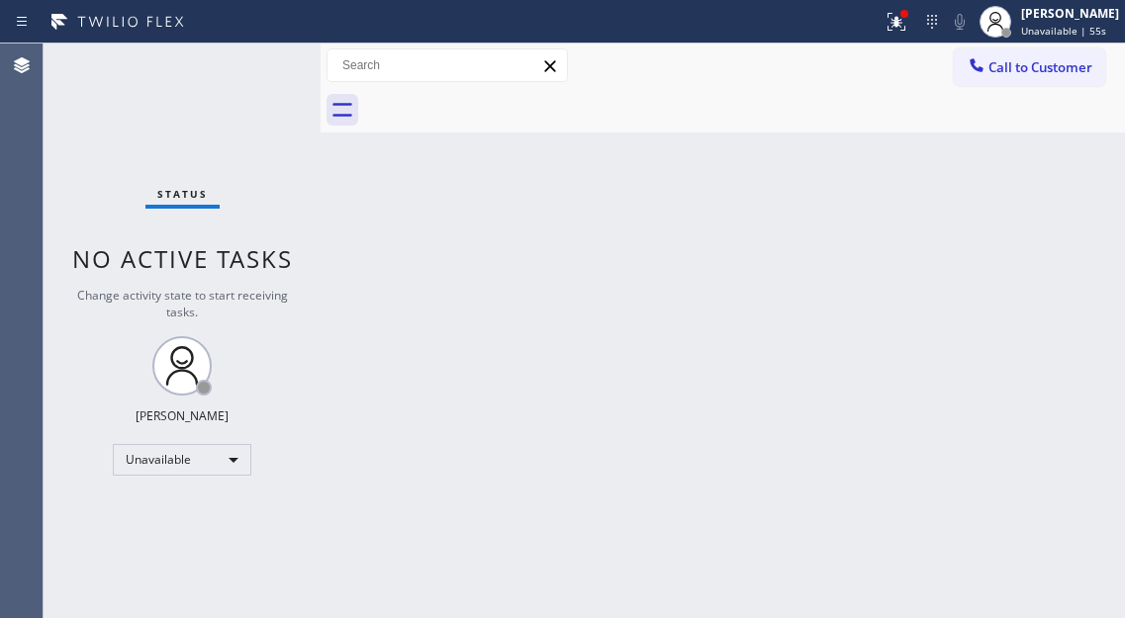
click at [1011, 36] on div at bounding box center [1006, 33] width 10 height 10
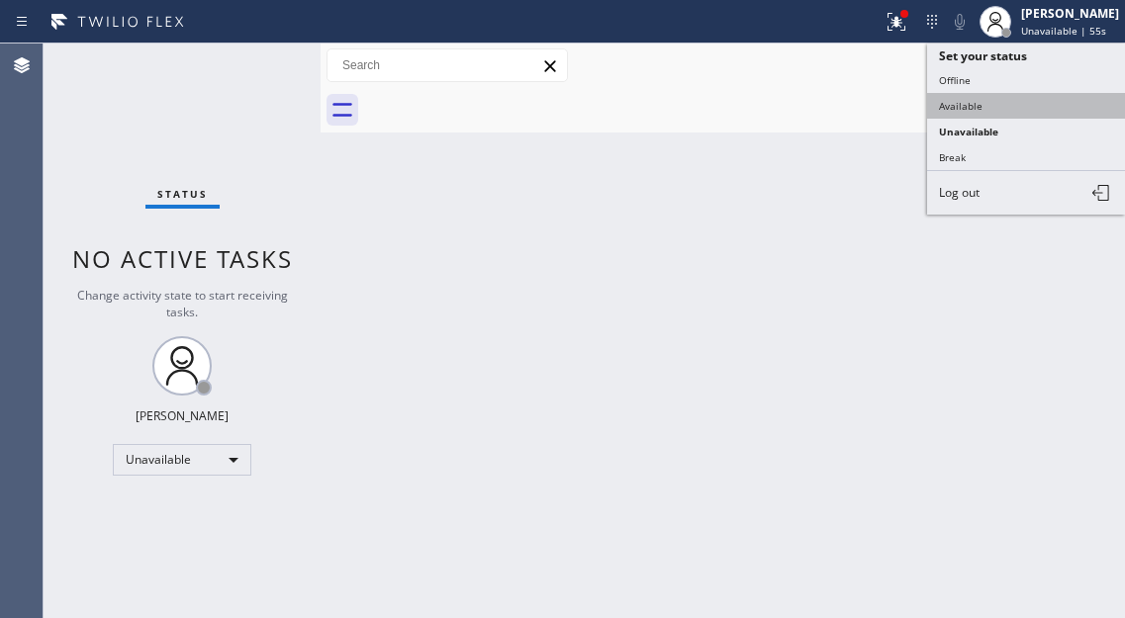
click at [983, 110] on button "Available" at bounding box center [1026, 106] width 198 height 26
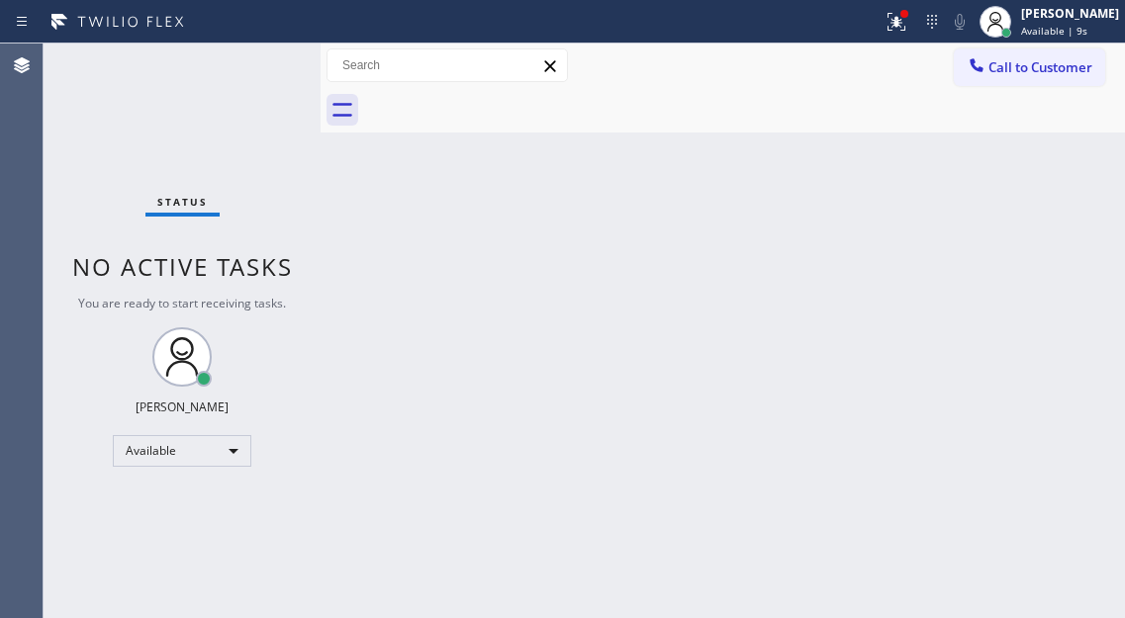
click at [1048, 270] on div "Back to Dashboard Change Sender ID Customers Technicians Select a contact Outbo…" at bounding box center [723, 331] width 804 height 575
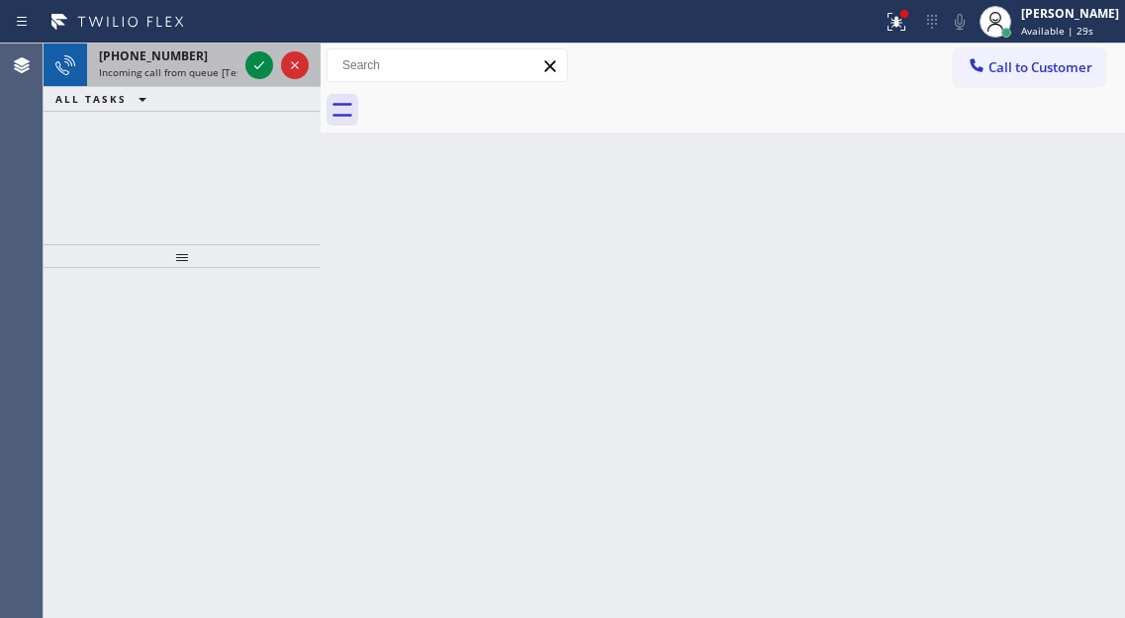
click at [232, 63] on div "[PHONE_NUMBER]" at bounding box center [168, 55] width 139 height 17
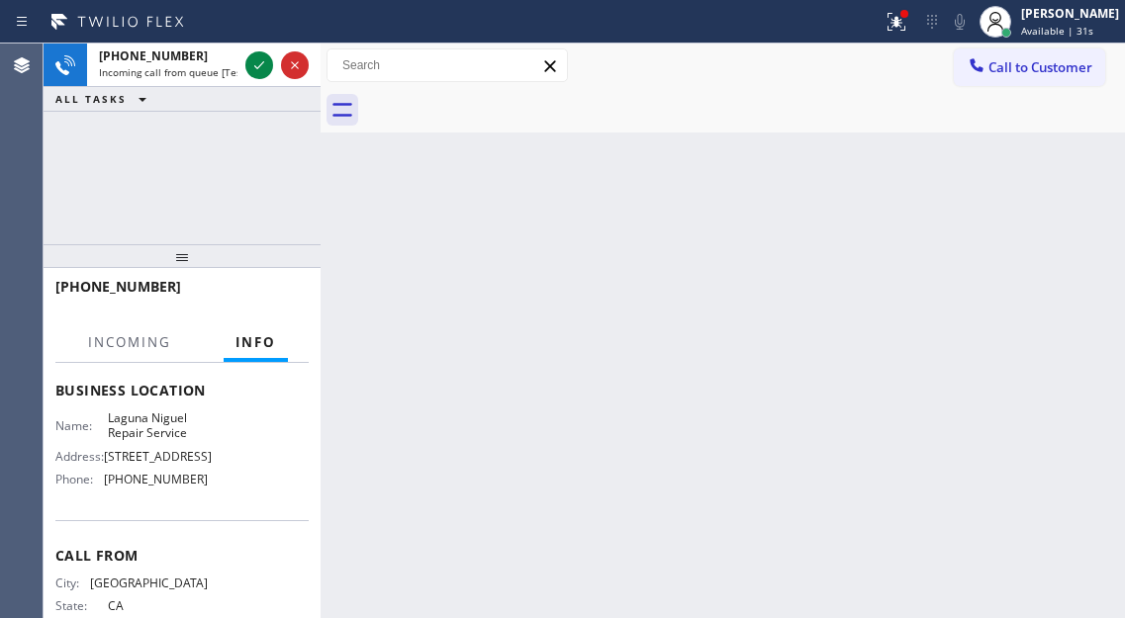
scroll to position [297, 0]
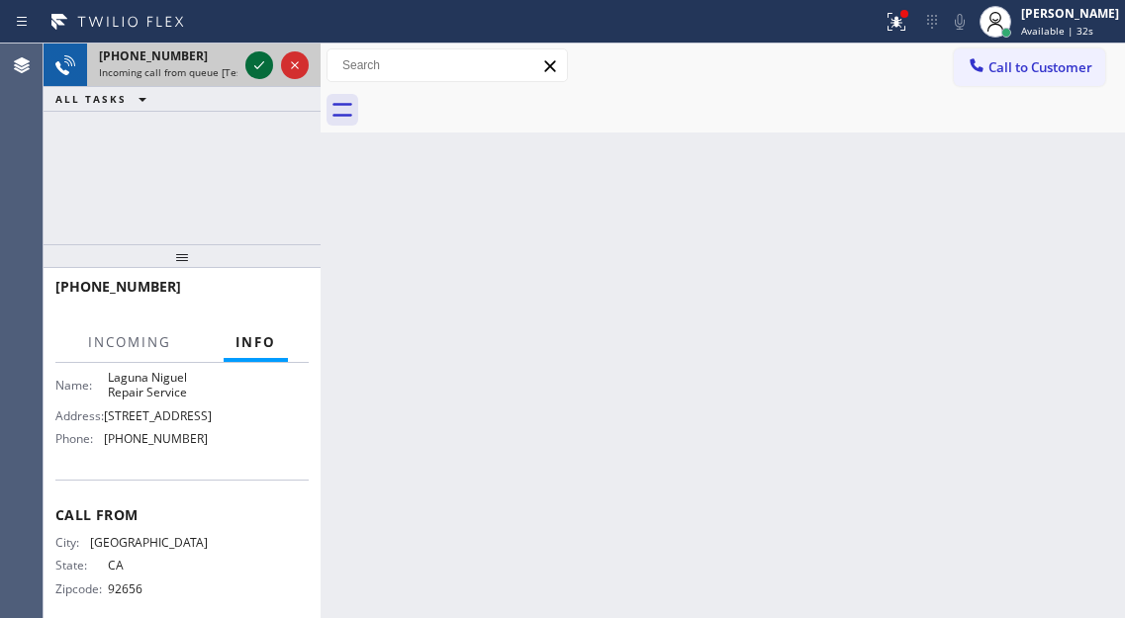
click at [261, 63] on icon at bounding box center [259, 65] width 24 height 24
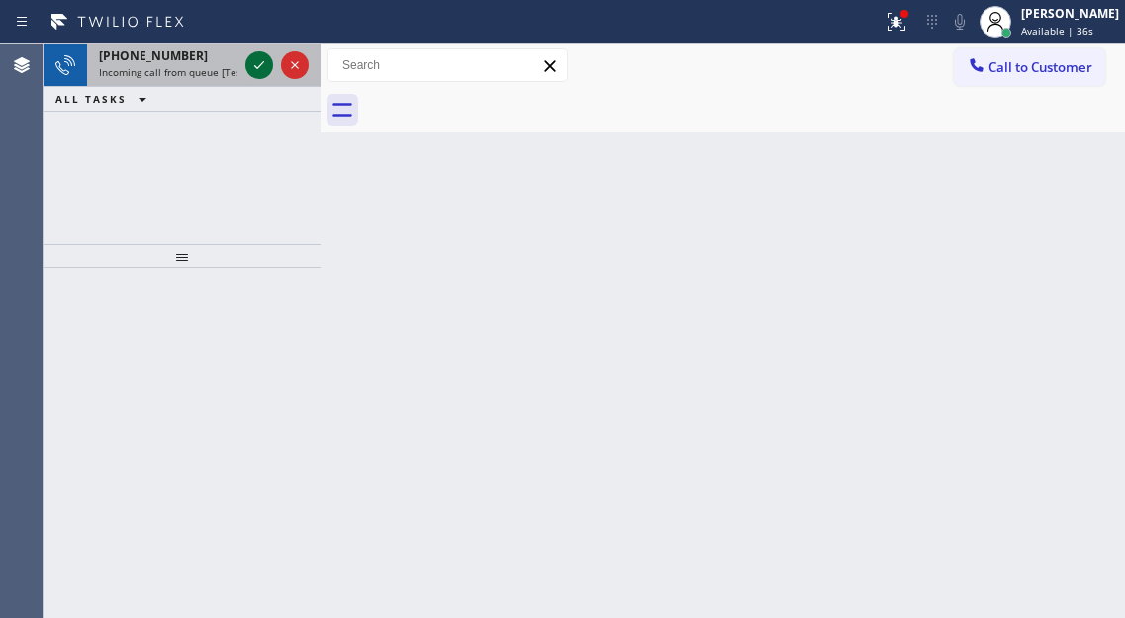
click at [260, 65] on icon at bounding box center [259, 65] width 10 height 8
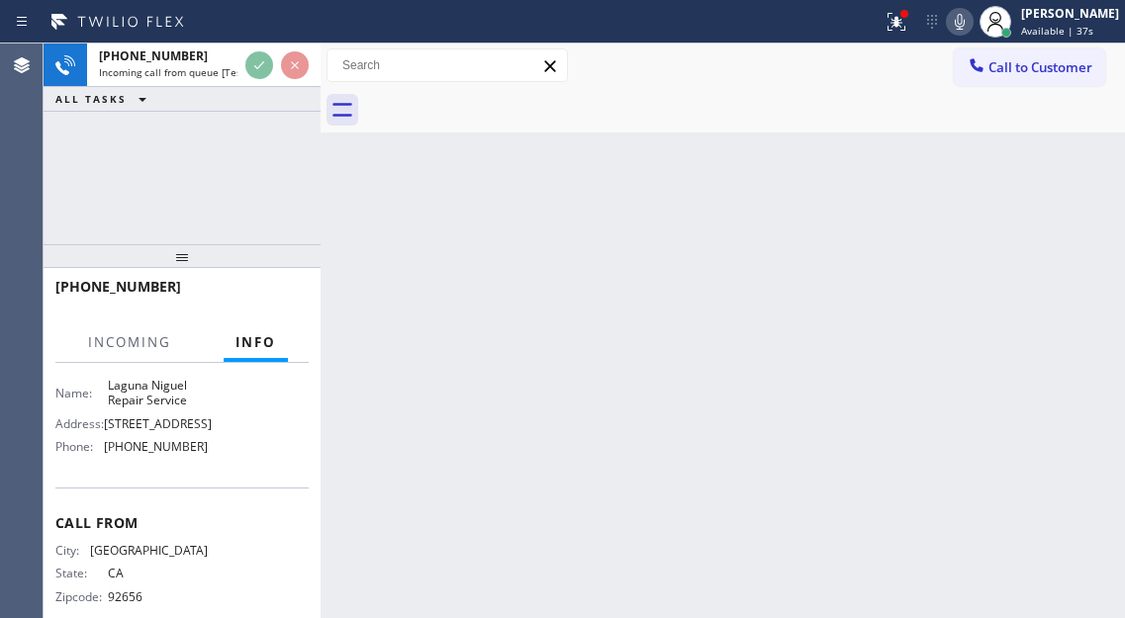
scroll to position [297, 0]
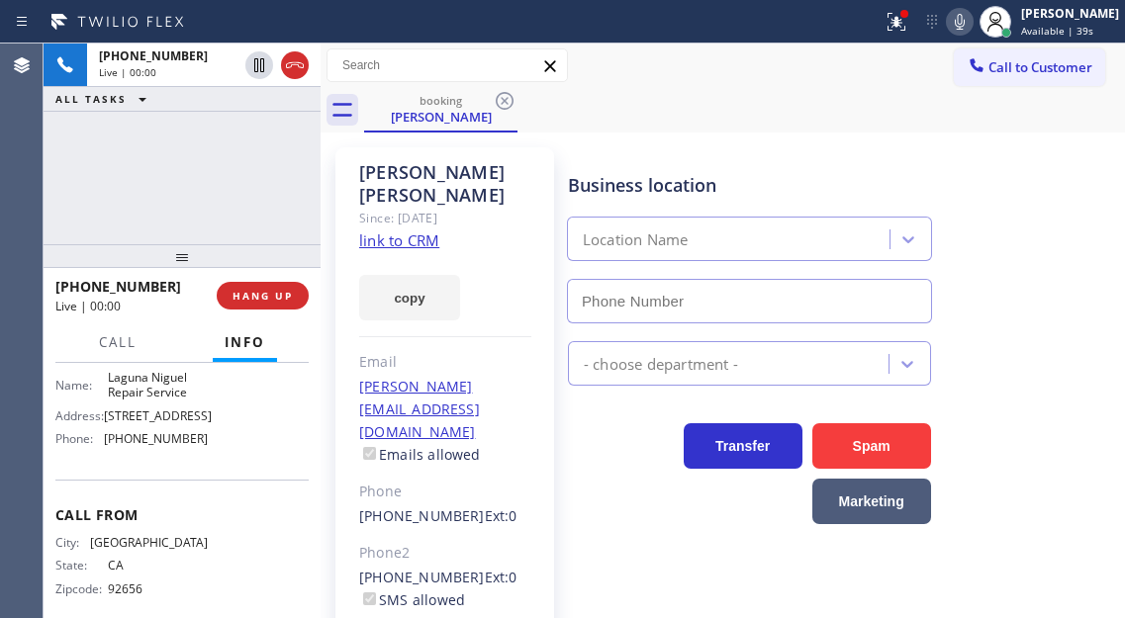
type input "[PHONE_NUMBER]"
click at [397, 231] on link "link to CRM" at bounding box center [399, 241] width 80 height 20
click at [236, 162] on div "[PHONE_NUMBER] Live | 00:35 ALL TASKS ALL TASKS ACTIVE TASKS TASKS IN WRAP UP" at bounding box center [182, 144] width 277 height 201
click at [244, 181] on div "[PHONE_NUMBER] Live | 01:37 ALL TASKS ALL TASKS ACTIVE TASKS TASKS IN WRAP UP" at bounding box center [182, 144] width 277 height 201
click at [187, 160] on div "[PHONE_NUMBER] Live | 01:44 ALL TASKS ALL TASKS ACTIVE TASKS TASKS IN WRAP UP" at bounding box center [182, 144] width 277 height 201
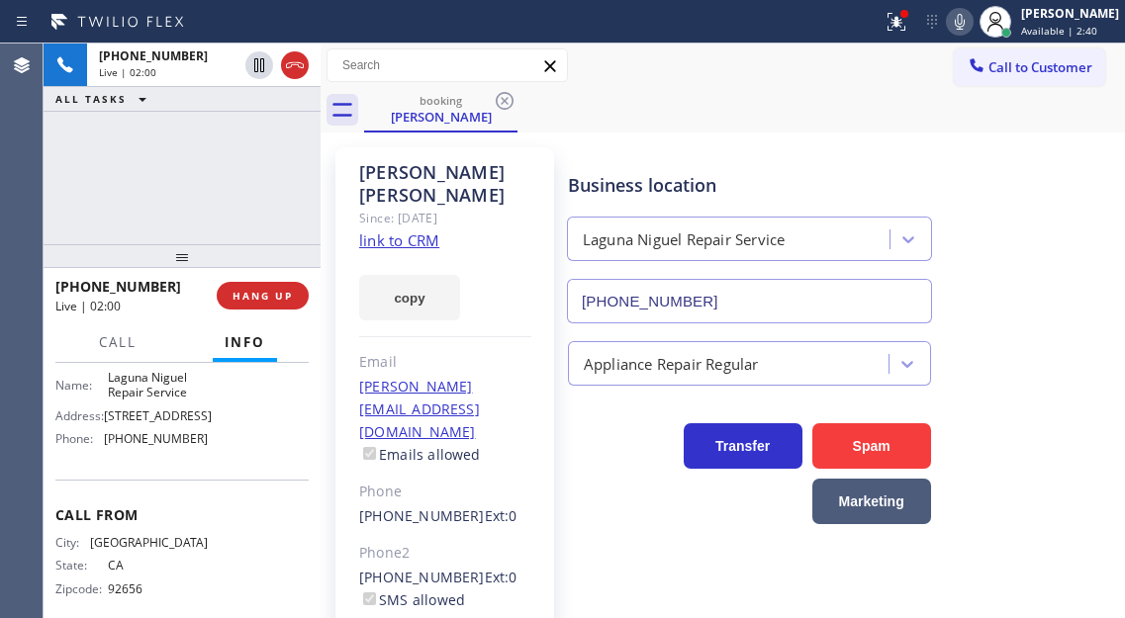
click at [249, 172] on div "[PHONE_NUMBER] Live | 02:00 ALL TASKS ALL TASKS ACTIVE TASKS TASKS IN WRAP UP" at bounding box center [182, 144] width 277 height 201
click at [267, 179] on div "[PHONE_NUMBER] Live | 02:01 ALL TASKS ALL TASKS ACTIVE TASKS TASKS IN WRAP UP" at bounding box center [182, 144] width 277 height 201
click at [219, 170] on div "[PHONE_NUMBER] Live | 02:11 ALL TASKS ALL TASKS ACTIVE TASKS TASKS IN WRAP UP" at bounding box center [182, 144] width 277 height 201
click at [263, 299] on span "HANG UP" at bounding box center [263, 296] width 60 height 14
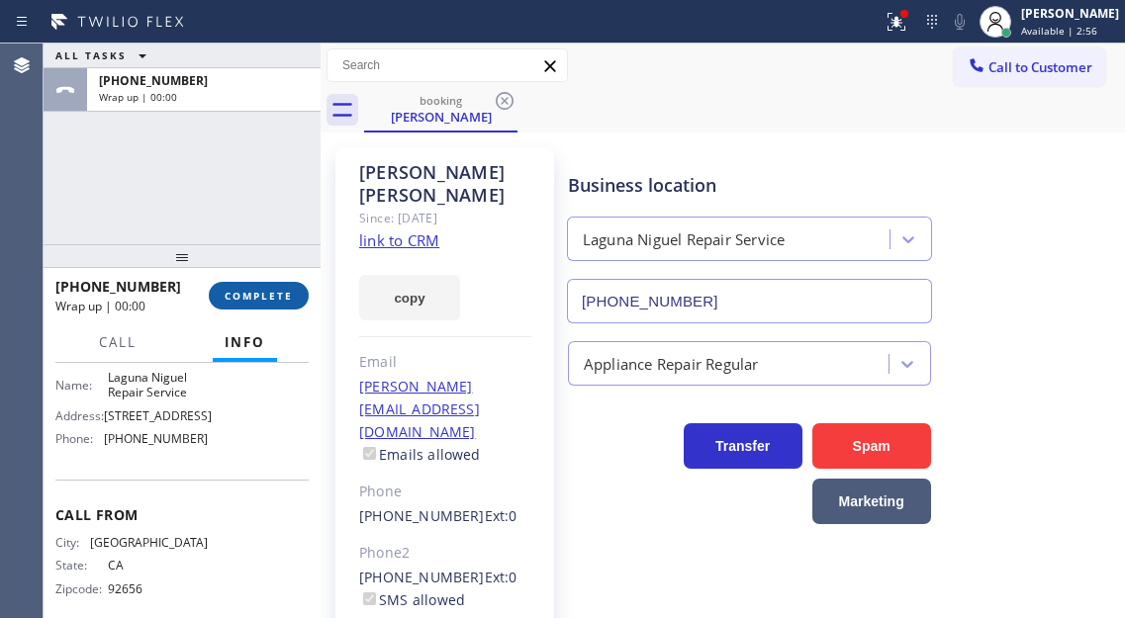
click at [263, 299] on span "COMPLETE" at bounding box center [259, 296] width 68 height 14
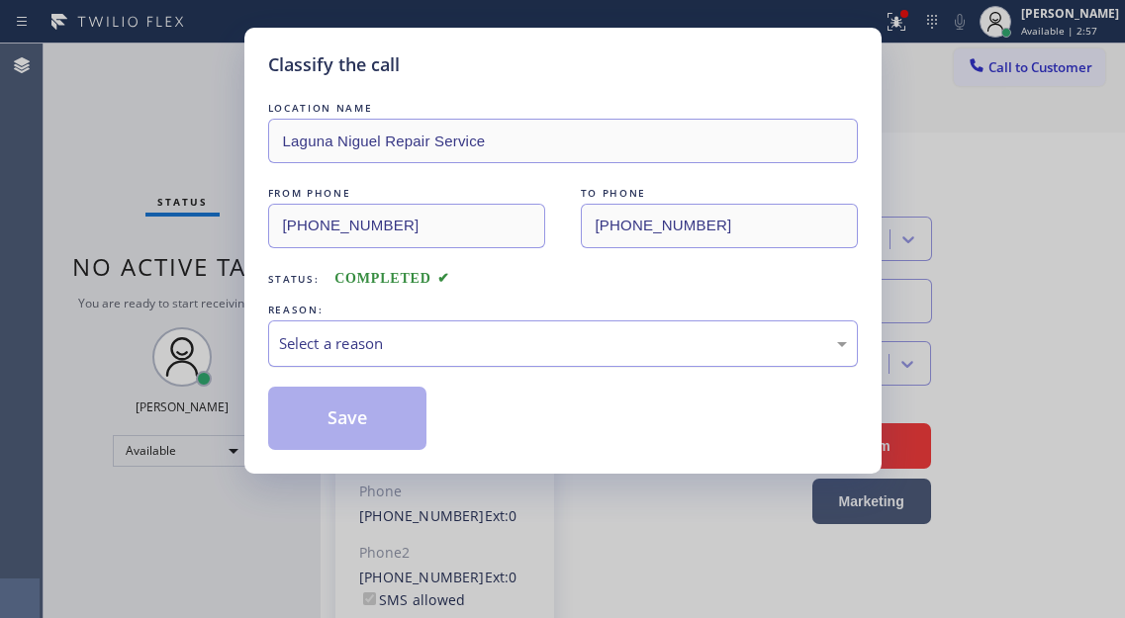
click at [413, 332] on div "Select a reason" at bounding box center [563, 343] width 568 height 23
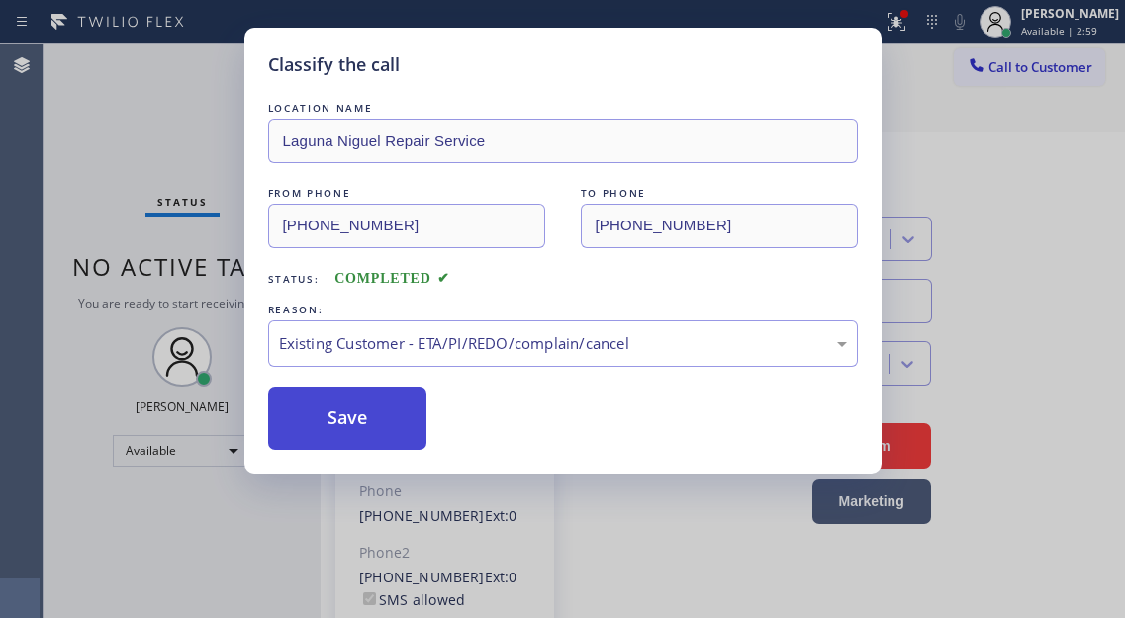
click at [376, 426] on button "Save" at bounding box center [347, 418] width 159 height 63
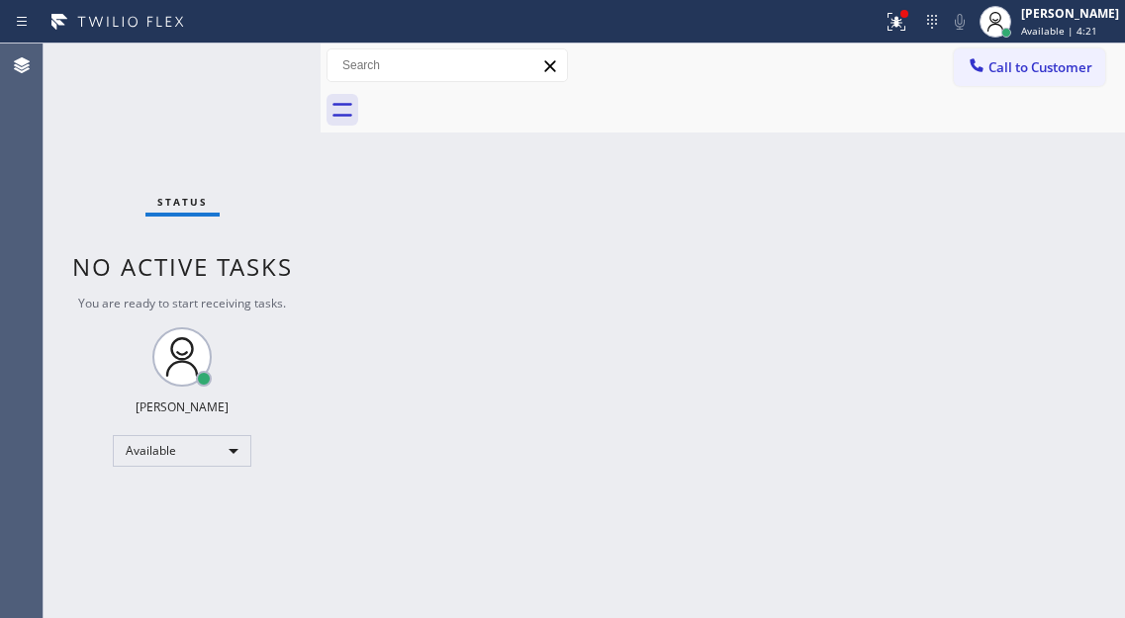
click at [1053, 258] on div "Back to Dashboard Change Sender ID Customers Technicians Select a contact Outbo…" at bounding box center [723, 331] width 804 height 575
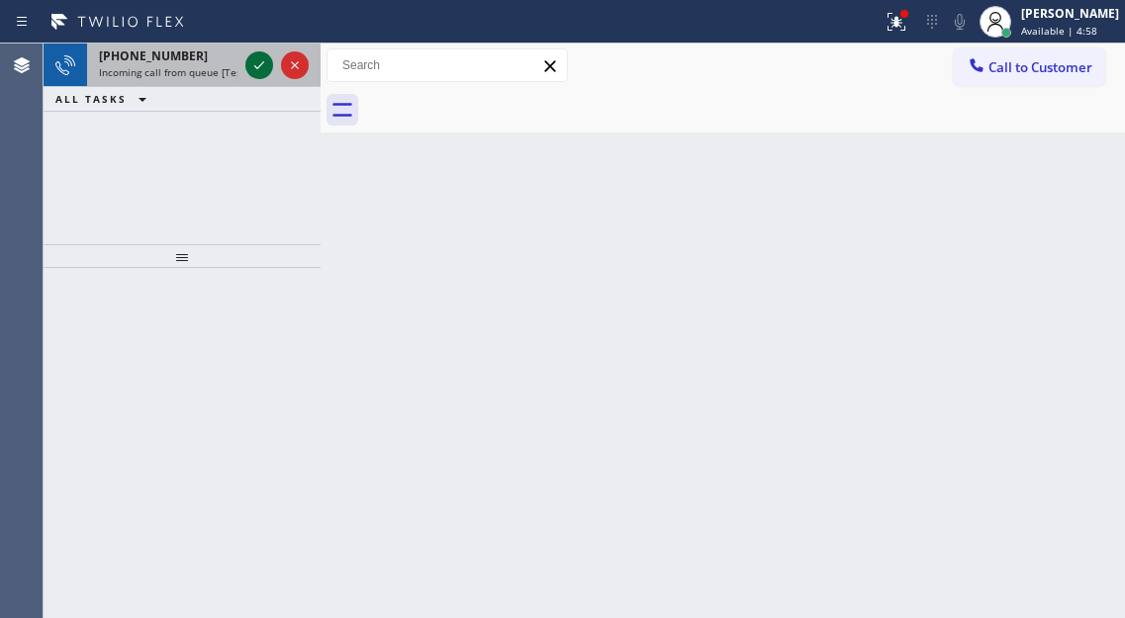
click at [251, 68] on icon at bounding box center [259, 65] width 24 height 24
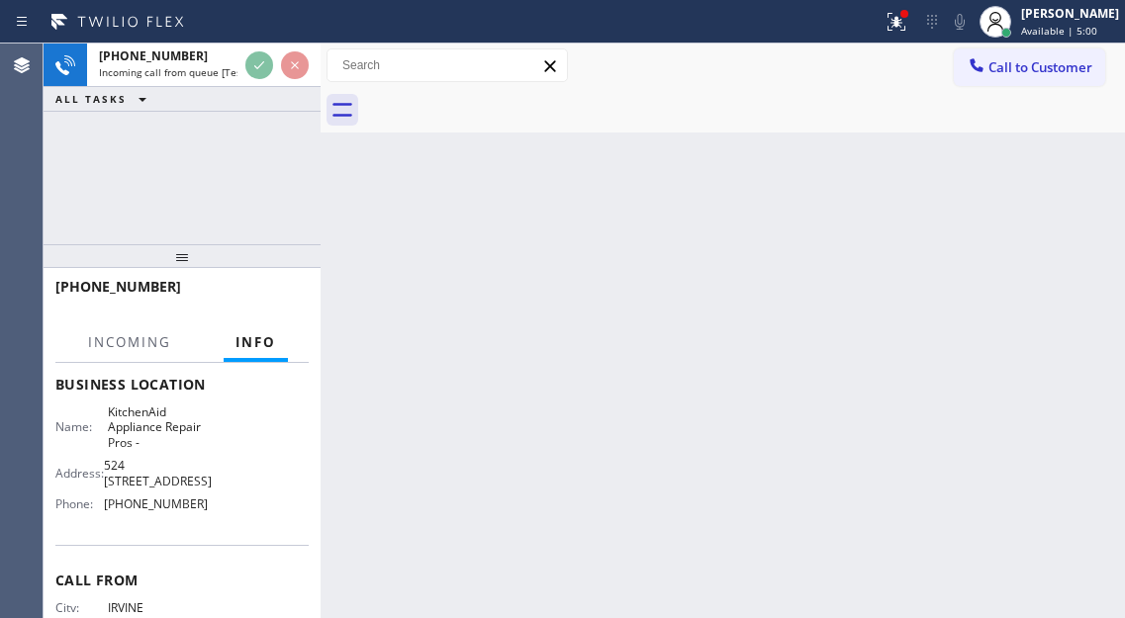
scroll to position [297, 0]
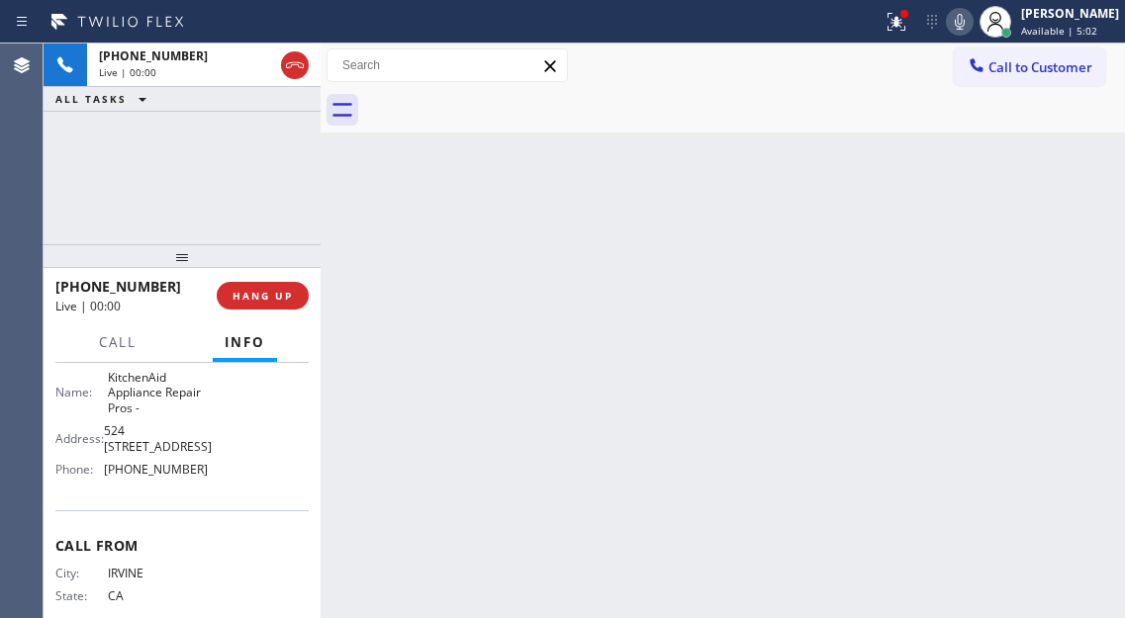
click at [139, 416] on span "KitchenAid Appliance Repair Pros -" at bounding box center [157, 393] width 99 height 46
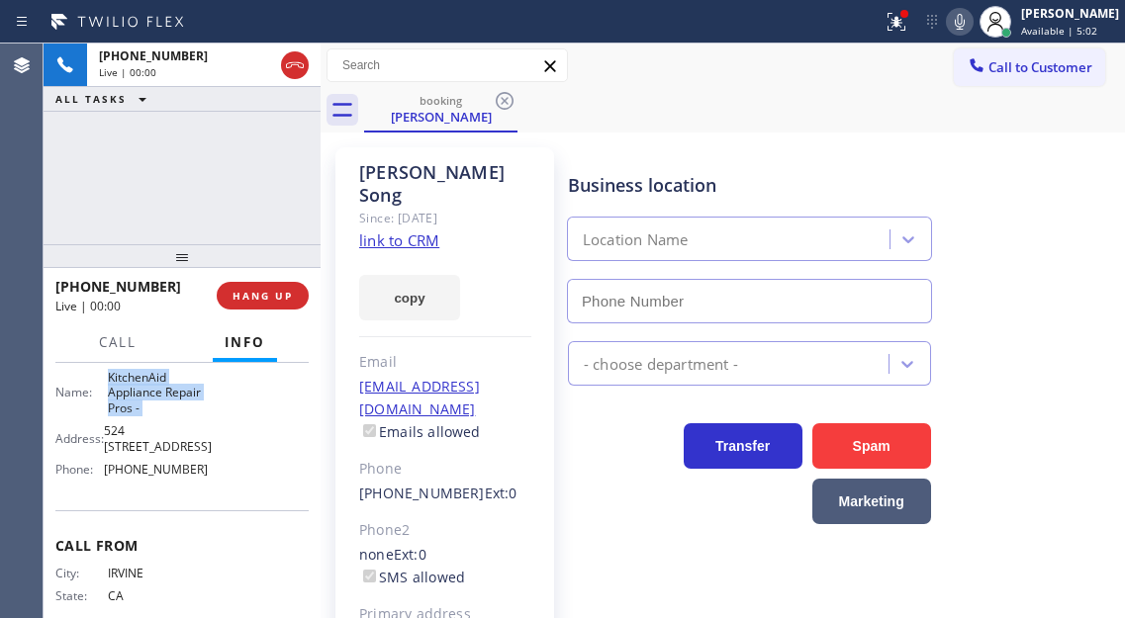
click at [139, 416] on span "KitchenAid Appliance Repair Pros -" at bounding box center [157, 393] width 99 height 46
type input "[PHONE_NUMBER]"
click at [139, 416] on span "KitchenAid Appliance Repair Pros -" at bounding box center [157, 393] width 99 height 46
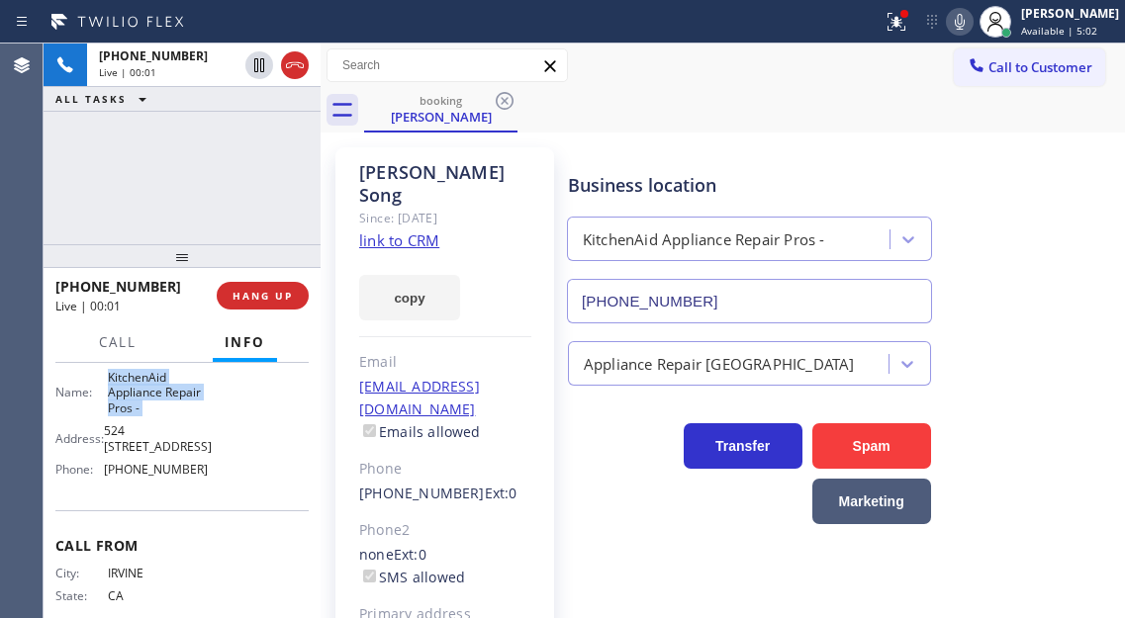
click at [139, 416] on span "KitchenAid Appliance Repair Pros -" at bounding box center [157, 393] width 99 height 46
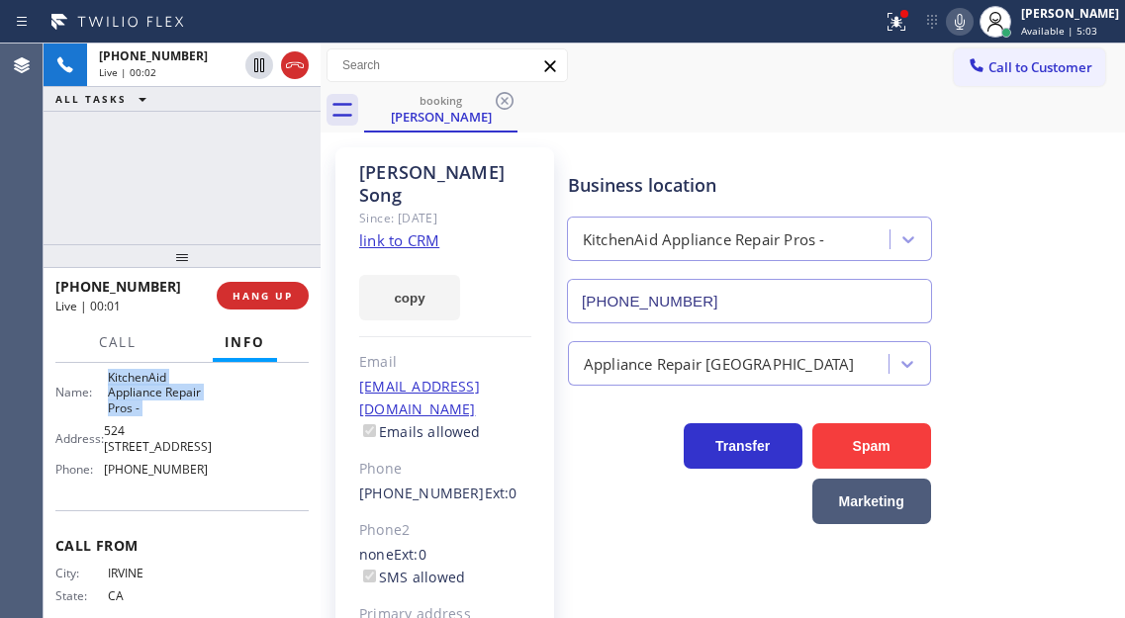
click at [139, 416] on span "KitchenAid Appliance Repair Pros -" at bounding box center [157, 393] width 99 height 46
click at [391, 231] on link "link to CRM" at bounding box center [399, 241] width 80 height 20
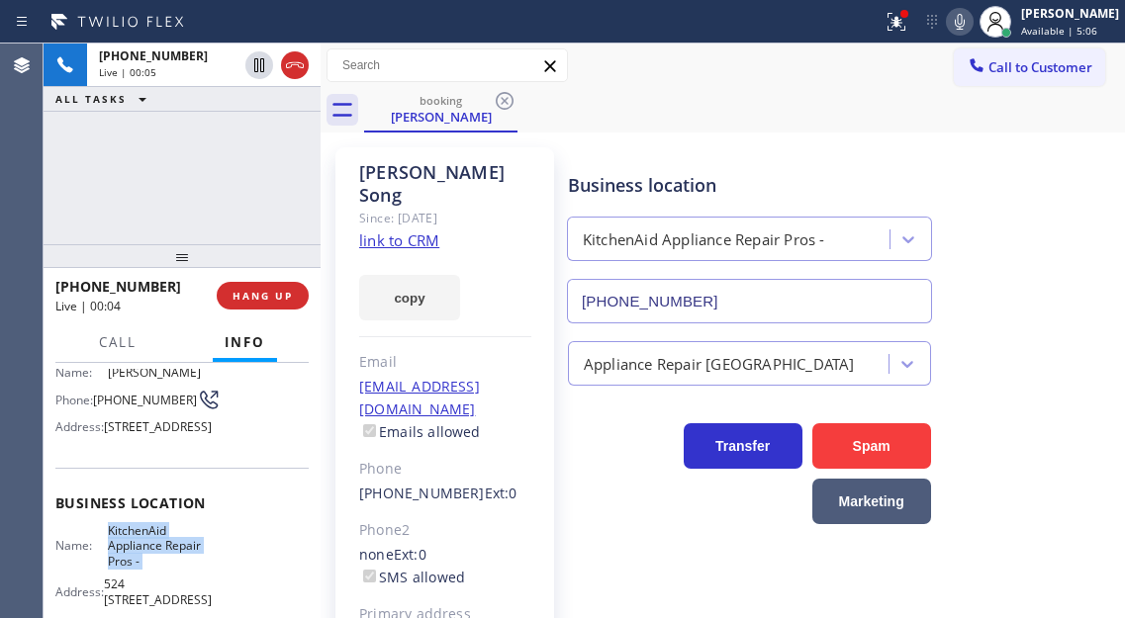
scroll to position [99, 0]
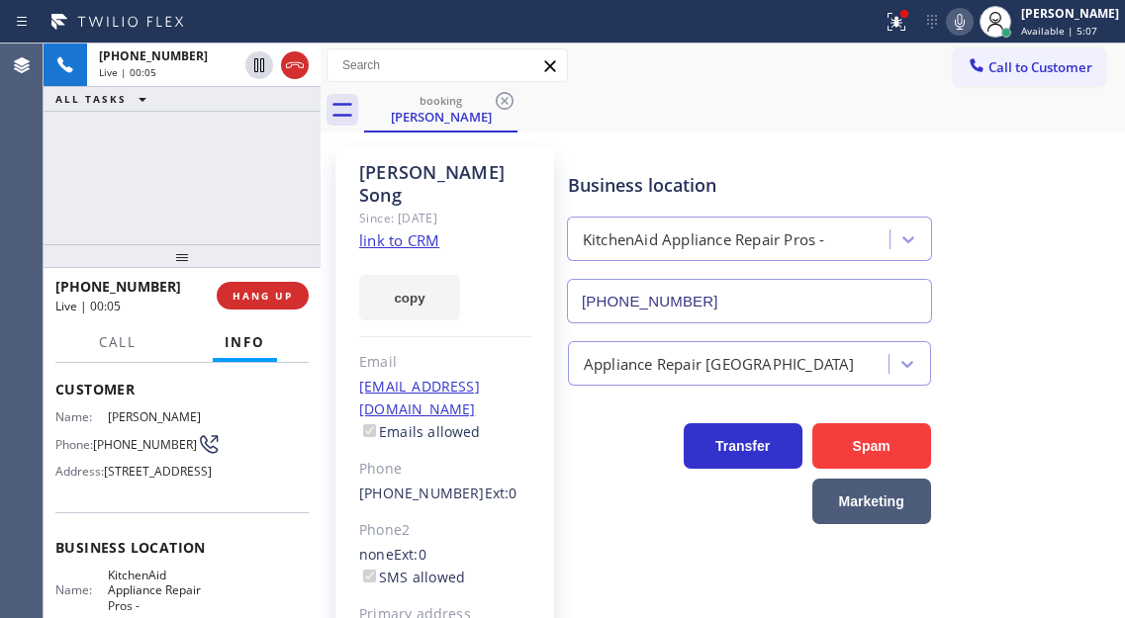
click at [118, 451] on span "[PHONE_NUMBER]" at bounding box center [145, 444] width 104 height 15
click at [210, 197] on div "[PHONE_NUMBER] Live | 00:56 ALL TASKS ALL TASKS ACTIVE TASKS TASKS IN WRAP UP" at bounding box center [182, 144] width 277 height 201
click at [253, 193] on div "[PHONE_NUMBER] Live | 00:57 ALL TASKS ALL TASKS ACTIVE TASKS TASKS IN WRAP UP" at bounding box center [182, 144] width 277 height 201
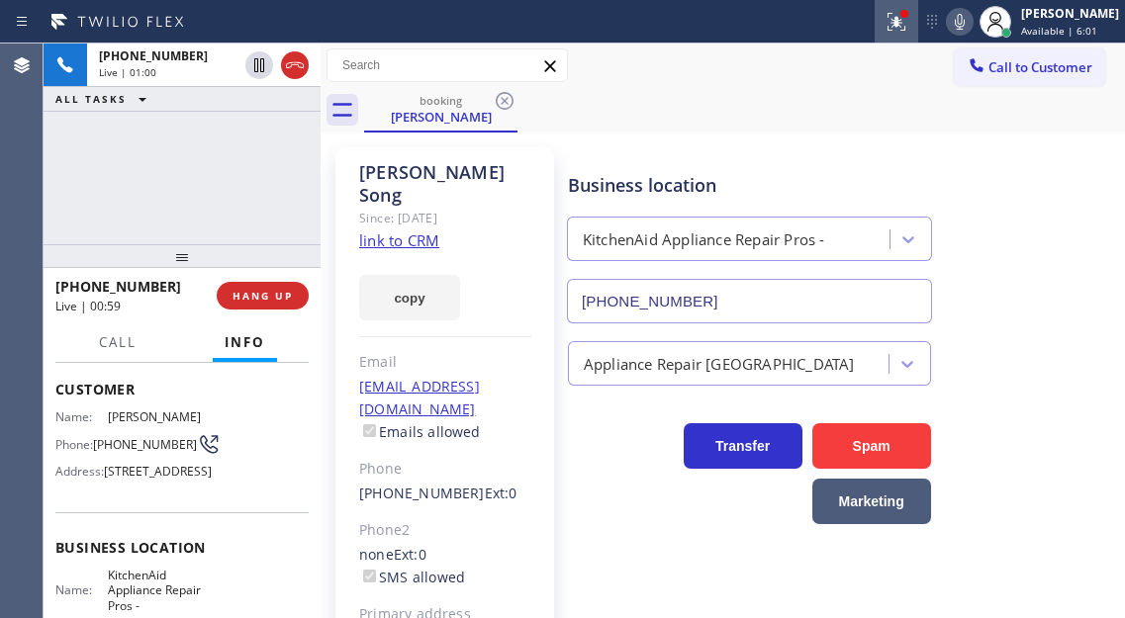
click at [918, 26] on div at bounding box center [897, 22] width 44 height 24
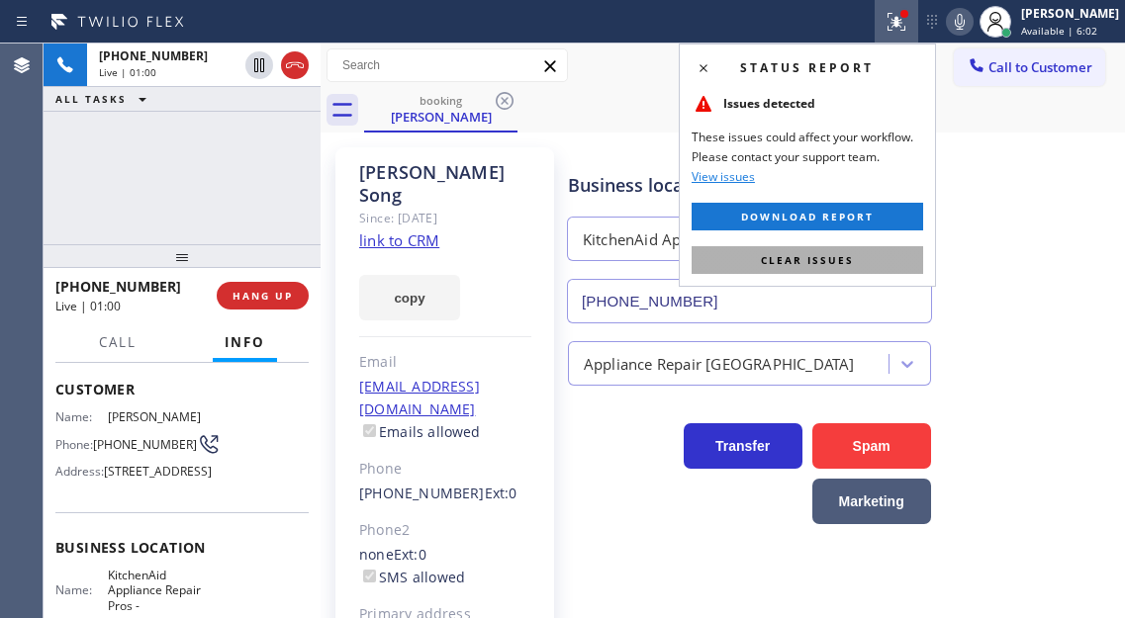
click at [882, 267] on button "Clear issues" at bounding box center [808, 260] width 232 height 28
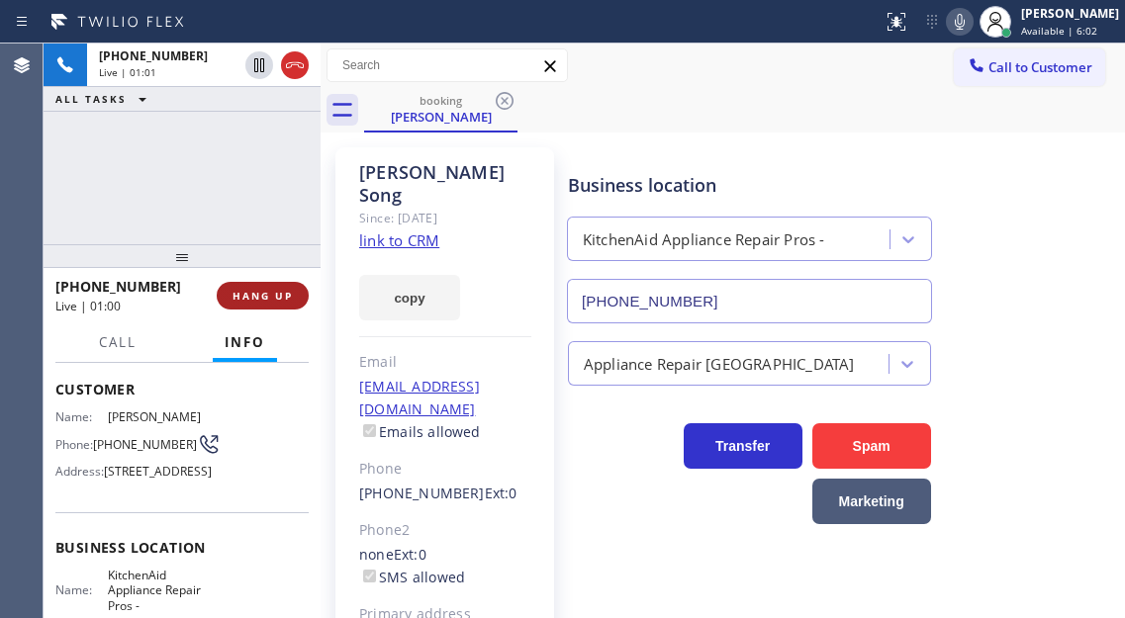
click at [283, 306] on button "HANG UP" at bounding box center [263, 296] width 92 height 28
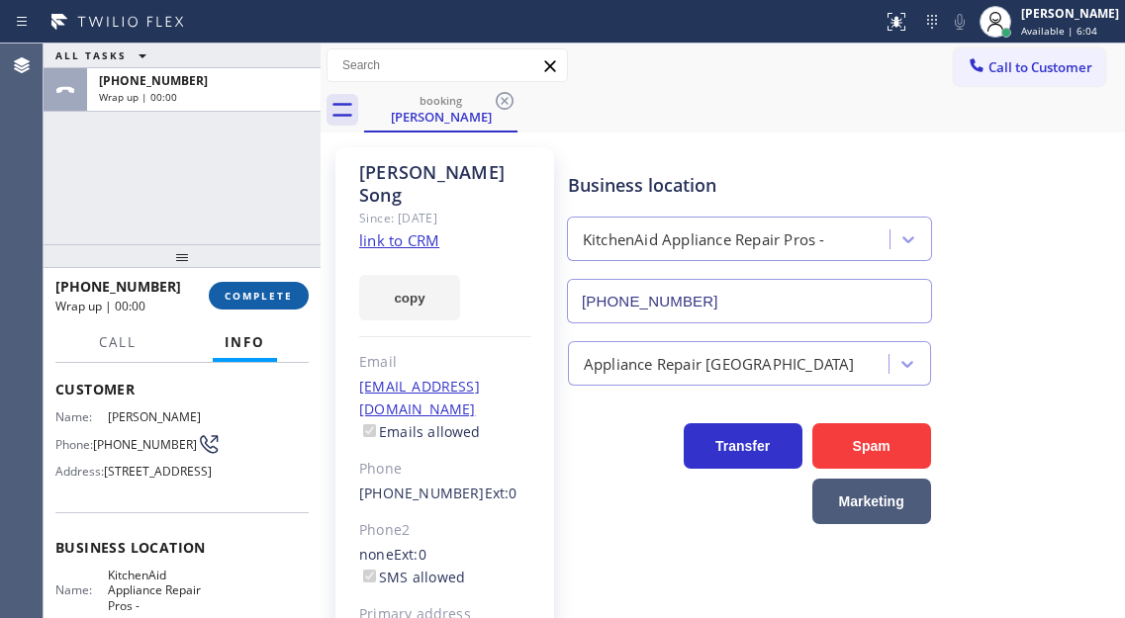
click at [283, 306] on button "COMPLETE" at bounding box center [259, 296] width 100 height 28
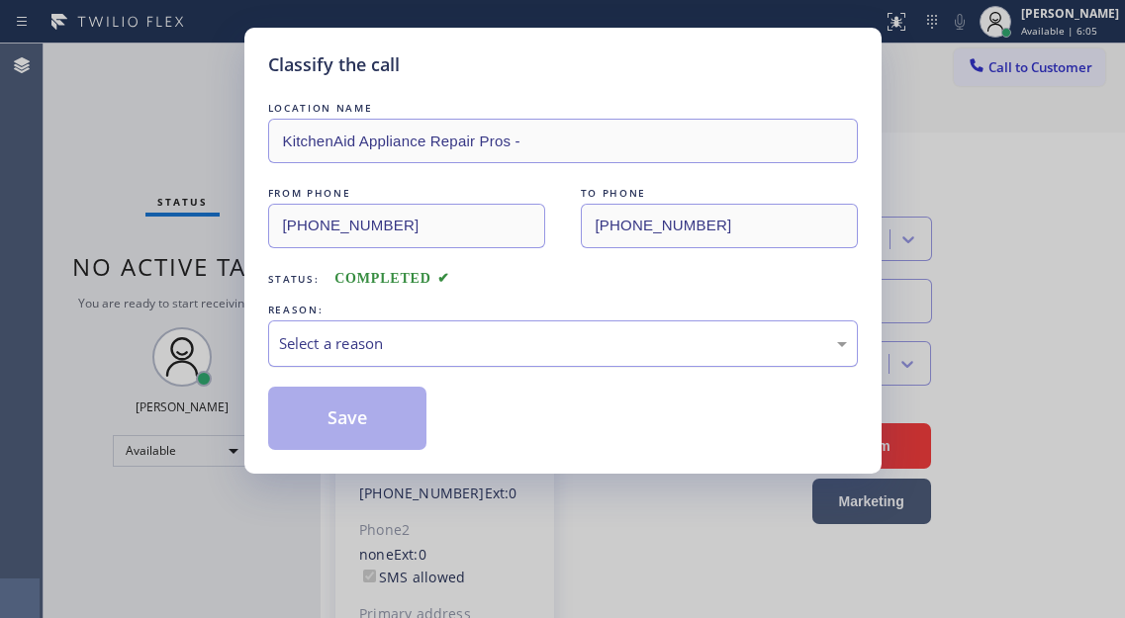
click at [402, 366] on div "Select a reason" at bounding box center [563, 344] width 590 height 47
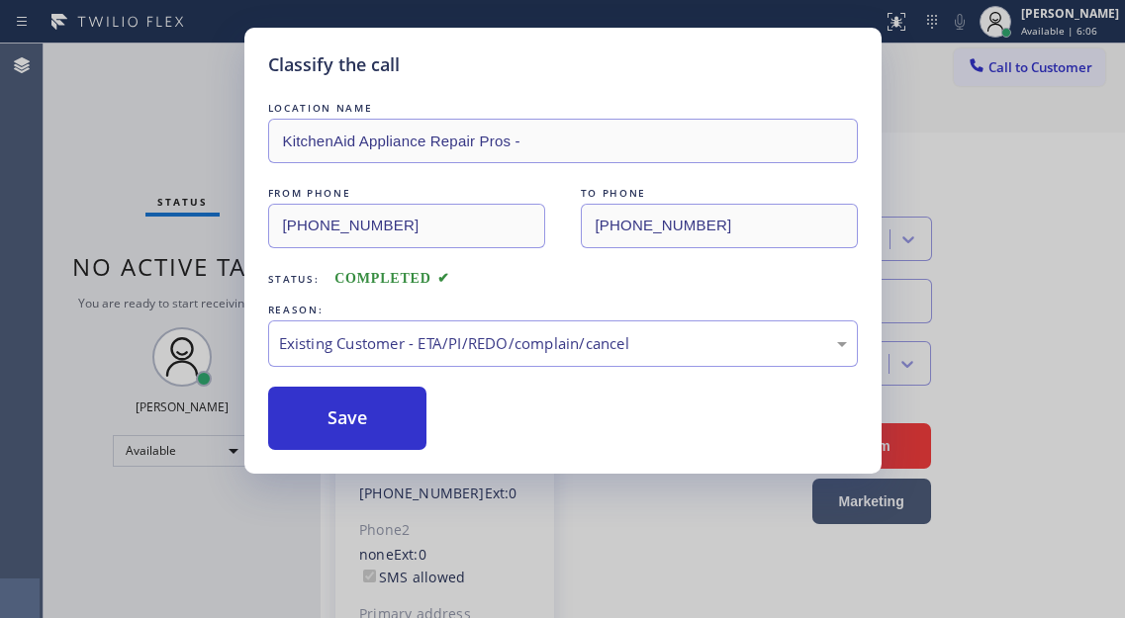
click at [382, 429] on button "Save" at bounding box center [347, 418] width 159 height 63
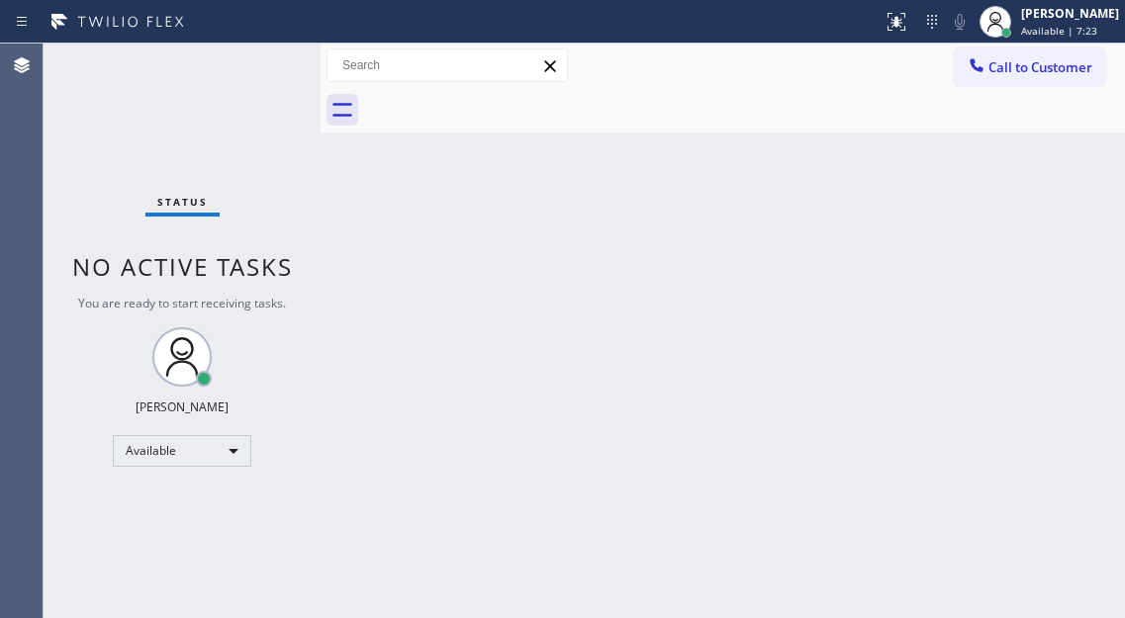
click at [1068, 257] on div "Back to Dashboard Change Sender ID Customers Technicians Select a contact Outbo…" at bounding box center [723, 331] width 804 height 575
click at [225, 88] on div "Status No active tasks You are ready to start receiving tasks. [PERSON_NAME]" at bounding box center [182, 331] width 277 height 575
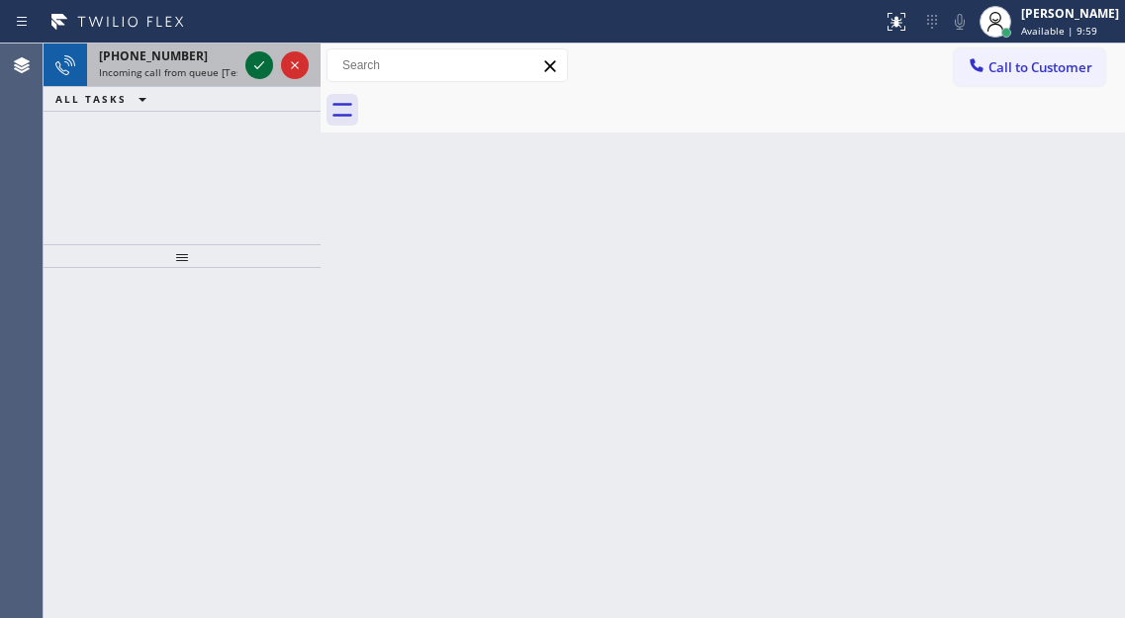
click at [266, 58] on icon at bounding box center [259, 65] width 24 height 24
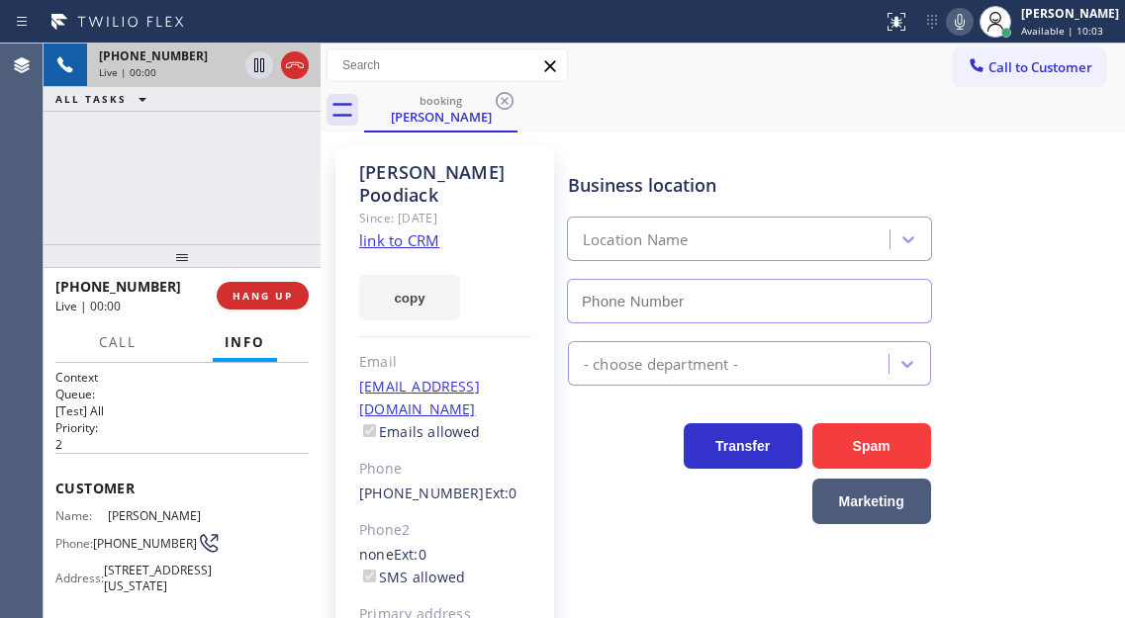
type input "[PHONE_NUMBER]"
click at [409, 231] on link "link to CRM" at bounding box center [399, 241] width 80 height 20
click at [122, 549] on span "[PHONE_NUMBER]" at bounding box center [145, 543] width 104 height 15
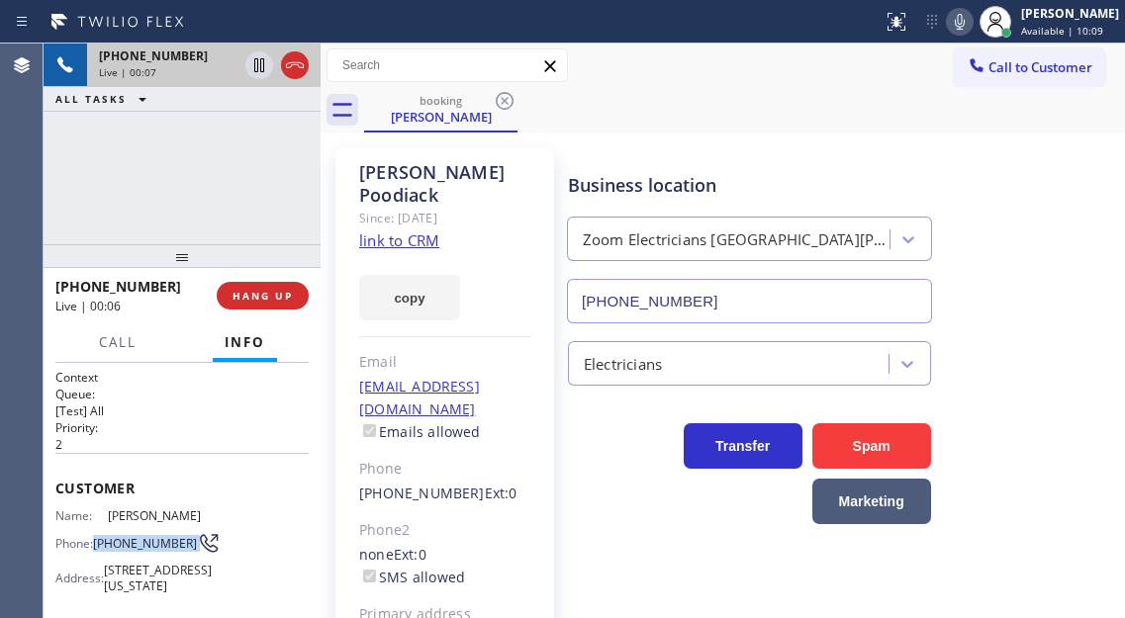
click at [122, 549] on span "[PHONE_NUMBER]" at bounding box center [145, 543] width 104 height 15
drag, startPoint x: 700, startPoint y: 150, endPoint x: 670, endPoint y: 182, distance: 43.4
click at [700, 150] on div "Business location Zoom Electricians [GEOGRAPHIC_DATA][PERSON_NAME] [PHONE_NUMBE…" at bounding box center [842, 233] width 556 height 179
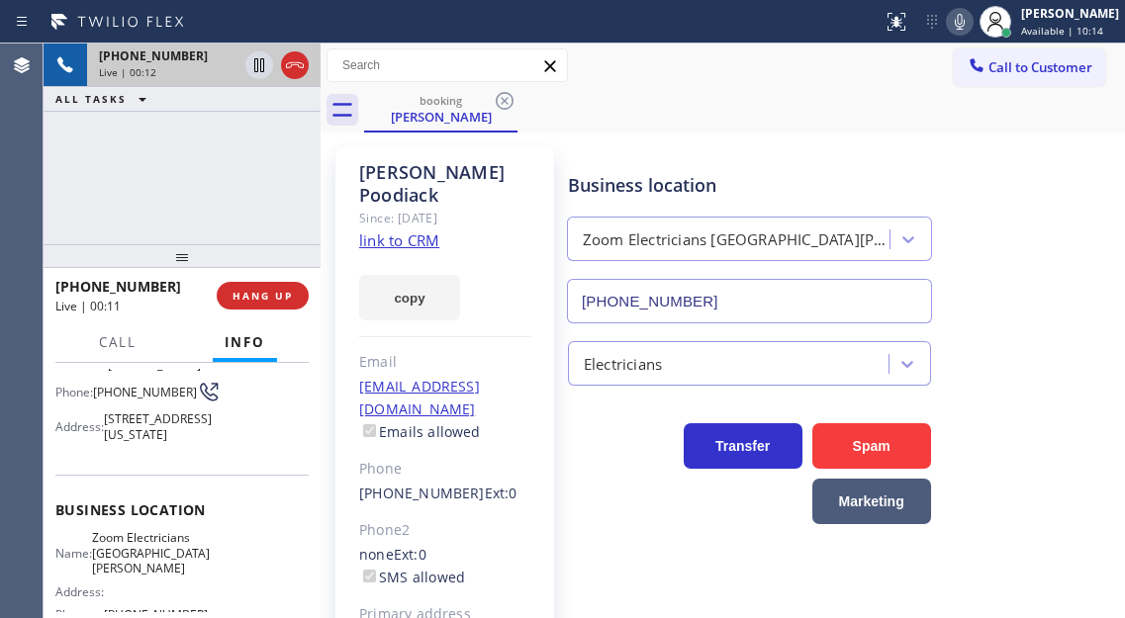
scroll to position [198, 0]
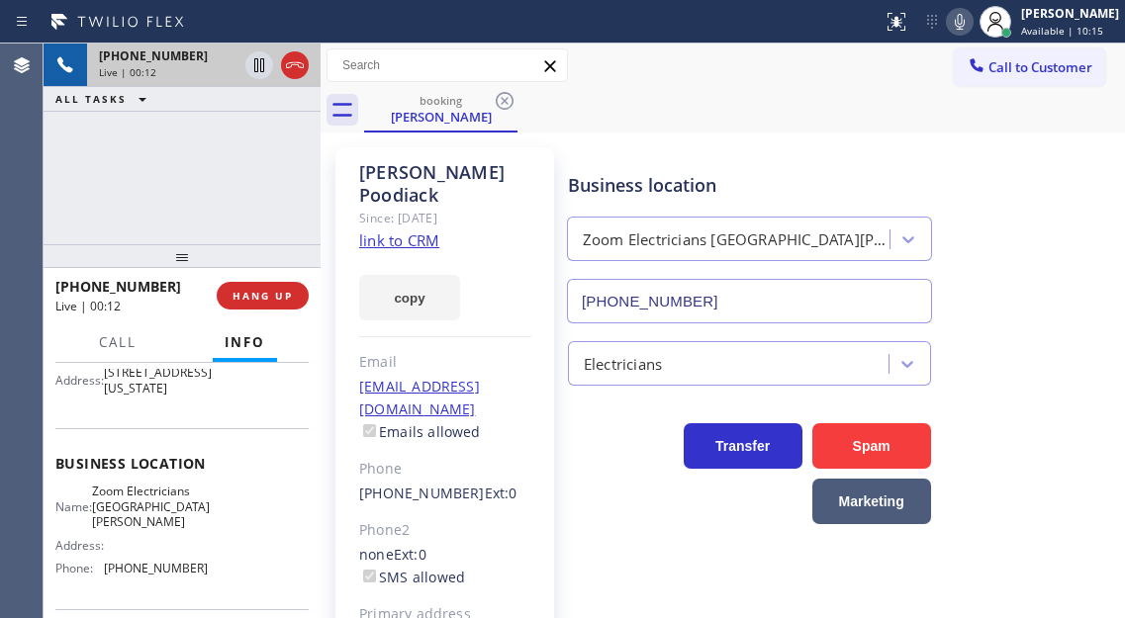
click at [156, 527] on span "Zoom Electricians [GEOGRAPHIC_DATA][PERSON_NAME]" at bounding box center [151, 507] width 118 height 46
click at [265, 70] on icon at bounding box center [259, 65] width 24 height 24
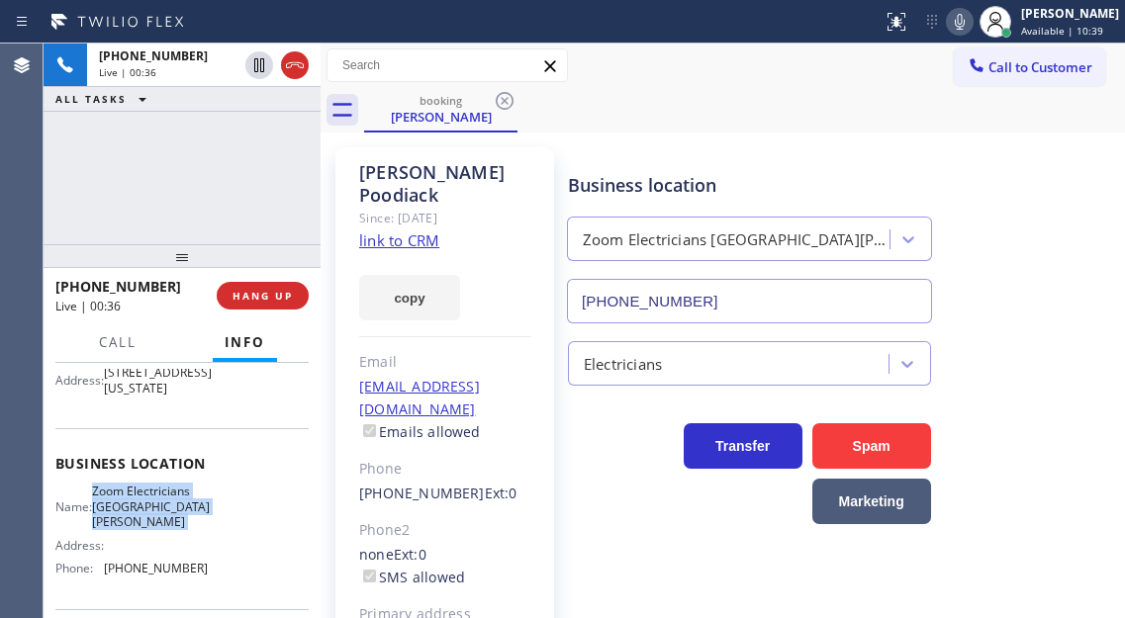
click at [968, 33] on icon at bounding box center [960, 22] width 24 height 24
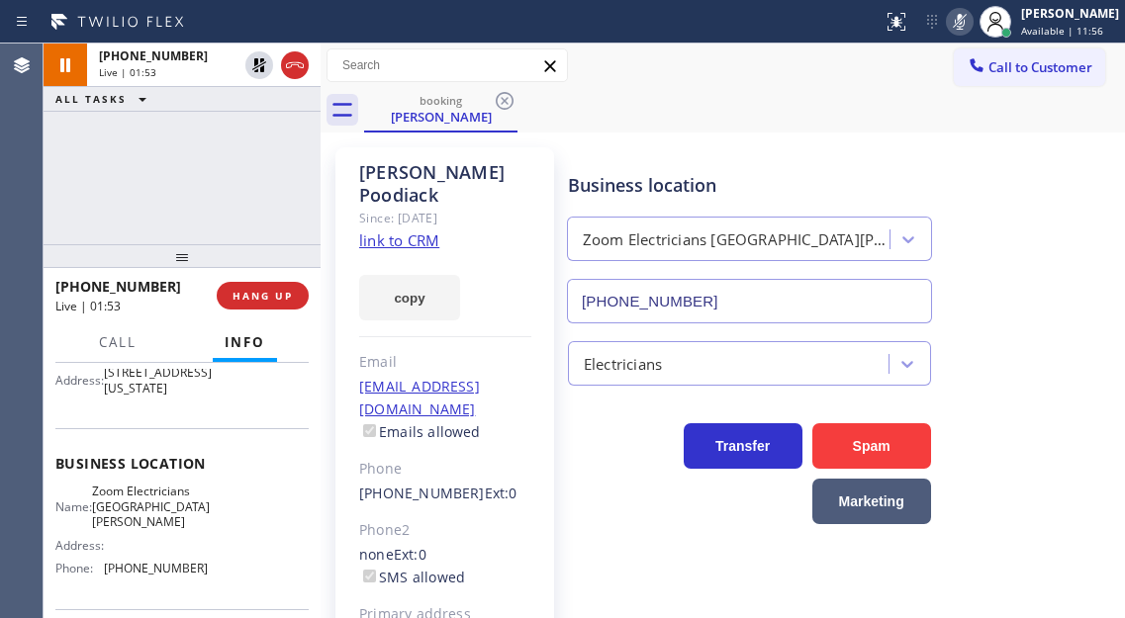
drag, startPoint x: 1069, startPoint y: 243, endPoint x: 981, endPoint y: 198, distance: 99.1
click at [1069, 243] on div "Business location Zoom Electricians [GEOGRAPHIC_DATA][PERSON_NAME] [PHONE_NUMBE…" at bounding box center [842, 233] width 556 height 179
click at [176, 192] on div "[PHONE_NUMBER] Live | 02:09 ALL TASKS ALL TASKS ACTIVE TASKS TASKS IN WRAP UP" at bounding box center [182, 144] width 277 height 201
click at [1025, 202] on div "Business location Zoom Electricians [GEOGRAPHIC_DATA][PERSON_NAME] [PHONE_NUMBE…" at bounding box center [842, 233] width 556 height 179
click at [213, 176] on div "[PHONE_NUMBER] Live | 02:19 ALL TASKS ALL TASKS ACTIVE TASKS TASKS IN WRAP UP" at bounding box center [182, 144] width 277 height 201
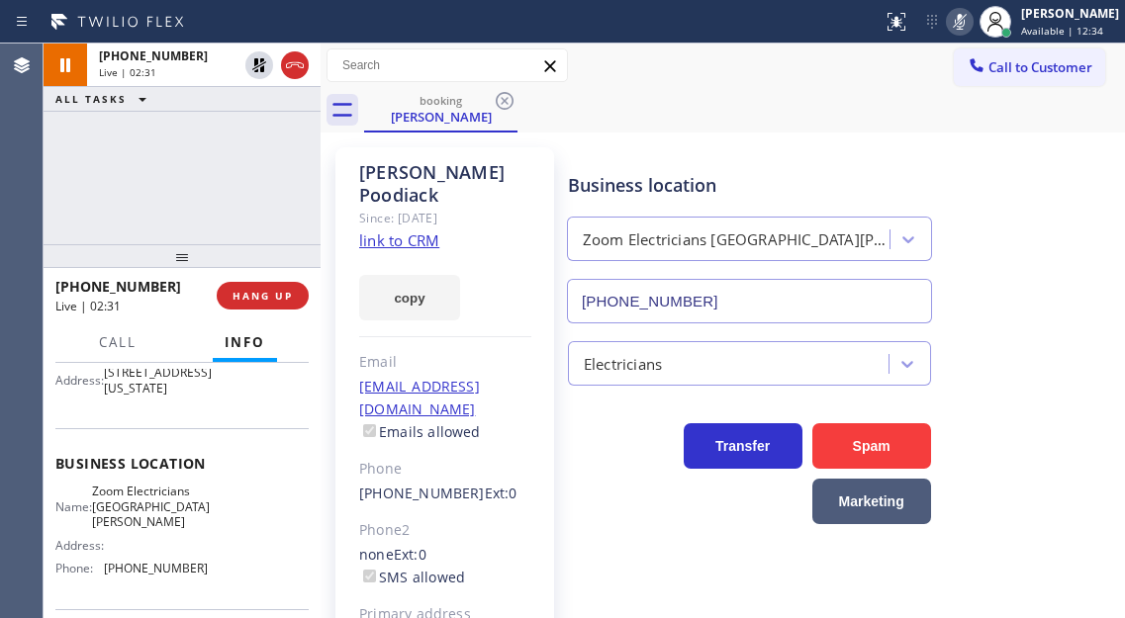
click at [1025, 296] on div "Business location Zoom Electricians [GEOGRAPHIC_DATA][PERSON_NAME] [PHONE_NUMBE…" at bounding box center [842, 233] width 556 height 179
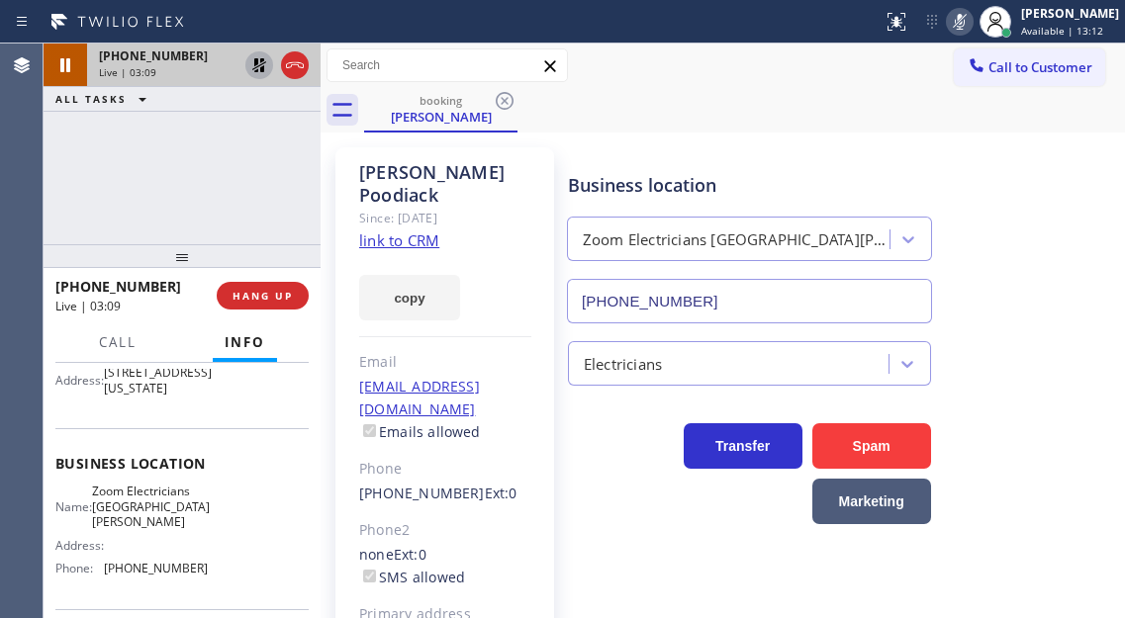
click at [258, 66] on icon at bounding box center [259, 65] width 14 height 14
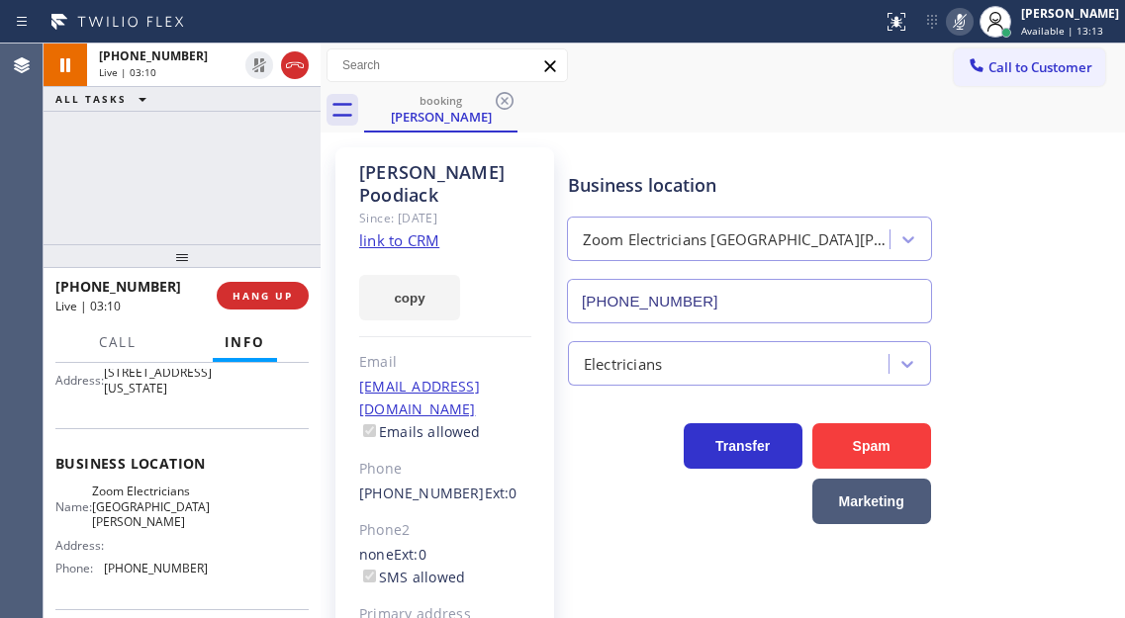
click at [972, 23] on icon at bounding box center [960, 22] width 24 height 24
click at [1078, 260] on div "Business location Zoom Electricians [GEOGRAPHIC_DATA][PERSON_NAME] [PHONE_NUMBE…" at bounding box center [842, 233] width 556 height 179
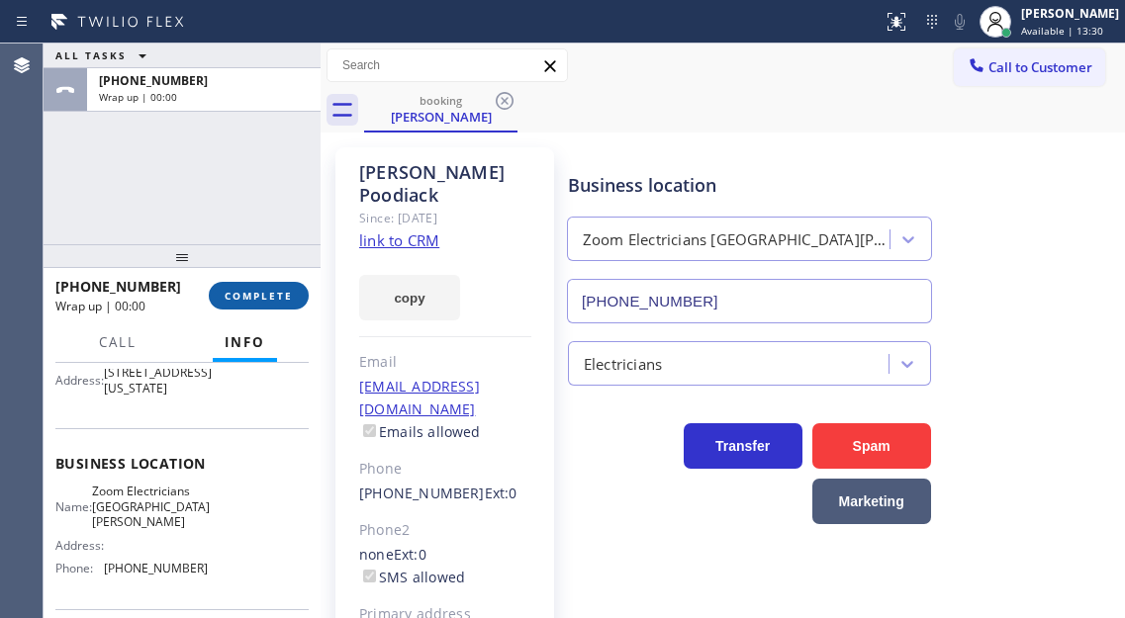
click at [258, 300] on span "COMPLETE" at bounding box center [259, 296] width 68 height 14
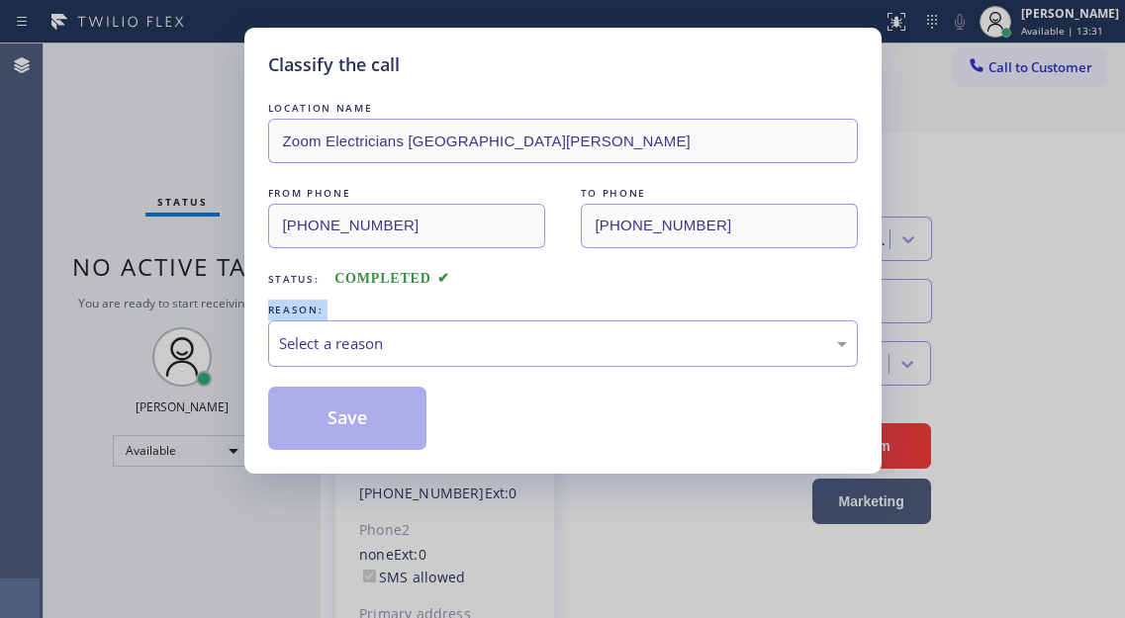
click at [258, 300] on div "Classify the call LOCATION NAME Zoom Electricians [GEOGRAPHIC_DATA][PERSON_NAME…" at bounding box center [562, 251] width 637 height 446
click at [445, 364] on div "Select a reason" at bounding box center [563, 344] width 590 height 47
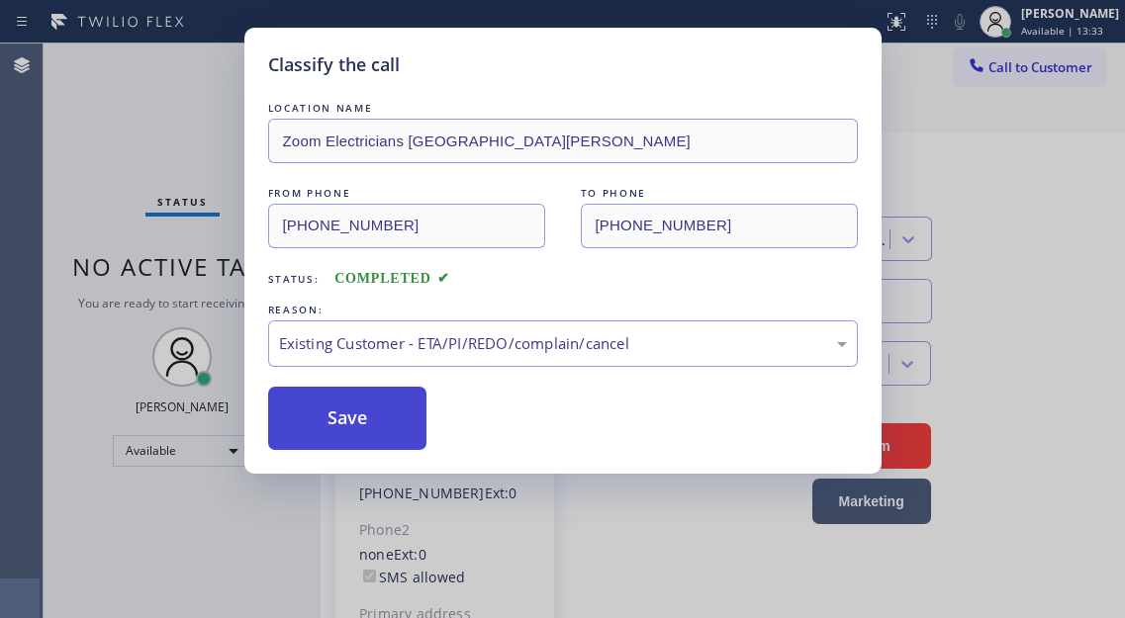
click at [371, 424] on button "Save" at bounding box center [347, 418] width 159 height 63
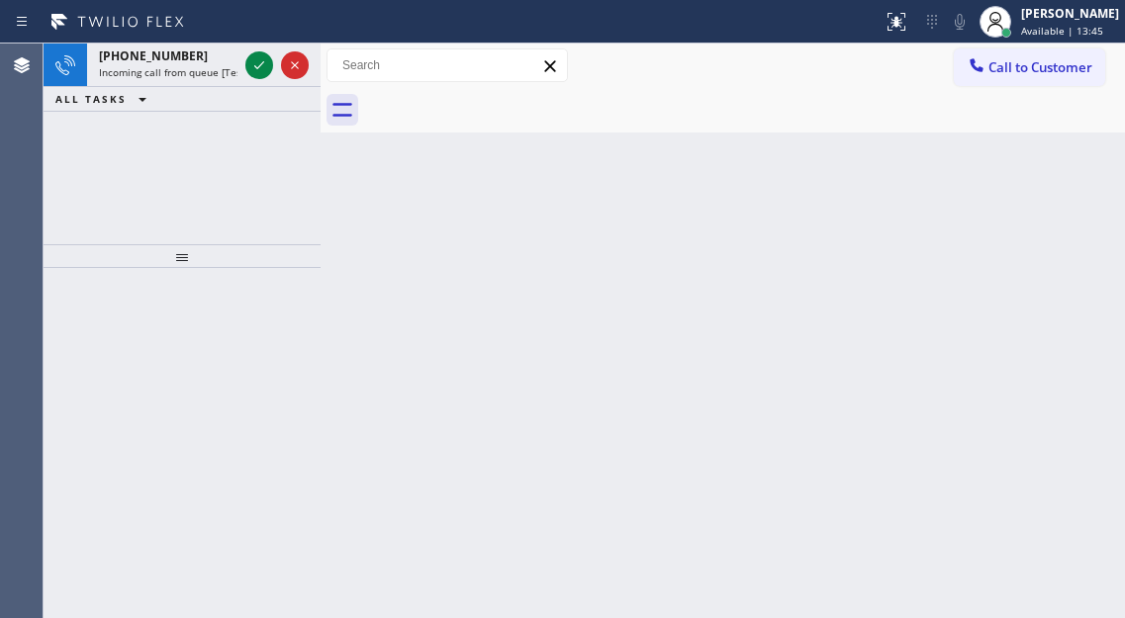
click at [1047, 219] on div "Back to Dashboard Change Sender ID Customers Technicians Select a contact Outbo…" at bounding box center [723, 331] width 804 height 575
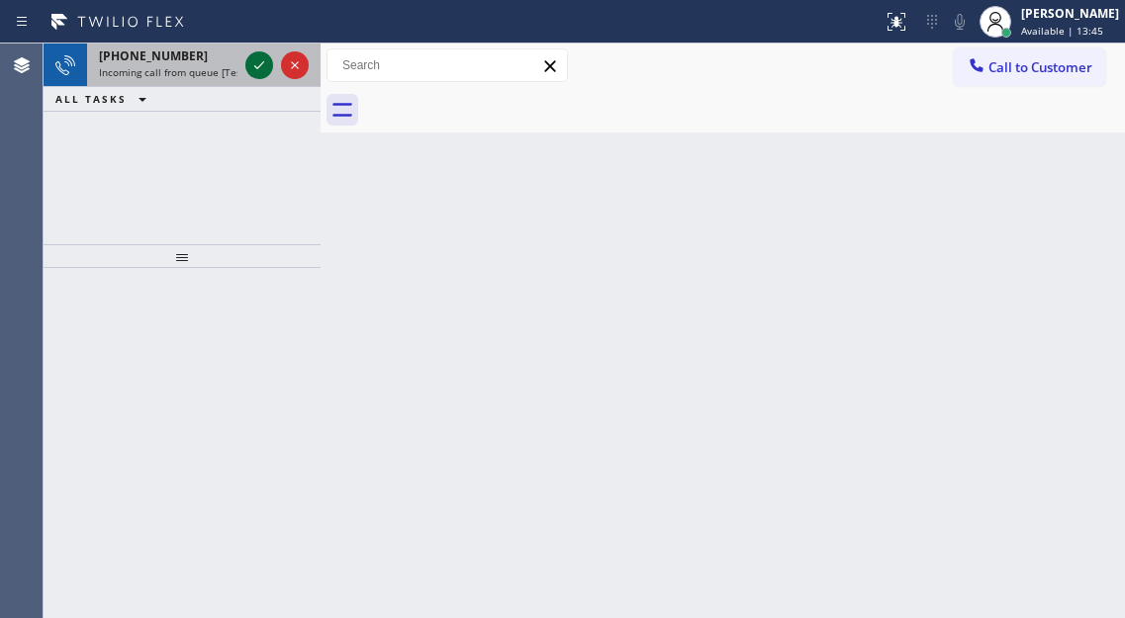
click at [252, 70] on icon at bounding box center [259, 65] width 24 height 24
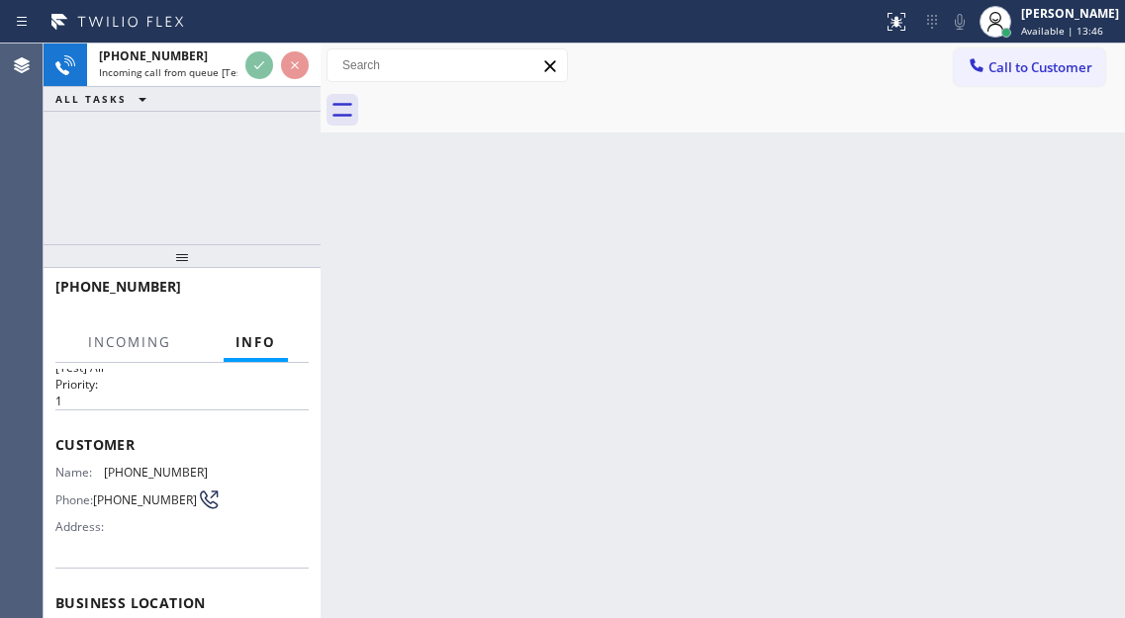
scroll to position [198, 0]
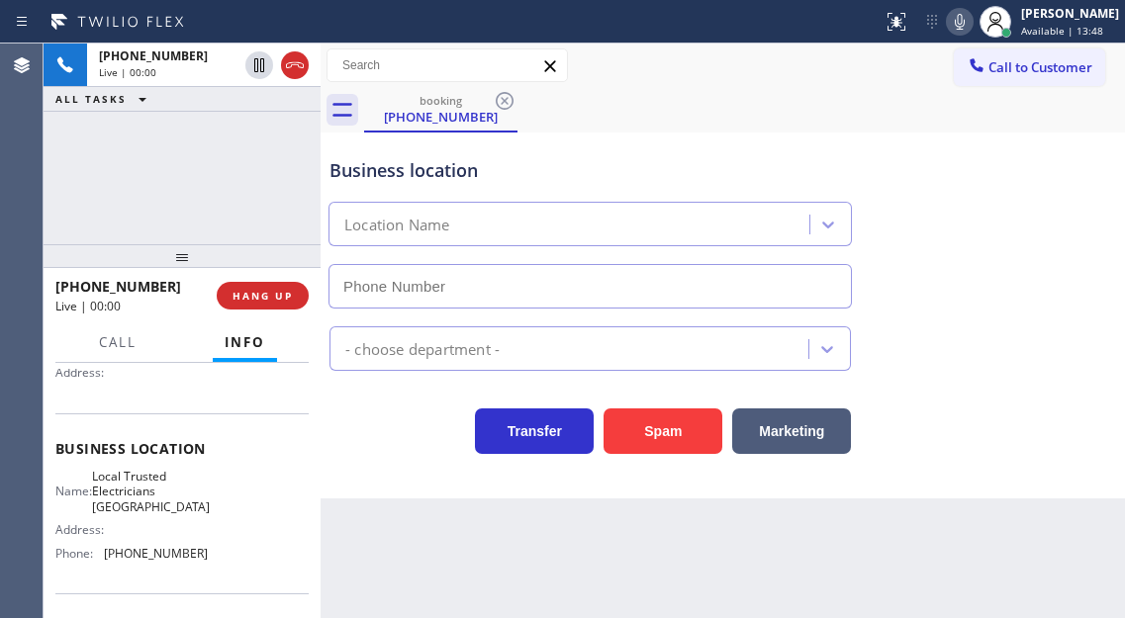
click at [156, 482] on span "Local Trusted Electricians [GEOGRAPHIC_DATA]" at bounding box center [151, 492] width 118 height 46
type input "[PHONE_NUMBER]"
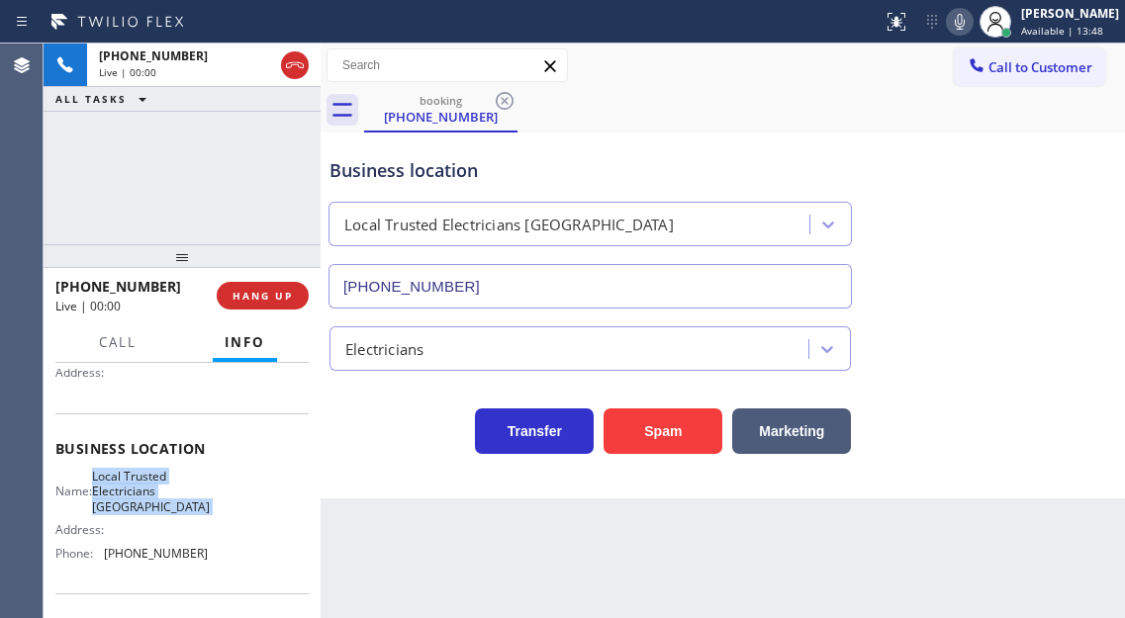
click at [156, 482] on span "Local Trusted Electricians [GEOGRAPHIC_DATA]" at bounding box center [151, 492] width 118 height 46
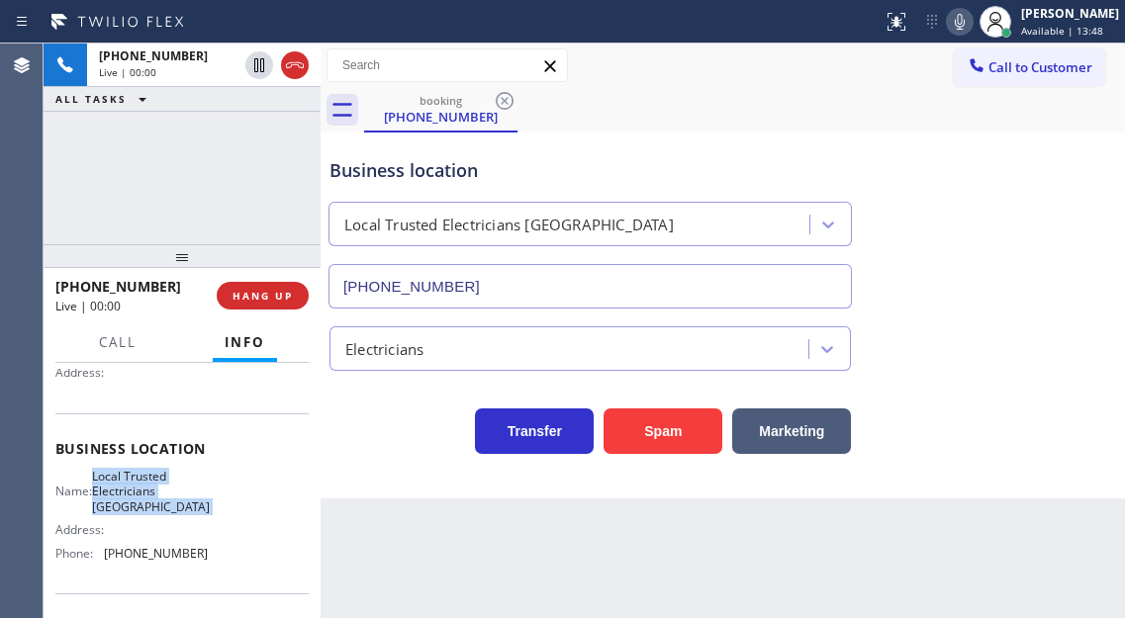
click at [156, 482] on span "Local Trusted Electricians [GEOGRAPHIC_DATA]" at bounding box center [151, 492] width 118 height 46
drag, startPoint x: 1057, startPoint y: 214, endPoint x: 992, endPoint y: 214, distance: 64.3
click at [1057, 214] on div "Business location Local Trusted Electricians [GEOGRAPHIC_DATA] [PHONE_NUMBER]" at bounding box center [723, 219] width 795 height 179
click at [195, 170] on div "[PHONE_NUMBER] Live | 00:06 ALL TASKS ALL TASKS ACTIVE TASKS TASKS IN WRAP UP" at bounding box center [182, 144] width 277 height 201
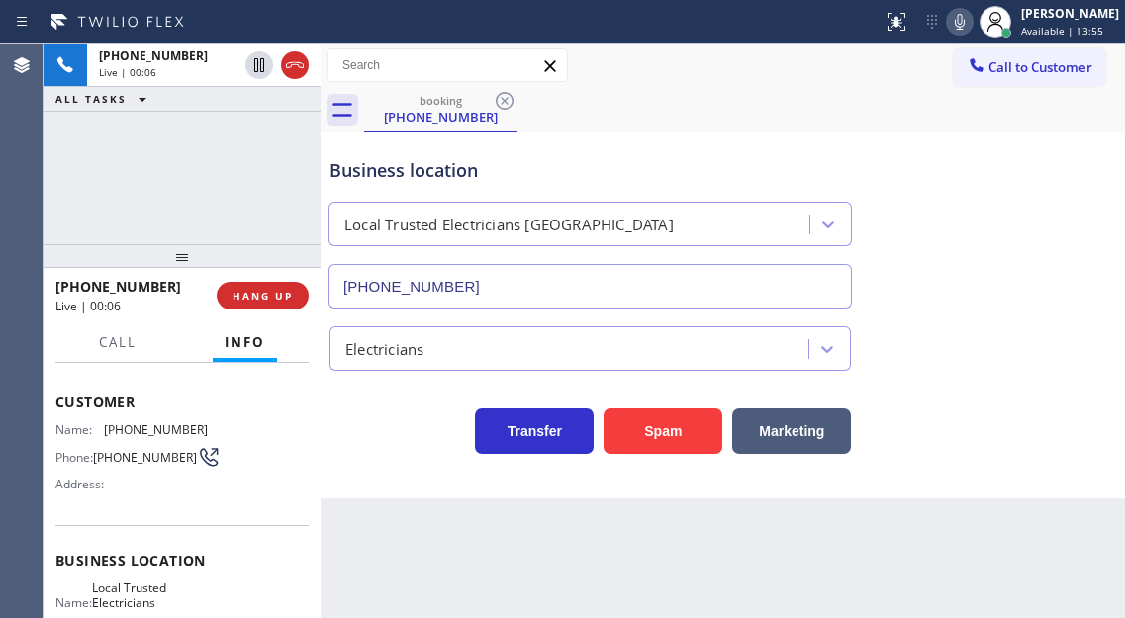
scroll to position [0, 0]
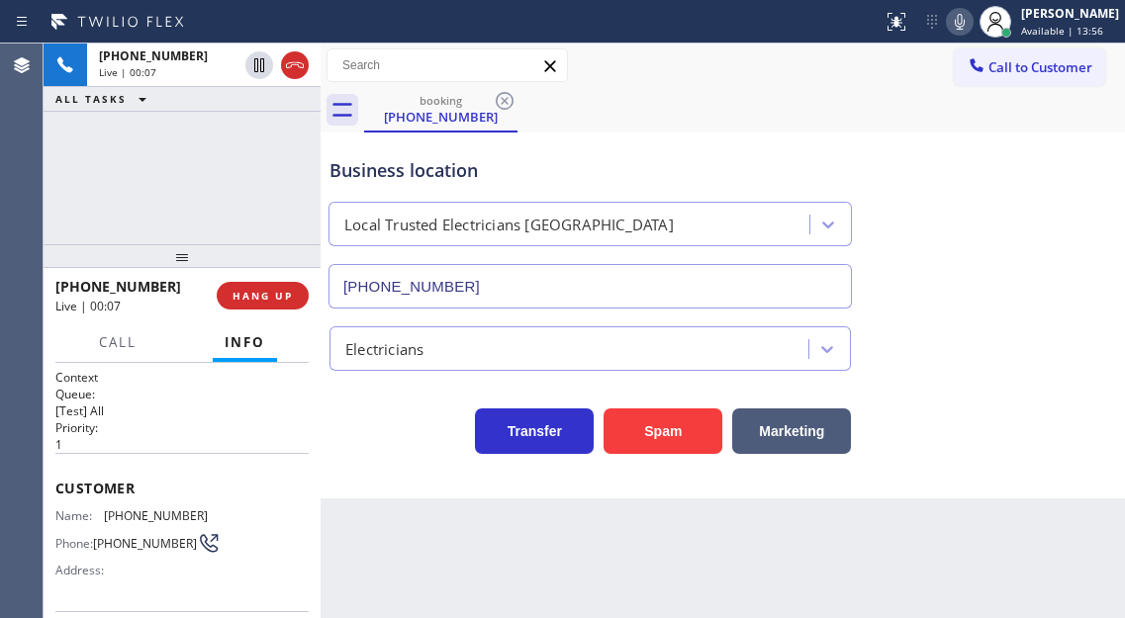
click at [125, 528] on div "Name: [PHONE_NUMBER] Phone: [PHONE_NUMBER] Address:" at bounding box center [131, 548] width 152 height 78
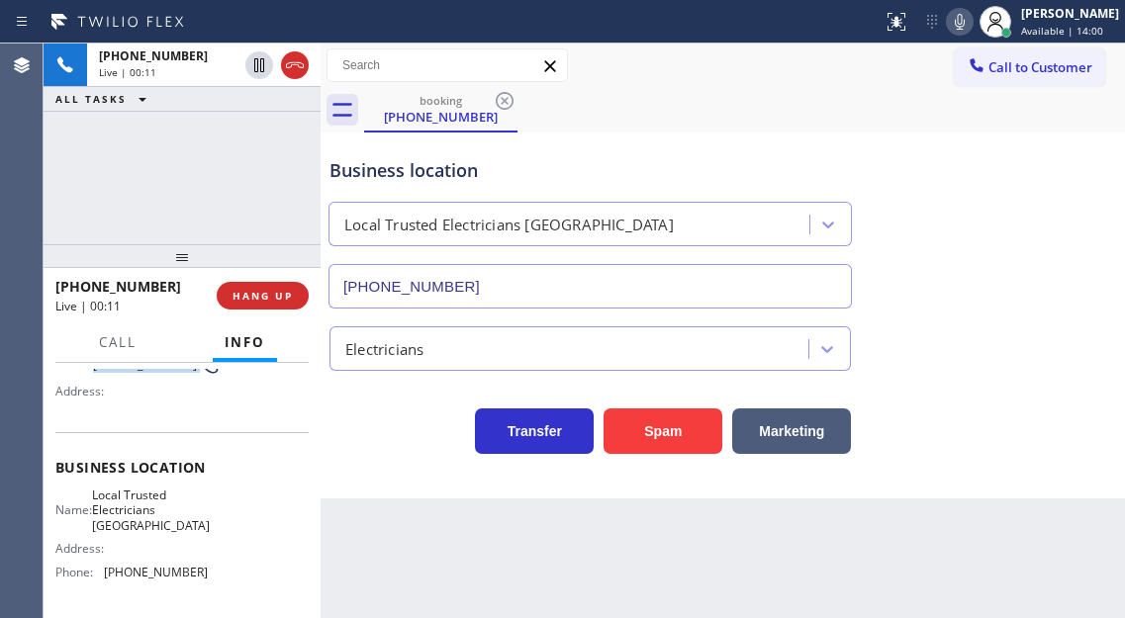
scroll to position [198, 0]
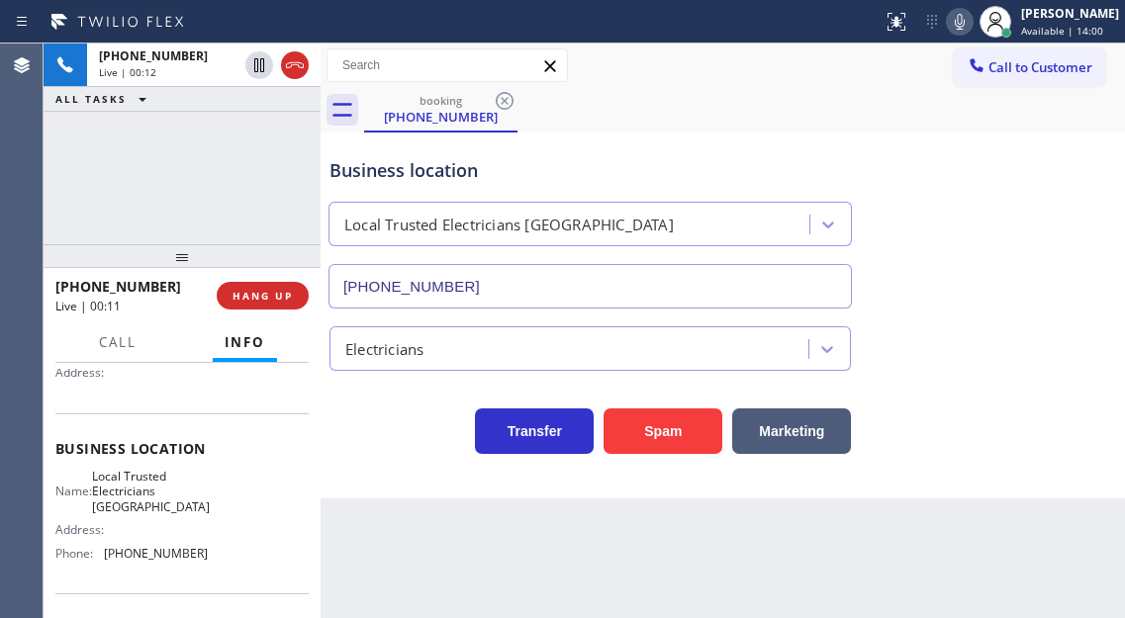
click at [160, 478] on span "Local Trusted Electricians [GEOGRAPHIC_DATA]" at bounding box center [151, 492] width 118 height 46
click at [290, 532] on div "Name: Local Trusted Electricians Mission Canyon Address: Phone: [PHONE_NUMBER]" at bounding box center [181, 519] width 253 height 100
click at [152, 524] on div "Name: Local Trusted Electricians Mission Canyon Address: Phone: [PHONE_NUMBER]" at bounding box center [131, 519] width 152 height 100
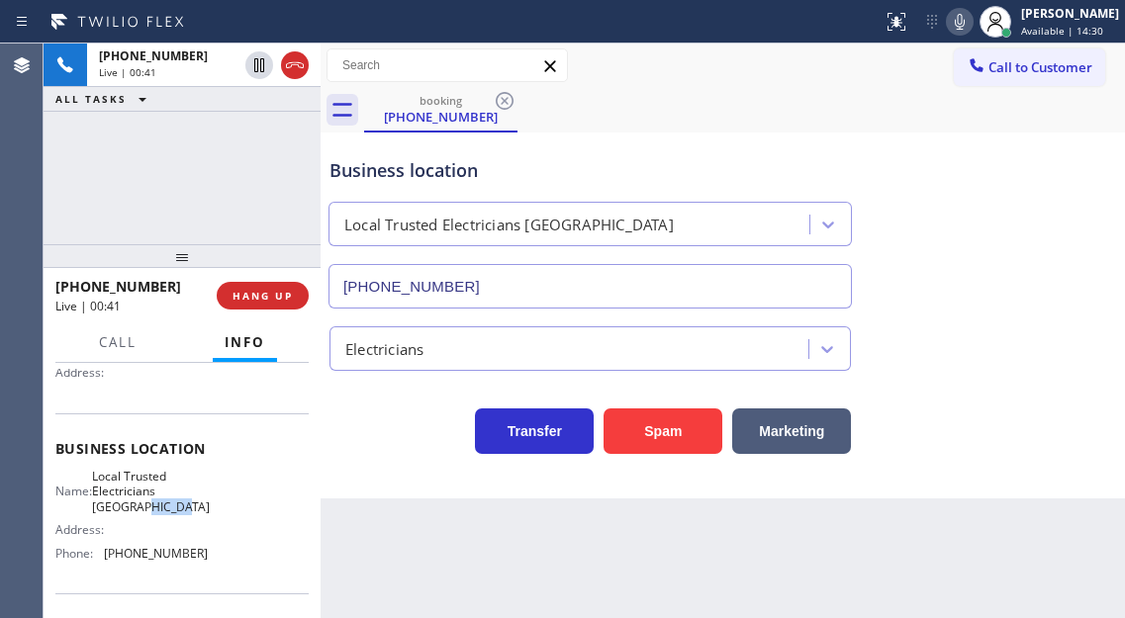
click at [152, 524] on div "Name: Local Trusted Electricians Mission Canyon Address: Phone: [PHONE_NUMBER]" at bounding box center [131, 519] width 152 height 100
click at [156, 551] on div "Name: Local Trusted Electricians Mission Canyon Address: Phone: [PHONE_NUMBER]" at bounding box center [131, 519] width 152 height 100
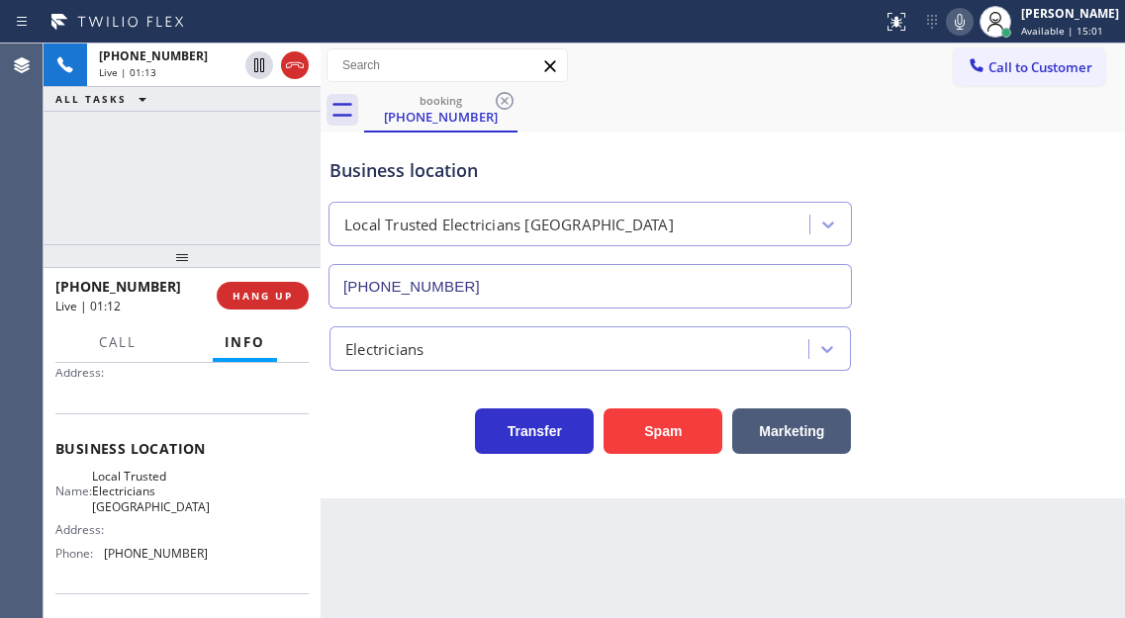
click at [142, 515] on span "Local Trusted Electricians [GEOGRAPHIC_DATA]" at bounding box center [151, 492] width 118 height 46
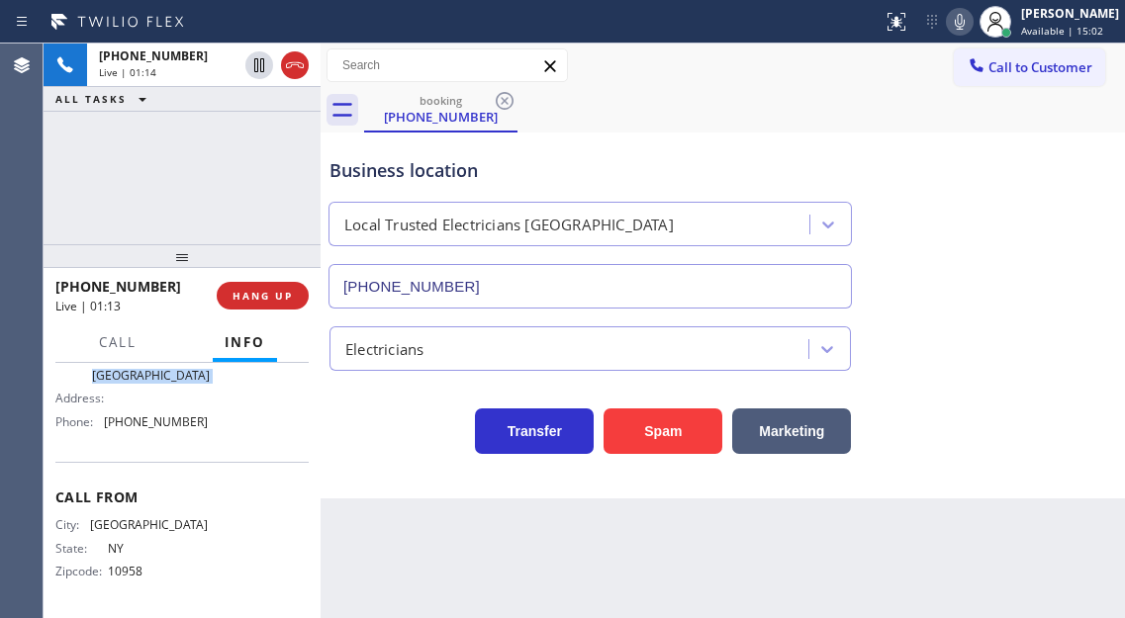
scroll to position [336, 0]
click at [152, 433] on div "Name: Local Trusted Electricians Mission Canyon Address: Phone: [PHONE_NUMBER]" at bounding box center [131, 387] width 152 height 100
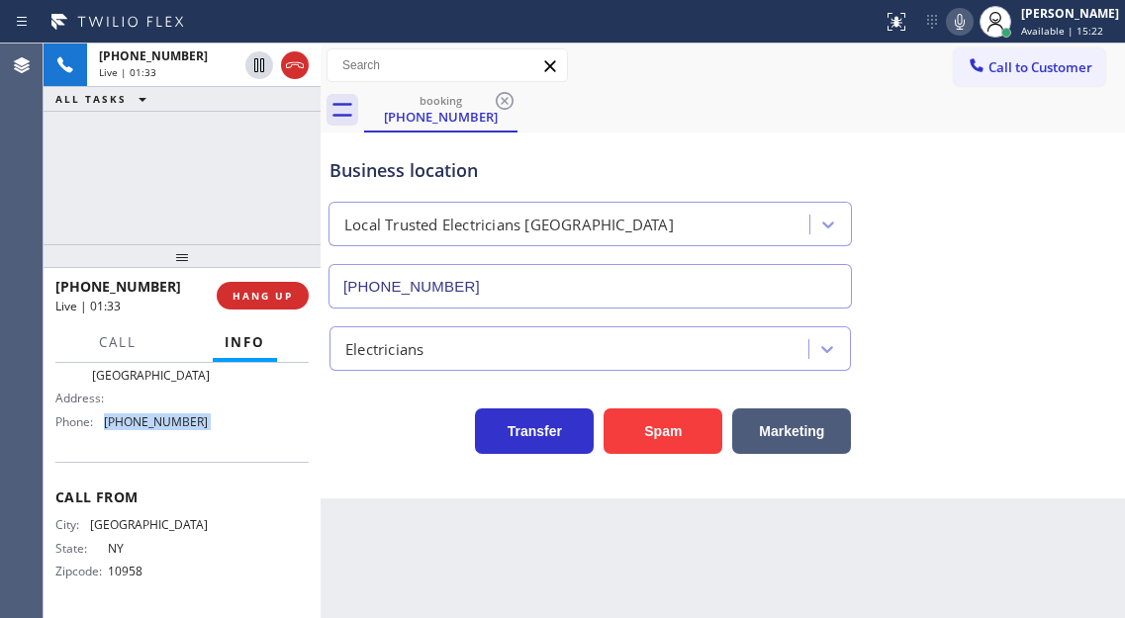
scroll to position [237, 0]
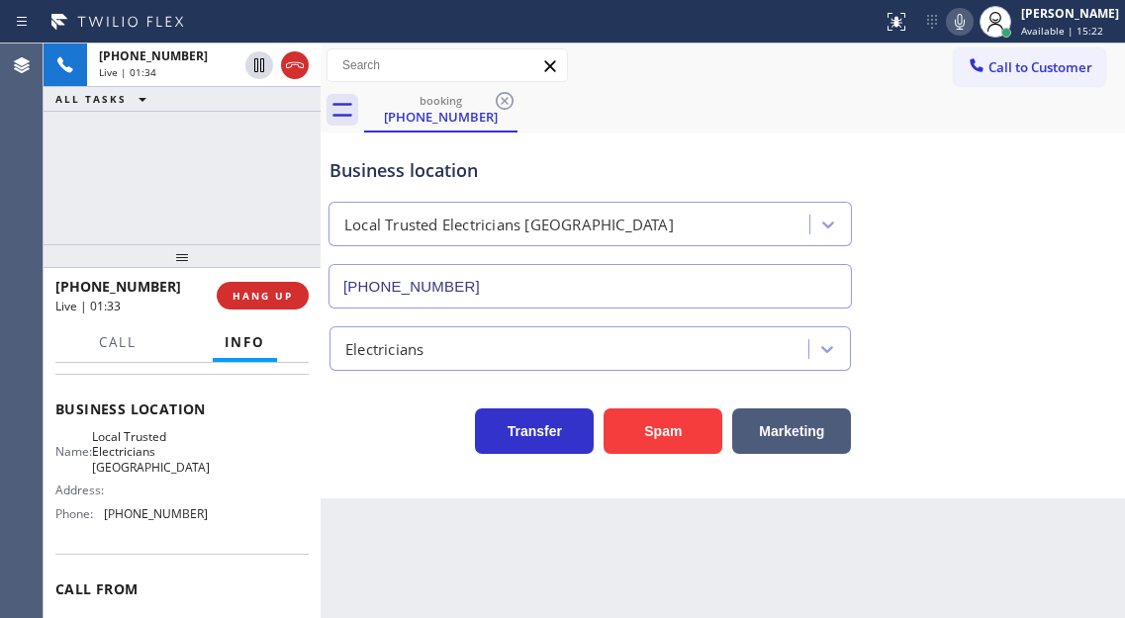
click at [159, 446] on span "Local Trusted Electricians [GEOGRAPHIC_DATA]" at bounding box center [151, 452] width 118 height 46
click at [174, 519] on span "[PHONE_NUMBER]" at bounding box center [156, 514] width 104 height 15
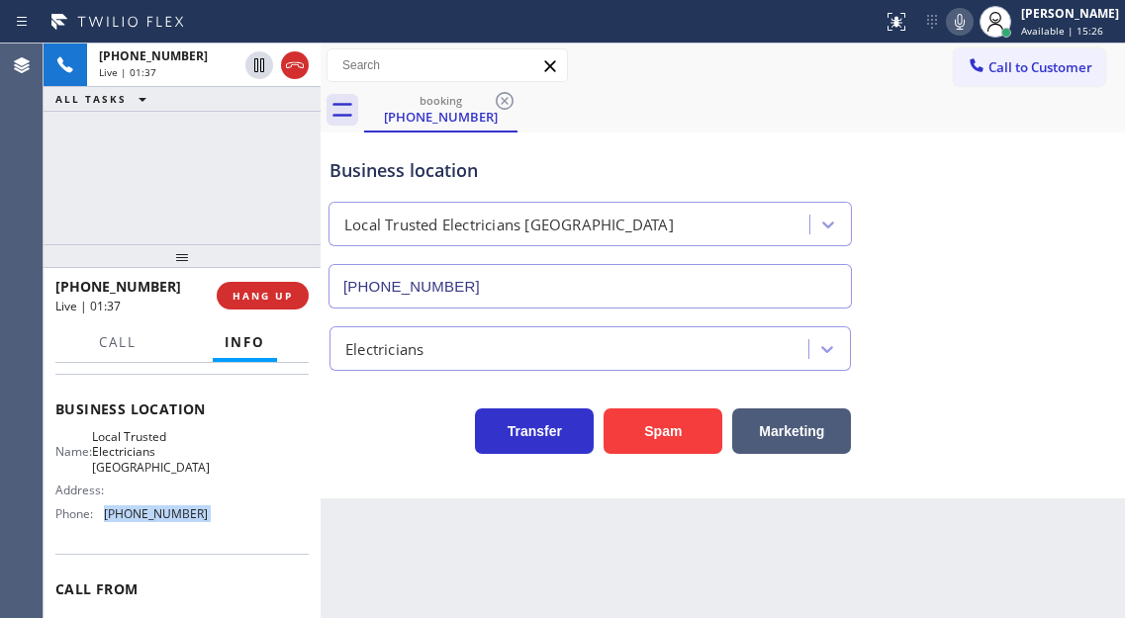
click at [174, 519] on span "[PHONE_NUMBER]" at bounding box center [156, 514] width 104 height 15
drag, startPoint x: 1041, startPoint y: 286, endPoint x: 839, endPoint y: 232, distance: 209.1
click at [1041, 286] on div "Business location Local Trusted Electricians [GEOGRAPHIC_DATA] [PHONE_NUMBER]" at bounding box center [723, 219] width 795 height 179
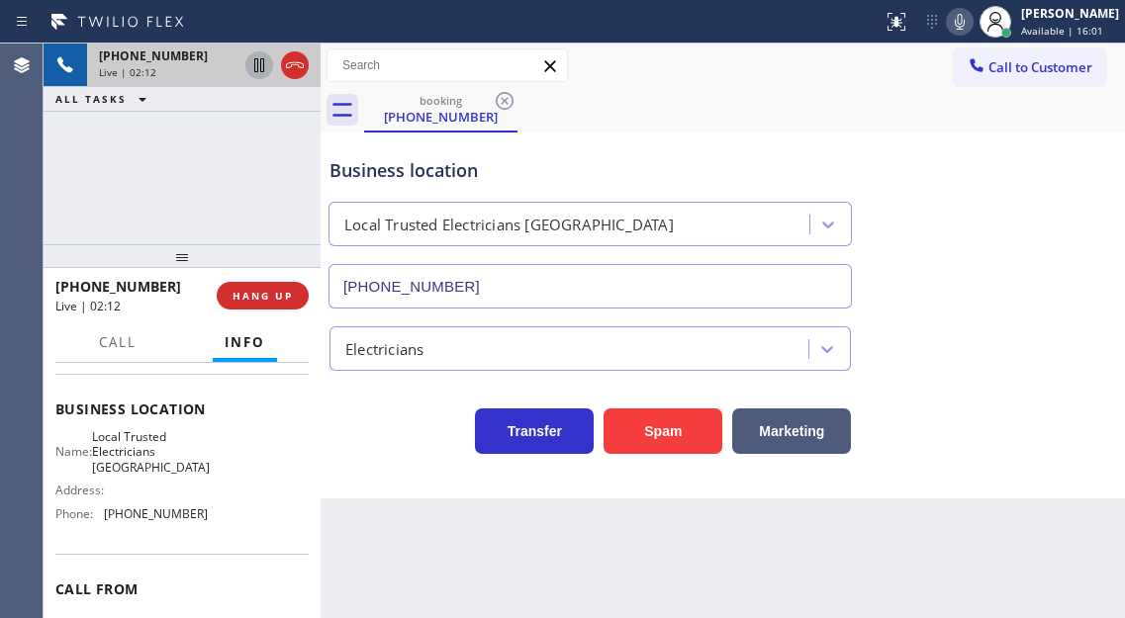
click at [260, 66] on icon at bounding box center [259, 65] width 10 height 14
click at [1026, 272] on div "Business location Local Trusted Electricians [GEOGRAPHIC_DATA] [PHONE_NUMBER]" at bounding box center [723, 219] width 795 height 179
click at [247, 72] on icon at bounding box center [259, 65] width 24 height 24
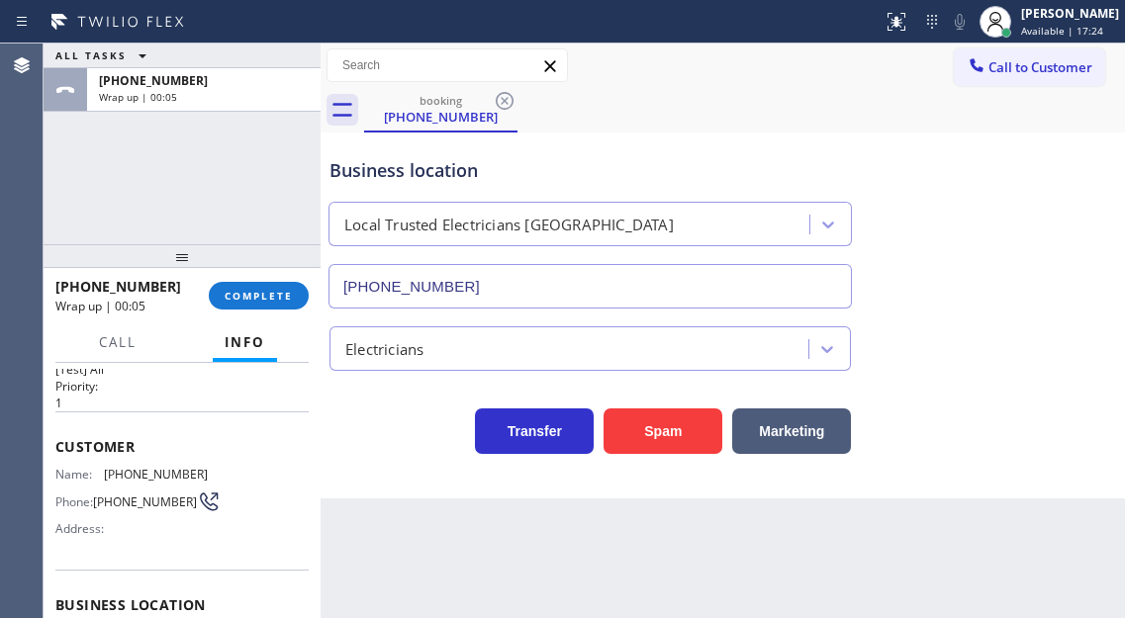
scroll to position [40, 0]
click at [141, 477] on span "[PHONE_NUMBER]" at bounding box center [156, 476] width 104 height 15
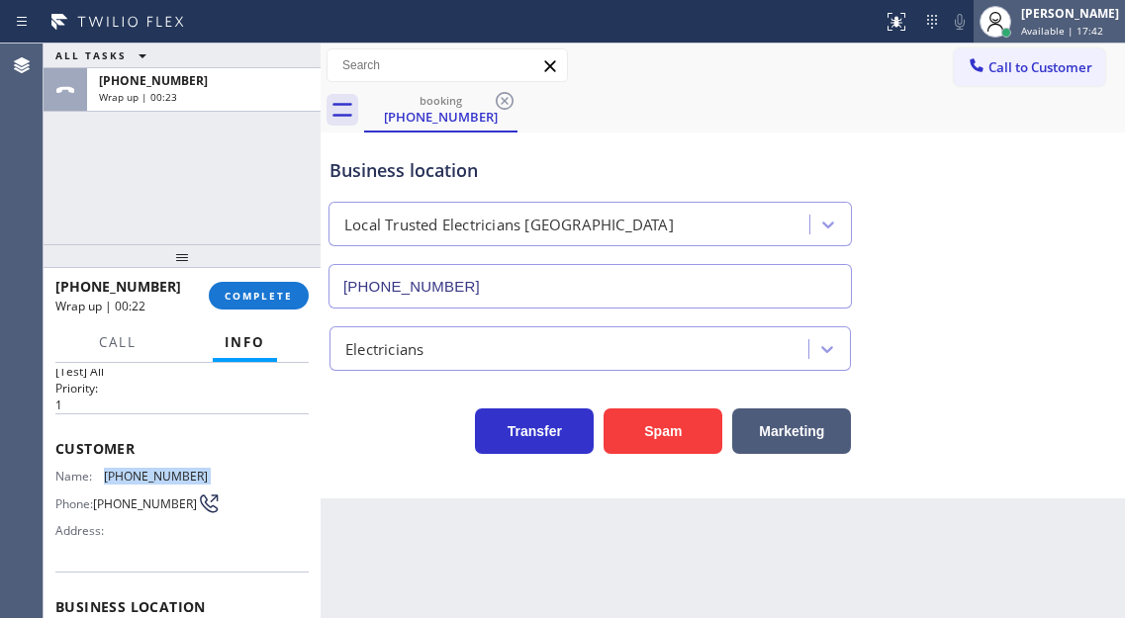
click at [1074, 27] on span "Available | 17:42" at bounding box center [1062, 31] width 82 height 14
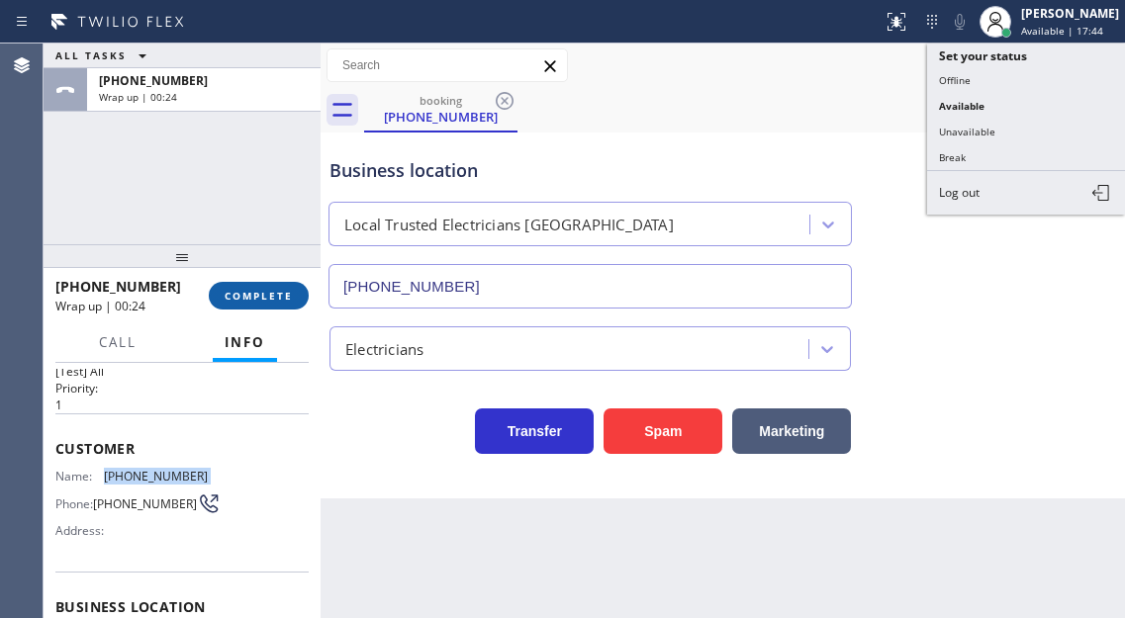
click at [254, 301] on span "COMPLETE" at bounding box center [259, 296] width 68 height 14
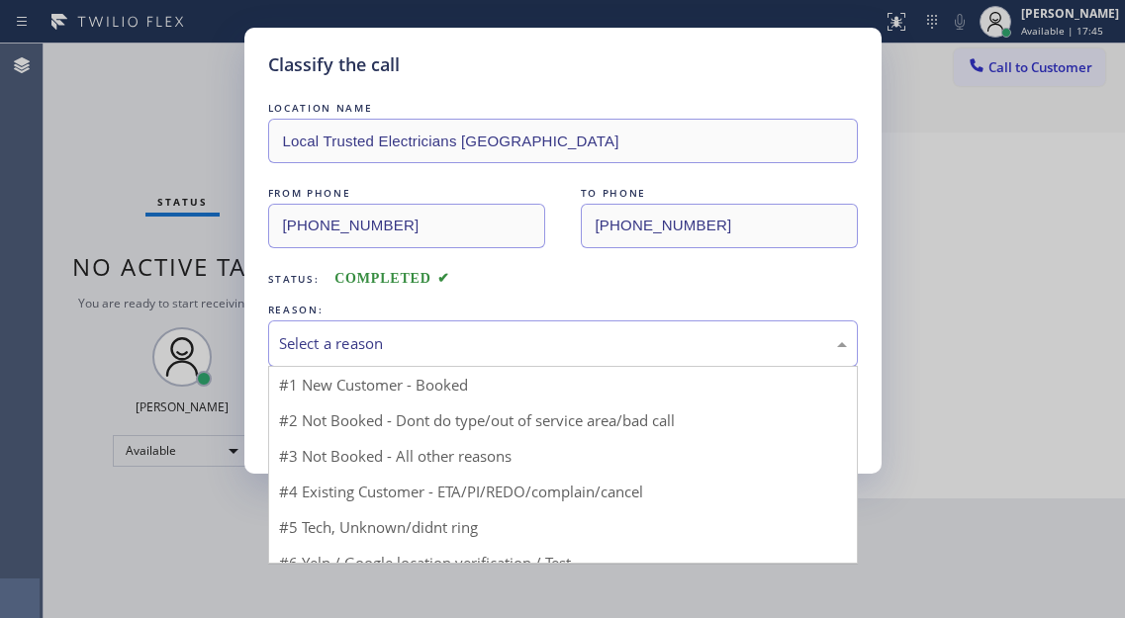
click at [389, 334] on div "Select a reason" at bounding box center [563, 343] width 568 height 23
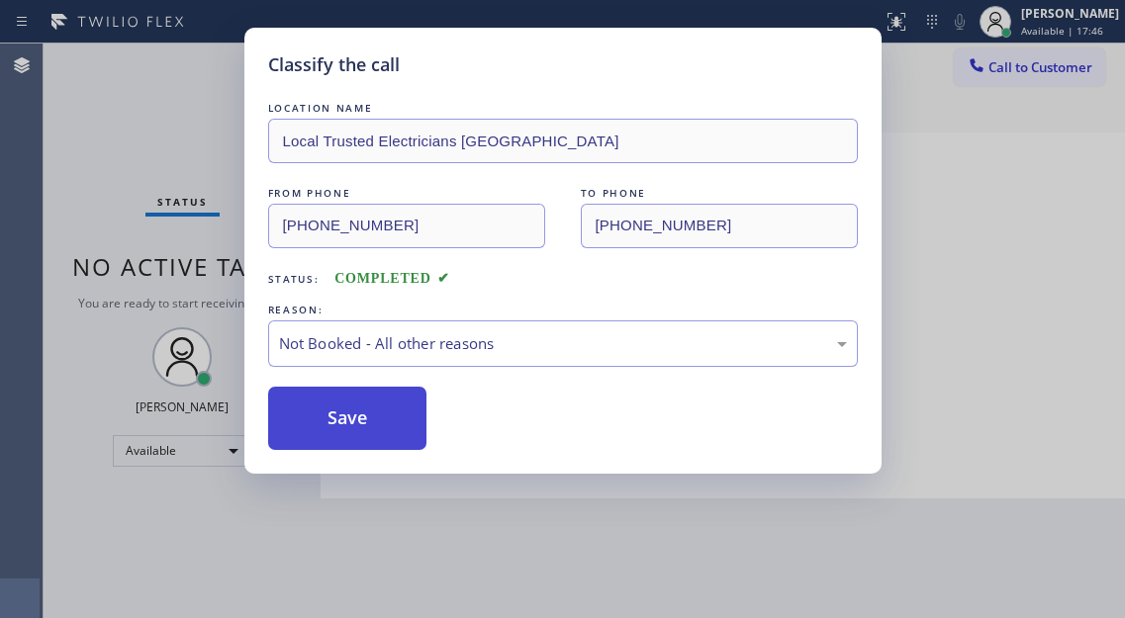
click at [374, 422] on button "Save" at bounding box center [347, 418] width 159 height 63
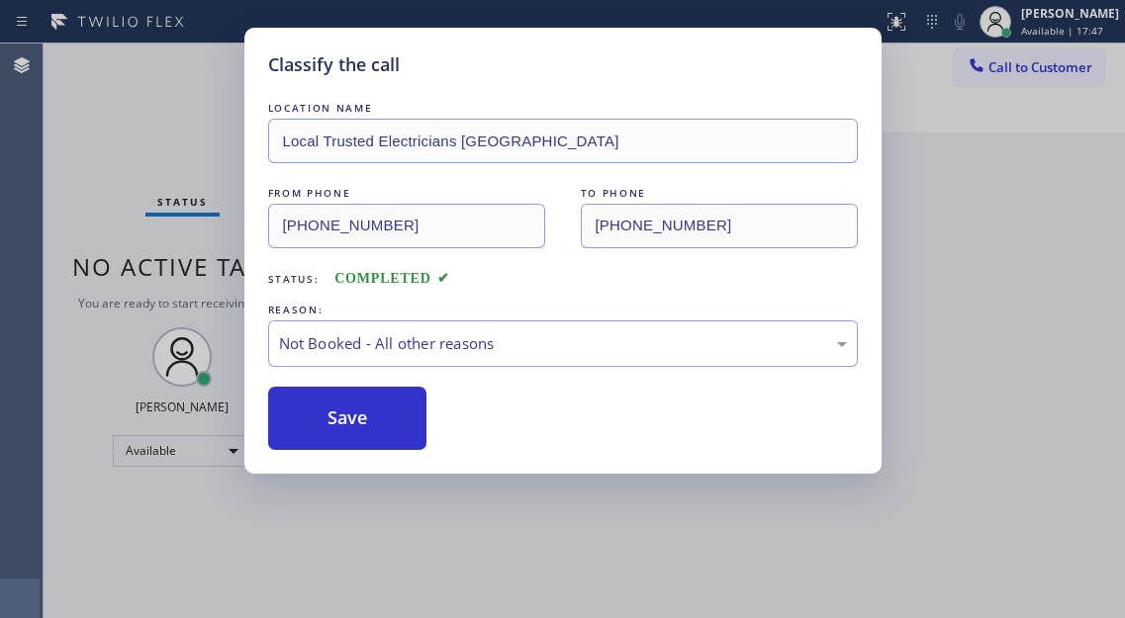
click at [1035, 35] on div "Status report No issues detected If you experience an issue, please download th…" at bounding box center [562, 309] width 1125 height 618
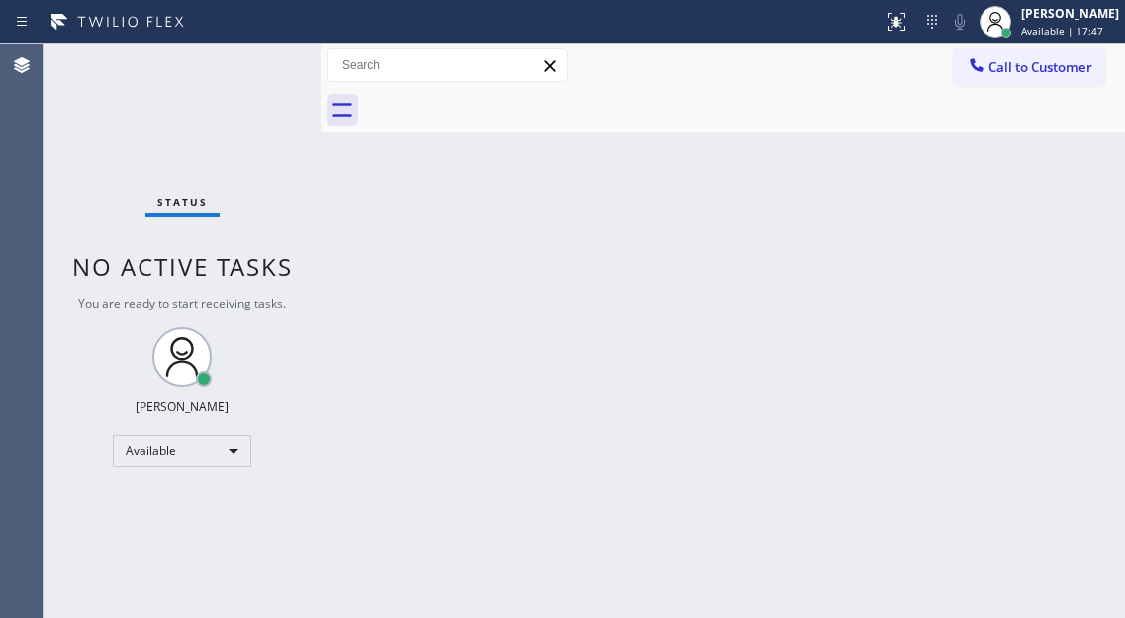
click at [1035, 35] on div "[PERSON_NAME] Available | 17:47" at bounding box center [1071, 21] width 108 height 35
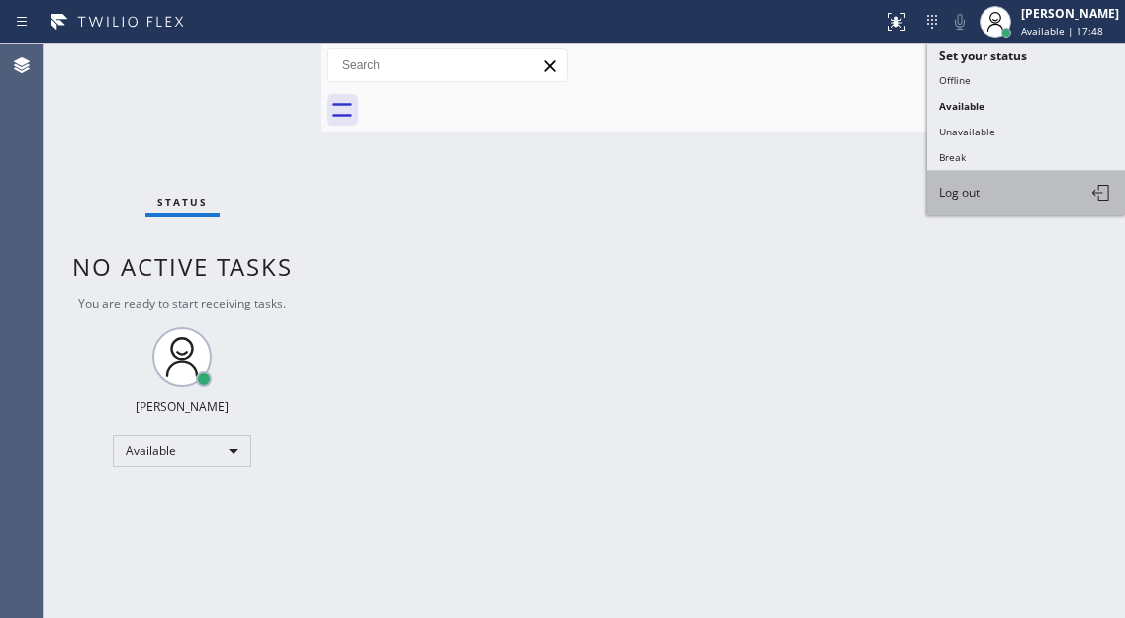
click at [967, 186] on span "Log out" at bounding box center [959, 192] width 41 height 17
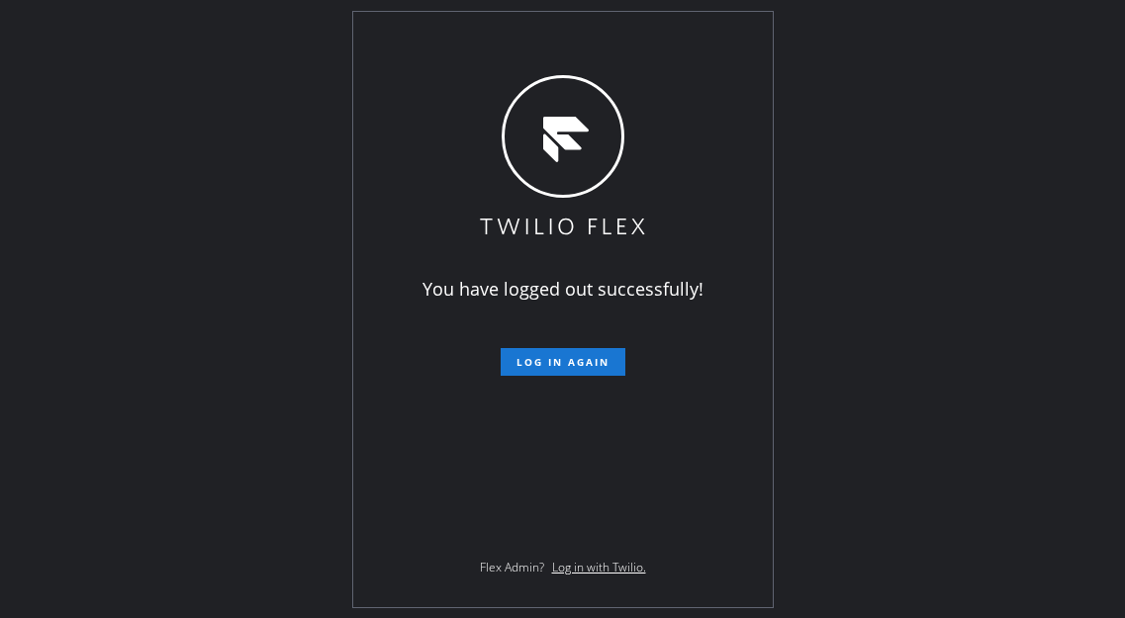
click at [1012, 293] on div "You have logged out successfully! Log in again Flex Admin? Log in with Twilio." at bounding box center [562, 309] width 1125 height 618
